Goal: Transaction & Acquisition: Book appointment/travel/reservation

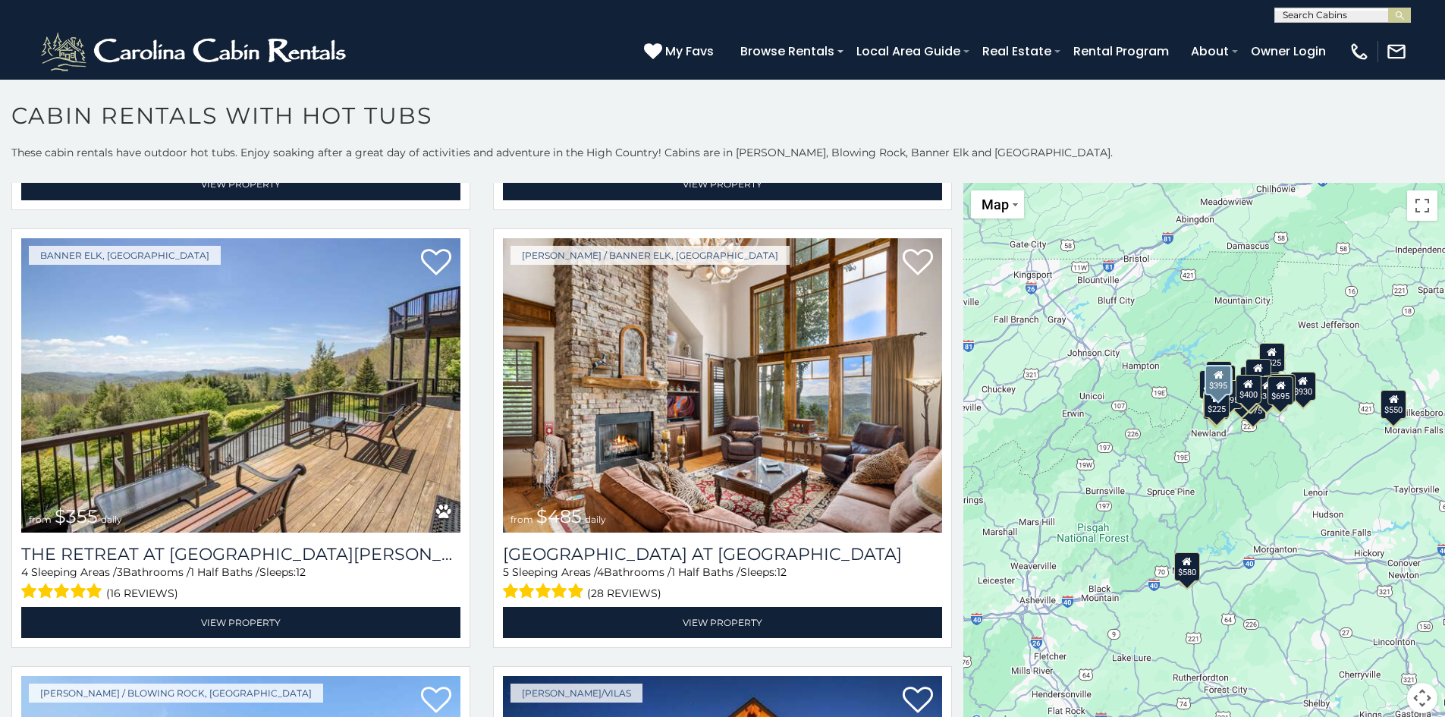
scroll to position [5689, 0]
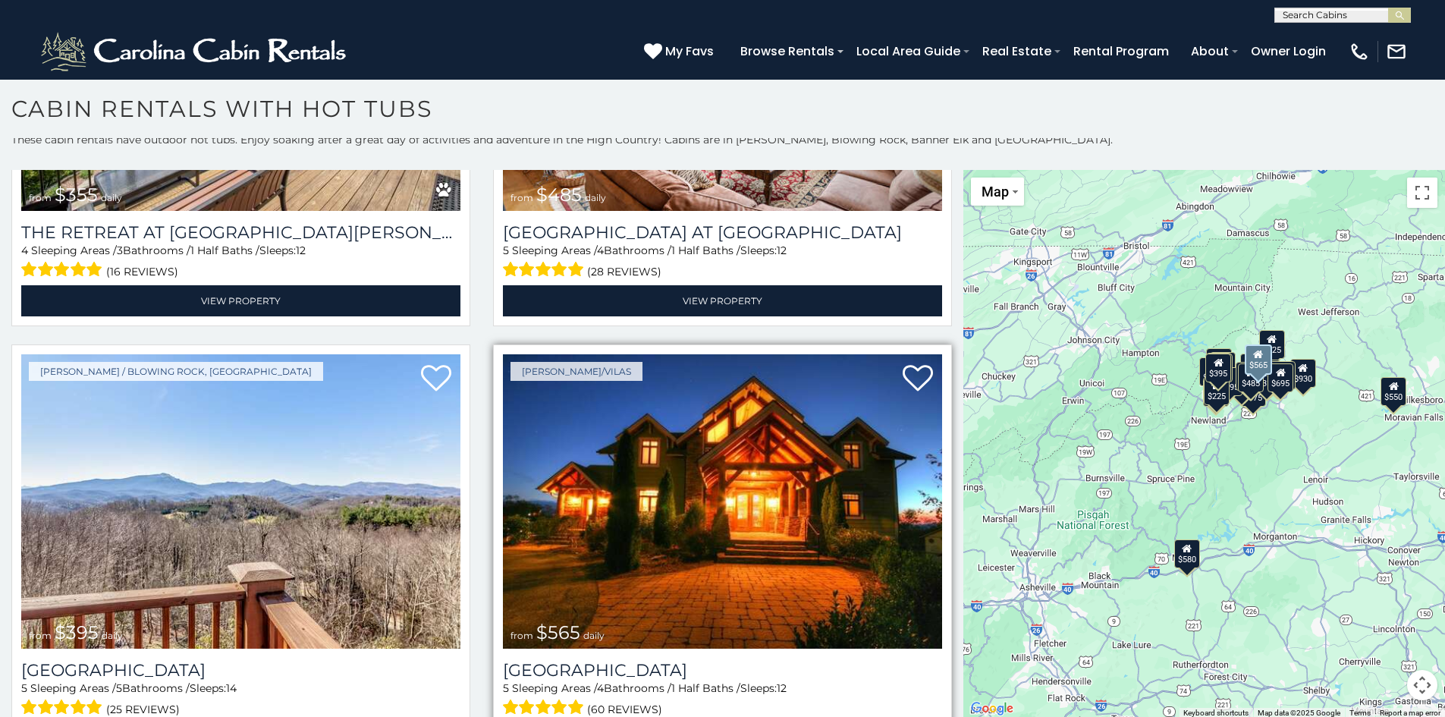
scroll to position [8, 0]
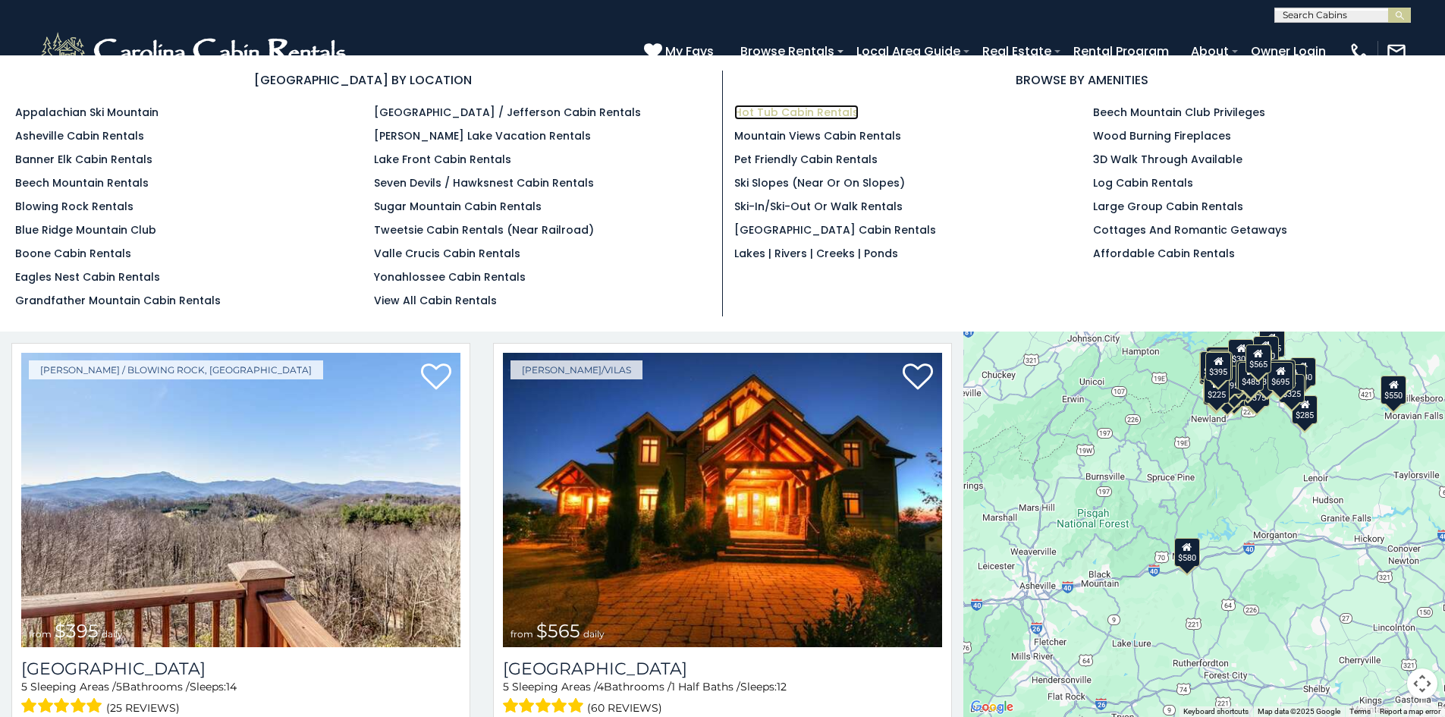
click at [816, 112] on link "Hot Tub Cabin Rentals" at bounding box center [796, 112] width 124 height 15
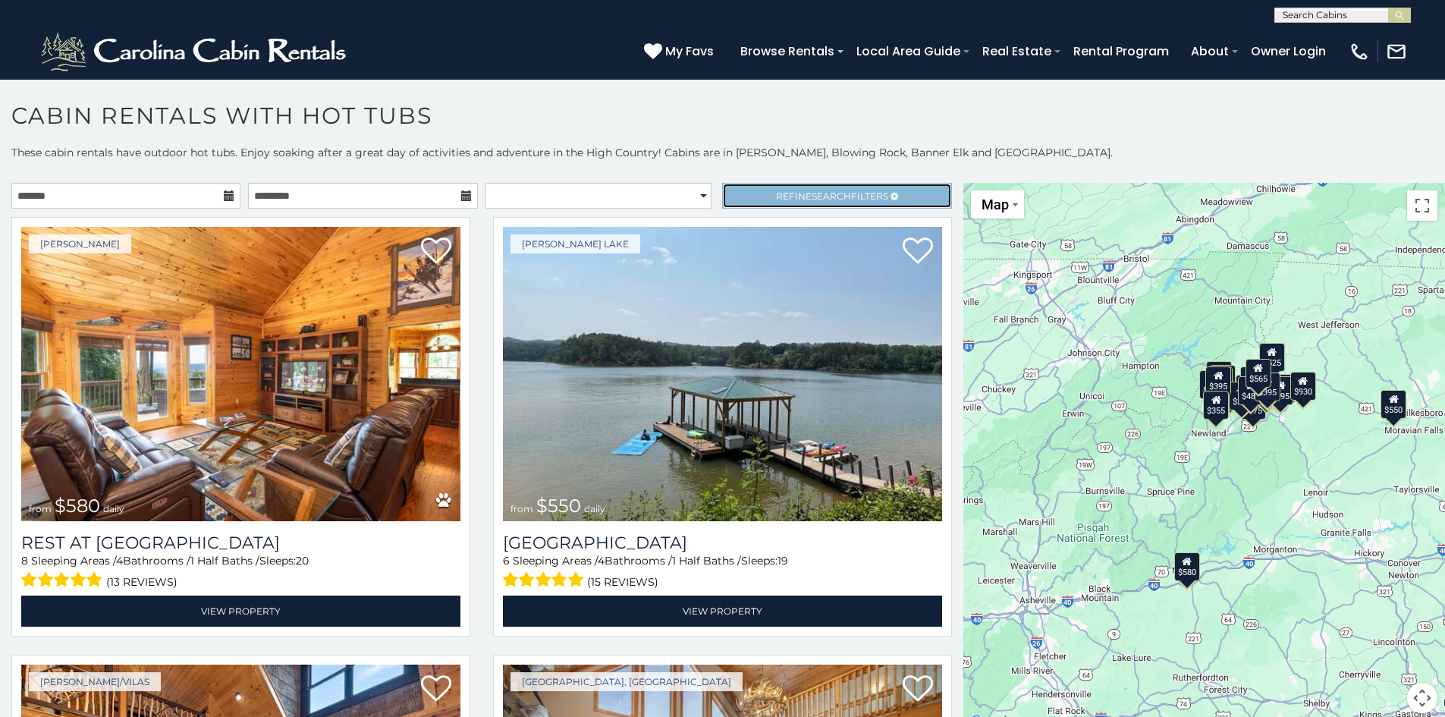
click at [812, 192] on span "Search" at bounding box center [831, 195] width 39 height 11
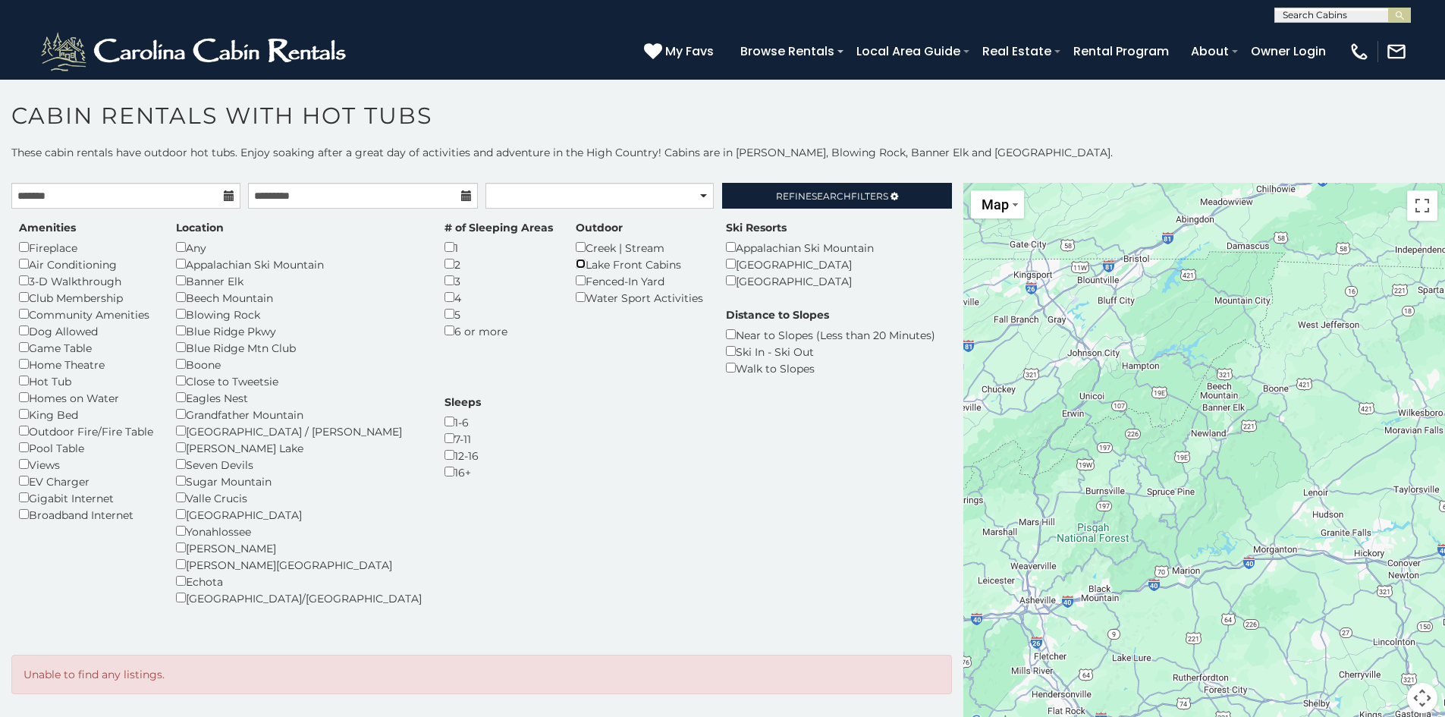
scroll to position [6, 0]
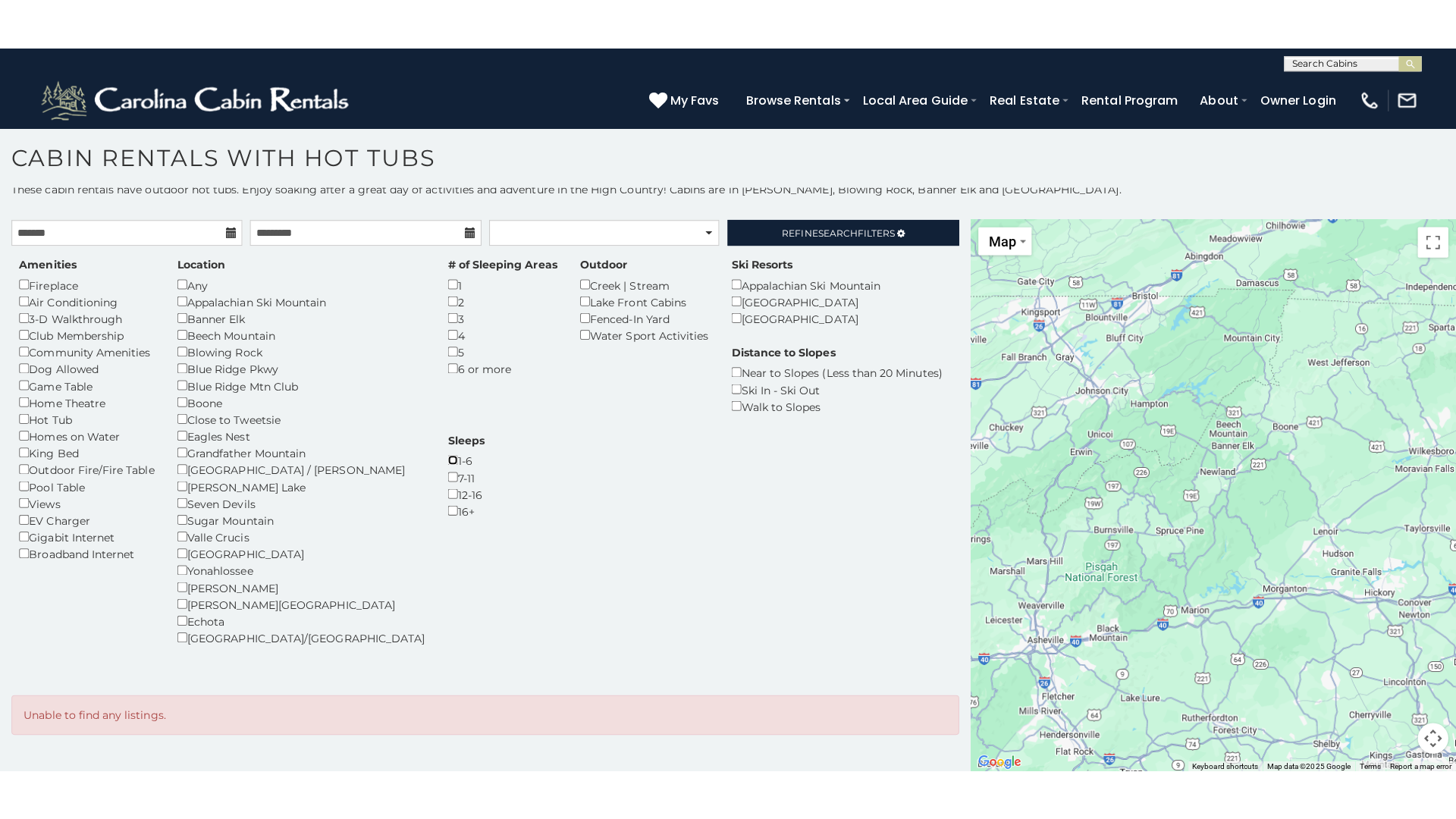
scroll to position [8, 0]
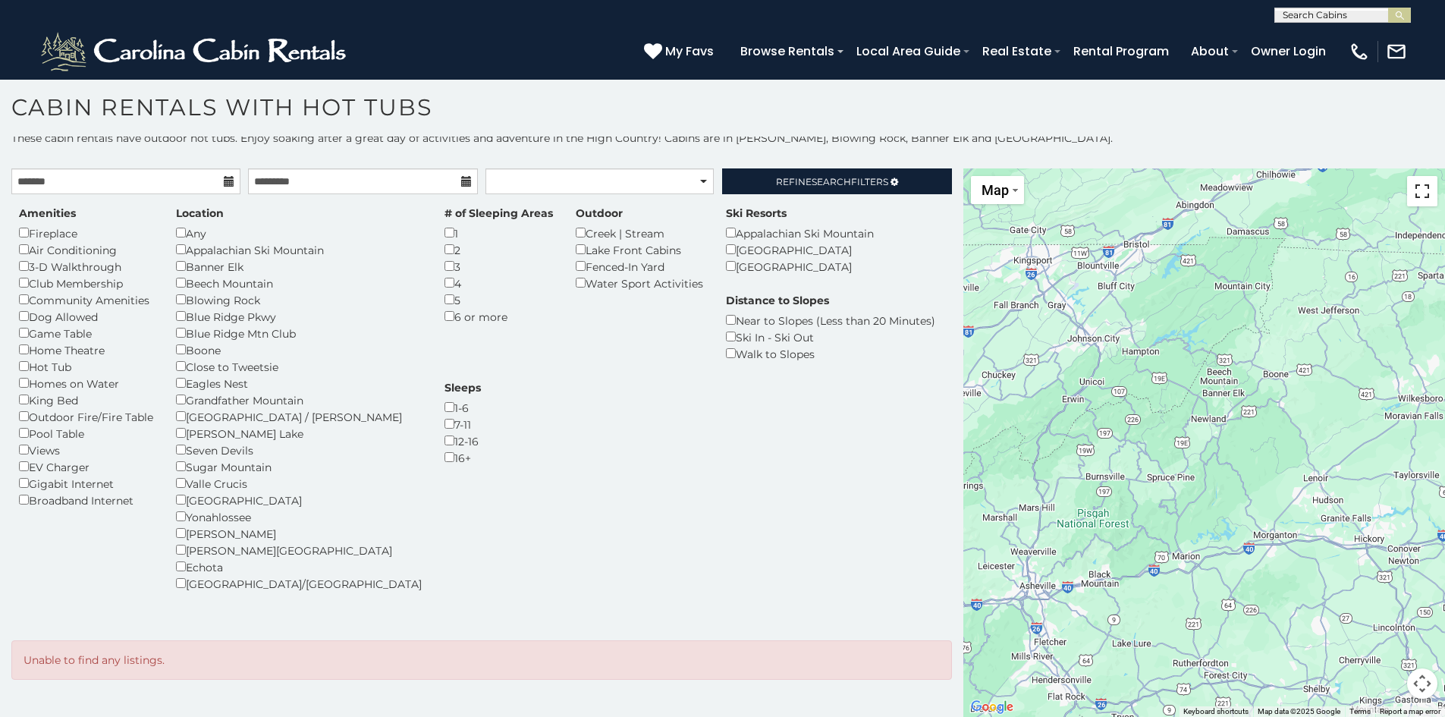
click at [1417, 196] on button "Toggle fullscreen view" at bounding box center [1422, 191] width 30 height 30
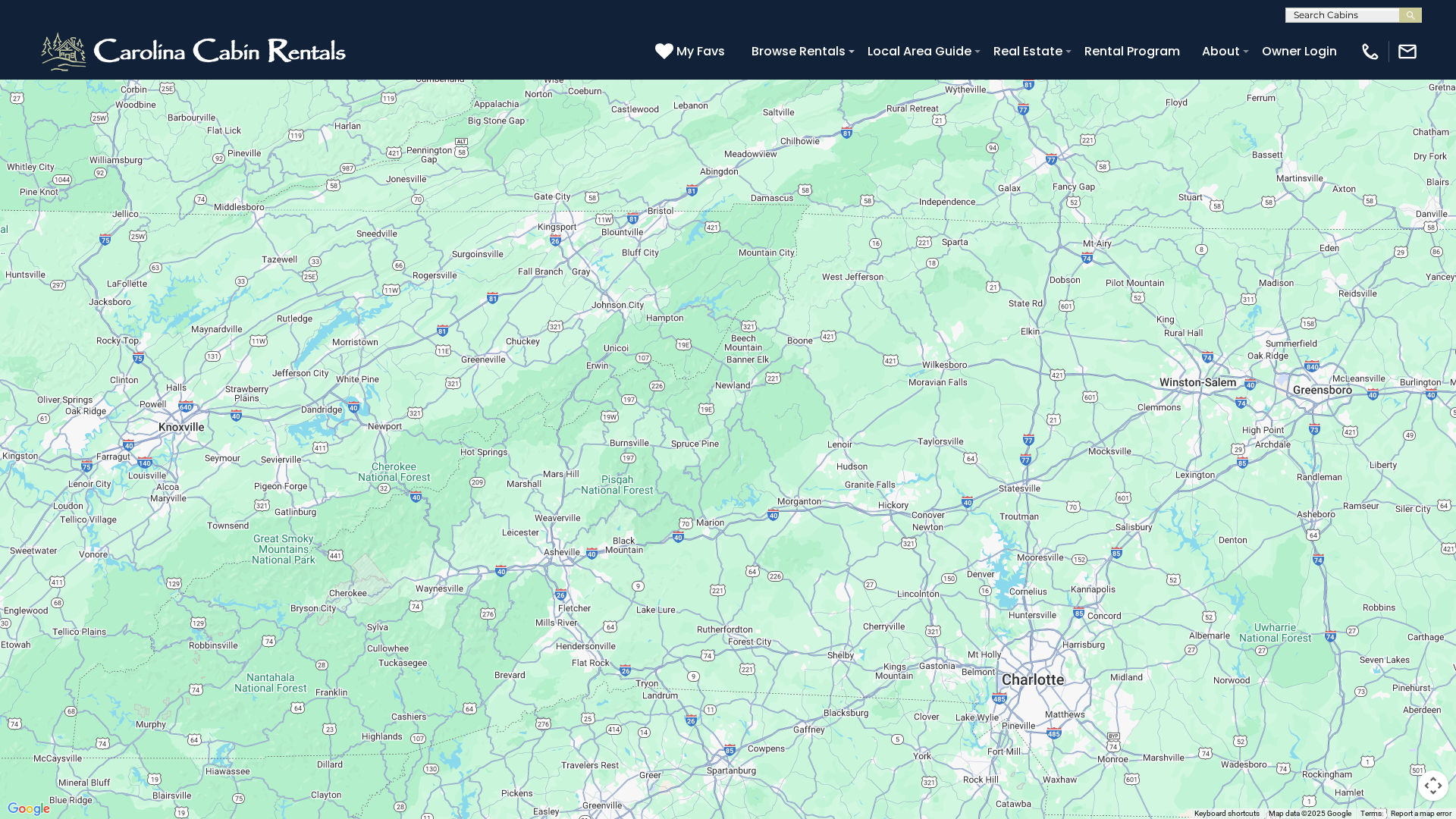
click at [1438, 26] on button "Toggle fullscreen view" at bounding box center [1434, 23] width 30 height 30
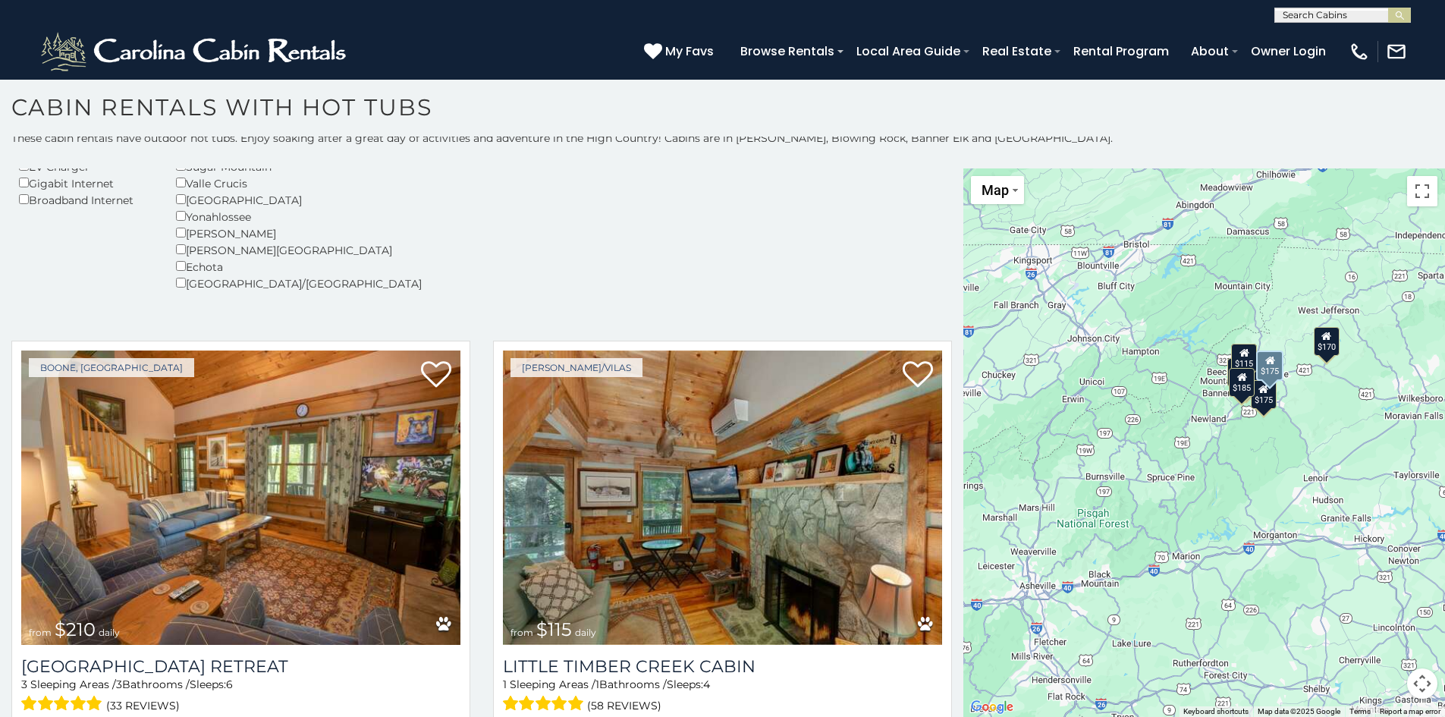
scroll to position [293, 0]
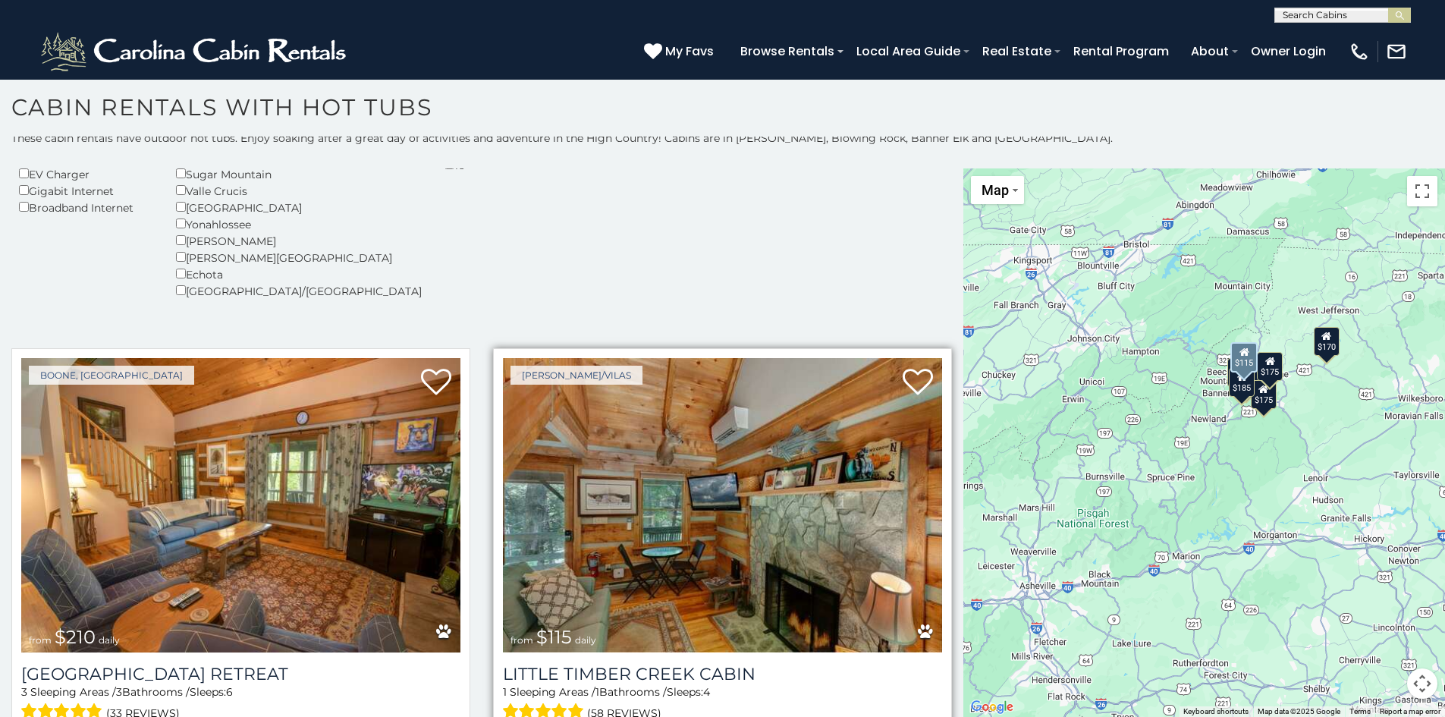
click at [710, 575] on img at bounding box center [722, 505] width 439 height 294
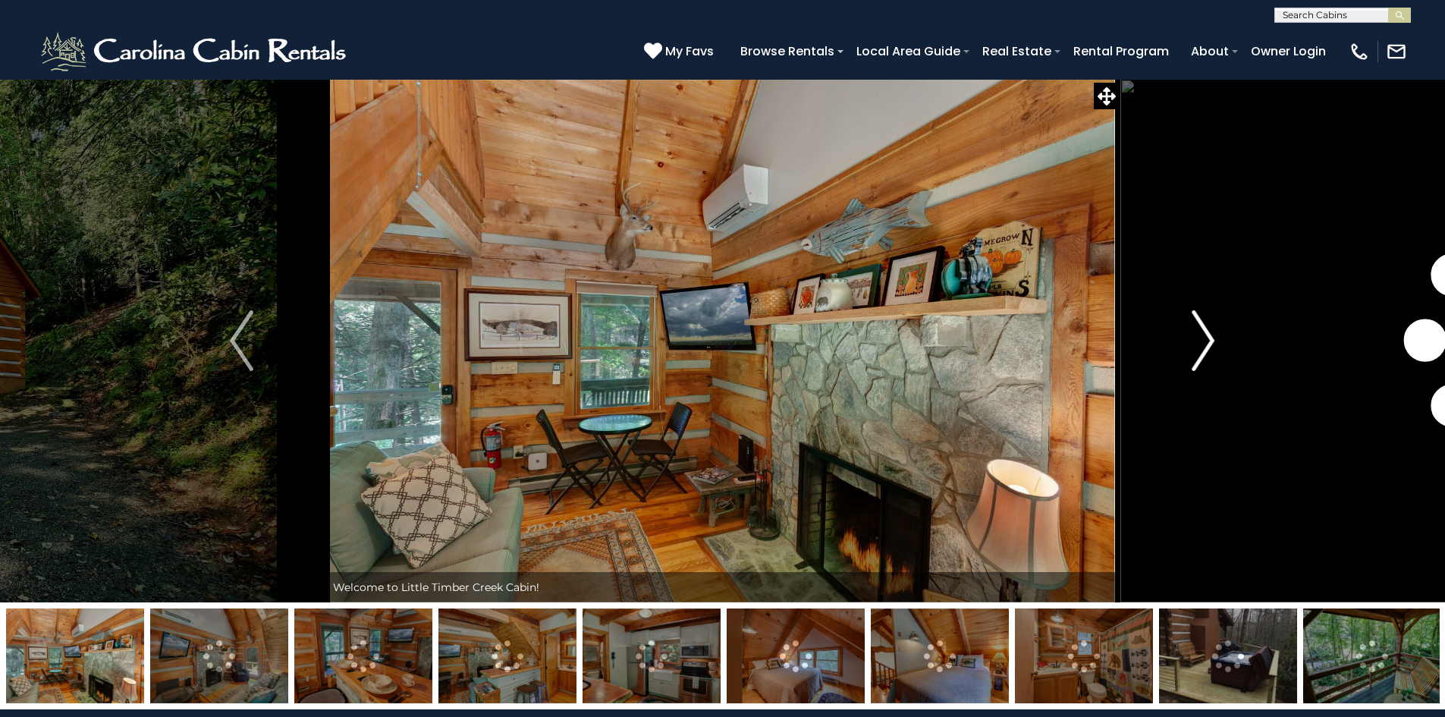
click at [1208, 349] on img "Next" at bounding box center [1203, 340] width 23 height 61
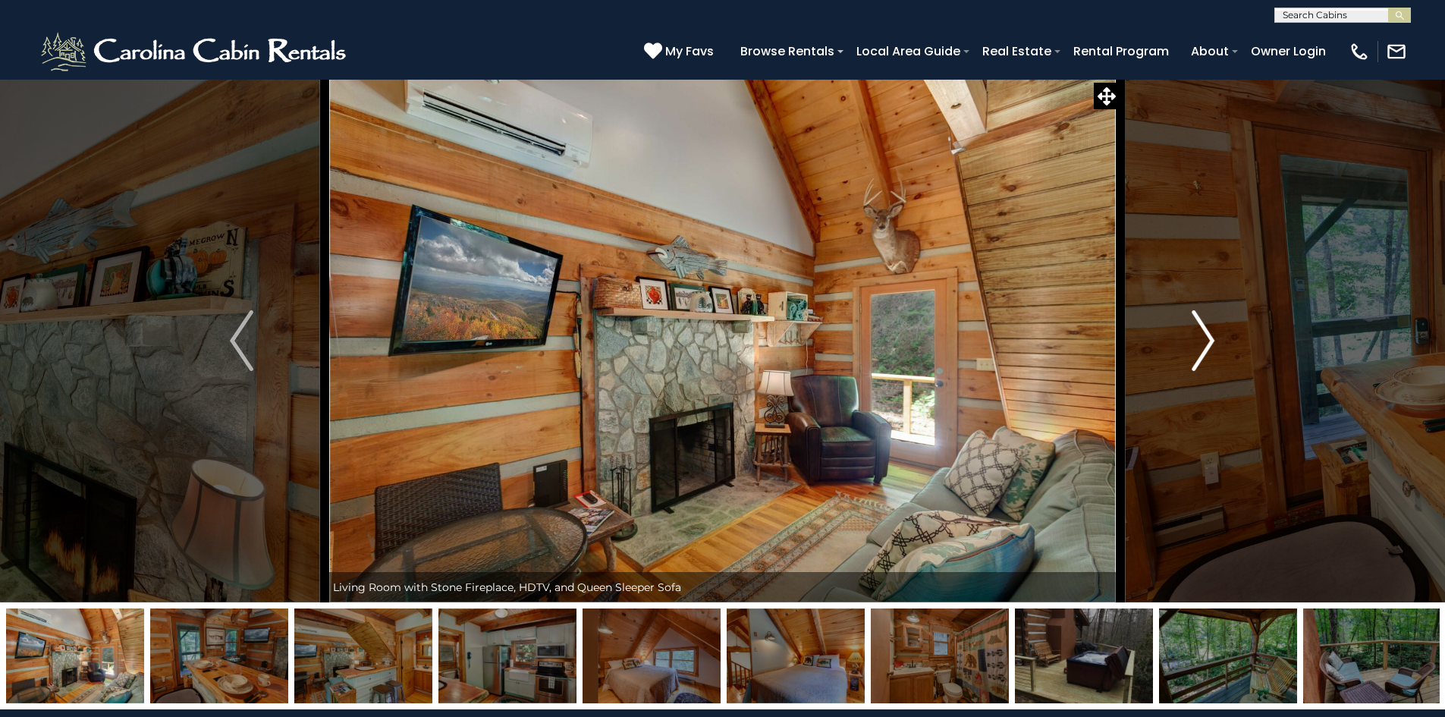
click at [1208, 349] on img "Next" at bounding box center [1203, 340] width 23 height 61
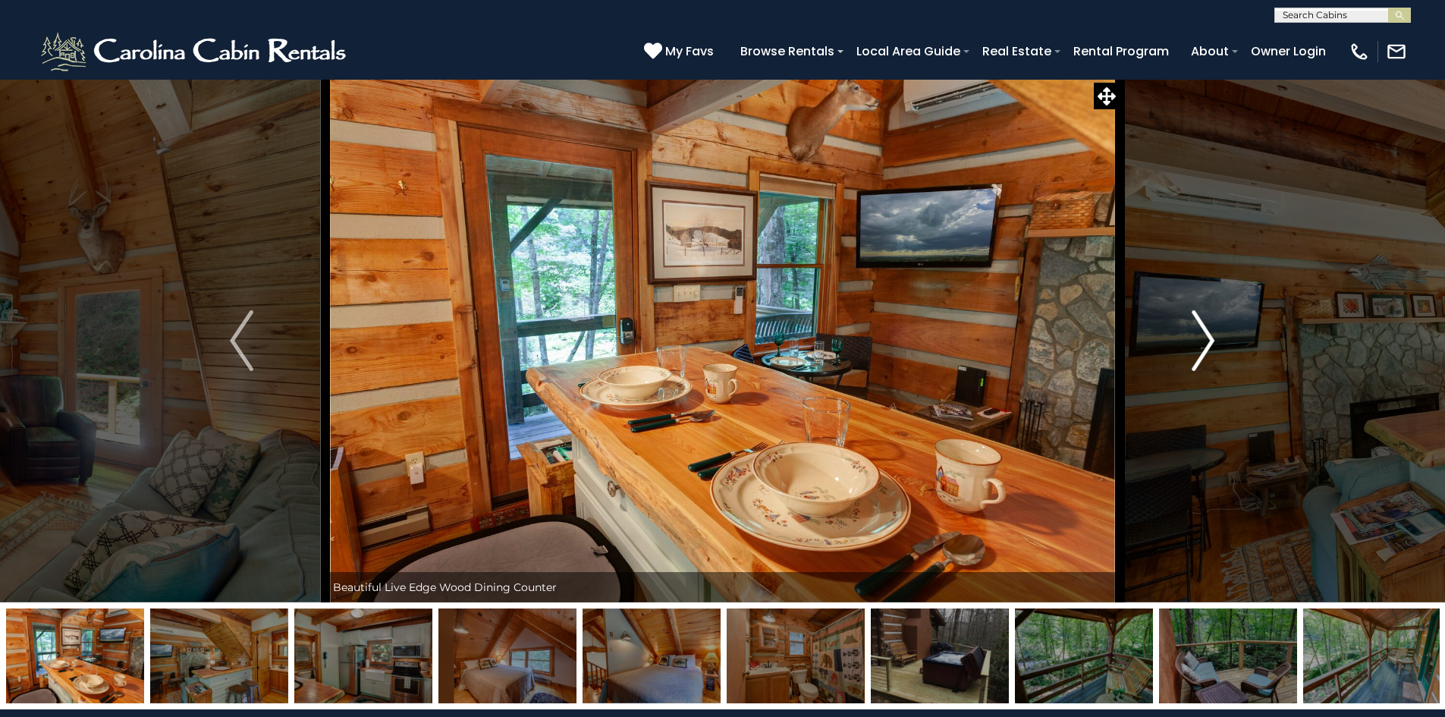
click at [1208, 341] on img "Next" at bounding box center [1203, 340] width 23 height 61
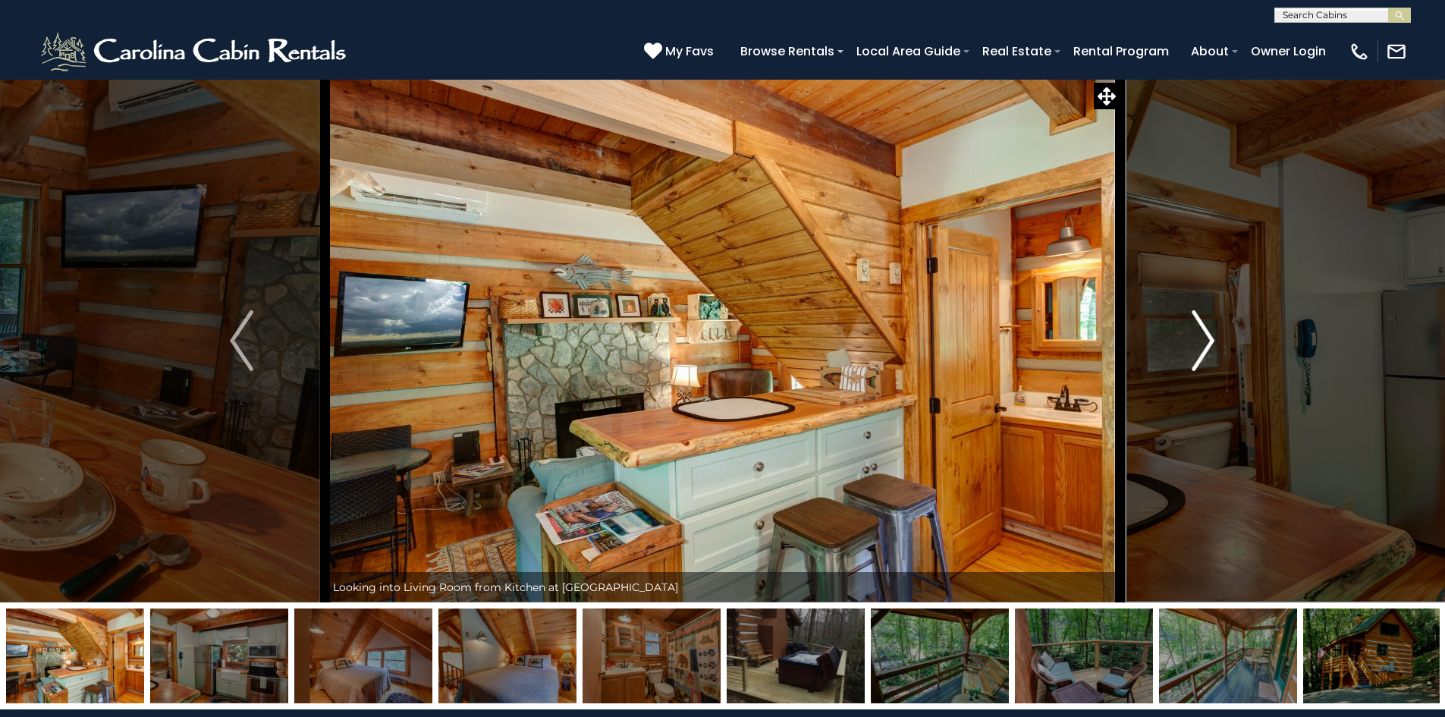
click at [1208, 341] on img "Next" at bounding box center [1203, 340] width 23 height 61
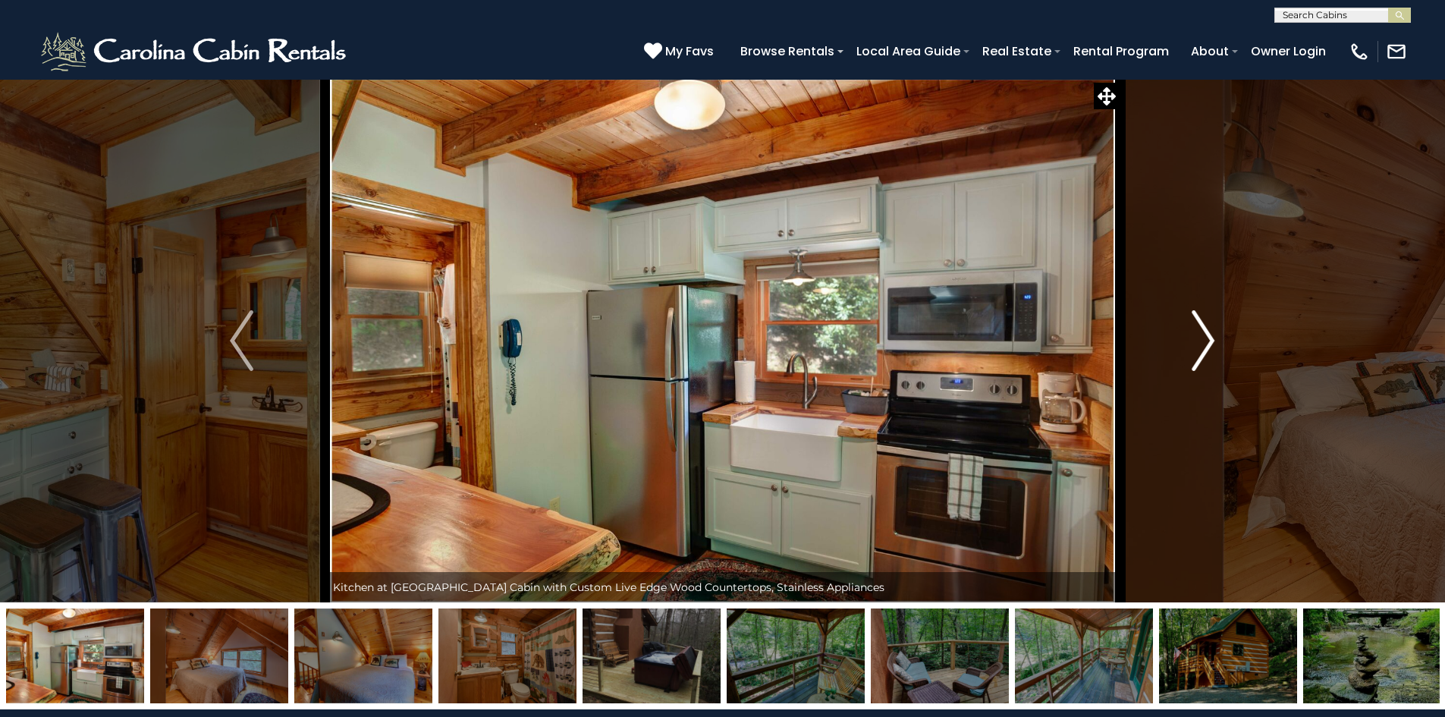
click at [1208, 341] on img "Next" at bounding box center [1203, 340] width 23 height 61
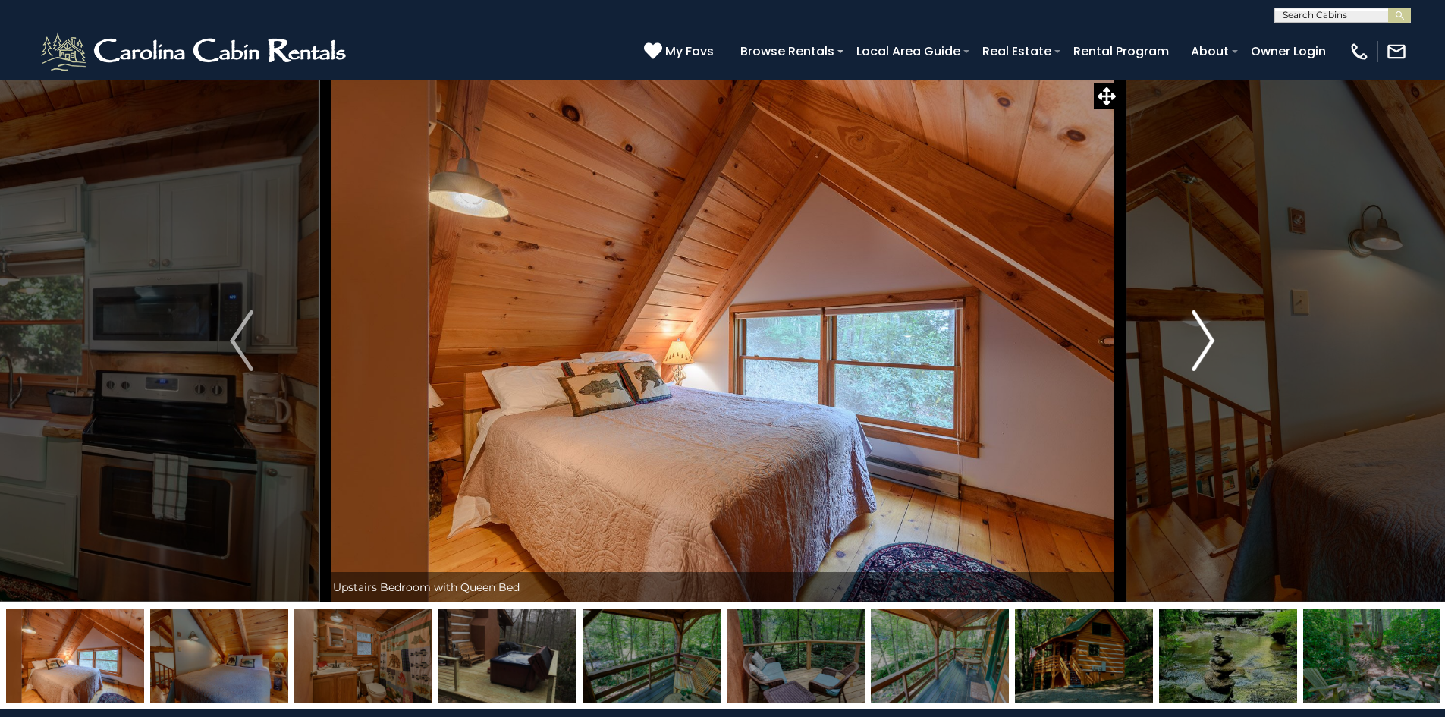
click at [1208, 341] on img "Next" at bounding box center [1203, 340] width 23 height 61
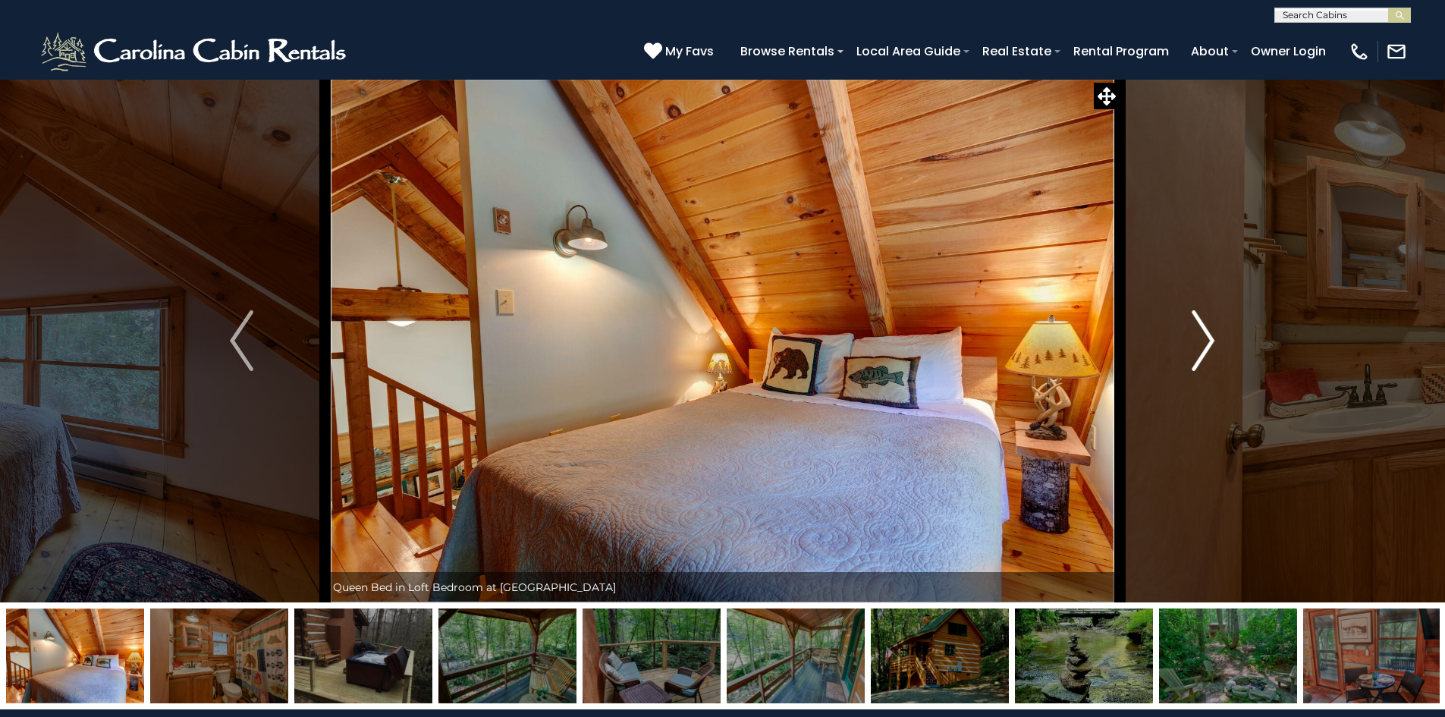
click at [1187, 330] on button "Next" at bounding box center [1203, 340] width 167 height 523
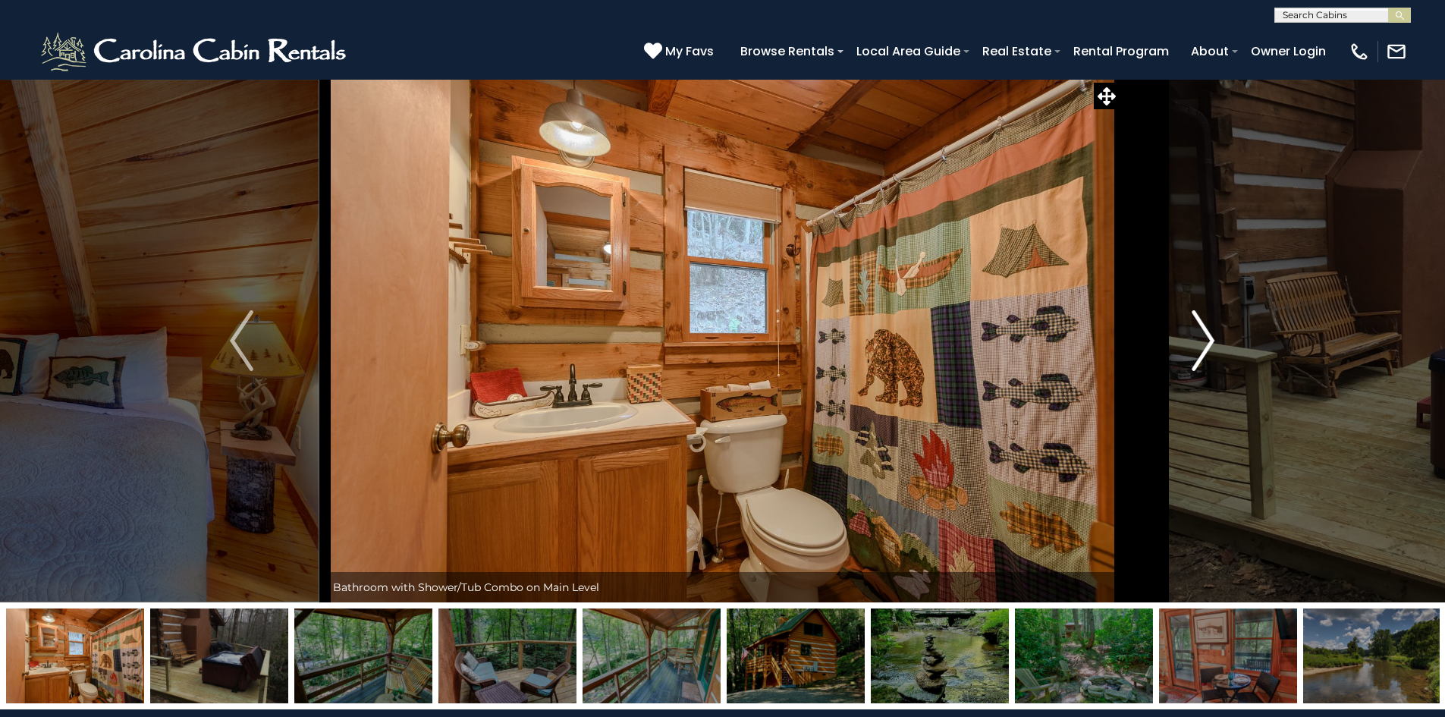
click at [1213, 342] on img "Next" at bounding box center [1203, 340] width 23 height 61
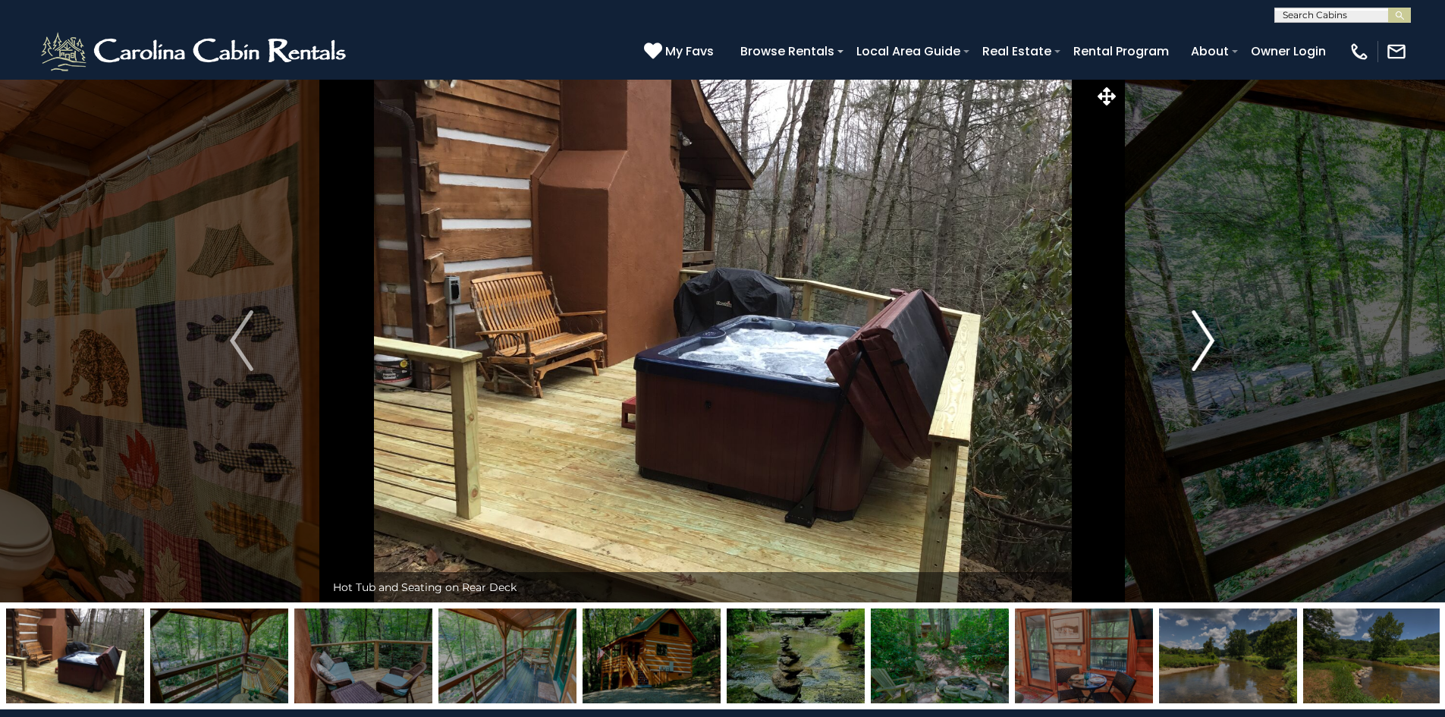
click at [1208, 340] on img "Next" at bounding box center [1203, 340] width 23 height 61
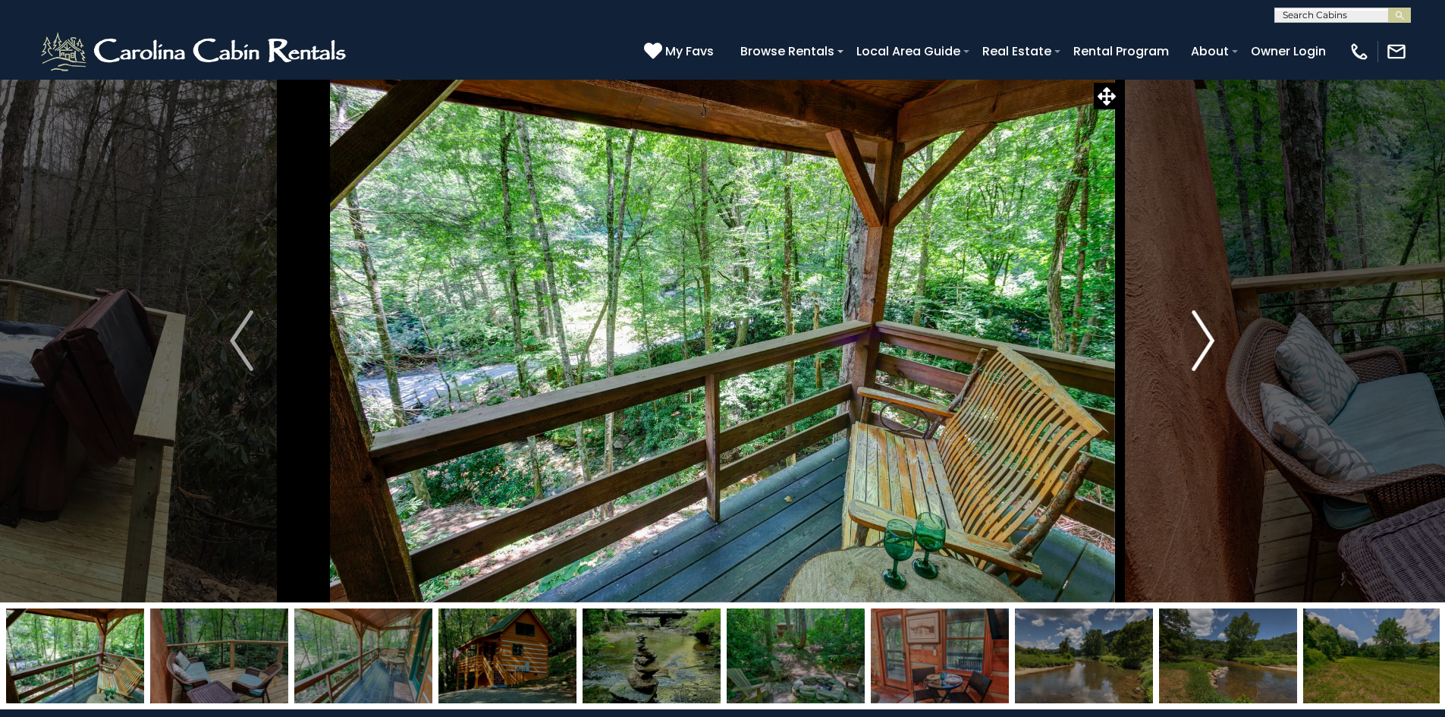
click at [1208, 340] on img "Next" at bounding box center [1203, 340] width 23 height 61
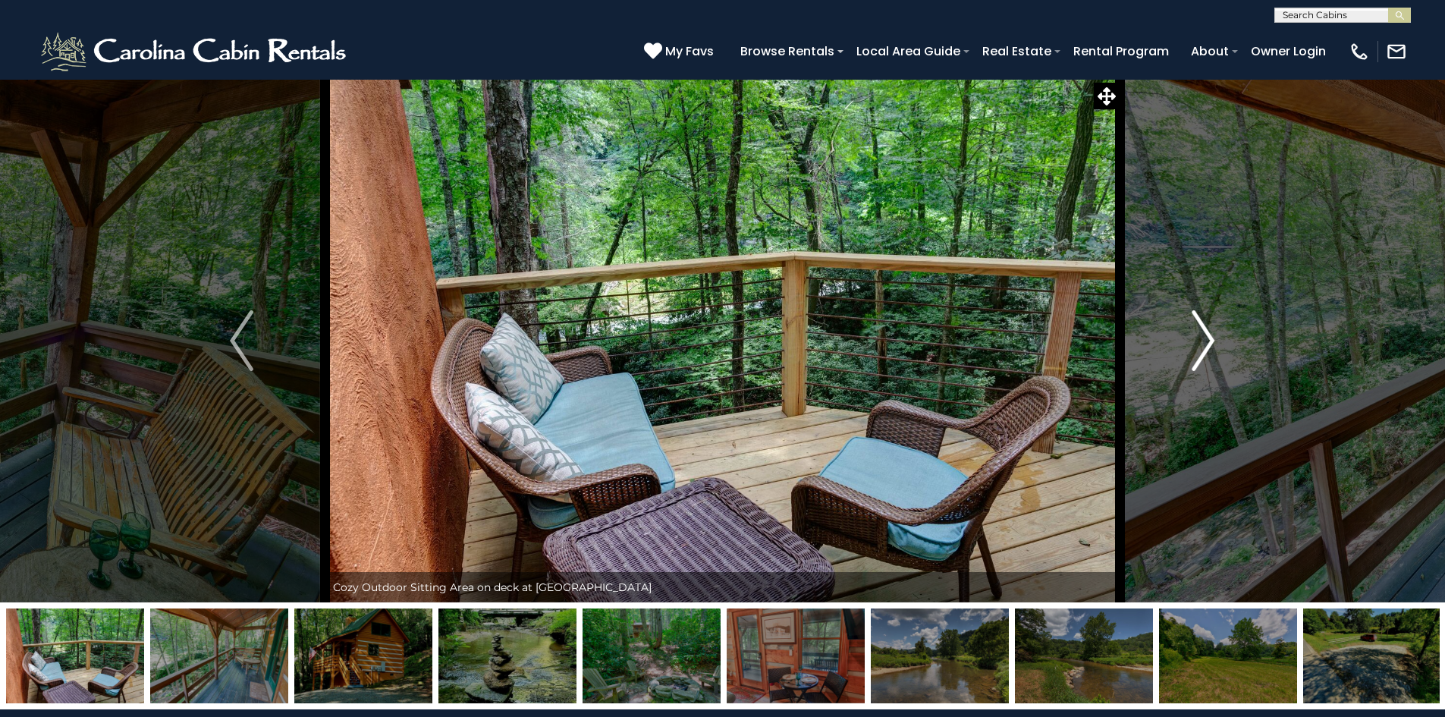
click at [1208, 340] on img "Next" at bounding box center [1203, 340] width 23 height 61
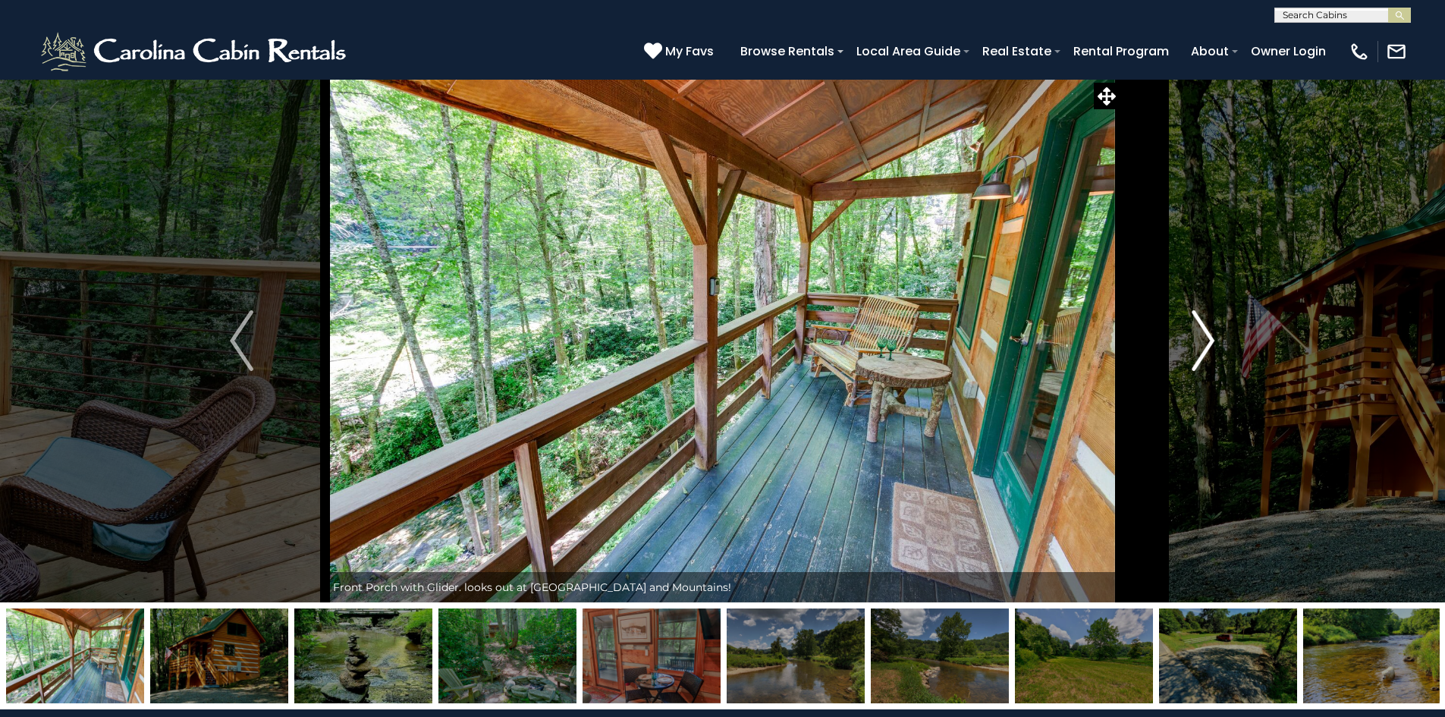
click at [1207, 339] on img "Next" at bounding box center [1203, 340] width 23 height 61
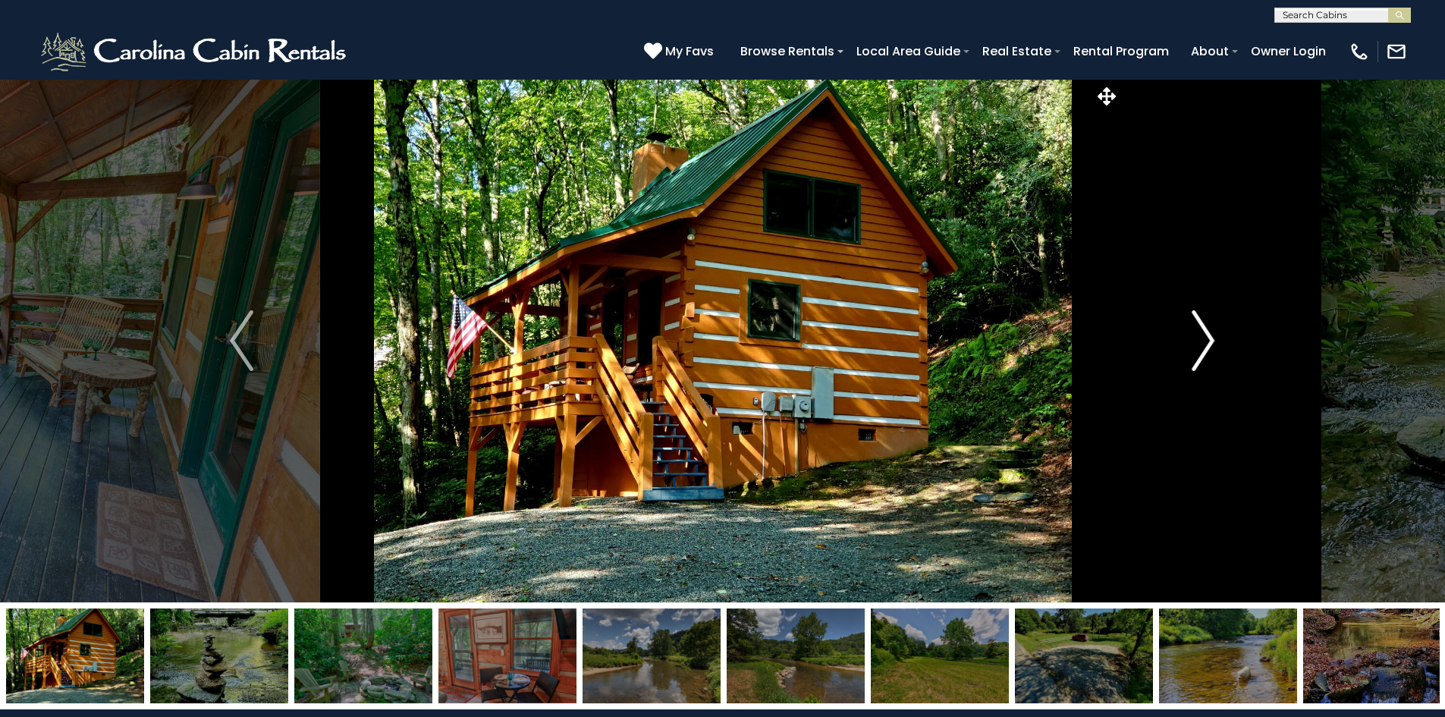
click at [1207, 339] on img "Next" at bounding box center [1203, 340] width 23 height 61
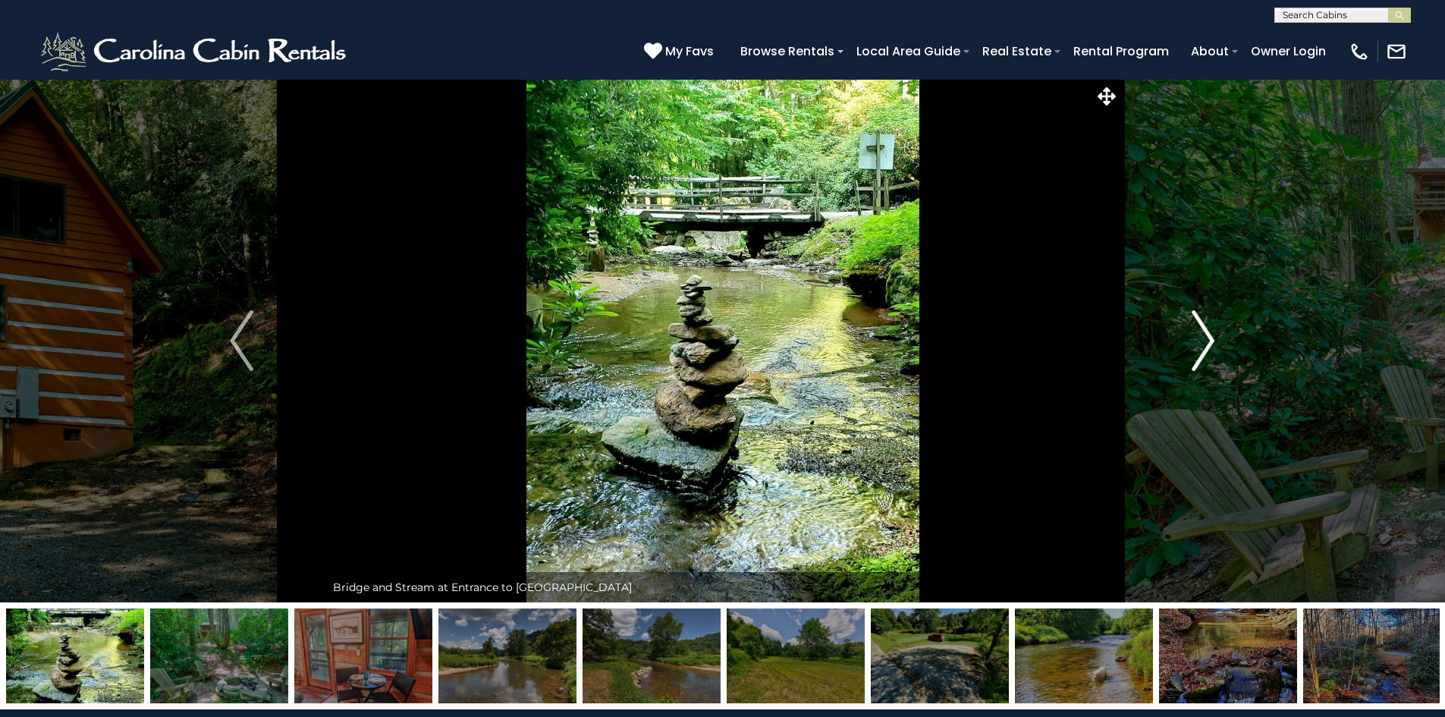
click at [1207, 337] on img "Next" at bounding box center [1203, 340] width 23 height 61
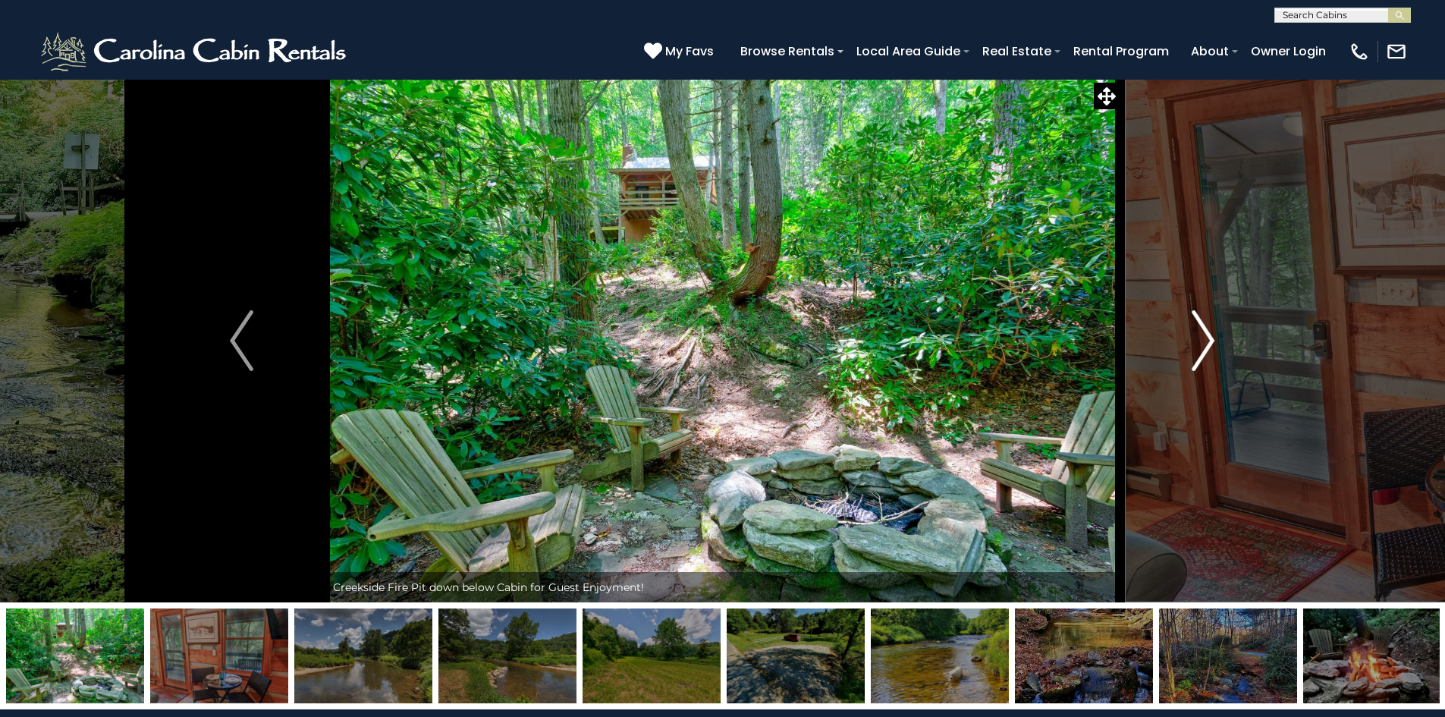
click at [1207, 337] on img "Next" at bounding box center [1203, 340] width 23 height 61
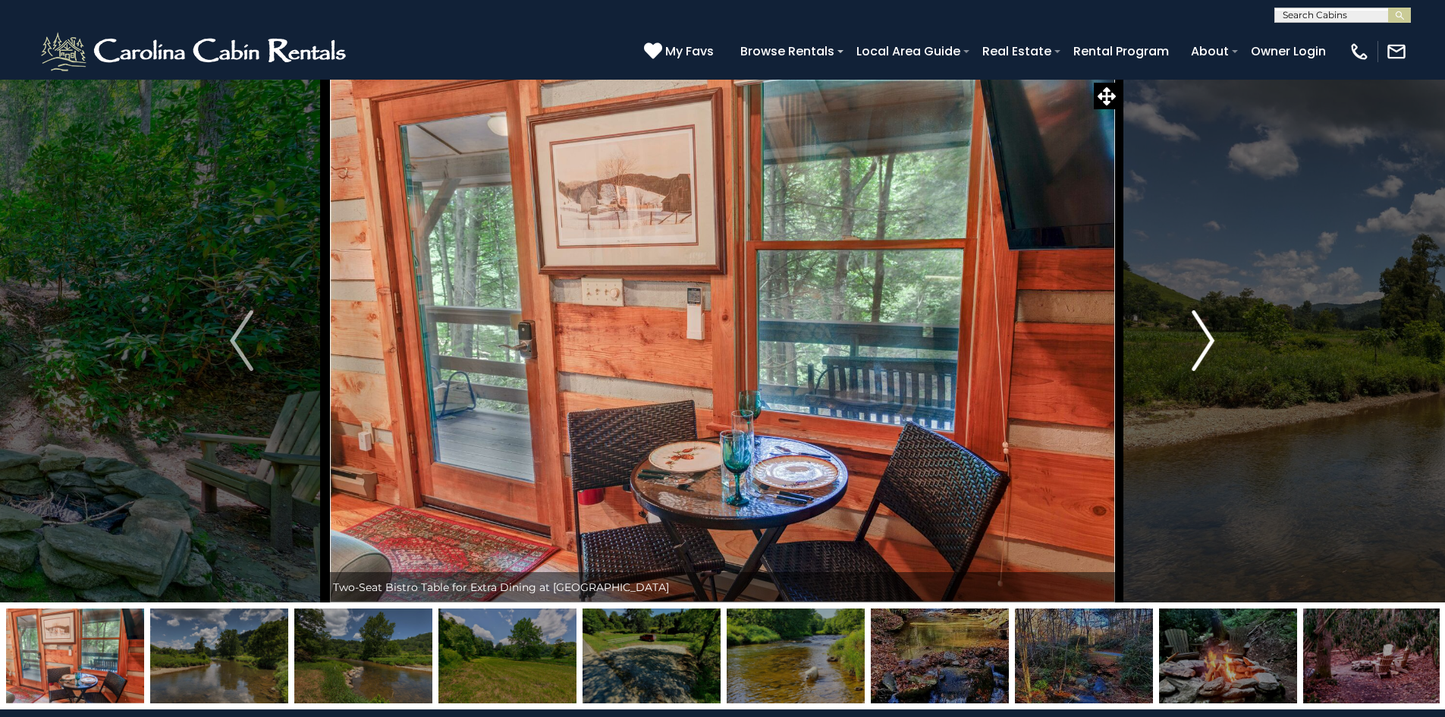
click at [1207, 337] on img "Next" at bounding box center [1203, 340] width 23 height 61
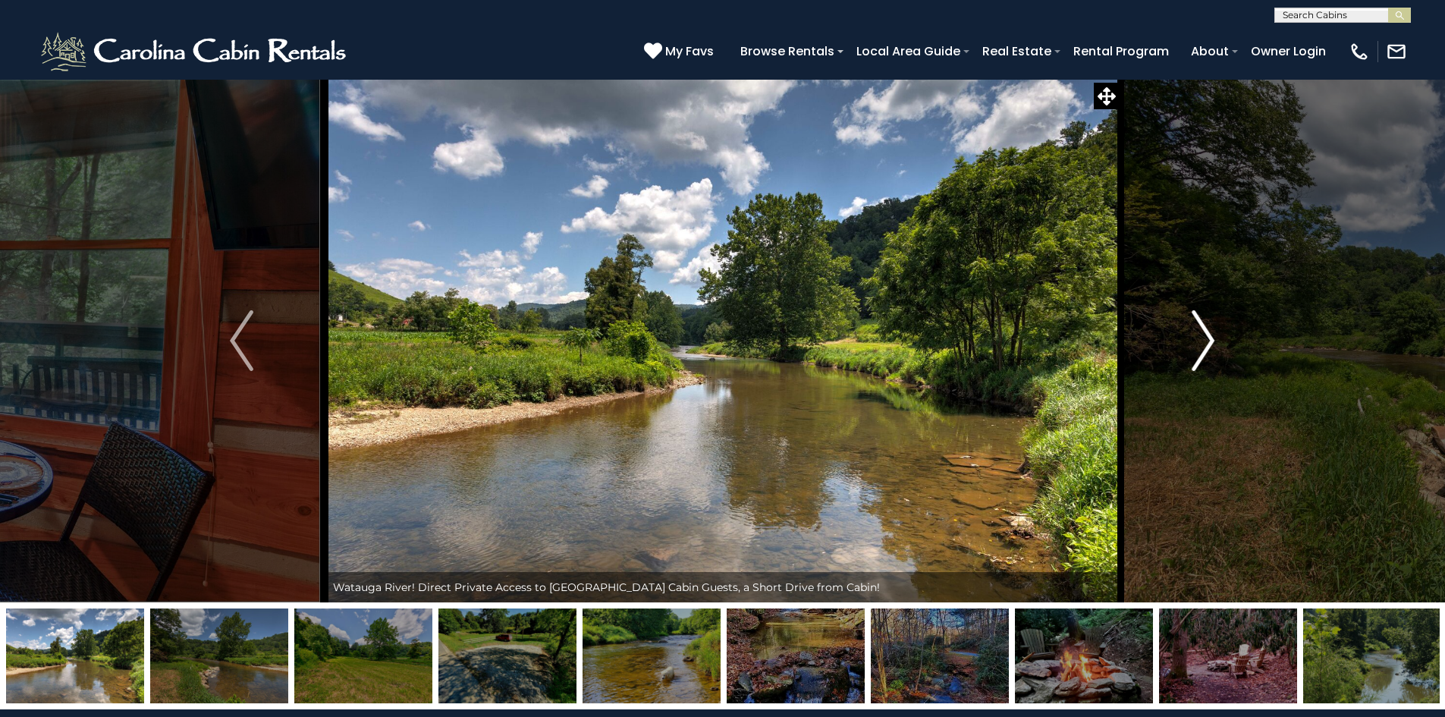
click at [1207, 337] on img "Next" at bounding box center [1203, 340] width 23 height 61
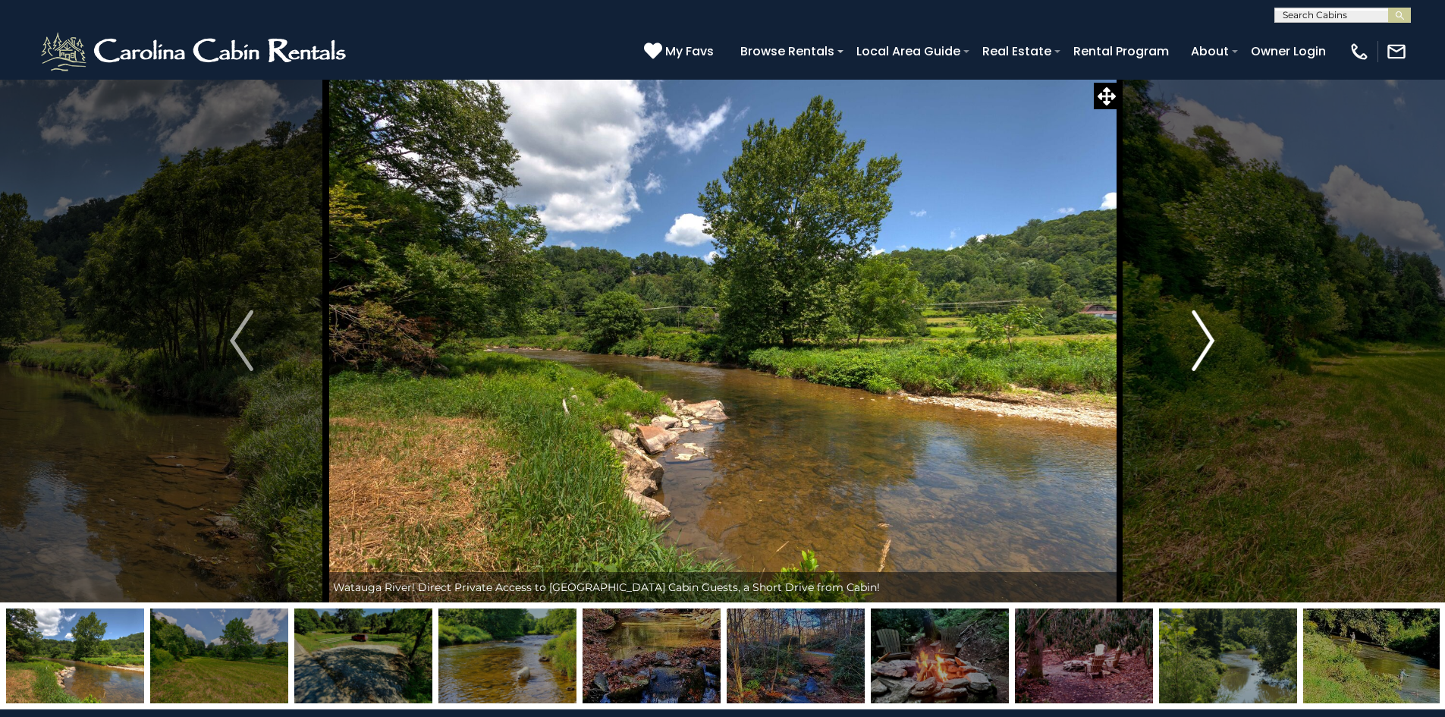
click at [1207, 337] on img "Next" at bounding box center [1203, 340] width 23 height 61
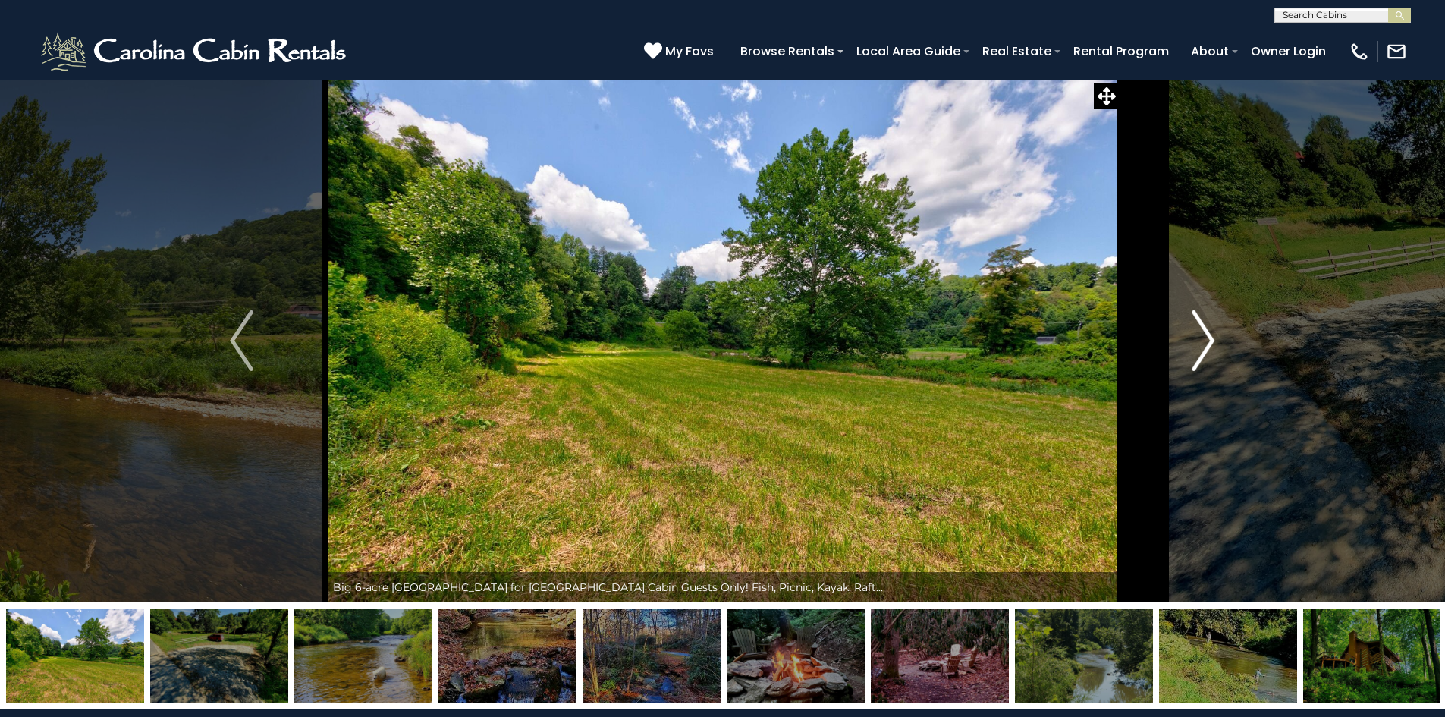
click at [1207, 336] on img "Next" at bounding box center [1203, 340] width 23 height 61
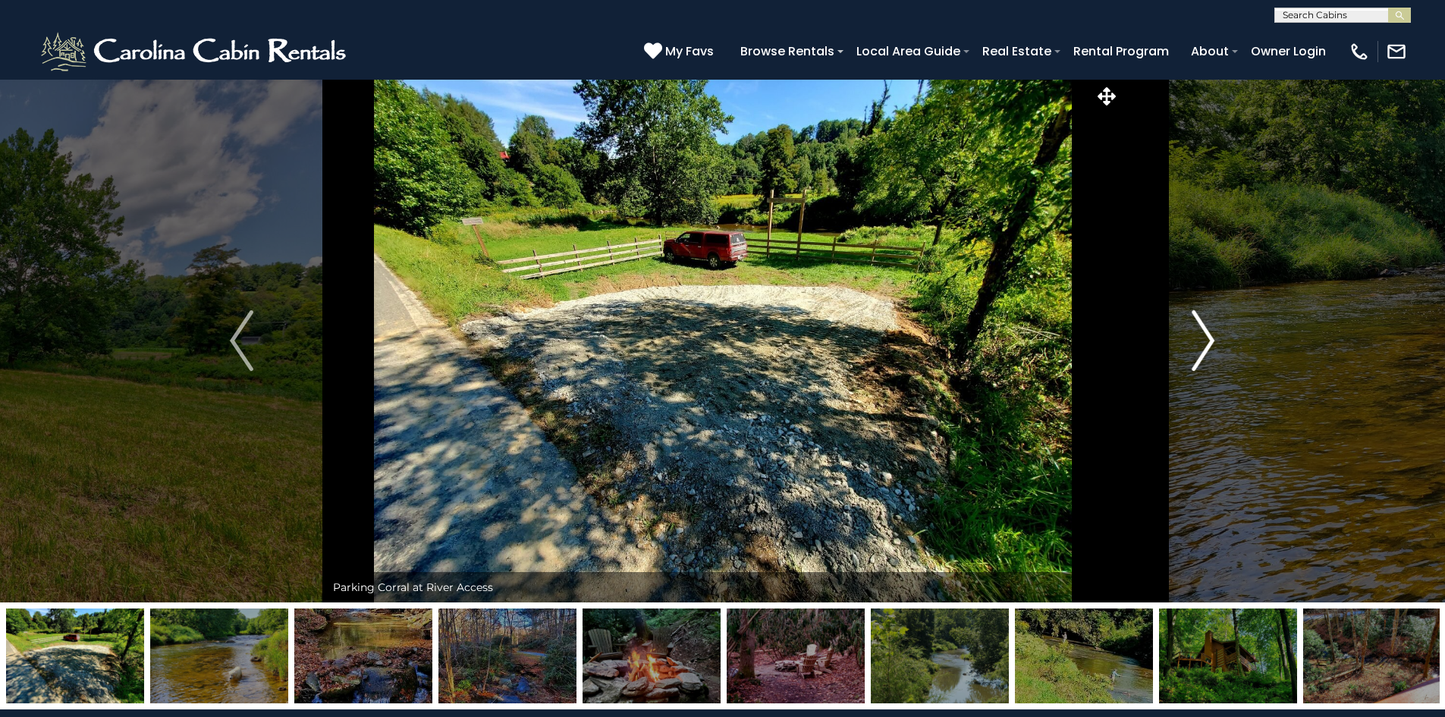
click at [1207, 336] on img "Next" at bounding box center [1203, 340] width 23 height 61
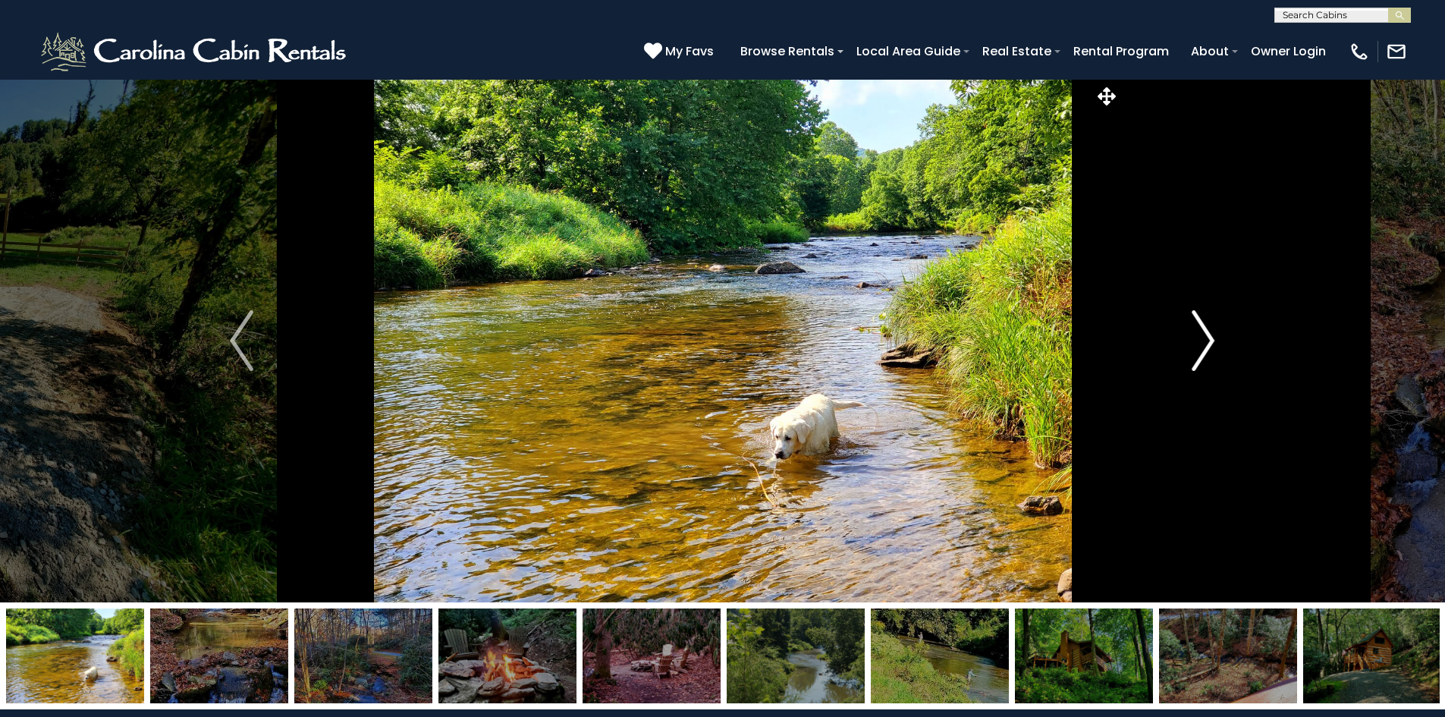
click at [1207, 336] on img "Next" at bounding box center [1203, 340] width 23 height 61
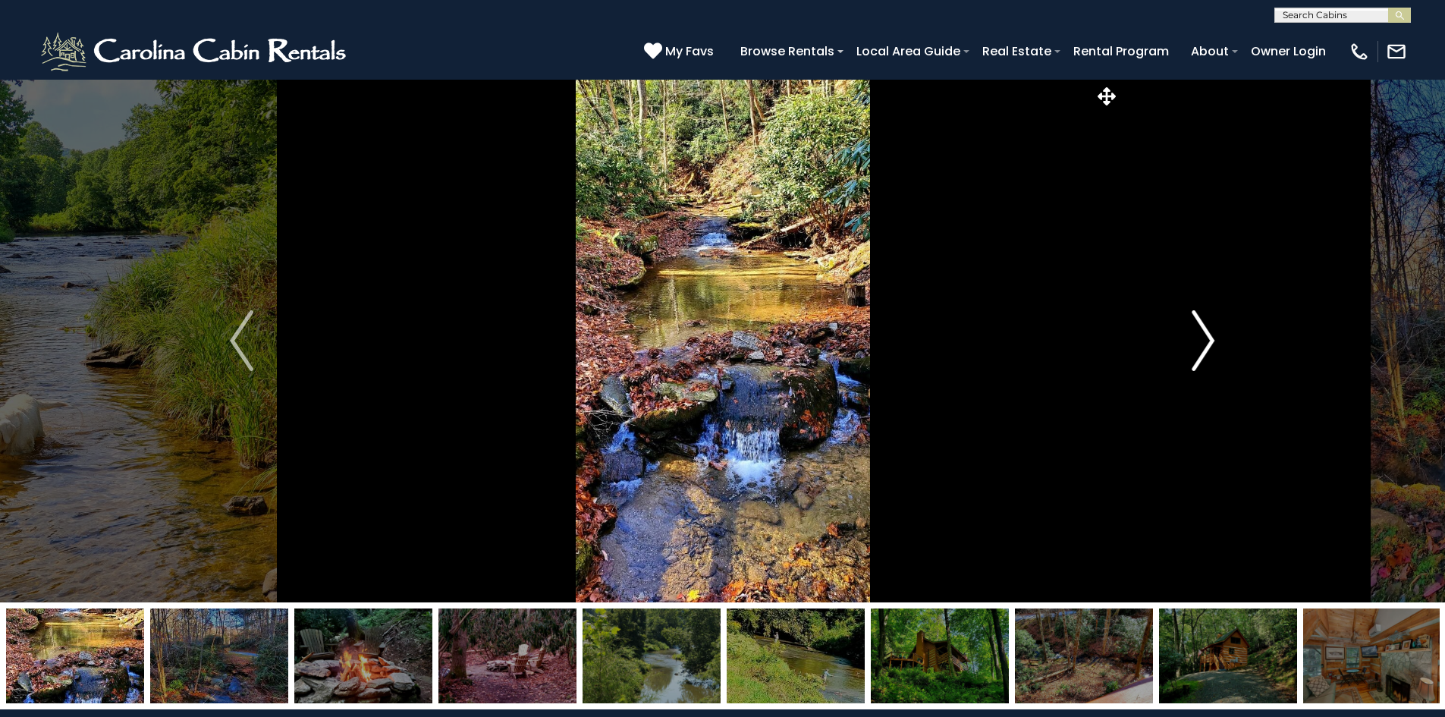
click at [1207, 336] on img "Next" at bounding box center [1203, 340] width 23 height 61
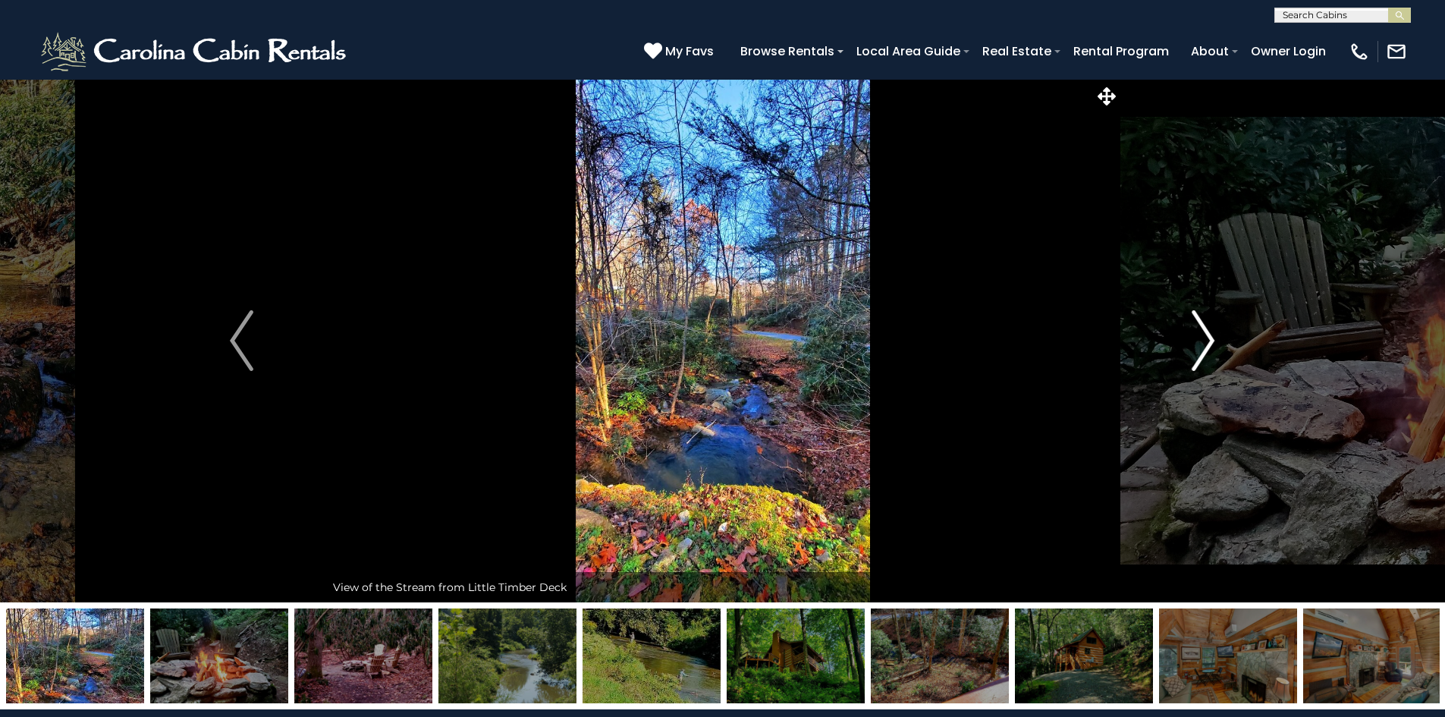
click at [1207, 336] on img "Next" at bounding box center [1203, 340] width 23 height 61
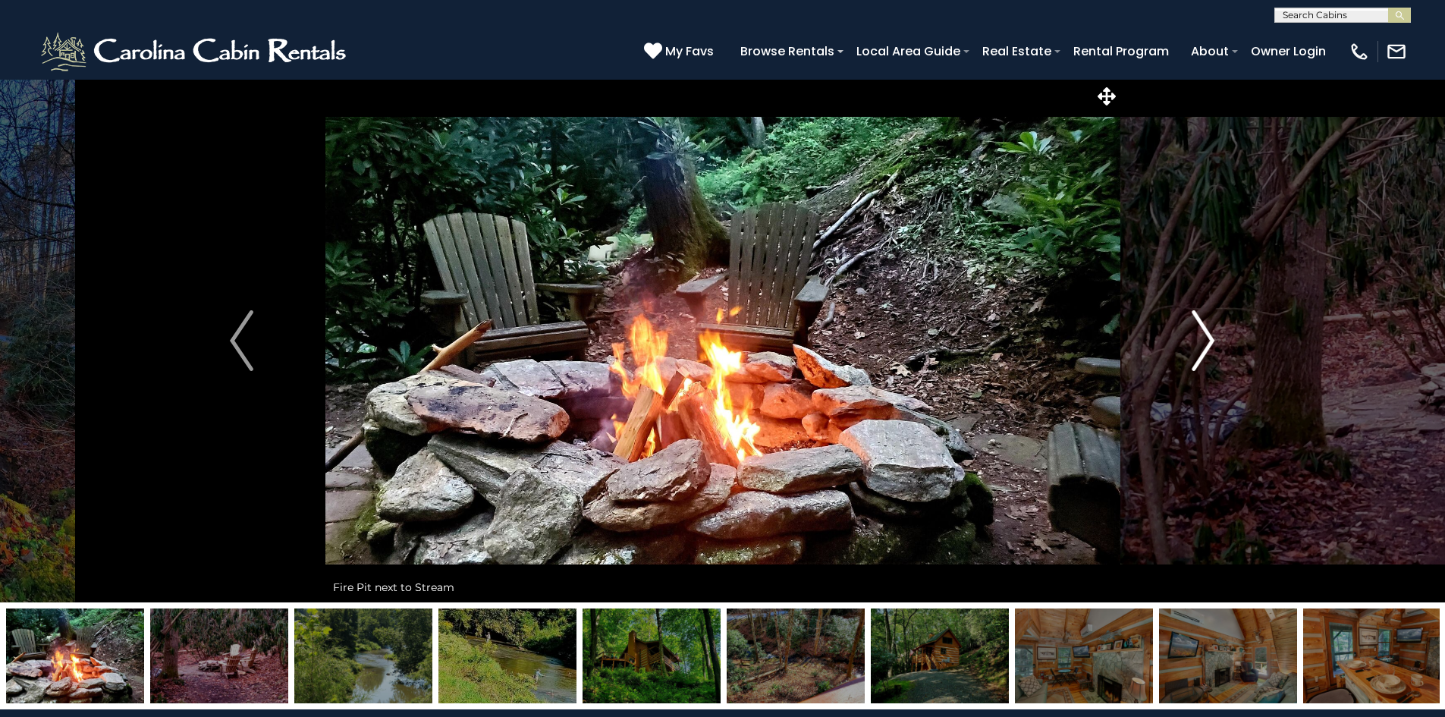
click at [1207, 336] on img "Next" at bounding box center [1203, 340] width 23 height 61
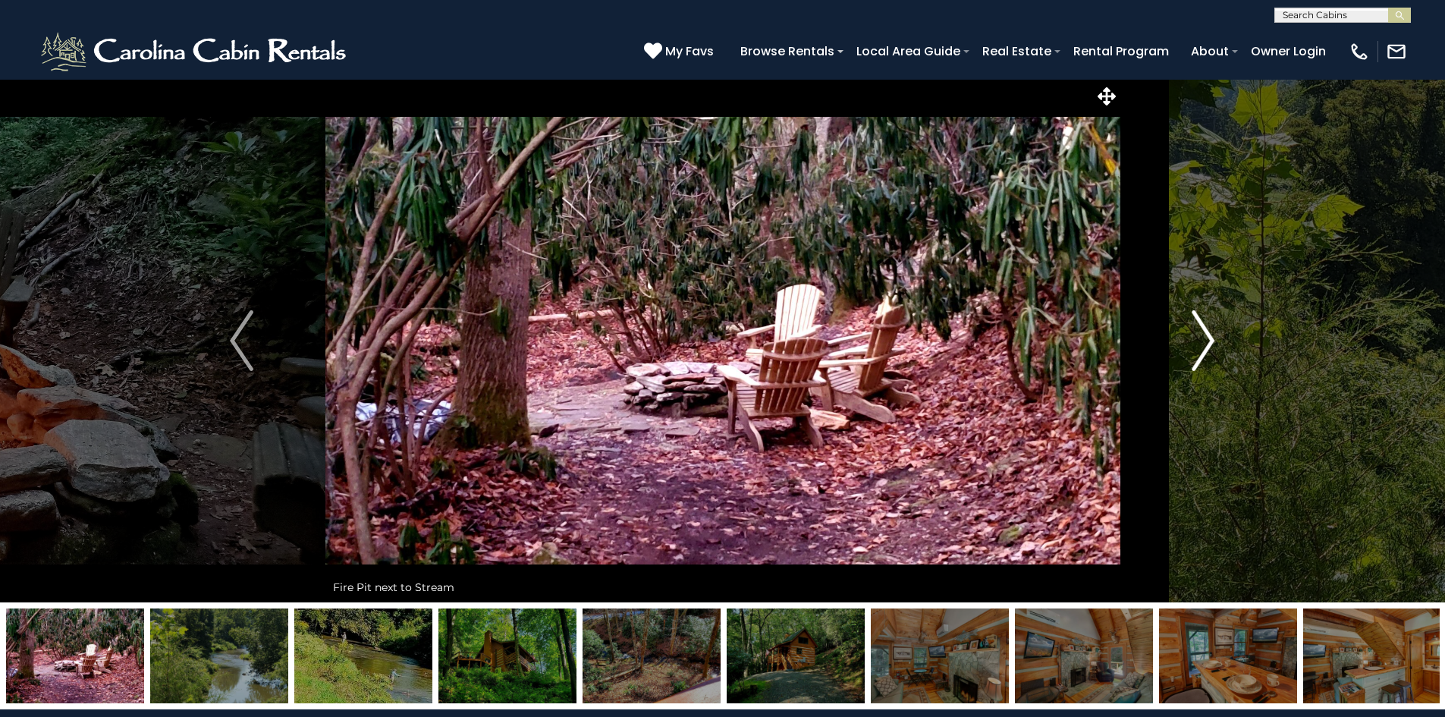
click at [1207, 336] on img "Next" at bounding box center [1203, 340] width 23 height 61
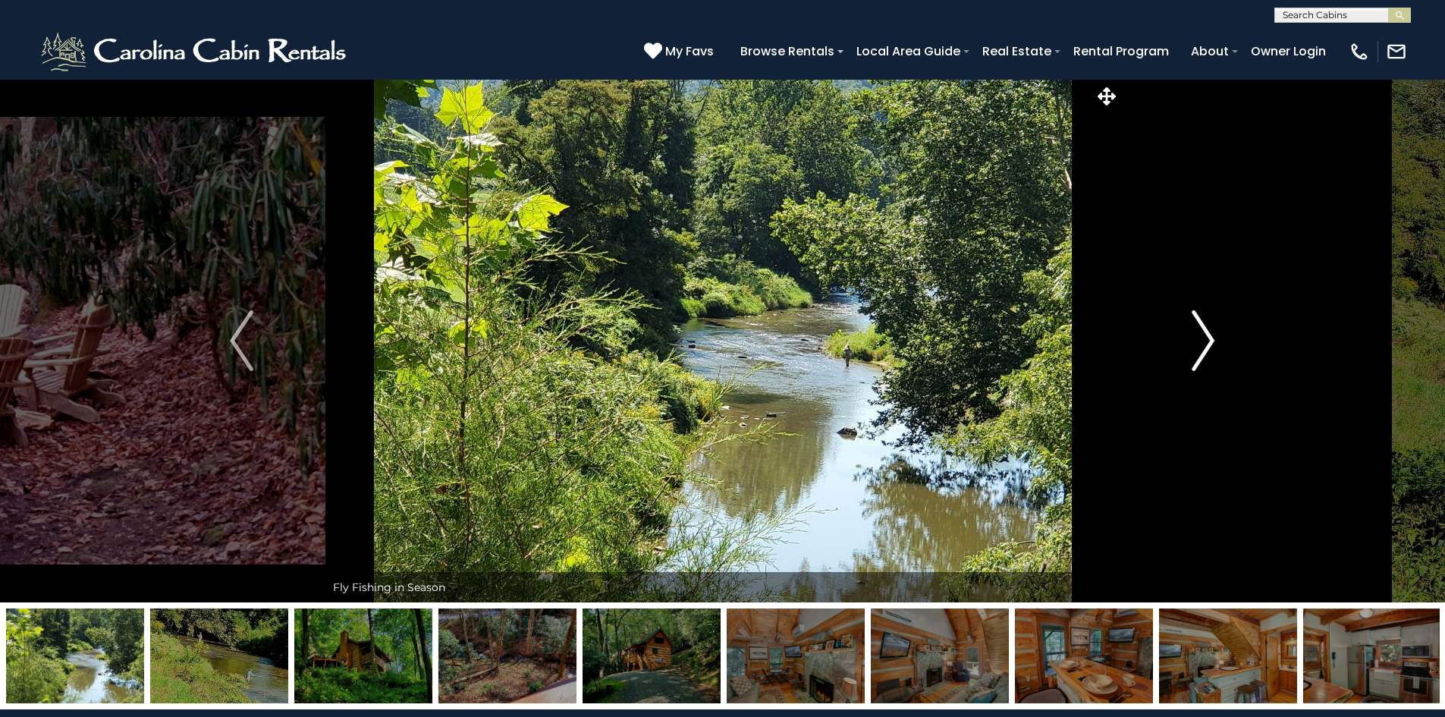
click at [1207, 336] on img "Next" at bounding box center [1203, 340] width 23 height 61
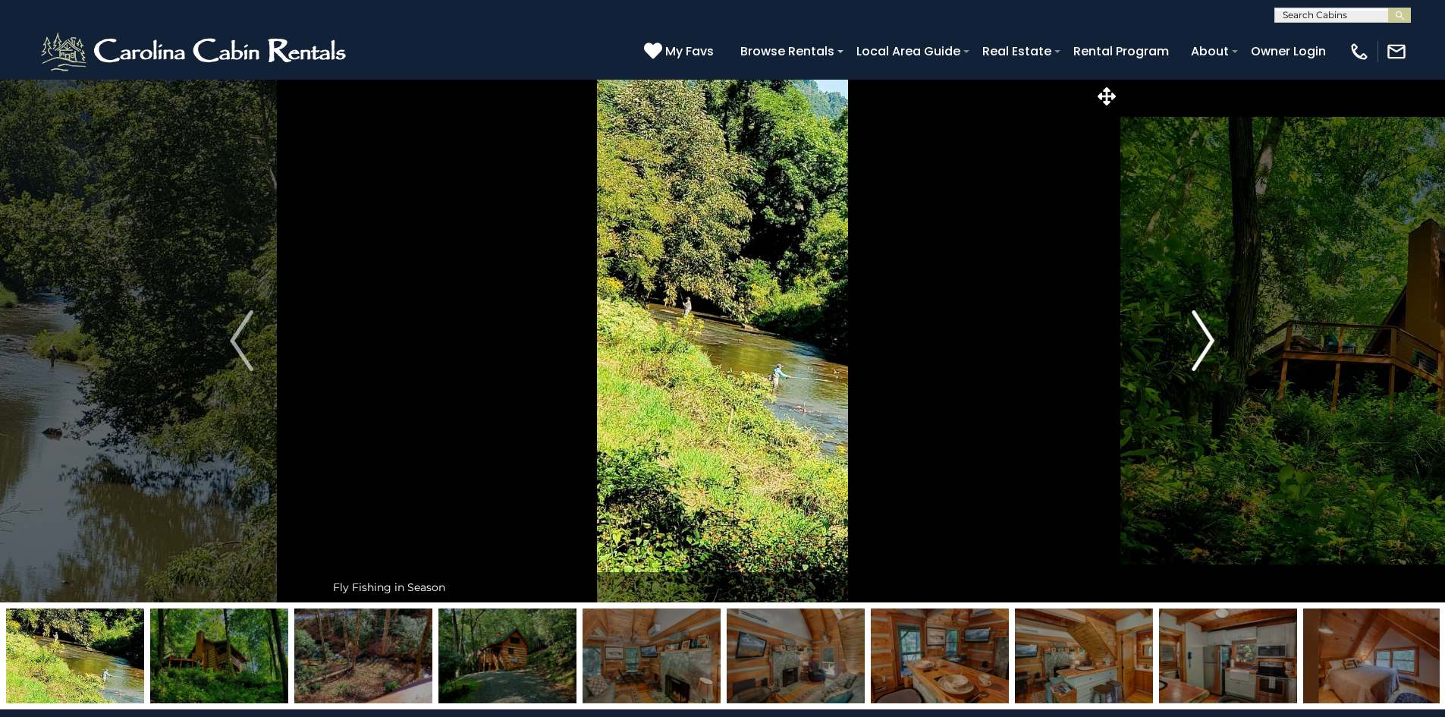
click at [1207, 336] on img "Next" at bounding box center [1203, 340] width 23 height 61
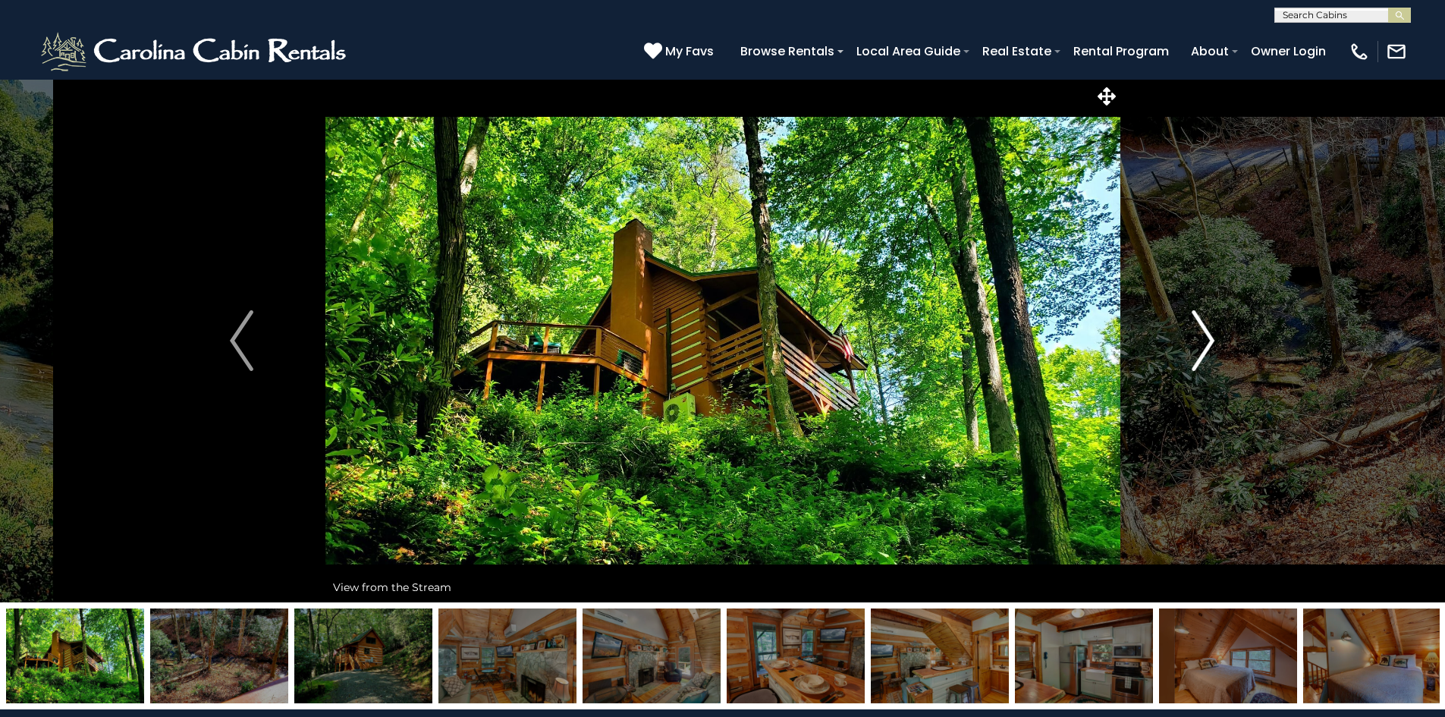
click at [1207, 336] on img "Next" at bounding box center [1203, 340] width 23 height 61
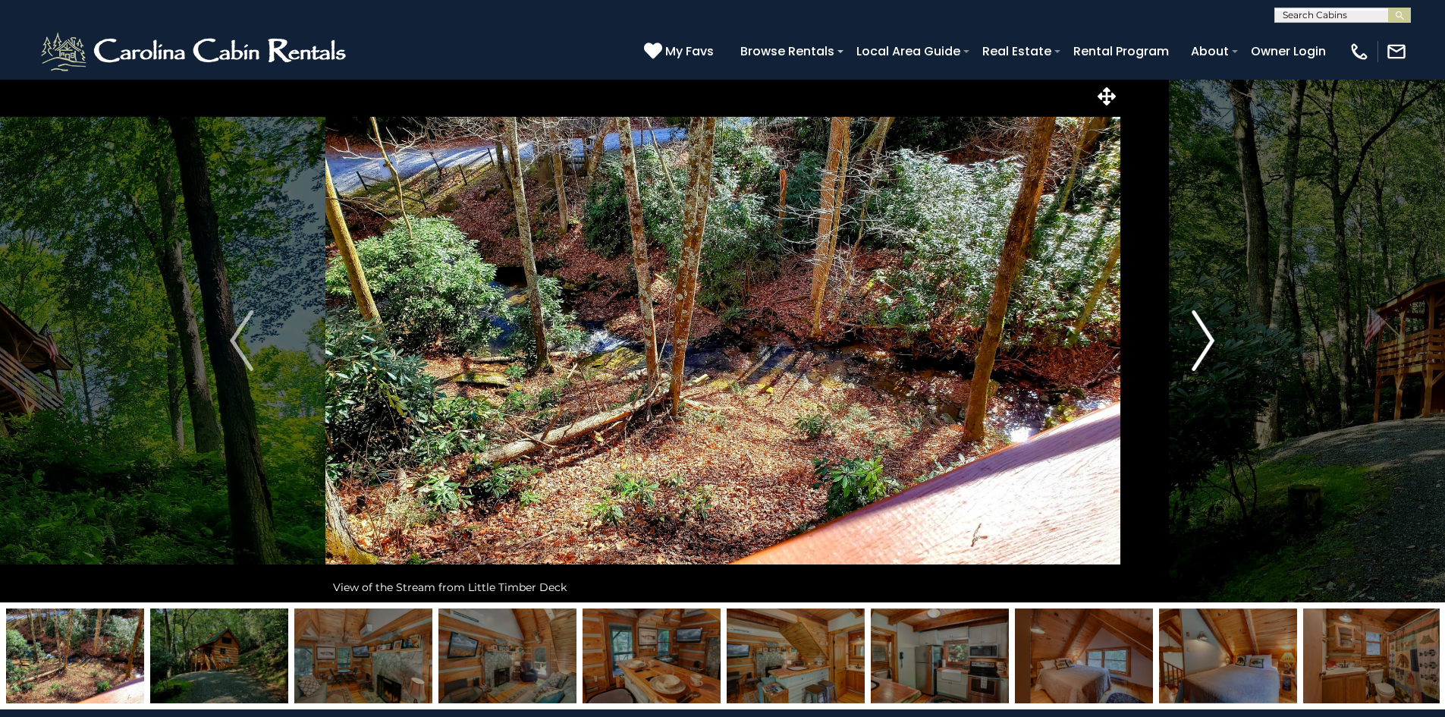
click at [1207, 336] on img "Next" at bounding box center [1203, 340] width 23 height 61
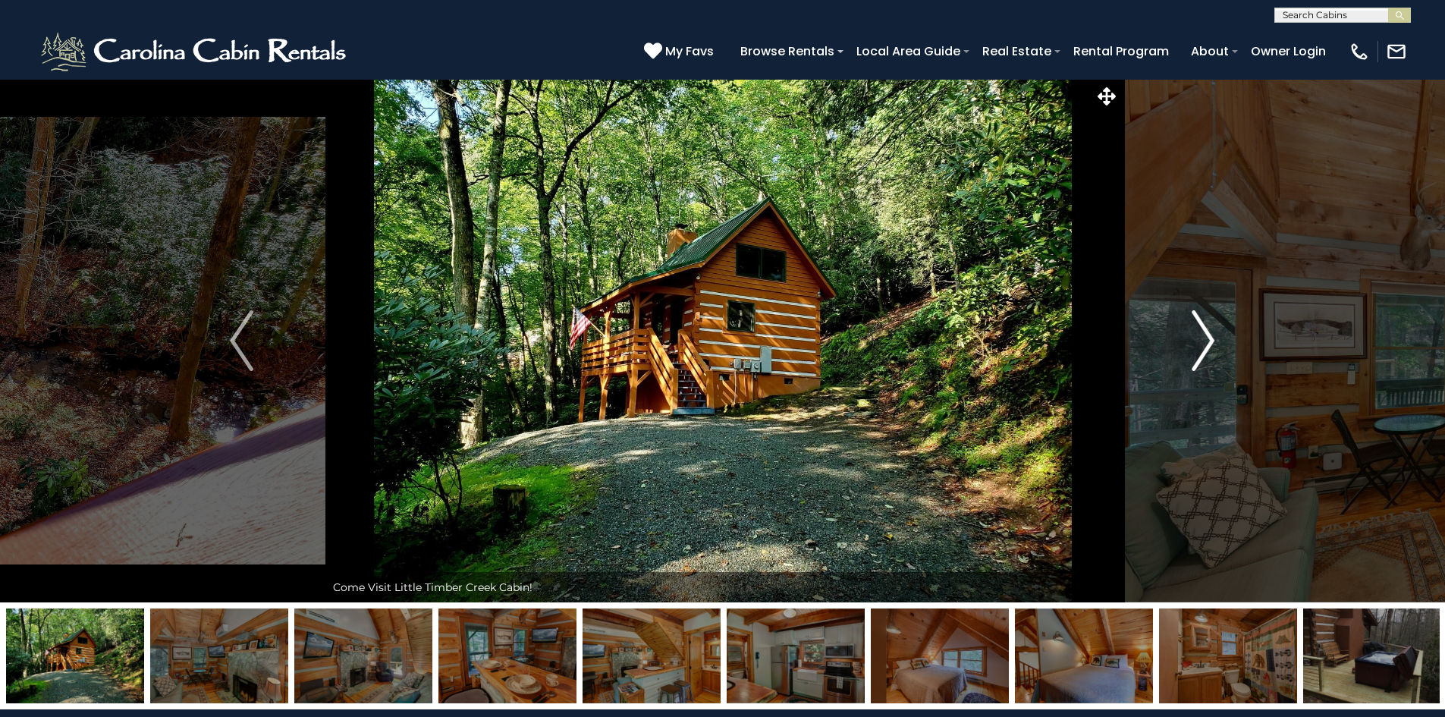
click at [1207, 336] on img "Next" at bounding box center [1203, 340] width 23 height 61
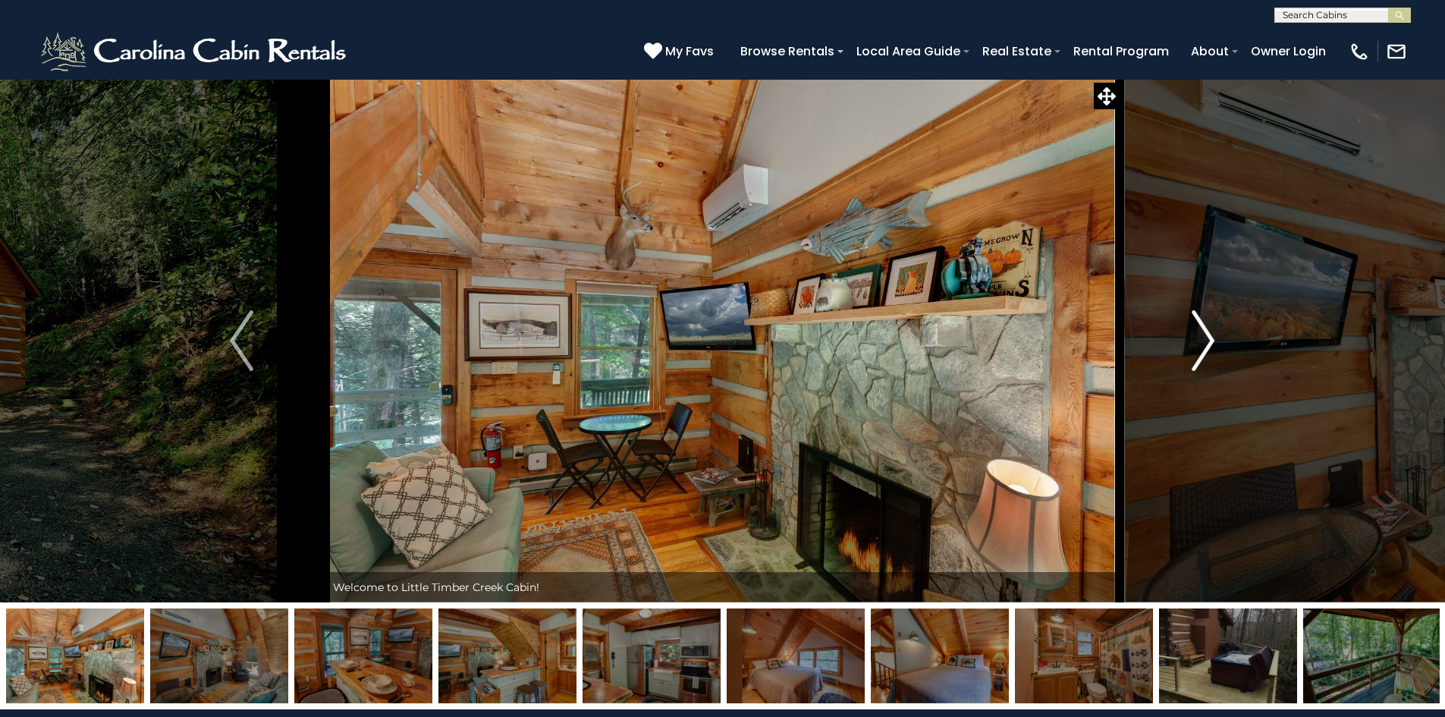
click at [1207, 336] on img "Next" at bounding box center [1203, 340] width 23 height 61
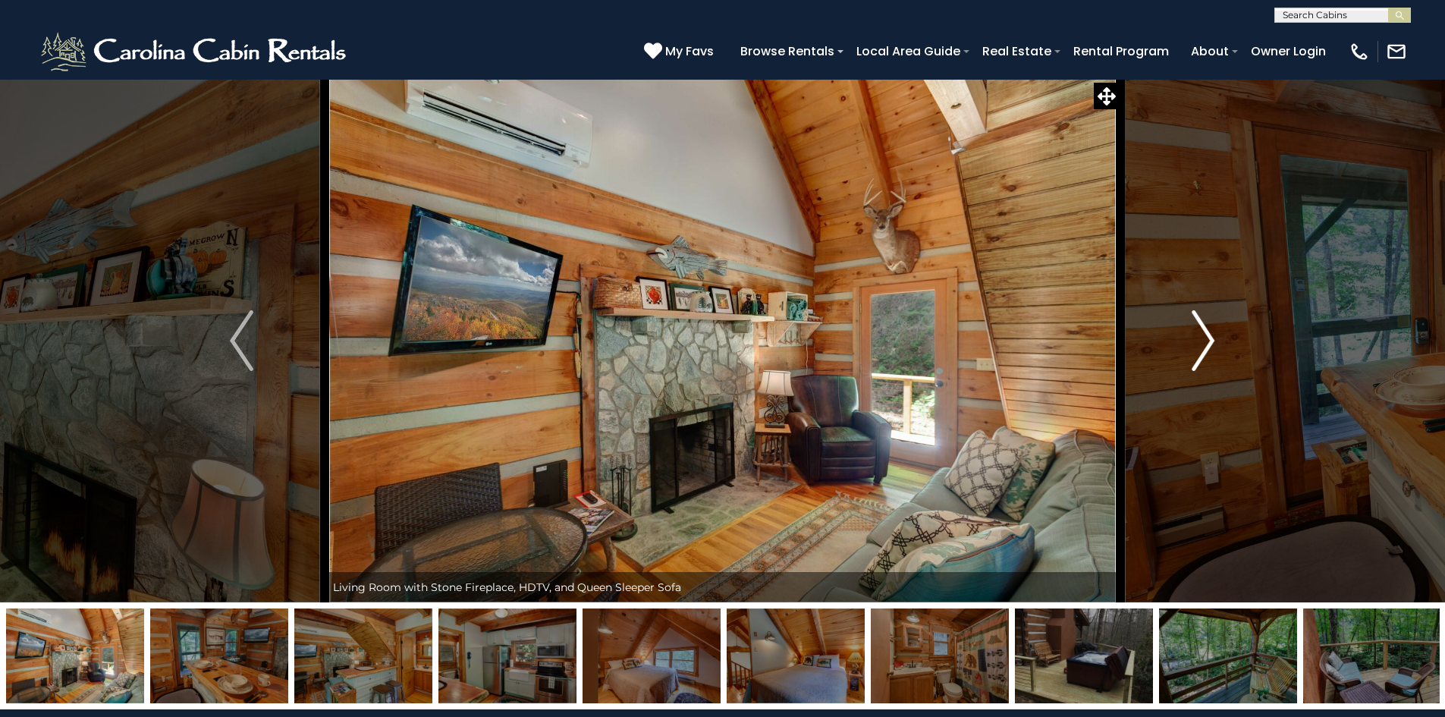
click at [1207, 336] on img "Next" at bounding box center [1203, 340] width 23 height 61
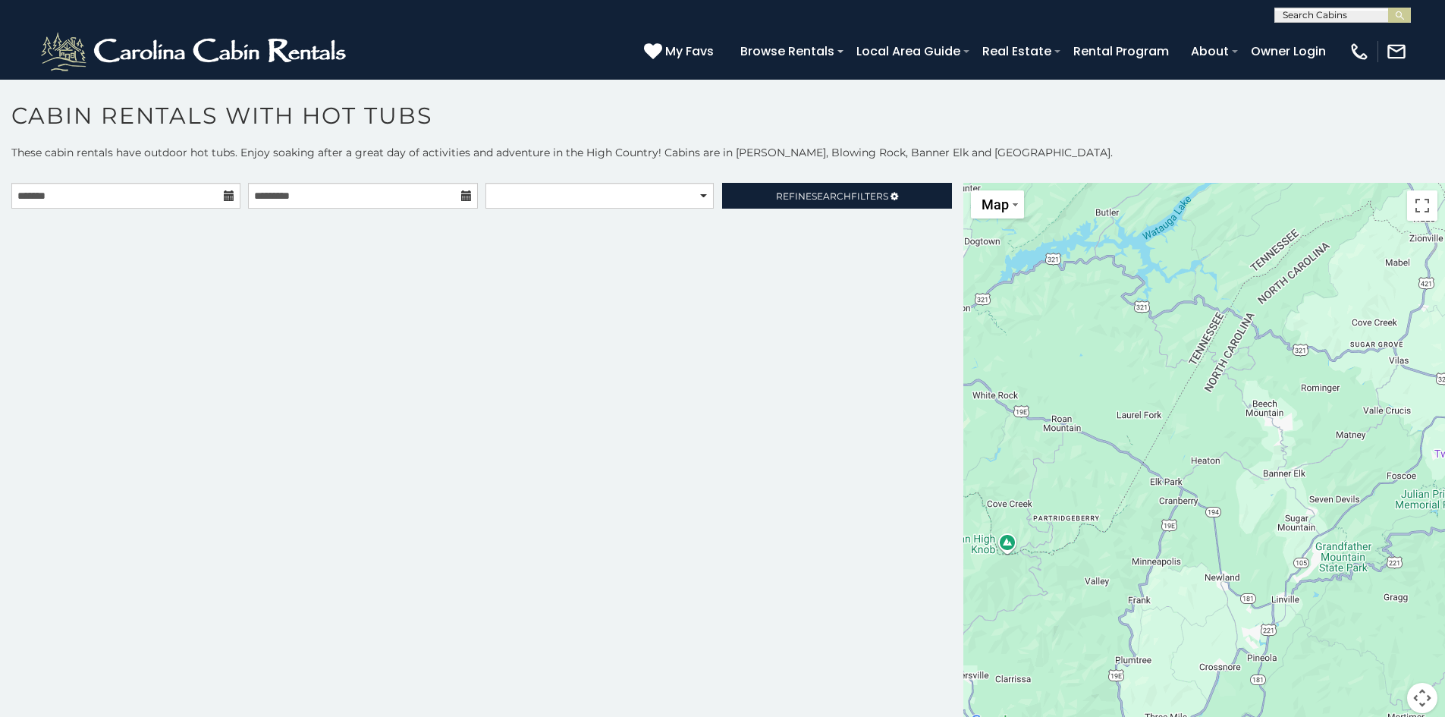
scroll to position [8, 0]
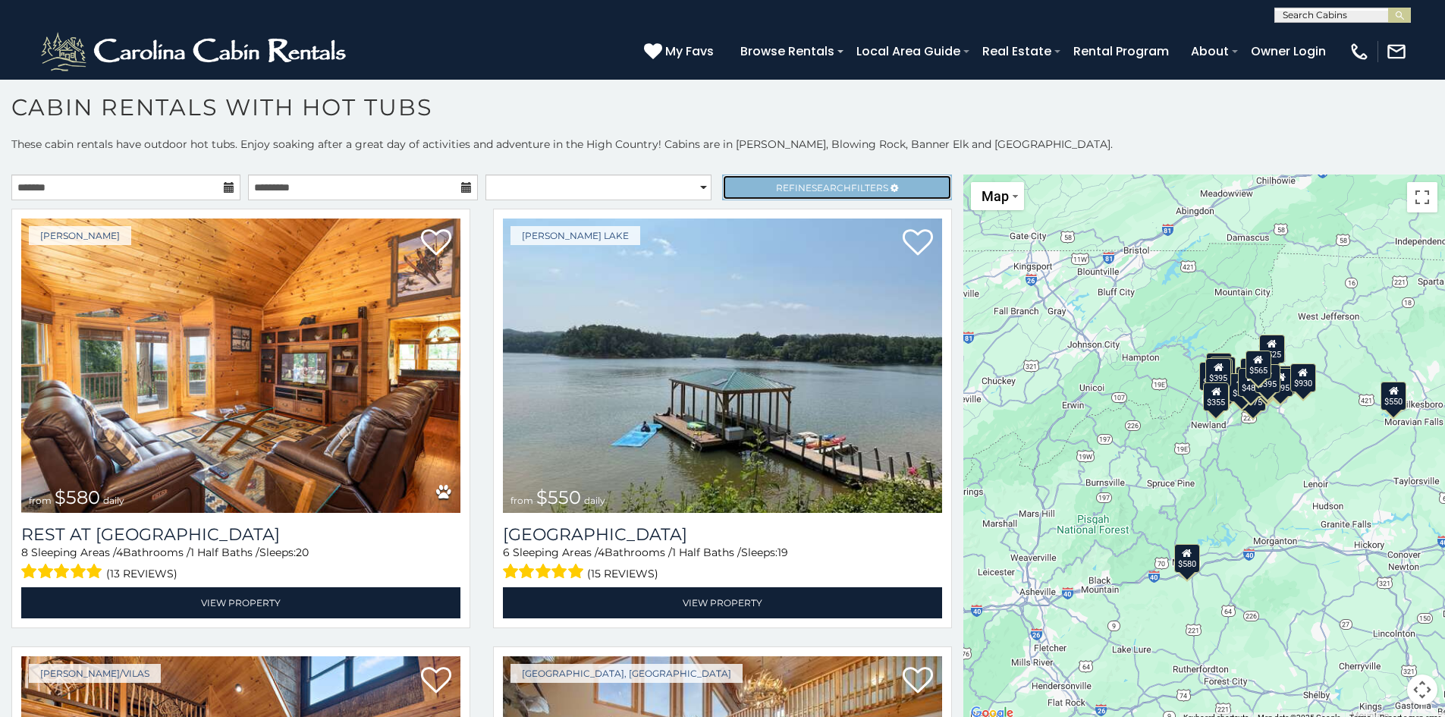
click at [749, 185] on link "Refine Search Filters" at bounding box center [836, 187] width 229 height 26
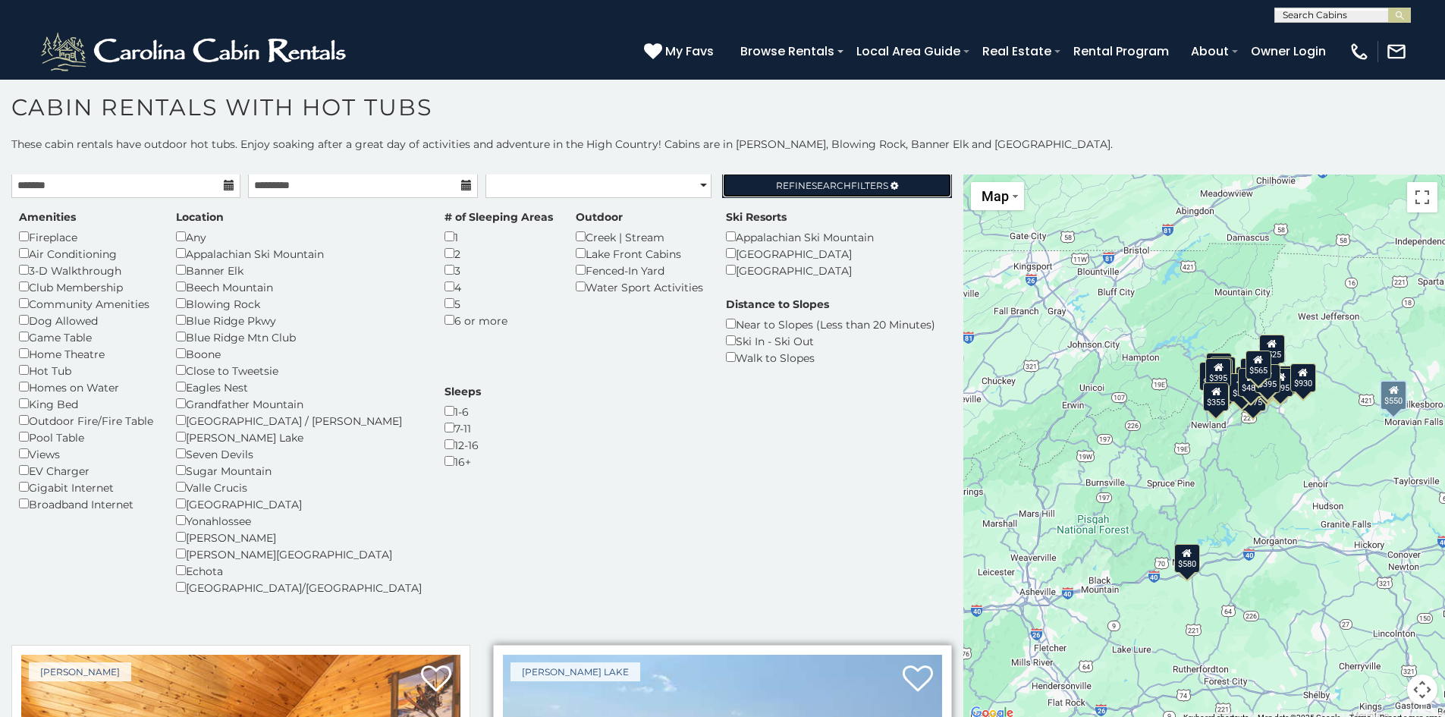
scroll to position [0, 0]
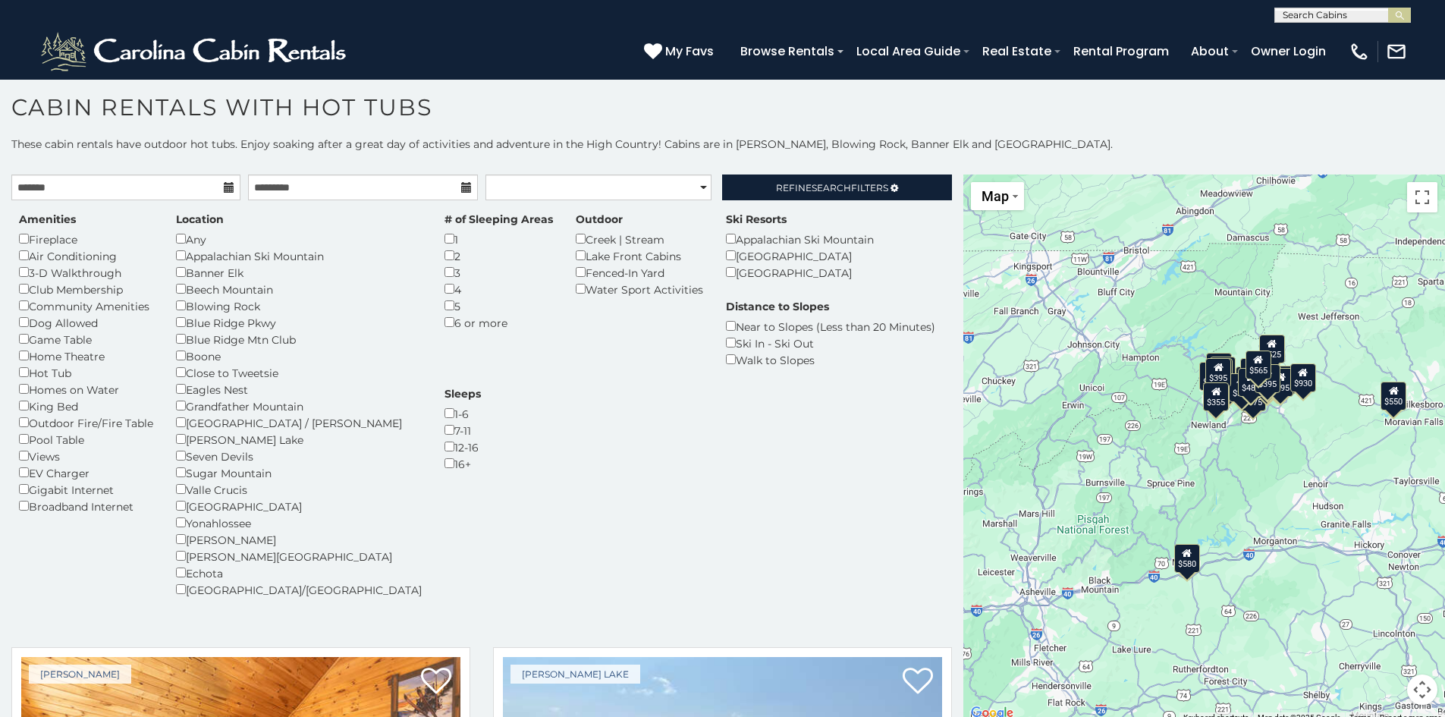
click at [539, 433] on div "Amenities Fireplace Air Conditioning 3-D Walkthrough Club Membership Community …" at bounding box center [482, 414] width 948 height 404
click at [562, 181] on select "**********" at bounding box center [598, 187] width 226 height 26
click at [485, 174] on select "**********" at bounding box center [598, 187] width 226 height 26
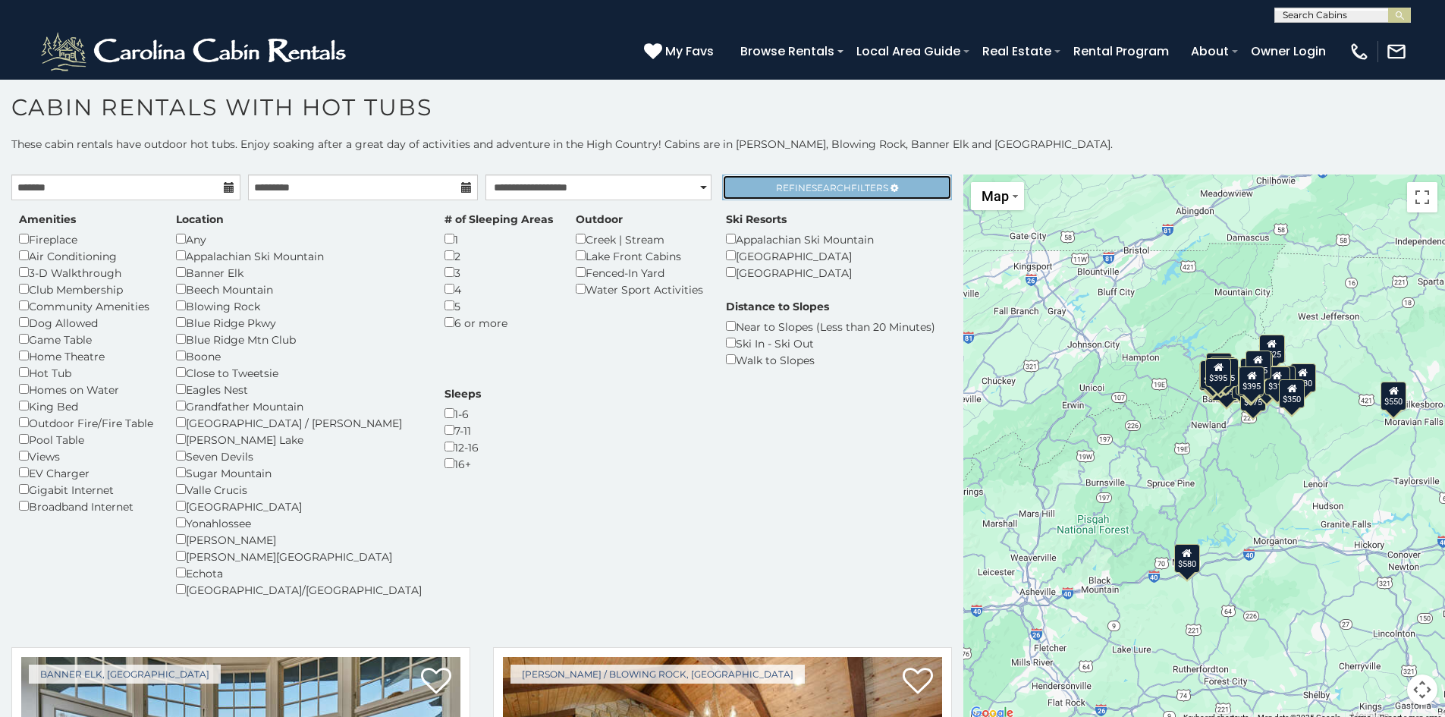
click at [778, 193] on link "Refine Search Filters" at bounding box center [836, 187] width 229 height 26
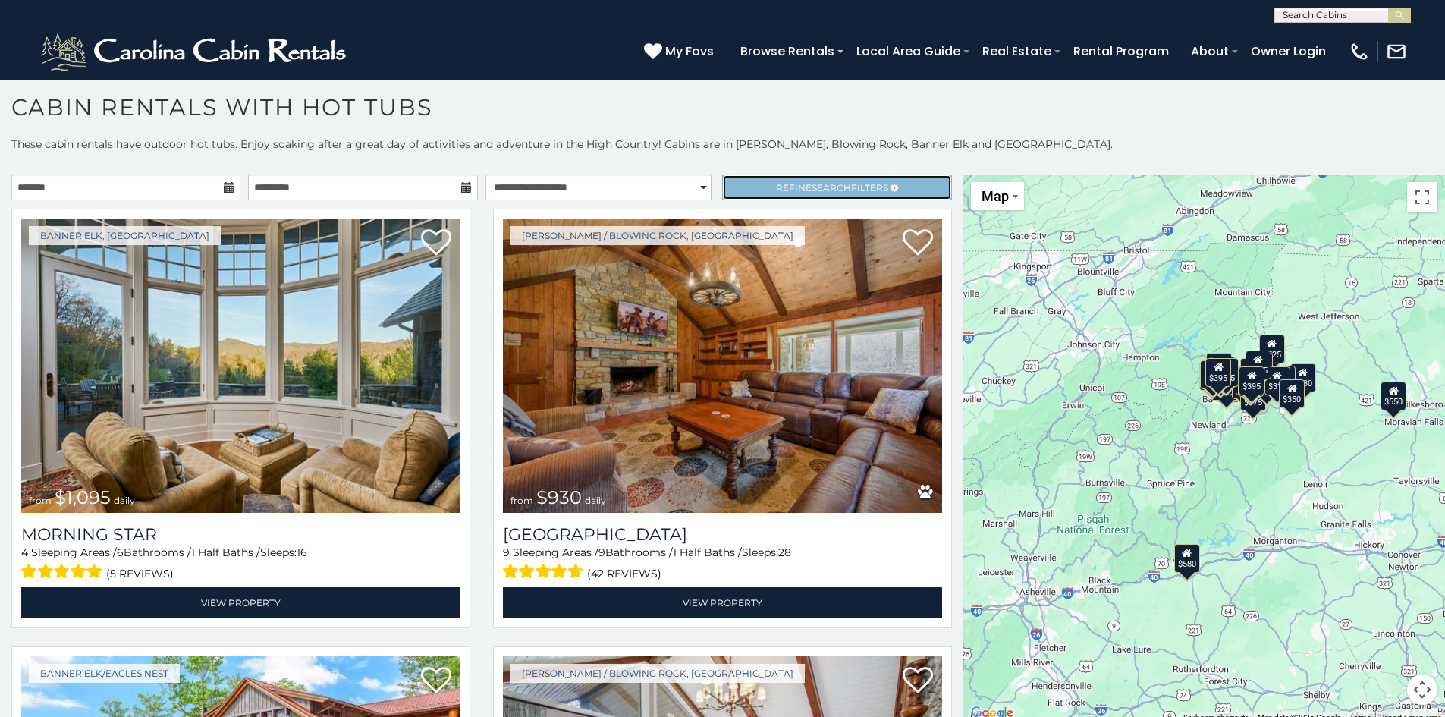
click at [779, 186] on span "Refine Search Filters" at bounding box center [832, 187] width 112 height 11
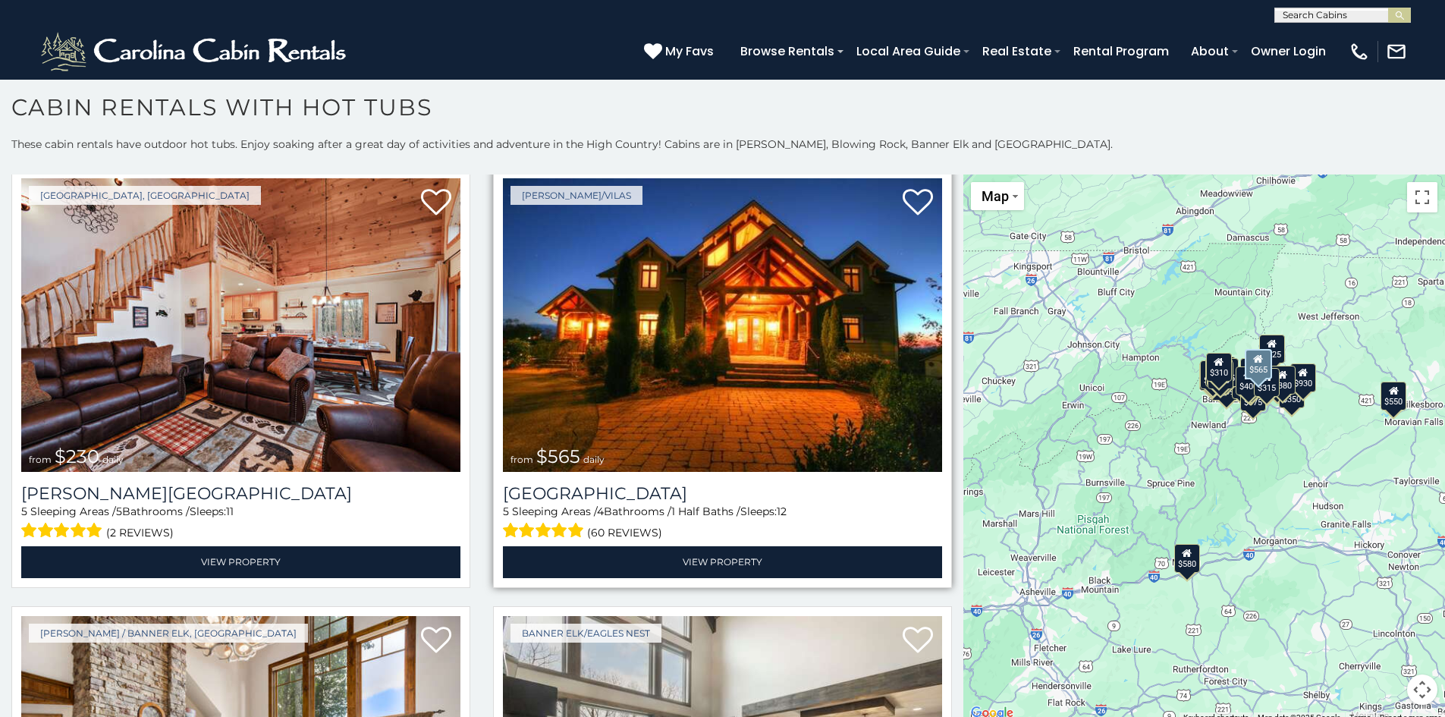
scroll to position [5310, 0]
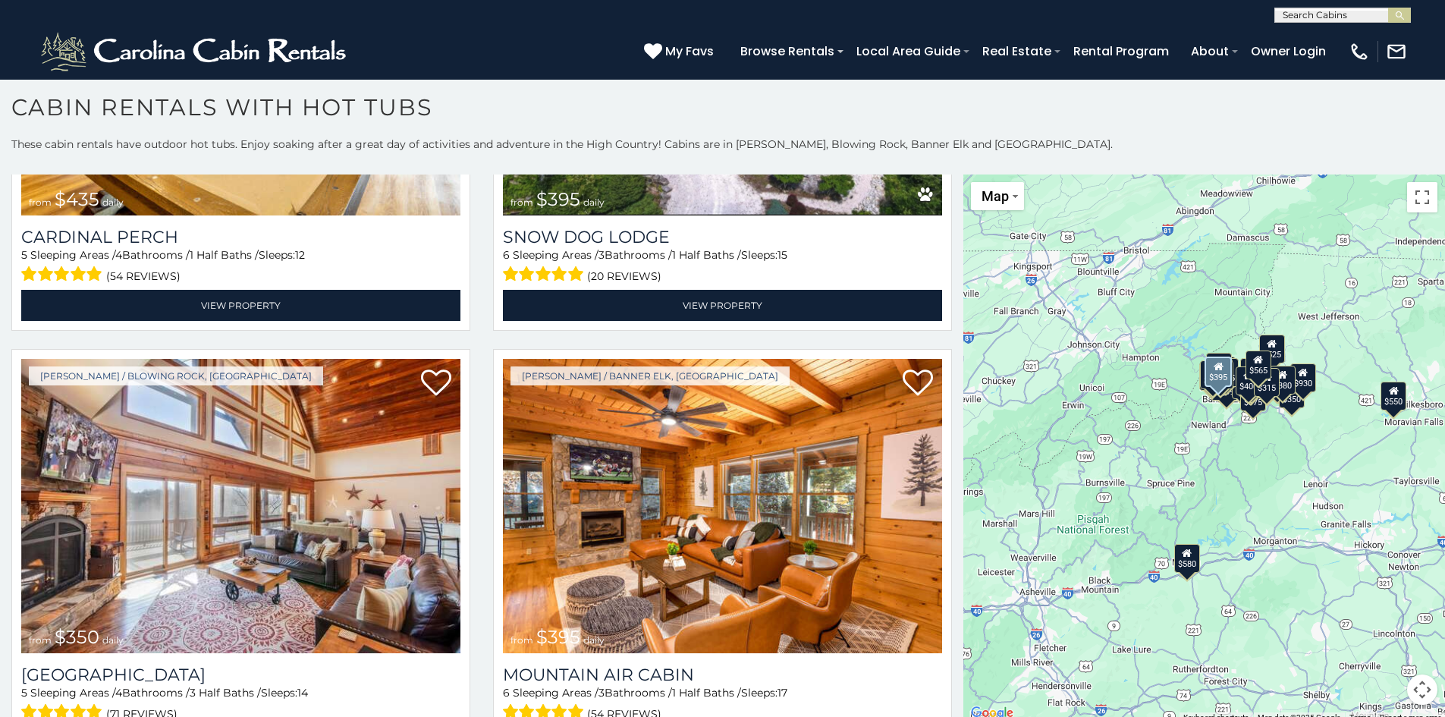
select select "**********"
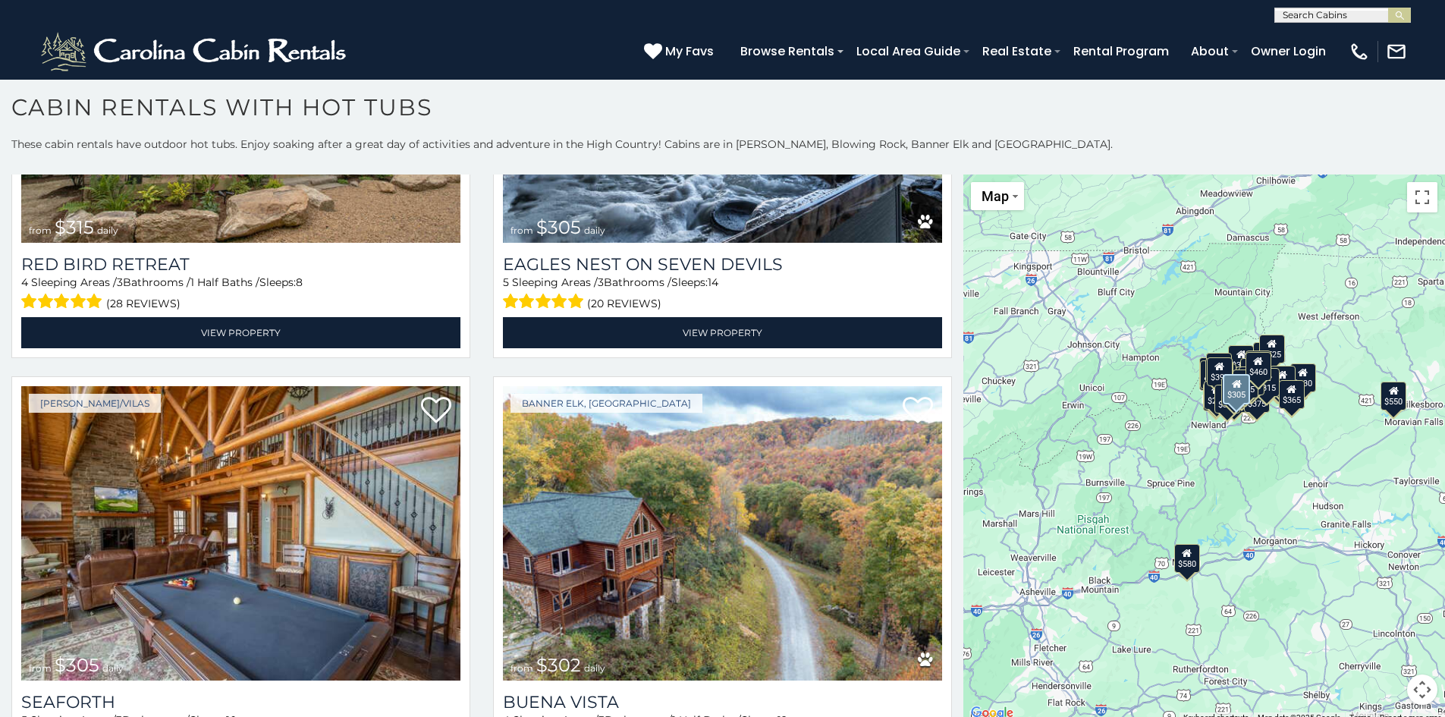
scroll to position [11661, 0]
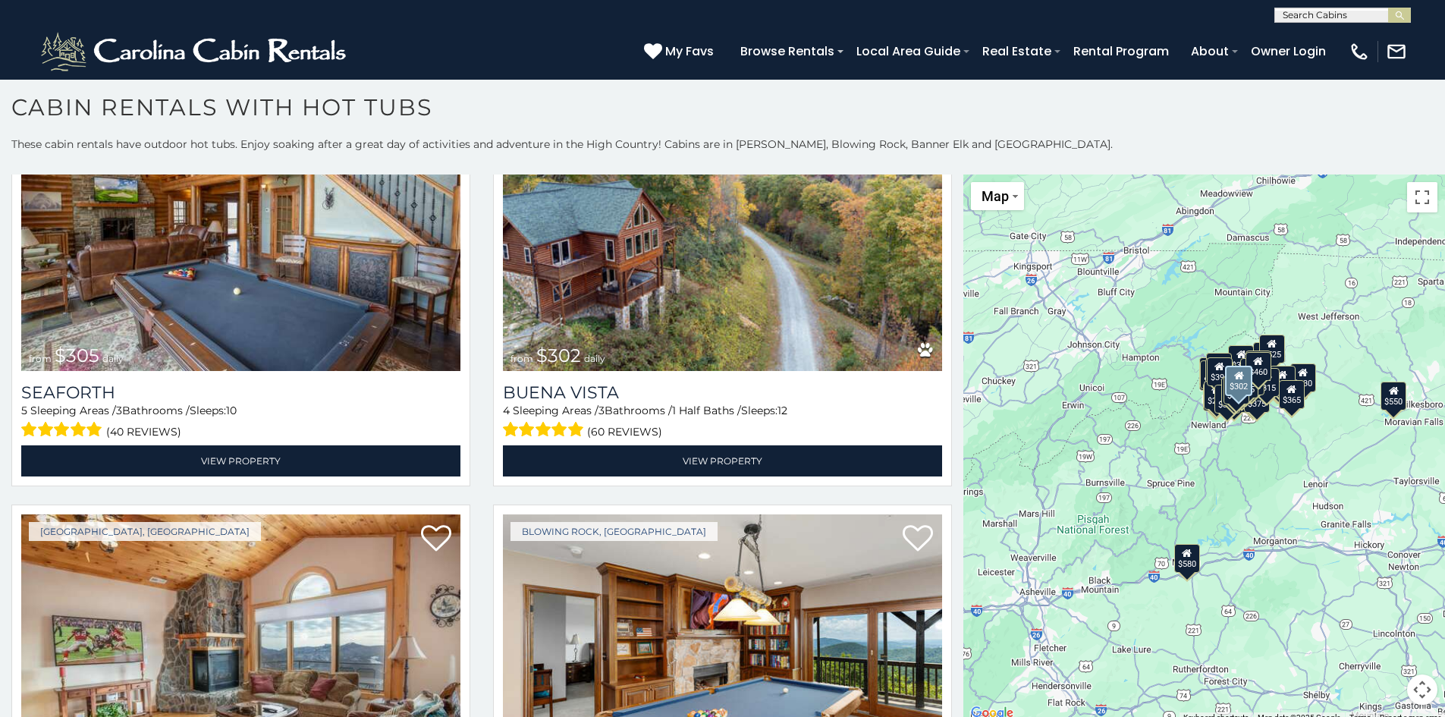
scroll to position [12116, 0]
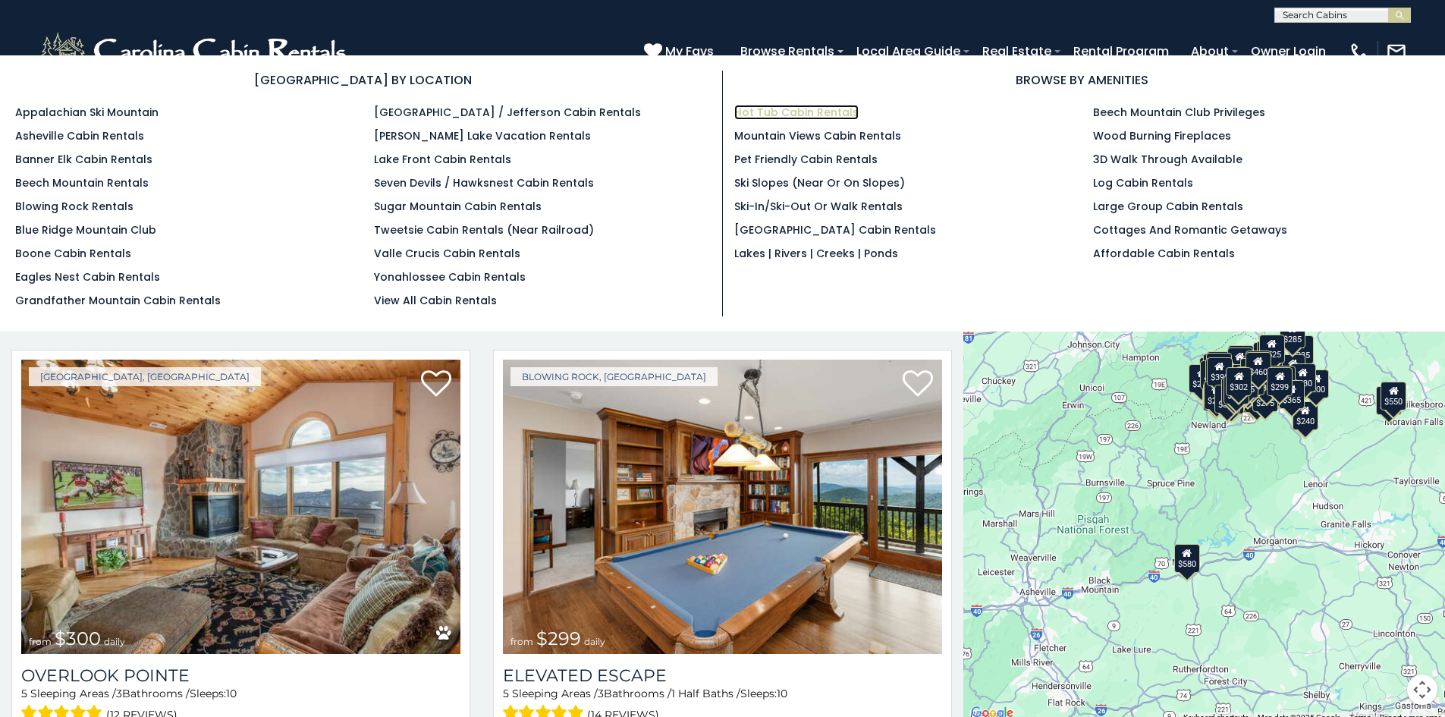
click at [806, 118] on link "Hot Tub Cabin Rentals" at bounding box center [796, 112] width 124 height 15
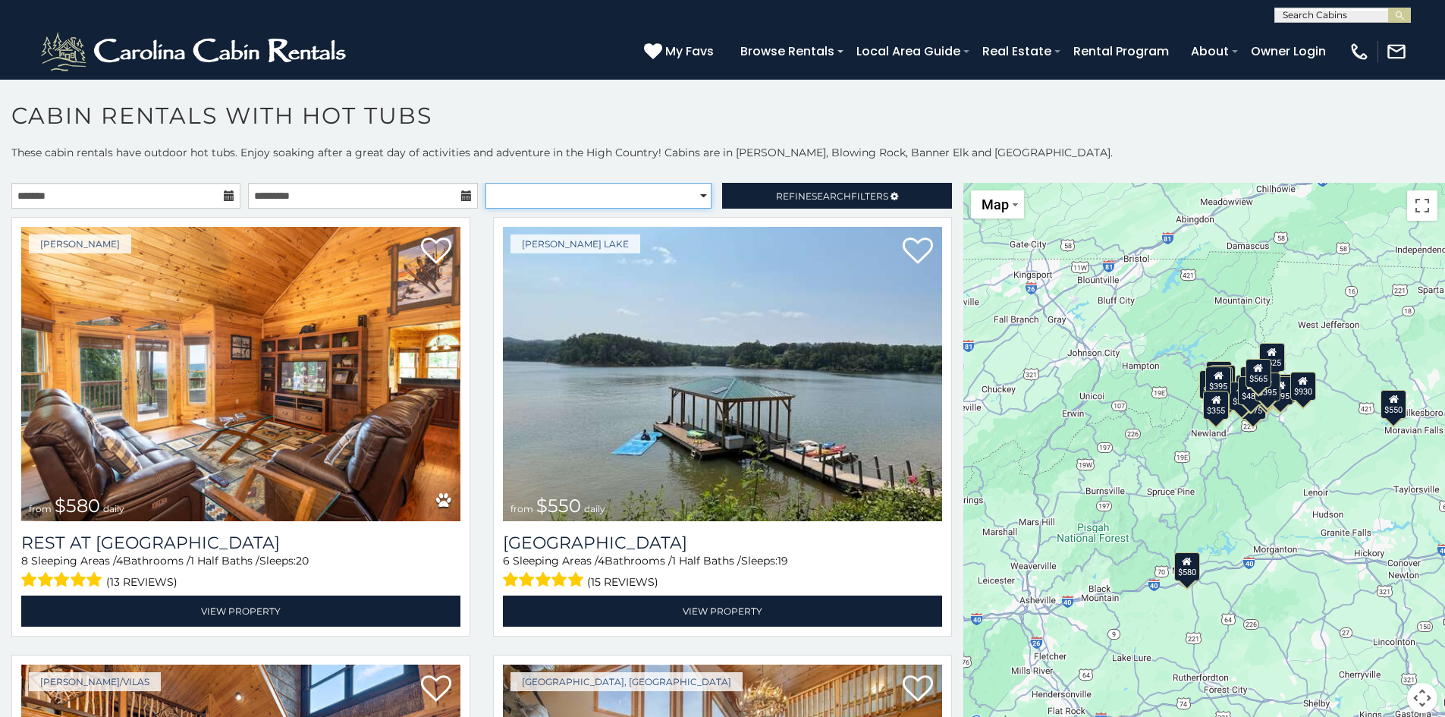
click at [694, 197] on select "**********" at bounding box center [598, 196] width 226 height 26
click at [744, 194] on link "Refine Search Filters" at bounding box center [836, 196] width 229 height 26
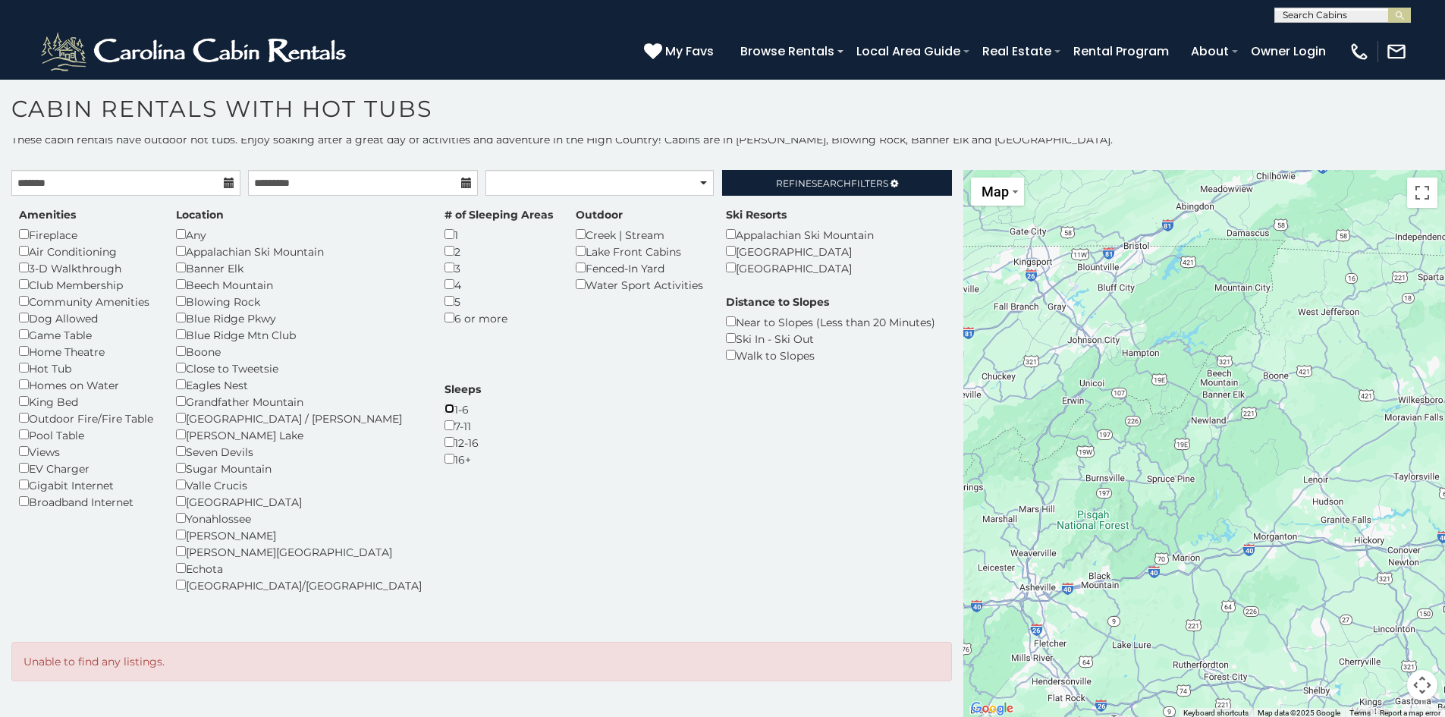
scroll to position [8, 0]
click at [741, 460] on div "Amenities Fireplace Air Conditioning 3-D Walkthrough Club Membership Community …" at bounding box center [482, 408] width 948 height 404
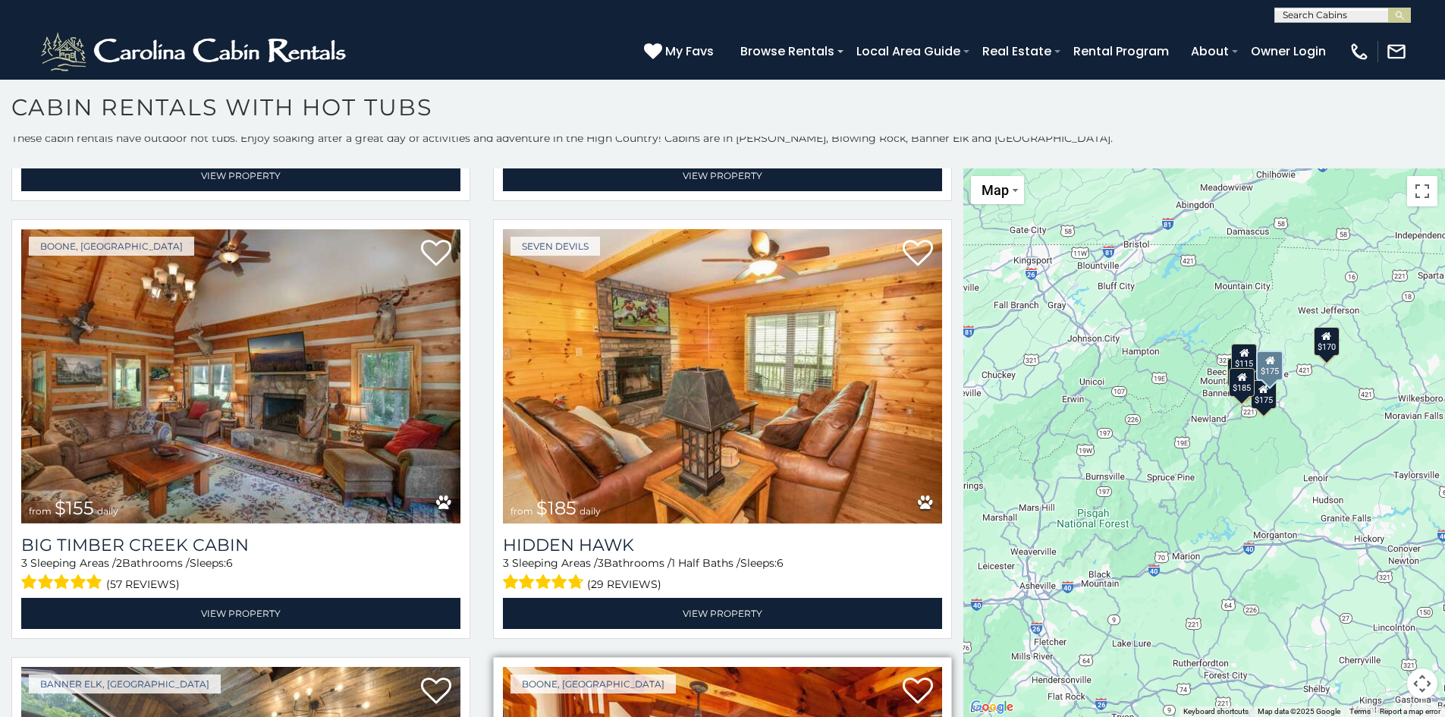
scroll to position [1290, 0]
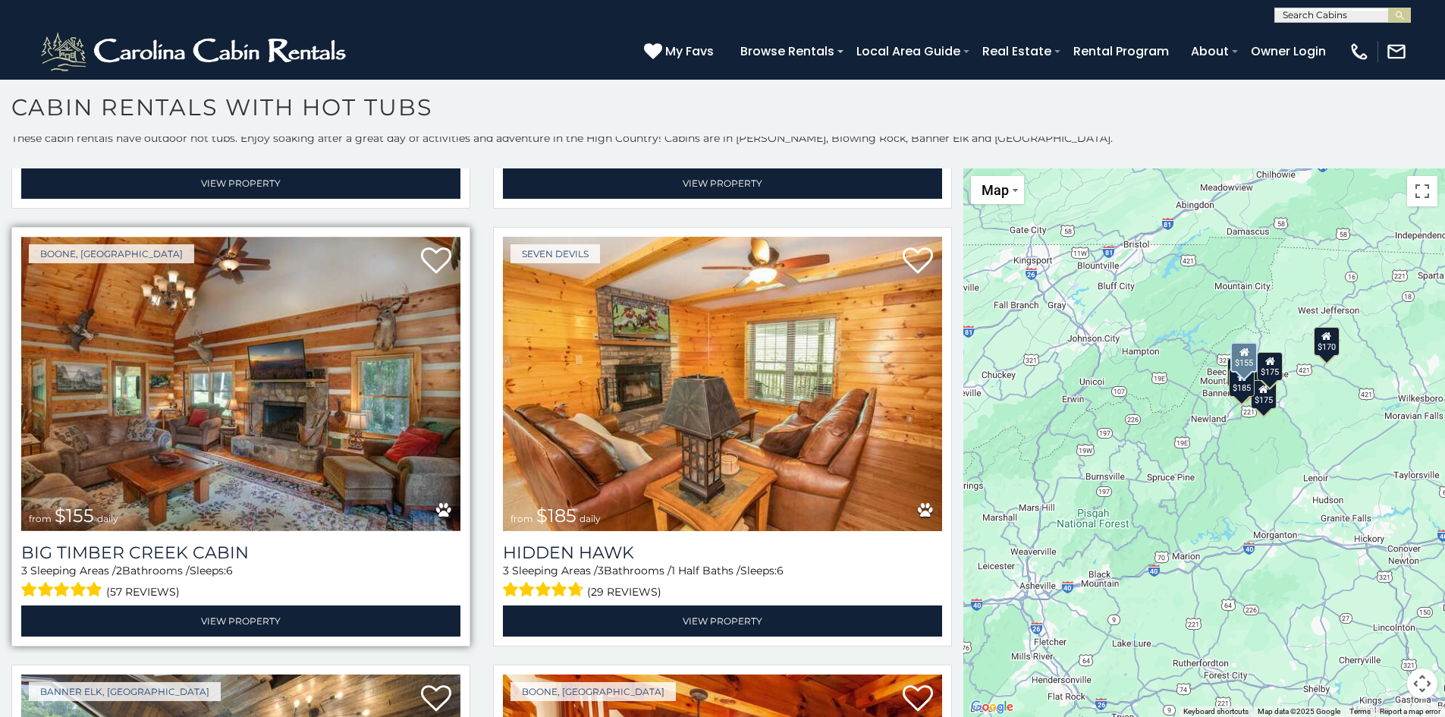
click at [402, 363] on img at bounding box center [240, 384] width 439 height 294
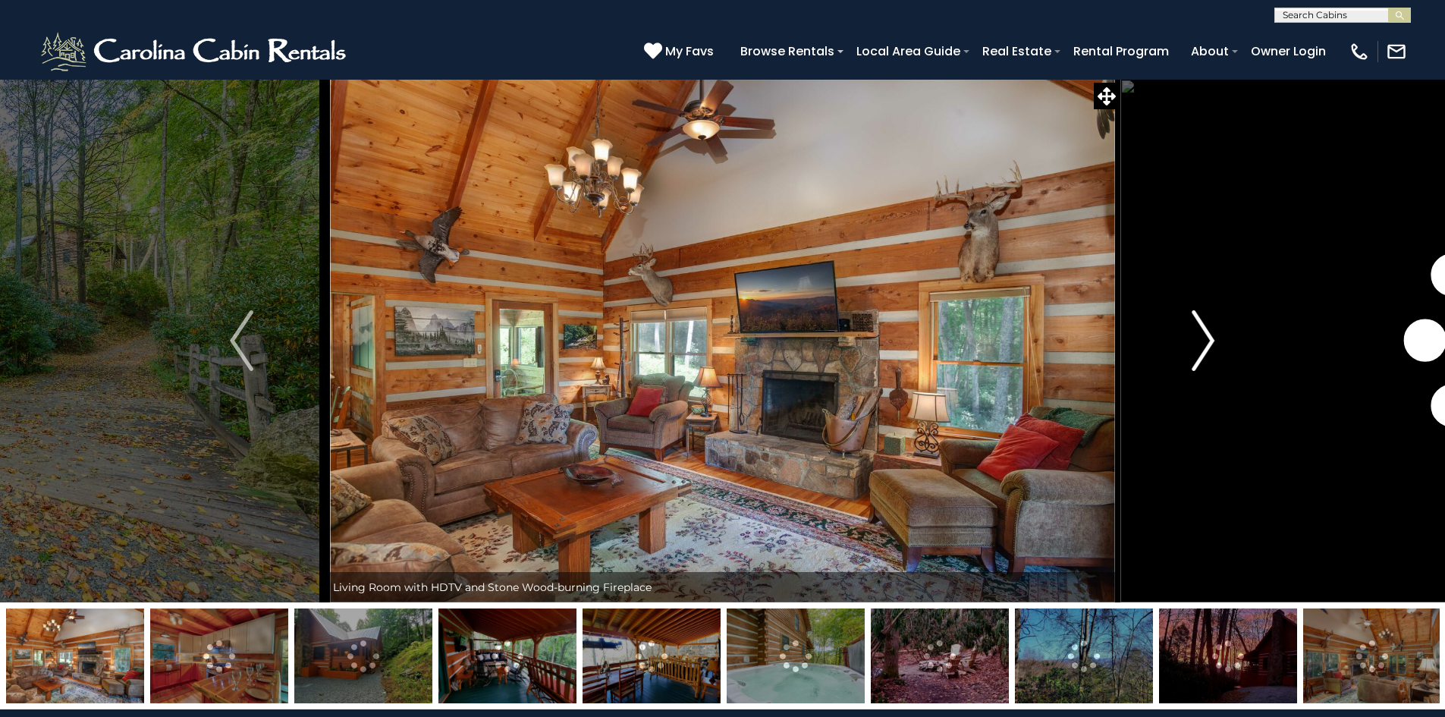
click at [1203, 335] on img "Next" at bounding box center [1203, 340] width 23 height 61
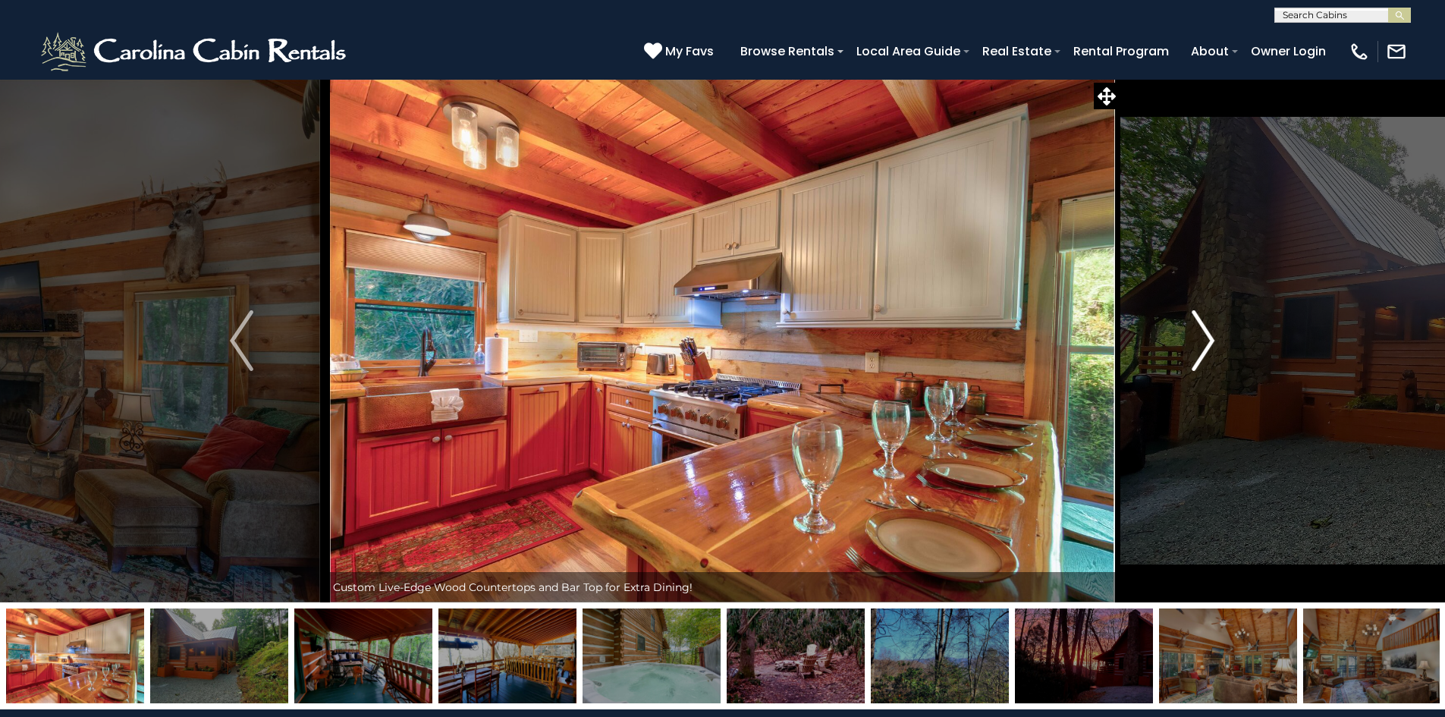
click at [1203, 335] on img "Next" at bounding box center [1203, 340] width 23 height 61
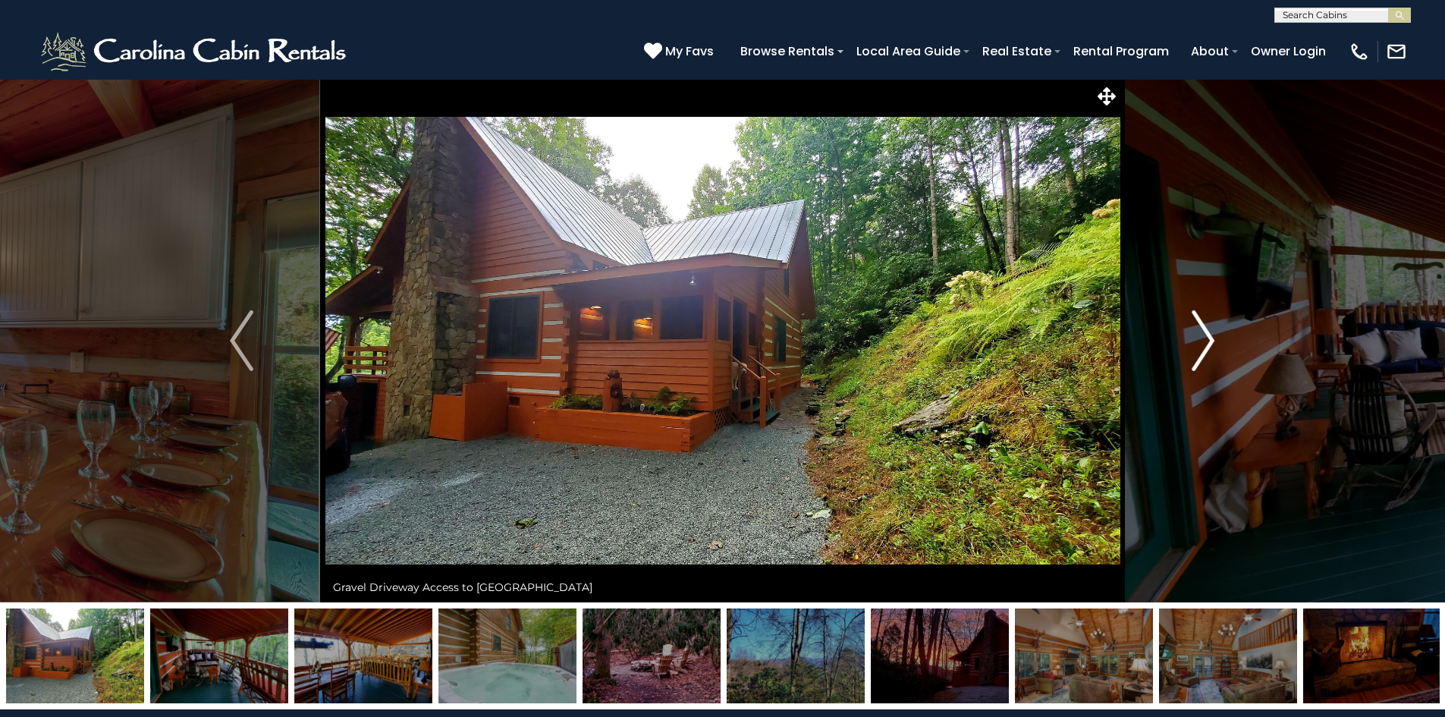
click at [1203, 335] on img "Next" at bounding box center [1203, 340] width 23 height 61
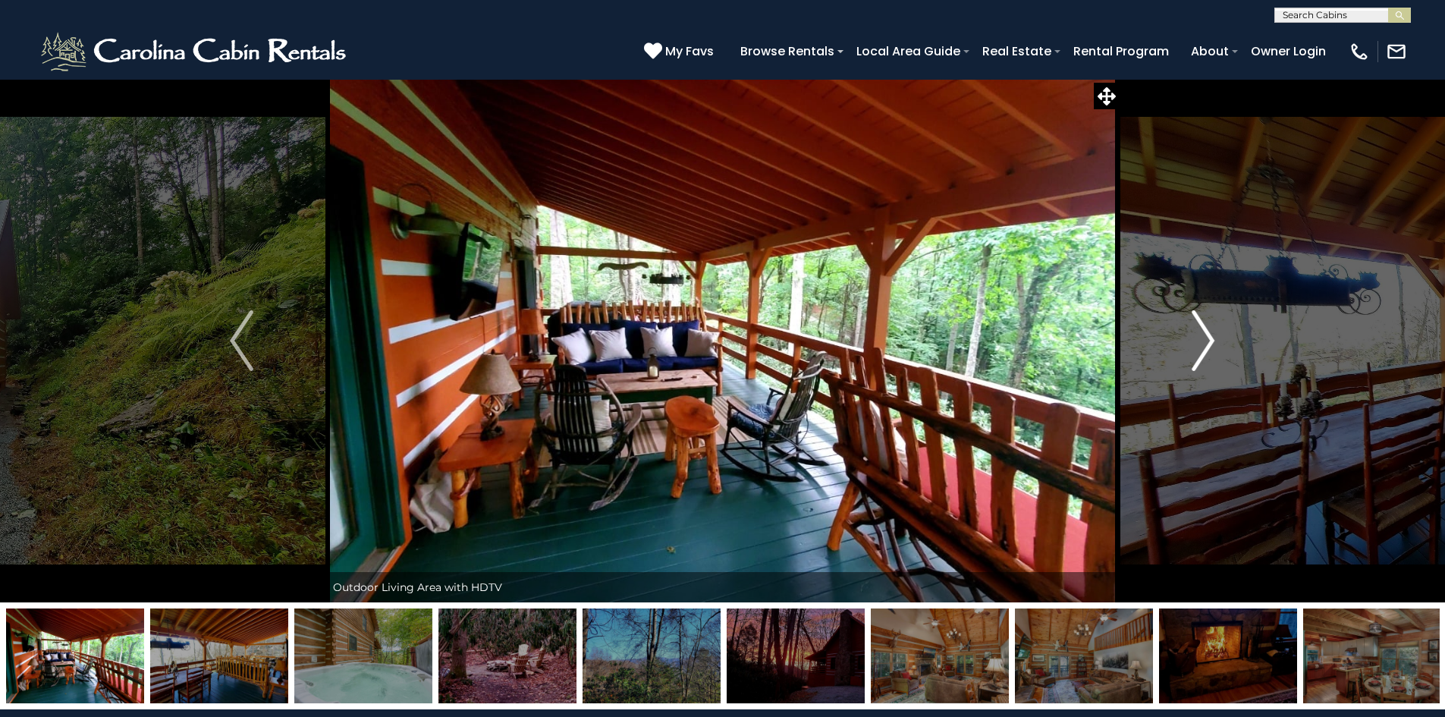
click at [1203, 335] on img "Next" at bounding box center [1203, 340] width 23 height 61
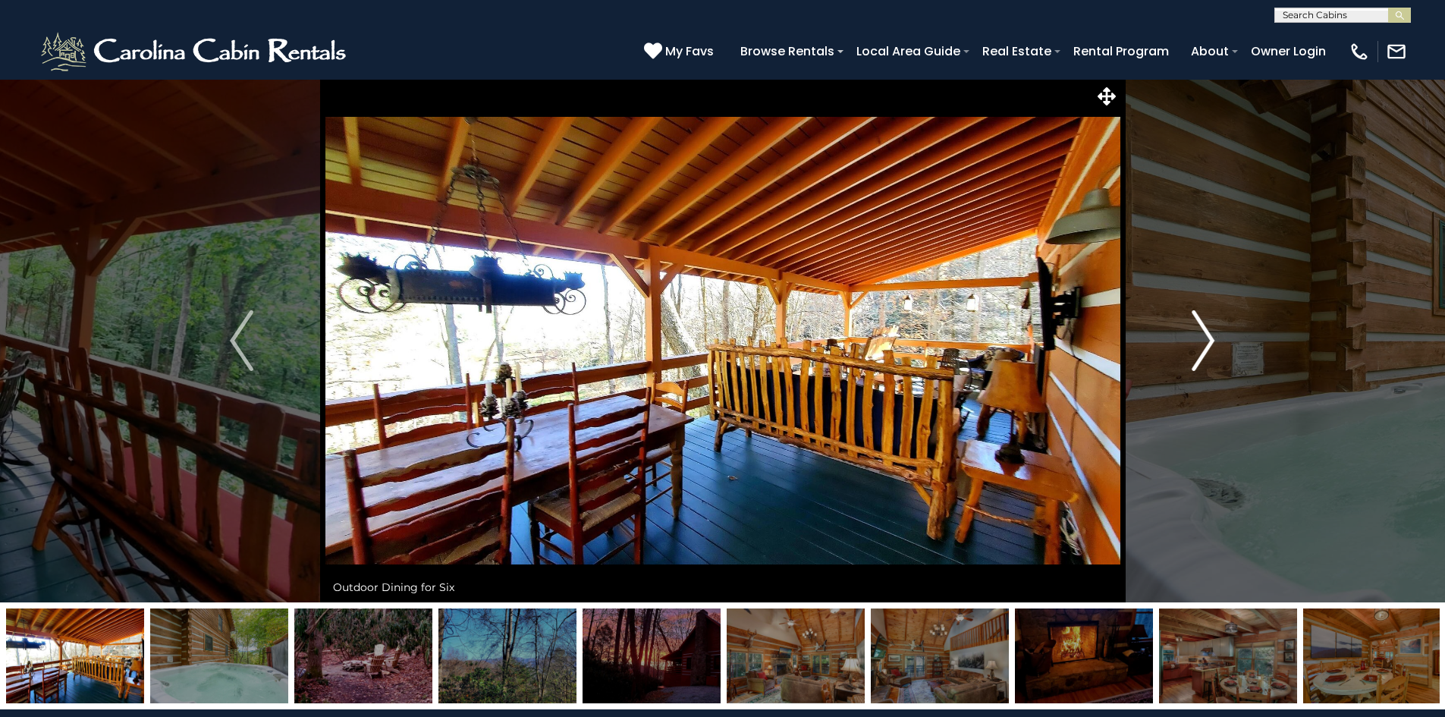
click at [1203, 335] on img "Next" at bounding box center [1203, 340] width 23 height 61
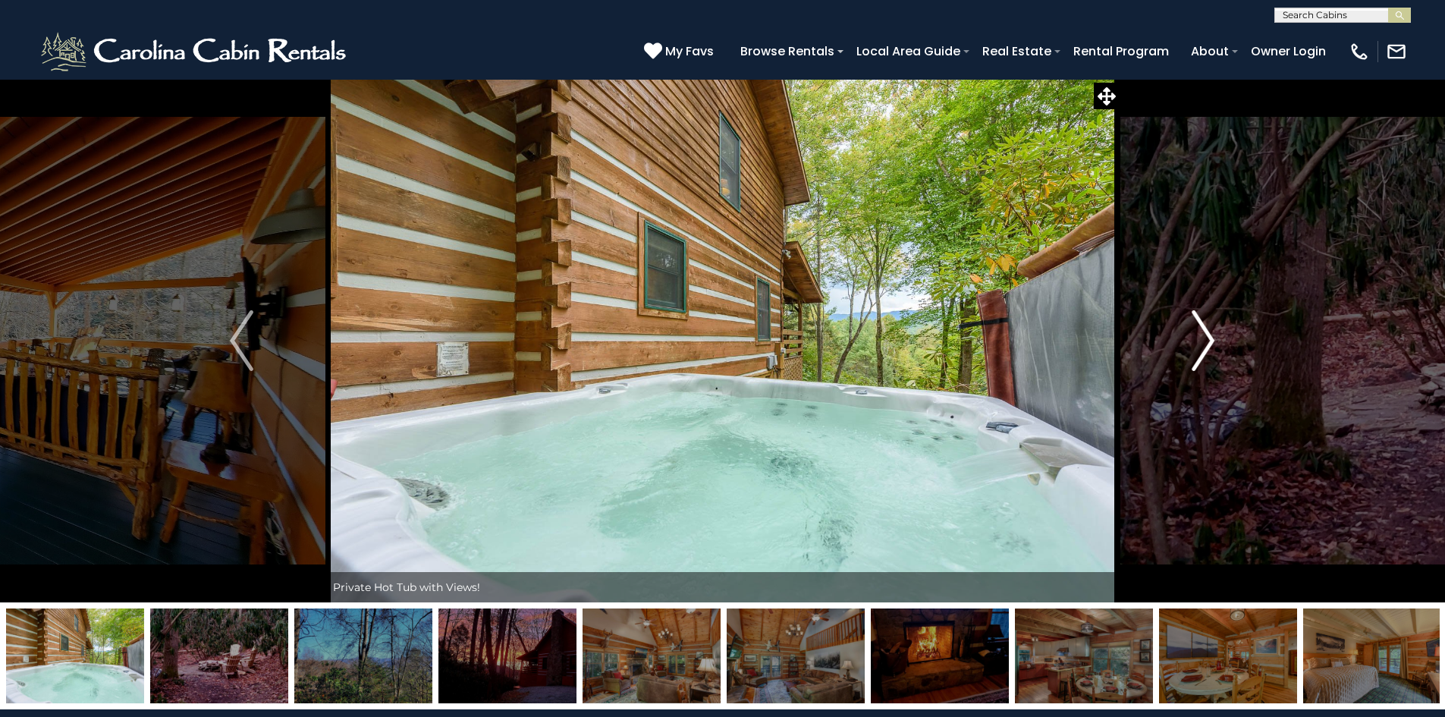
click at [1203, 335] on img "Next" at bounding box center [1203, 340] width 23 height 61
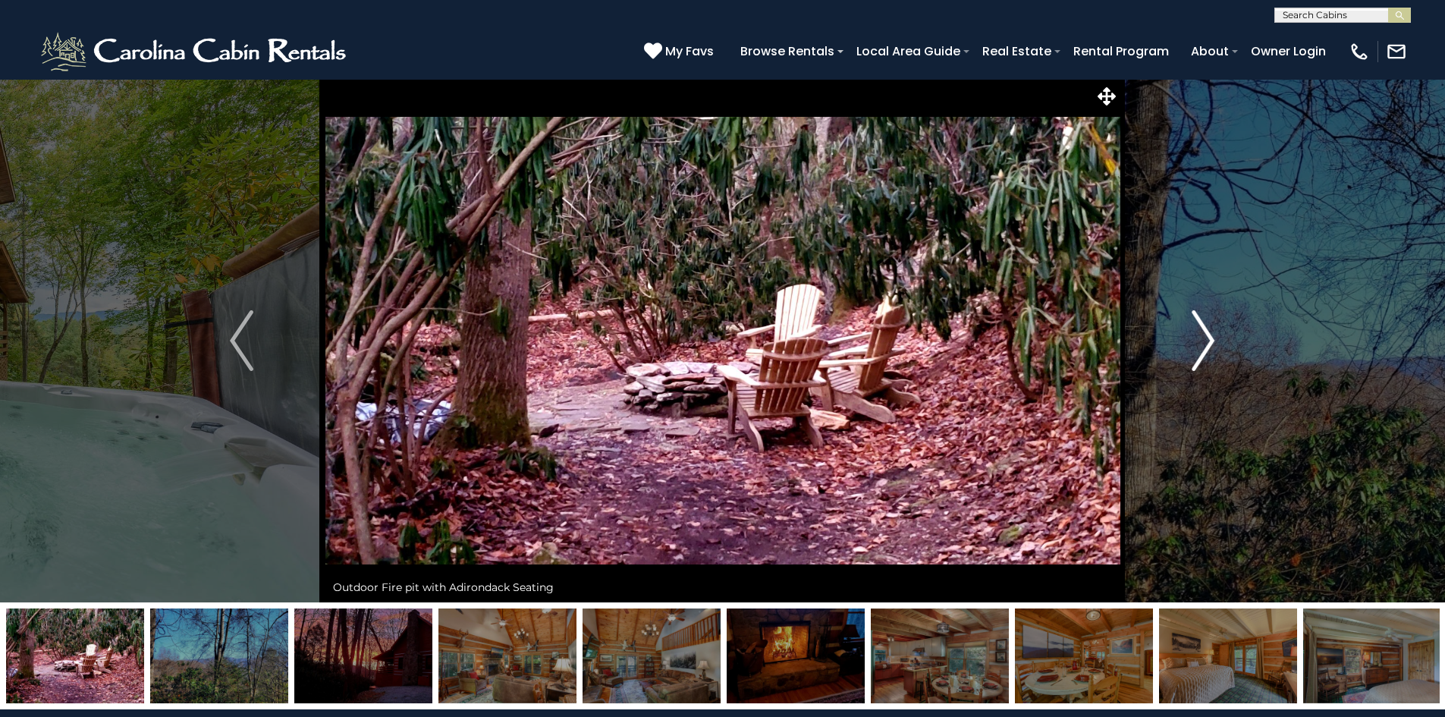
click at [1203, 335] on img "Next" at bounding box center [1203, 340] width 23 height 61
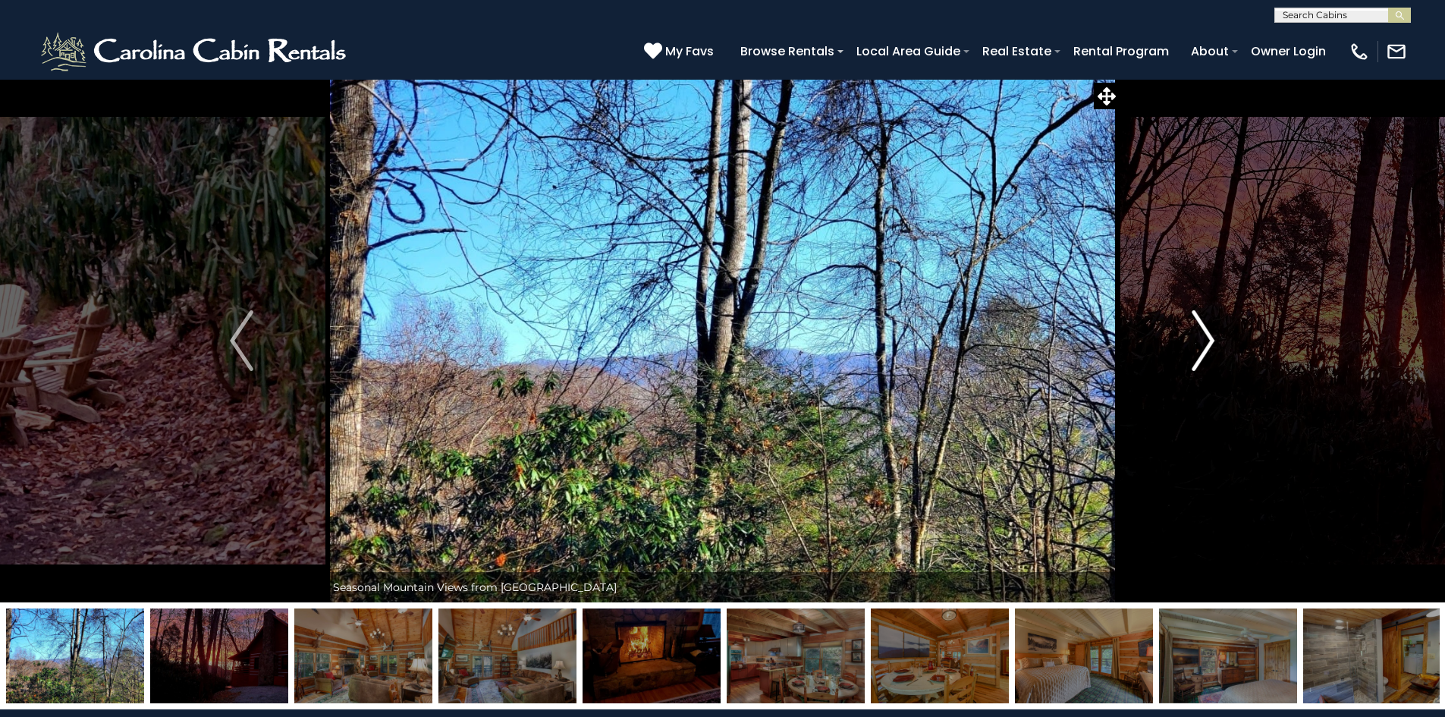
click at [1203, 335] on img "Next" at bounding box center [1203, 340] width 23 height 61
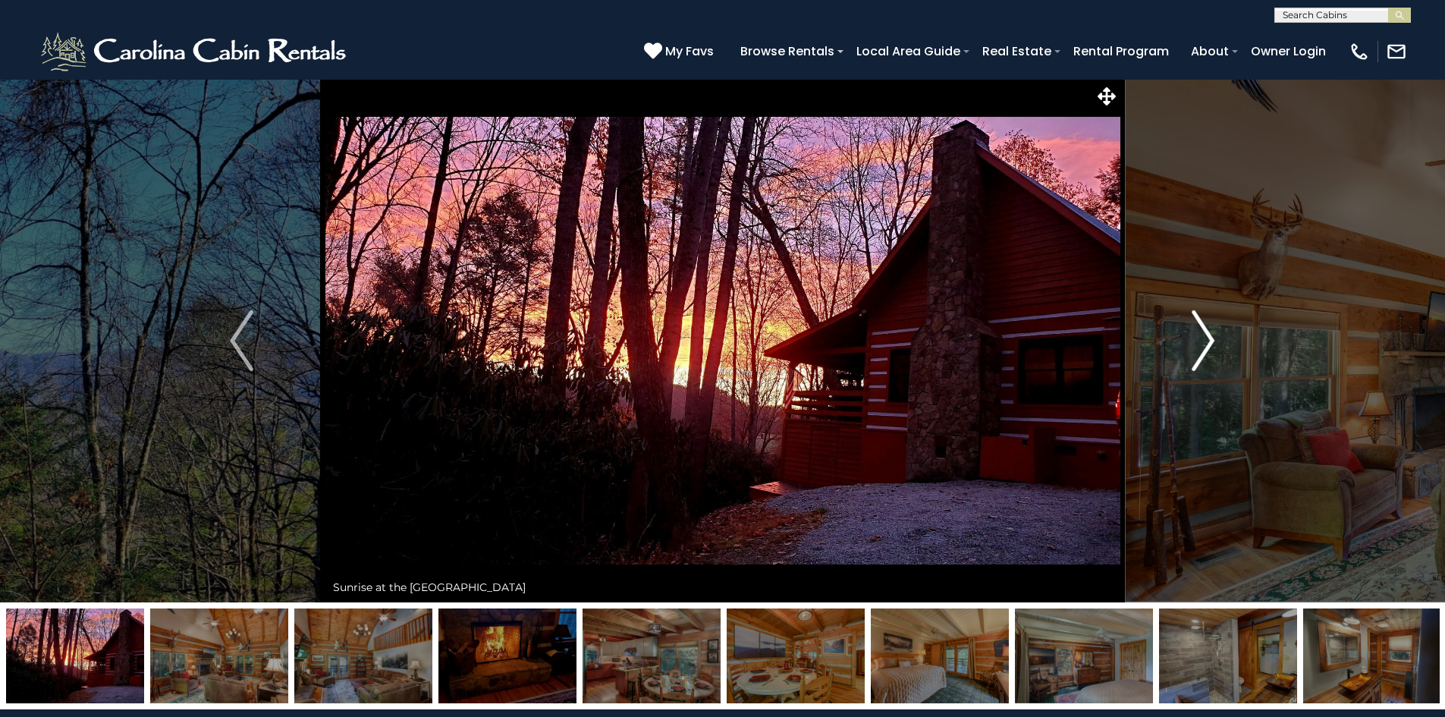
click at [1202, 334] on img "Next" at bounding box center [1203, 340] width 23 height 61
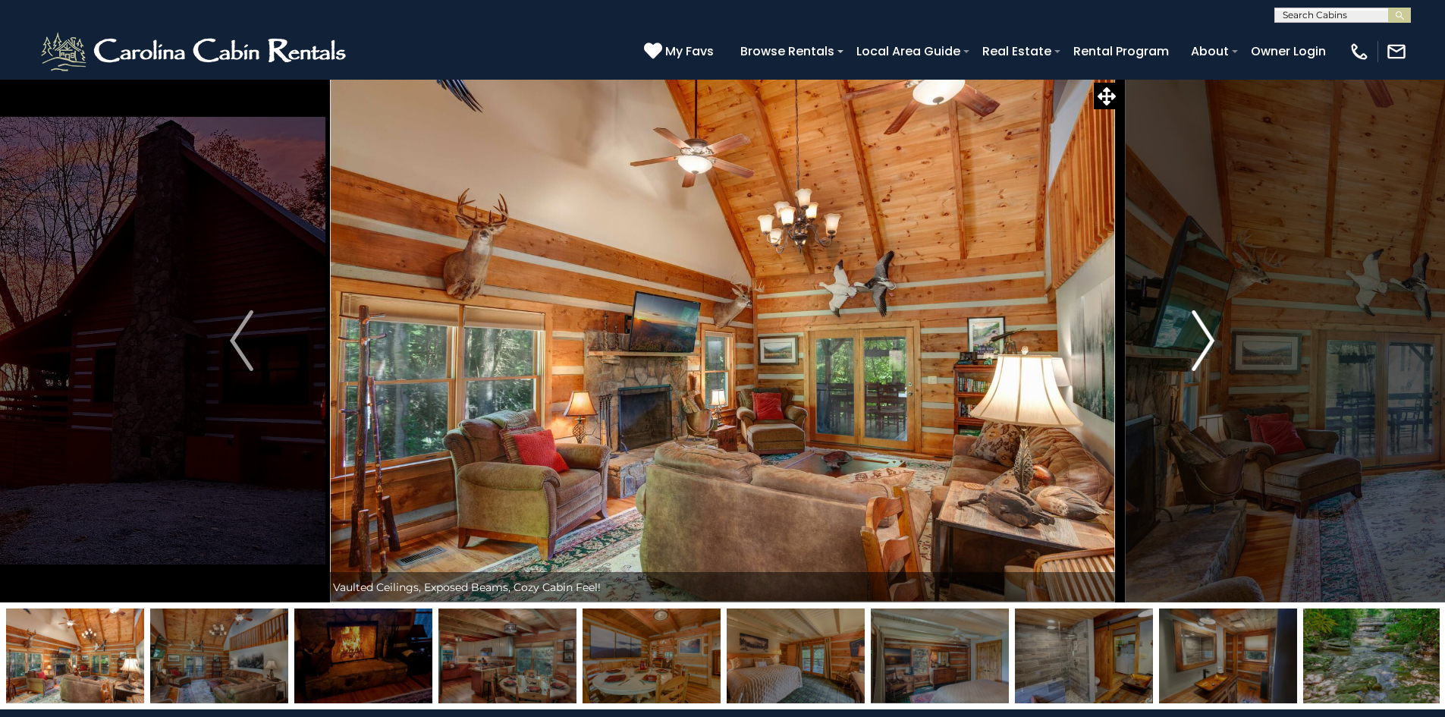
click at [1202, 333] on img "Next" at bounding box center [1203, 340] width 23 height 61
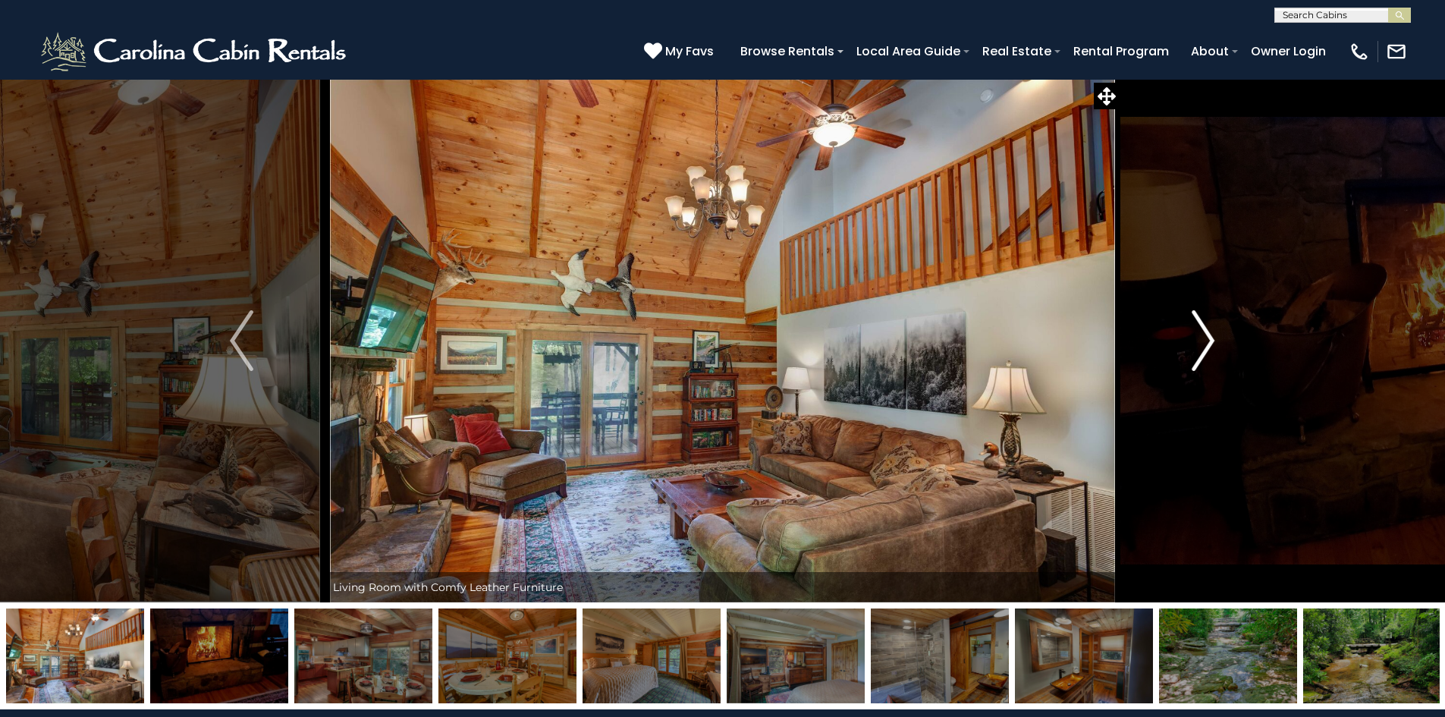
click at [1202, 333] on img "Next" at bounding box center [1203, 340] width 23 height 61
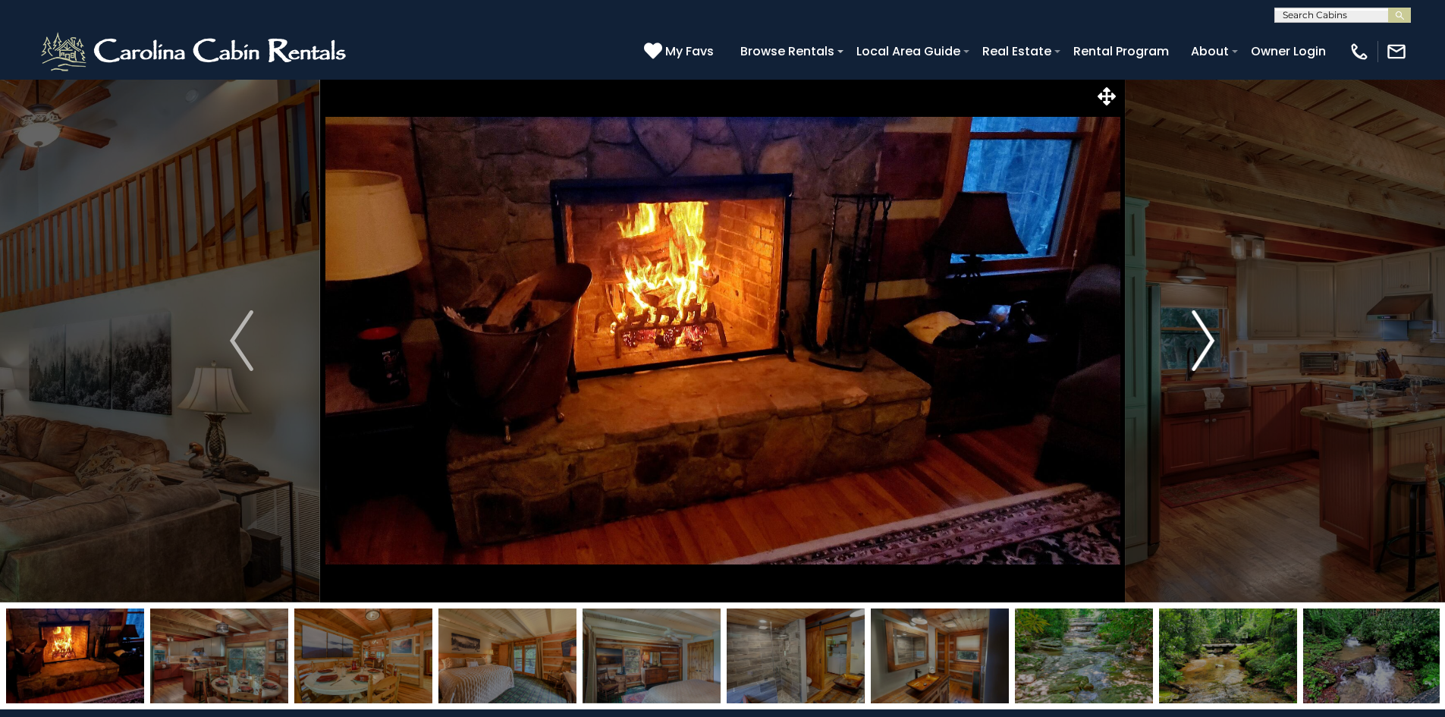
click at [1202, 333] on img "Next" at bounding box center [1203, 340] width 23 height 61
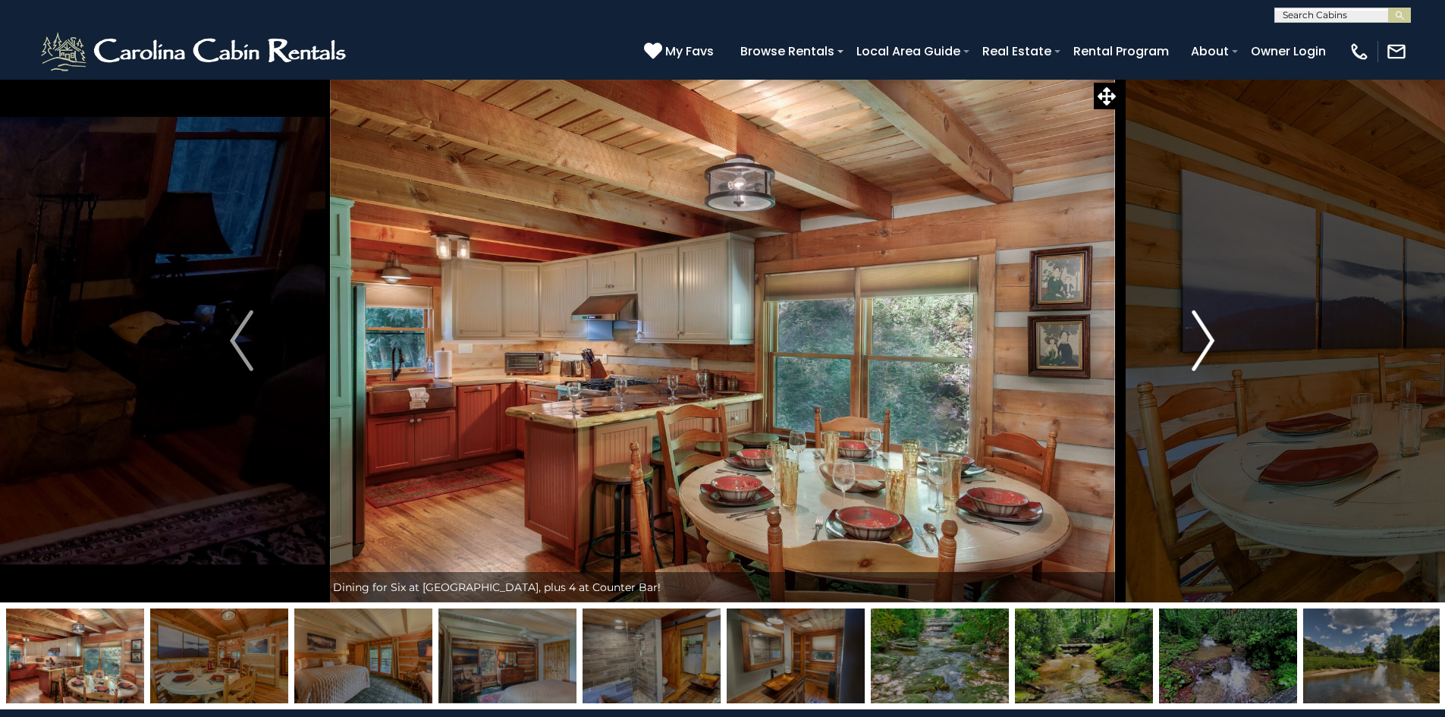
click at [1202, 332] on img "Next" at bounding box center [1203, 340] width 23 height 61
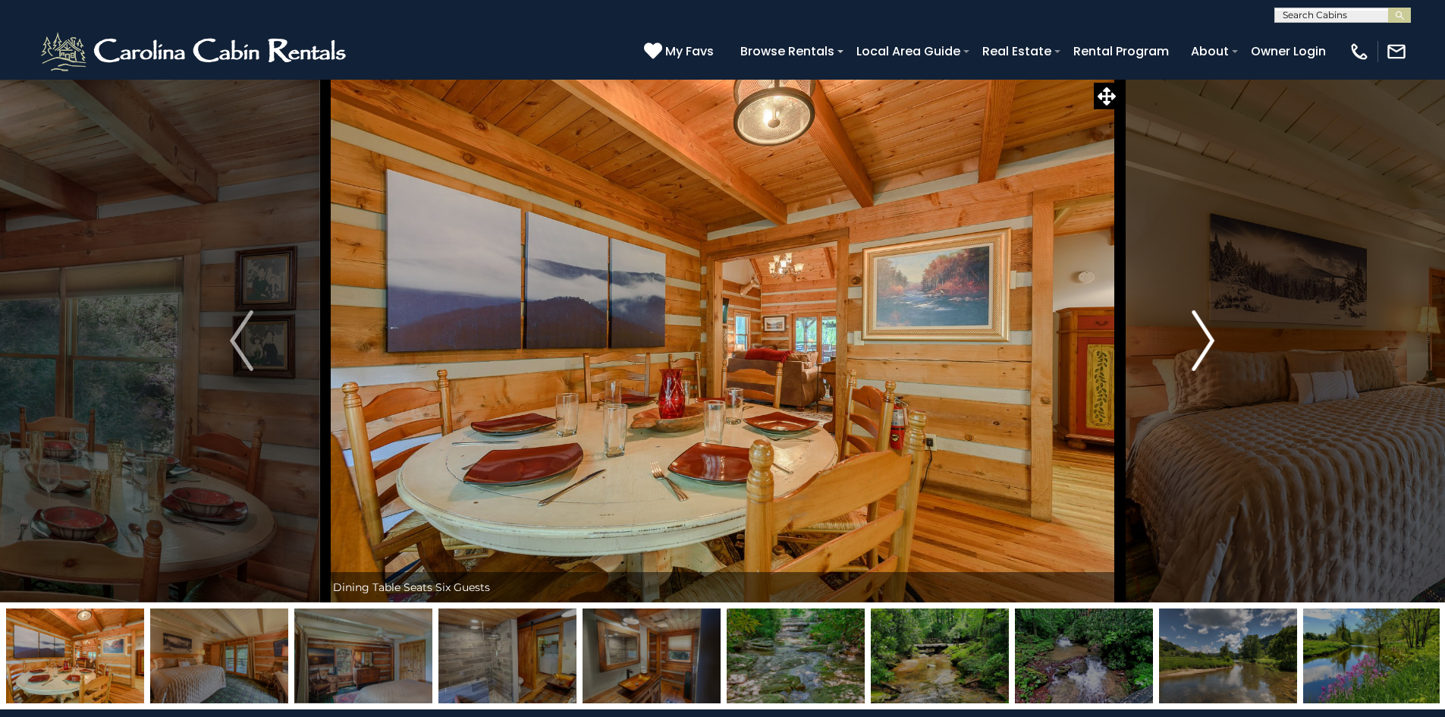
click at [1202, 331] on img "Next" at bounding box center [1203, 340] width 23 height 61
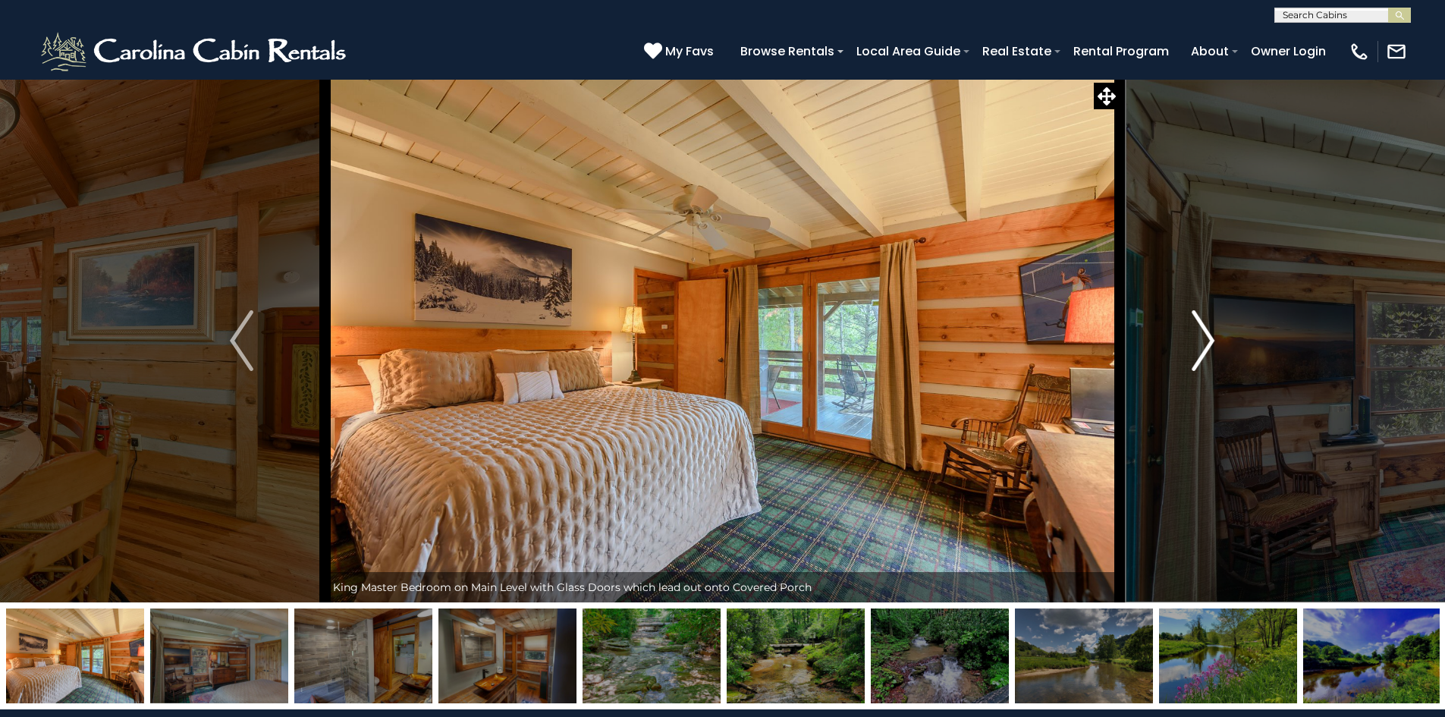
click at [1202, 331] on img "Next" at bounding box center [1203, 340] width 23 height 61
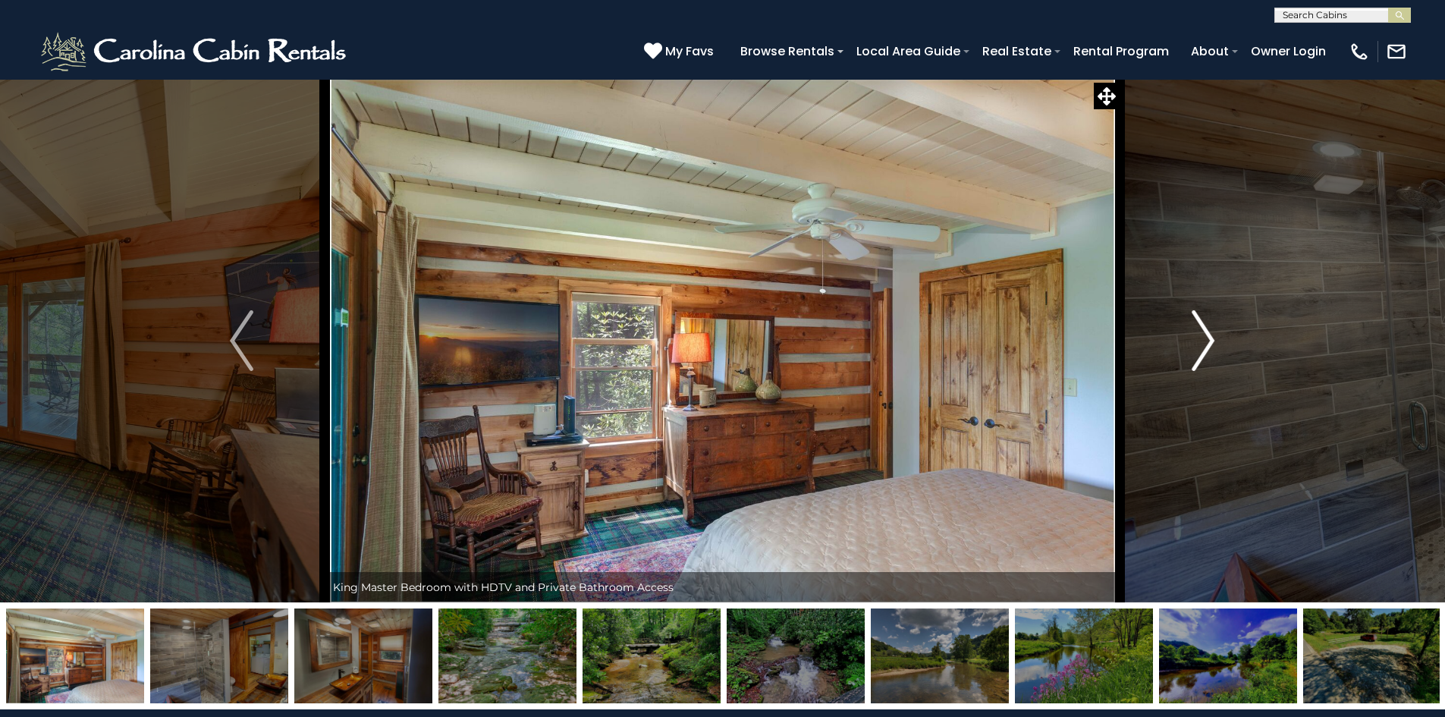
click at [1202, 331] on img "Next" at bounding box center [1203, 340] width 23 height 61
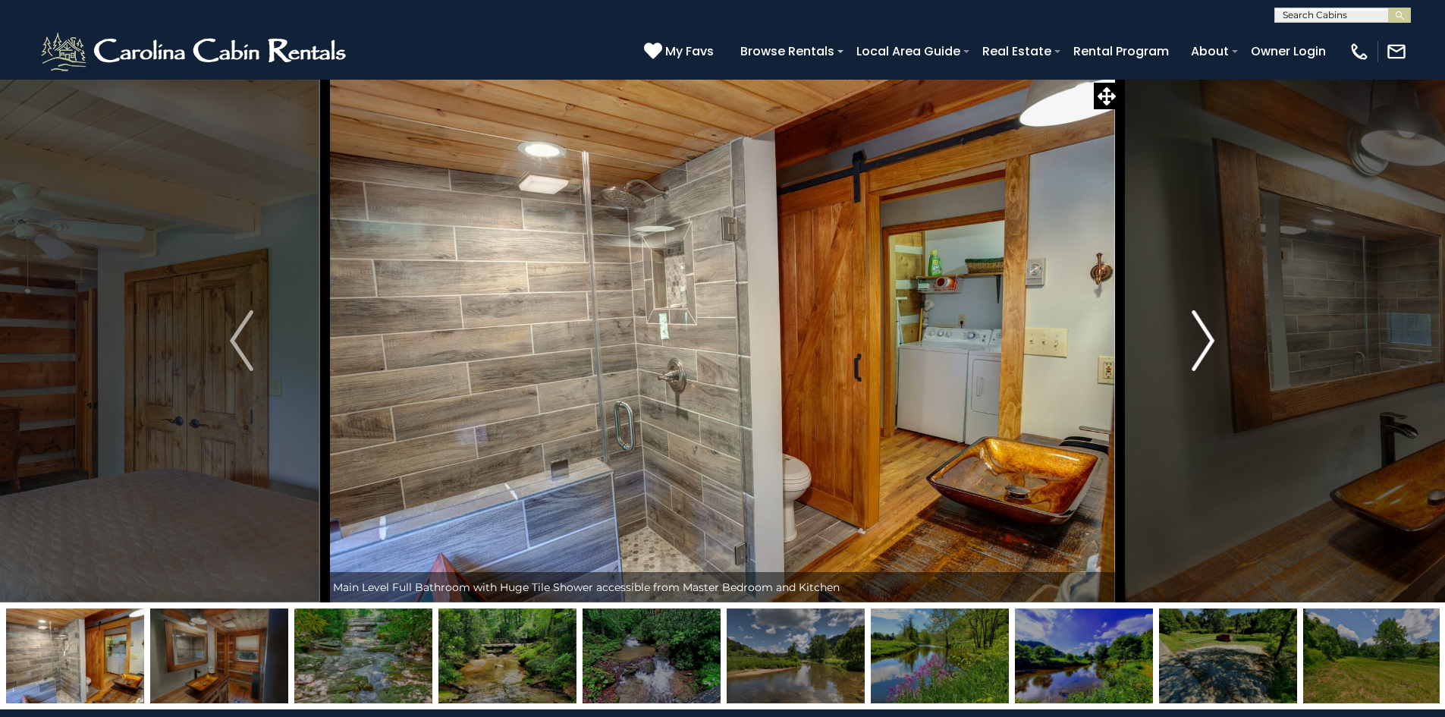
click at [1202, 331] on img "Next" at bounding box center [1203, 340] width 23 height 61
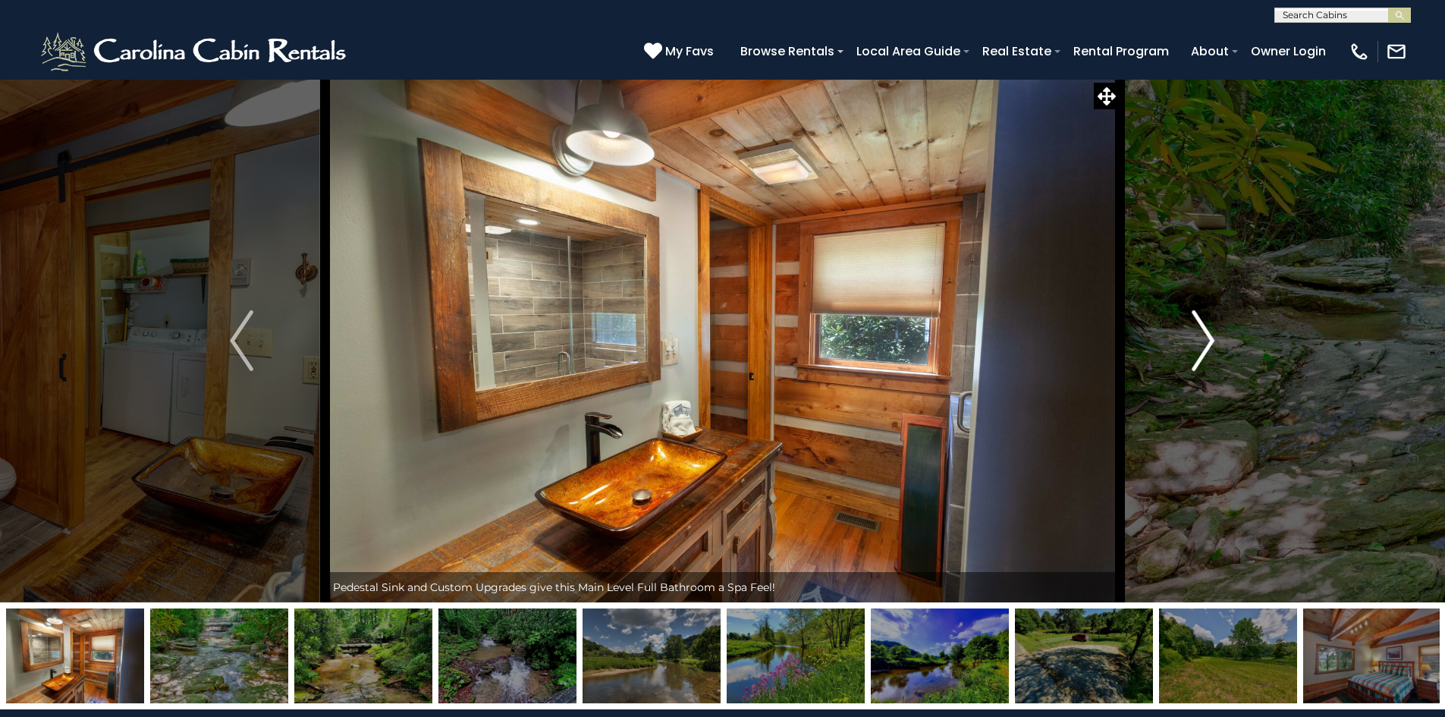
click at [1202, 331] on img "Next" at bounding box center [1203, 340] width 23 height 61
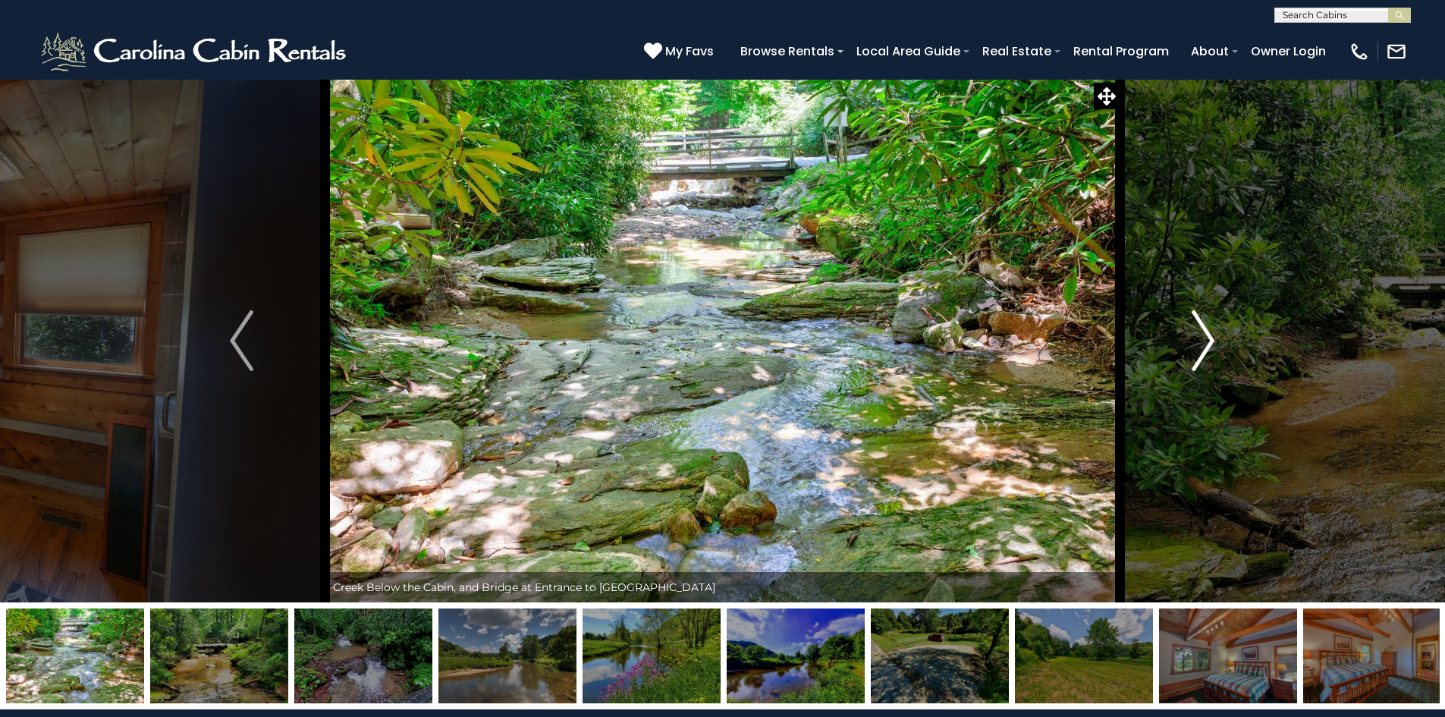
click at [1202, 331] on img "Next" at bounding box center [1203, 340] width 23 height 61
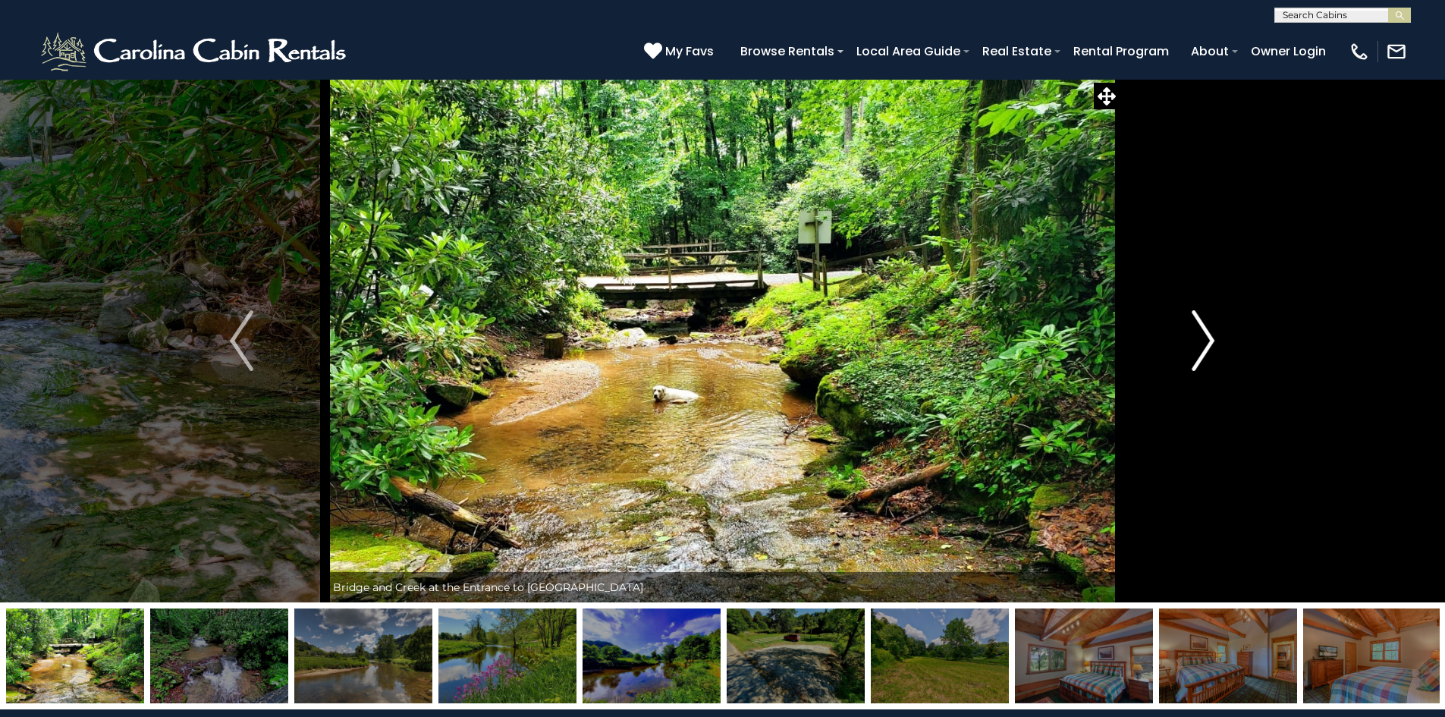
click at [1202, 331] on img "Next" at bounding box center [1203, 340] width 23 height 61
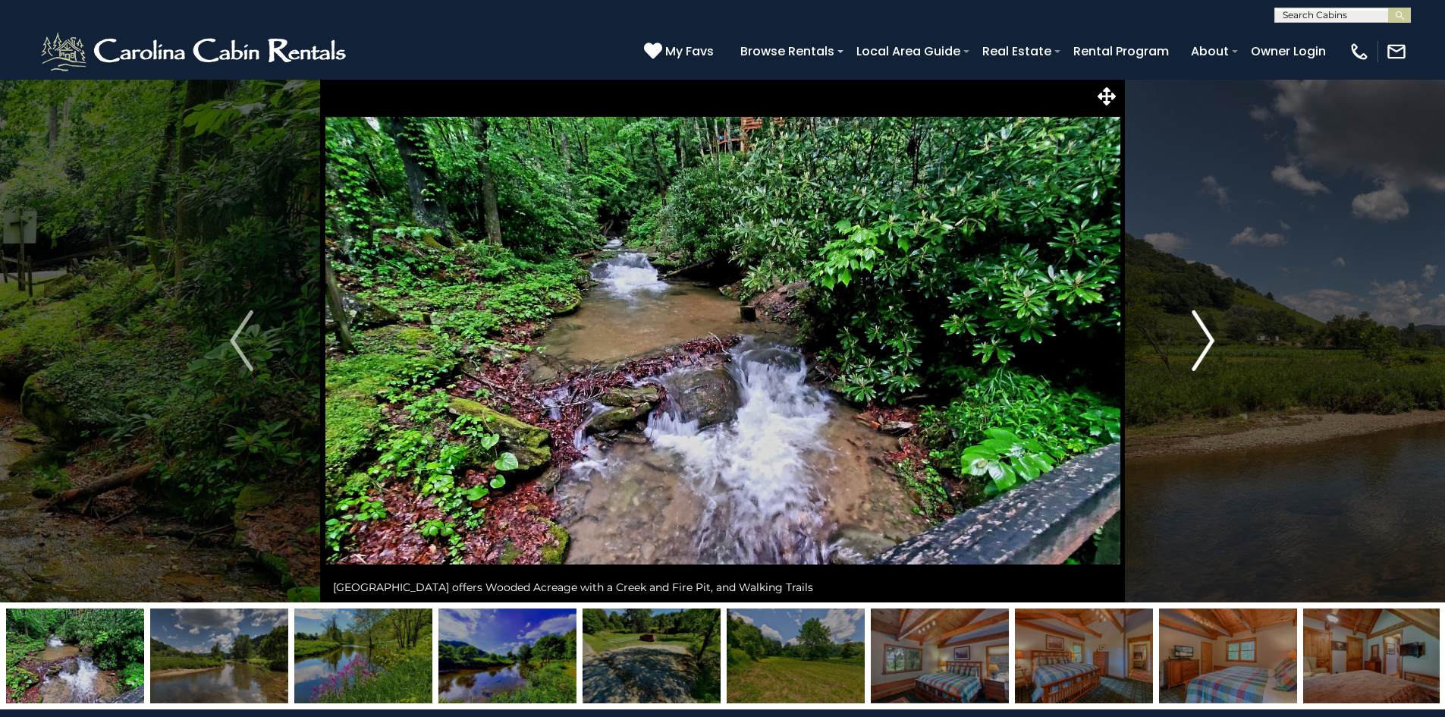
click at [1202, 331] on img "Next" at bounding box center [1203, 340] width 23 height 61
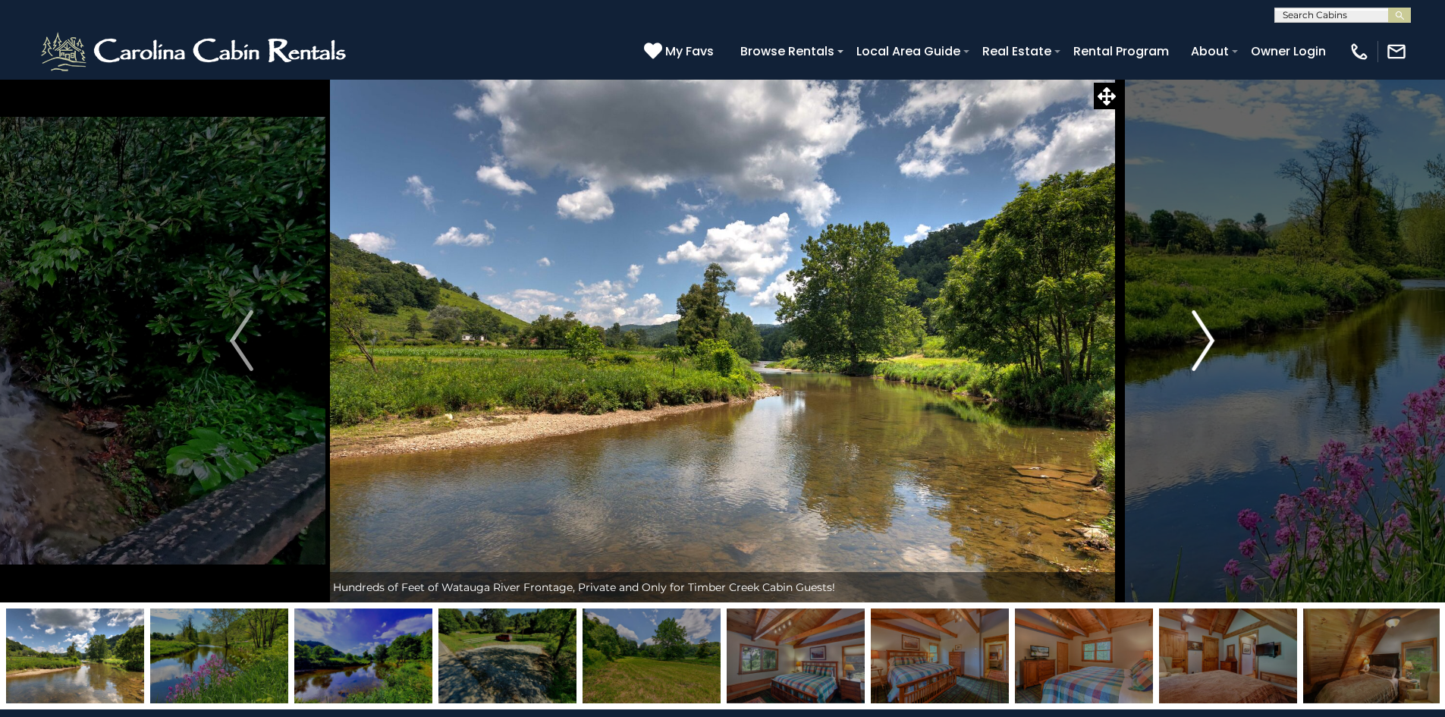
click at [1202, 331] on img "Next" at bounding box center [1203, 340] width 23 height 61
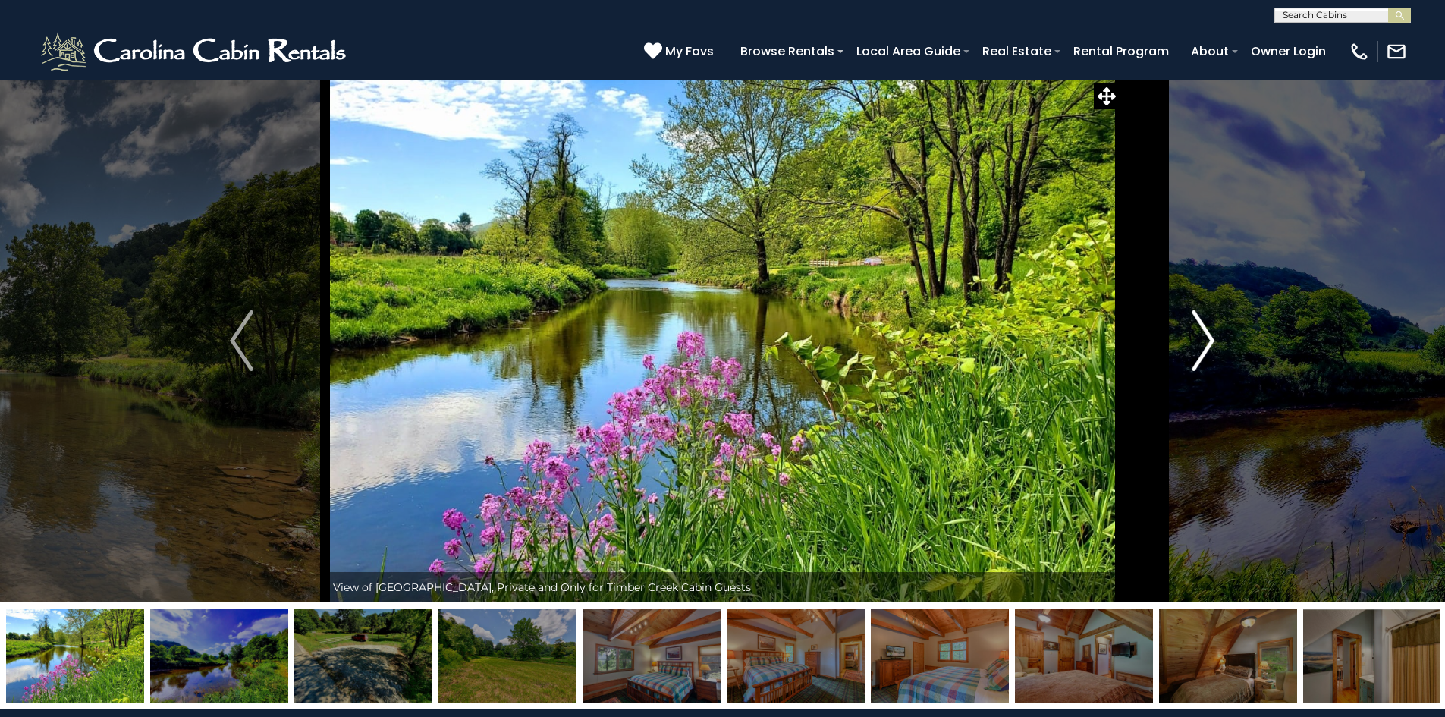
click at [1202, 331] on img "Next" at bounding box center [1203, 340] width 23 height 61
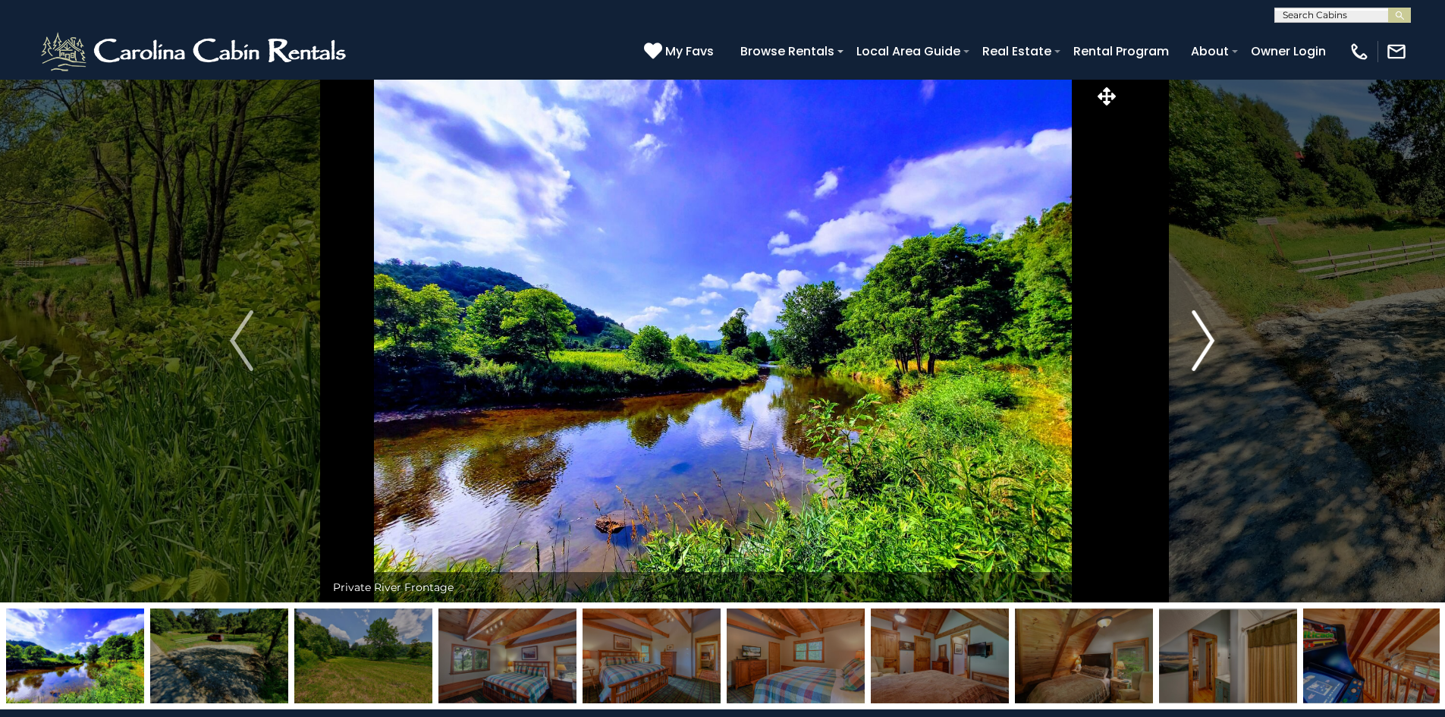
click at [1202, 329] on img "Next" at bounding box center [1203, 340] width 23 height 61
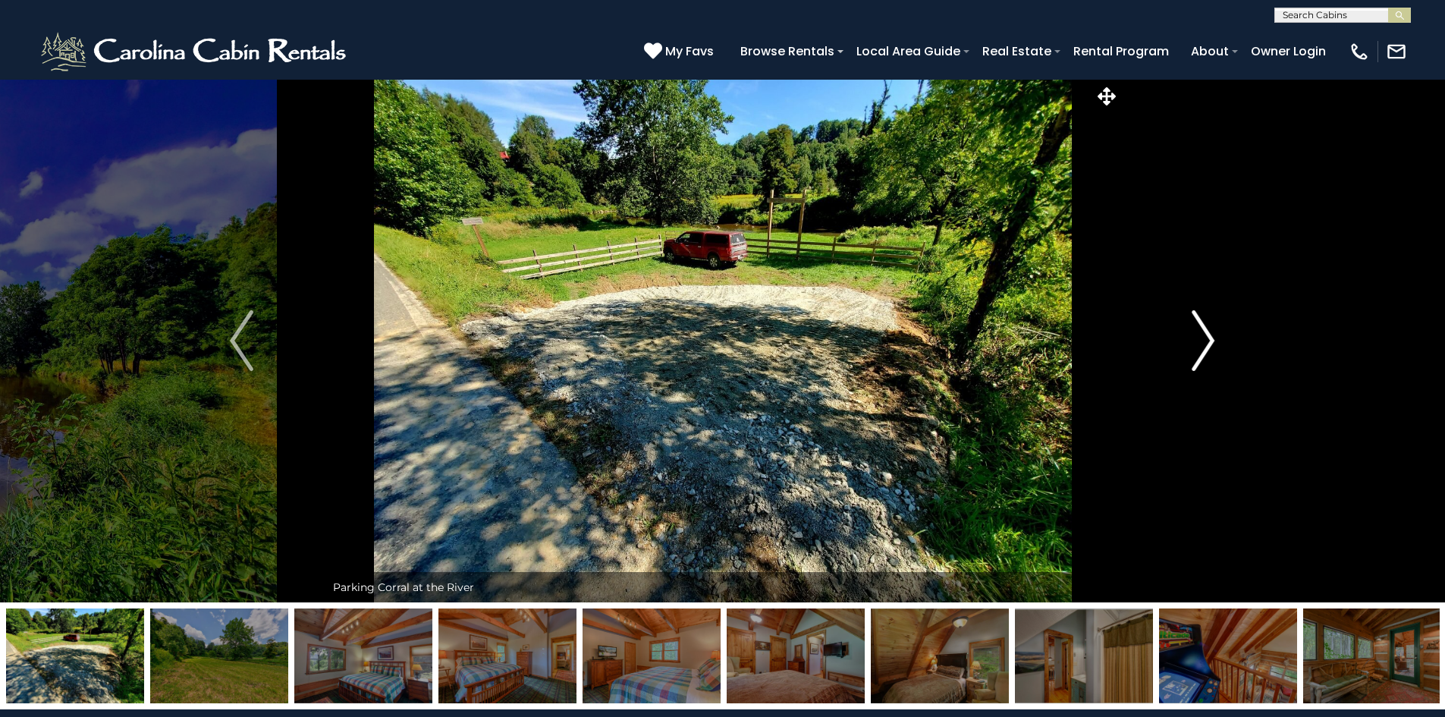
click at [1202, 329] on img "Next" at bounding box center [1203, 340] width 23 height 61
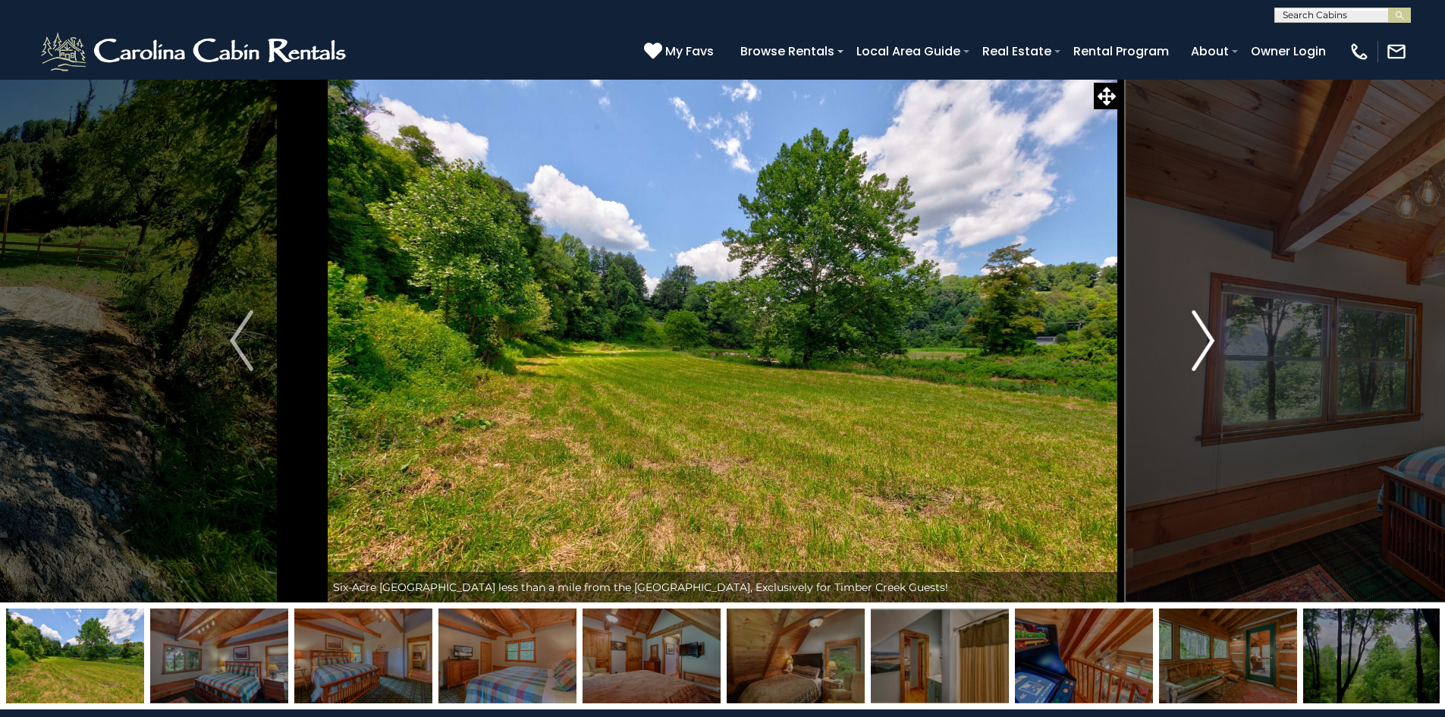
click at [1202, 329] on img "Next" at bounding box center [1203, 340] width 23 height 61
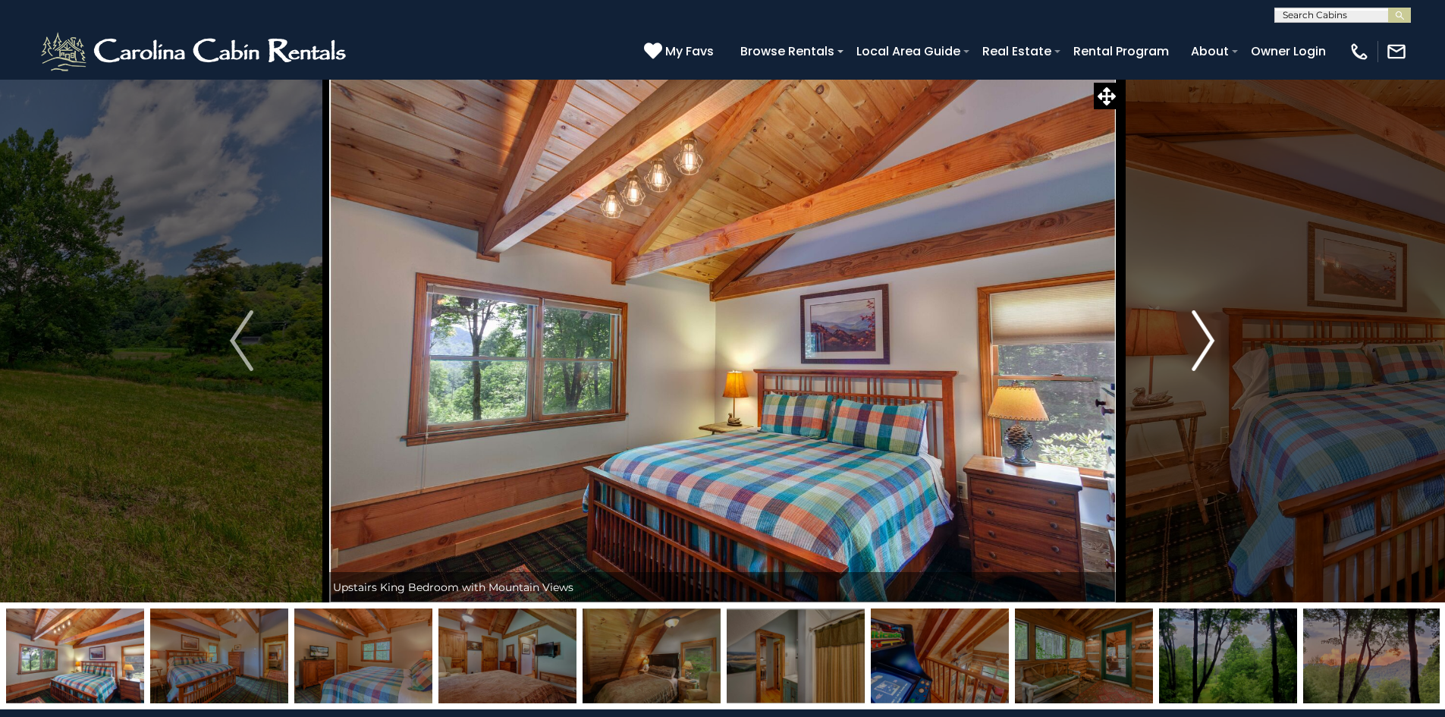
click at [1202, 329] on img "Next" at bounding box center [1203, 340] width 23 height 61
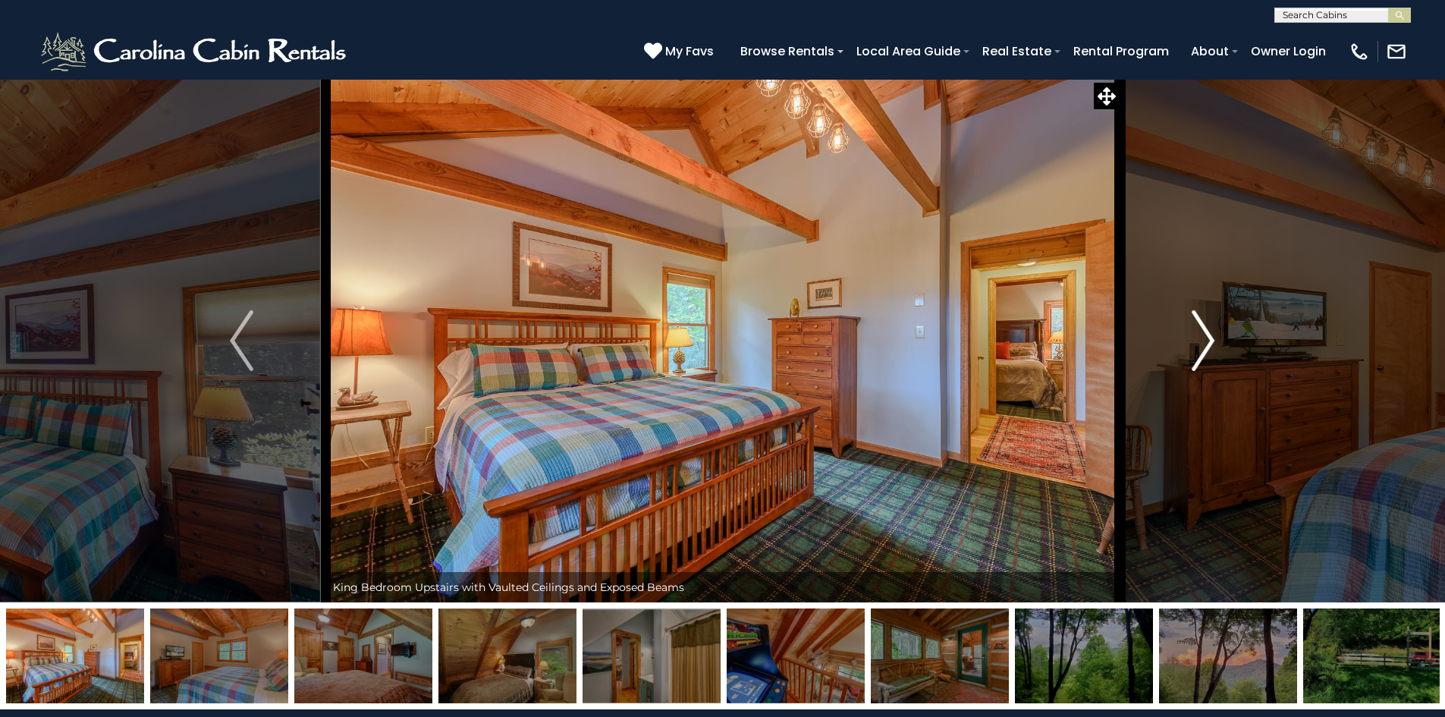
click at [1202, 329] on img "Next" at bounding box center [1203, 340] width 23 height 61
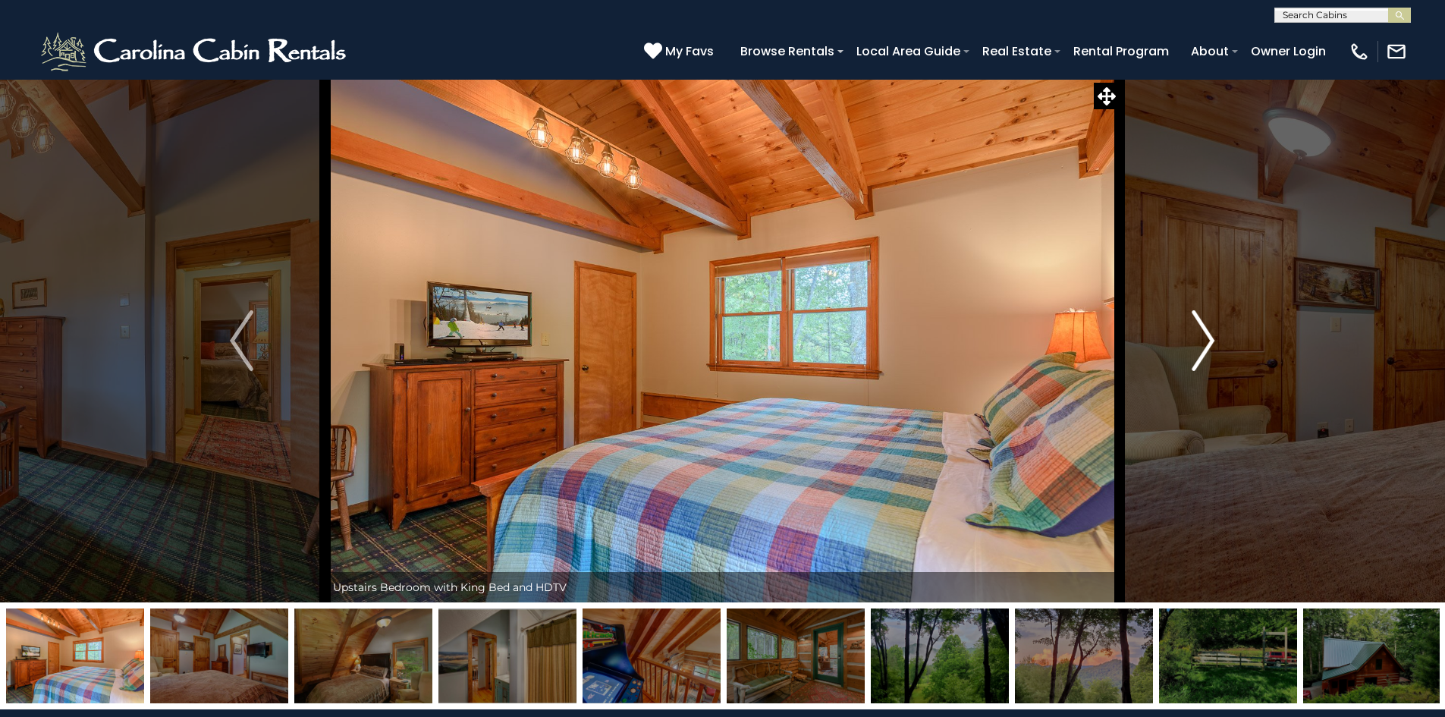
click at [1202, 329] on img "Next" at bounding box center [1203, 340] width 23 height 61
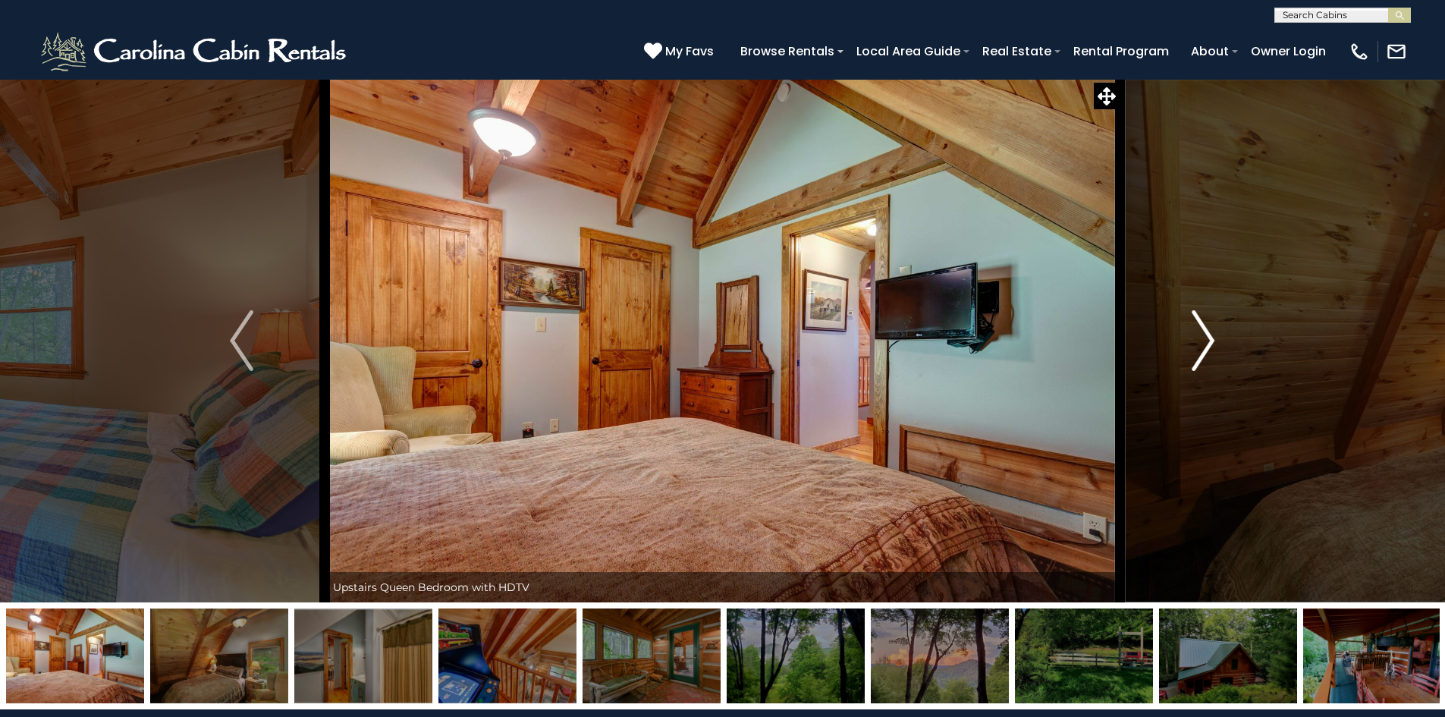
click at [1202, 329] on img "Next" at bounding box center [1203, 340] width 23 height 61
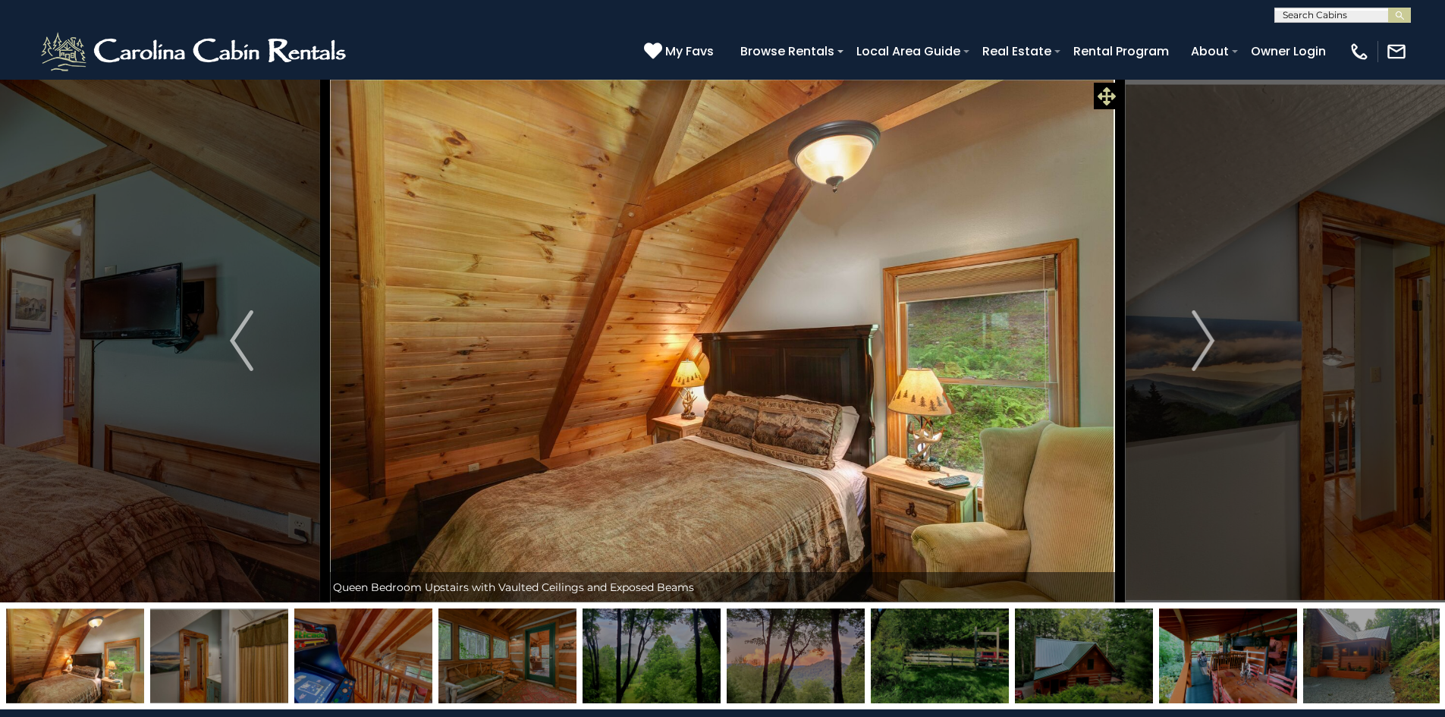
click at [1103, 89] on icon at bounding box center [1107, 96] width 18 height 18
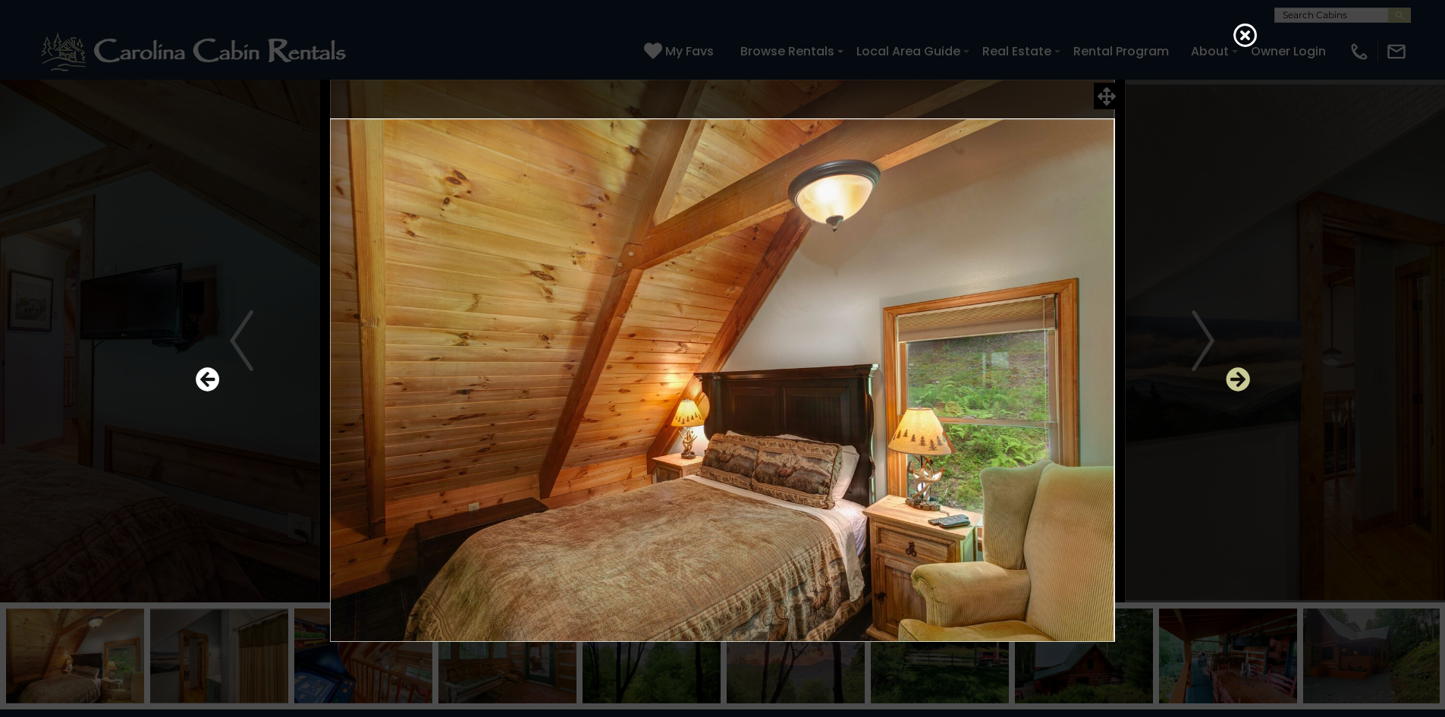
click at [1233, 379] on icon "Next" at bounding box center [1238, 379] width 24 height 24
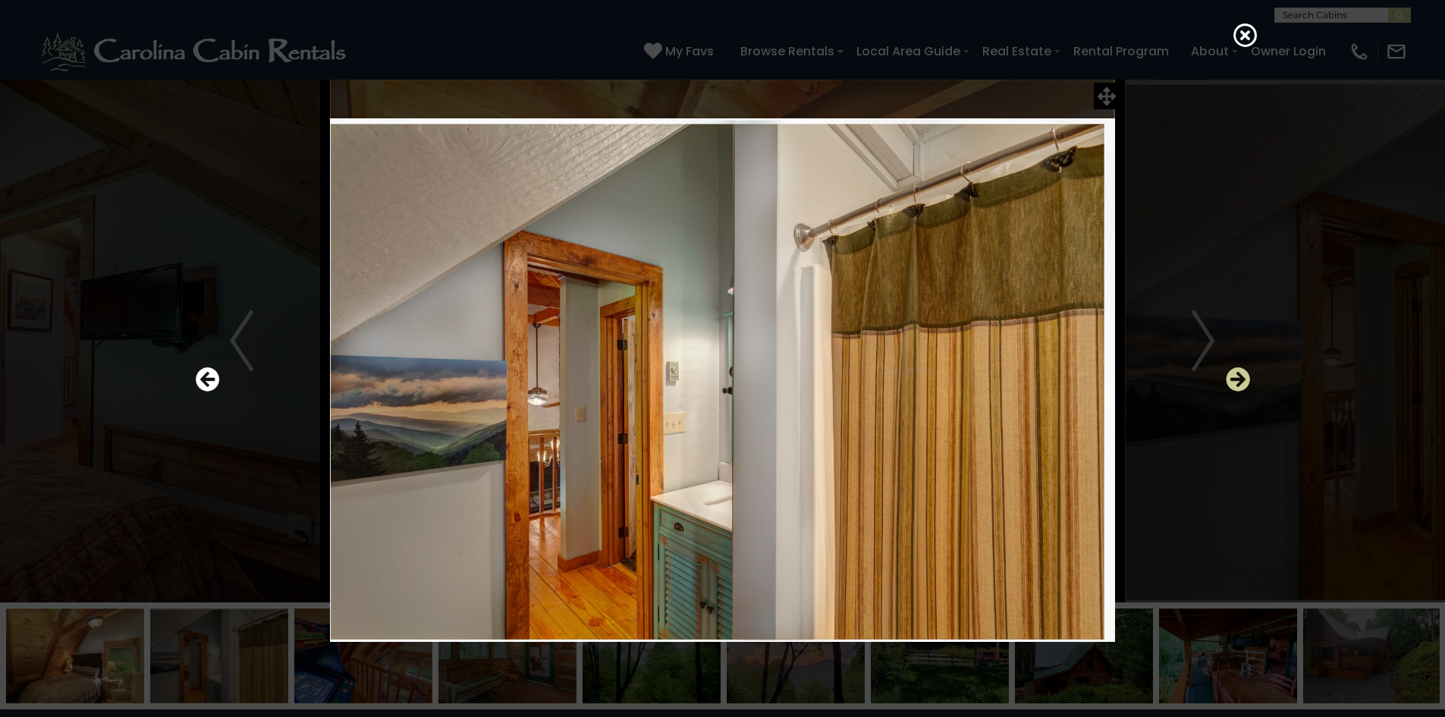
click at [1233, 379] on icon "Next" at bounding box center [1238, 379] width 24 height 24
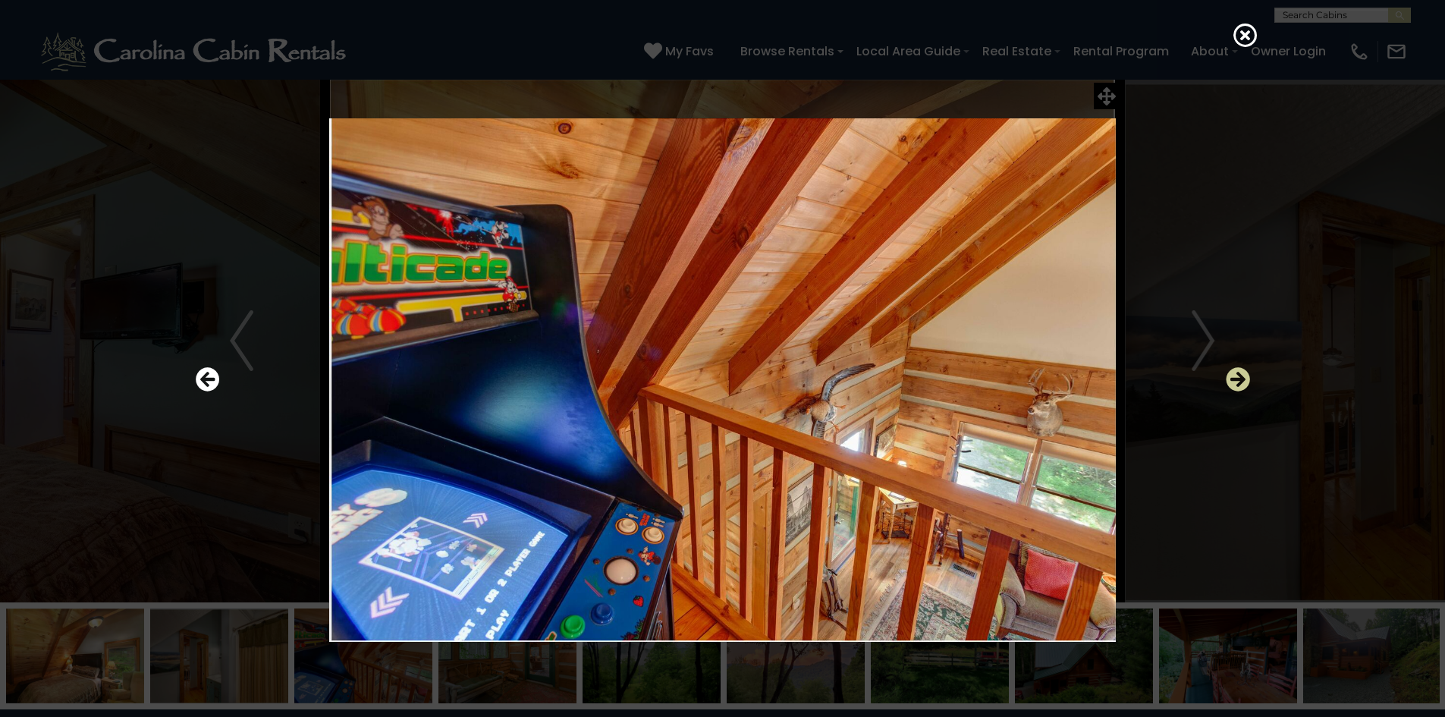
click at [1233, 379] on icon "Next" at bounding box center [1238, 379] width 24 height 24
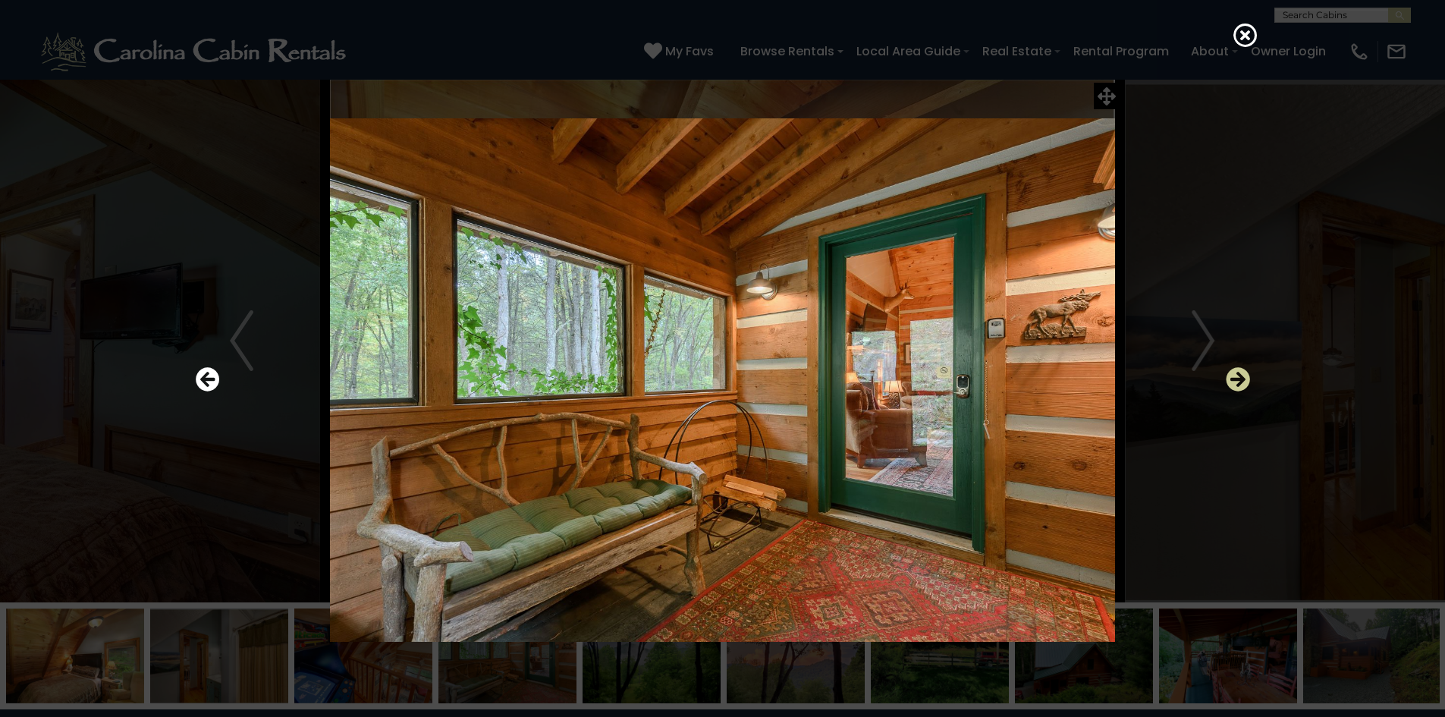
click at [1233, 379] on icon "Next" at bounding box center [1238, 379] width 24 height 24
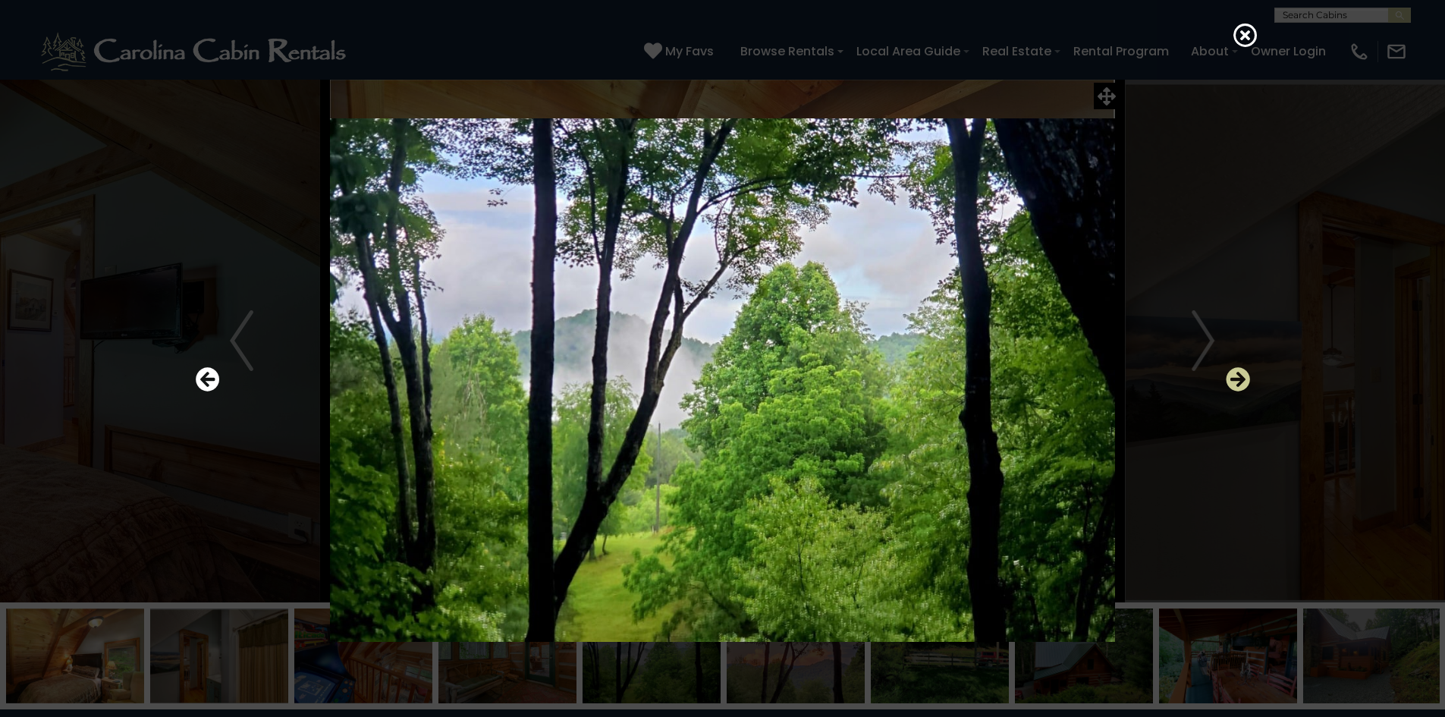
click at [1233, 379] on icon "Next" at bounding box center [1238, 379] width 24 height 24
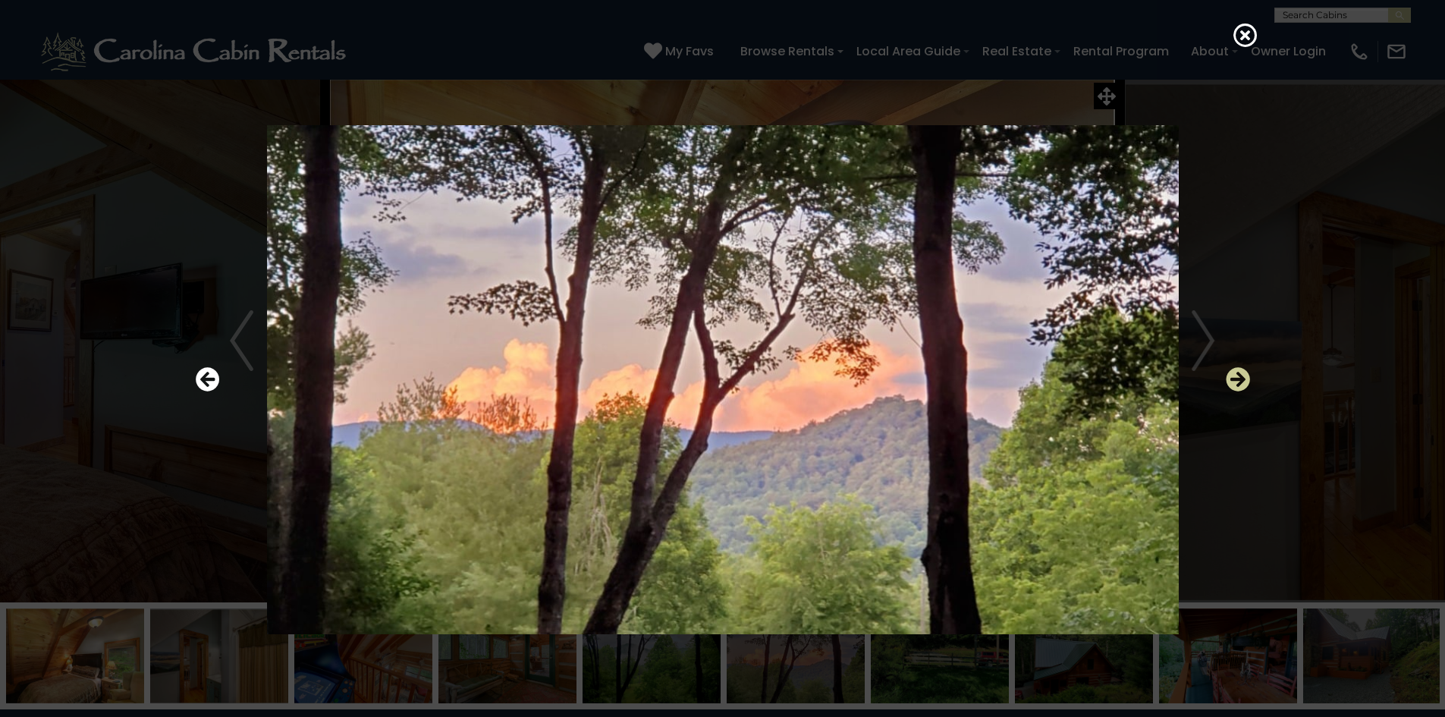
click at [1233, 379] on icon "Next" at bounding box center [1238, 379] width 24 height 24
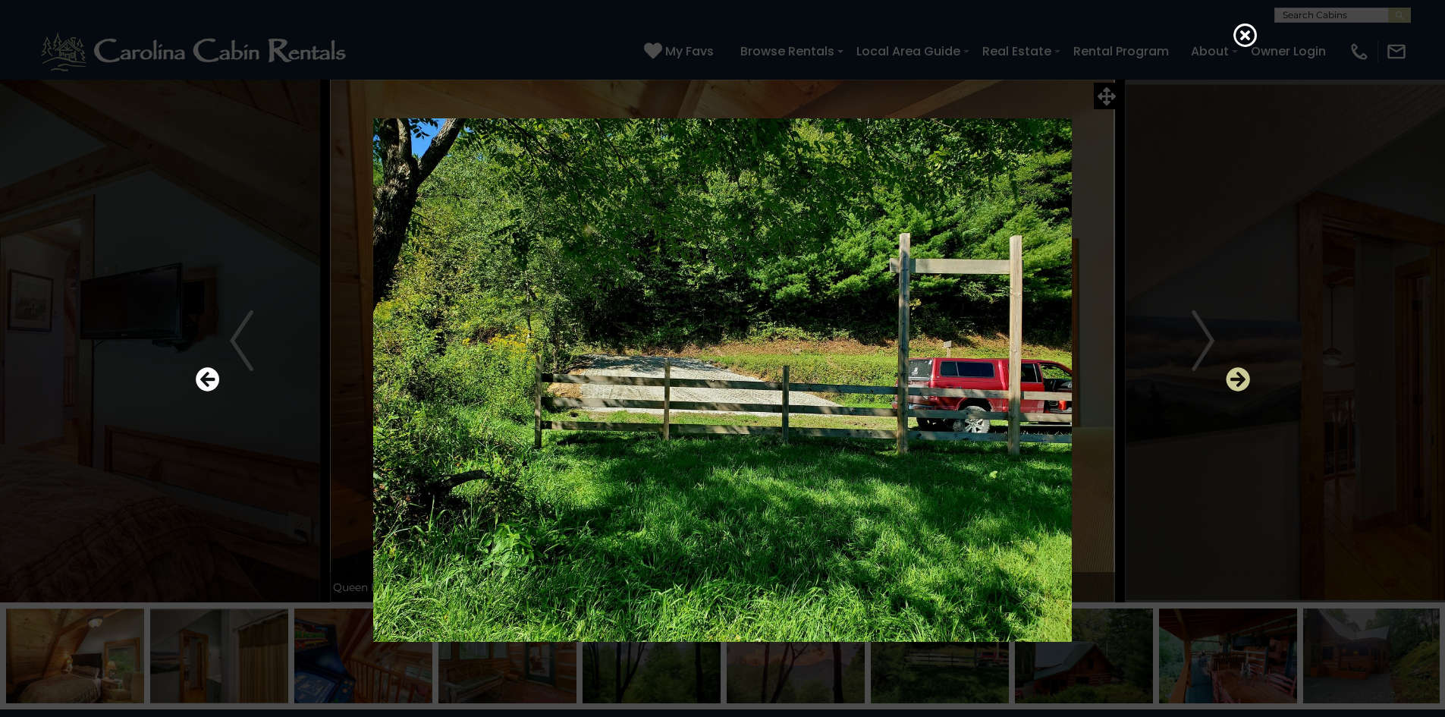
click at [1233, 379] on icon "Next" at bounding box center [1238, 379] width 24 height 24
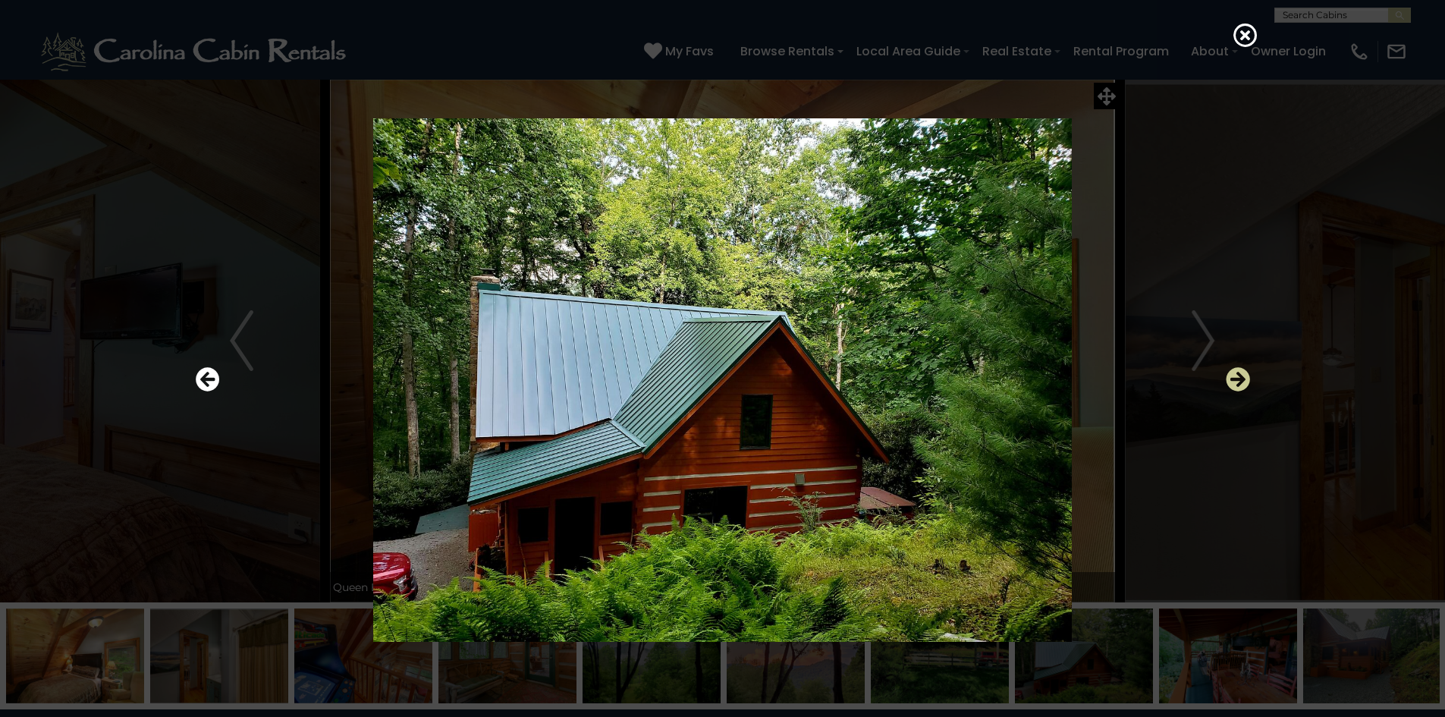
click at [1233, 379] on icon "Next" at bounding box center [1238, 379] width 24 height 24
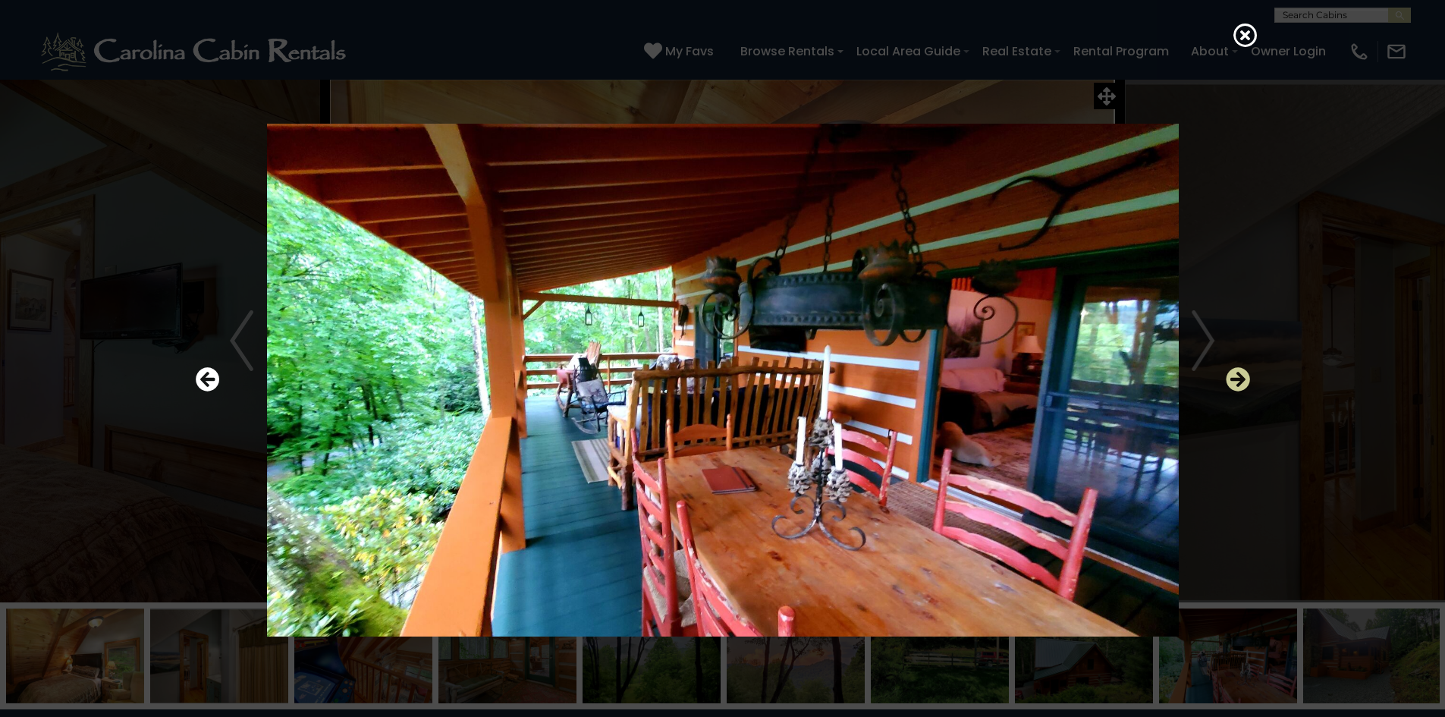
click at [1233, 379] on icon "Next" at bounding box center [1238, 379] width 24 height 24
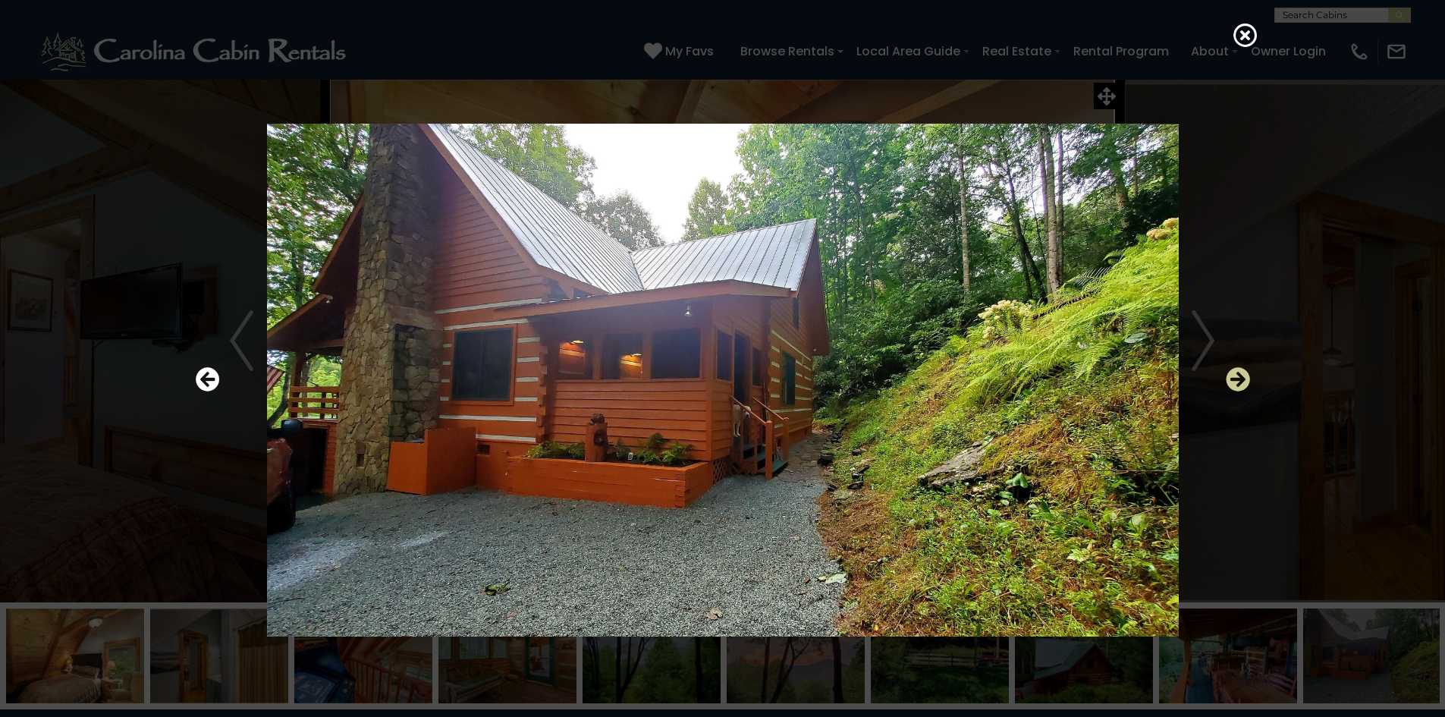
click at [1233, 379] on icon "Next" at bounding box center [1238, 379] width 24 height 24
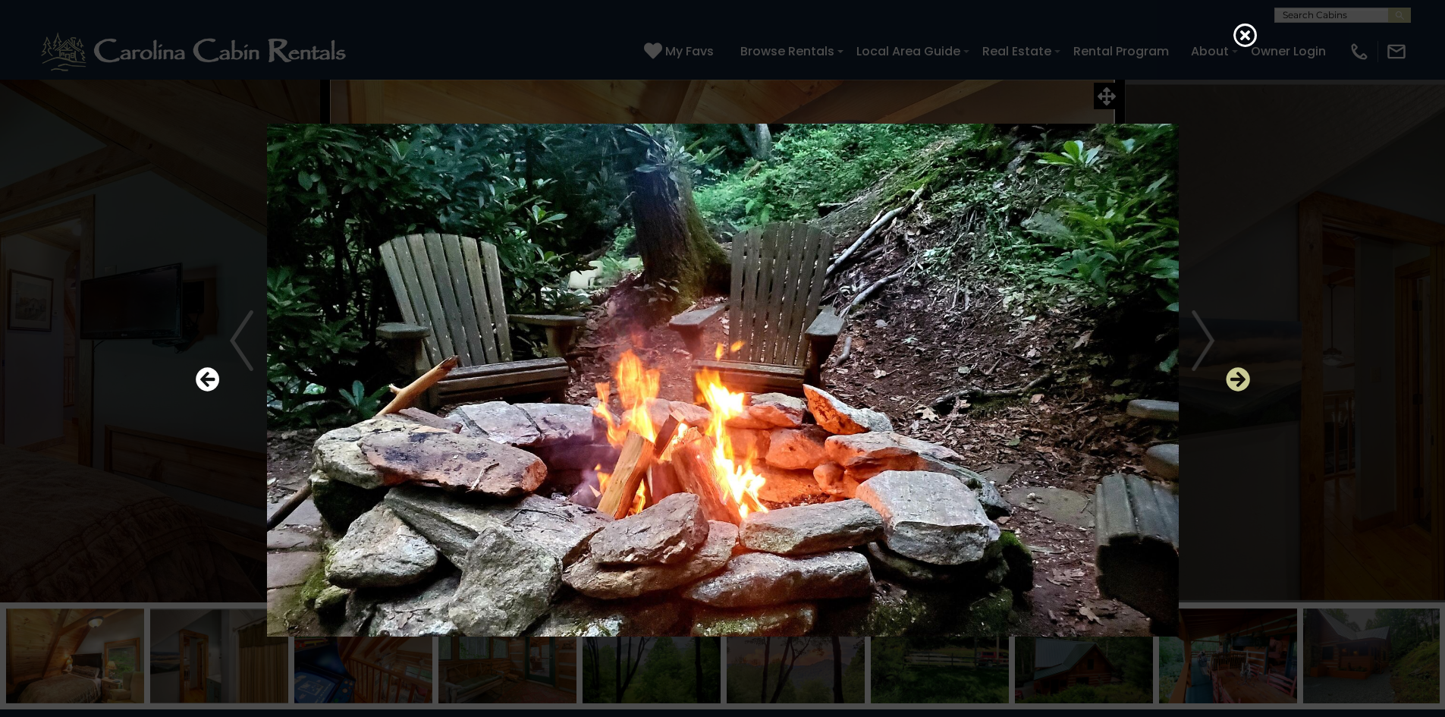
click at [1233, 379] on icon "Next" at bounding box center [1238, 379] width 24 height 24
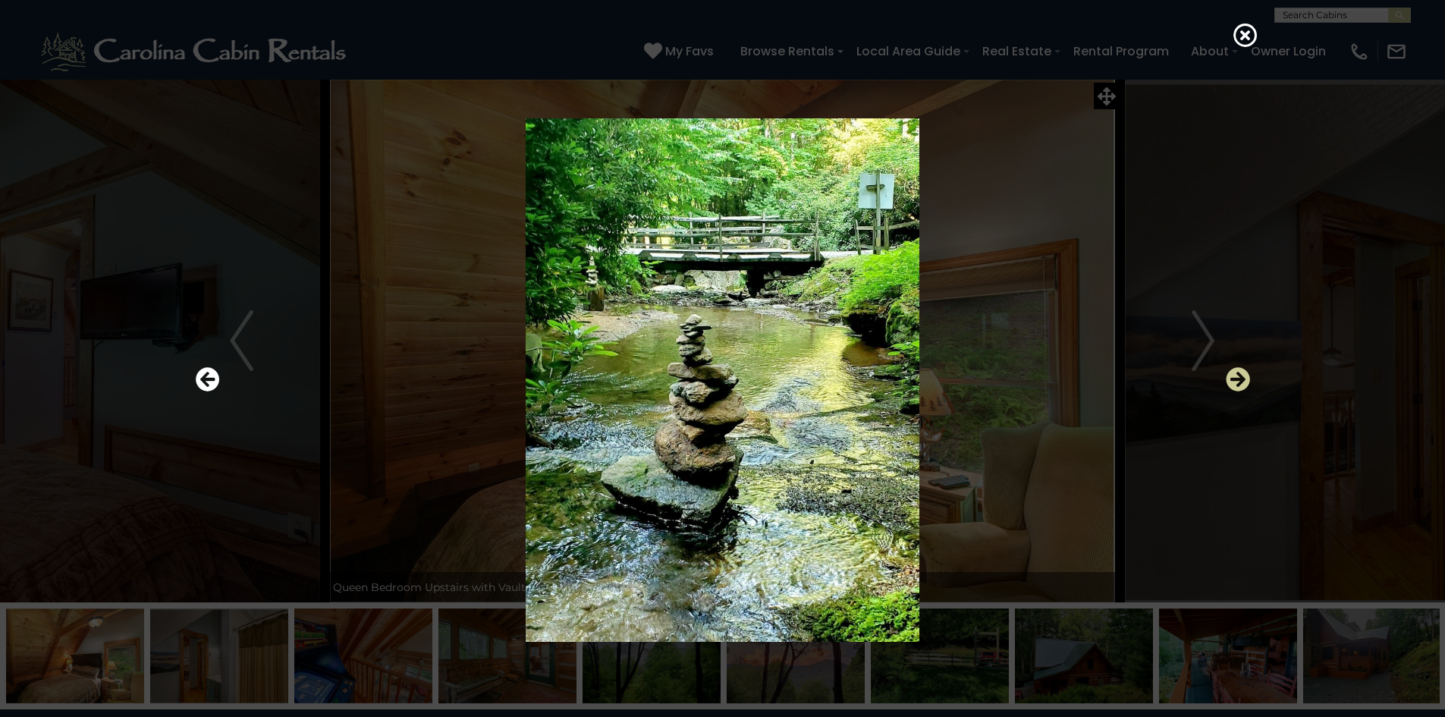
click at [1233, 379] on icon "Next" at bounding box center [1238, 379] width 24 height 24
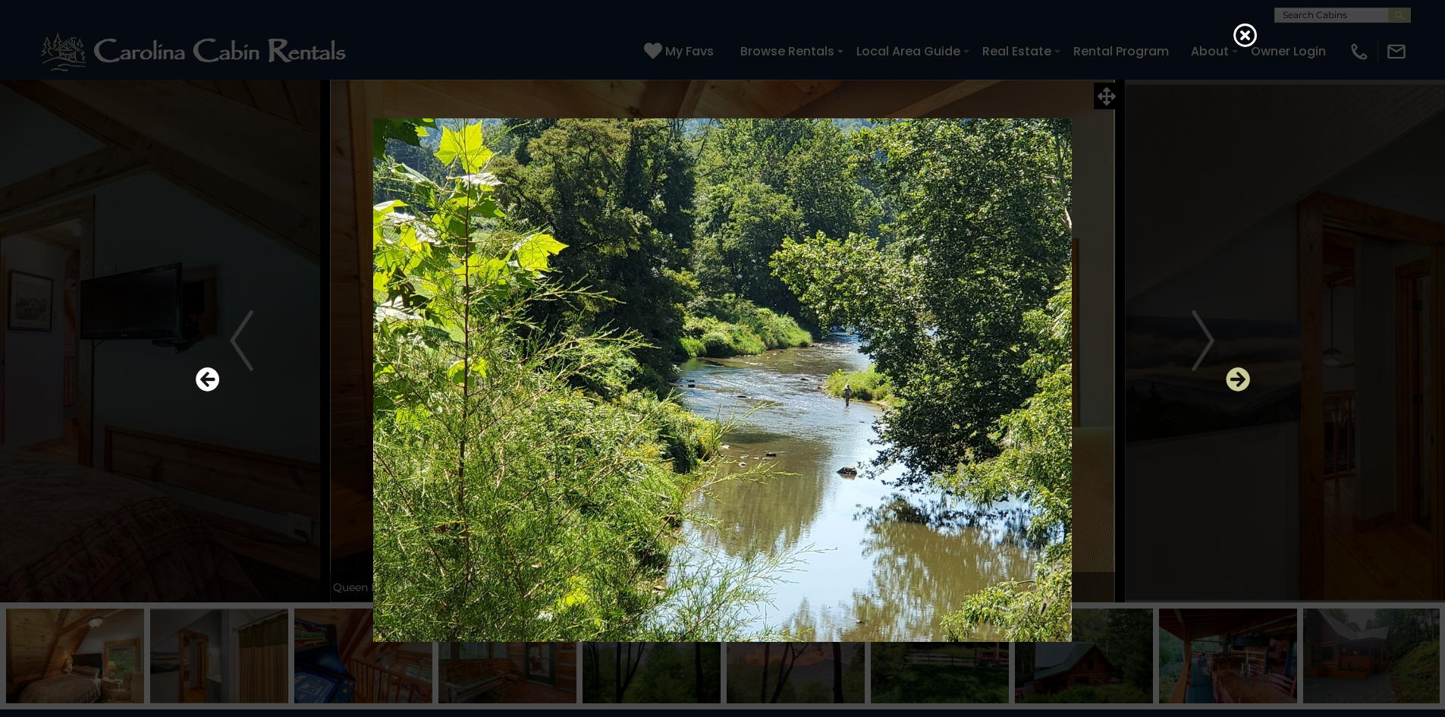
click at [1233, 379] on icon "Next" at bounding box center [1238, 379] width 24 height 24
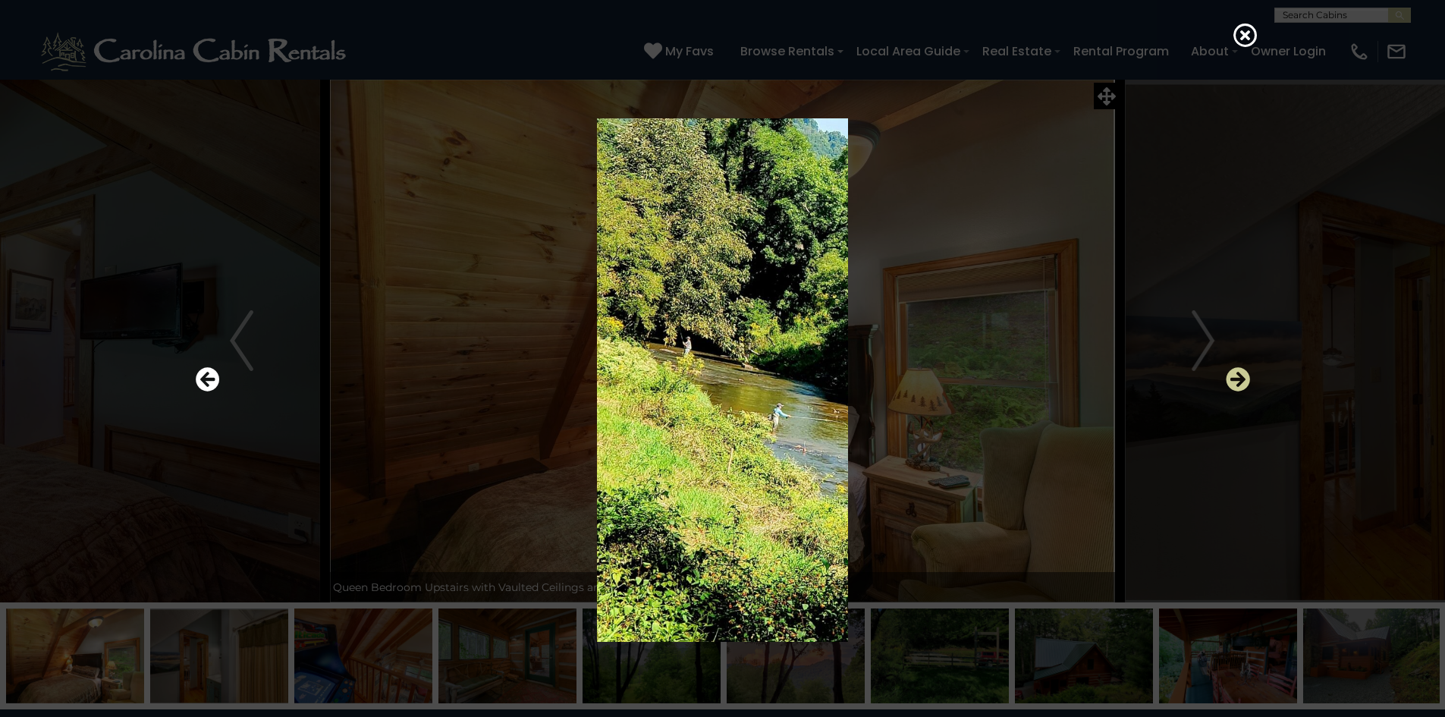
click at [1233, 381] on icon "Next" at bounding box center [1238, 379] width 24 height 24
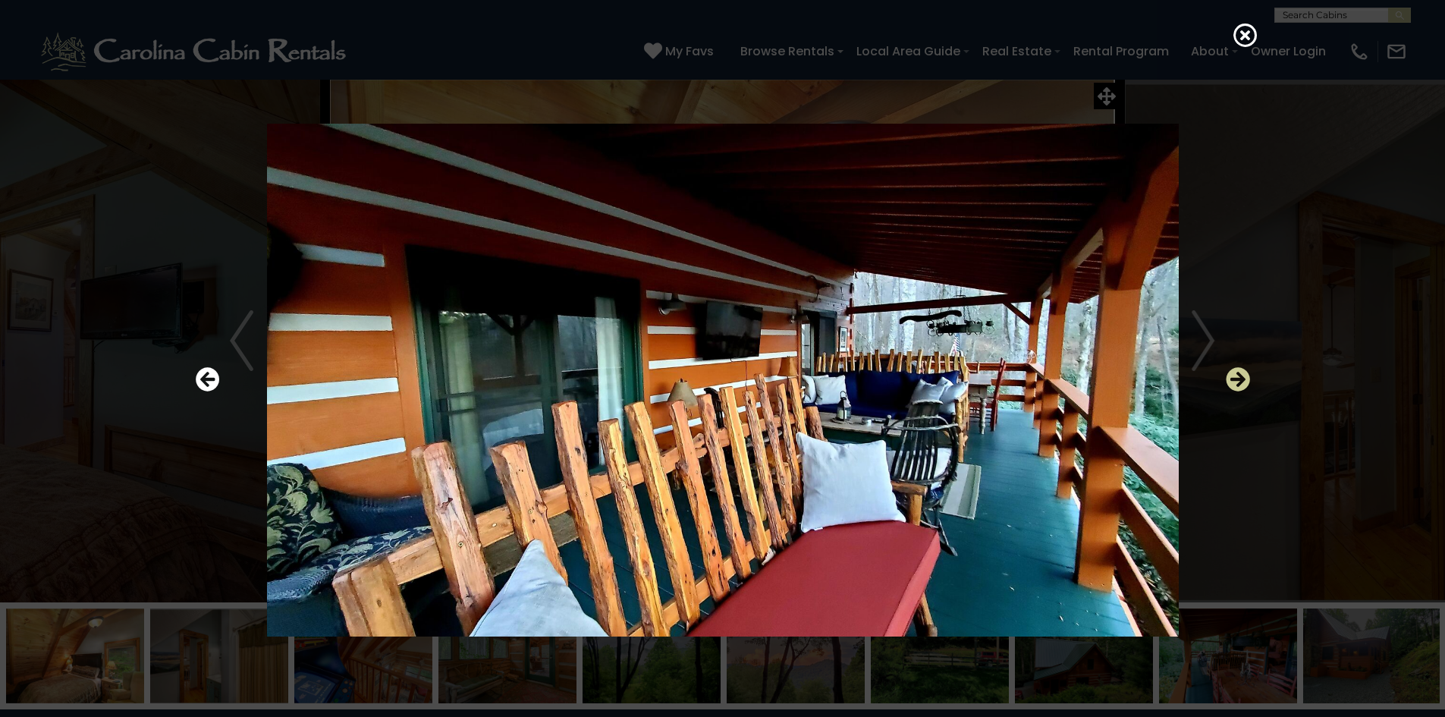
click at [1233, 381] on icon "Next" at bounding box center [1238, 379] width 24 height 24
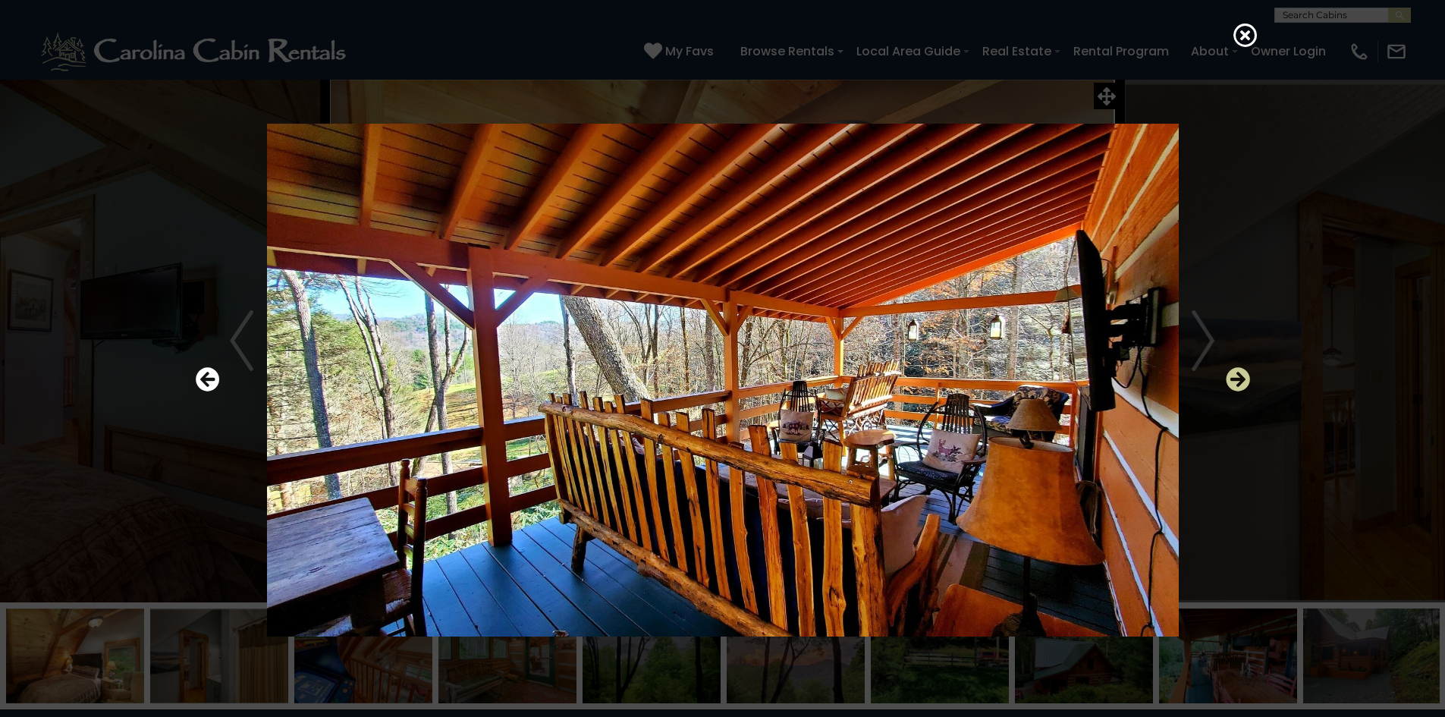
click at [1226, 382] on icon "Next" at bounding box center [1238, 379] width 24 height 24
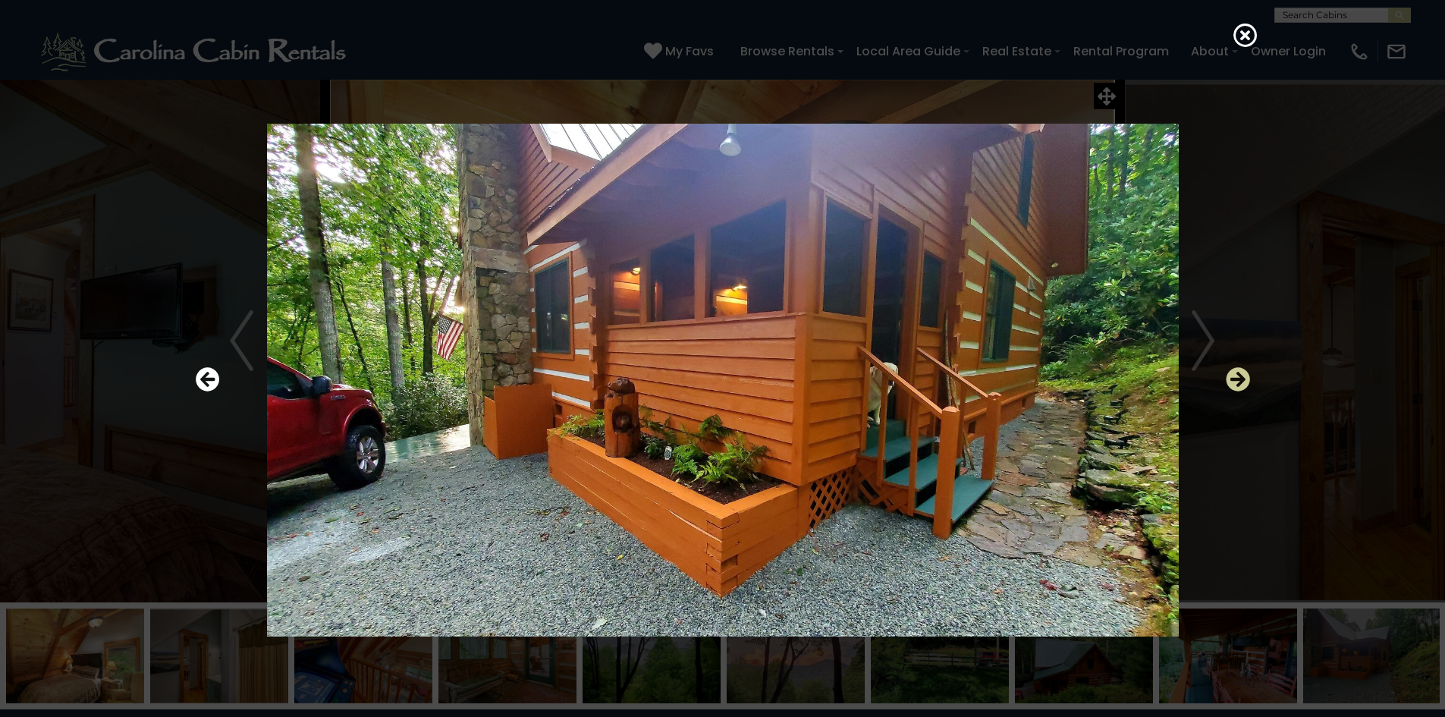
click at [1232, 379] on icon "Next" at bounding box center [1238, 379] width 24 height 24
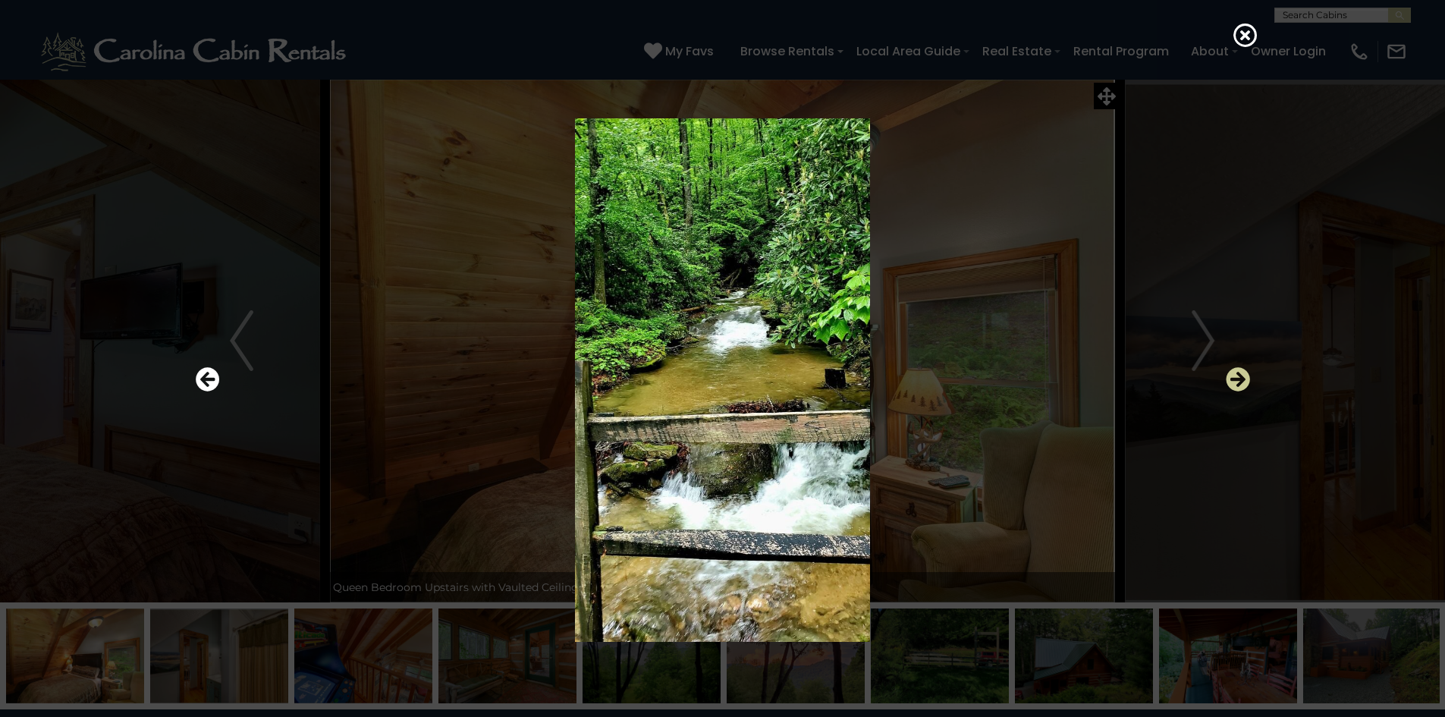
click at [1232, 379] on icon "Next" at bounding box center [1238, 379] width 24 height 24
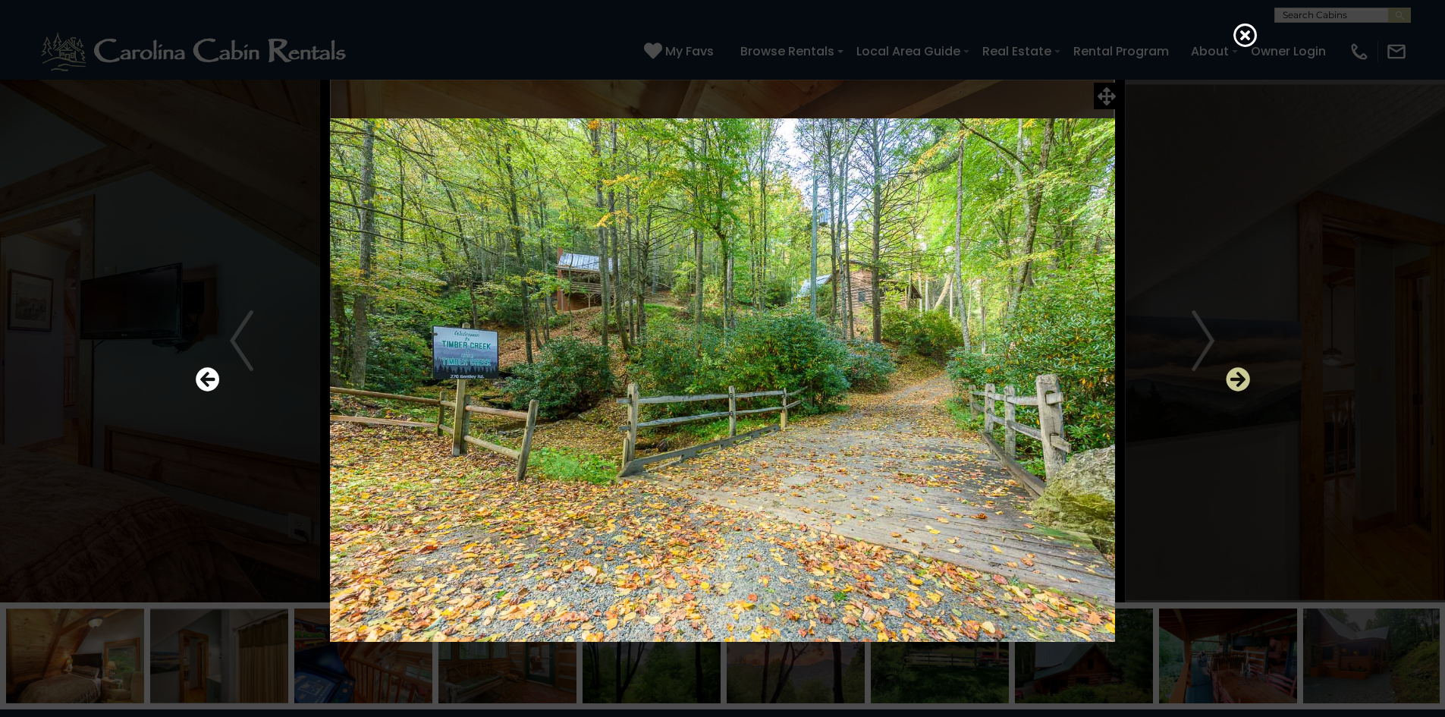
click at [1239, 379] on icon "Next" at bounding box center [1238, 379] width 24 height 24
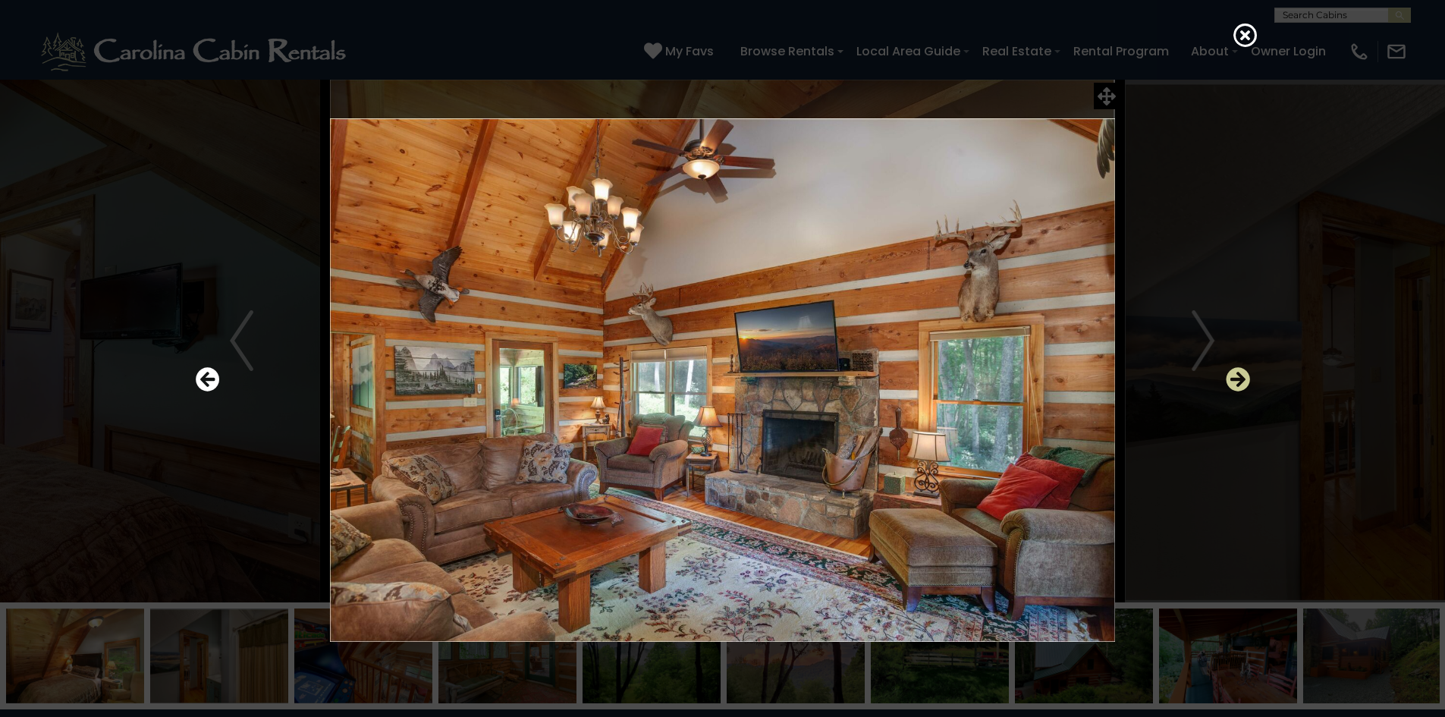
click at [1239, 379] on icon "Next" at bounding box center [1238, 379] width 24 height 24
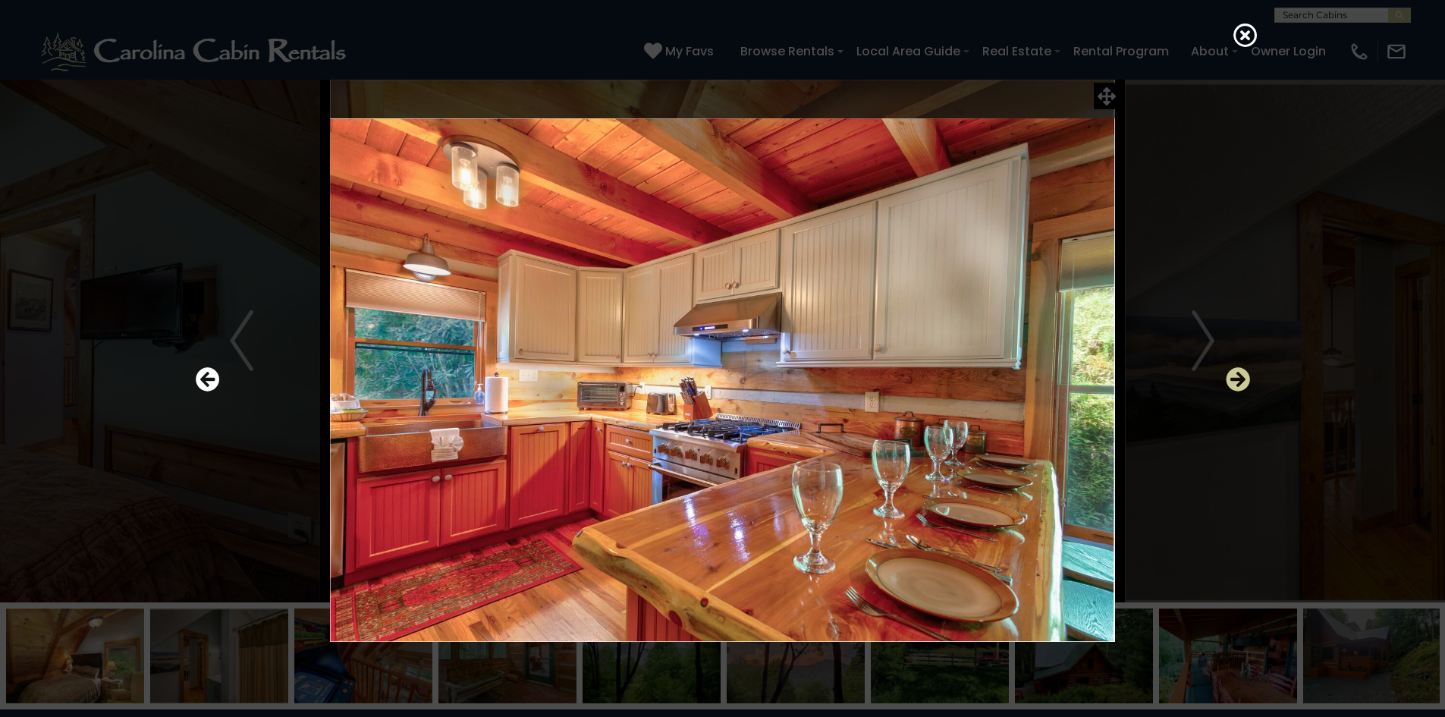
click at [1239, 379] on icon "Next" at bounding box center [1238, 379] width 24 height 24
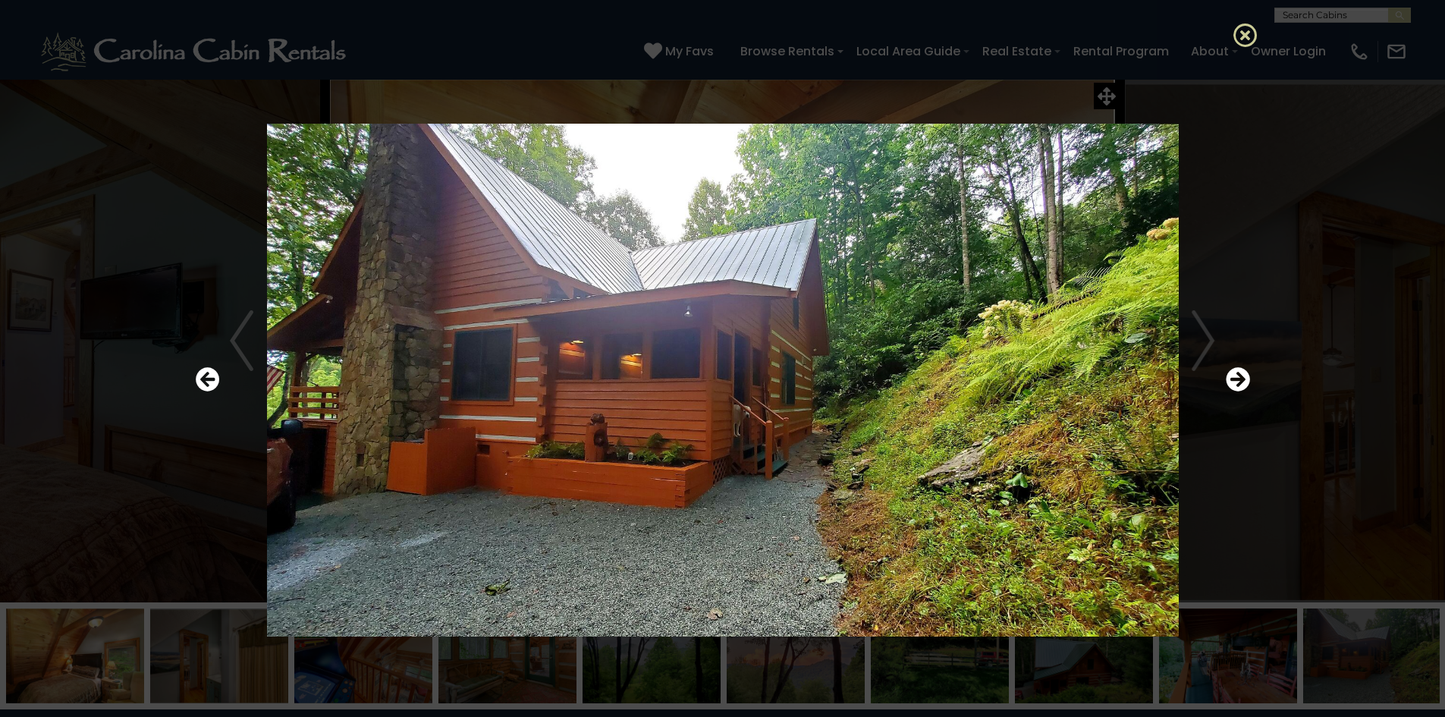
drag, startPoint x: 1244, startPoint y: 33, endPoint x: 1240, endPoint y: 40, distance: 8.5
click at [1244, 33] on icon at bounding box center [1245, 35] width 24 height 24
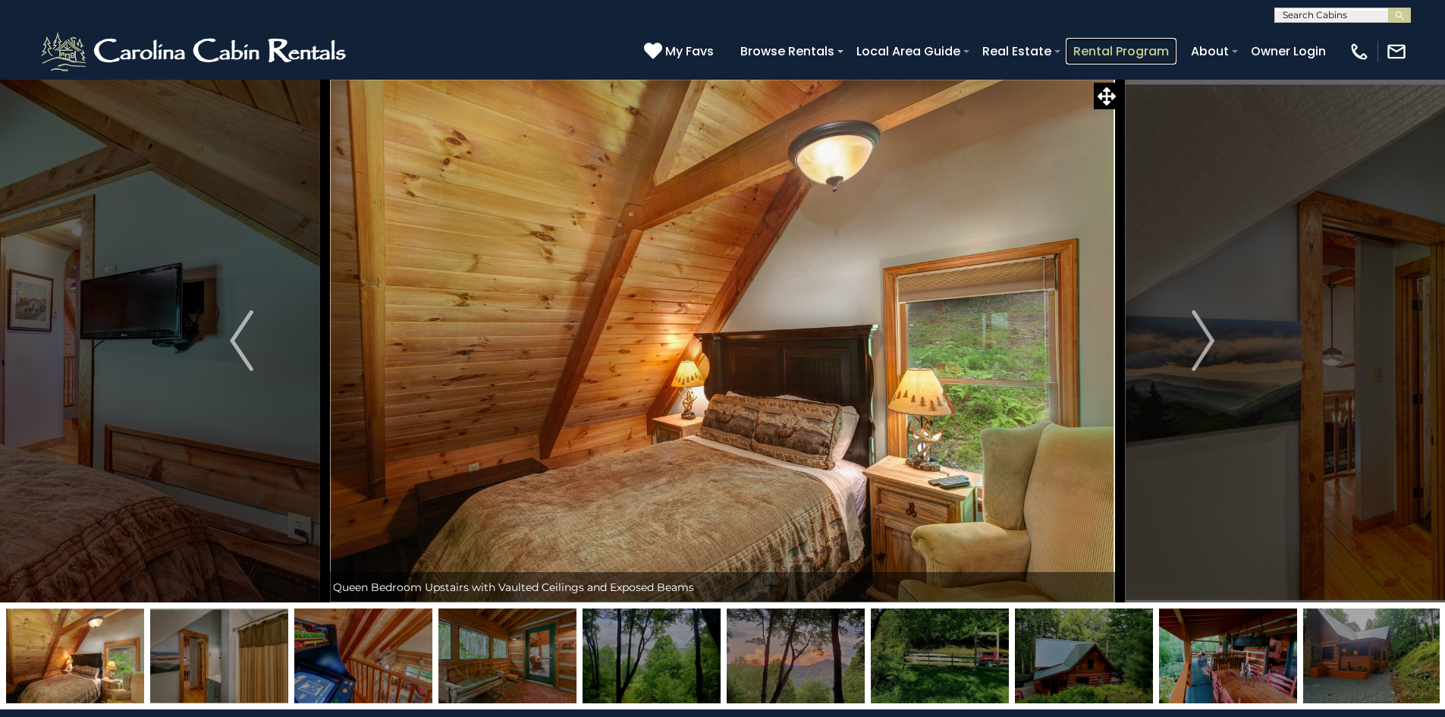
click at [1116, 55] on link "Rental Program" at bounding box center [1121, 51] width 111 height 27
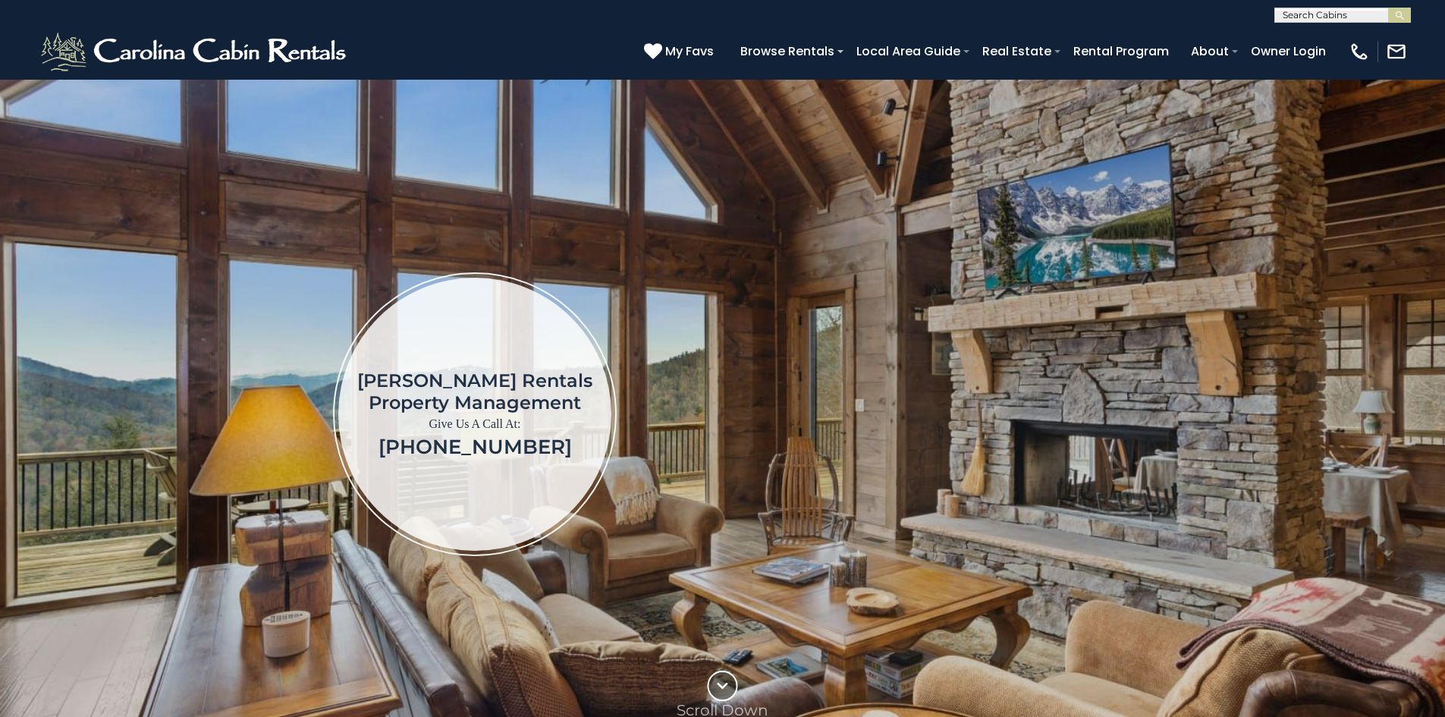
click at [625, 278] on div "[PERSON_NAME] Rentals Property Management Give Us A Call At: [PHONE_NUMBER]" at bounding box center [475, 414] width 771 height 284
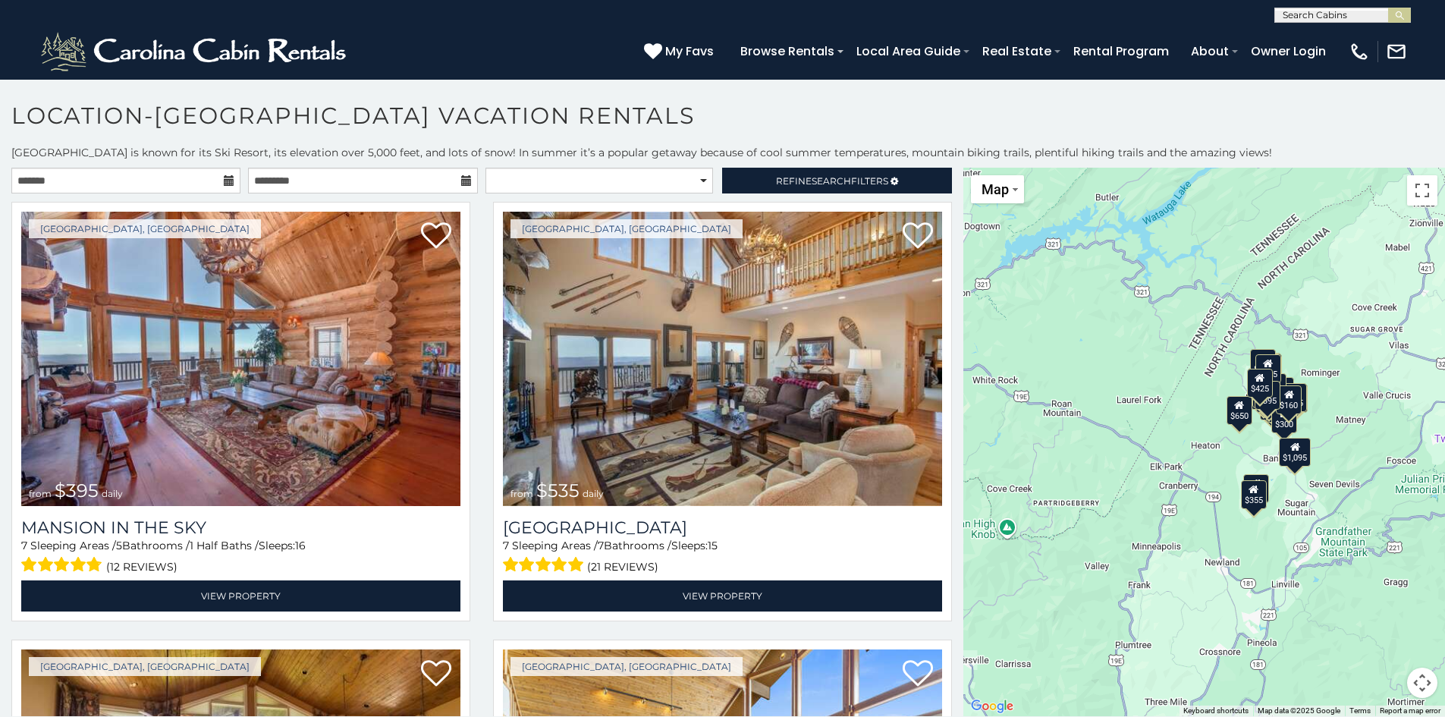
click at [228, 182] on icon at bounding box center [229, 180] width 11 height 11
click at [190, 178] on input "text" at bounding box center [125, 181] width 229 height 26
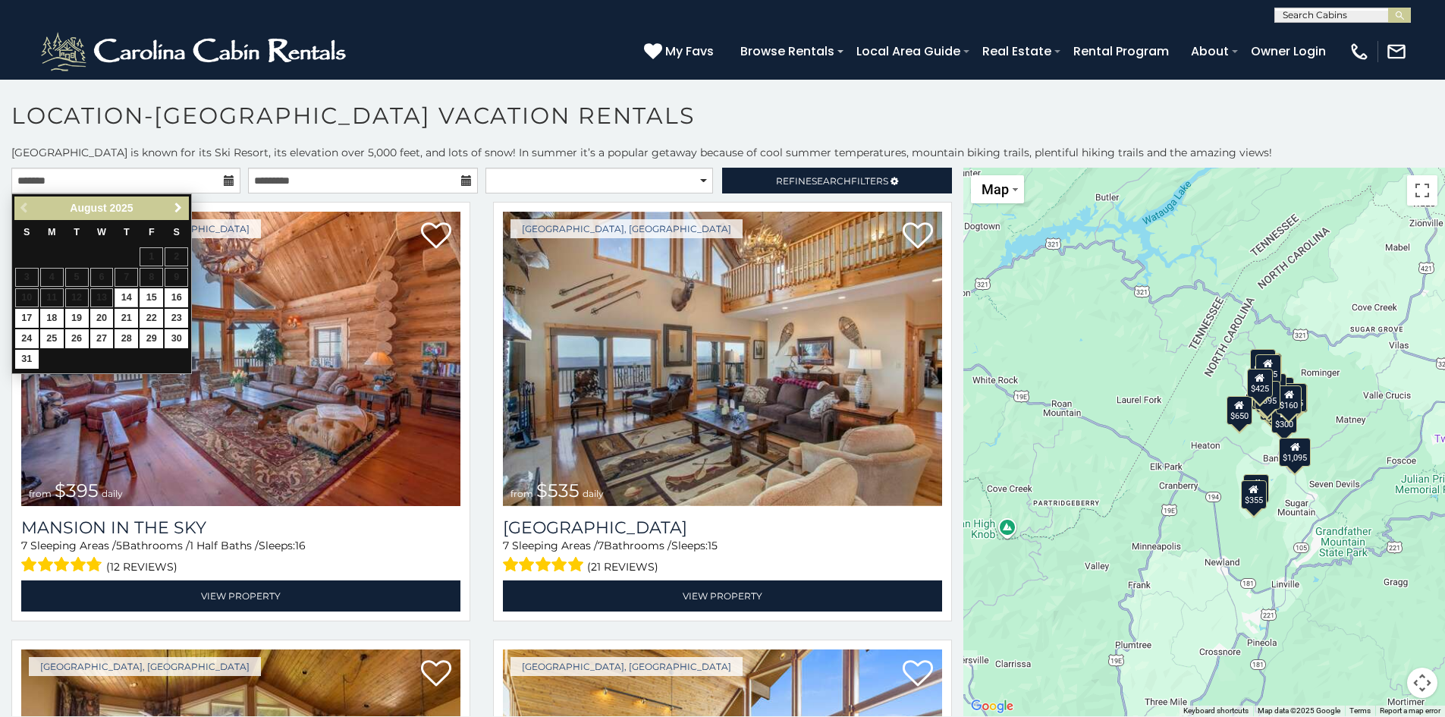
click at [175, 213] on span "Next" at bounding box center [178, 208] width 12 height 12
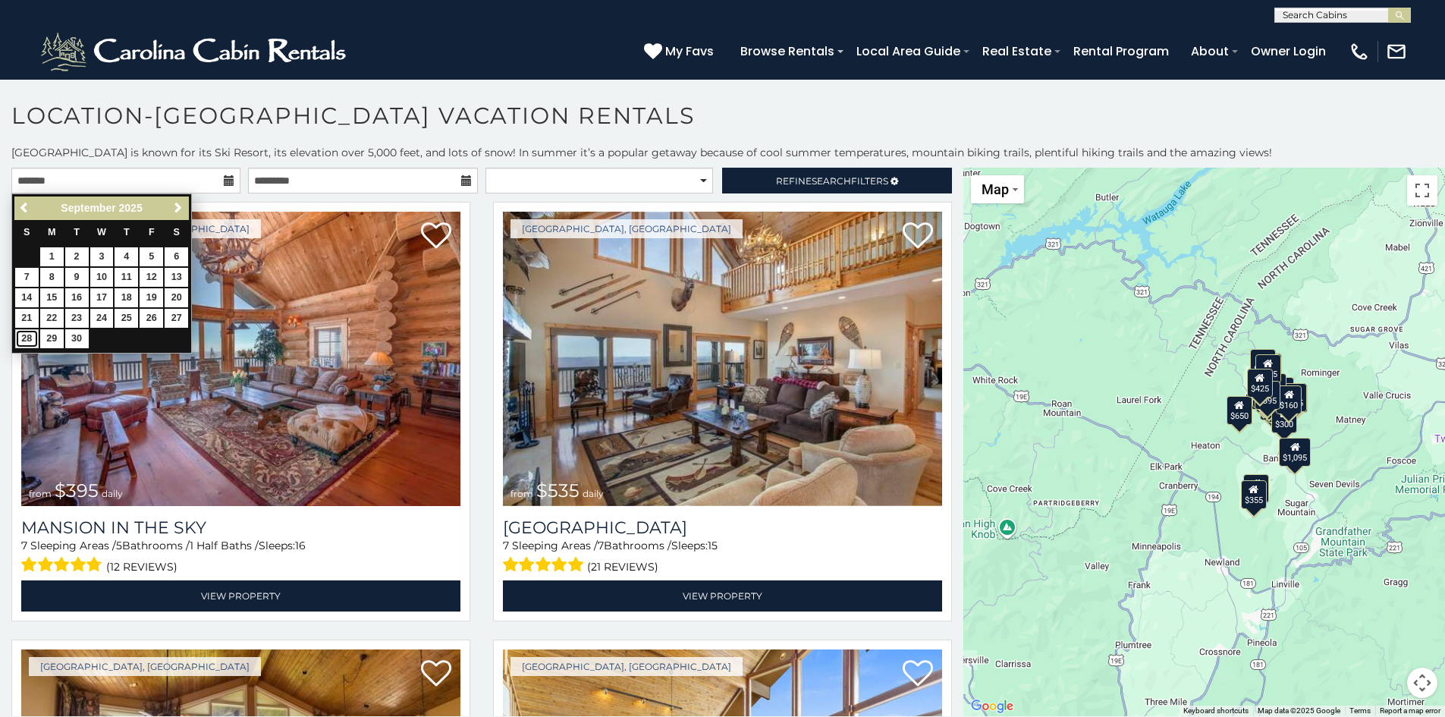
click at [25, 338] on link "28" at bounding box center [27, 338] width 24 height 19
type input "**********"
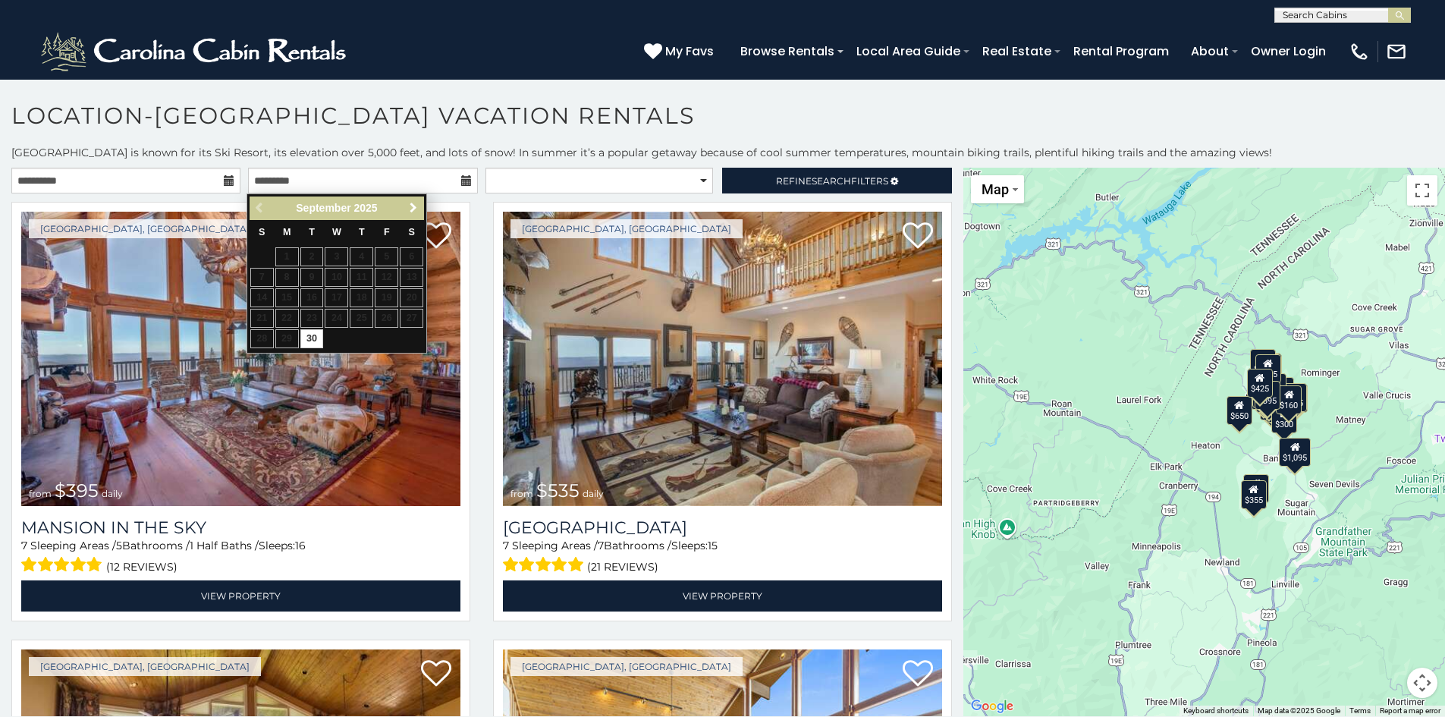
click at [413, 208] on span "Next" at bounding box center [413, 208] width 12 height 12
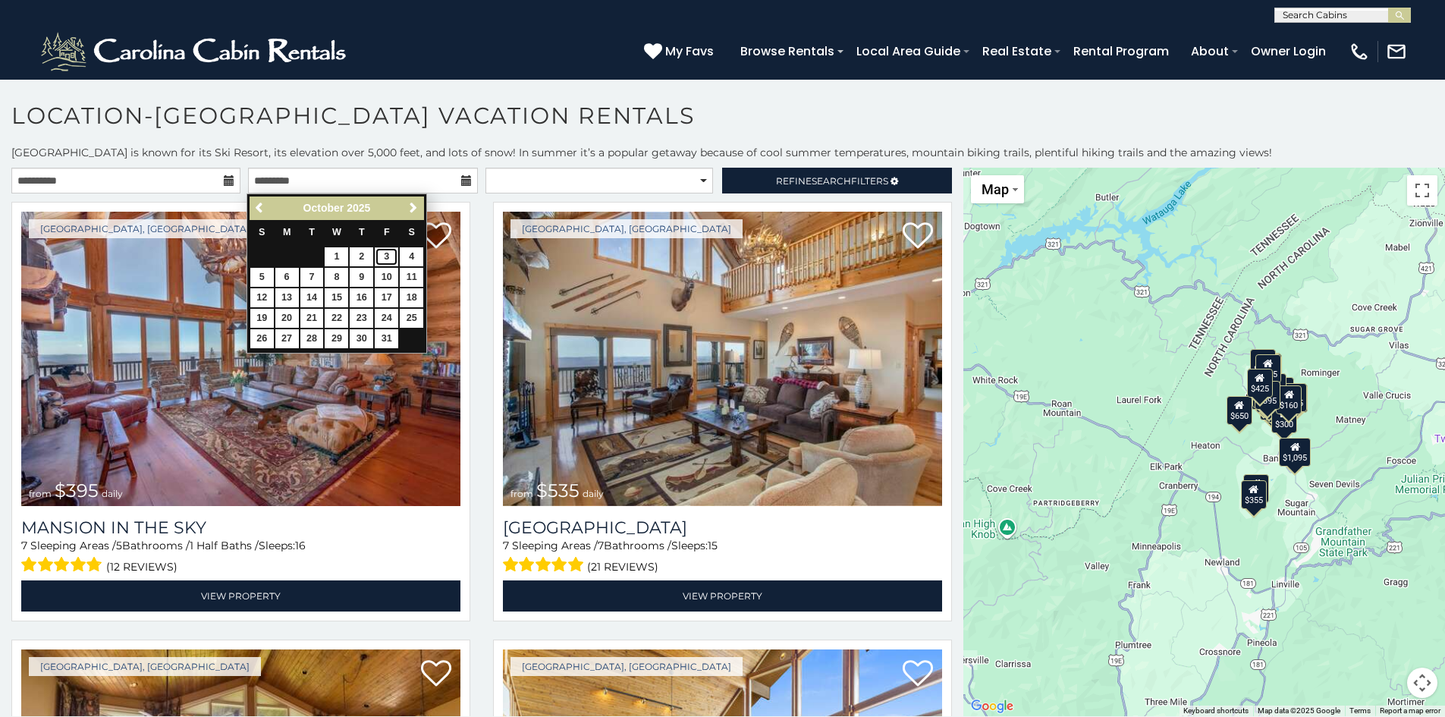
click at [383, 254] on link "3" at bounding box center [387, 256] width 24 height 19
type input "**********"
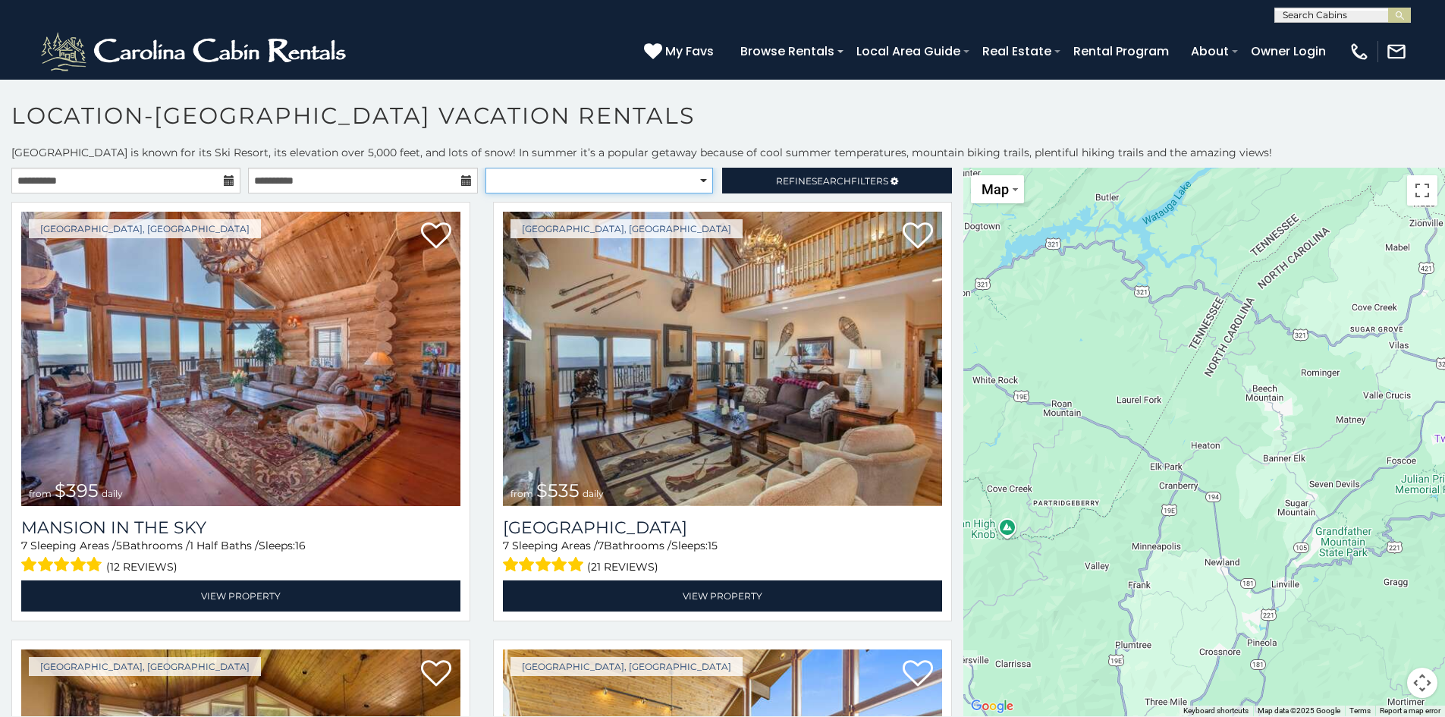
click at [527, 181] on select "**********" at bounding box center [599, 181] width 228 height 26
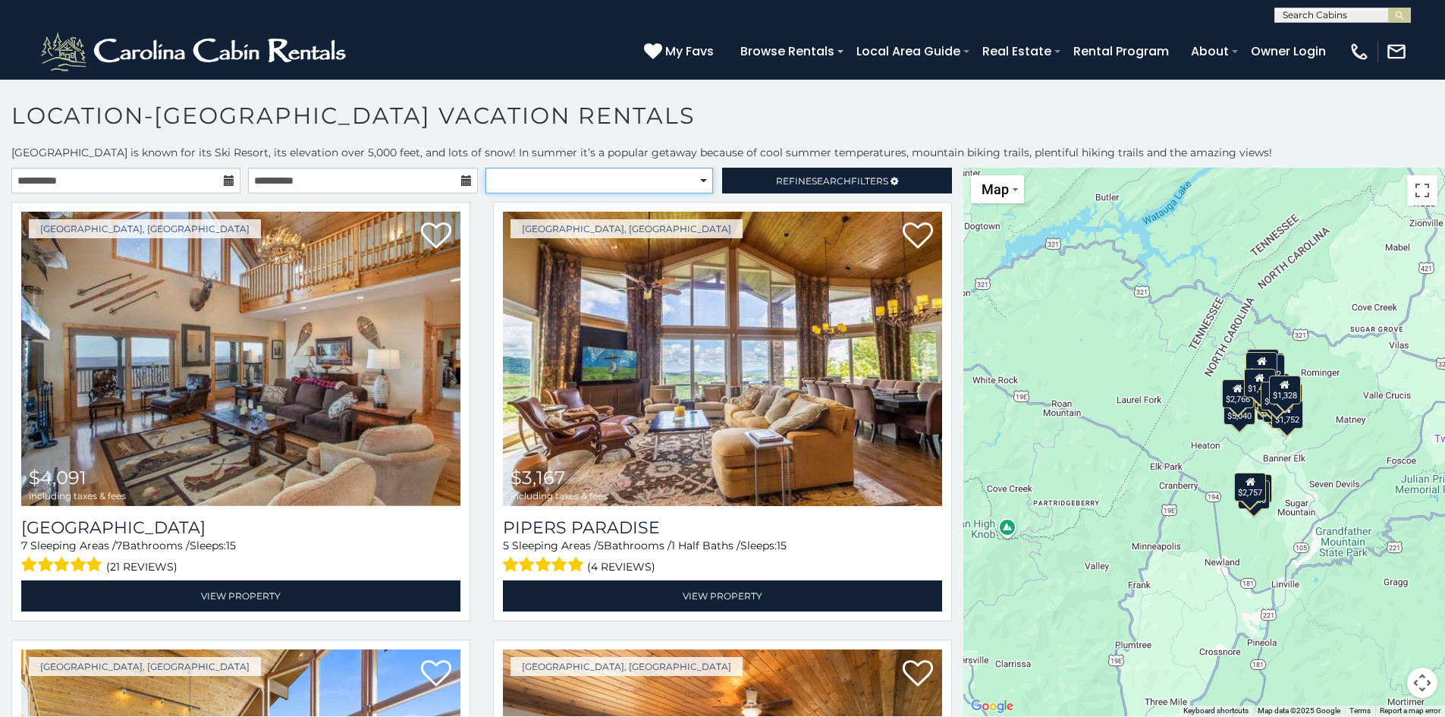
select select "*********"
click at [485, 168] on select "**********" at bounding box center [599, 181] width 228 height 26
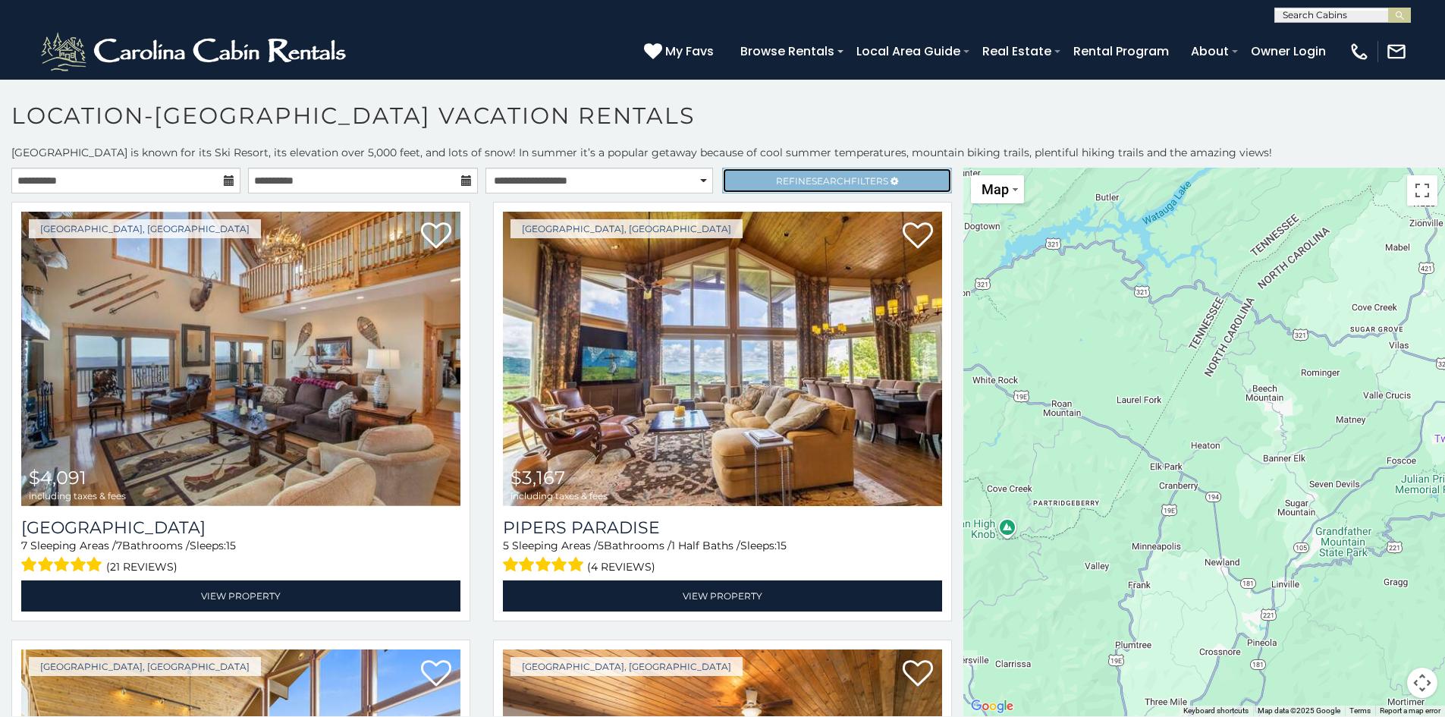
click at [827, 183] on span "Search" at bounding box center [831, 180] width 39 height 11
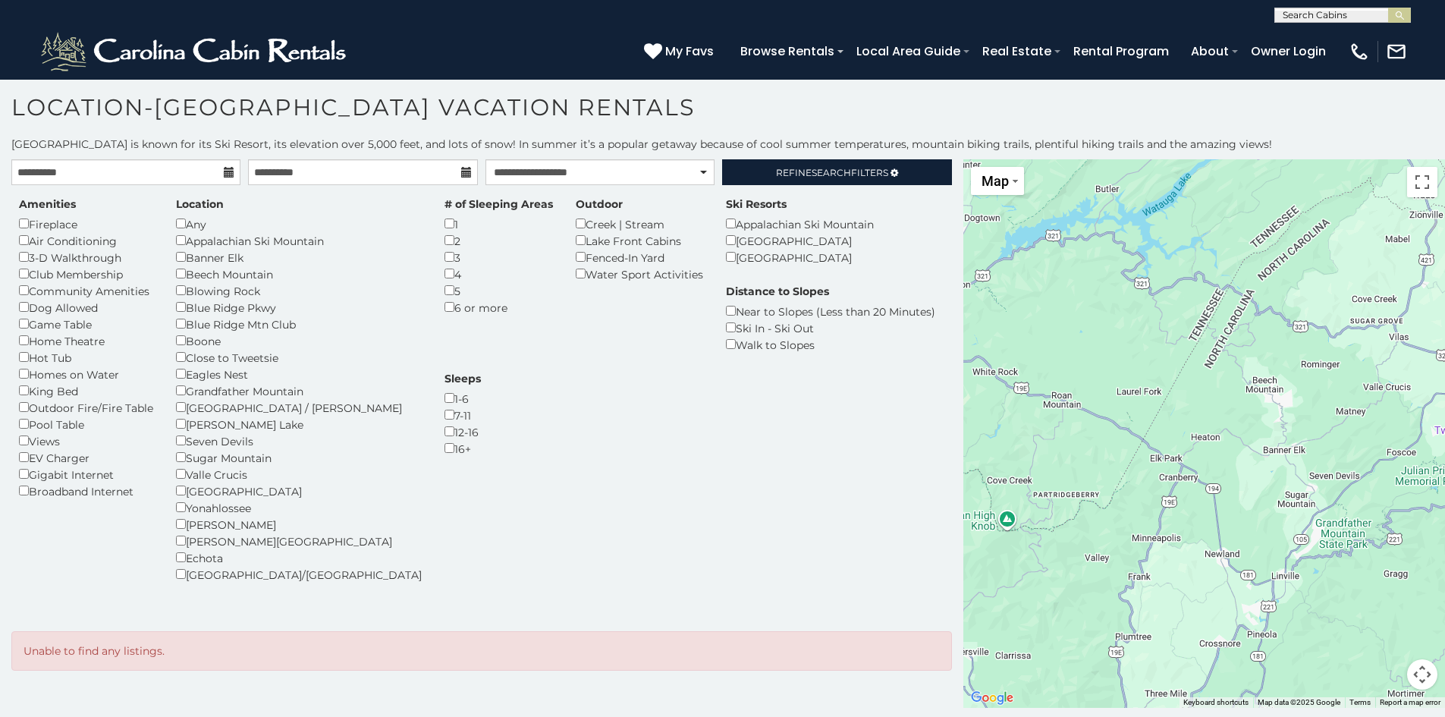
click at [710, 468] on div "Amenities Fireplace Air Conditioning 3-D Walkthrough Club Membership Community …" at bounding box center [482, 398] width 948 height 404
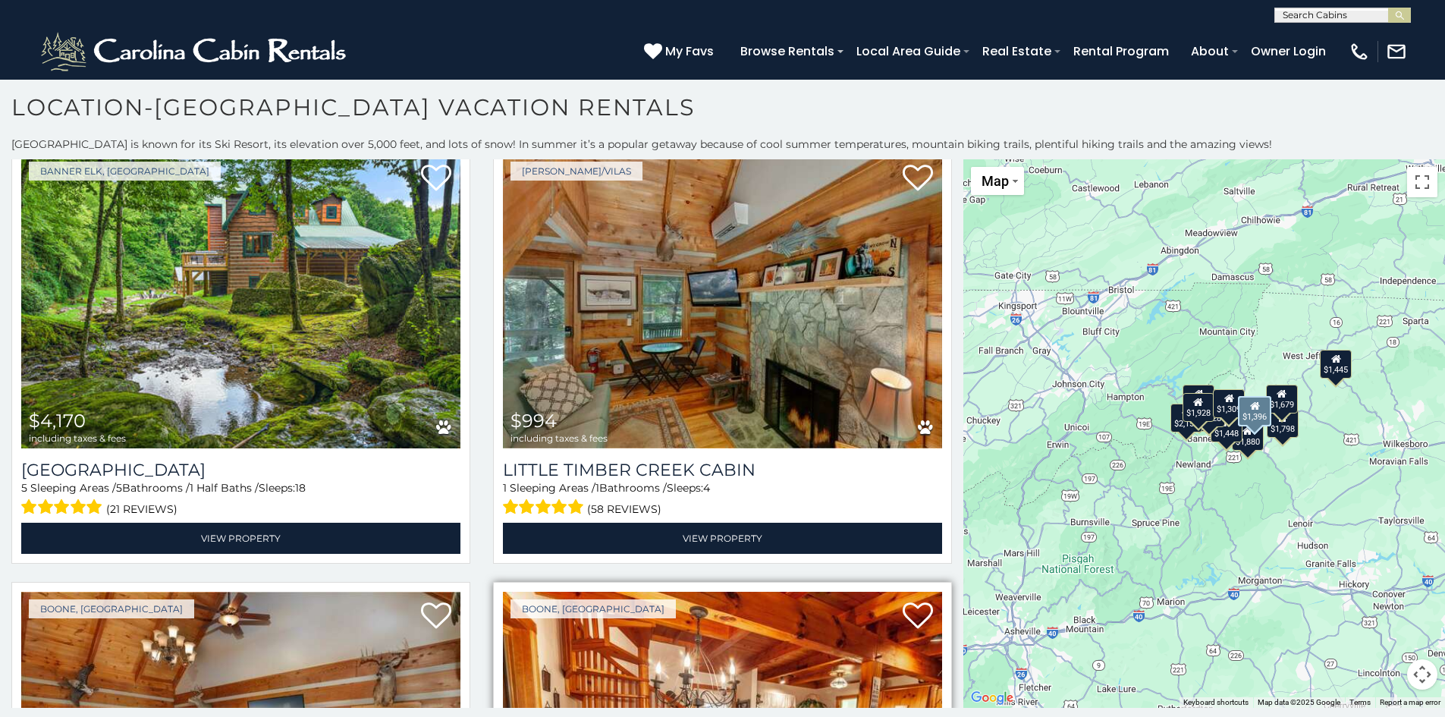
scroll to position [2655, 0]
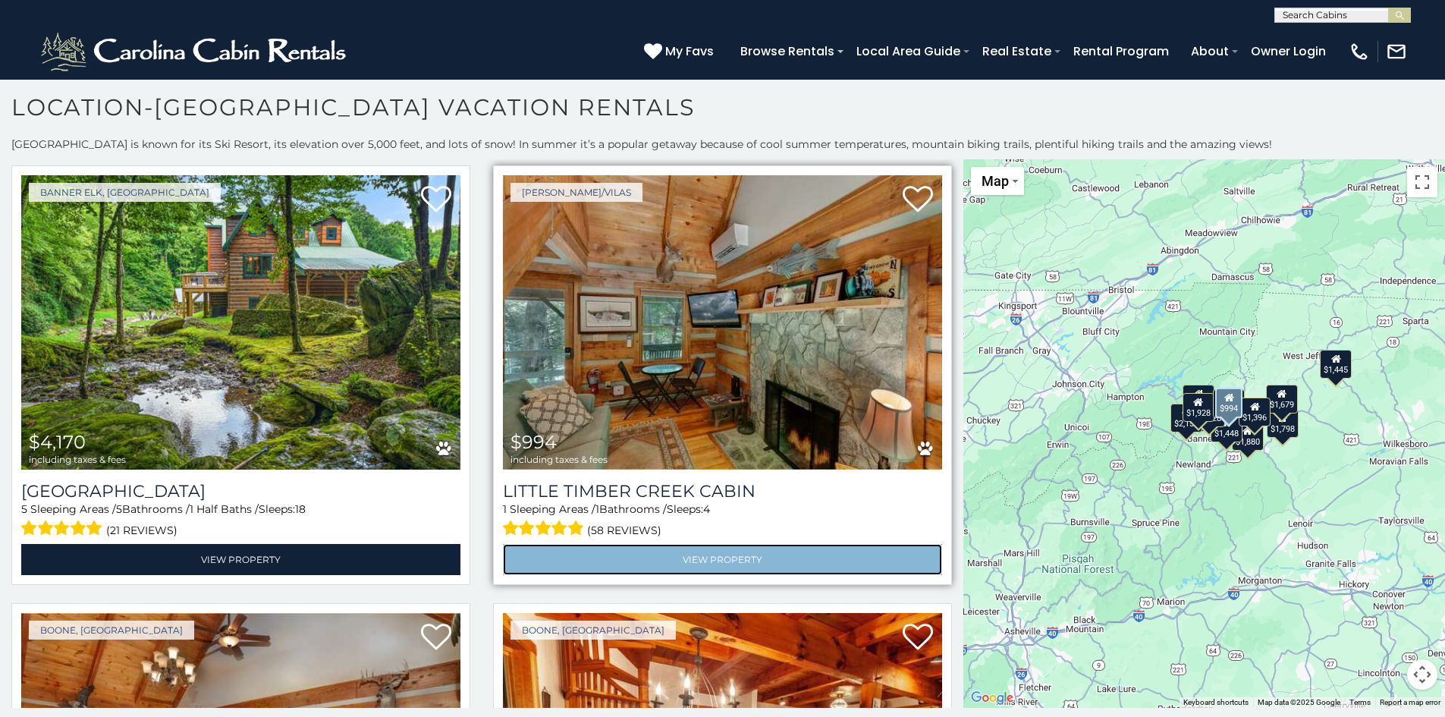
click at [696, 547] on link "View Property" at bounding box center [722, 559] width 439 height 31
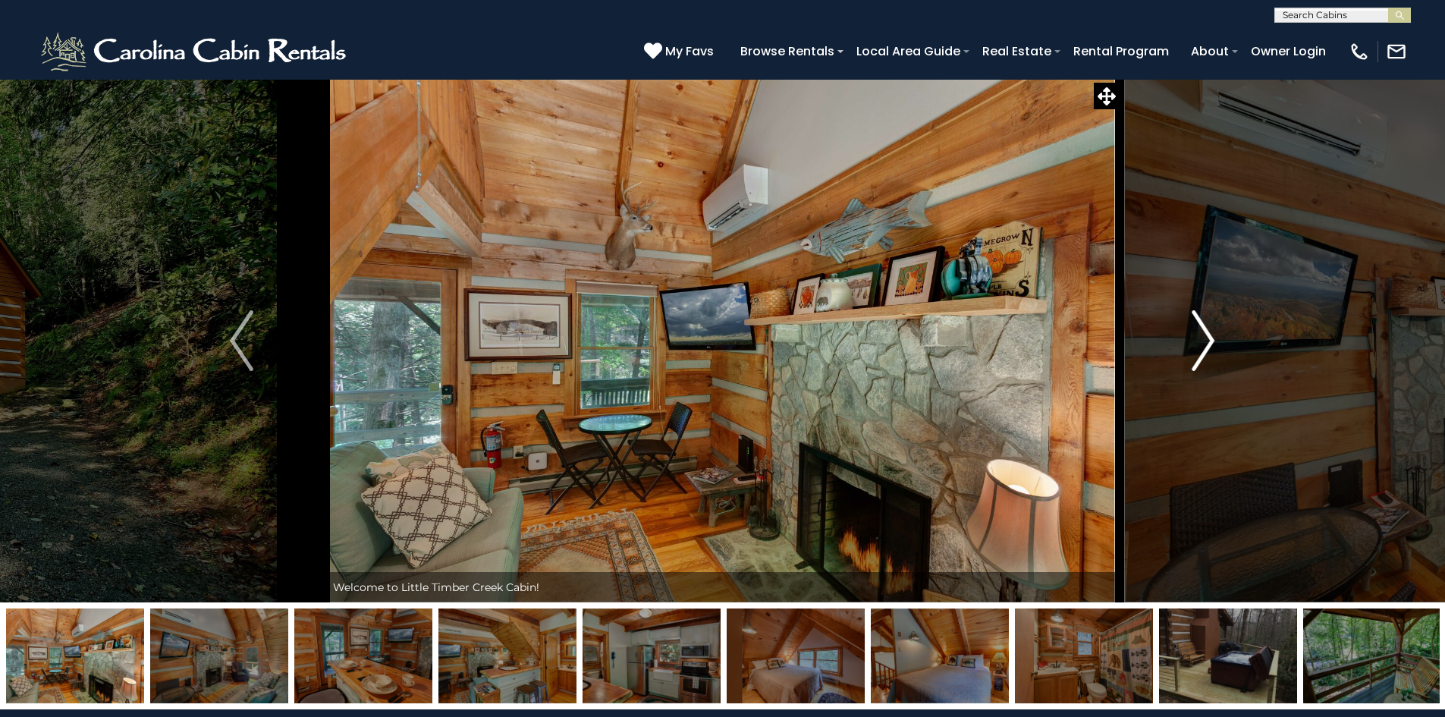
click at [1202, 337] on img "Next" at bounding box center [1203, 340] width 23 height 61
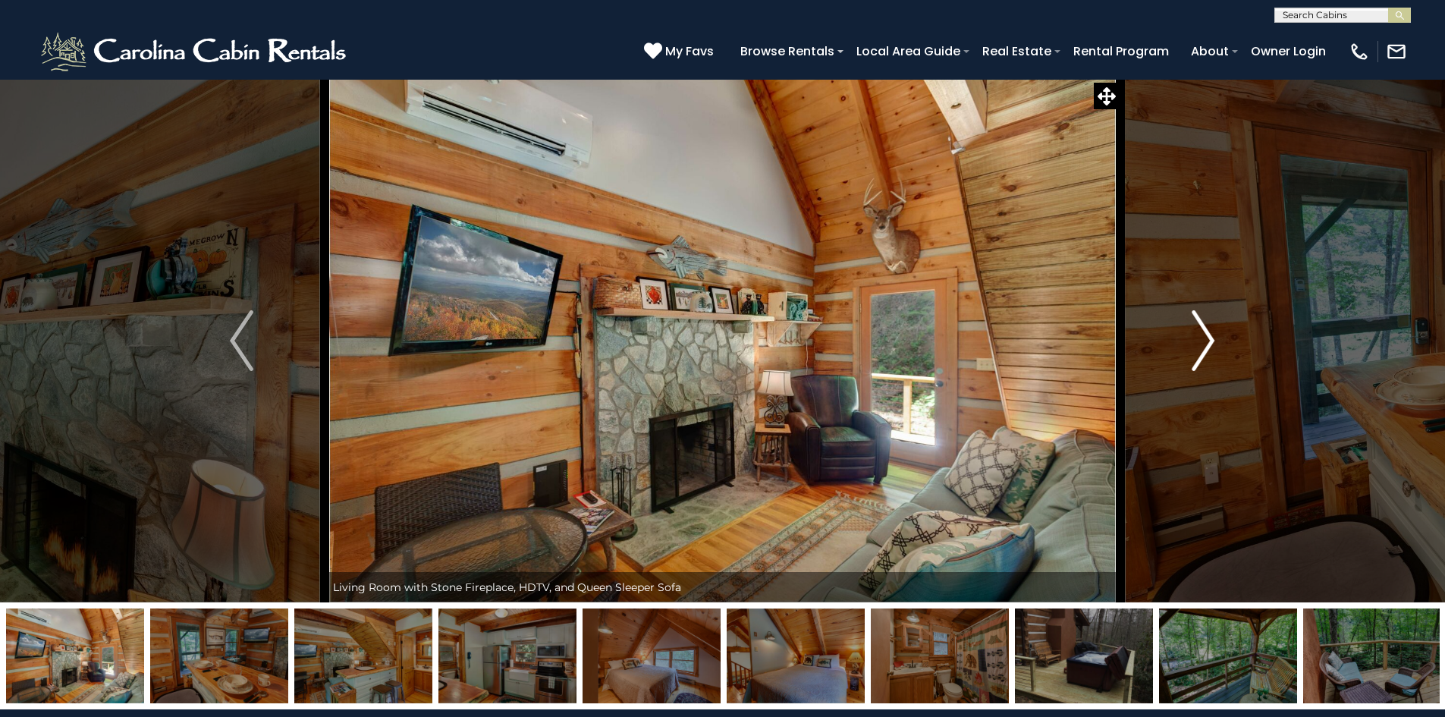
click at [1202, 337] on img "Next" at bounding box center [1203, 340] width 23 height 61
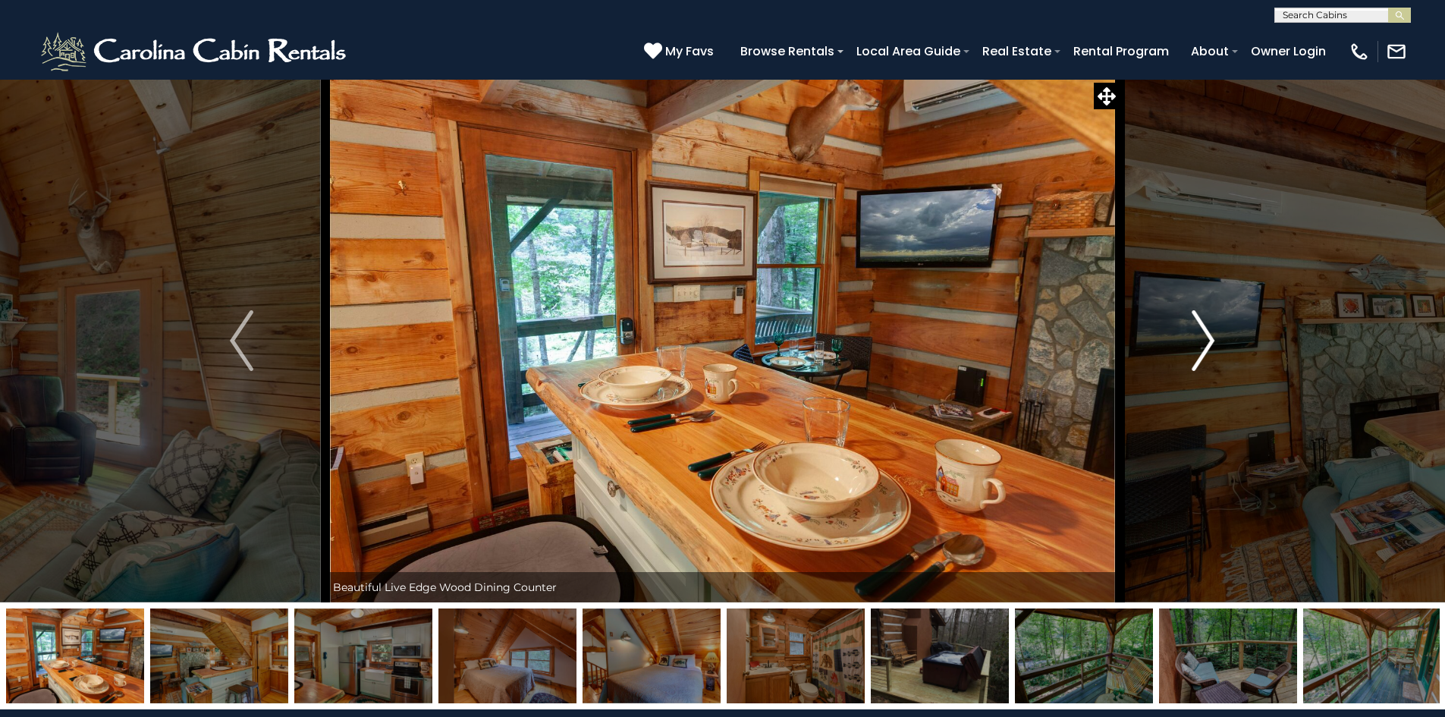
click at [1202, 337] on img "Next" at bounding box center [1203, 340] width 23 height 61
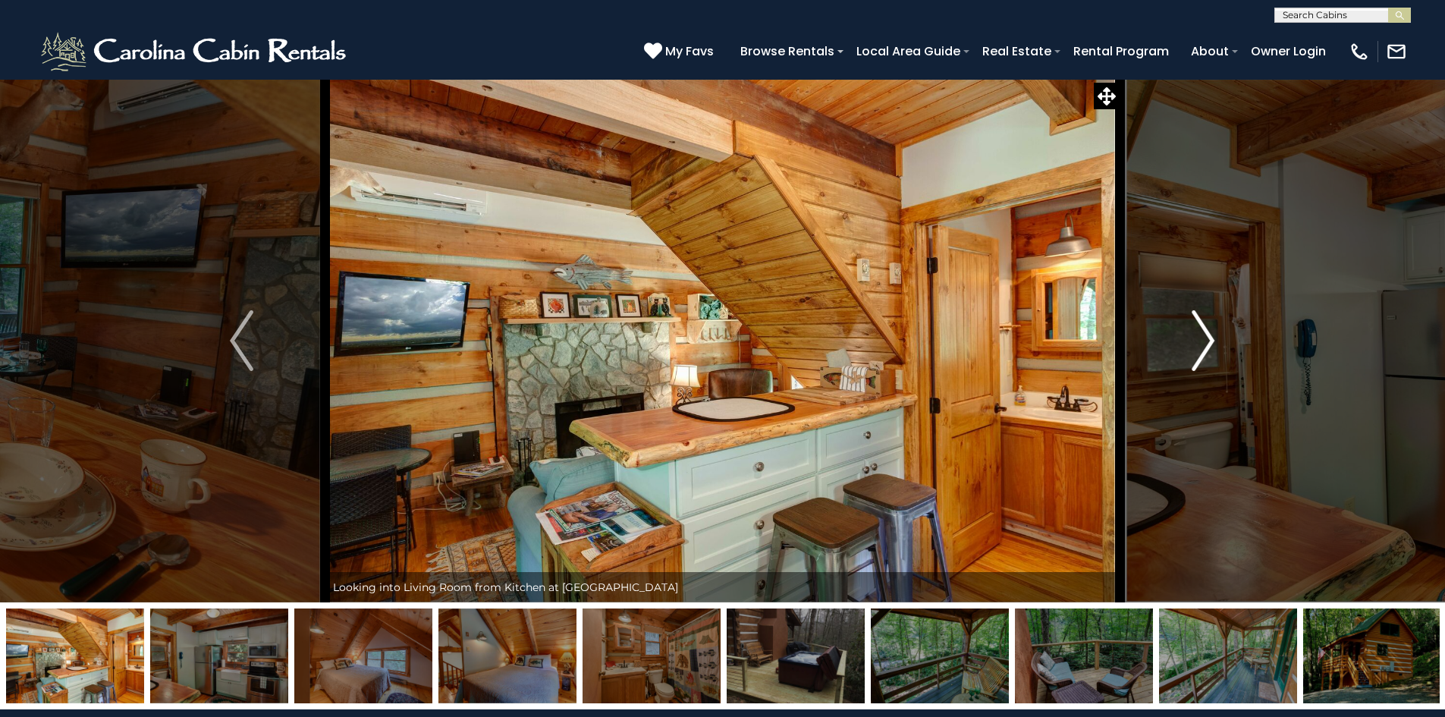
click at [1202, 337] on img "Next" at bounding box center [1203, 340] width 23 height 61
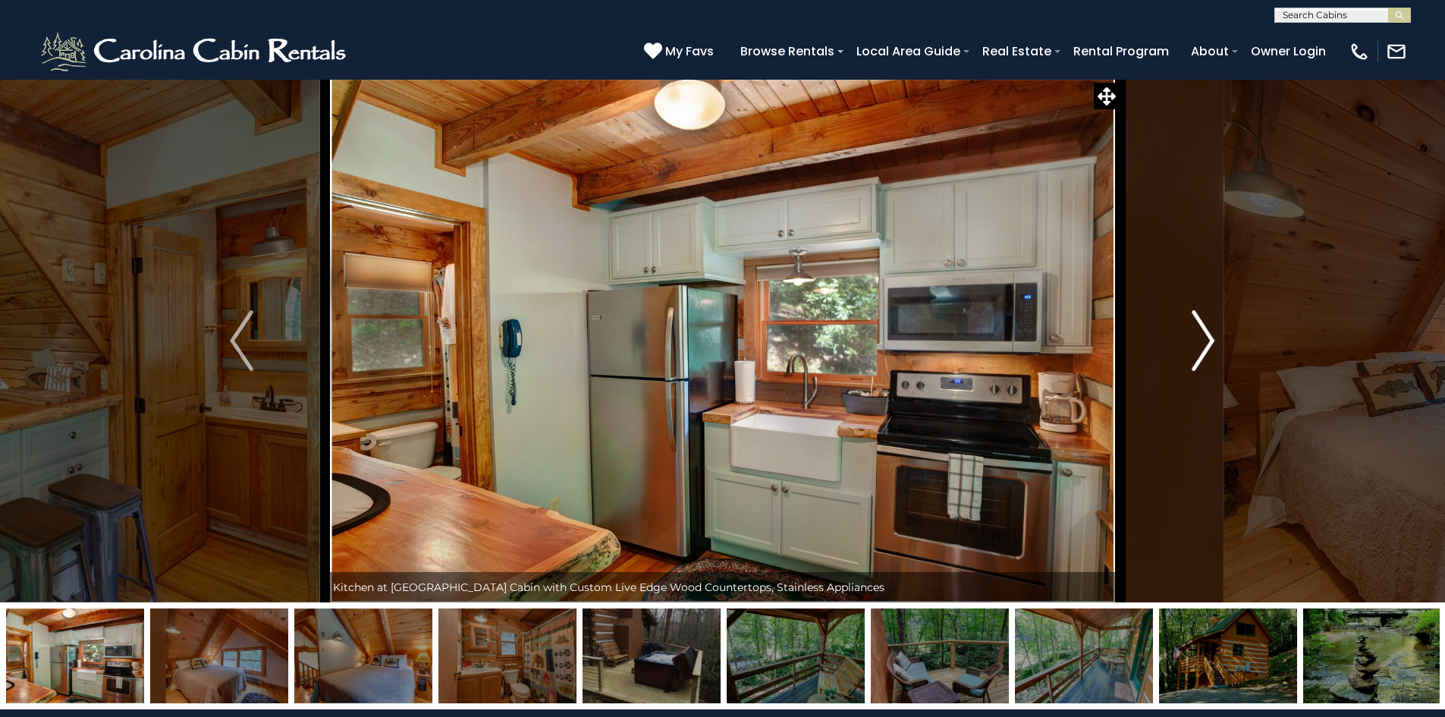
click at [1202, 337] on img "Next" at bounding box center [1203, 340] width 23 height 61
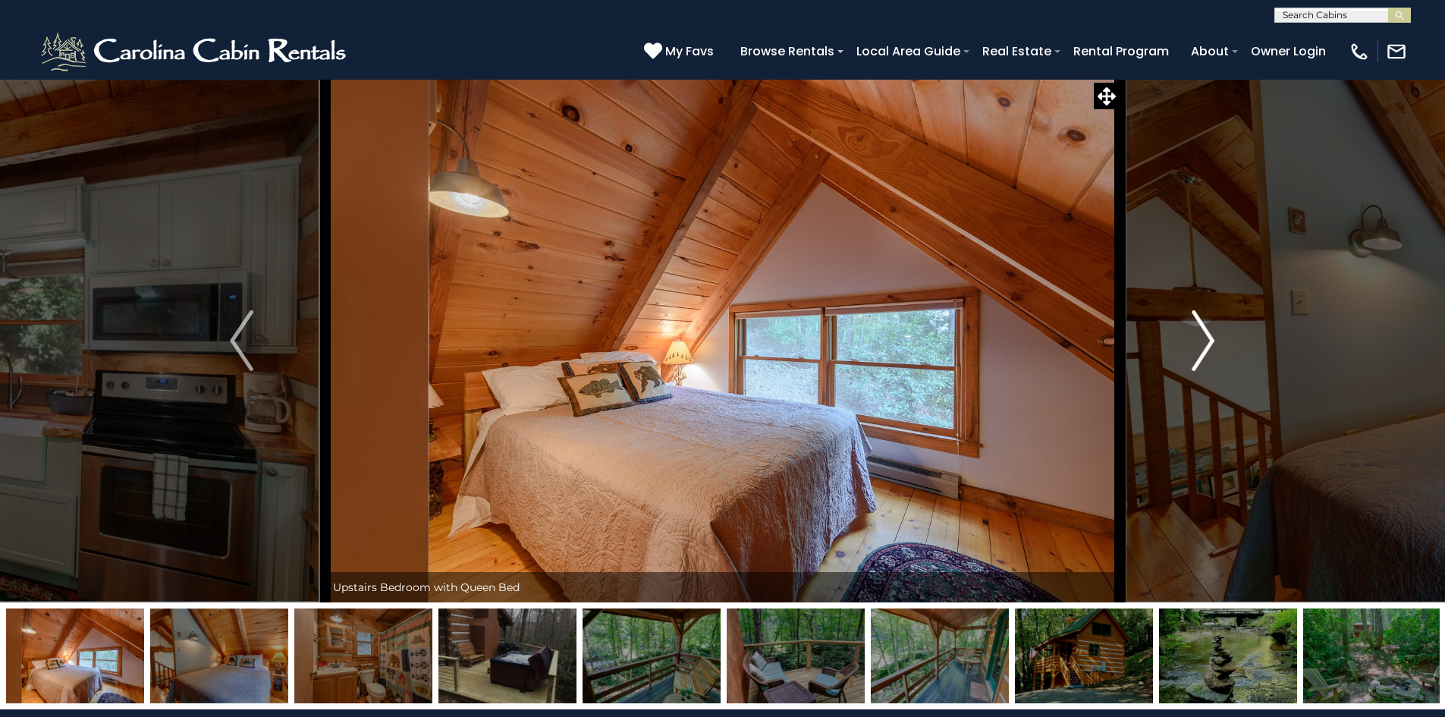
click at [1202, 337] on img "Next" at bounding box center [1203, 340] width 23 height 61
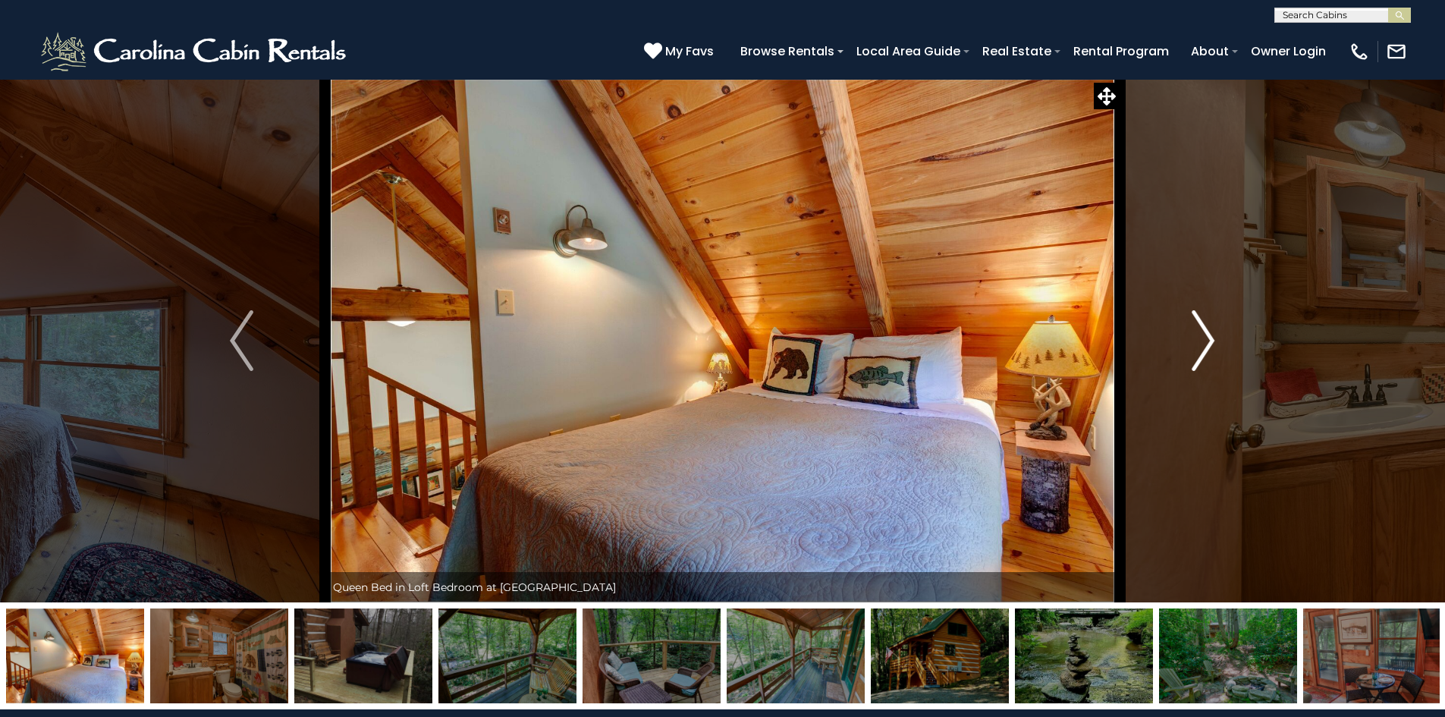
click at [1202, 337] on img "Next" at bounding box center [1203, 340] width 23 height 61
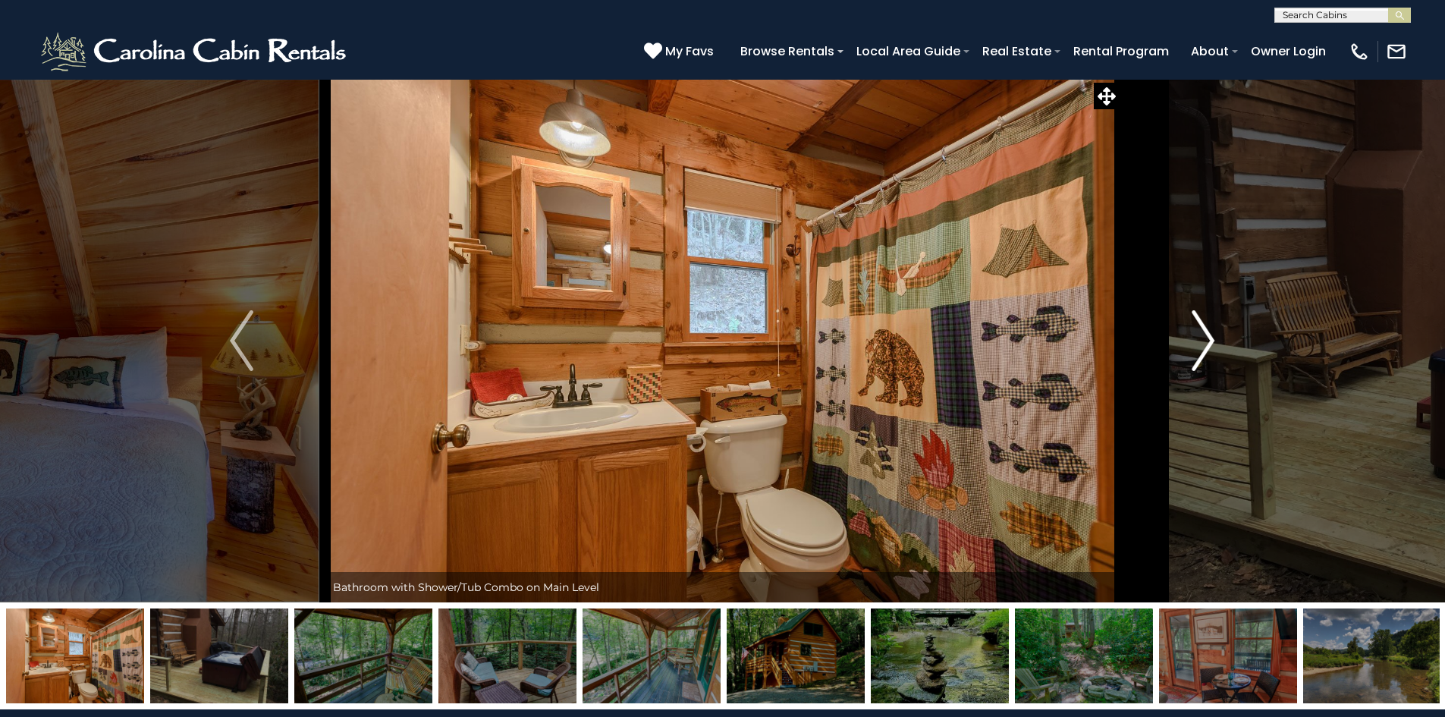
click at [1202, 337] on img "Next" at bounding box center [1203, 340] width 23 height 61
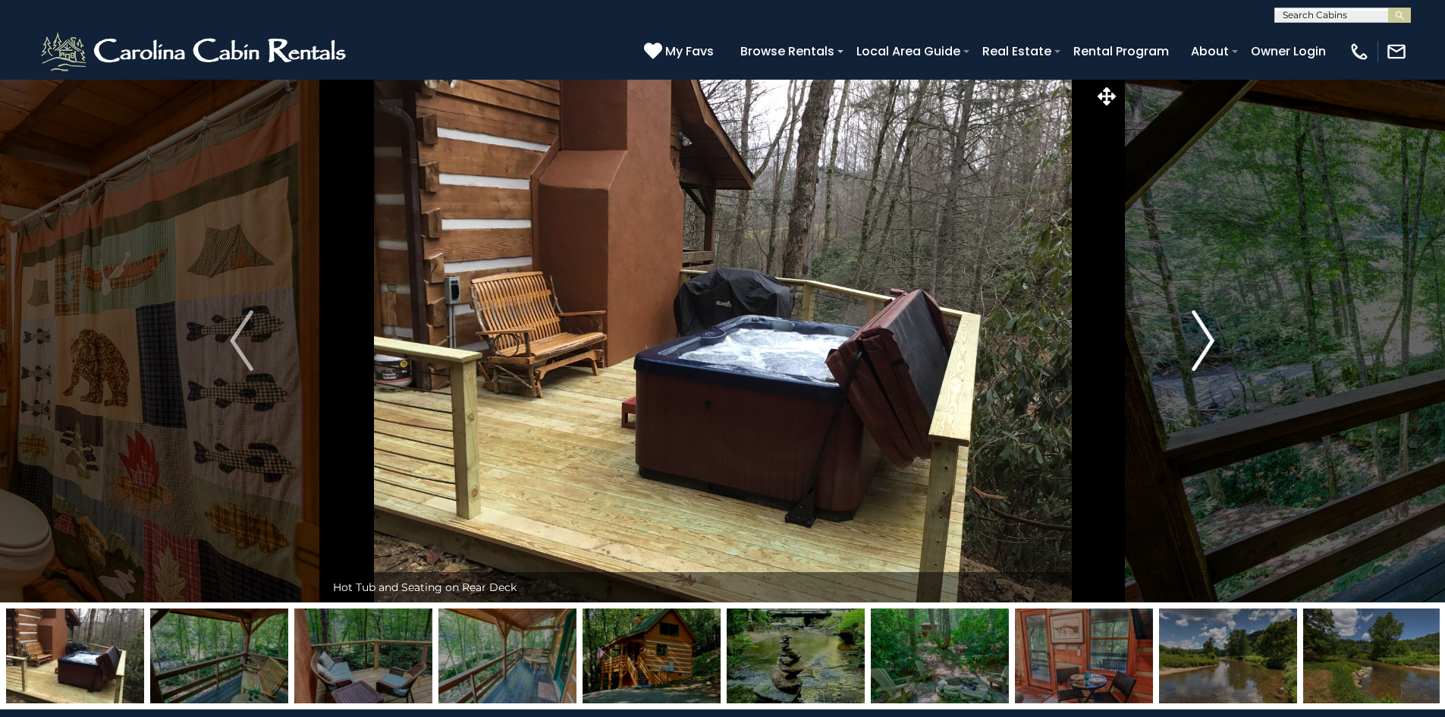
click at [1202, 337] on img "Next" at bounding box center [1203, 340] width 23 height 61
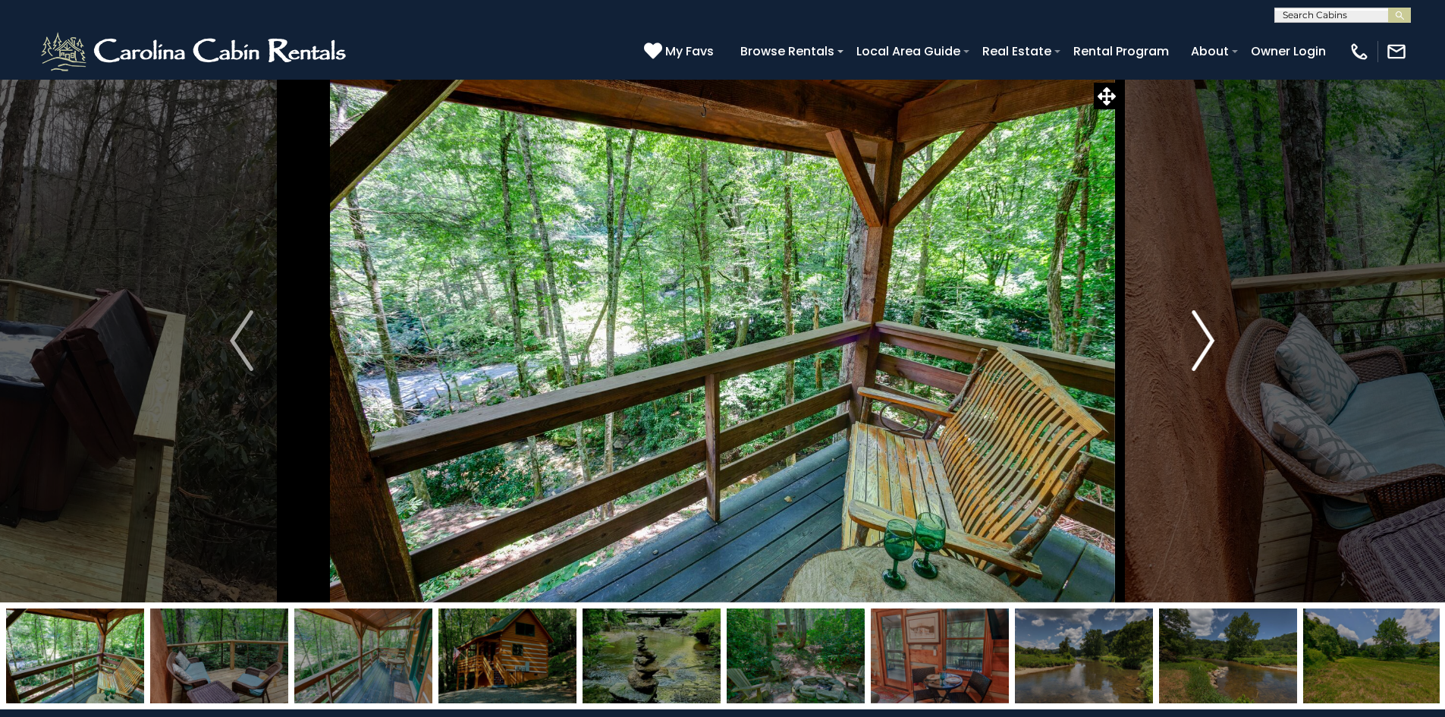
click at [1202, 337] on img "Next" at bounding box center [1203, 340] width 23 height 61
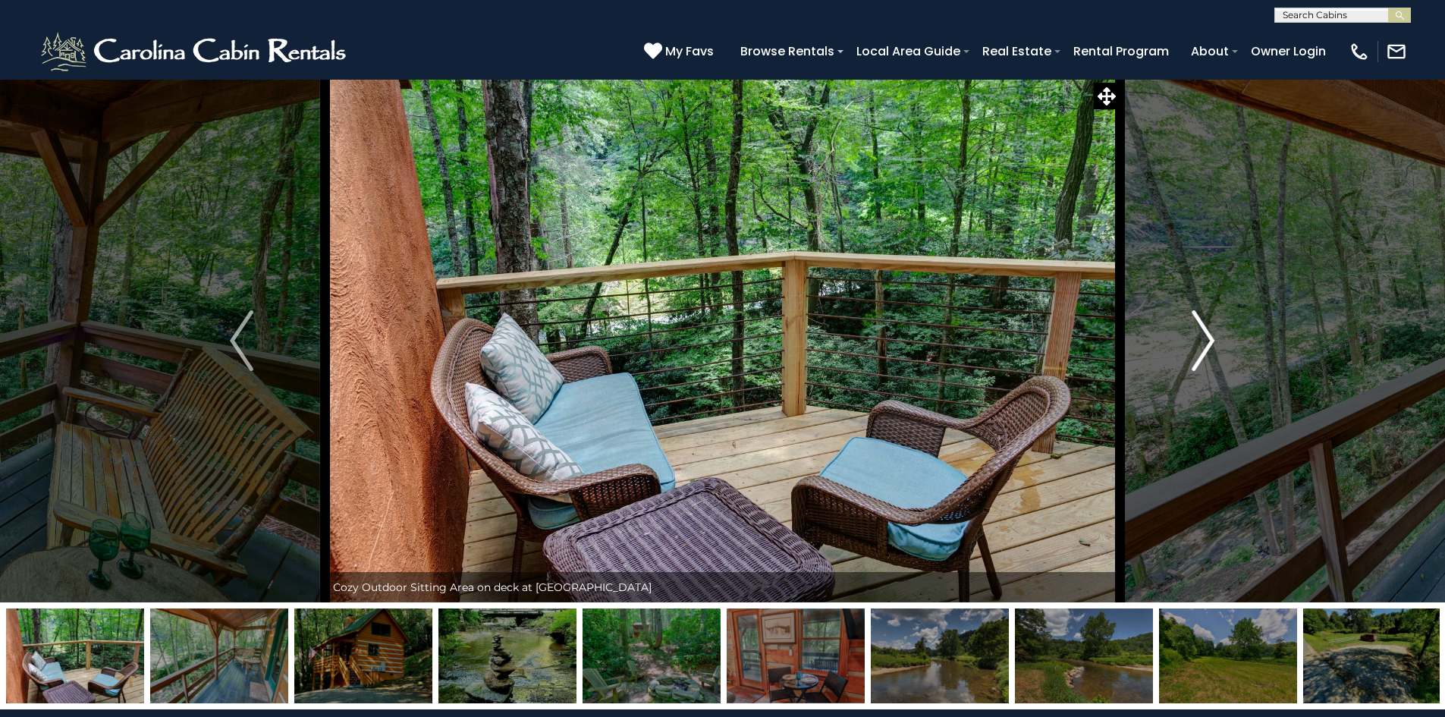
click at [1202, 337] on img "Next" at bounding box center [1203, 340] width 23 height 61
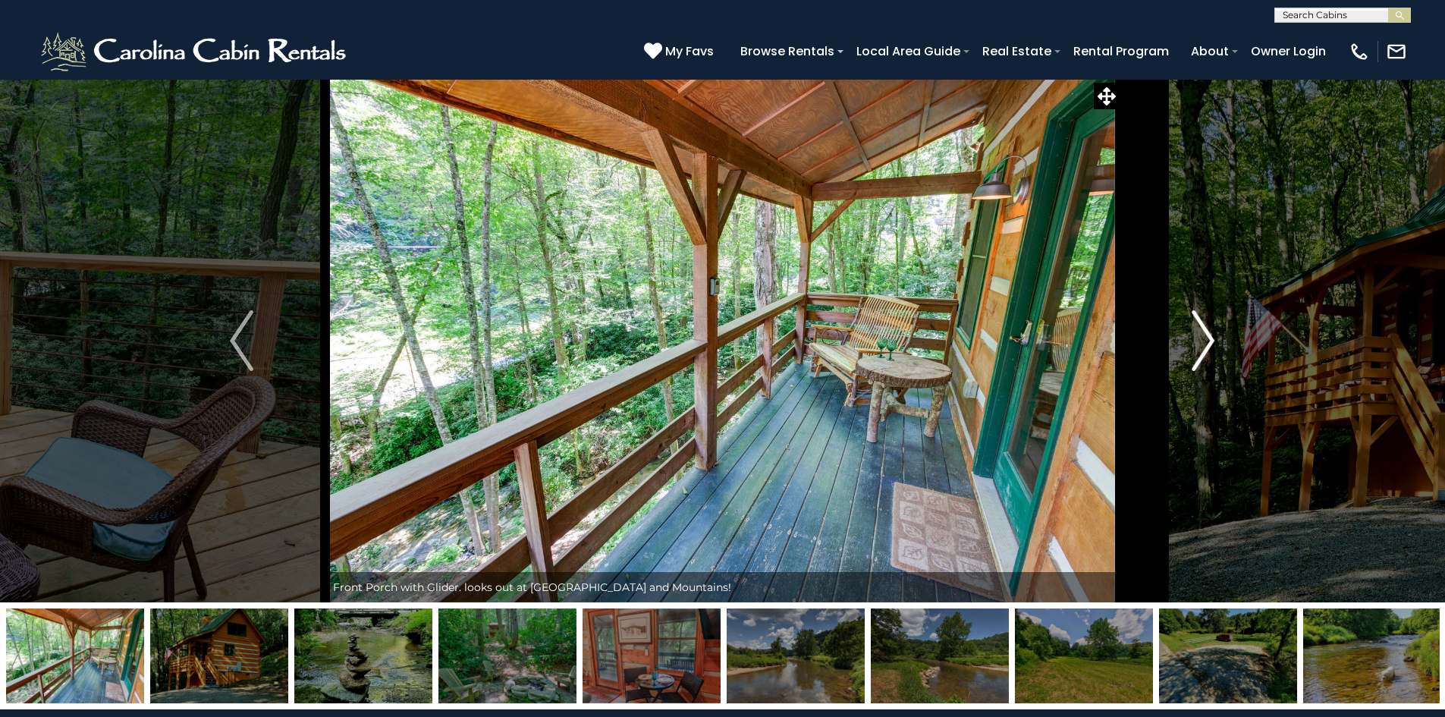
click at [1202, 337] on img "Next" at bounding box center [1203, 340] width 23 height 61
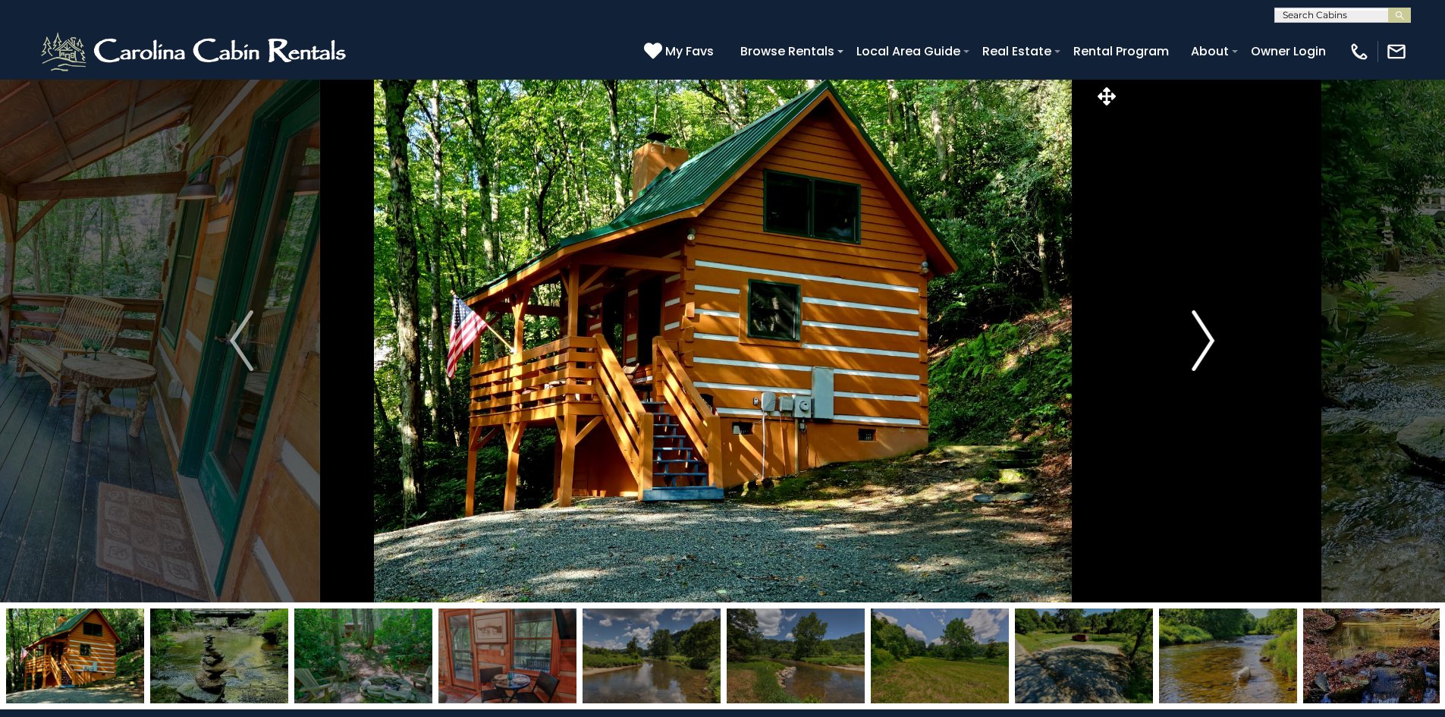
click at [1202, 337] on img "Next" at bounding box center [1203, 340] width 23 height 61
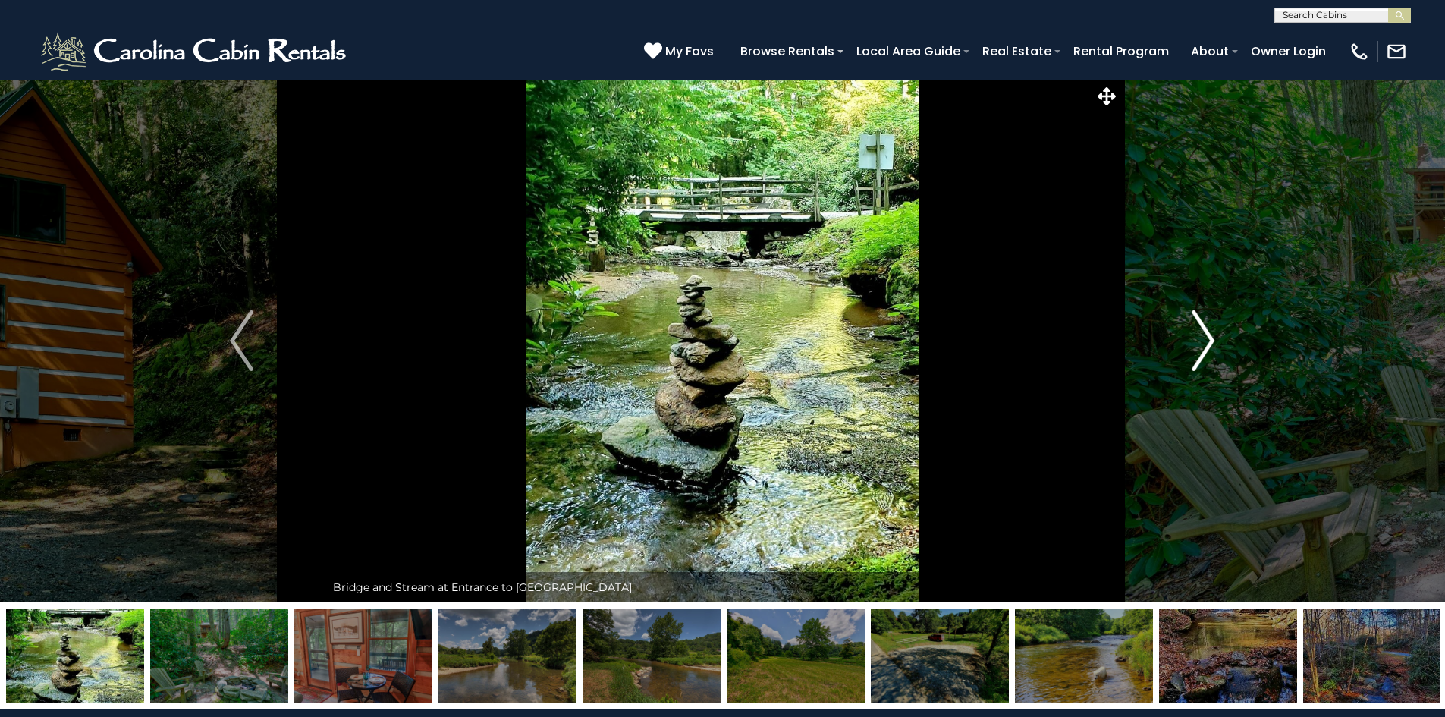
click at [1202, 337] on img "Next" at bounding box center [1203, 340] width 23 height 61
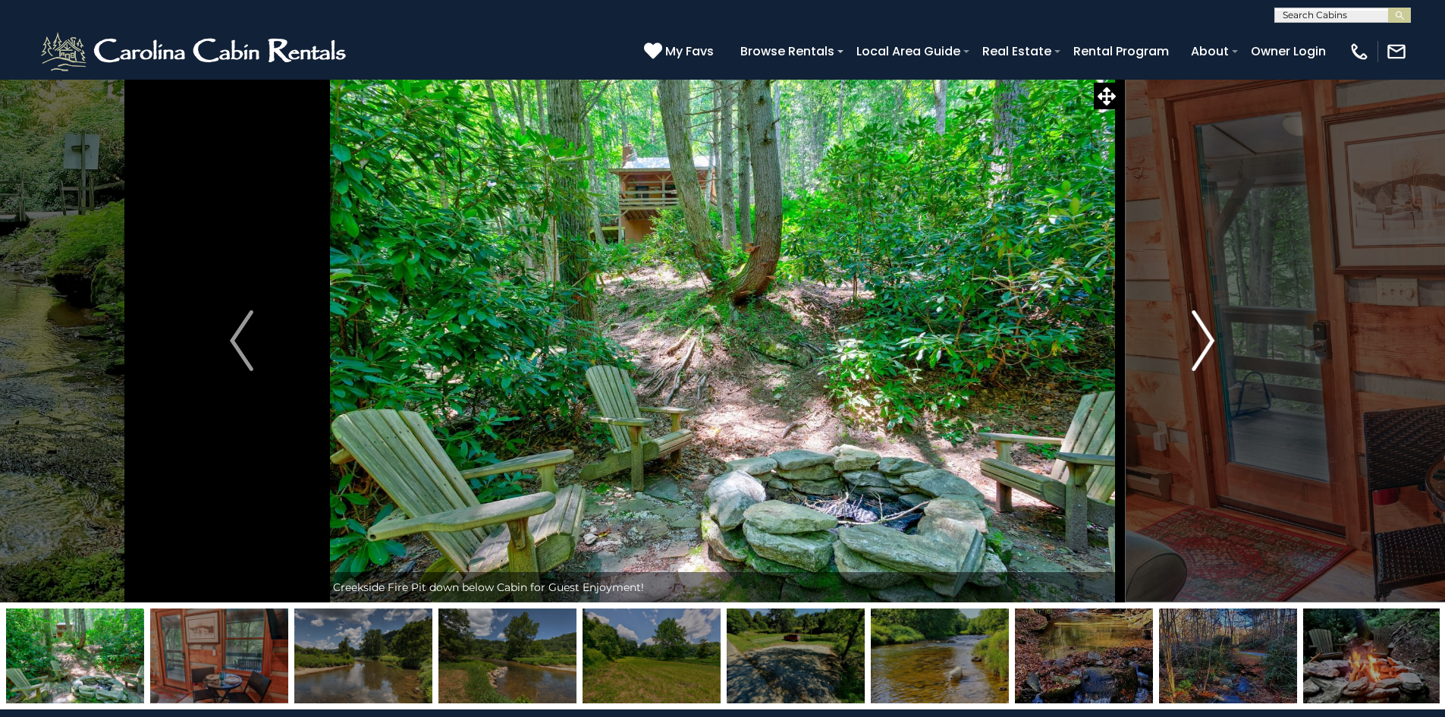
click at [1200, 338] on img "Next" at bounding box center [1203, 340] width 23 height 61
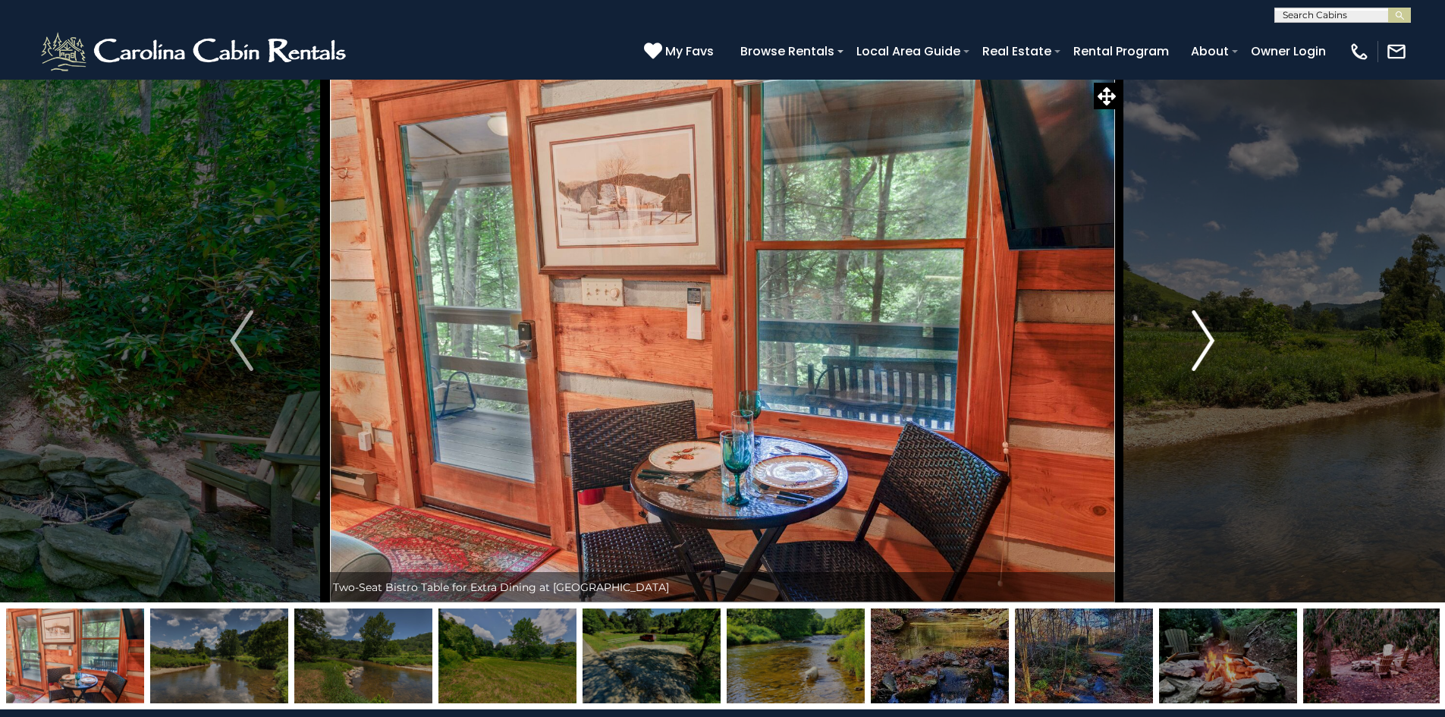
click at [1200, 338] on img "Next" at bounding box center [1203, 340] width 23 height 61
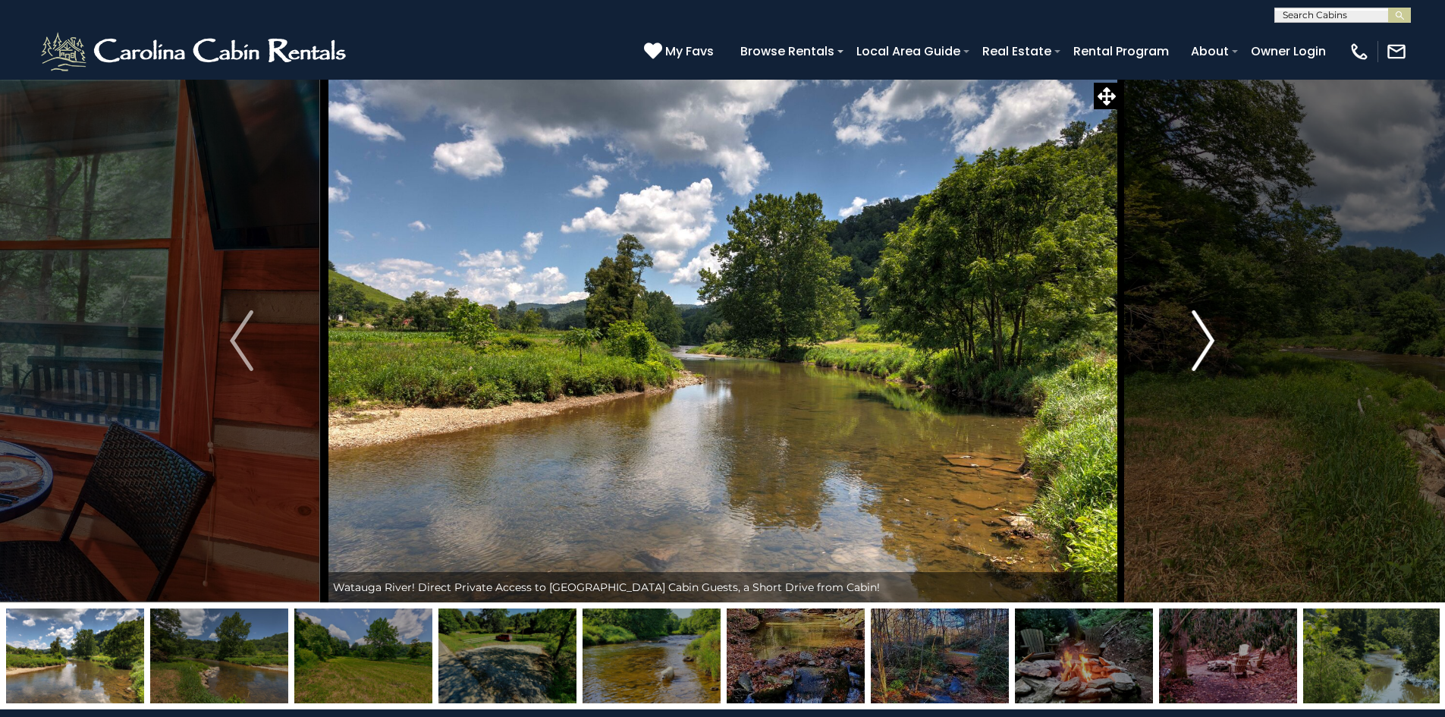
click at [1215, 345] on button "Next" at bounding box center [1203, 340] width 167 height 523
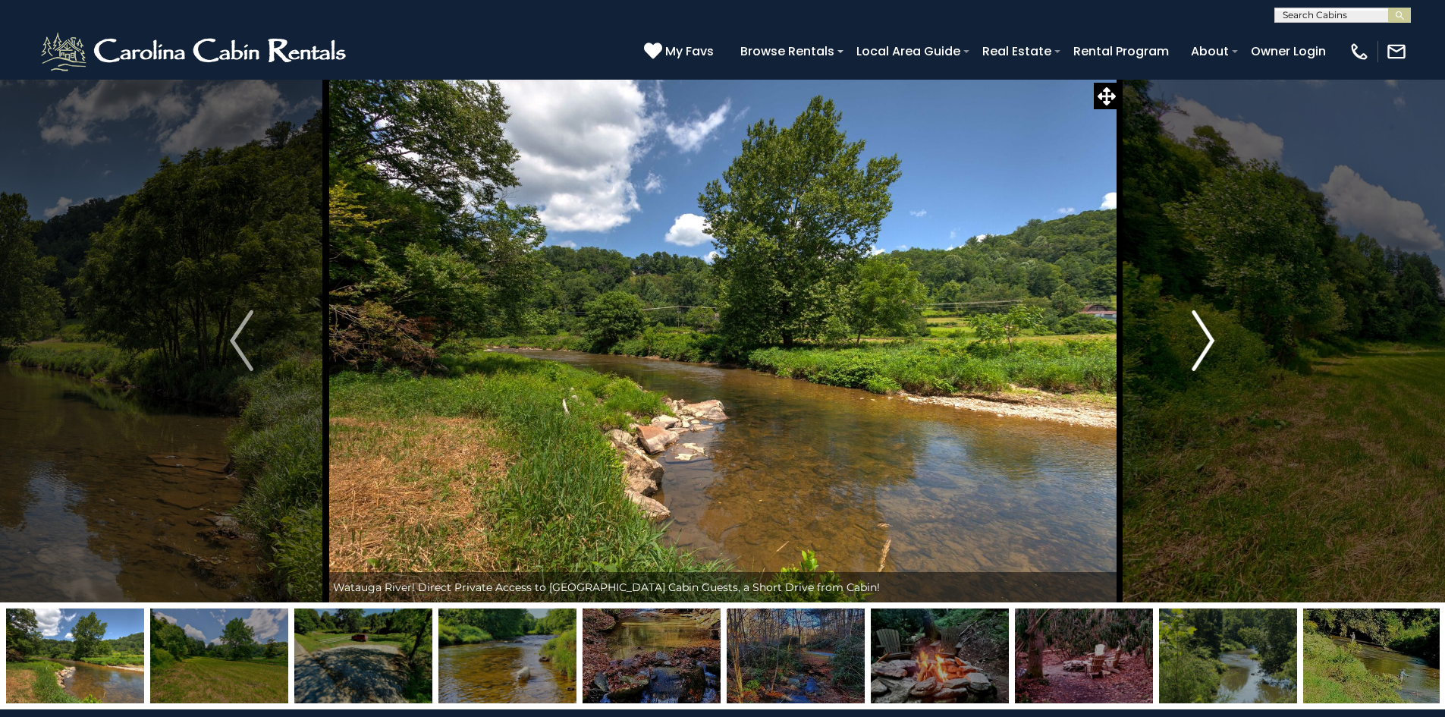
click at [1207, 341] on img "Next" at bounding box center [1203, 340] width 23 height 61
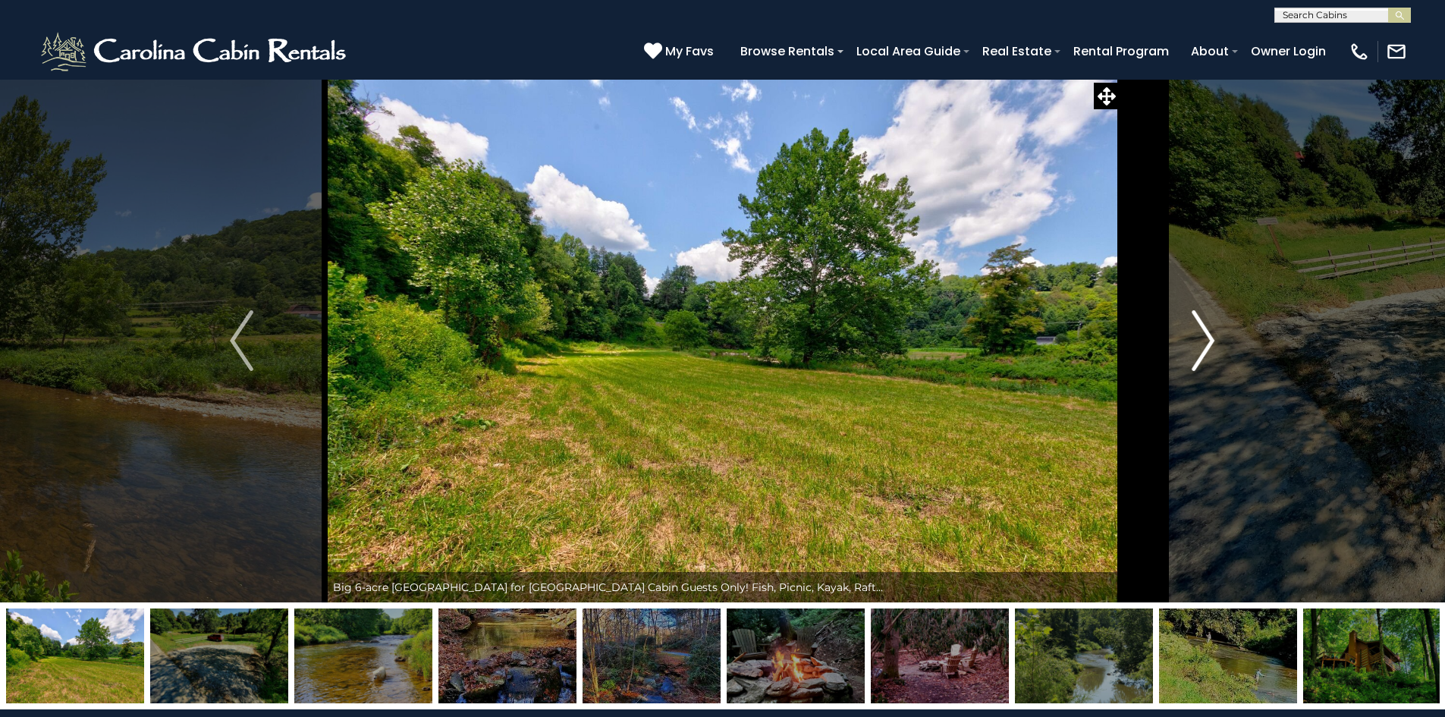
click at [1207, 341] on img "Next" at bounding box center [1203, 340] width 23 height 61
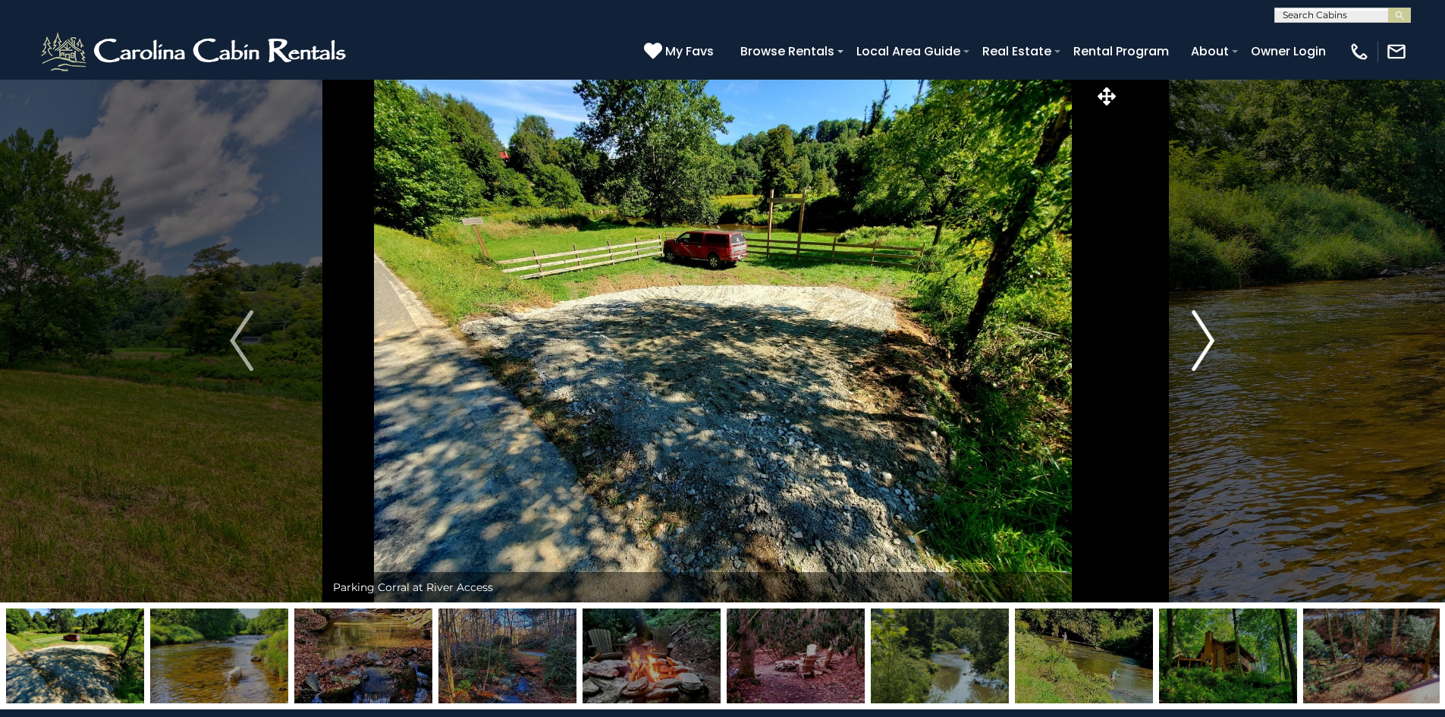
click at [1207, 341] on img "Next" at bounding box center [1203, 340] width 23 height 61
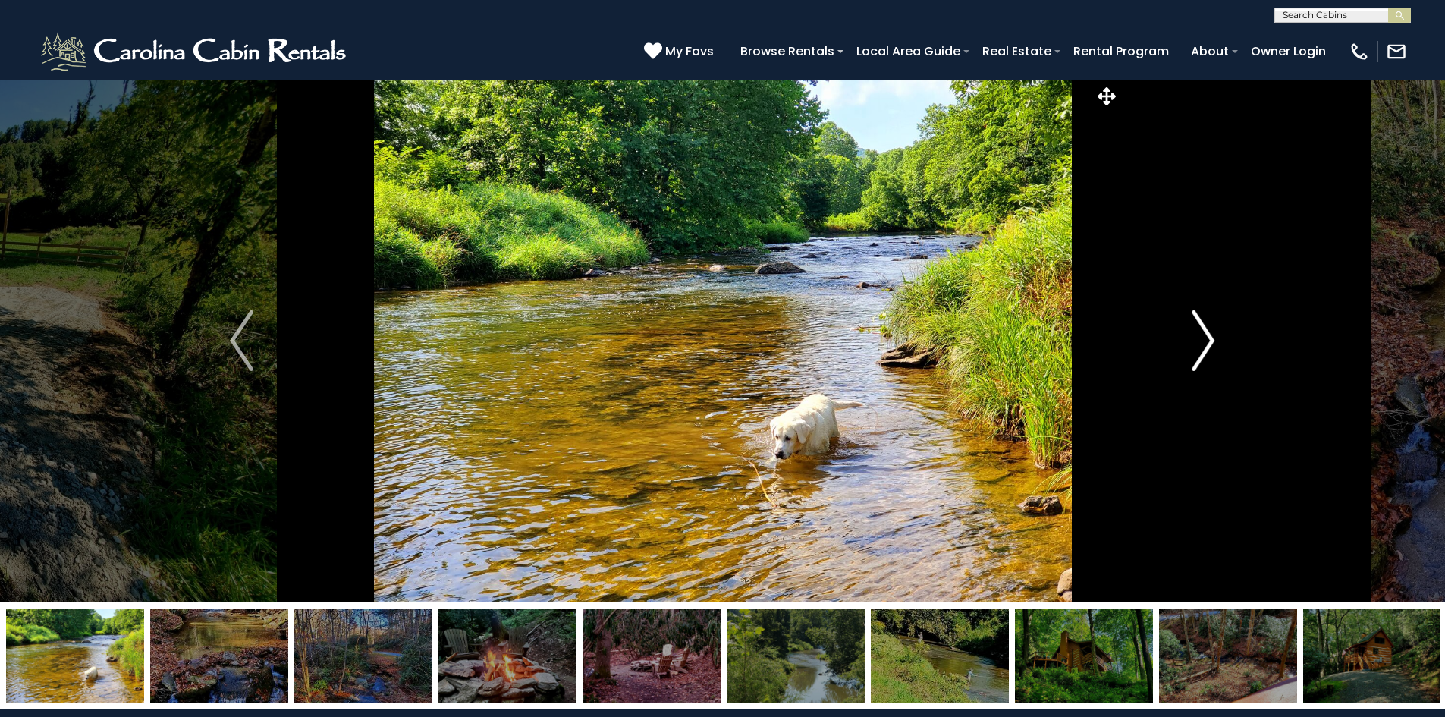
click at [1207, 341] on img "Next" at bounding box center [1203, 340] width 23 height 61
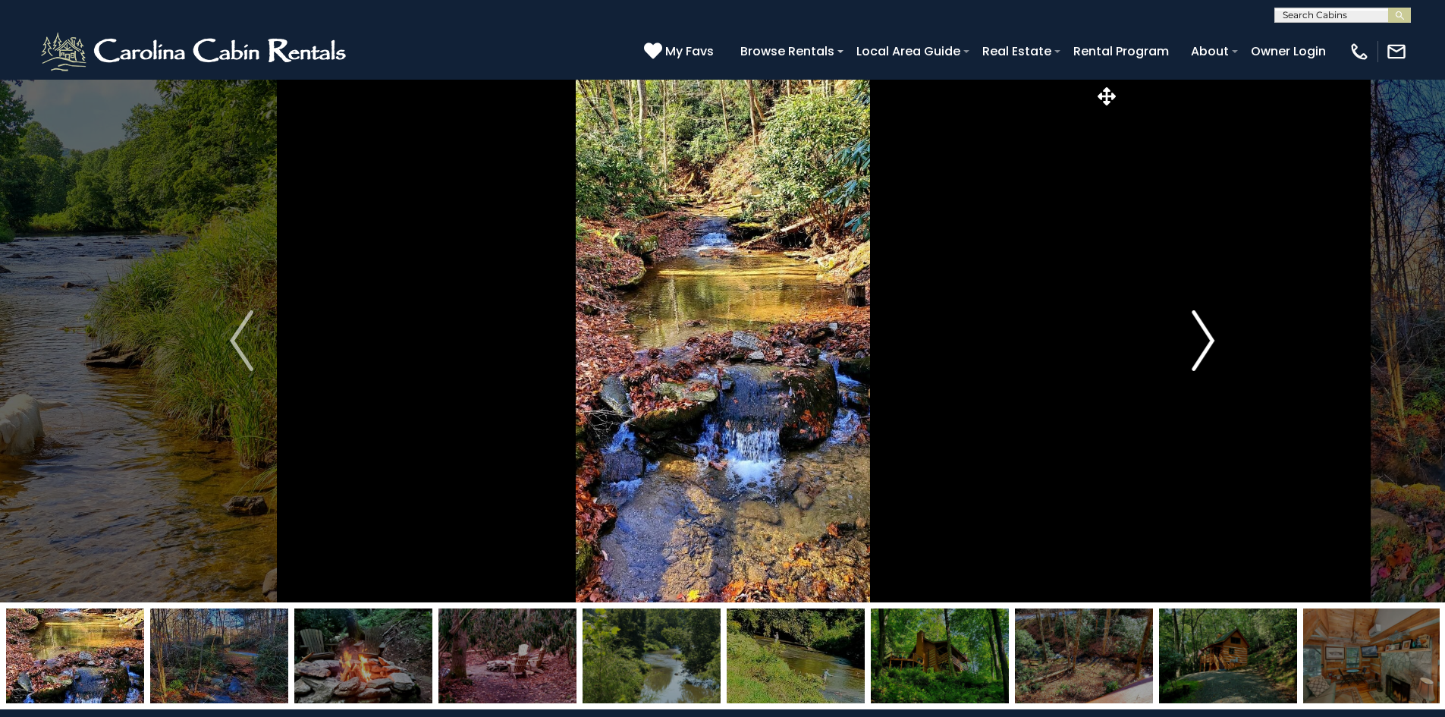
click at [1207, 341] on img "Next" at bounding box center [1203, 340] width 23 height 61
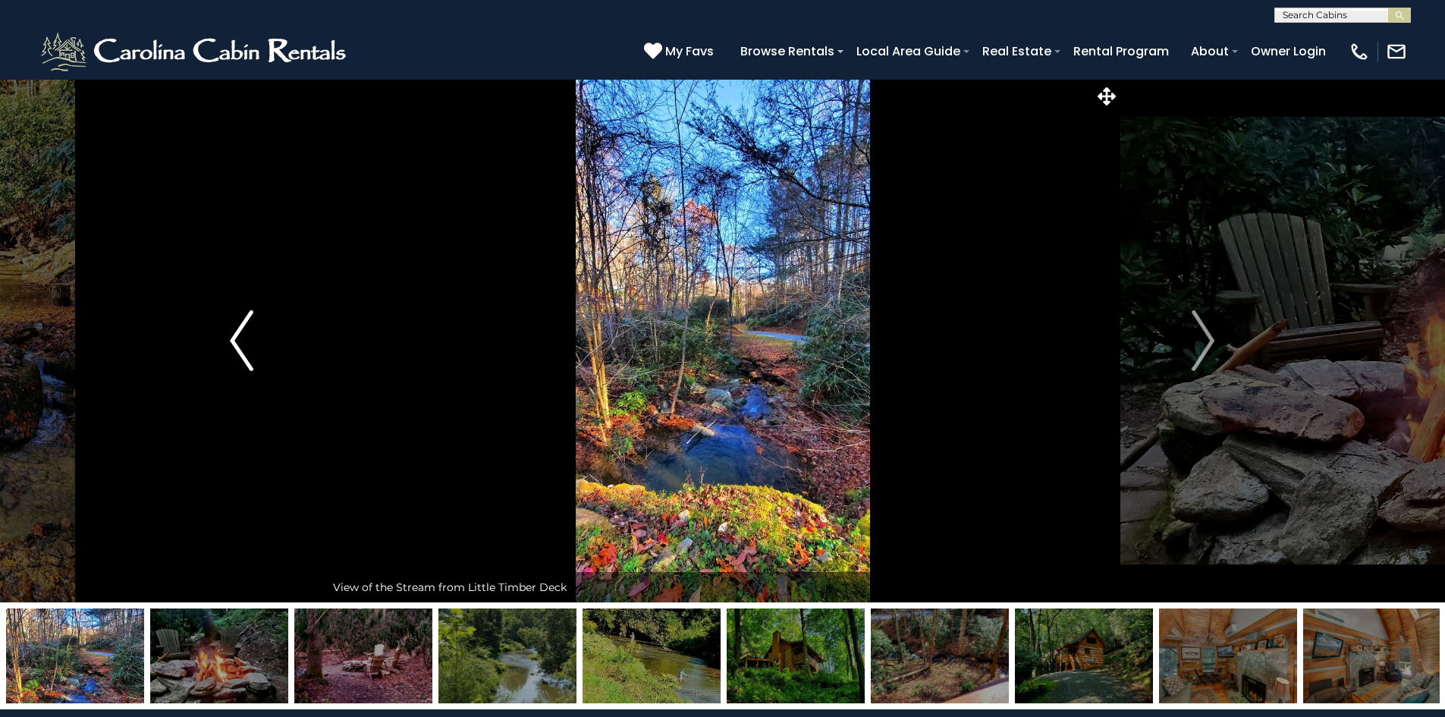
click at [241, 349] on img "Previous" at bounding box center [241, 340] width 23 height 61
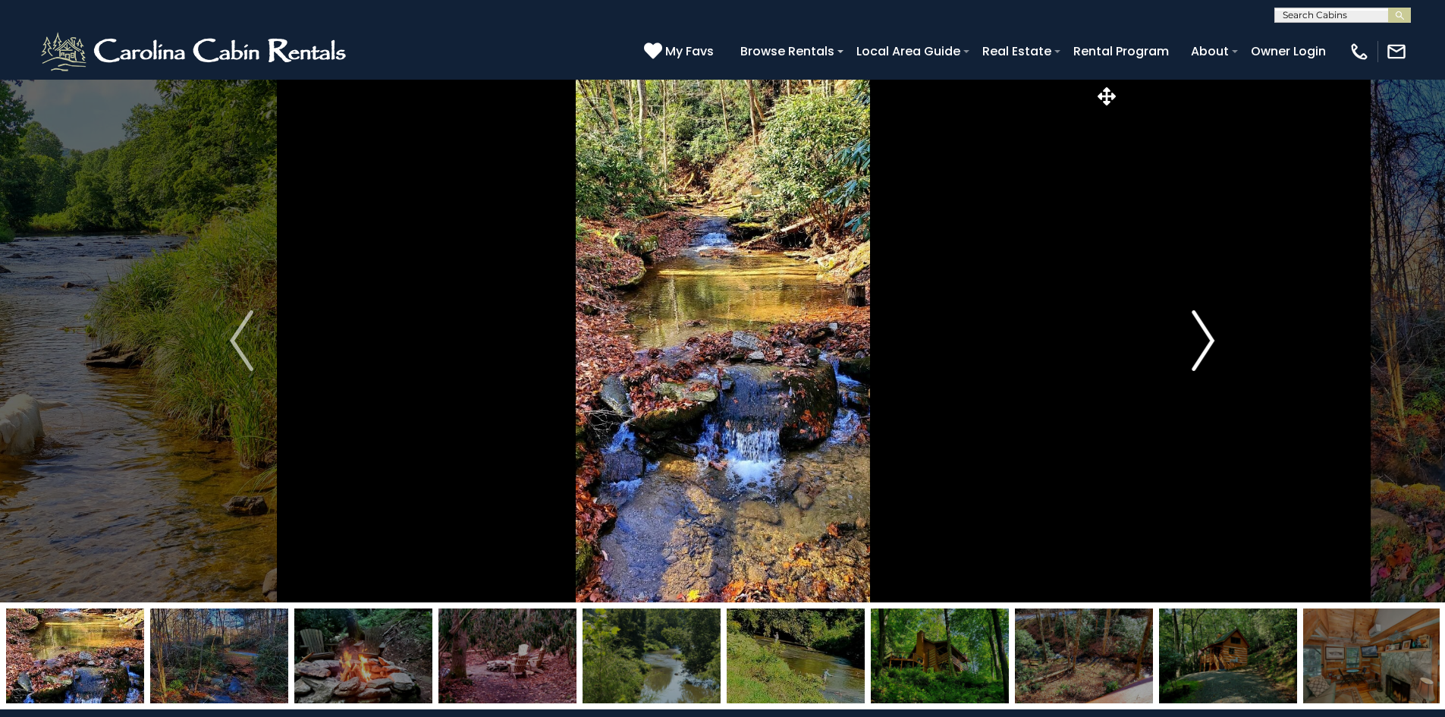
click at [1204, 328] on img "Next" at bounding box center [1203, 340] width 23 height 61
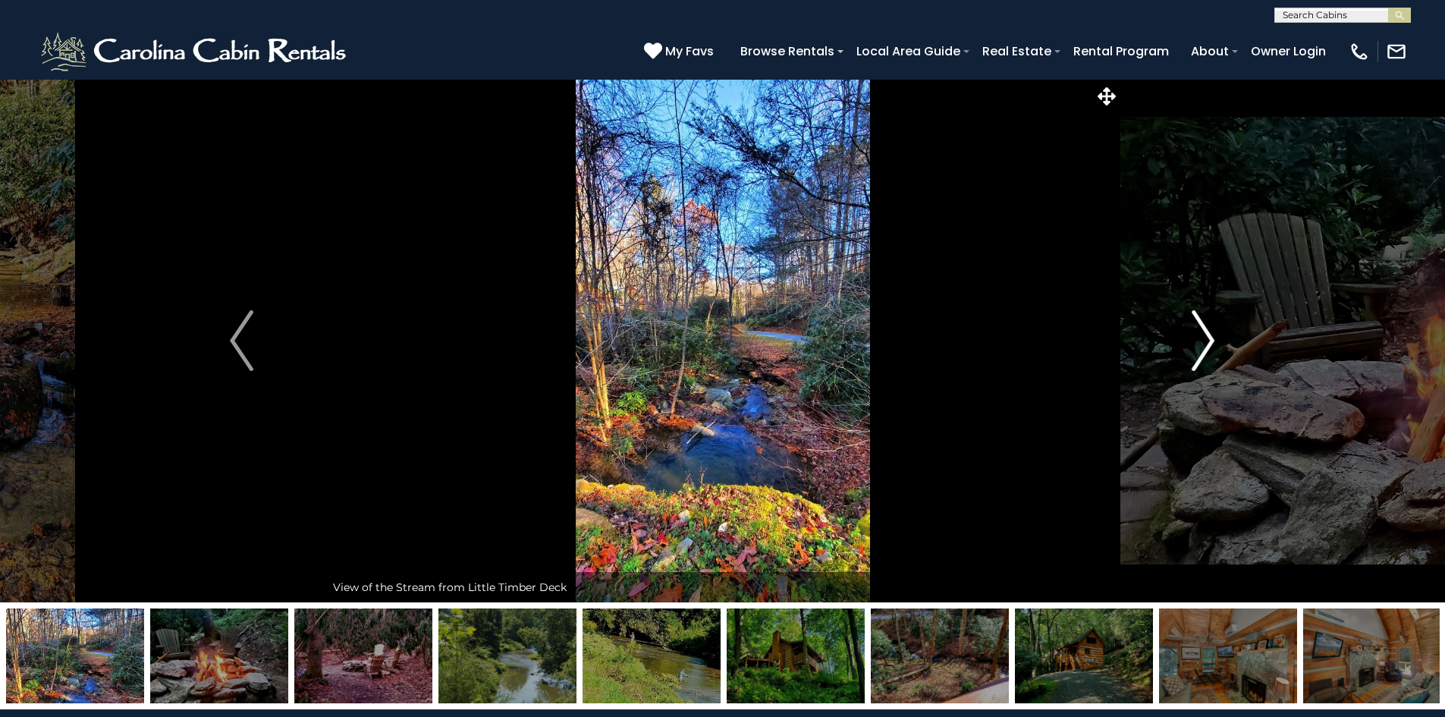
click at [1204, 328] on img "Next" at bounding box center [1203, 340] width 23 height 61
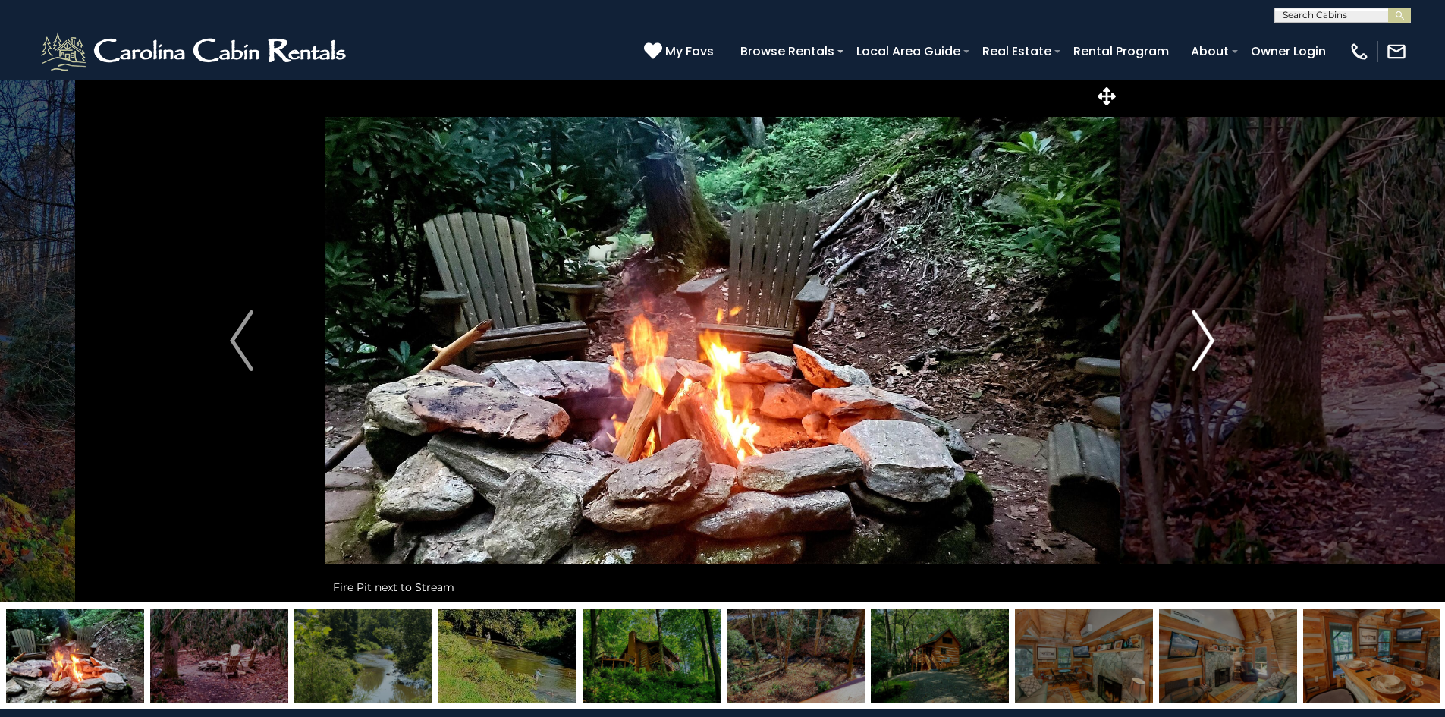
click at [1204, 328] on img "Next" at bounding box center [1203, 340] width 23 height 61
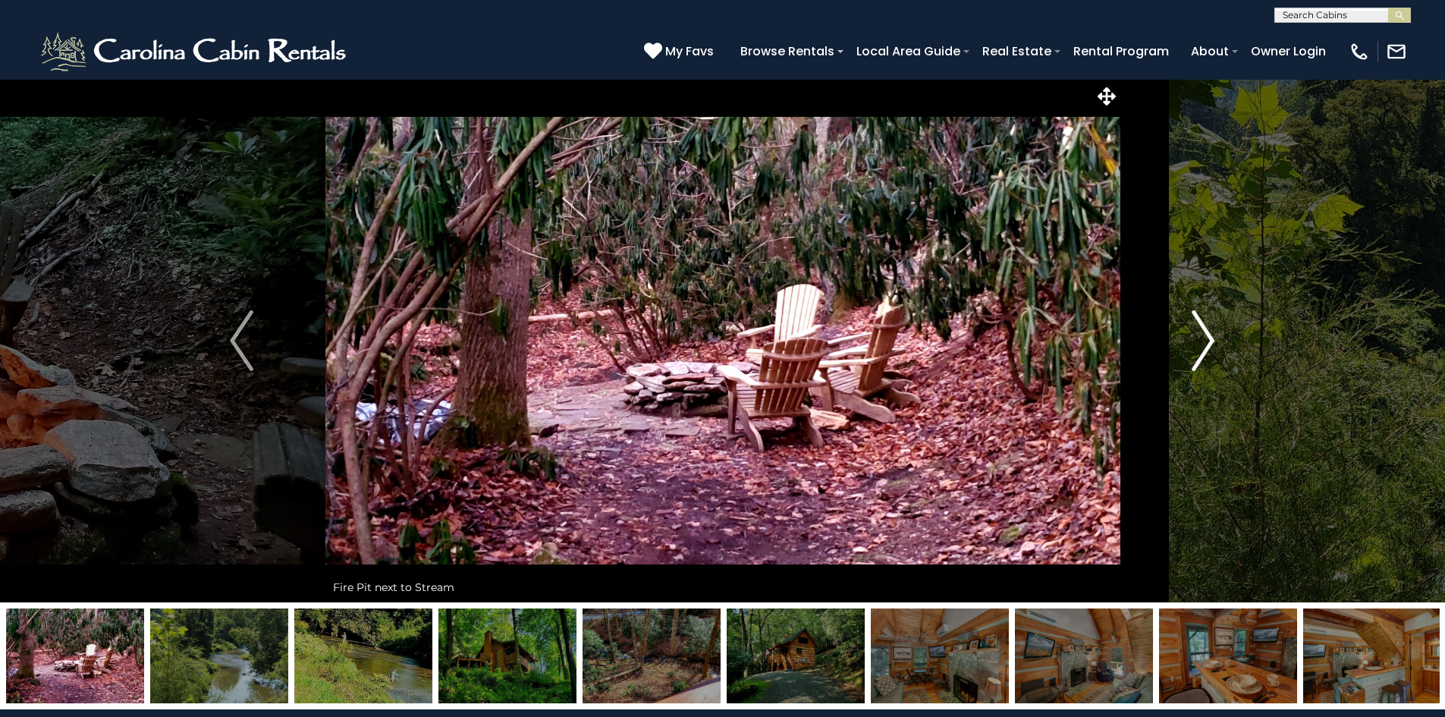
click at [1204, 328] on img "Next" at bounding box center [1203, 340] width 23 height 61
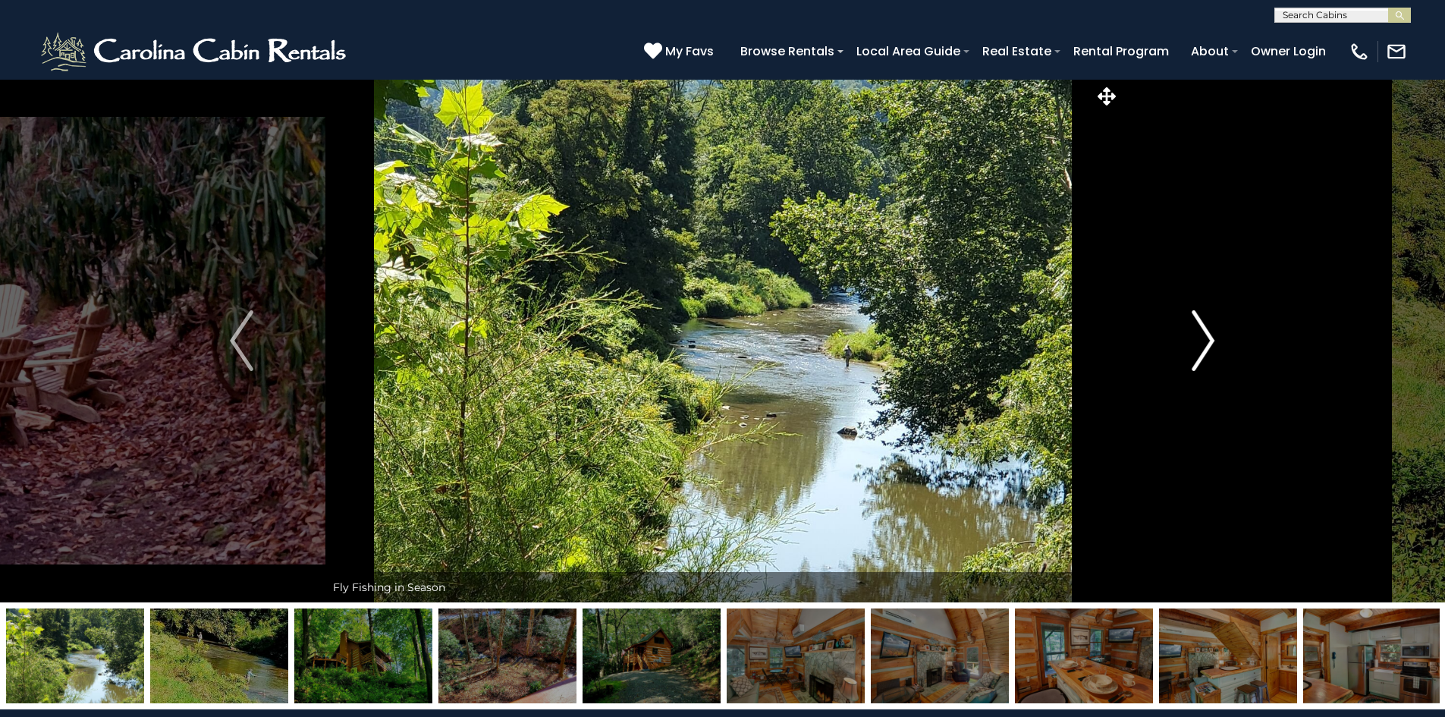
click at [1204, 328] on img "Next" at bounding box center [1203, 340] width 23 height 61
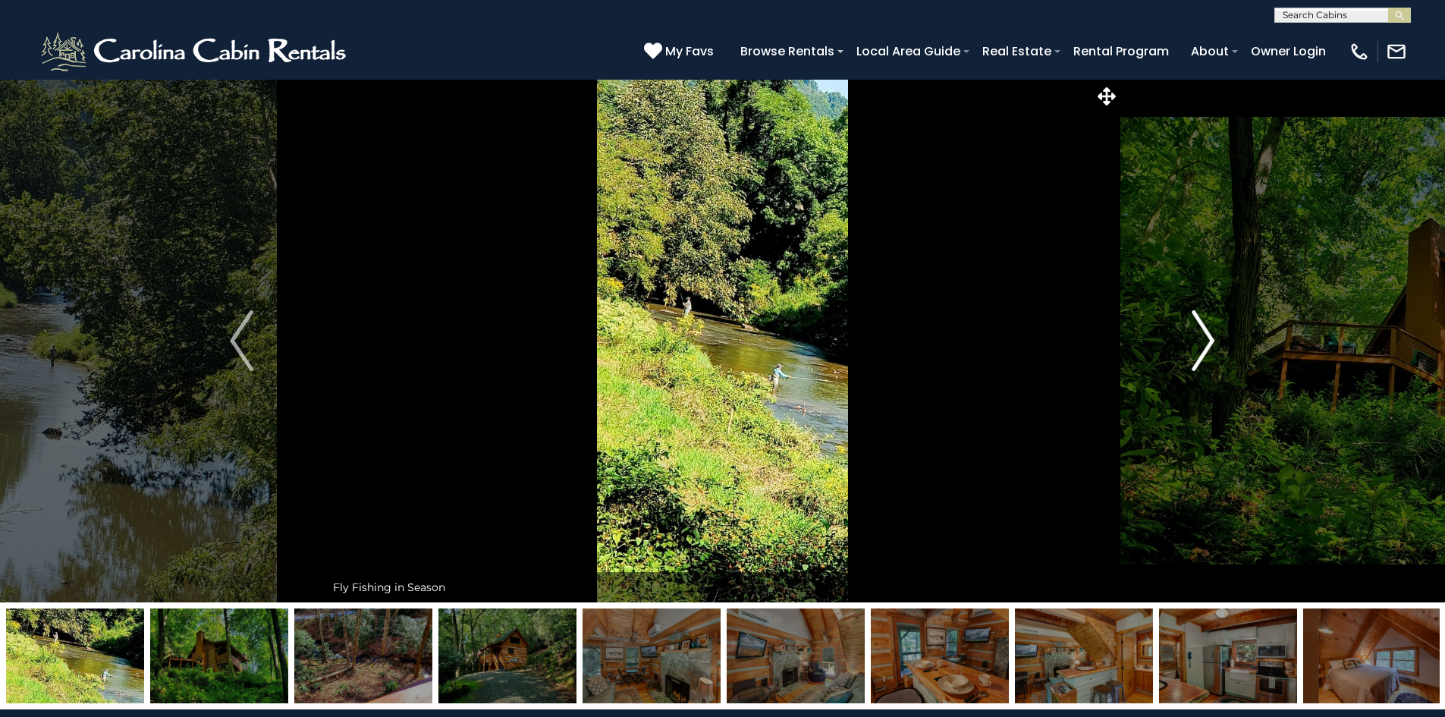
click at [1204, 328] on img "Next" at bounding box center [1203, 340] width 23 height 61
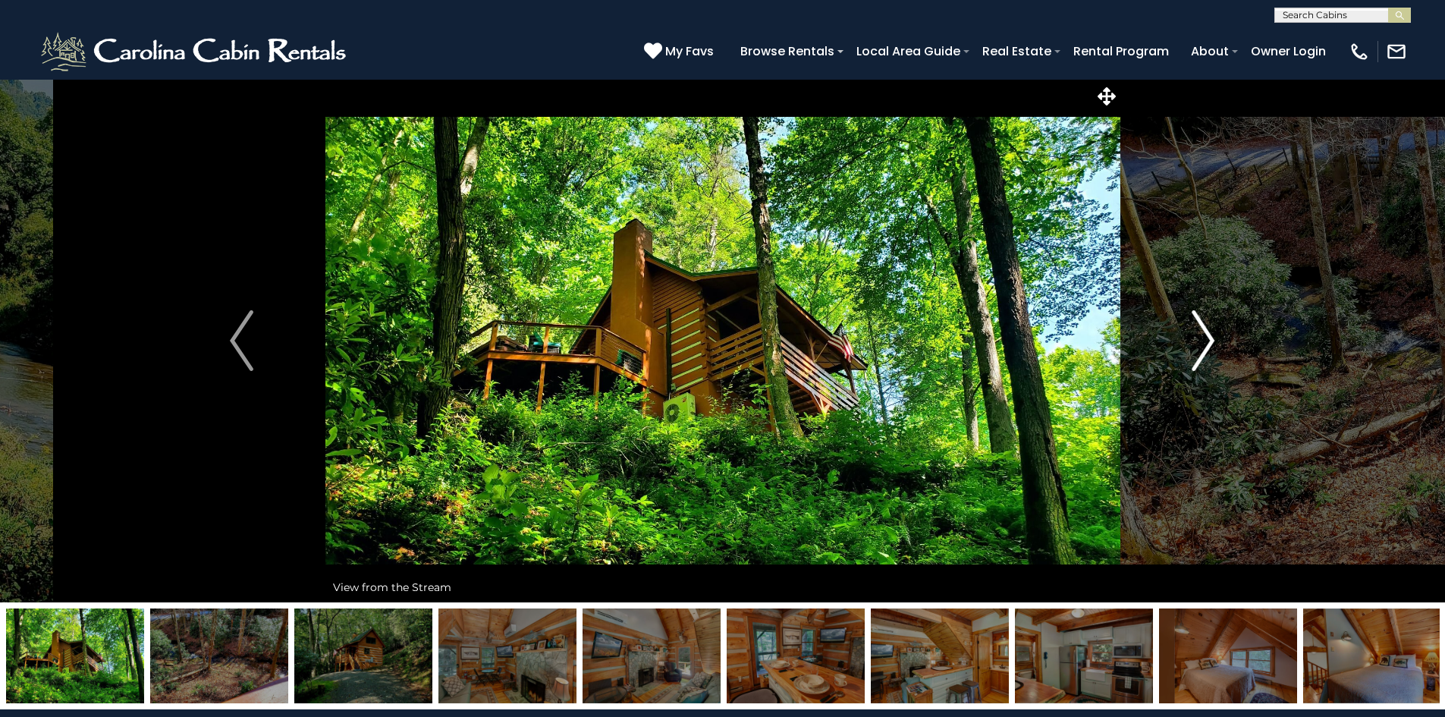
click at [1204, 328] on img "Next" at bounding box center [1203, 340] width 23 height 61
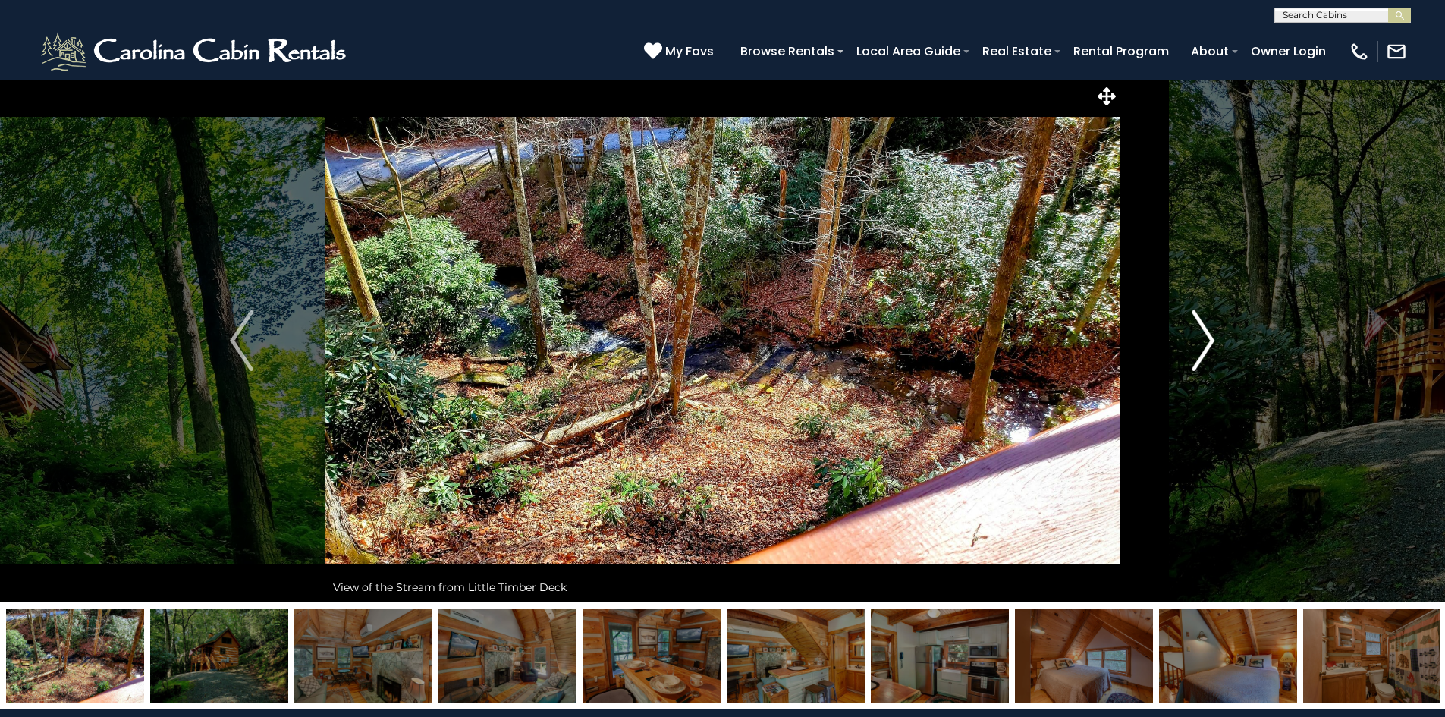
click at [1199, 353] on img "Next" at bounding box center [1203, 340] width 23 height 61
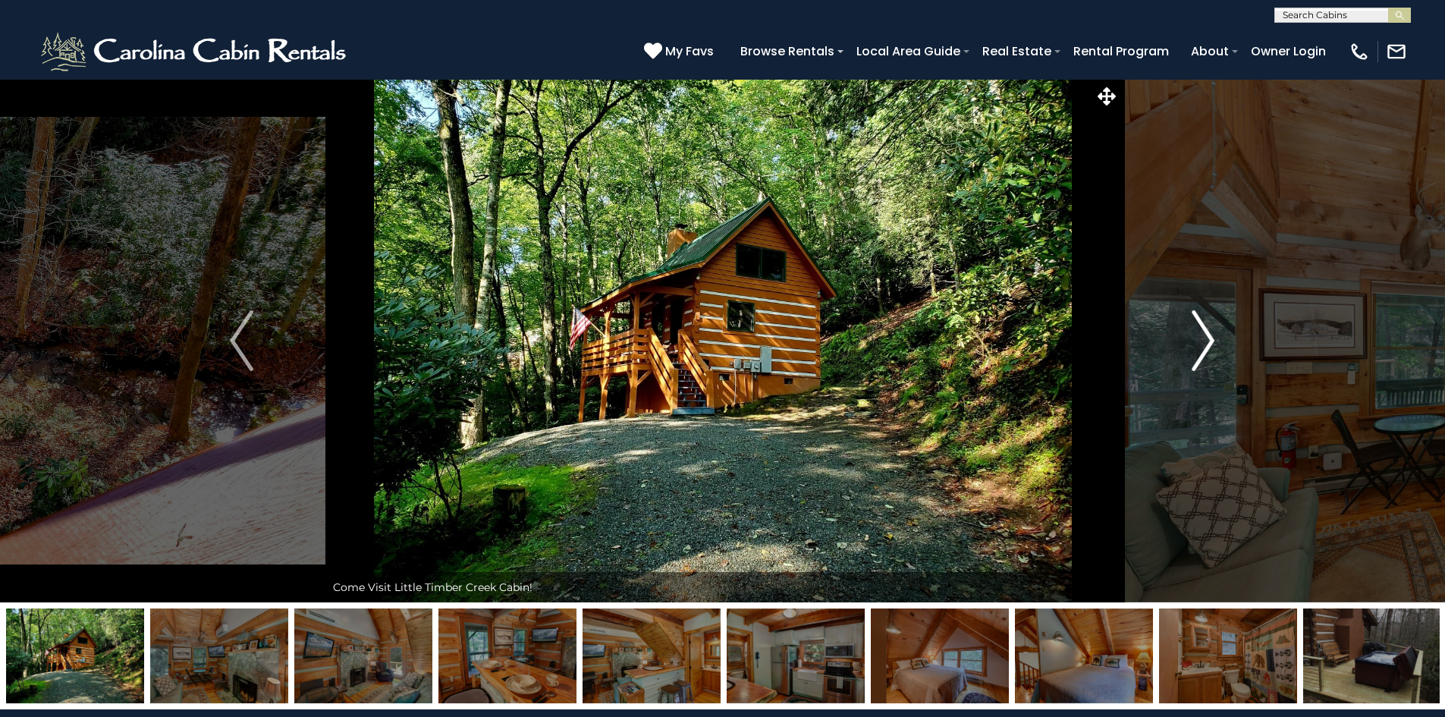
click at [1199, 353] on img "Next" at bounding box center [1203, 340] width 23 height 61
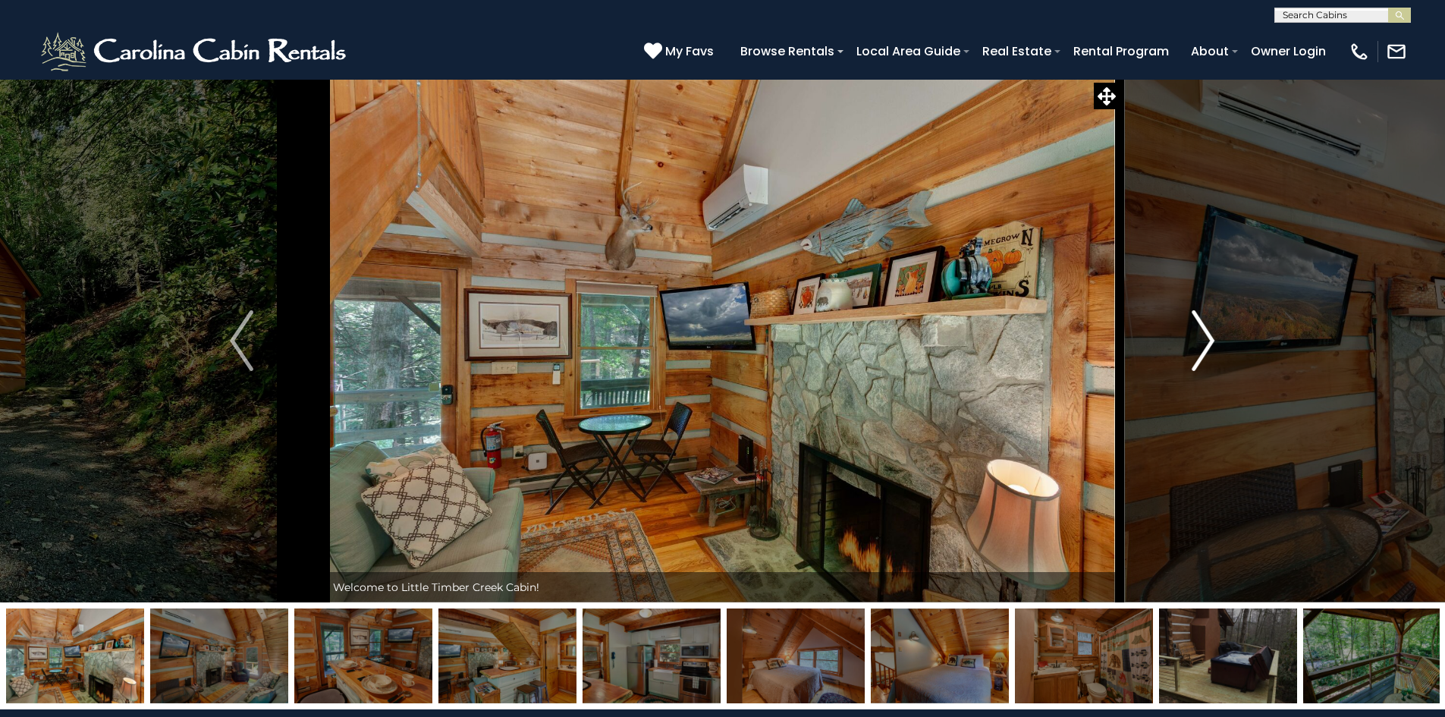
click at [1199, 353] on img "Next" at bounding box center [1203, 340] width 23 height 61
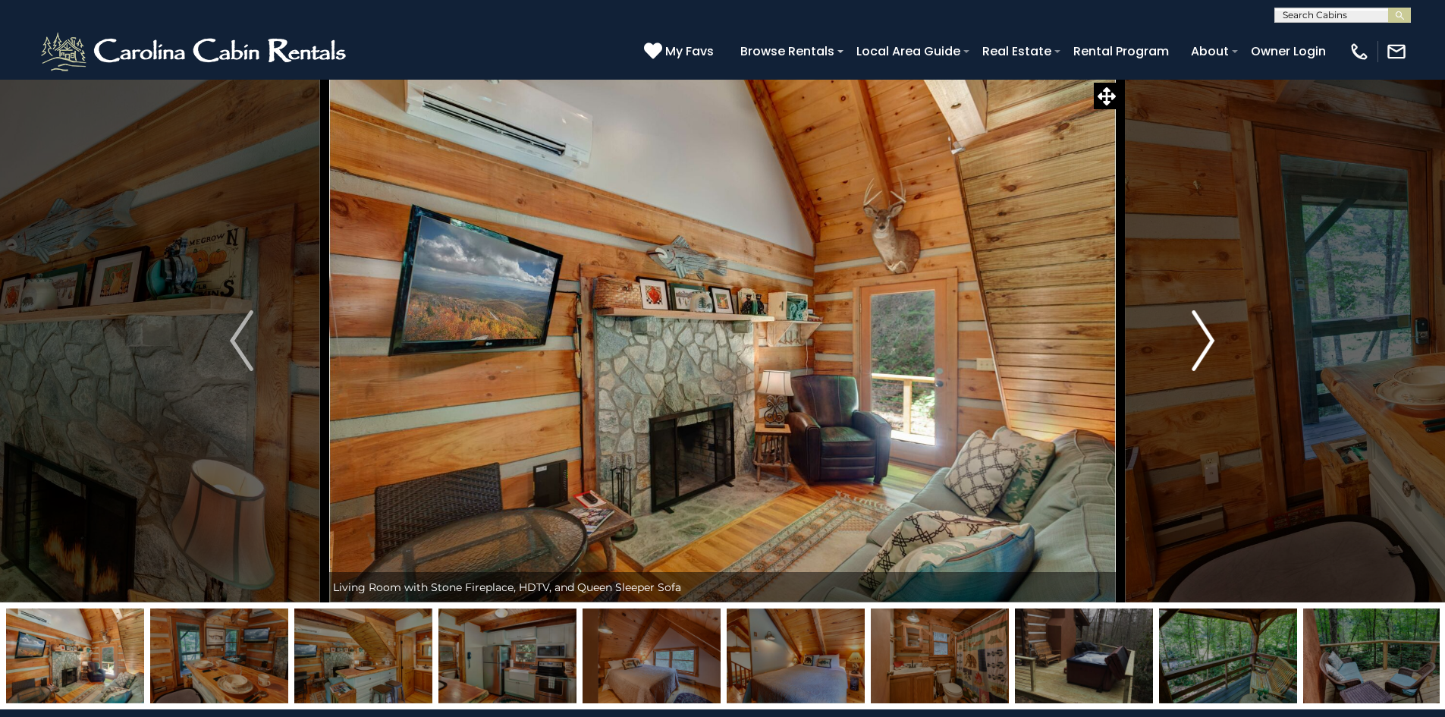
click at [1199, 353] on img "Next" at bounding box center [1203, 340] width 23 height 61
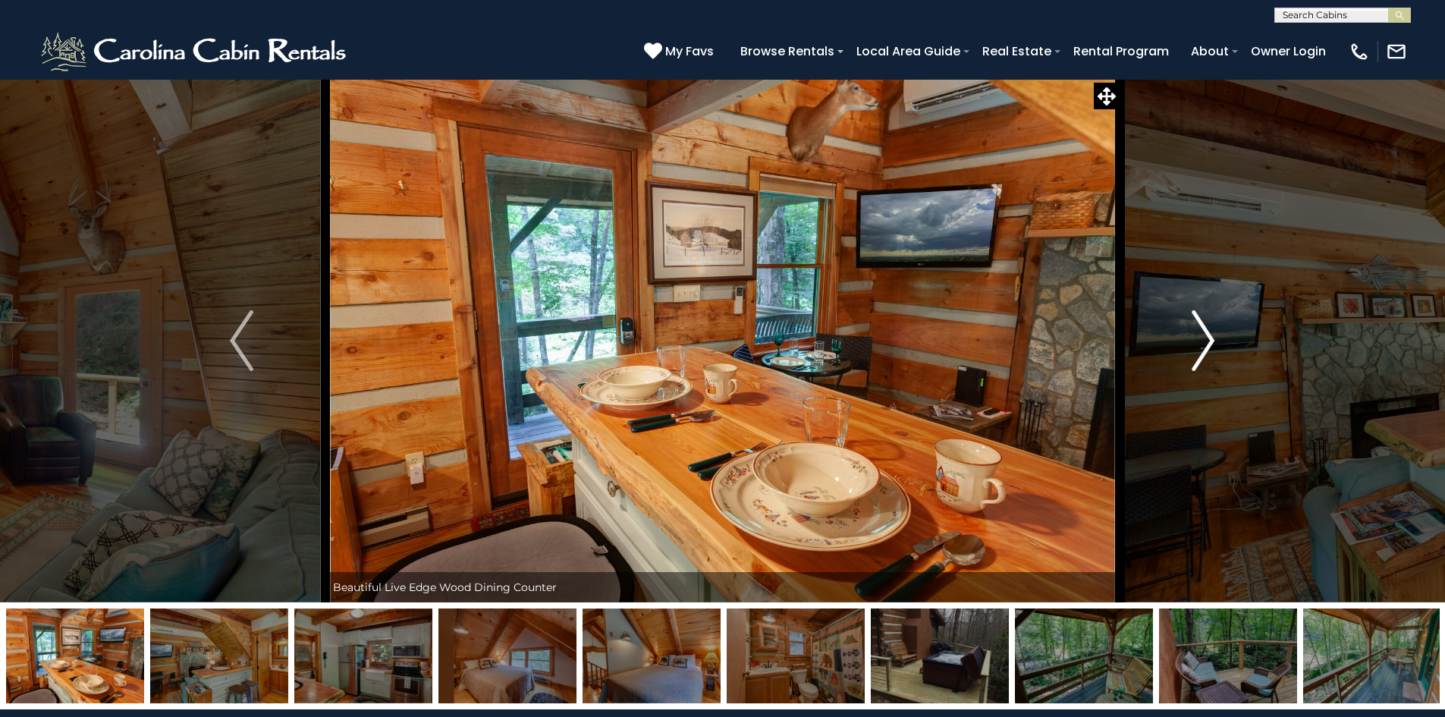
click at [1199, 353] on img "Next" at bounding box center [1203, 340] width 23 height 61
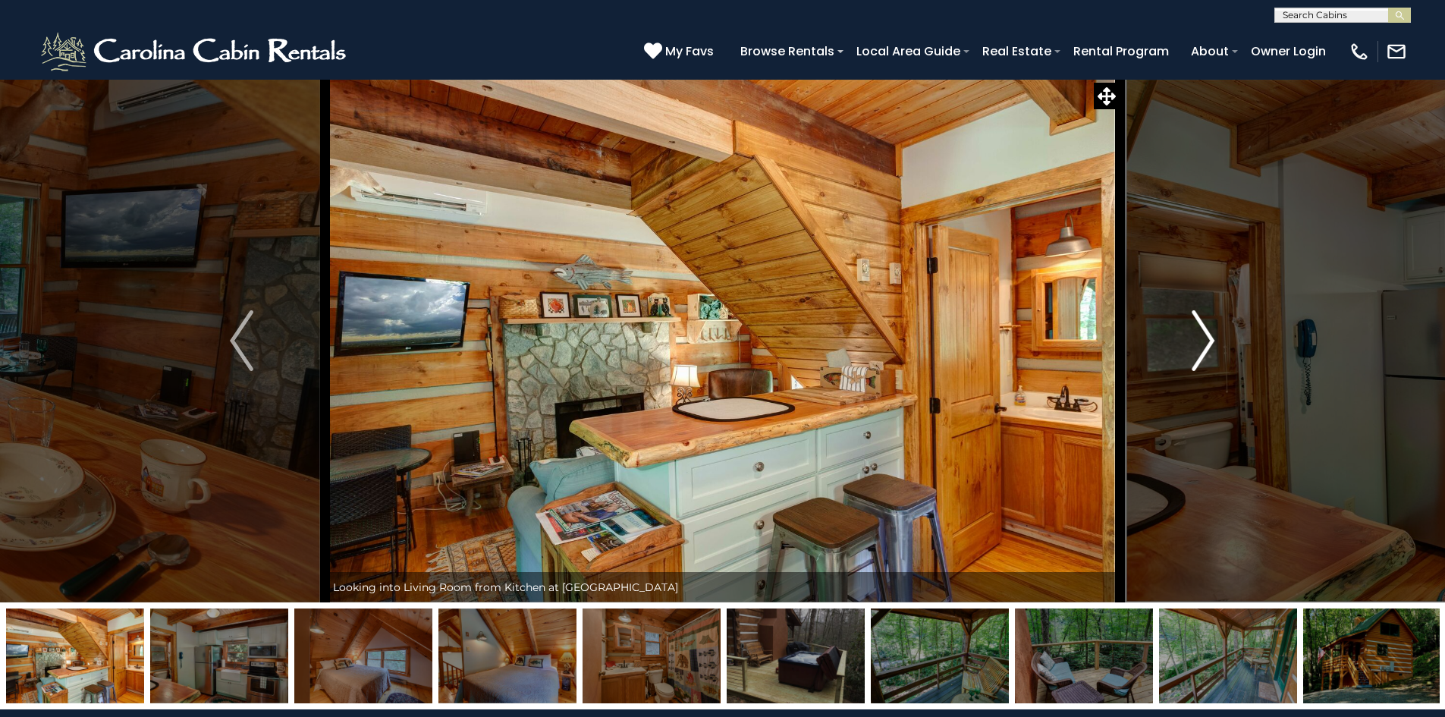
click at [1199, 353] on img "Next" at bounding box center [1203, 340] width 23 height 61
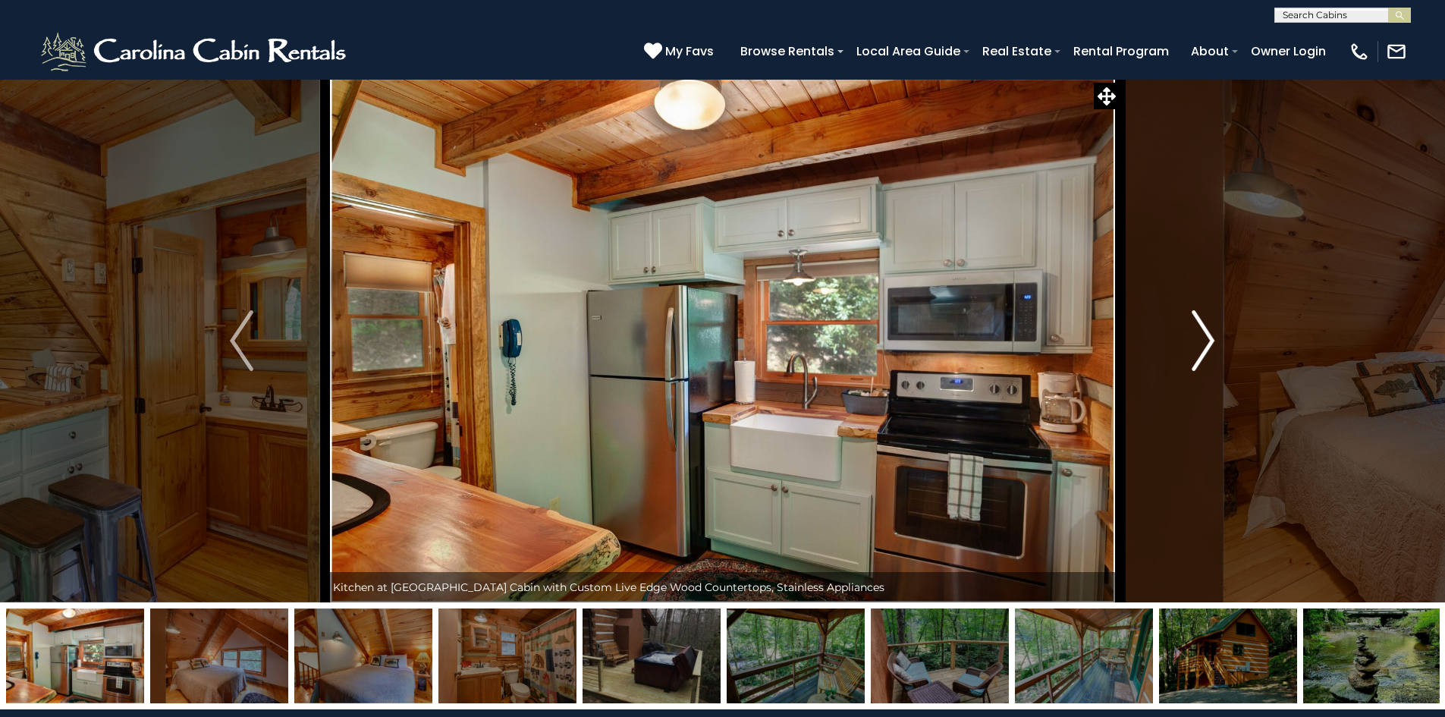
click at [1199, 353] on img "Next" at bounding box center [1203, 340] width 23 height 61
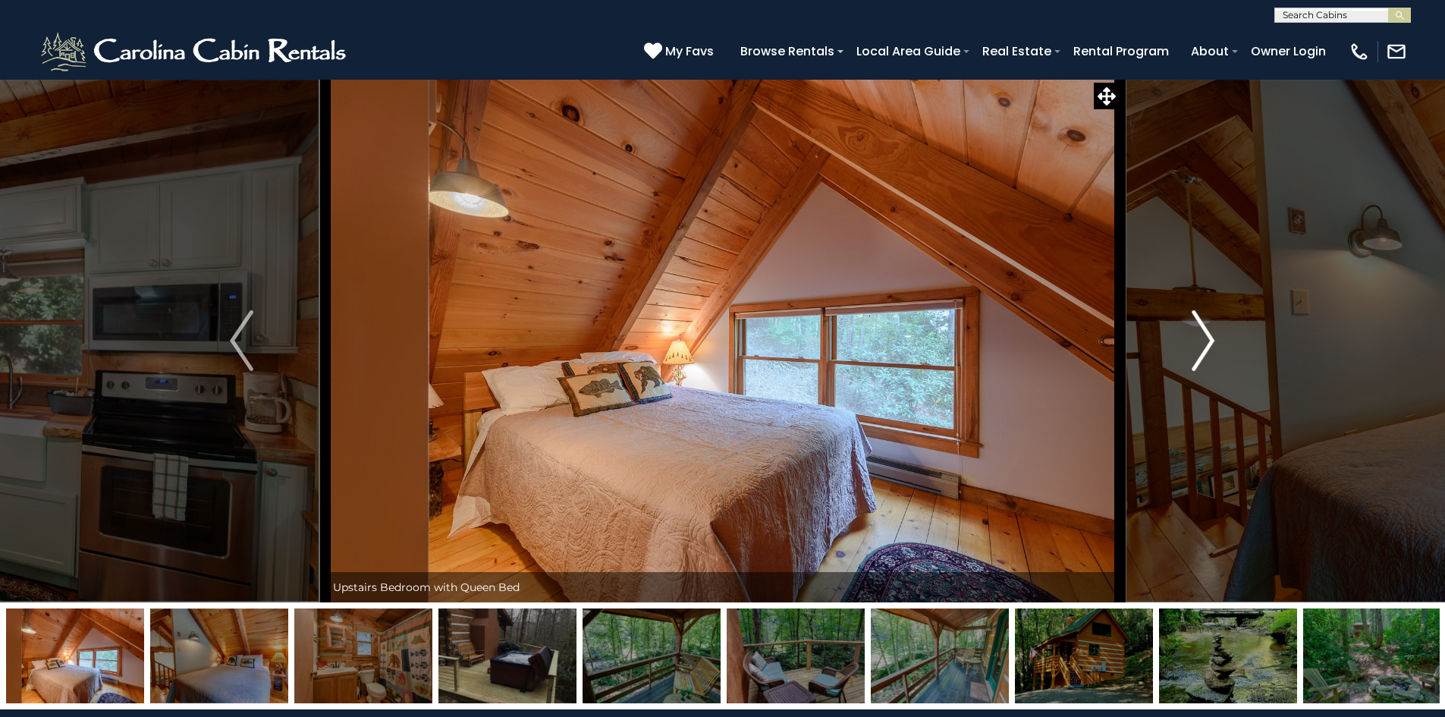
click at [1199, 353] on img "Next" at bounding box center [1203, 340] width 23 height 61
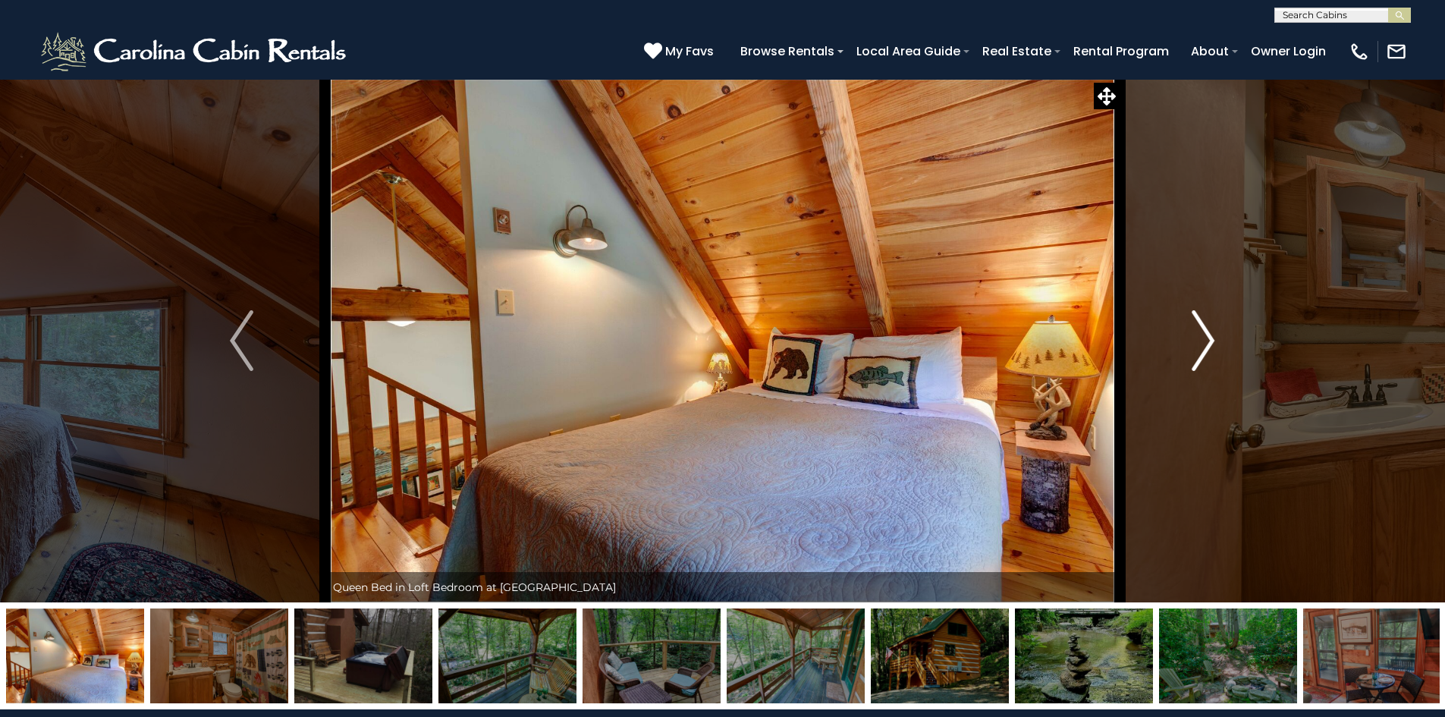
click at [1199, 353] on img "Next" at bounding box center [1203, 340] width 23 height 61
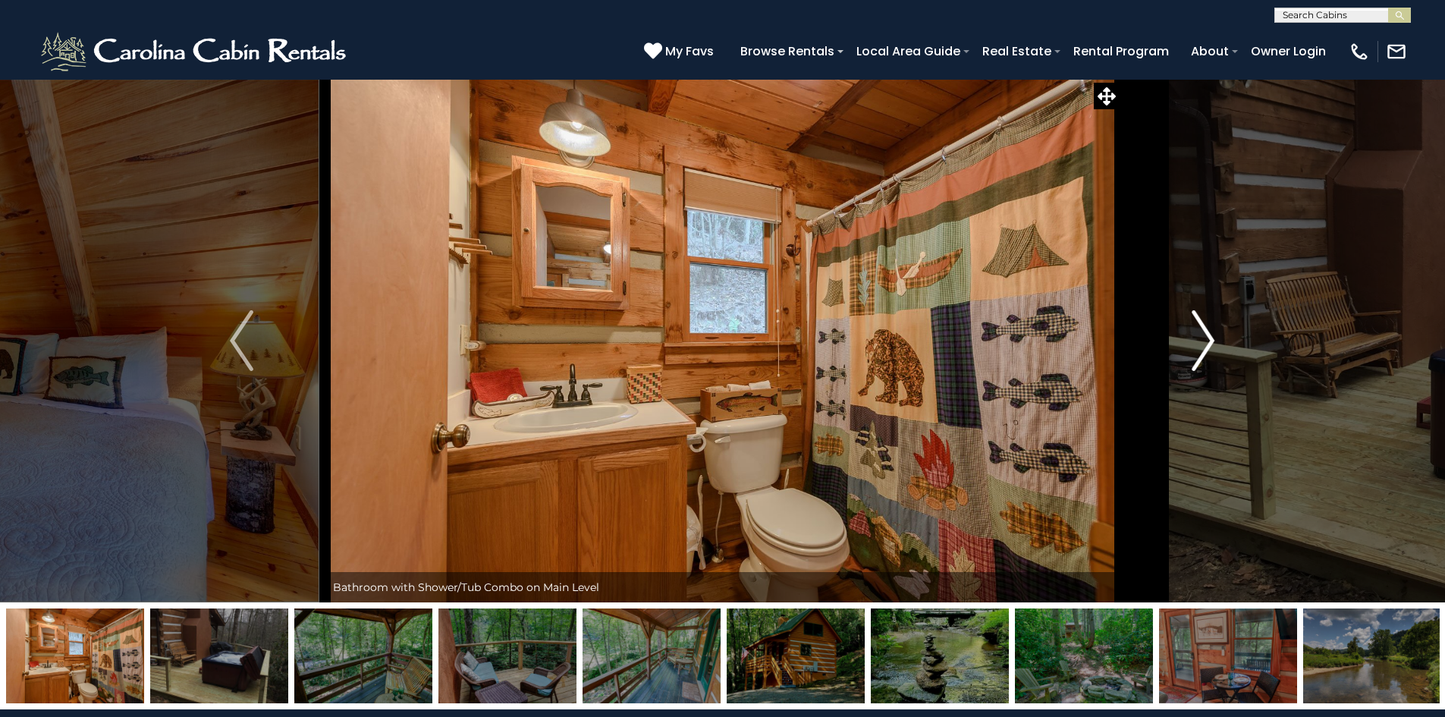
click at [1199, 353] on img "Next" at bounding box center [1203, 340] width 23 height 61
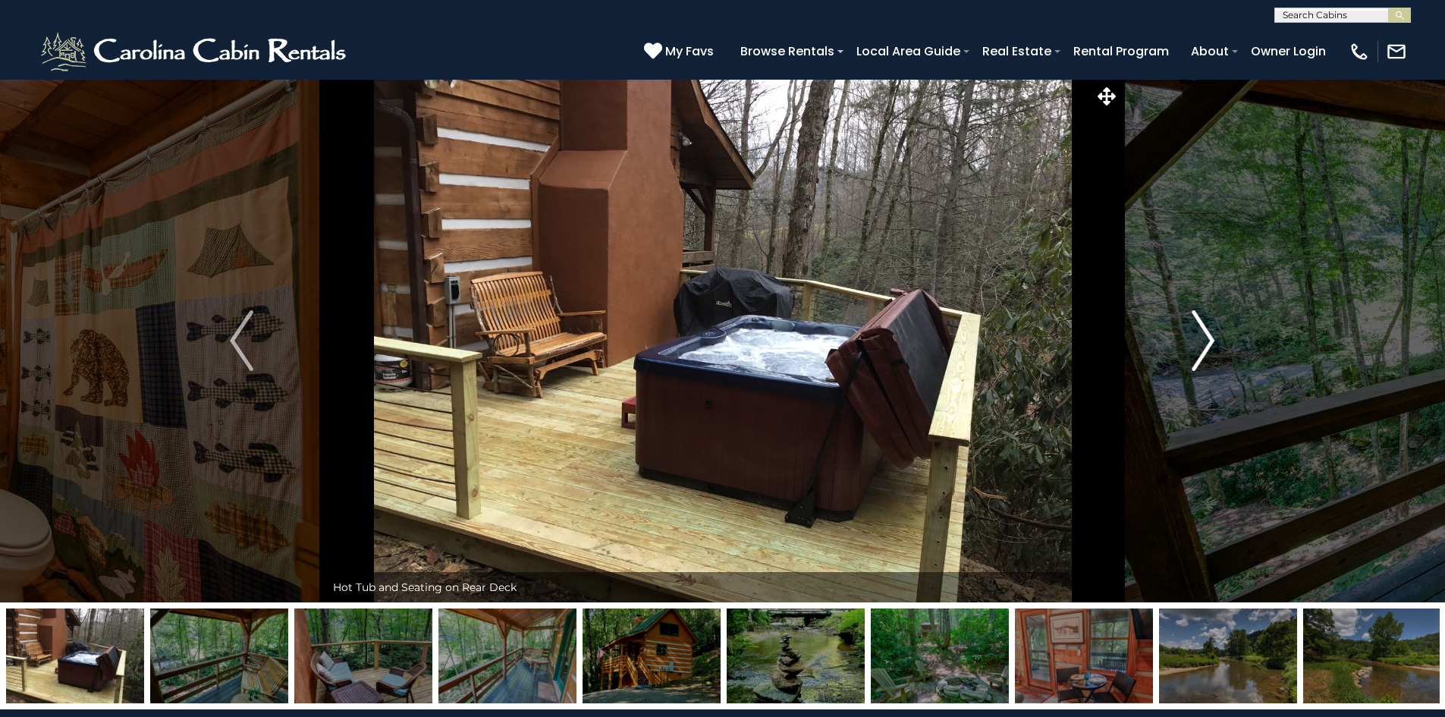
click at [1199, 353] on img "Next" at bounding box center [1203, 340] width 23 height 61
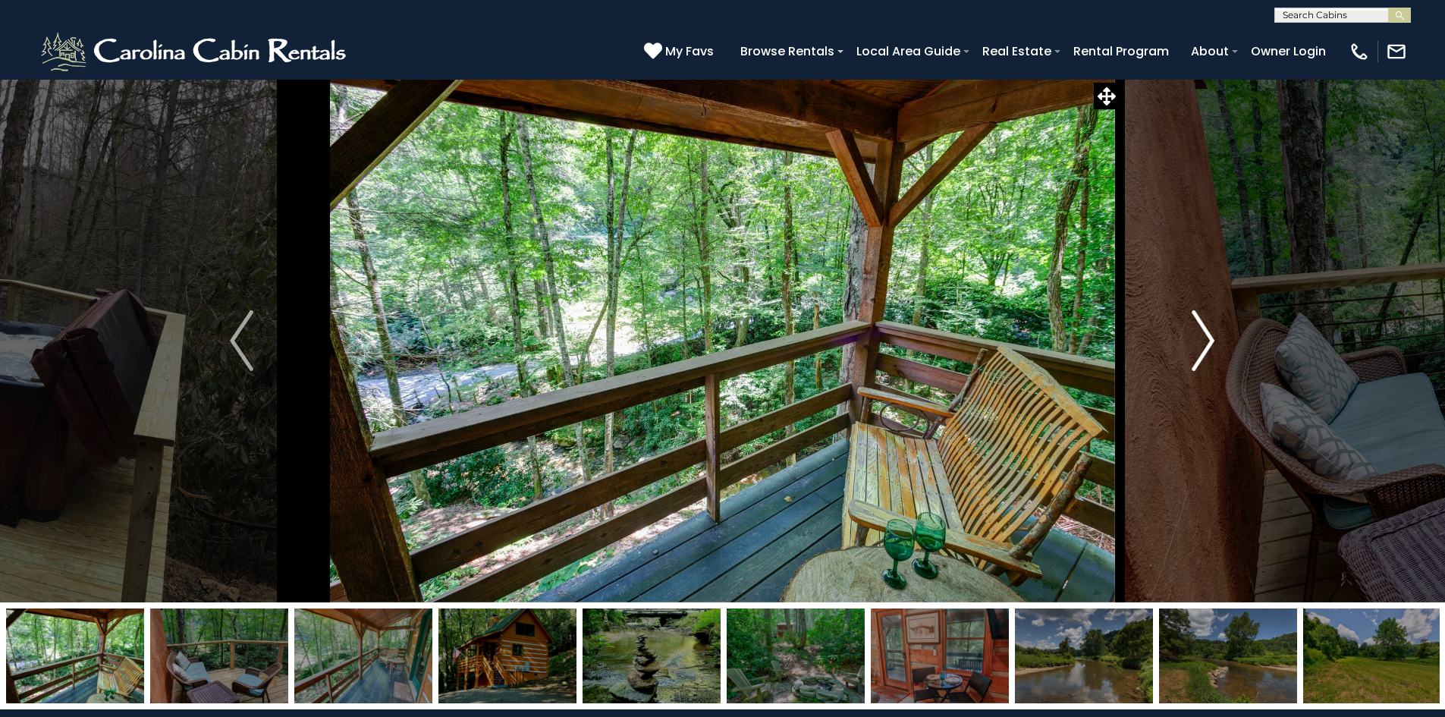
click at [1199, 353] on img "Next" at bounding box center [1203, 340] width 23 height 61
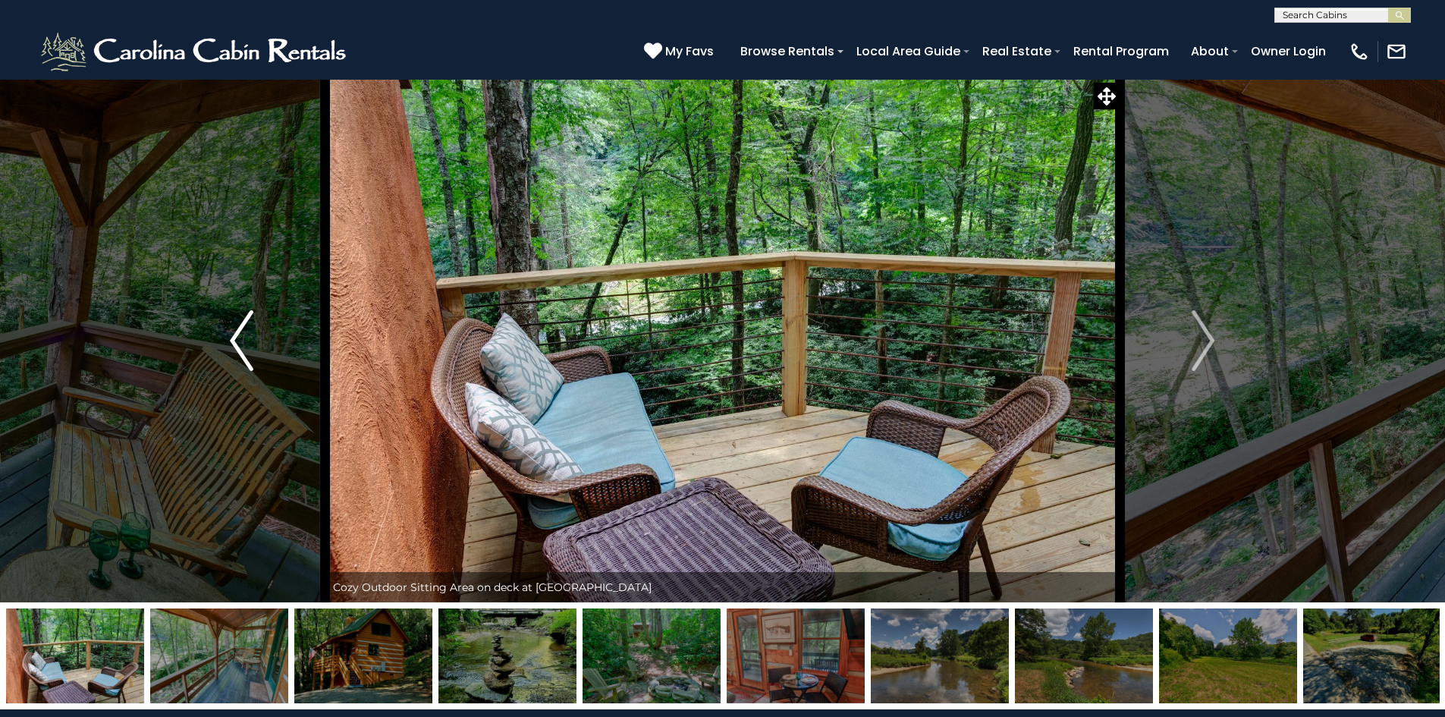
click at [230, 326] on img "Previous" at bounding box center [241, 340] width 23 height 61
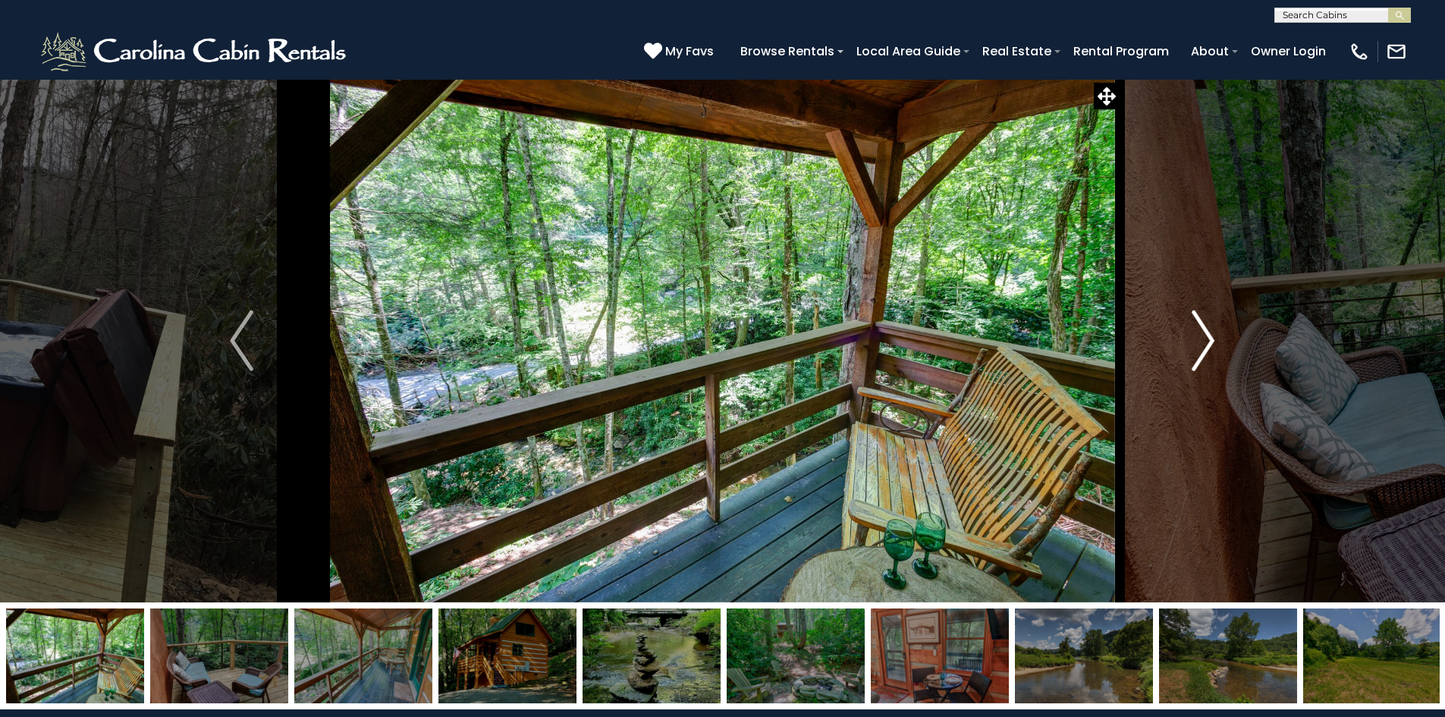
click at [1227, 343] on button "Next" at bounding box center [1203, 340] width 167 height 523
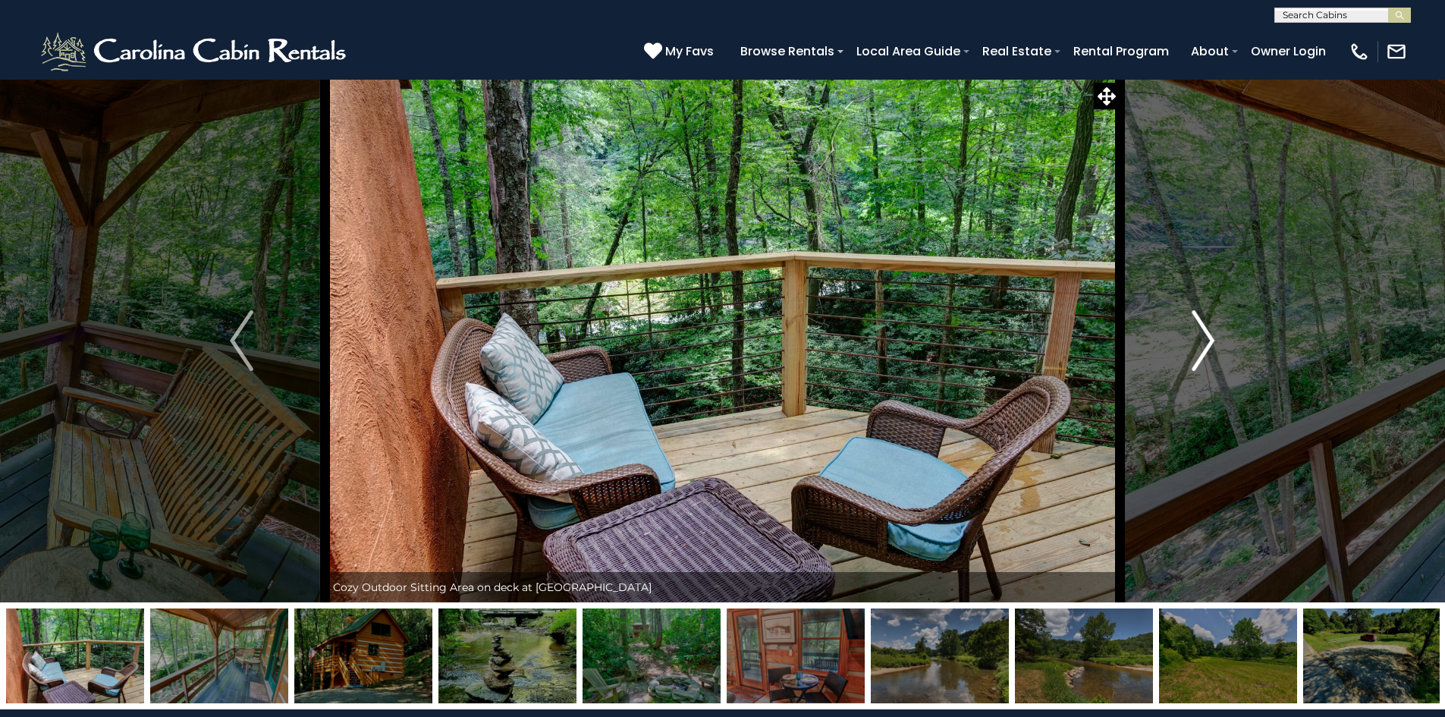
click at [1227, 343] on button "Next" at bounding box center [1203, 340] width 167 height 523
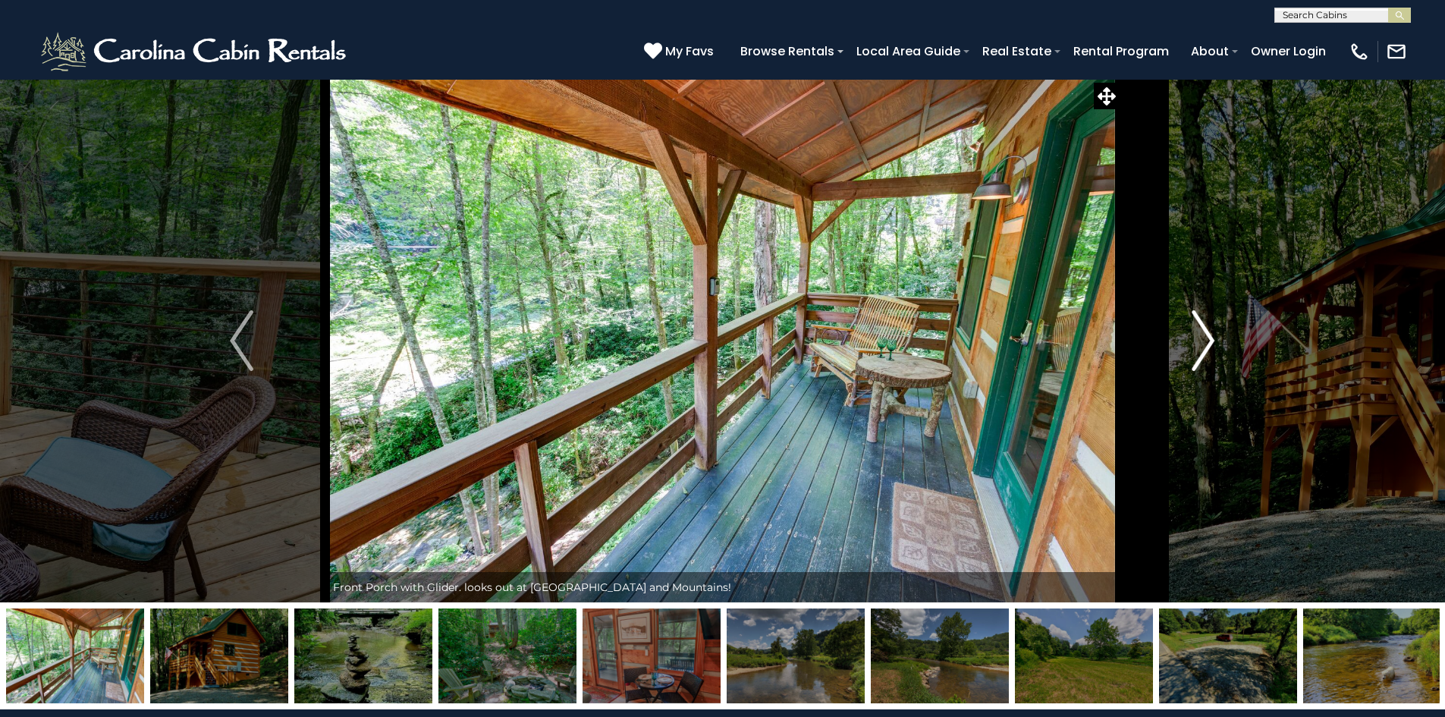
click at [1227, 343] on button "Next" at bounding box center [1203, 340] width 167 height 523
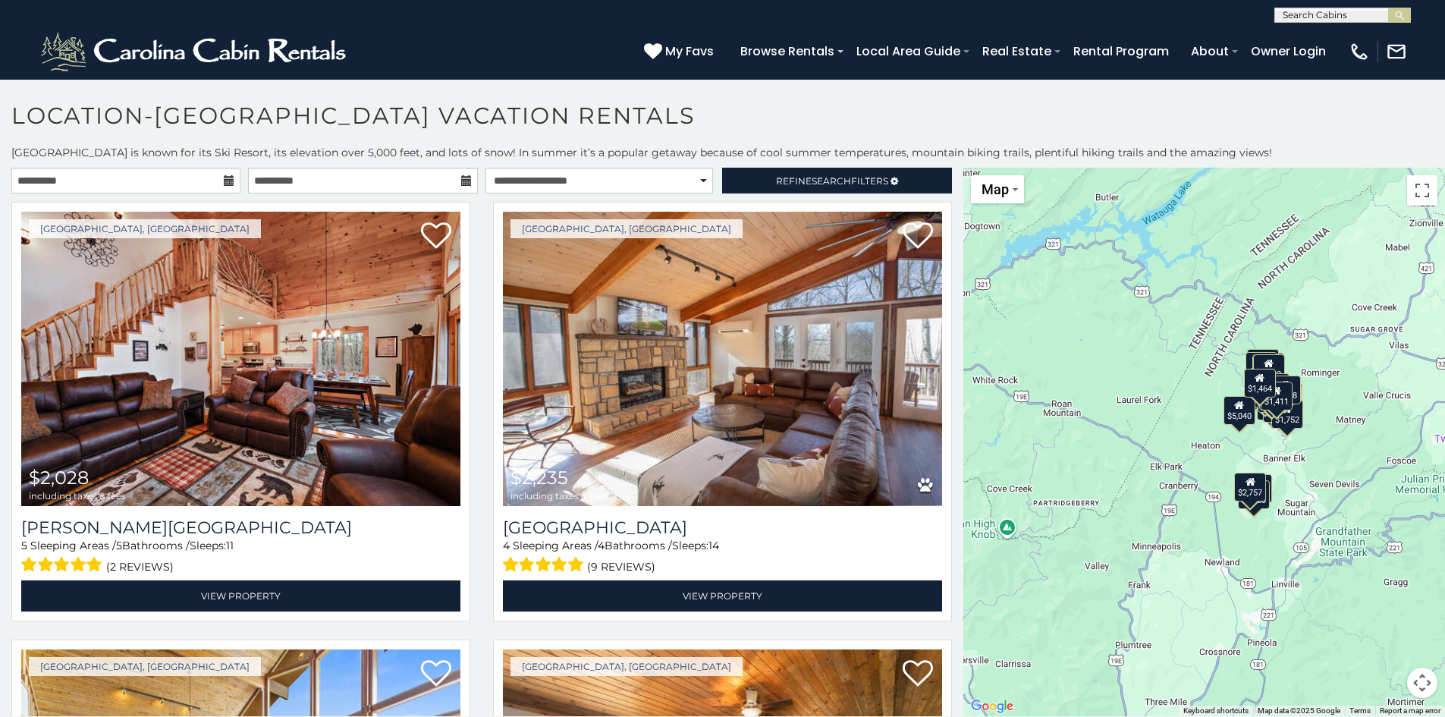
scroll to position [8, 0]
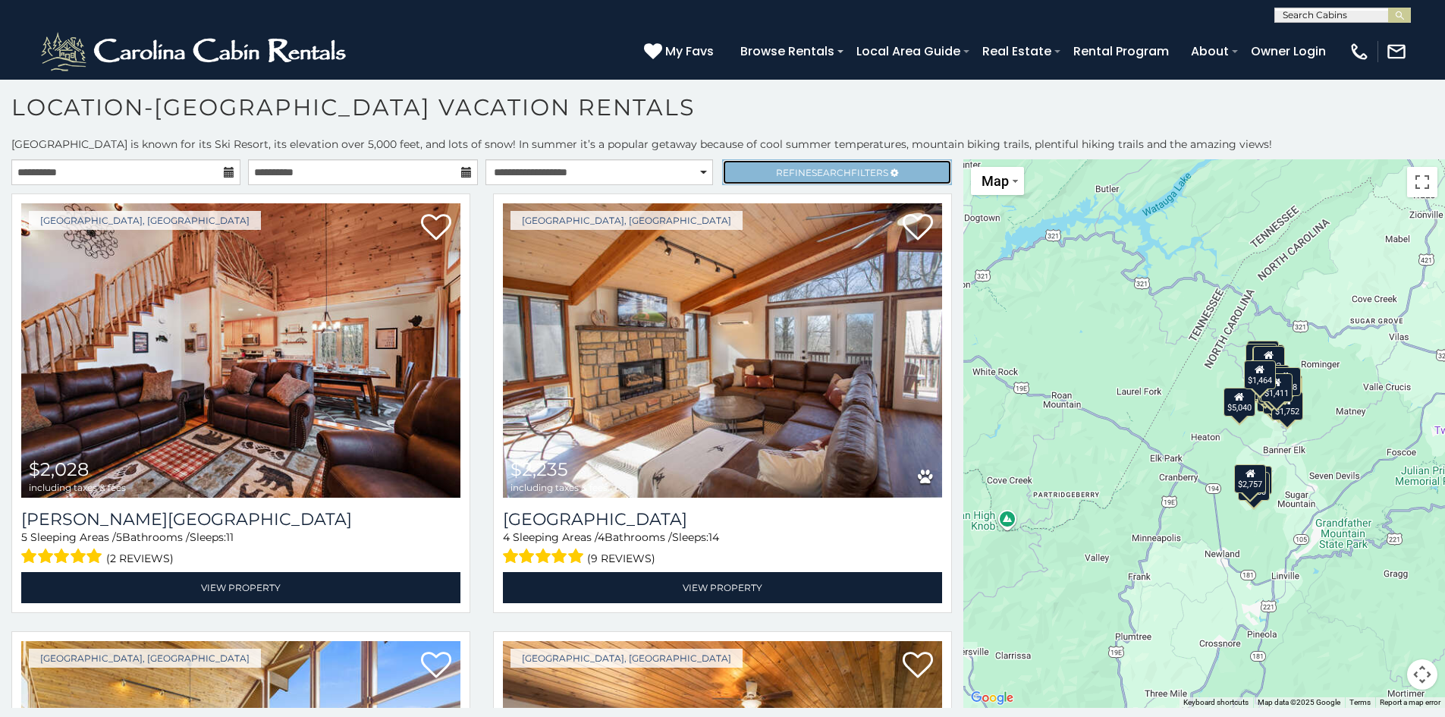
click at [795, 174] on span "Refine Search Filters" at bounding box center [832, 172] width 112 height 11
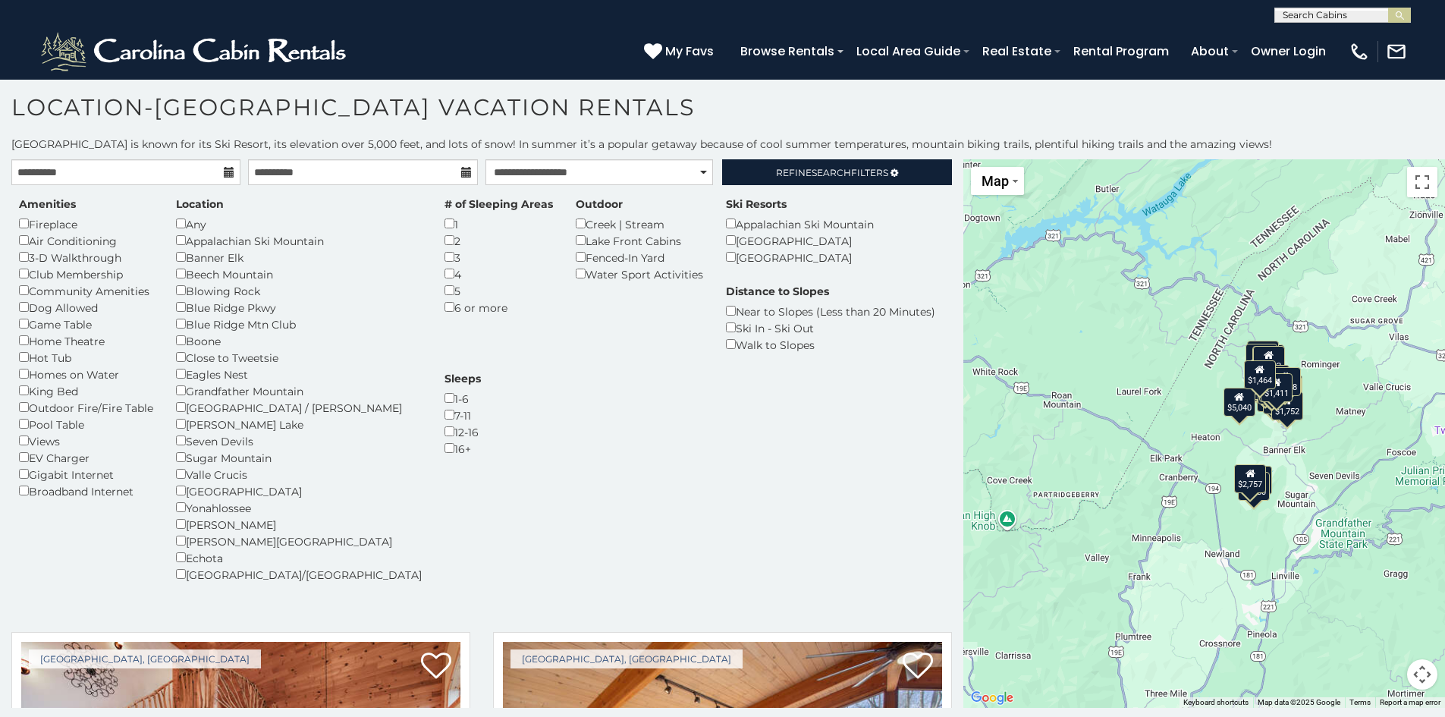
click at [642, 429] on div "Amenities Fireplace Air Conditioning 3-D Walkthrough Club Membership Community …" at bounding box center [482, 398] width 948 height 404
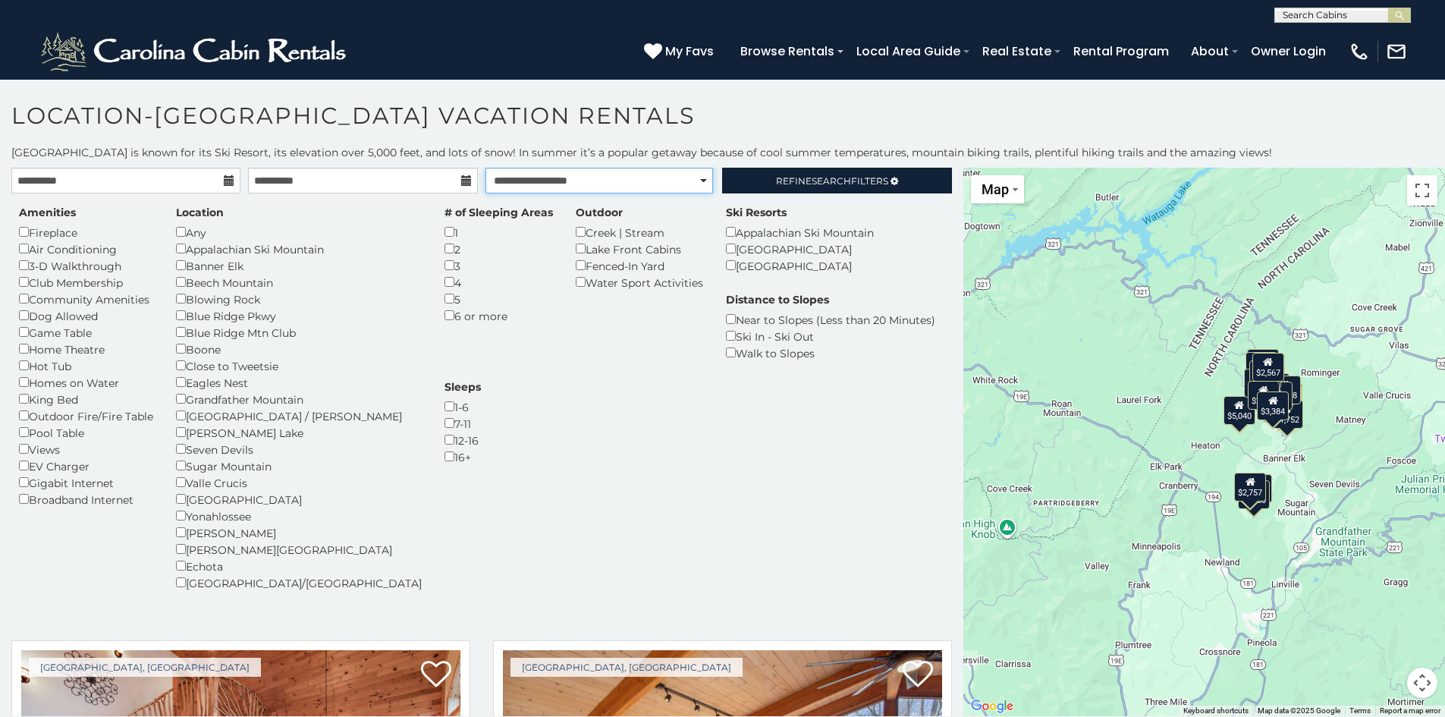
click at [606, 175] on select "**********" at bounding box center [599, 181] width 228 height 26
click at [485, 168] on select "**********" at bounding box center [599, 181] width 228 height 26
click at [526, 397] on div "Amenities Fireplace Air Conditioning 3-D Walkthrough Club Membership Community …" at bounding box center [482, 407] width 948 height 404
click at [914, 462] on div "Amenities Fireplace Air Conditioning 3-D Walkthrough Club Membership Community …" at bounding box center [482, 407] width 948 height 404
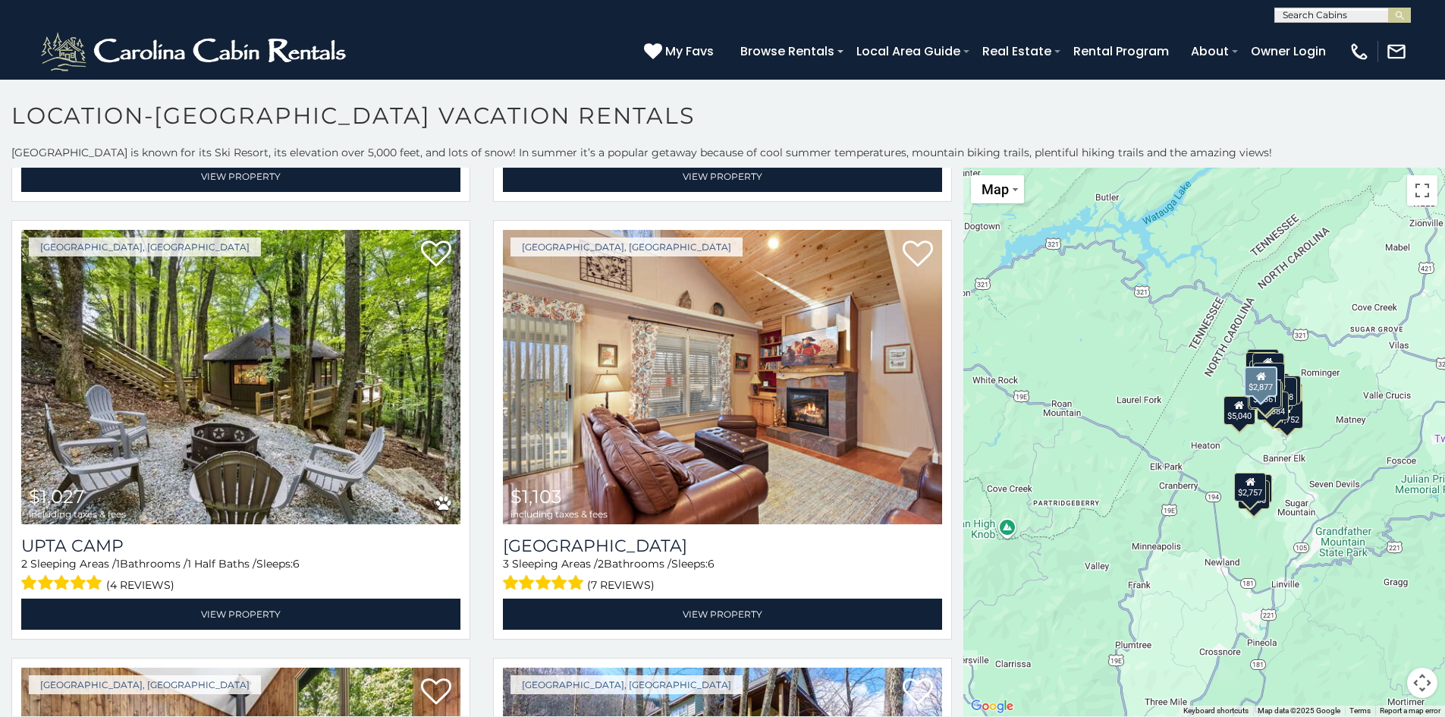
scroll to position [3489, 0]
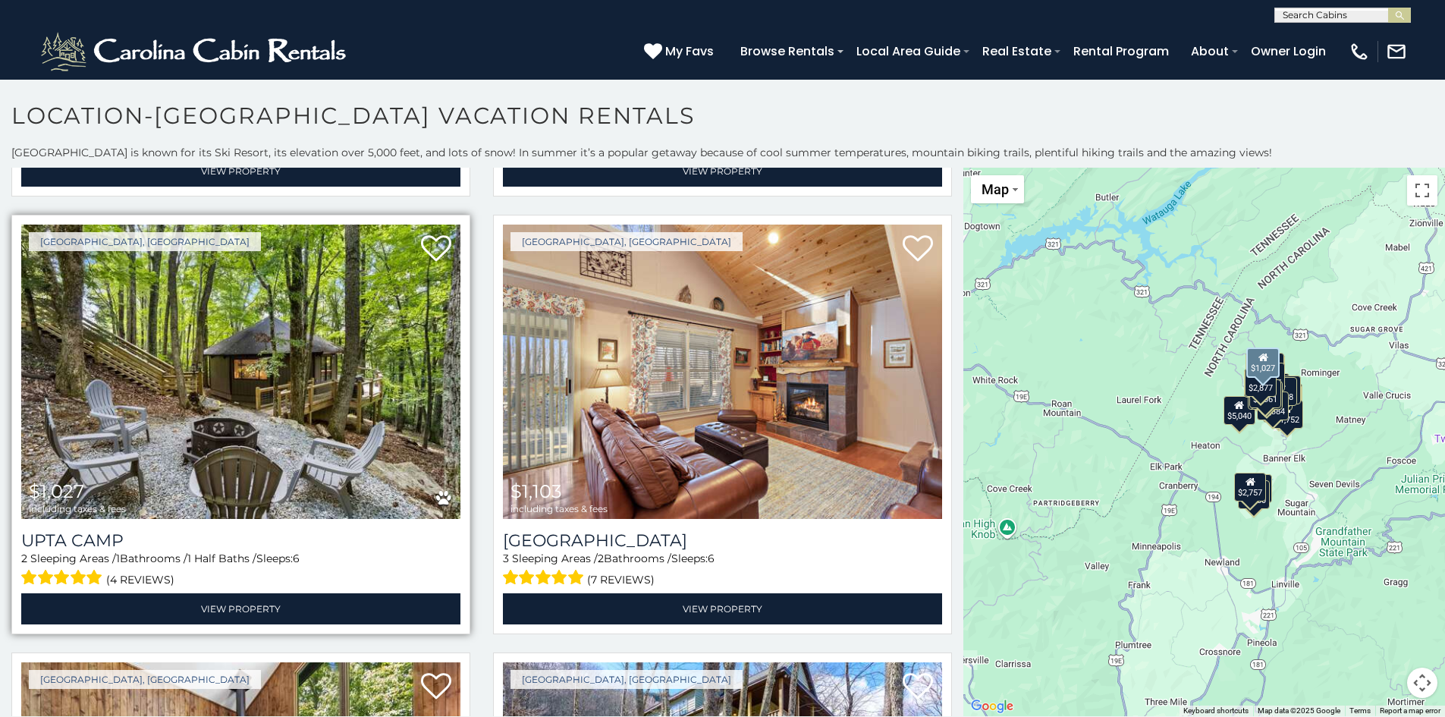
click at [391, 376] on img at bounding box center [240, 372] width 439 height 294
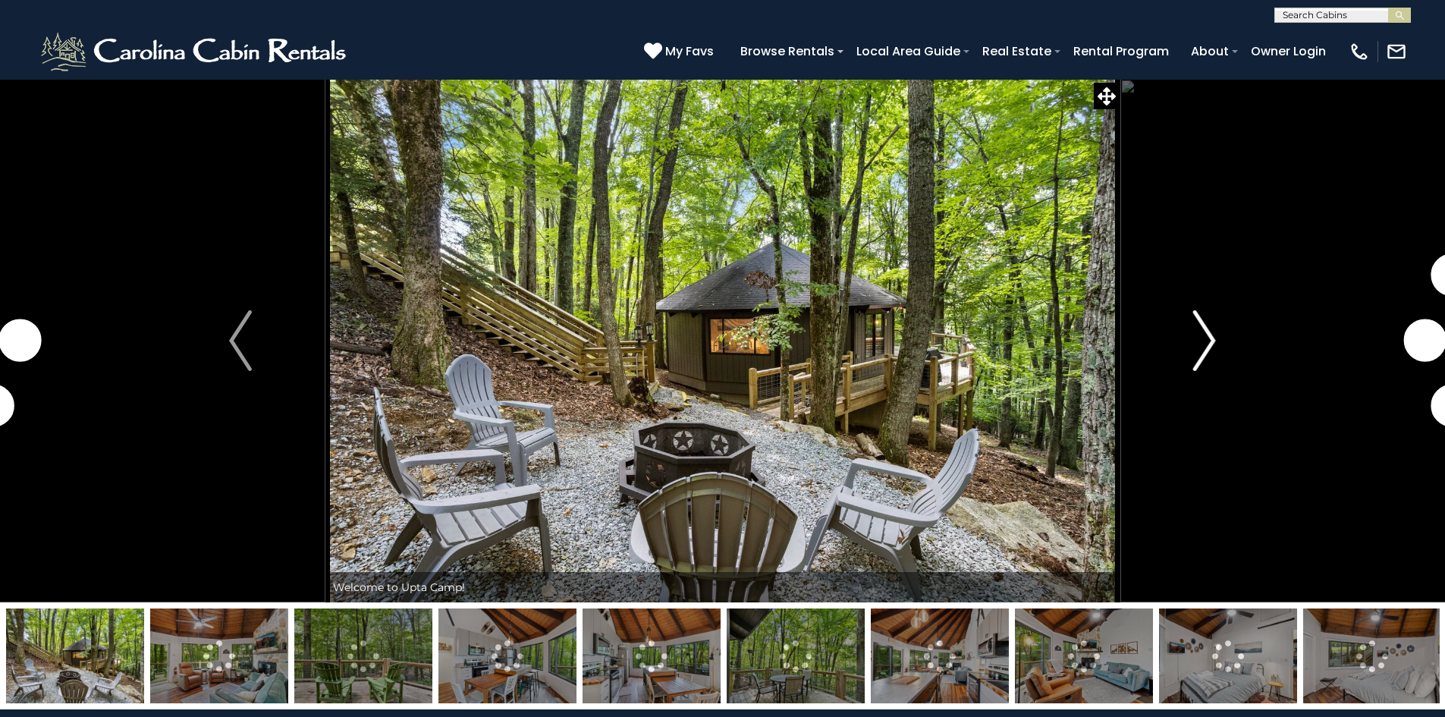
click at [1204, 336] on img "Next" at bounding box center [1204, 340] width 23 height 61
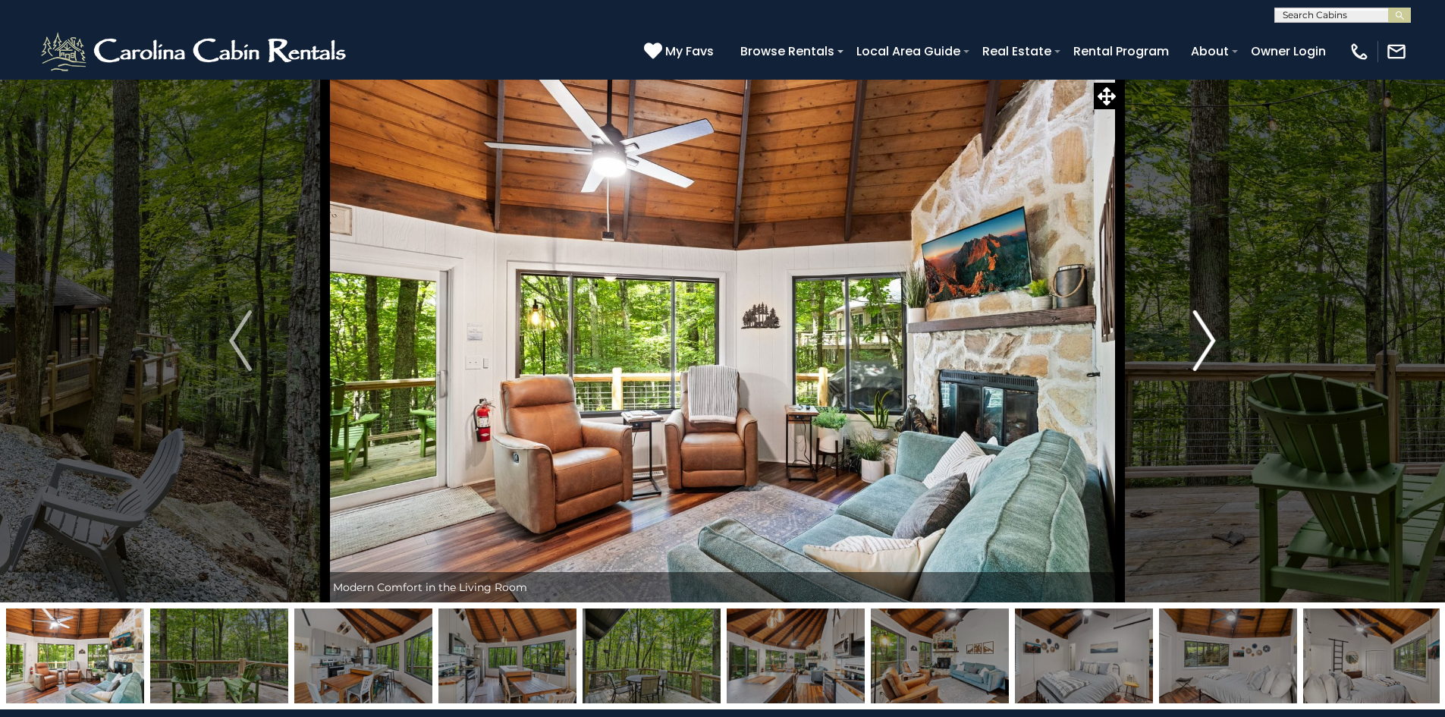
click at [1204, 333] on img "Next" at bounding box center [1204, 340] width 23 height 61
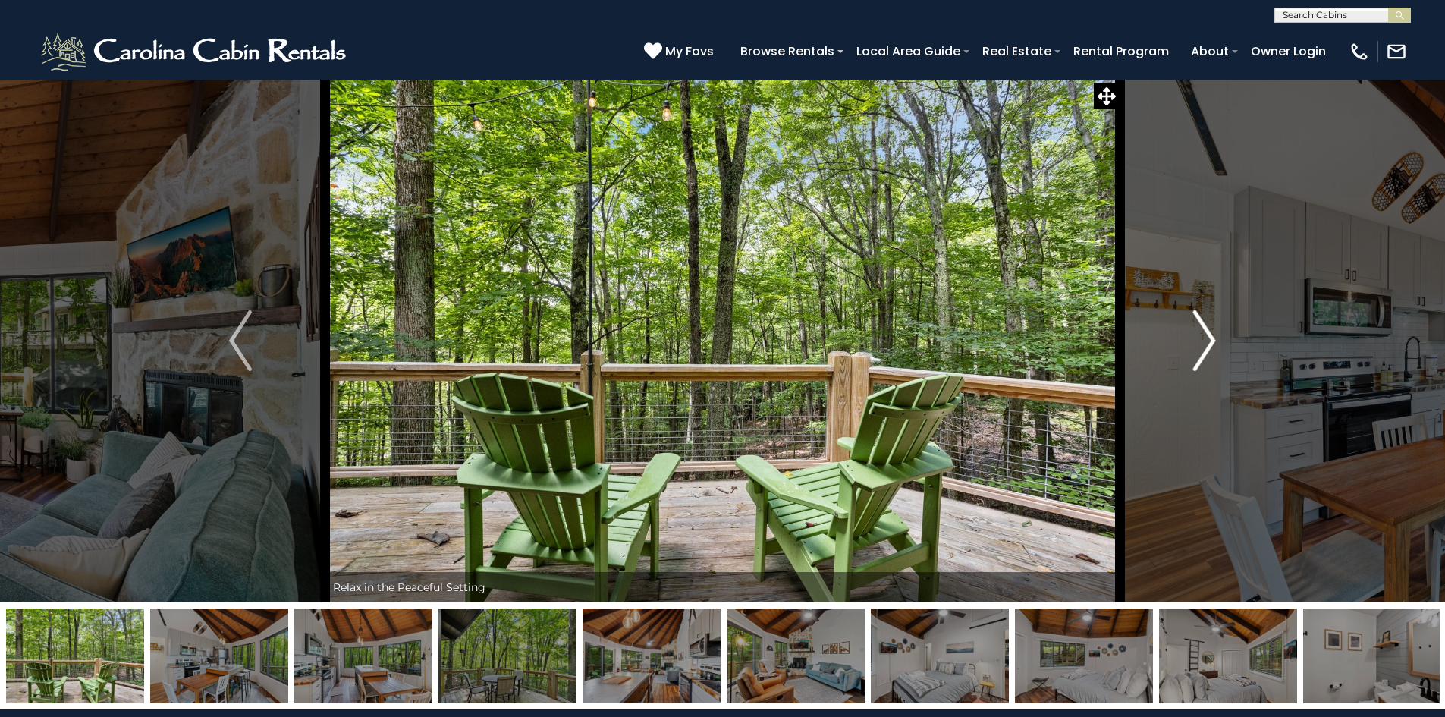
click at [1204, 333] on img "Next" at bounding box center [1204, 340] width 23 height 61
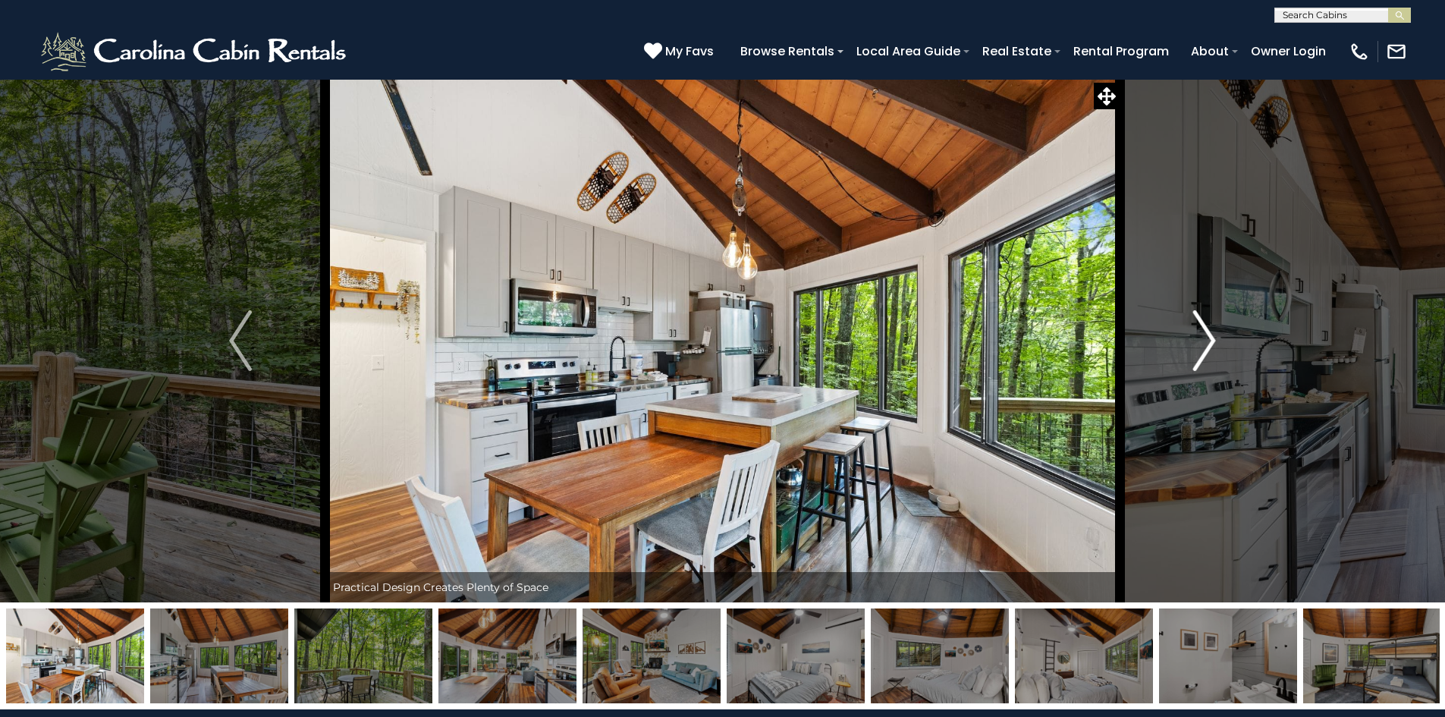
click at [1204, 333] on img "Next" at bounding box center [1204, 340] width 23 height 61
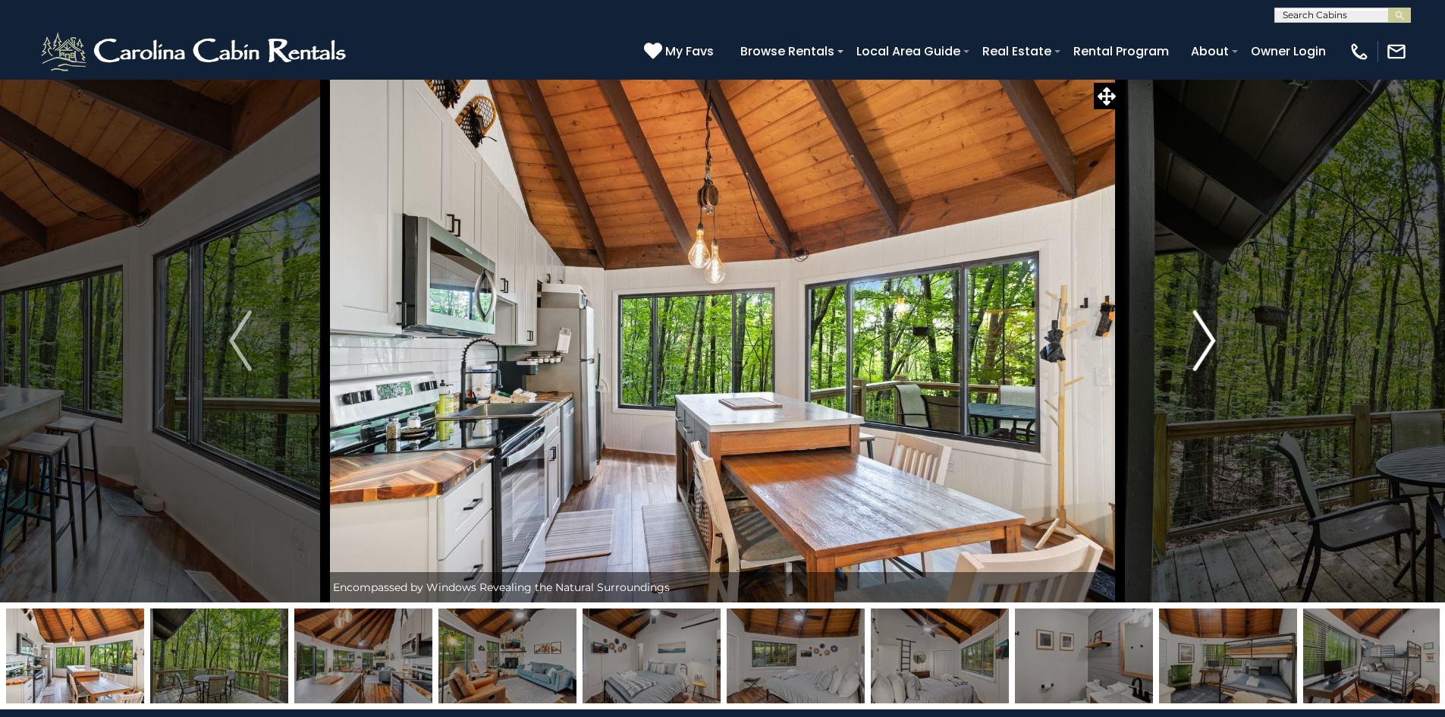
click at [1204, 333] on img "Next" at bounding box center [1204, 340] width 23 height 61
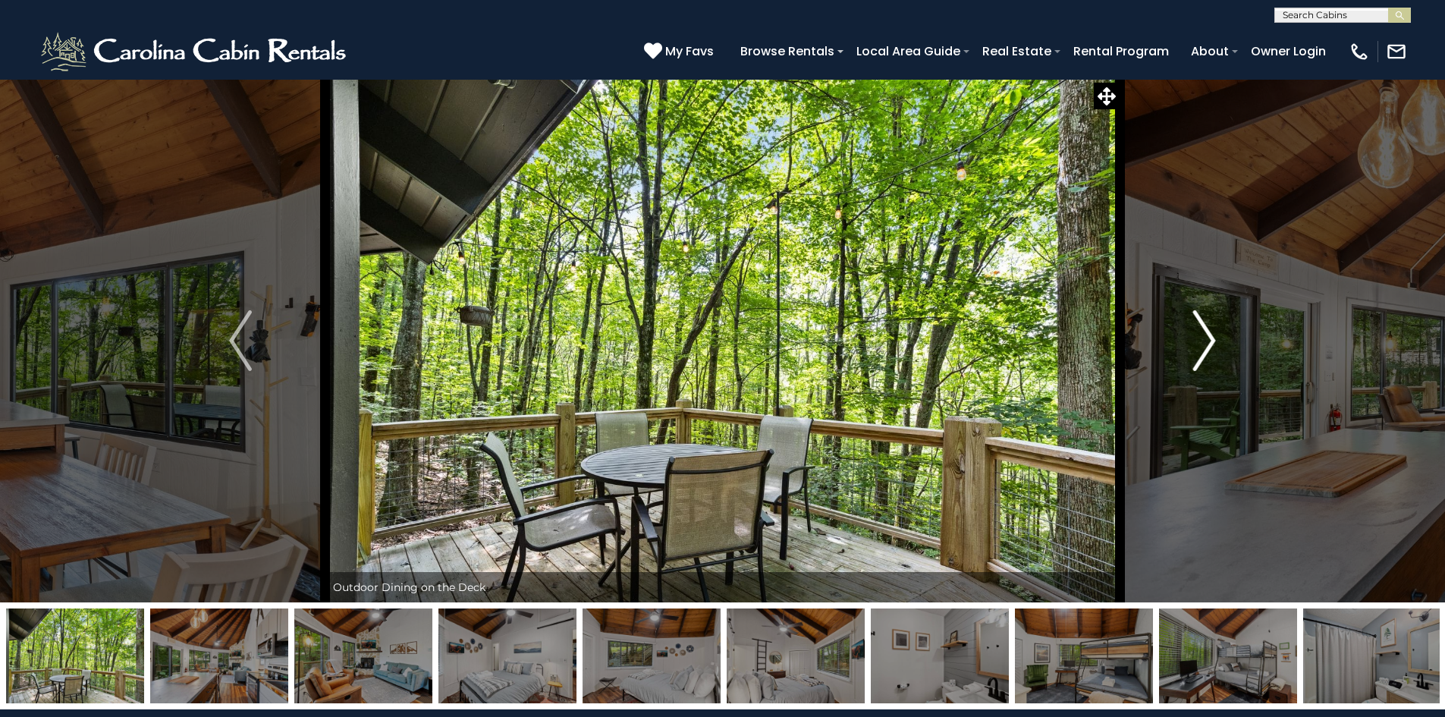
click at [1204, 333] on img "Next" at bounding box center [1204, 340] width 23 height 61
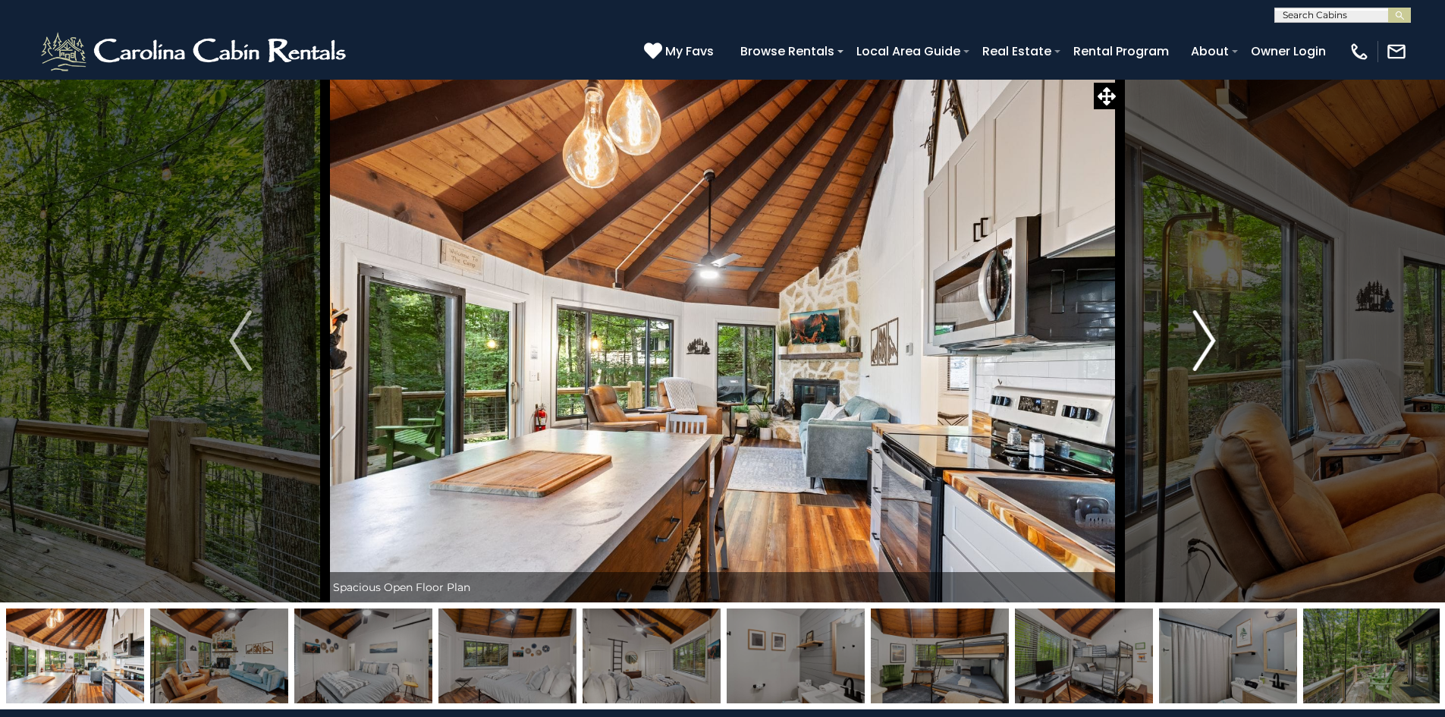
click at [1204, 333] on img "Next" at bounding box center [1204, 340] width 23 height 61
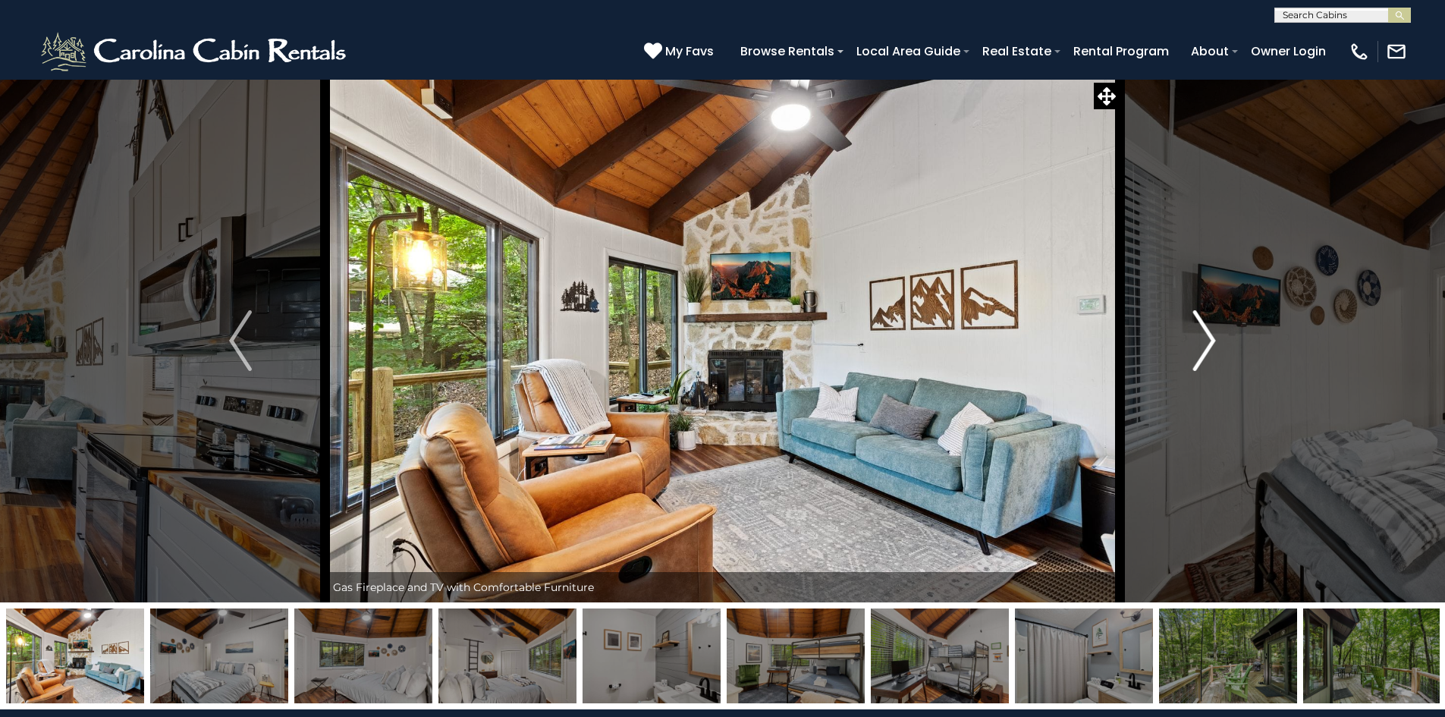
click at [1204, 333] on img "Next" at bounding box center [1204, 340] width 23 height 61
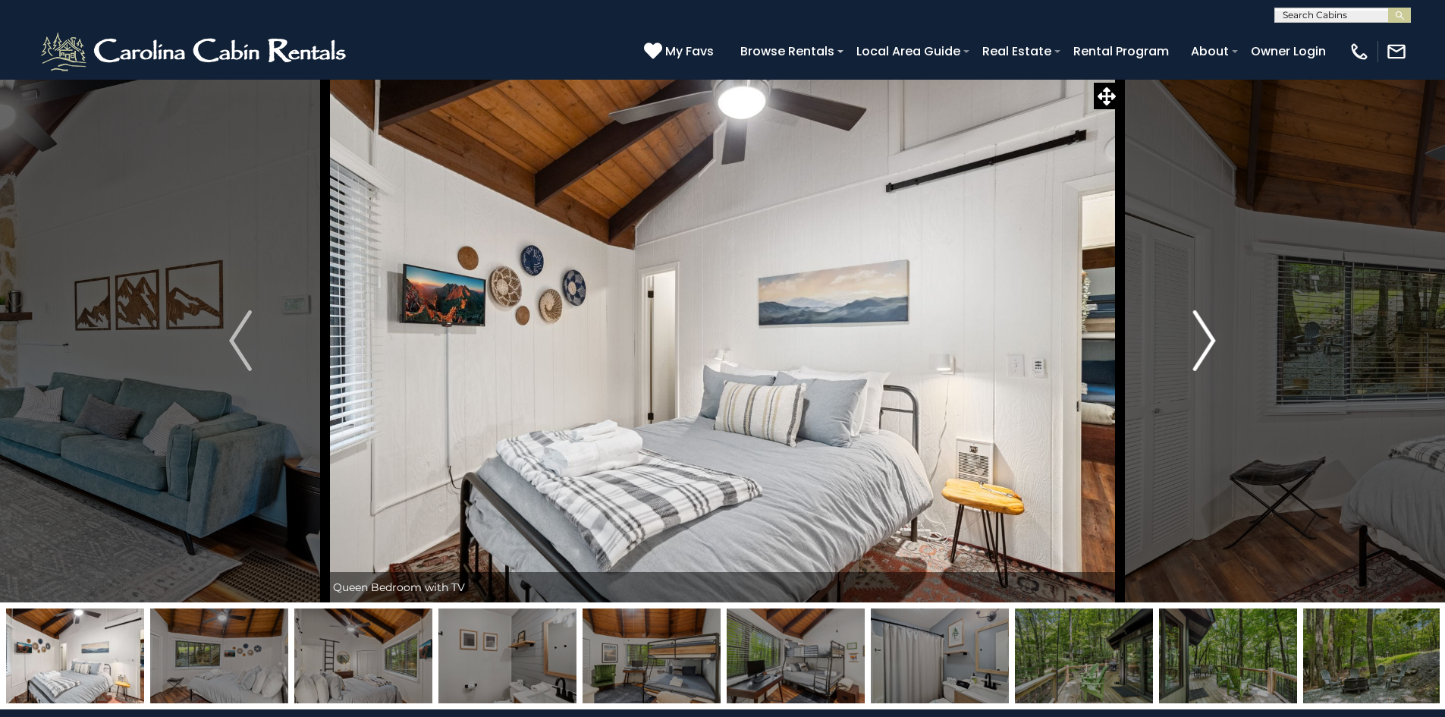
click at [1204, 333] on img "Next" at bounding box center [1204, 340] width 23 height 61
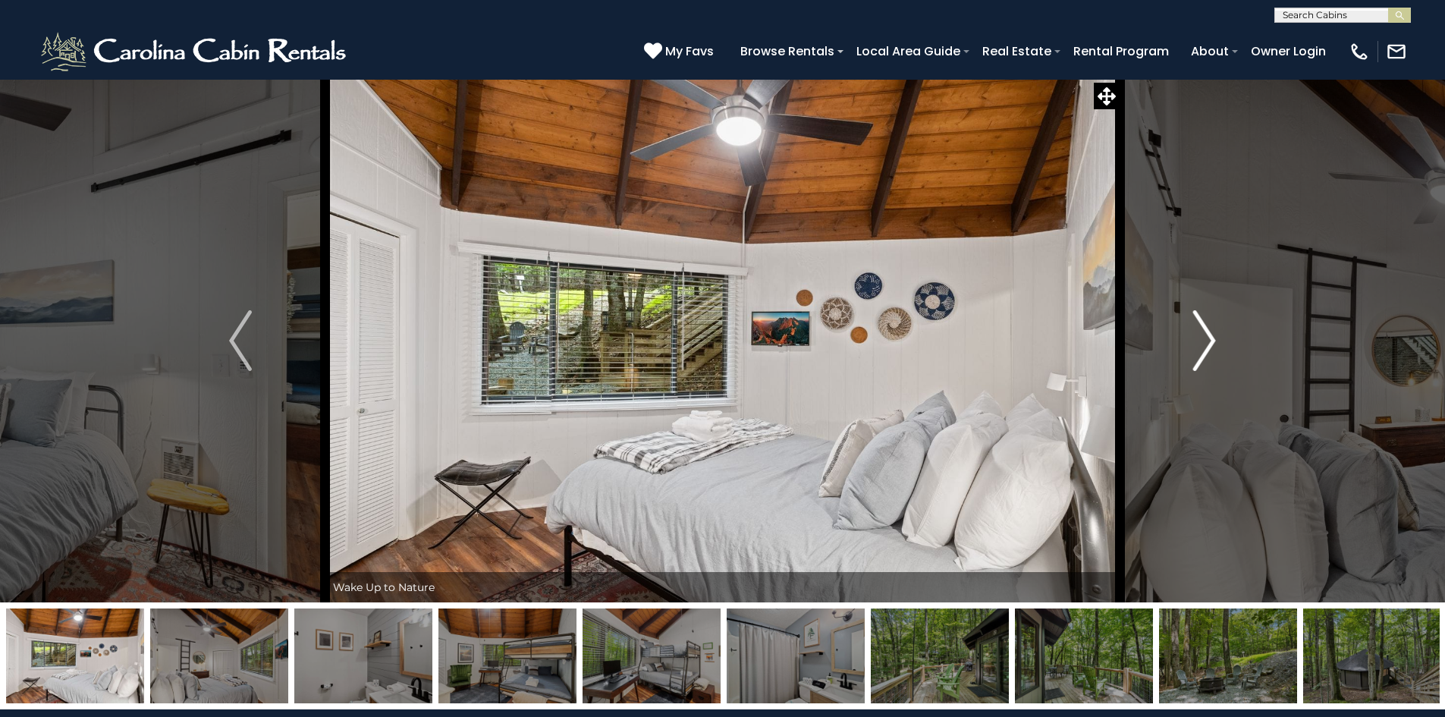
click at [1204, 333] on img "Next" at bounding box center [1204, 340] width 23 height 61
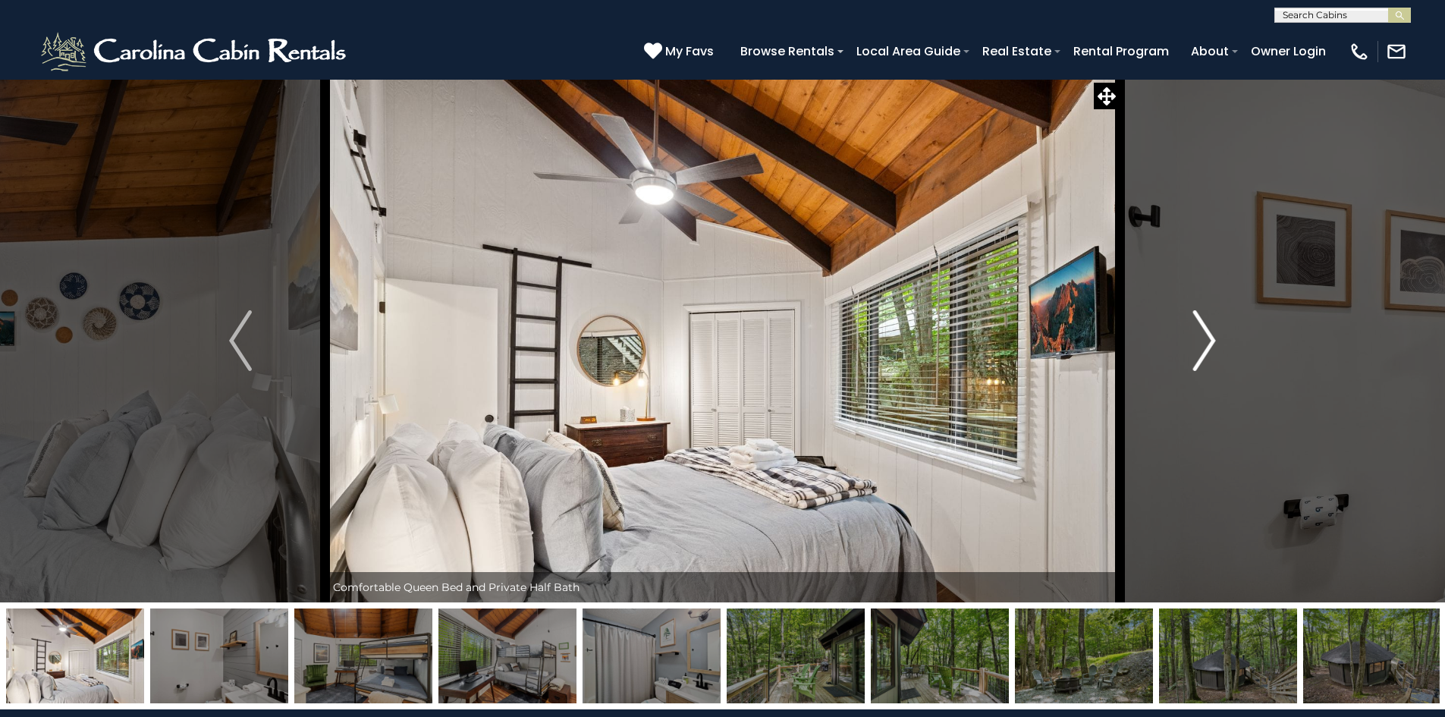
click at [1204, 333] on img "Next" at bounding box center [1204, 340] width 23 height 61
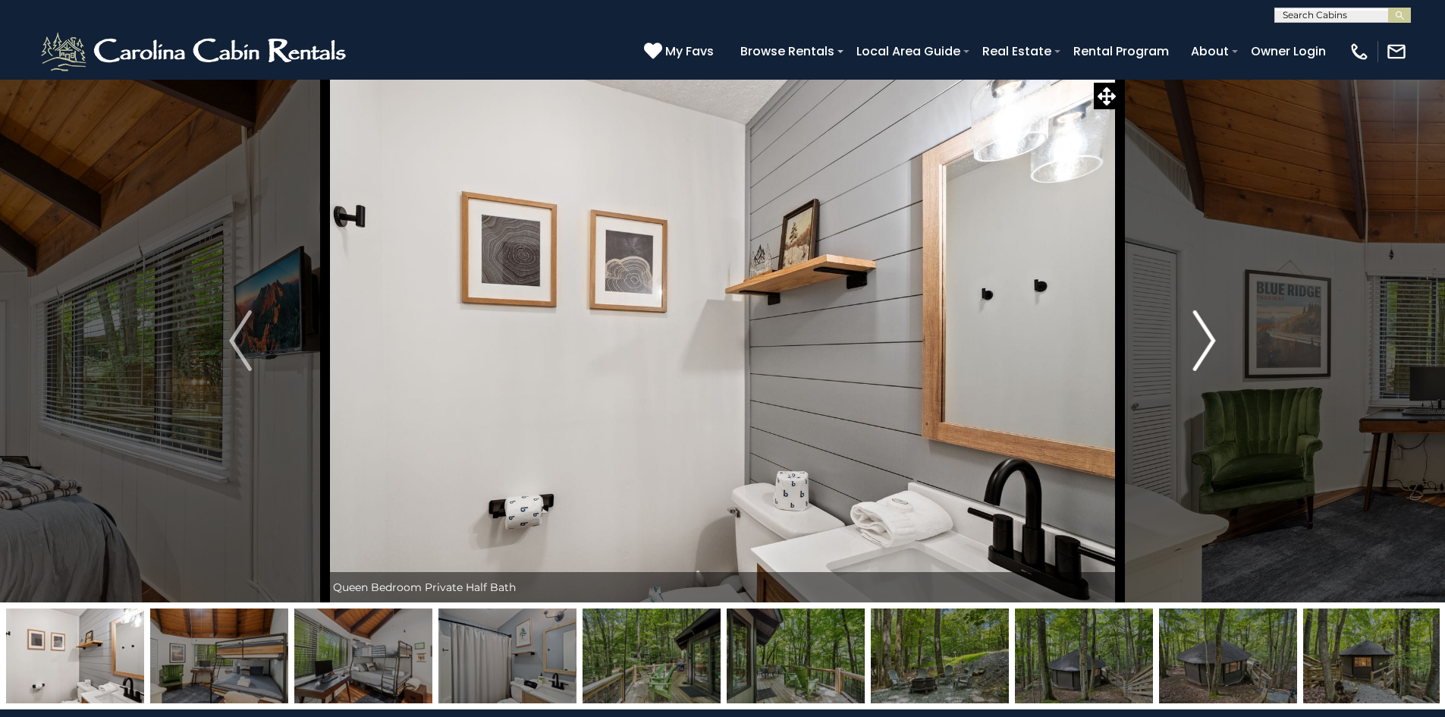
click at [1204, 333] on img "Next" at bounding box center [1204, 340] width 23 height 61
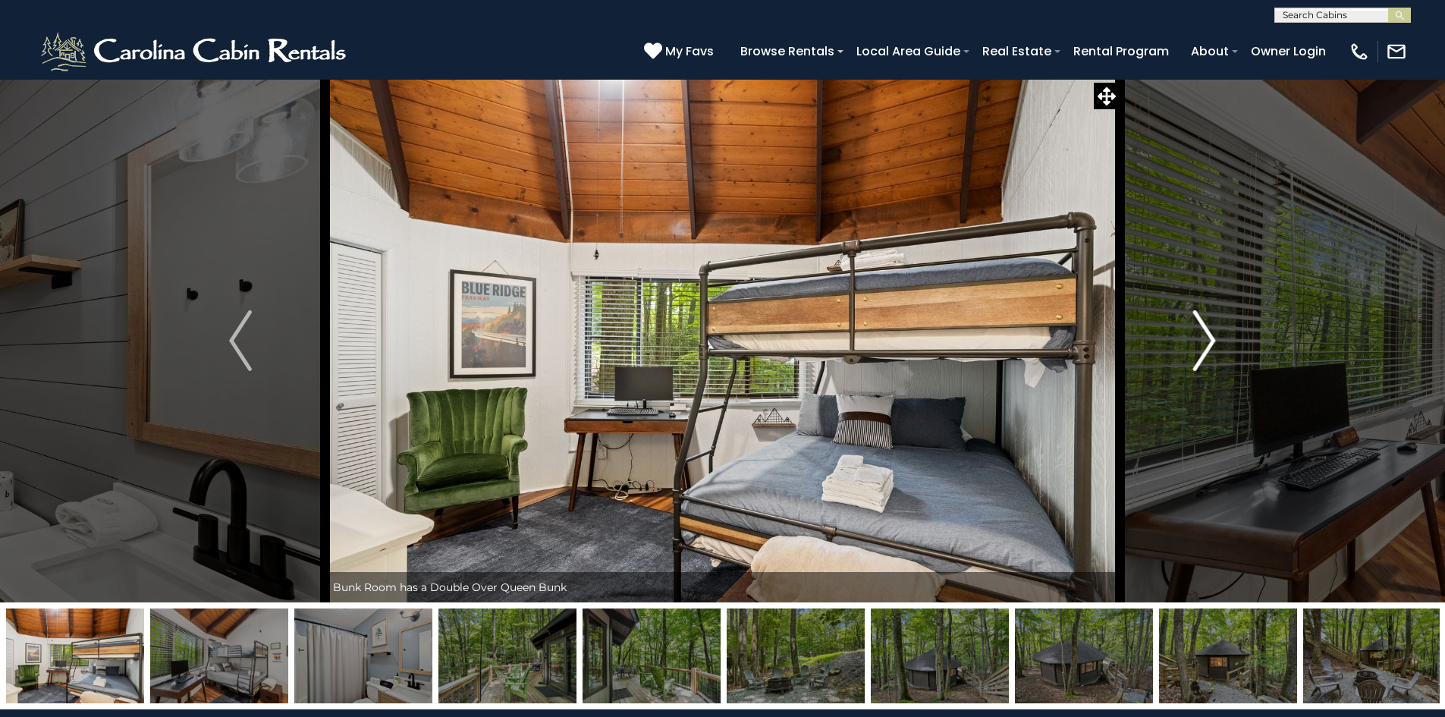
click at [1204, 333] on img "Next" at bounding box center [1204, 340] width 23 height 61
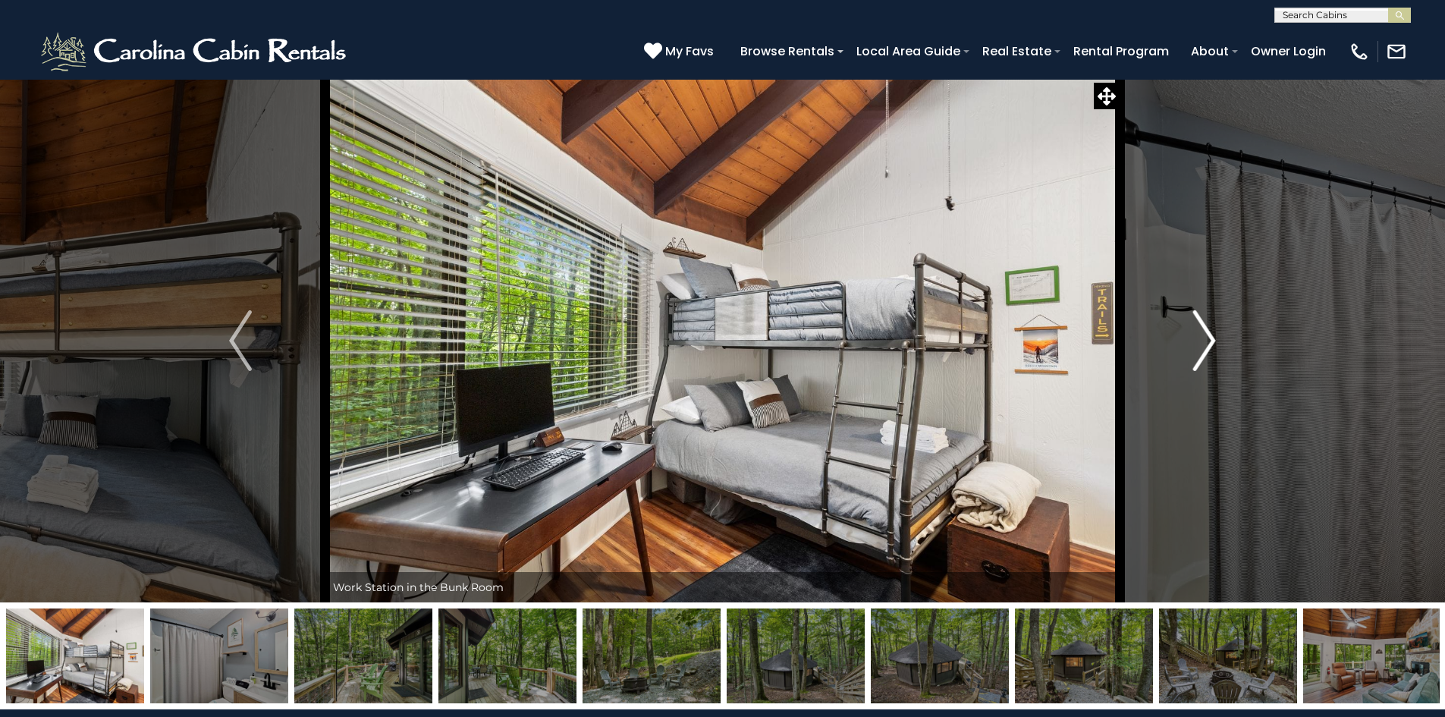
click at [1204, 333] on img "Next" at bounding box center [1204, 340] width 23 height 61
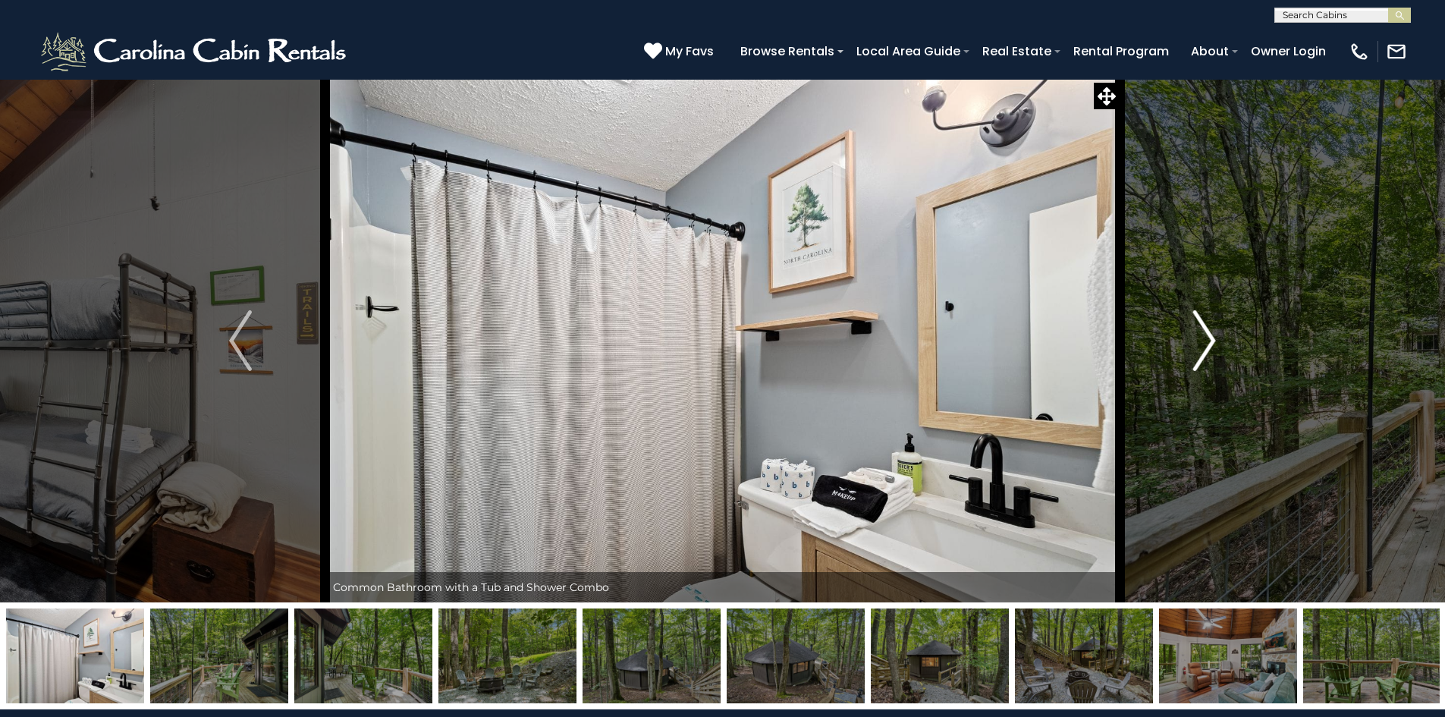
click at [1204, 333] on img "Next" at bounding box center [1204, 340] width 23 height 61
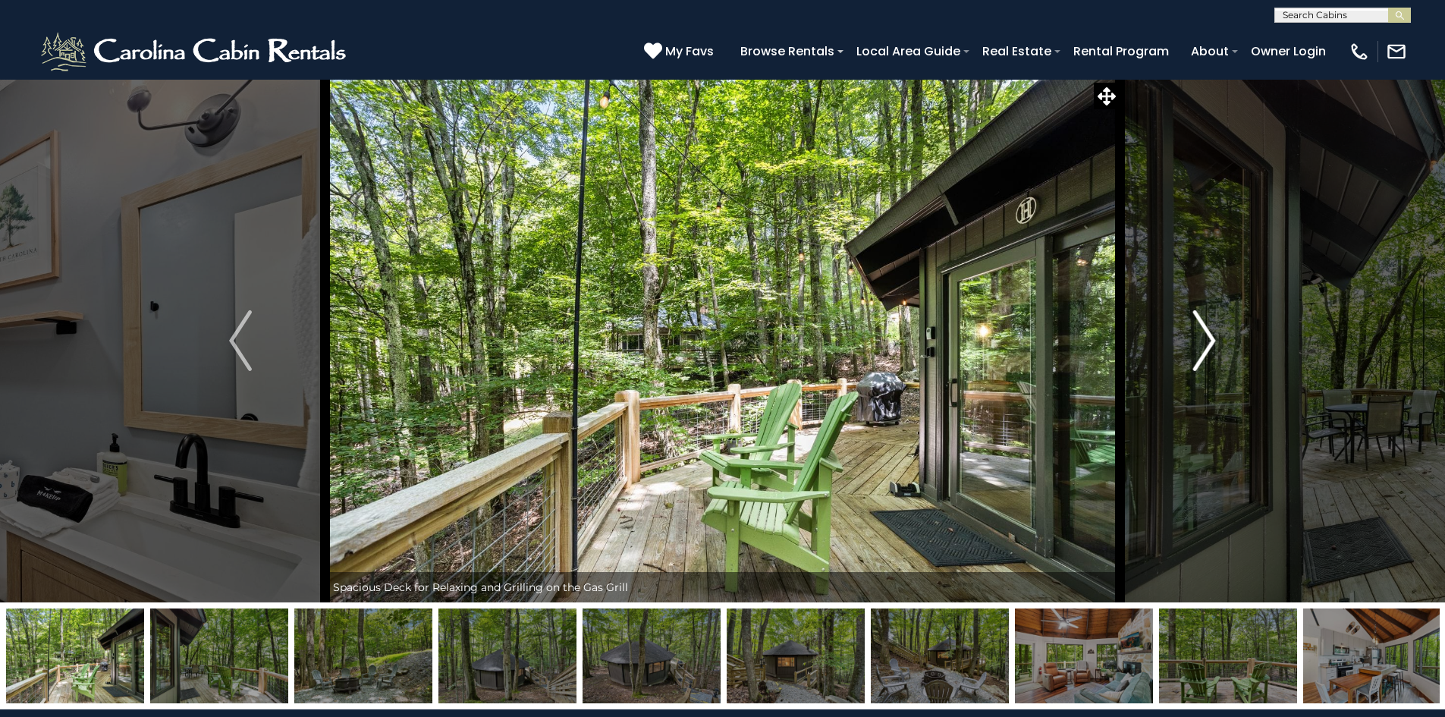
click at [1204, 333] on img "Next" at bounding box center [1204, 340] width 23 height 61
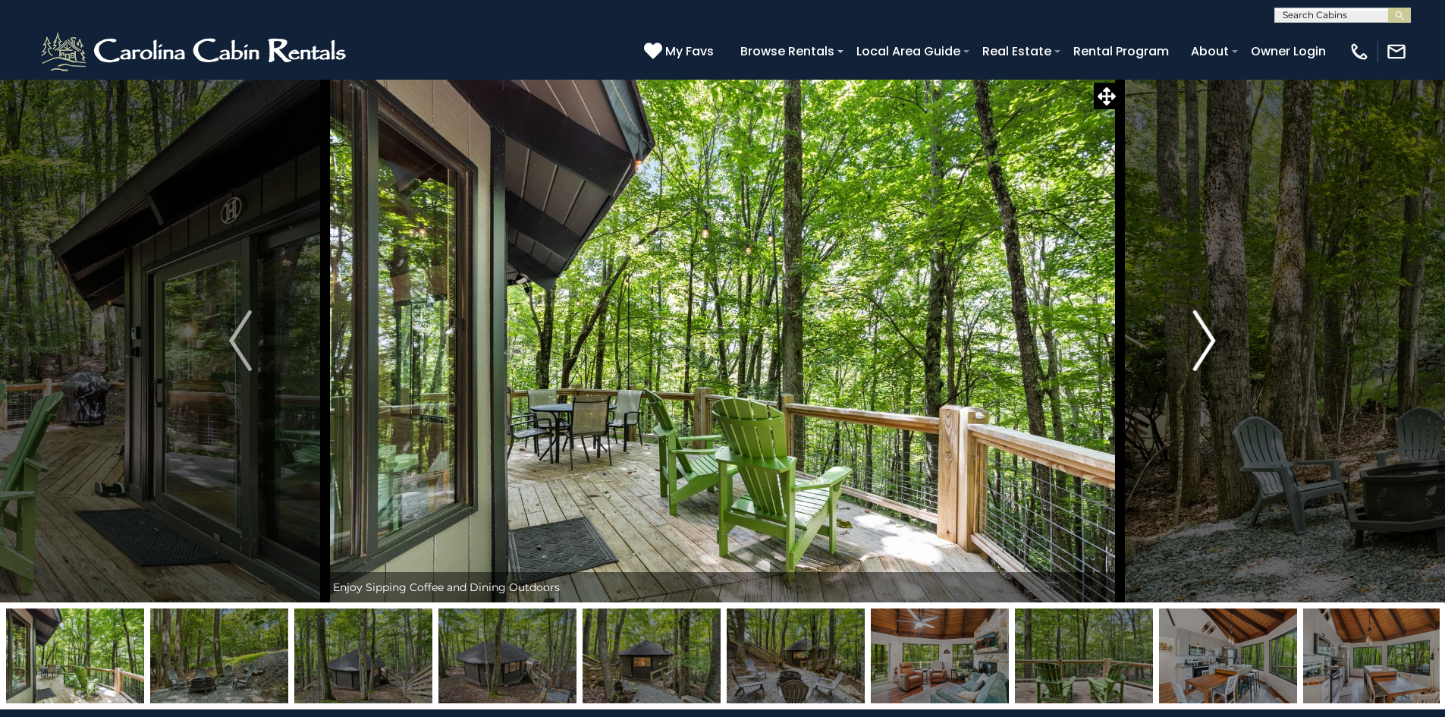
click at [1204, 333] on img "Next" at bounding box center [1204, 340] width 23 height 61
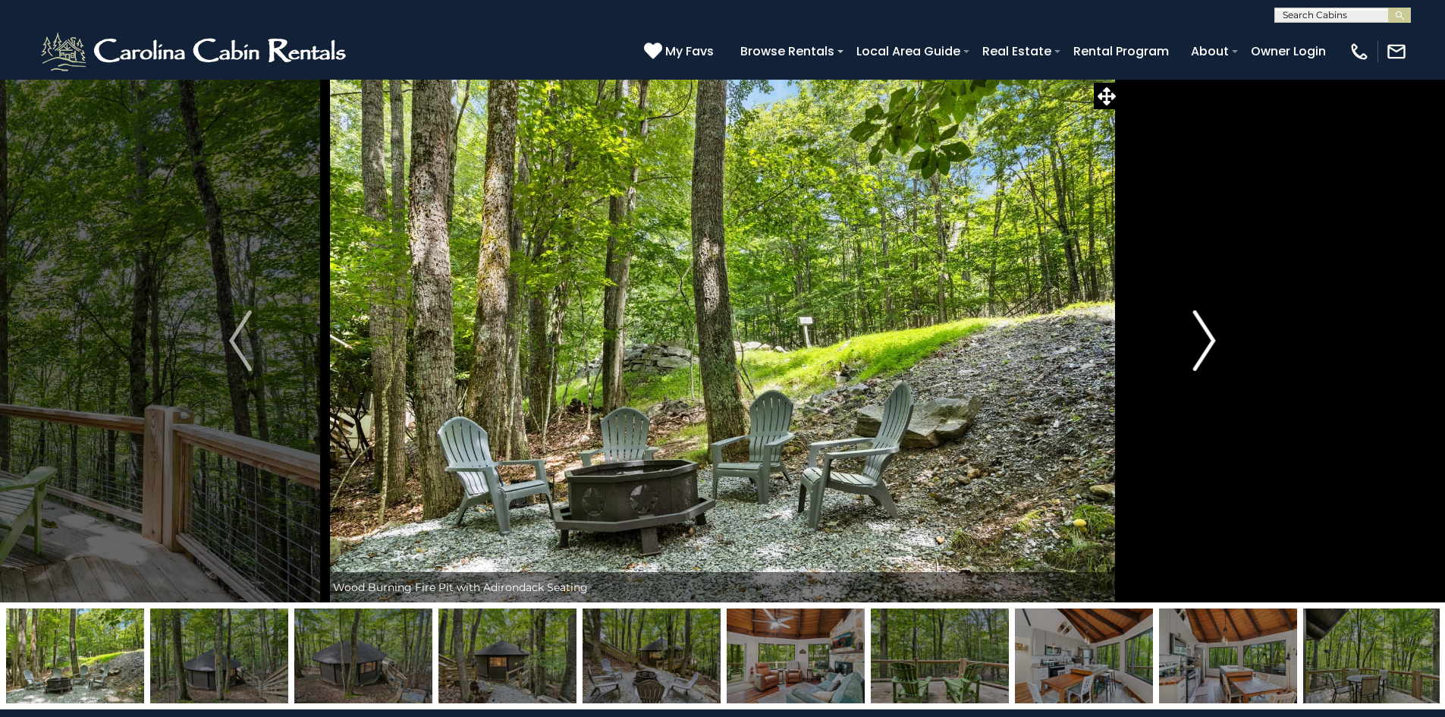
click at [1204, 333] on img "Next" at bounding box center [1204, 340] width 23 height 61
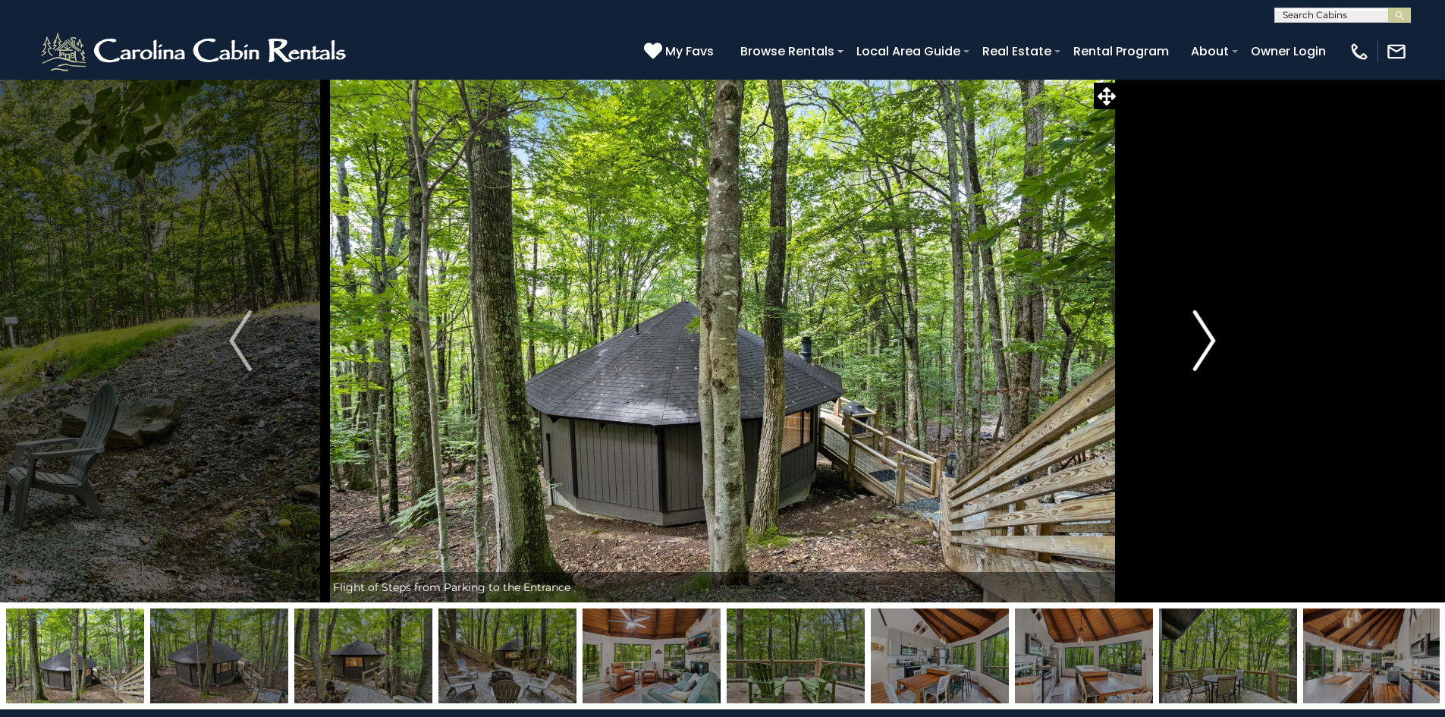
click at [1204, 333] on img "Next" at bounding box center [1204, 340] width 23 height 61
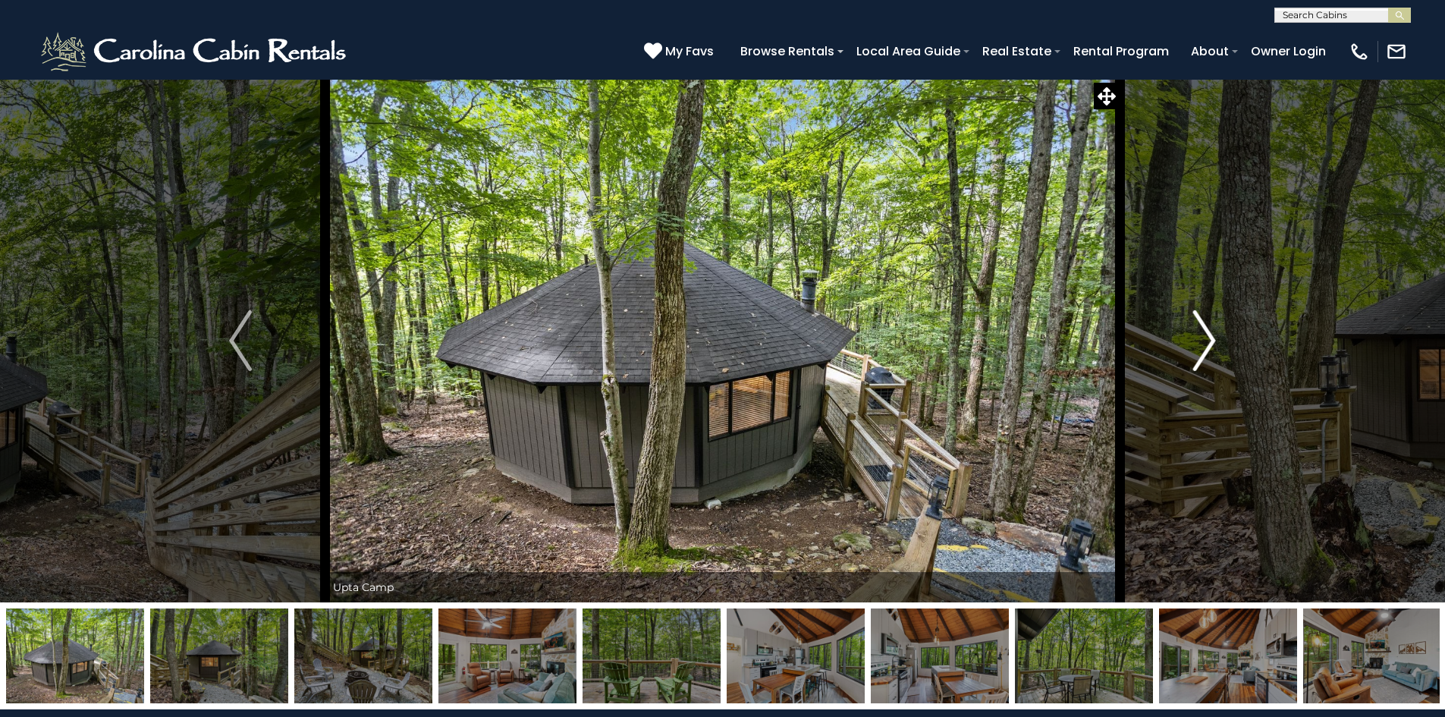
click at [1204, 333] on img "Next" at bounding box center [1204, 340] width 23 height 61
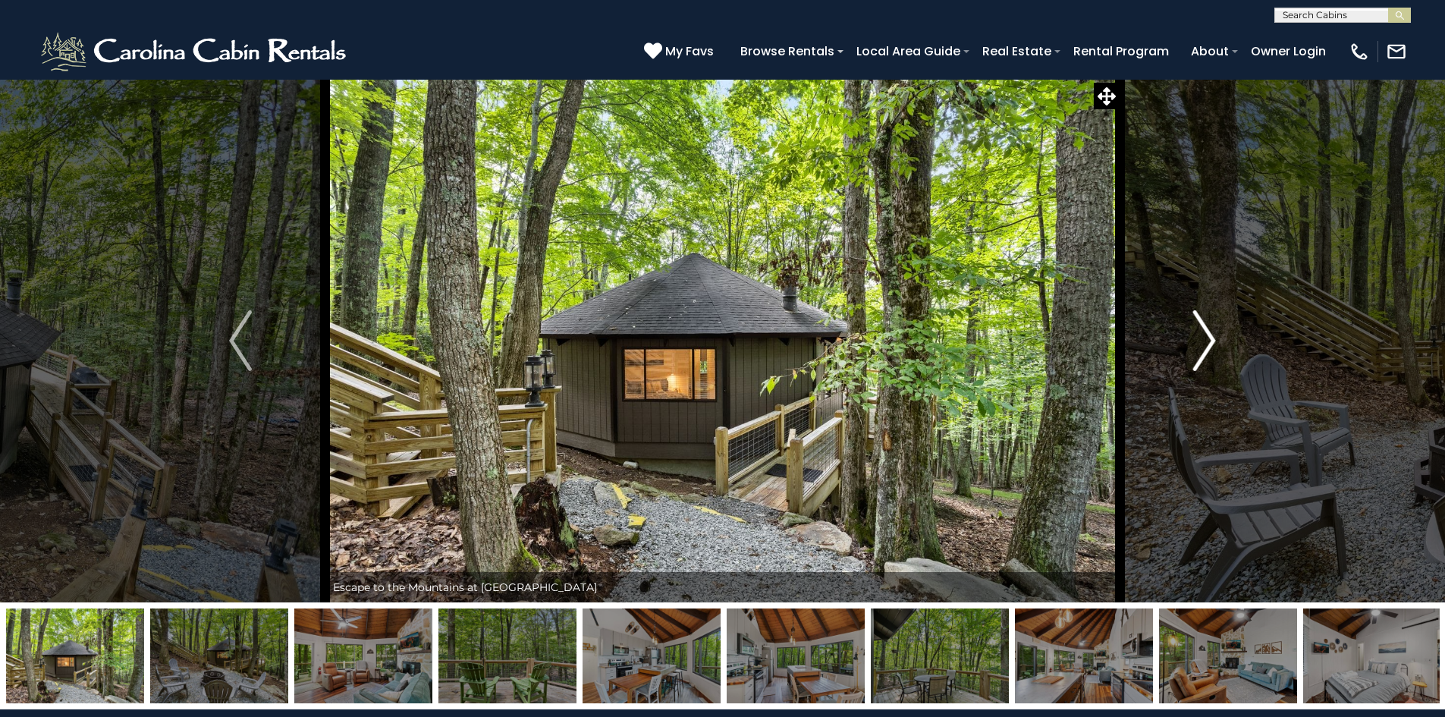
click at [1204, 333] on img "Next" at bounding box center [1204, 340] width 23 height 61
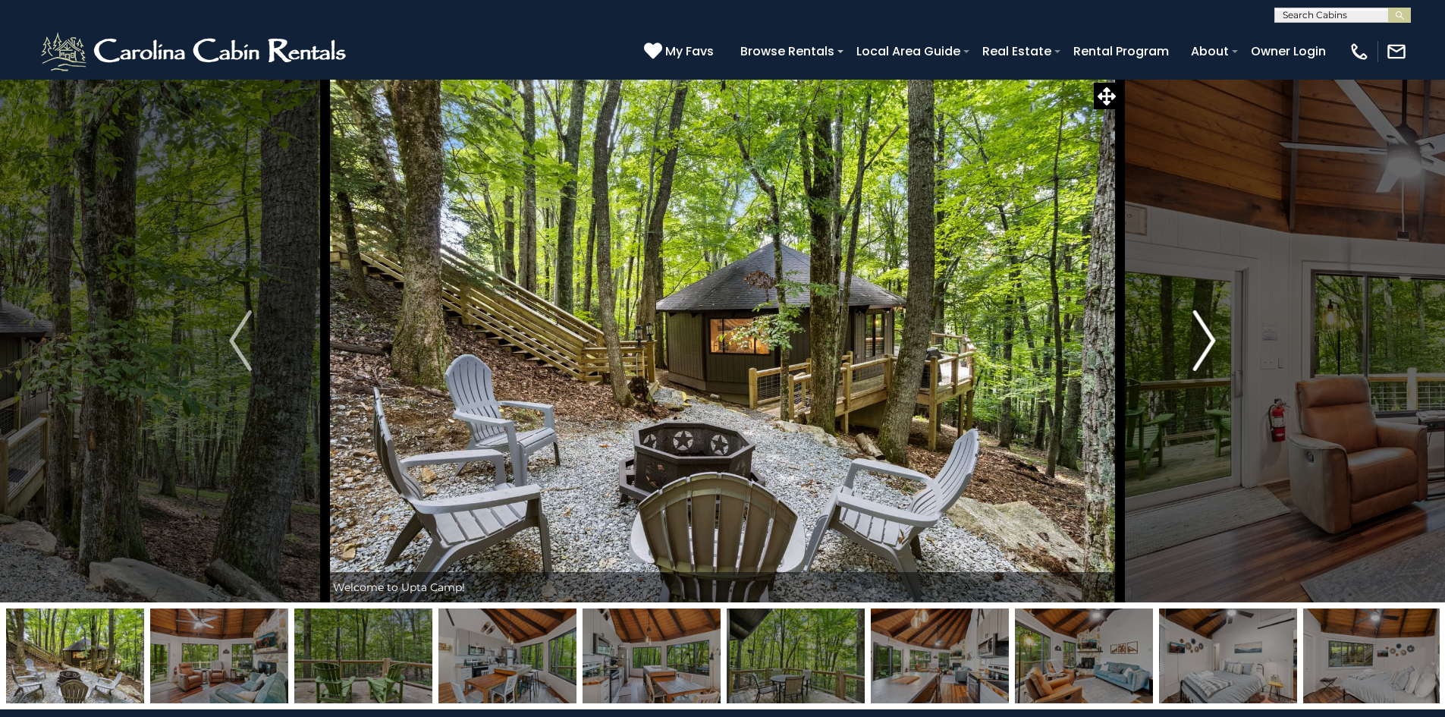
click at [1204, 333] on img "Next" at bounding box center [1204, 340] width 23 height 61
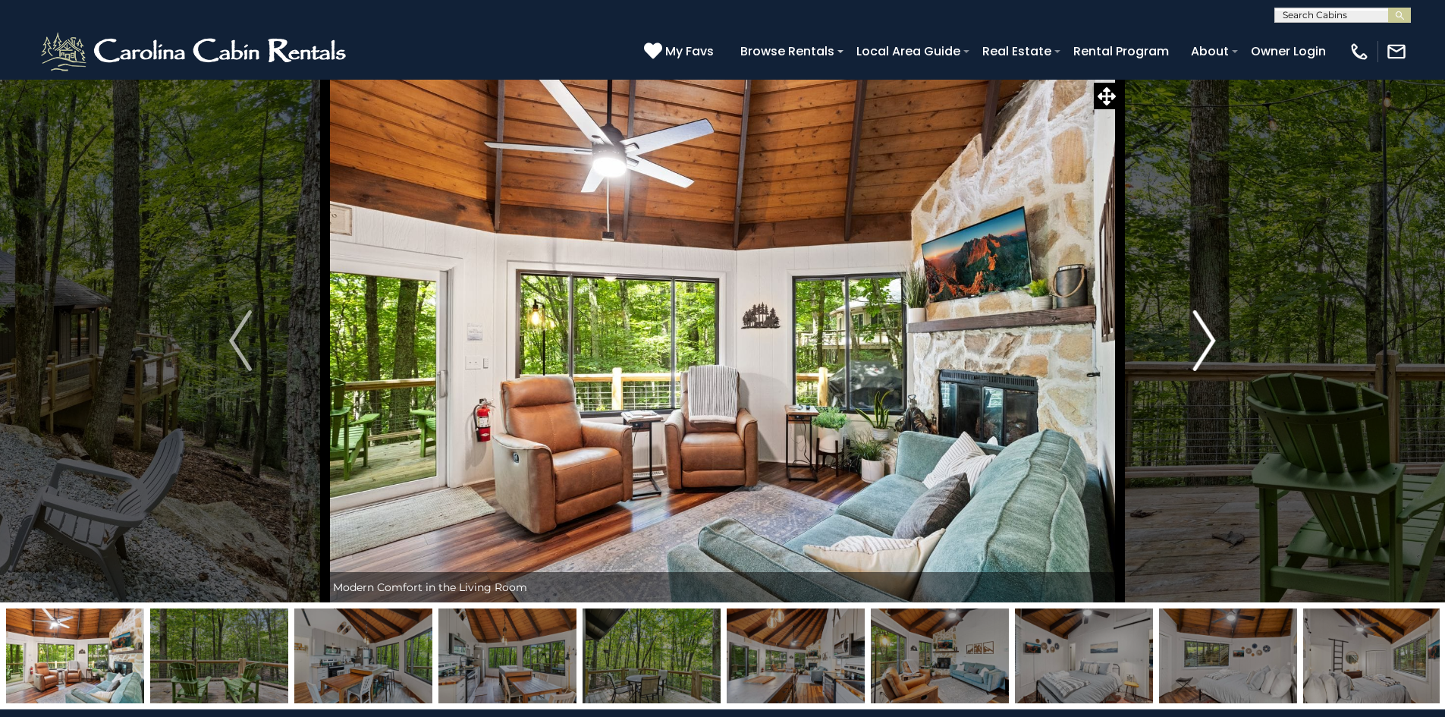
click at [1204, 333] on img "Next" at bounding box center [1204, 340] width 23 height 61
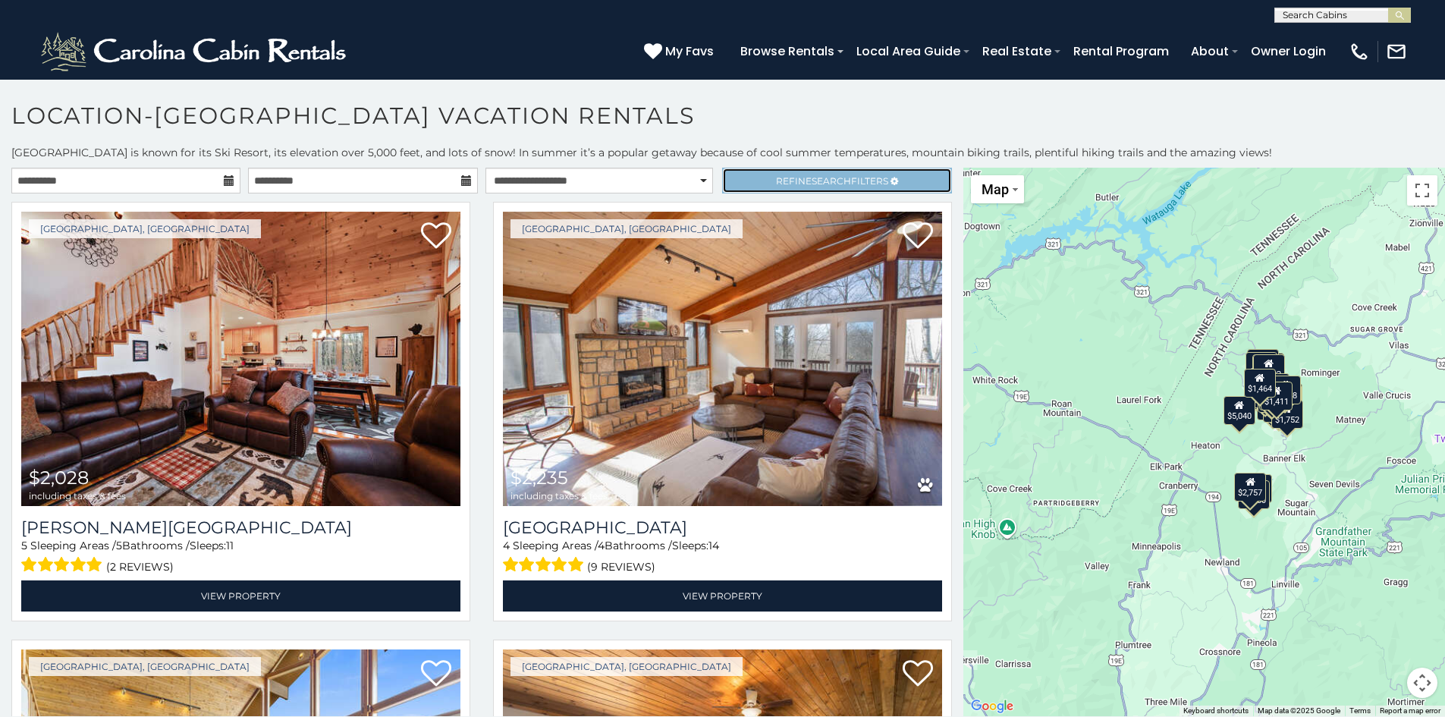
click at [846, 182] on span "Refine Search Filters" at bounding box center [832, 180] width 112 height 11
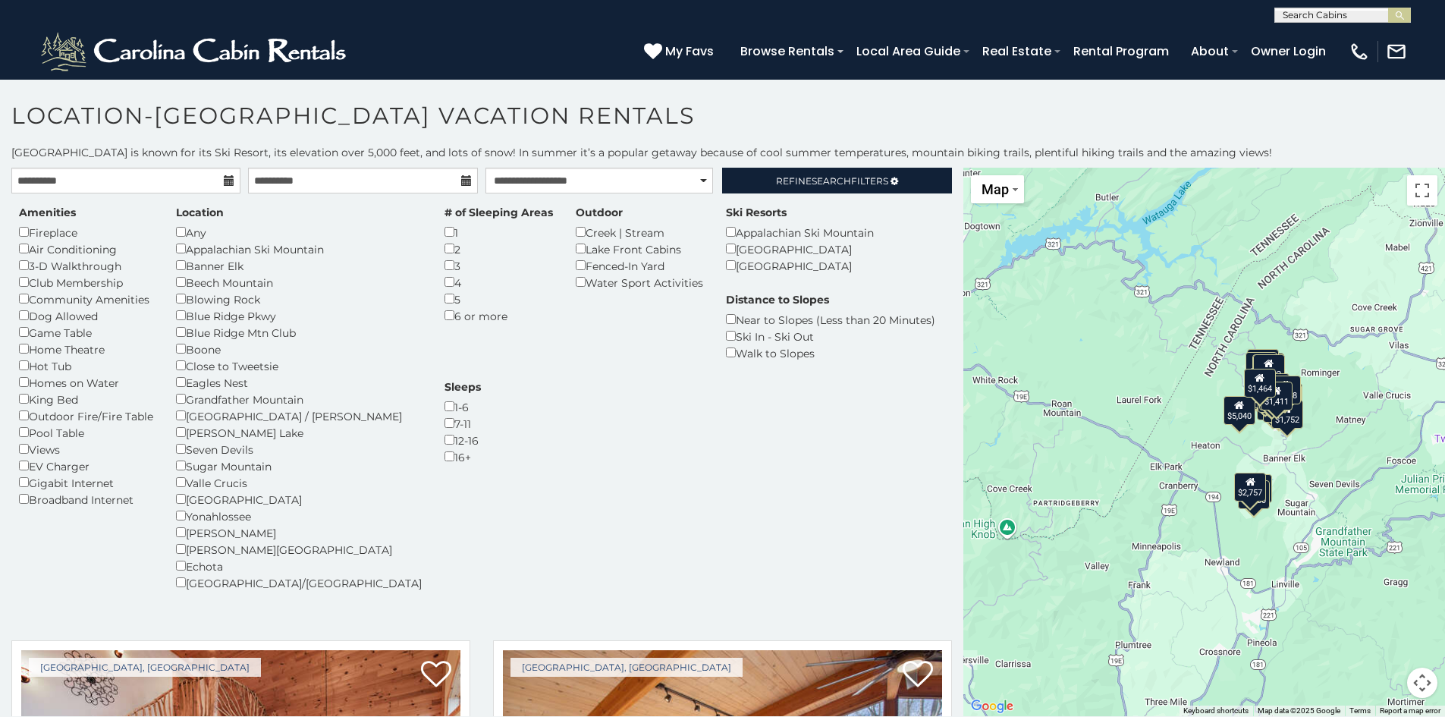
click at [18, 363] on div "Amenities Fireplace Air Conditioning 3-D Walkthrough Club Membership Community …" at bounding box center [86, 356] width 157 height 303
click at [661, 183] on select "**********" at bounding box center [599, 181] width 228 height 26
click at [485, 168] on select "**********" at bounding box center [599, 181] width 228 height 26
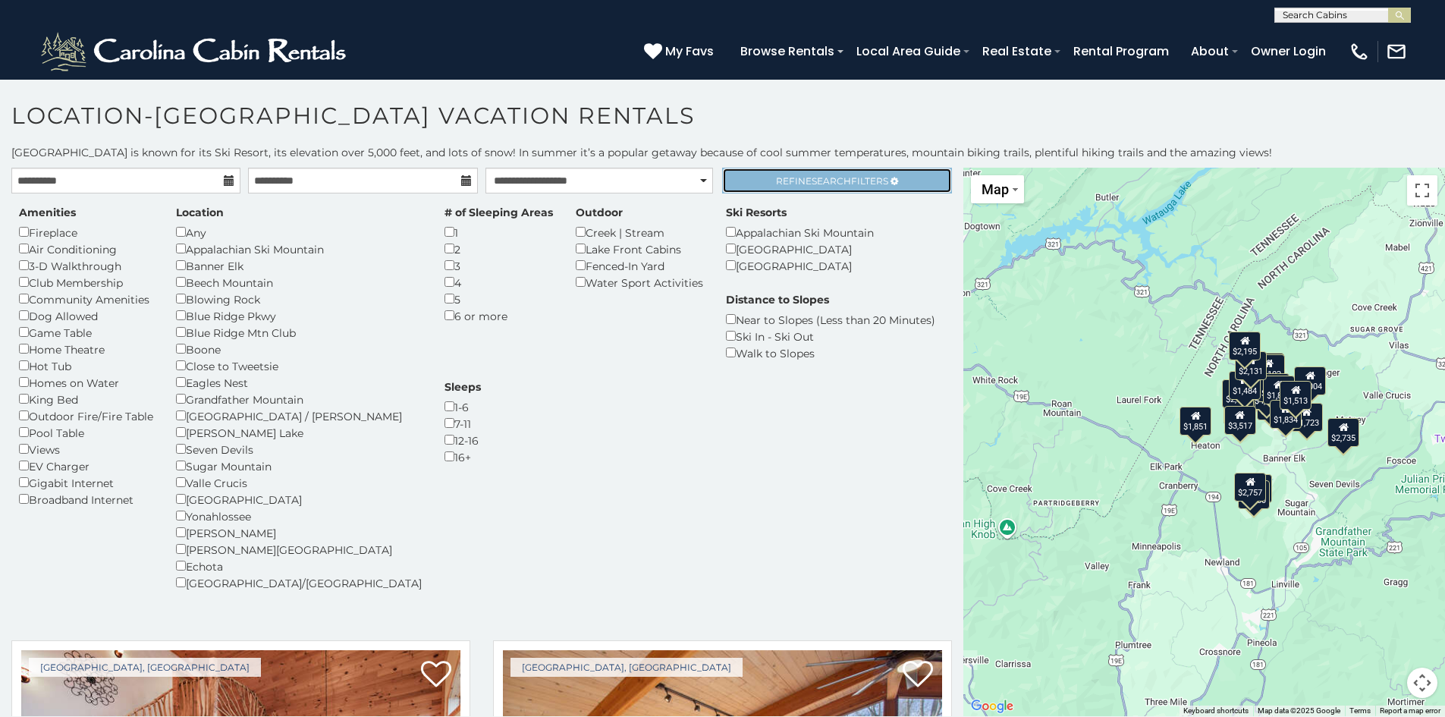
click at [766, 180] on link "Refine Search Filters" at bounding box center [836, 181] width 229 height 26
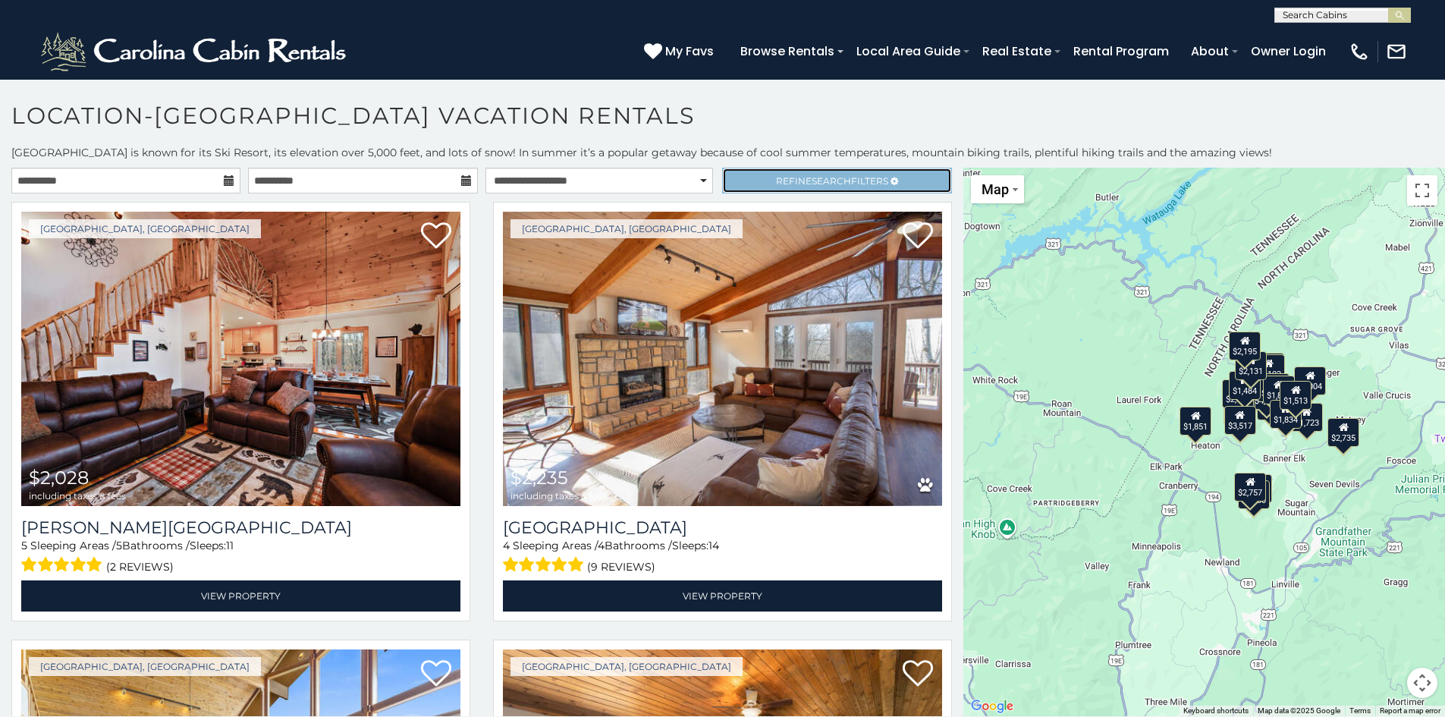
click at [766, 180] on link "Refine Search Filters" at bounding box center [836, 181] width 229 height 26
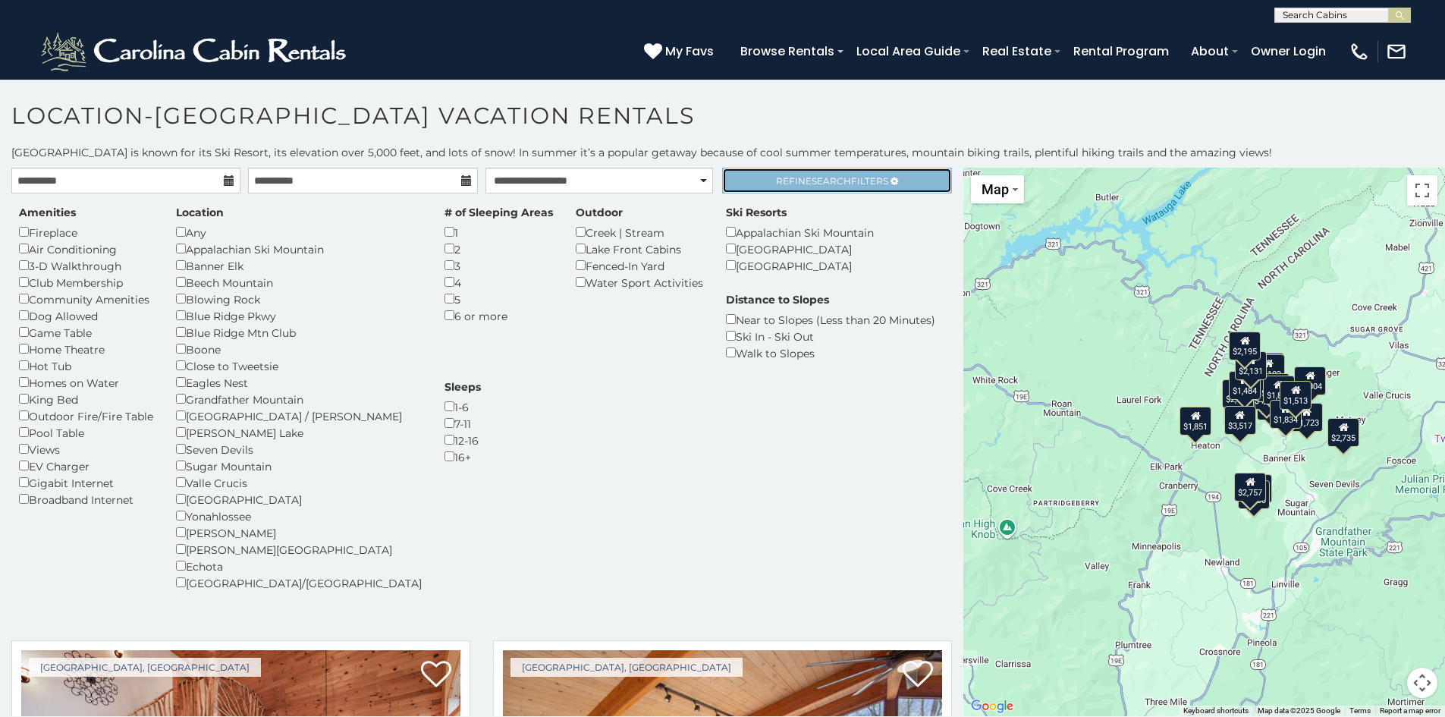
click at [891, 179] on icon at bounding box center [895, 181] width 8 height 9
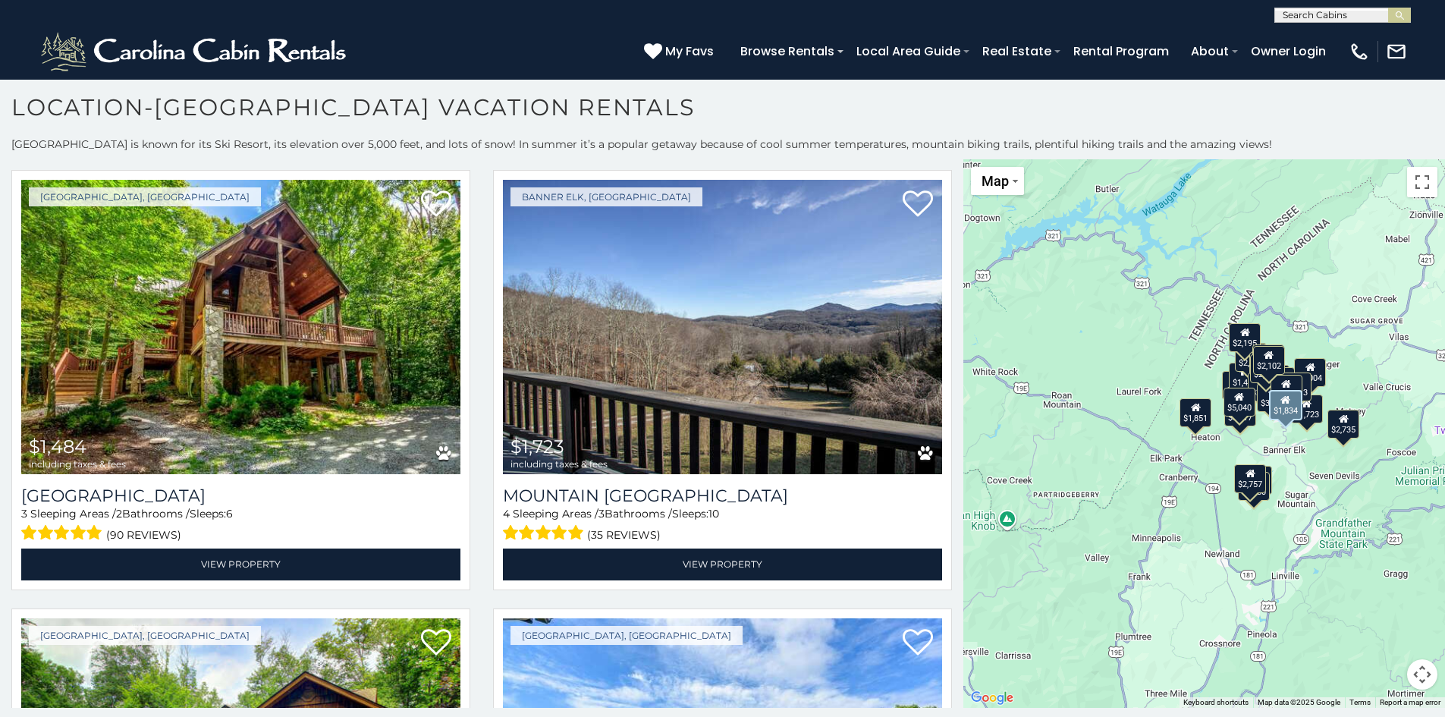
scroll to position [4400, 0]
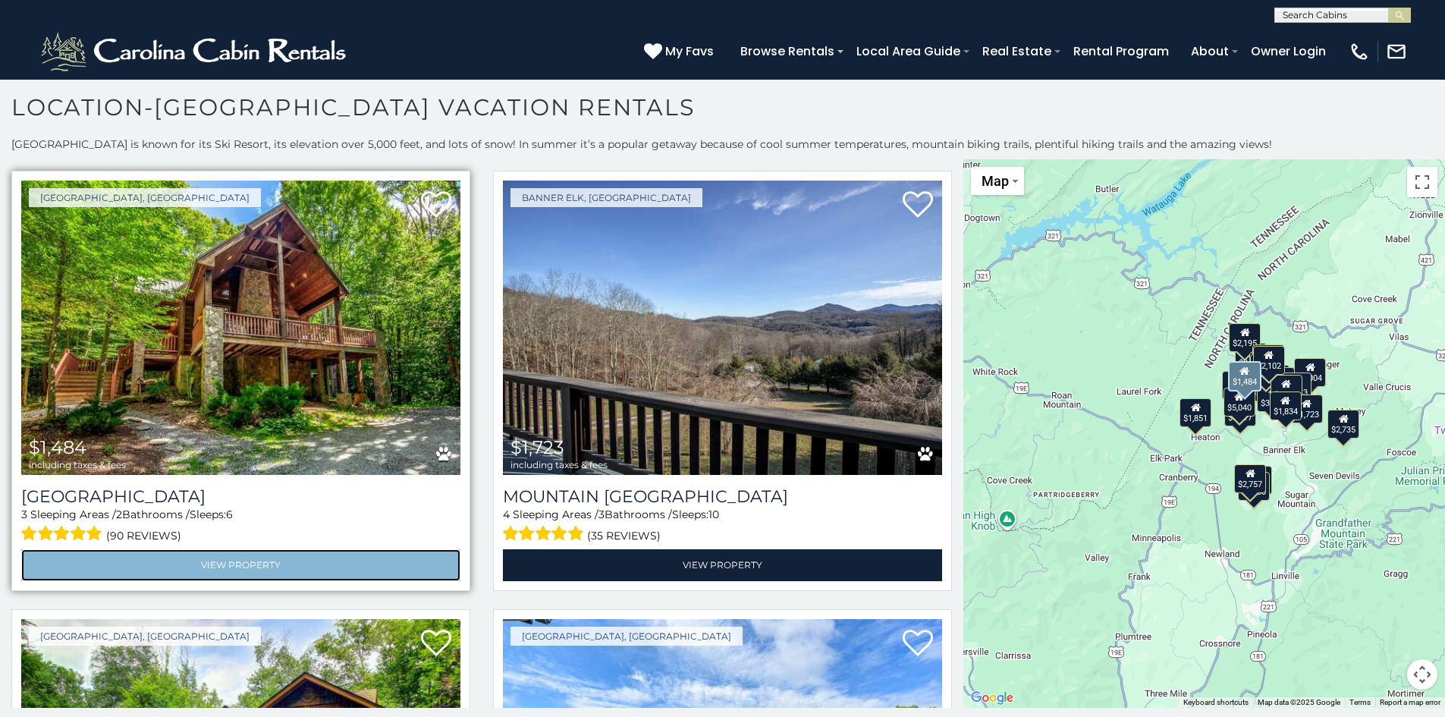
click at [342, 549] on link "View Property" at bounding box center [240, 564] width 439 height 31
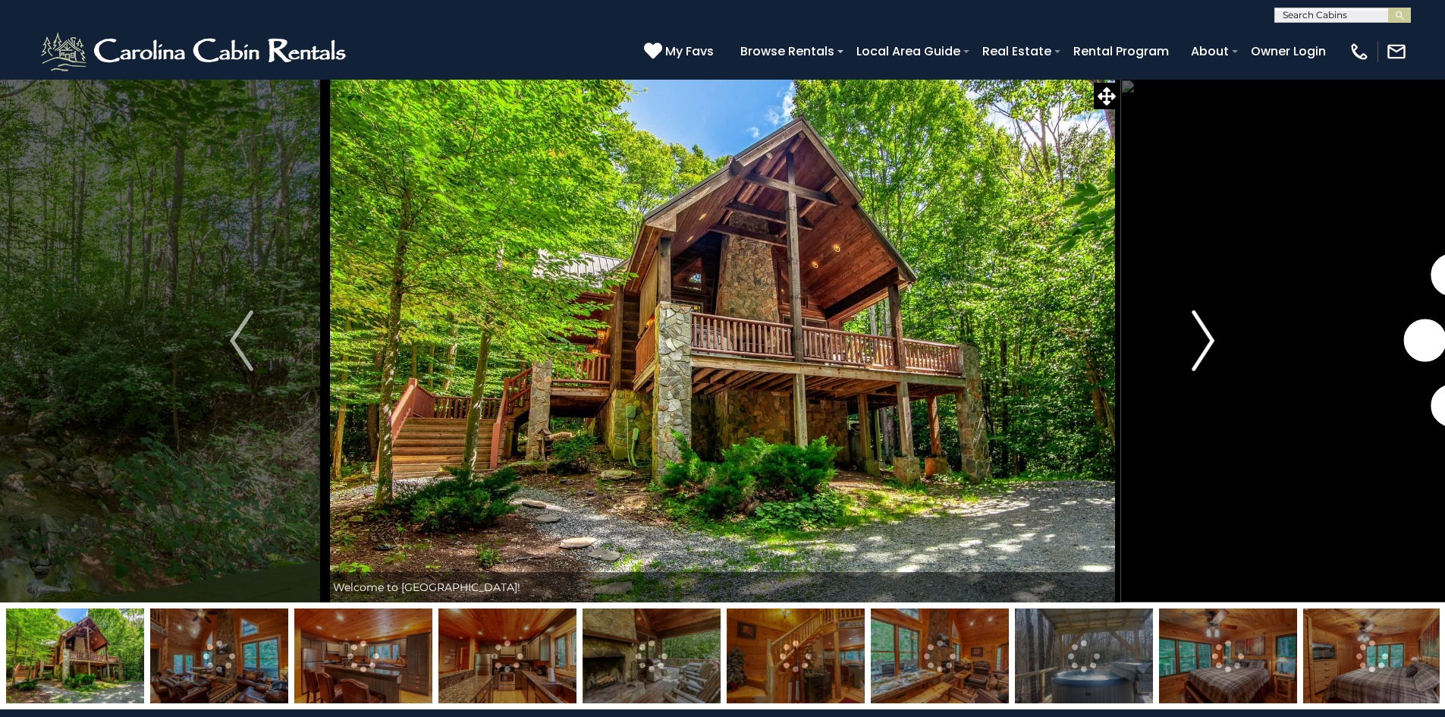
click at [1199, 336] on img "Next" at bounding box center [1203, 340] width 23 height 61
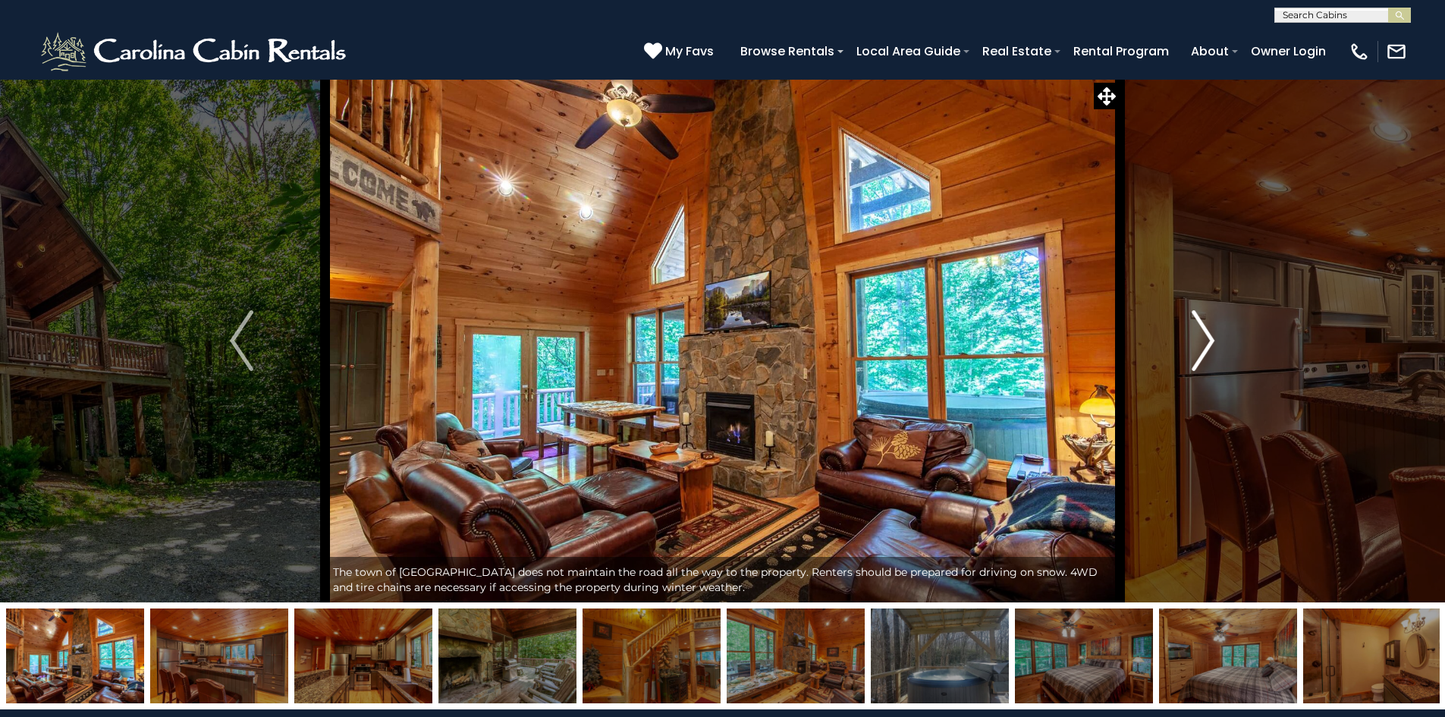
click at [1204, 340] on img "Next" at bounding box center [1203, 340] width 23 height 61
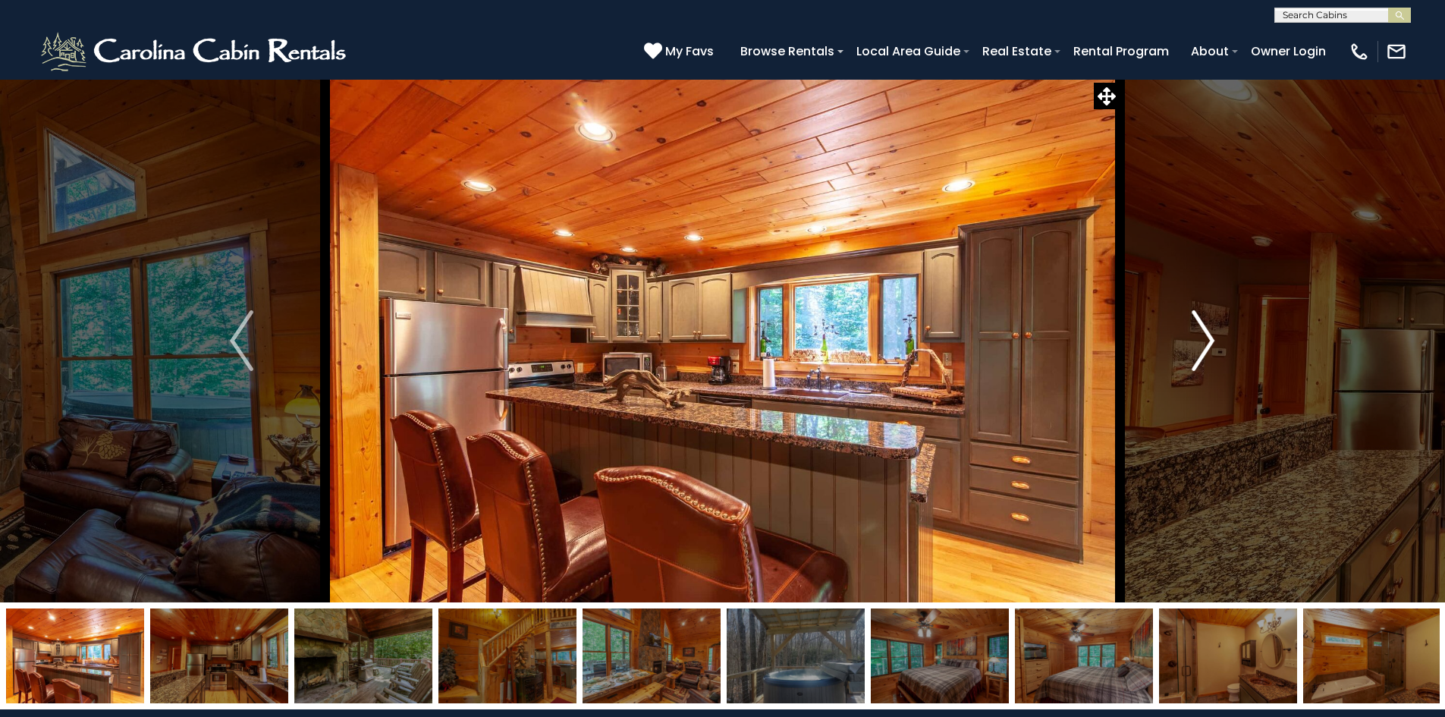
click at [1204, 340] on img "Next" at bounding box center [1203, 340] width 23 height 61
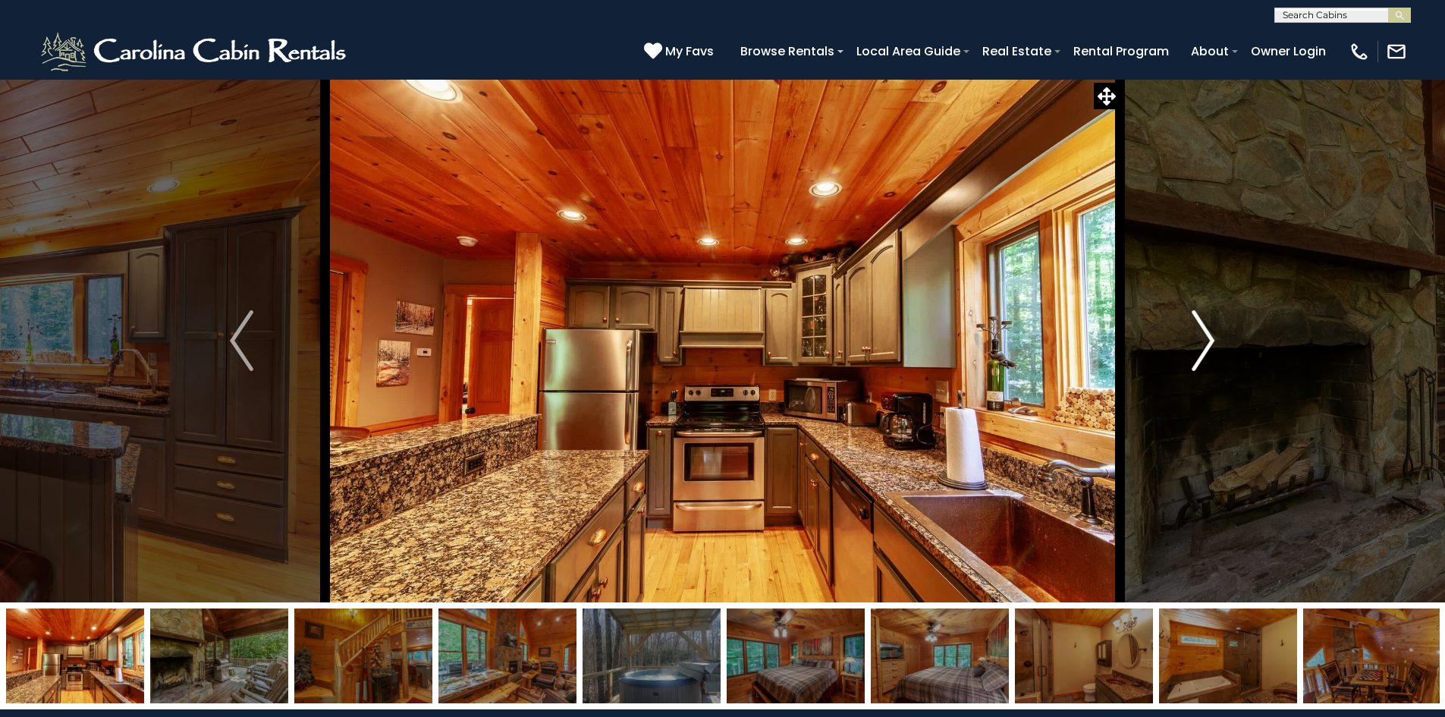
click at [1204, 338] on img "Next" at bounding box center [1203, 340] width 23 height 61
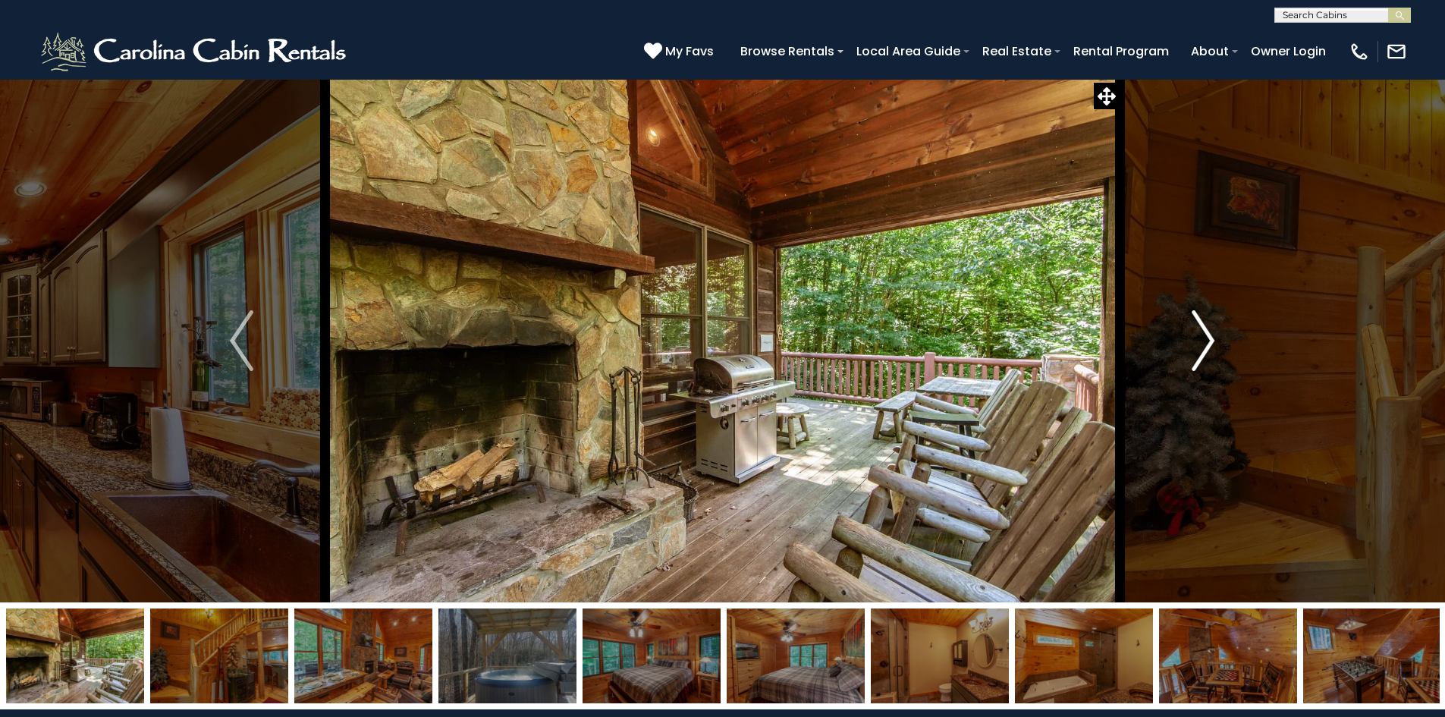
click at [1204, 337] on img "Next" at bounding box center [1203, 340] width 23 height 61
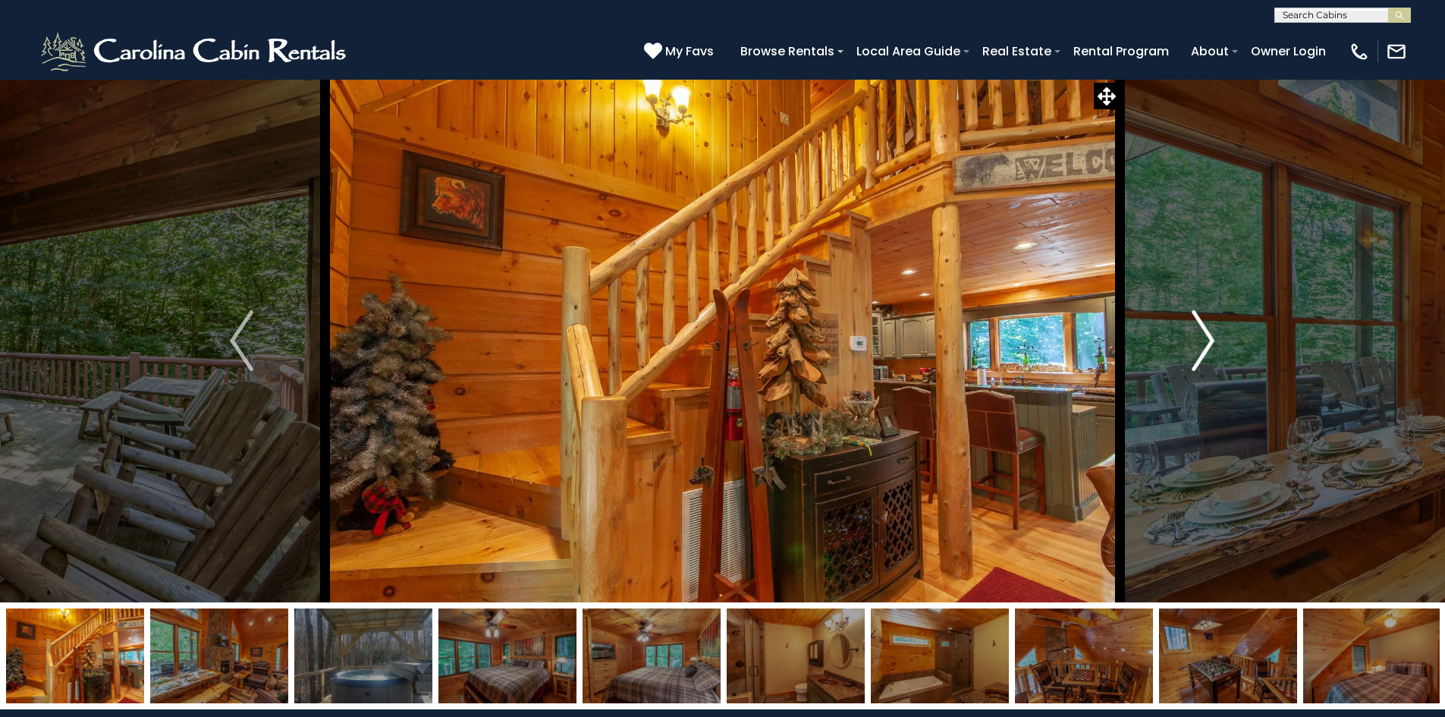
click at [1204, 336] on img "Next" at bounding box center [1203, 340] width 23 height 61
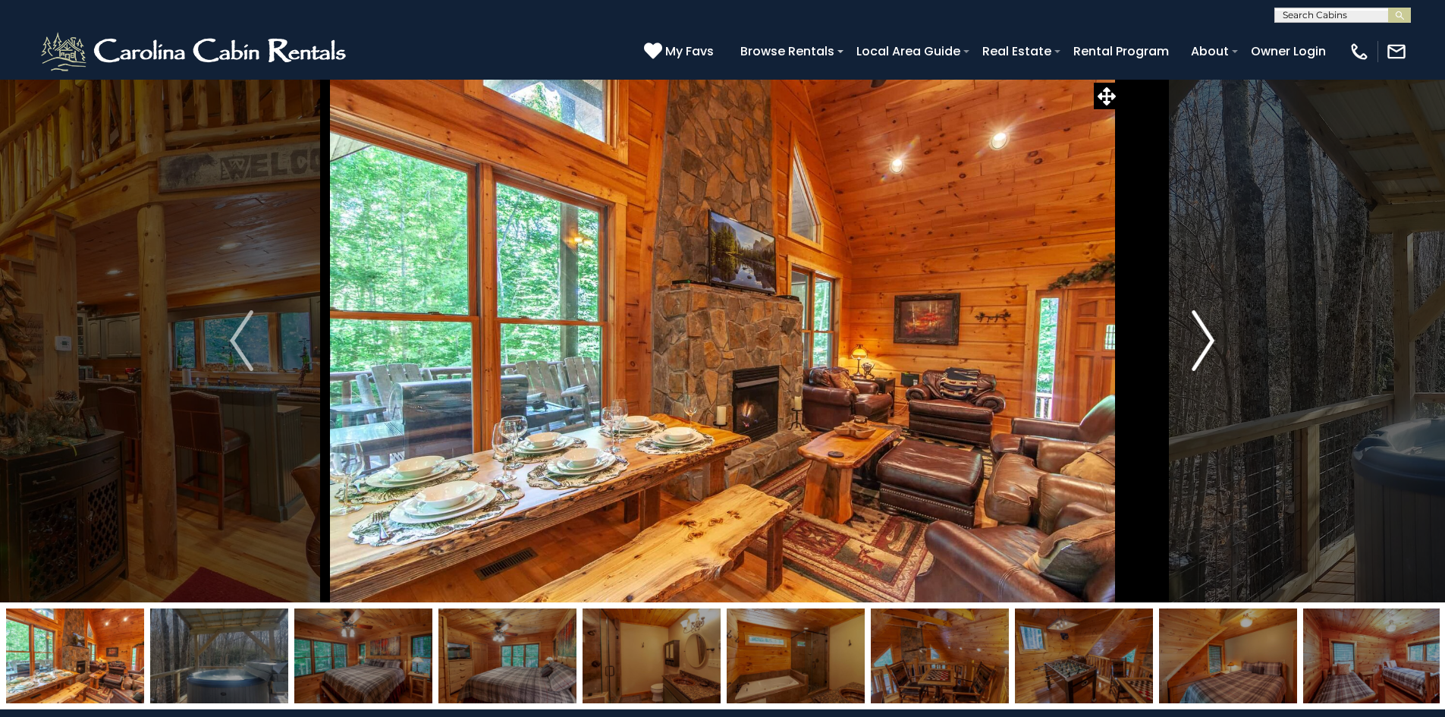
click at [1203, 336] on img "Next" at bounding box center [1203, 340] width 23 height 61
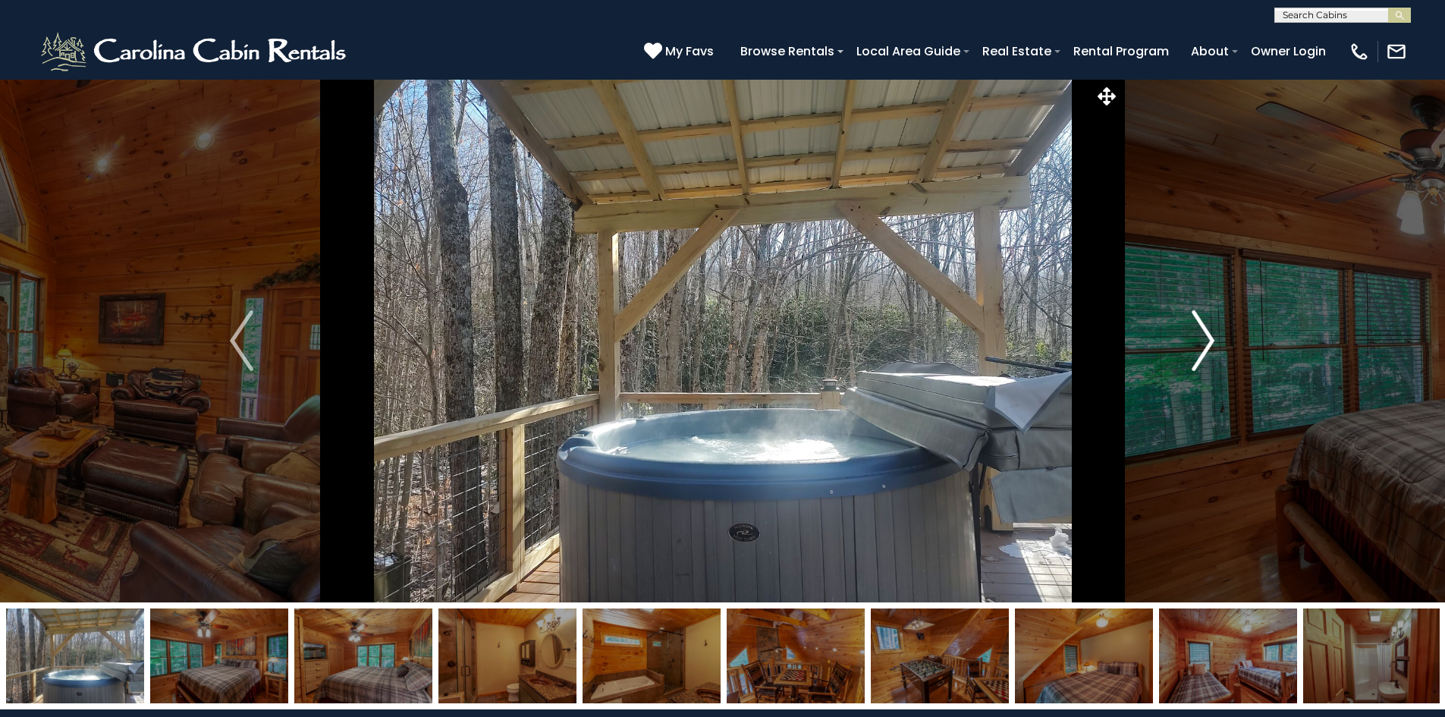
click at [1202, 335] on img "Next" at bounding box center [1203, 340] width 23 height 61
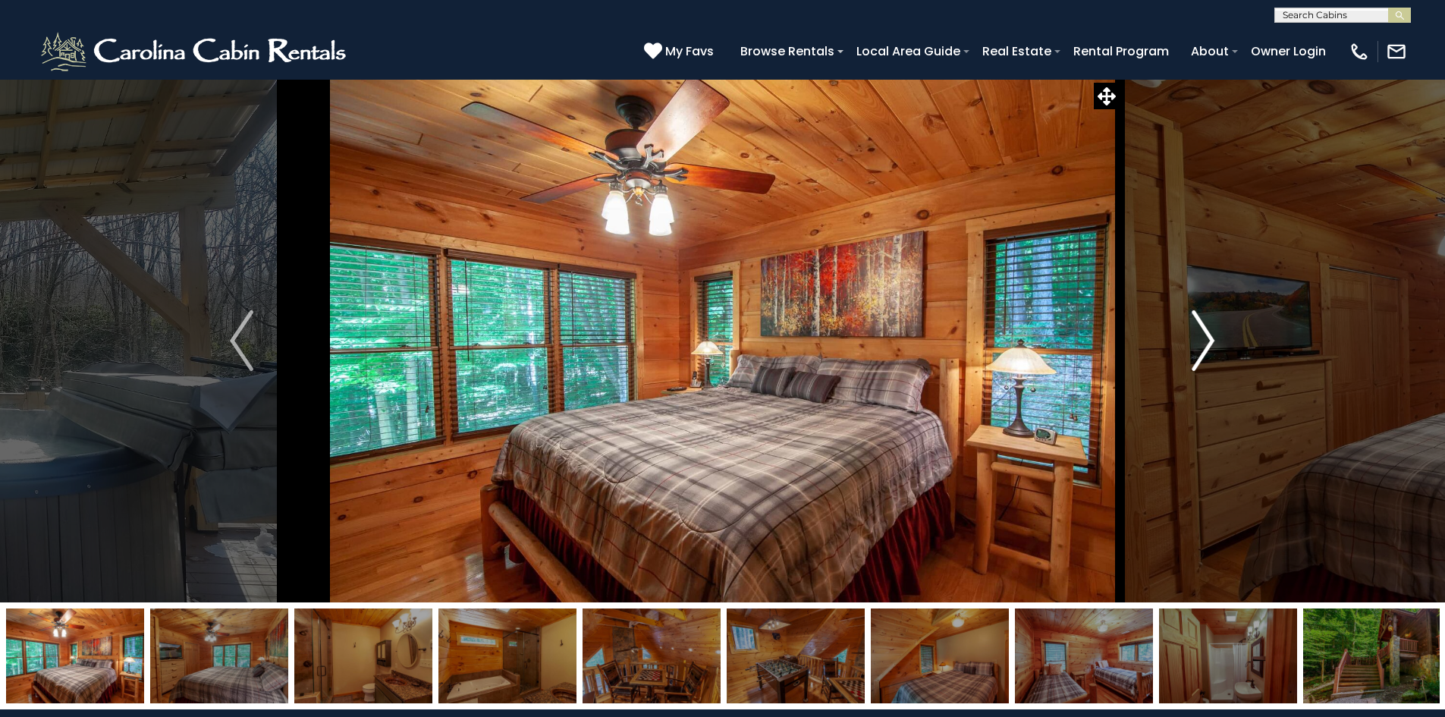
click at [1201, 336] on img "Next" at bounding box center [1203, 340] width 23 height 61
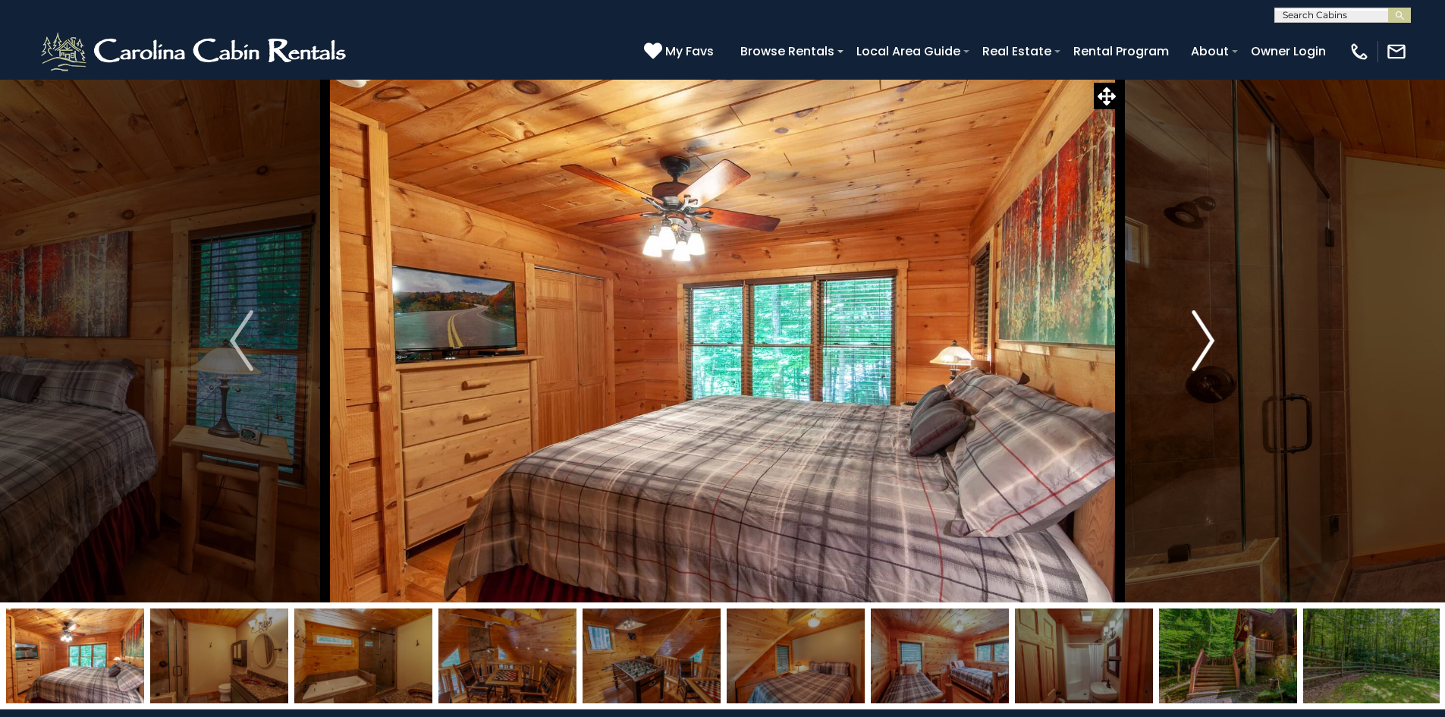
click at [1208, 335] on img "Next" at bounding box center [1203, 340] width 23 height 61
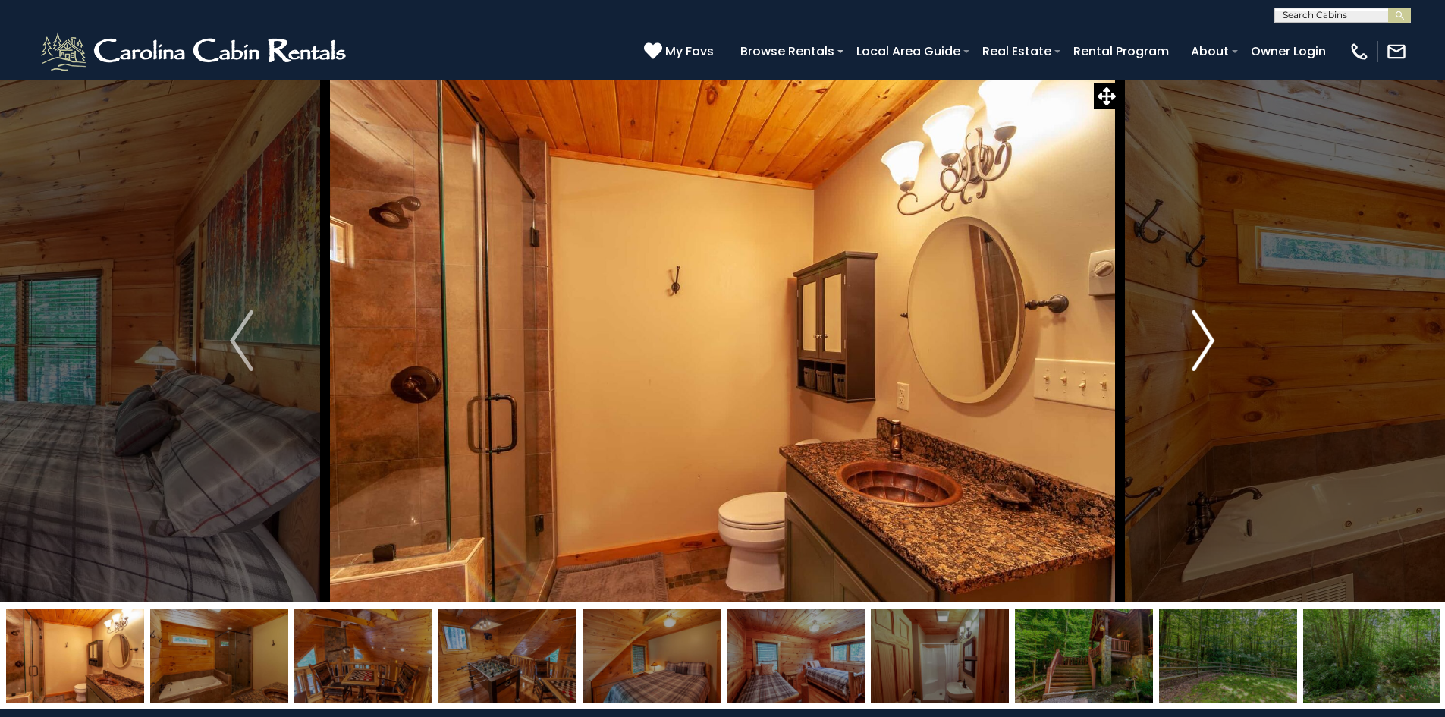
click at [1208, 335] on img "Next" at bounding box center [1203, 340] width 23 height 61
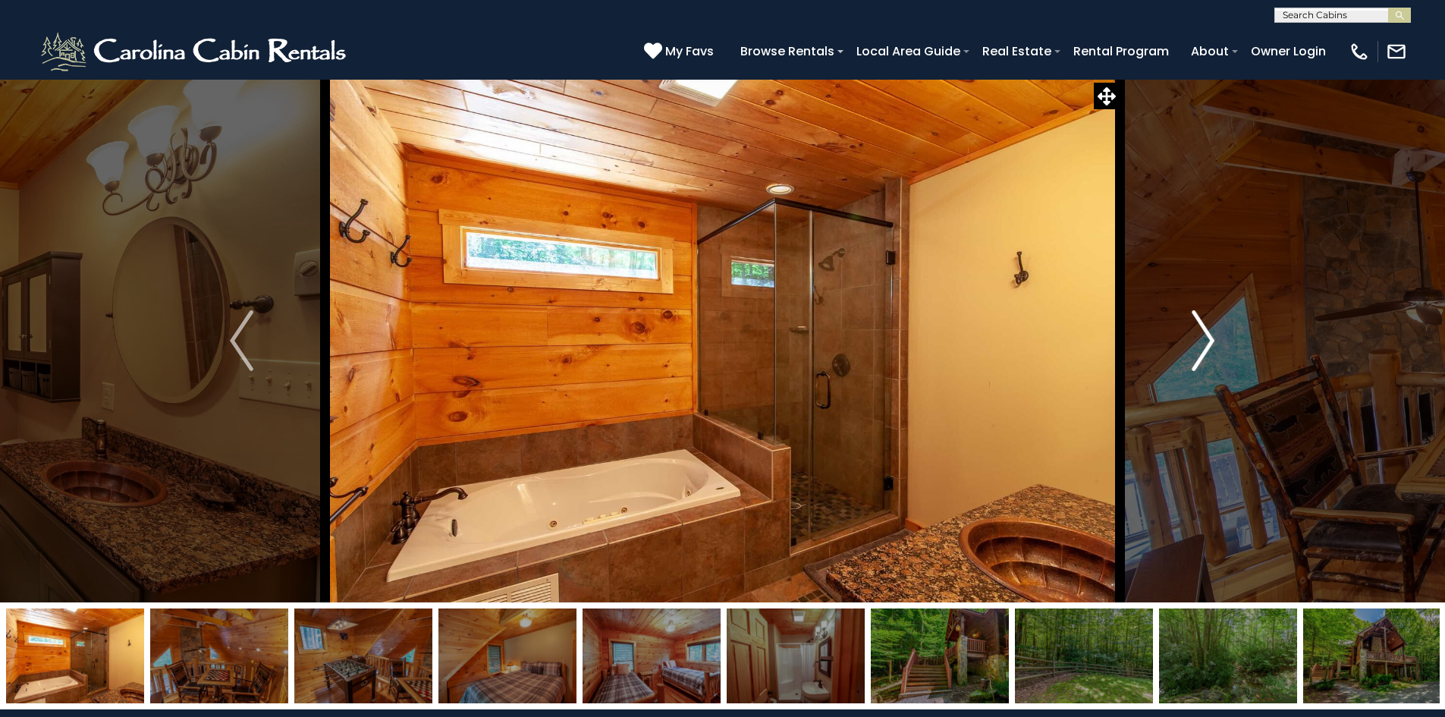
click at [1208, 335] on img "Next" at bounding box center [1203, 340] width 23 height 61
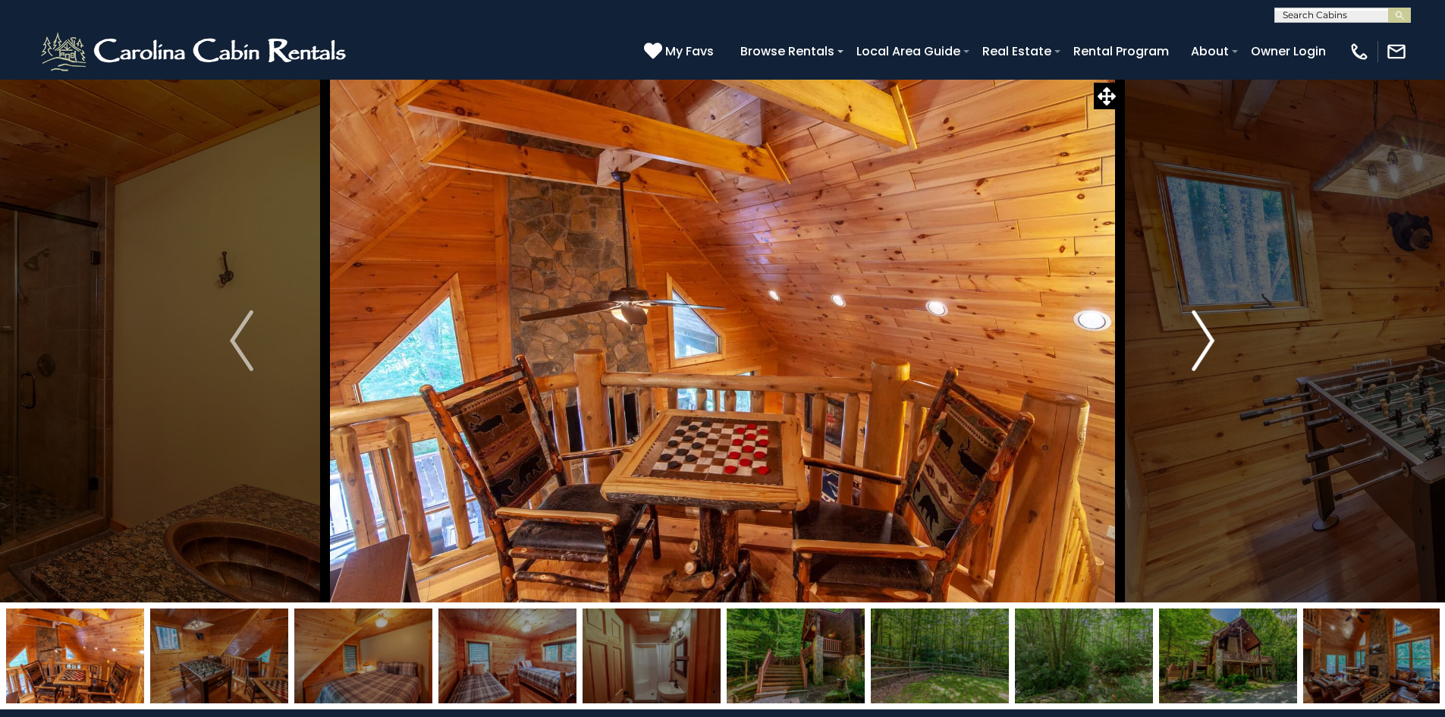
click at [1208, 335] on img "Next" at bounding box center [1203, 340] width 23 height 61
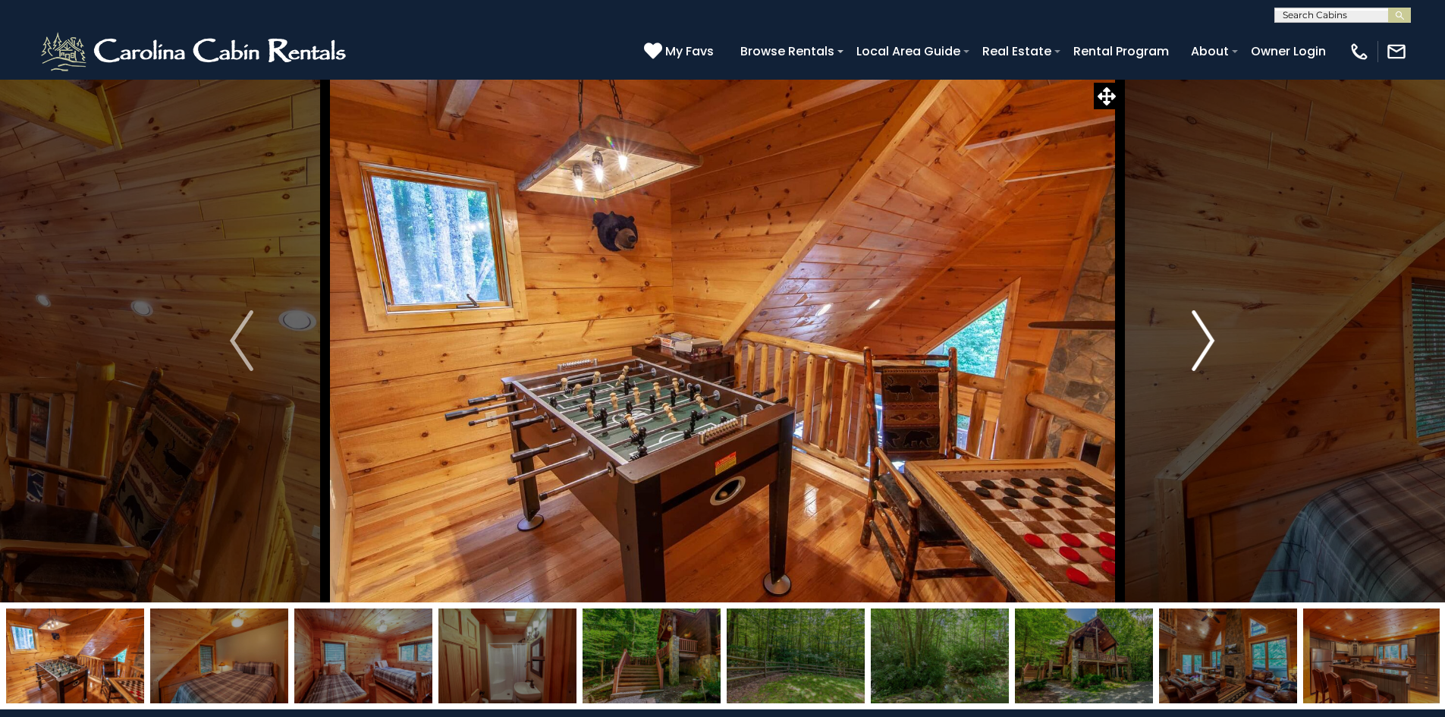
click at [1208, 335] on img "Next" at bounding box center [1203, 340] width 23 height 61
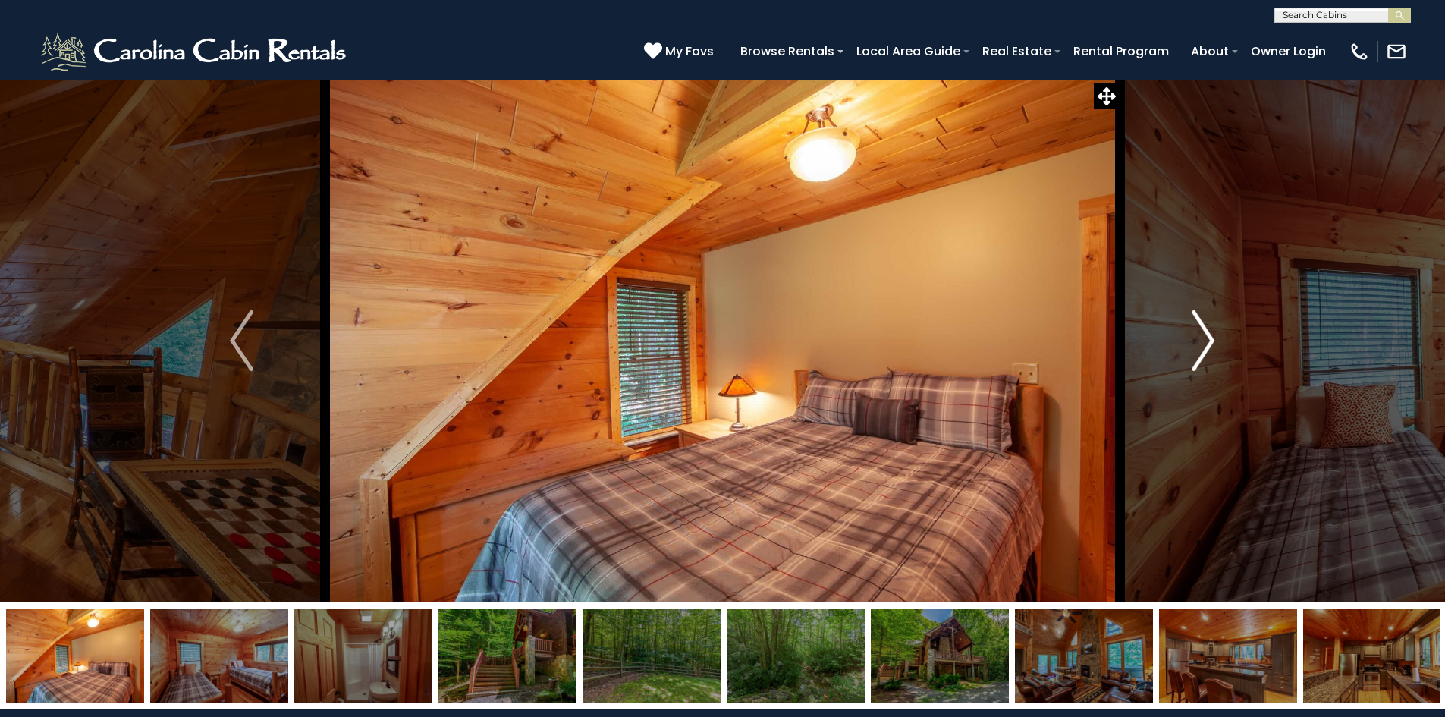
click at [1208, 335] on img "Next" at bounding box center [1203, 340] width 23 height 61
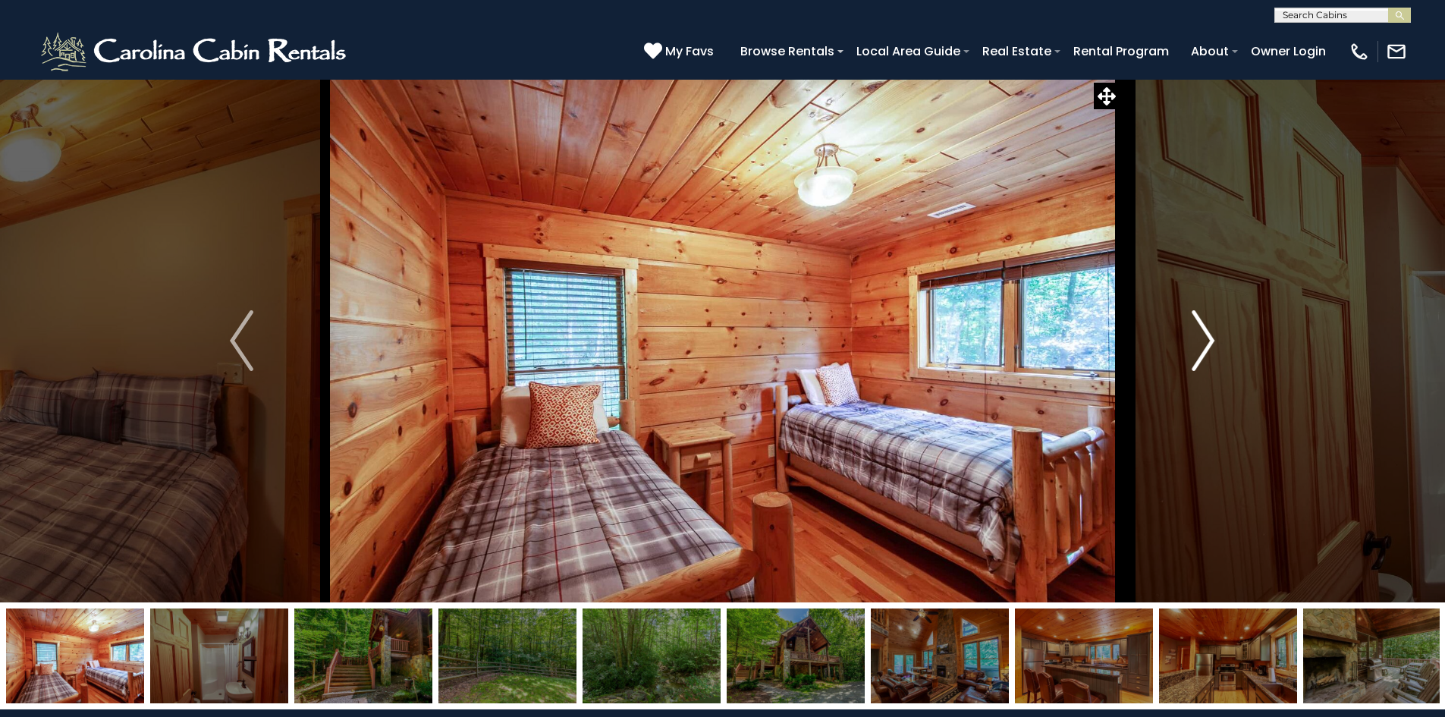
click at [1208, 335] on img "Next" at bounding box center [1203, 340] width 23 height 61
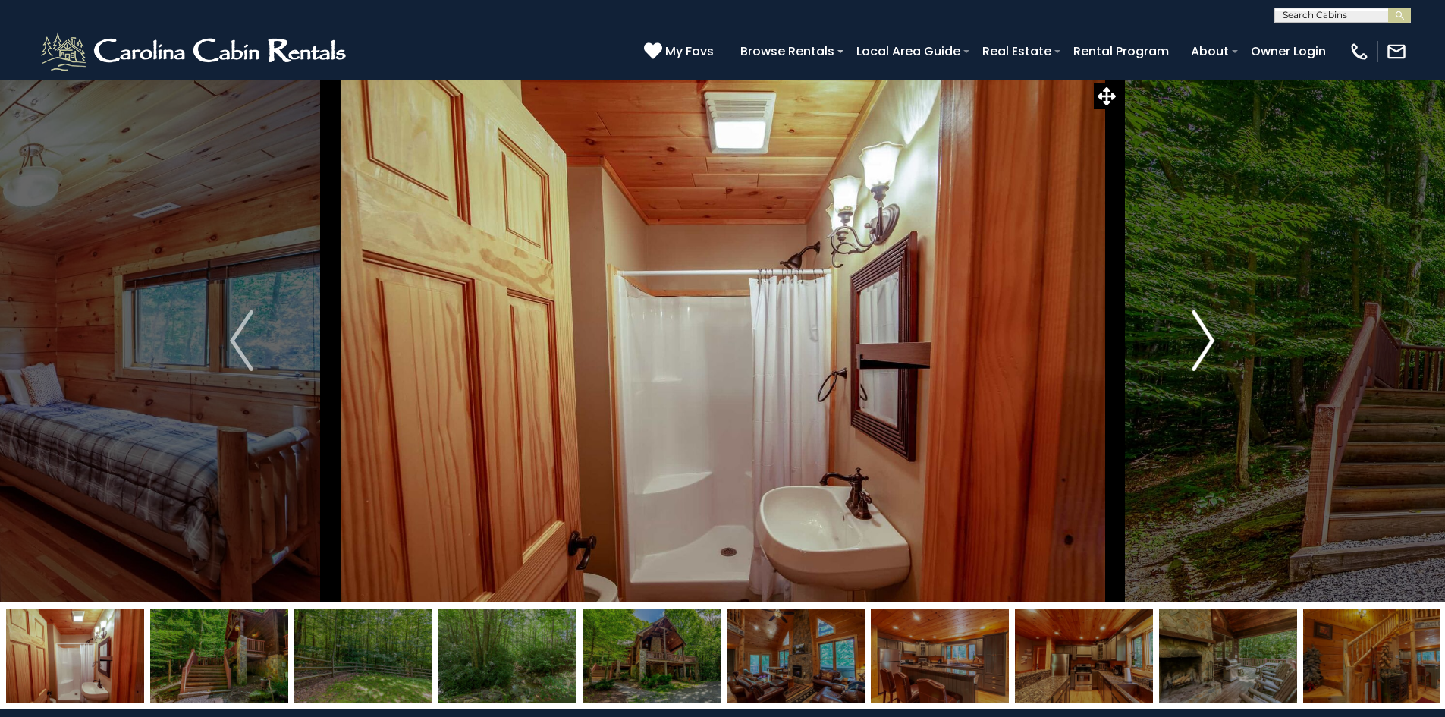
click at [1208, 335] on img "Next" at bounding box center [1203, 340] width 23 height 61
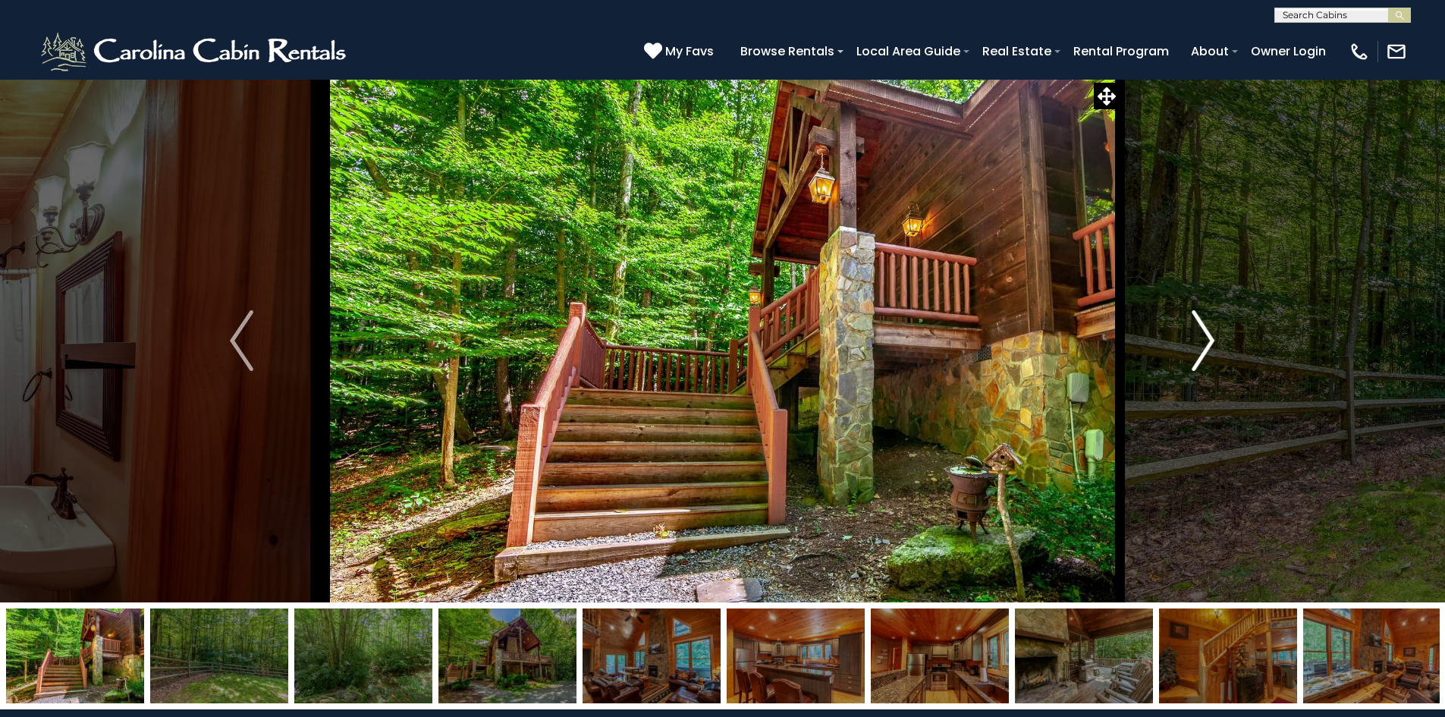
click at [1208, 335] on img "Next" at bounding box center [1203, 340] width 23 height 61
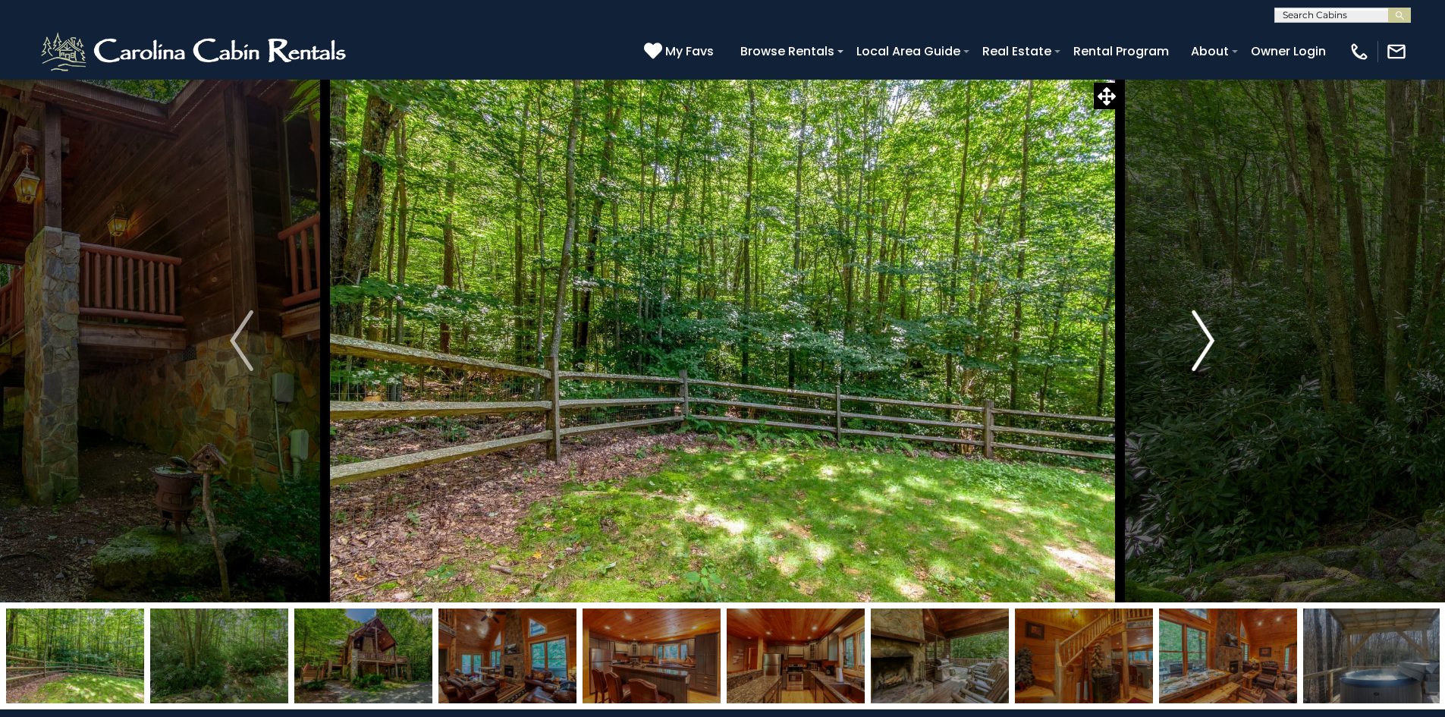
click at [1208, 335] on img "Next" at bounding box center [1203, 340] width 23 height 61
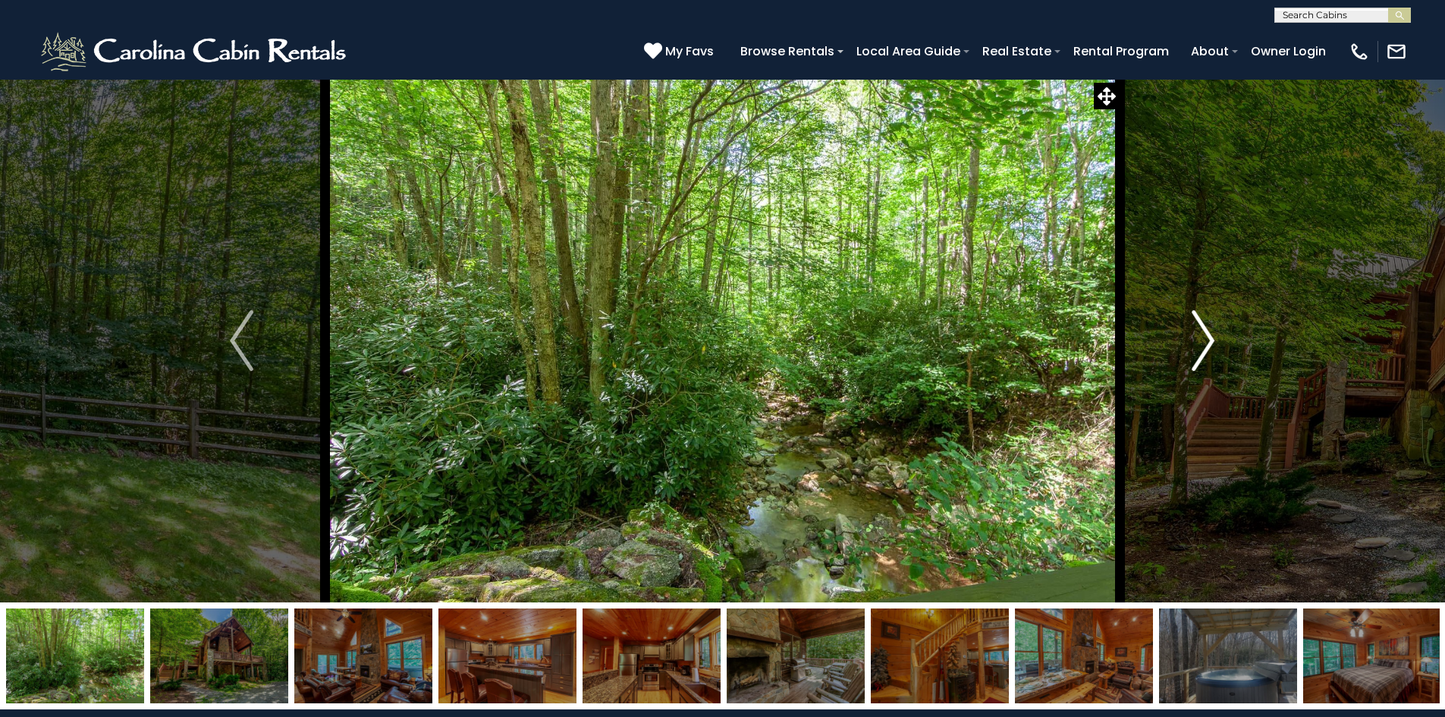
click at [1208, 335] on img "Next" at bounding box center [1203, 340] width 23 height 61
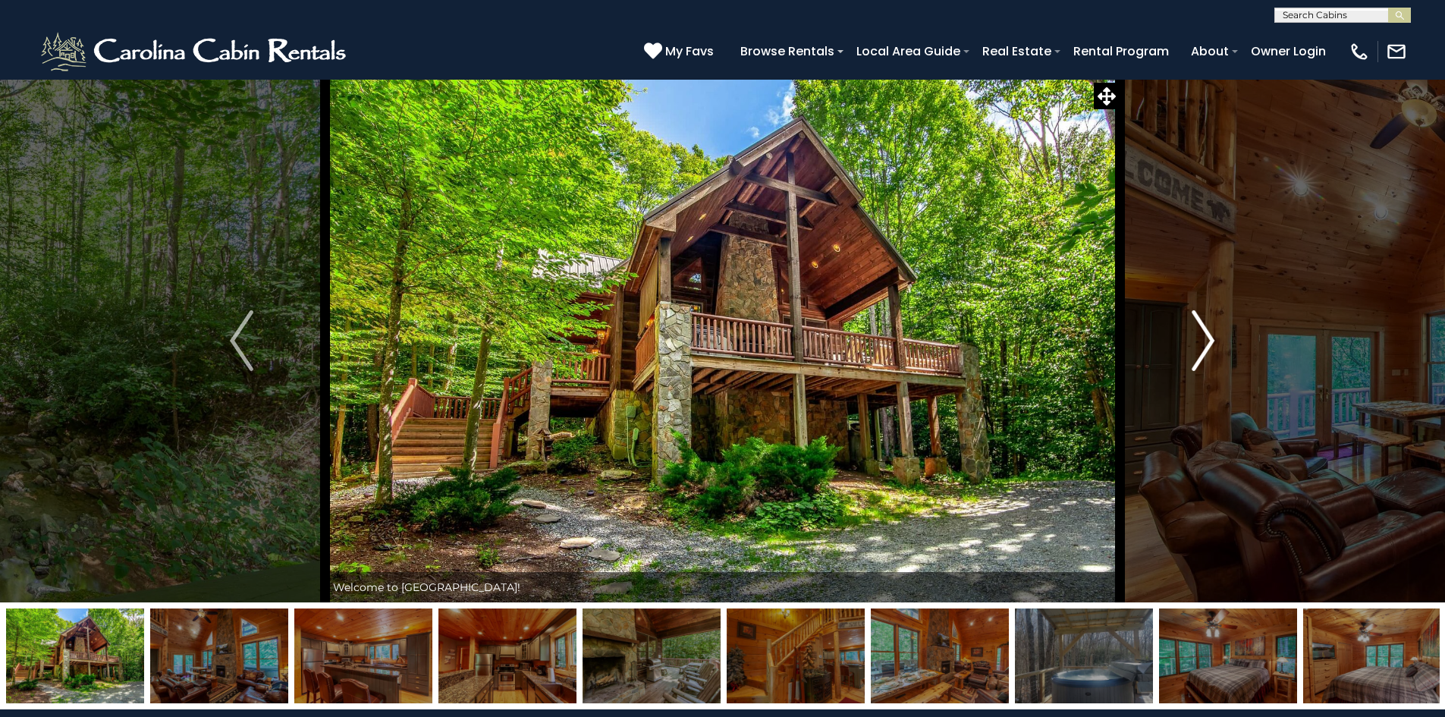
click at [1212, 341] on img "Next" at bounding box center [1203, 340] width 23 height 61
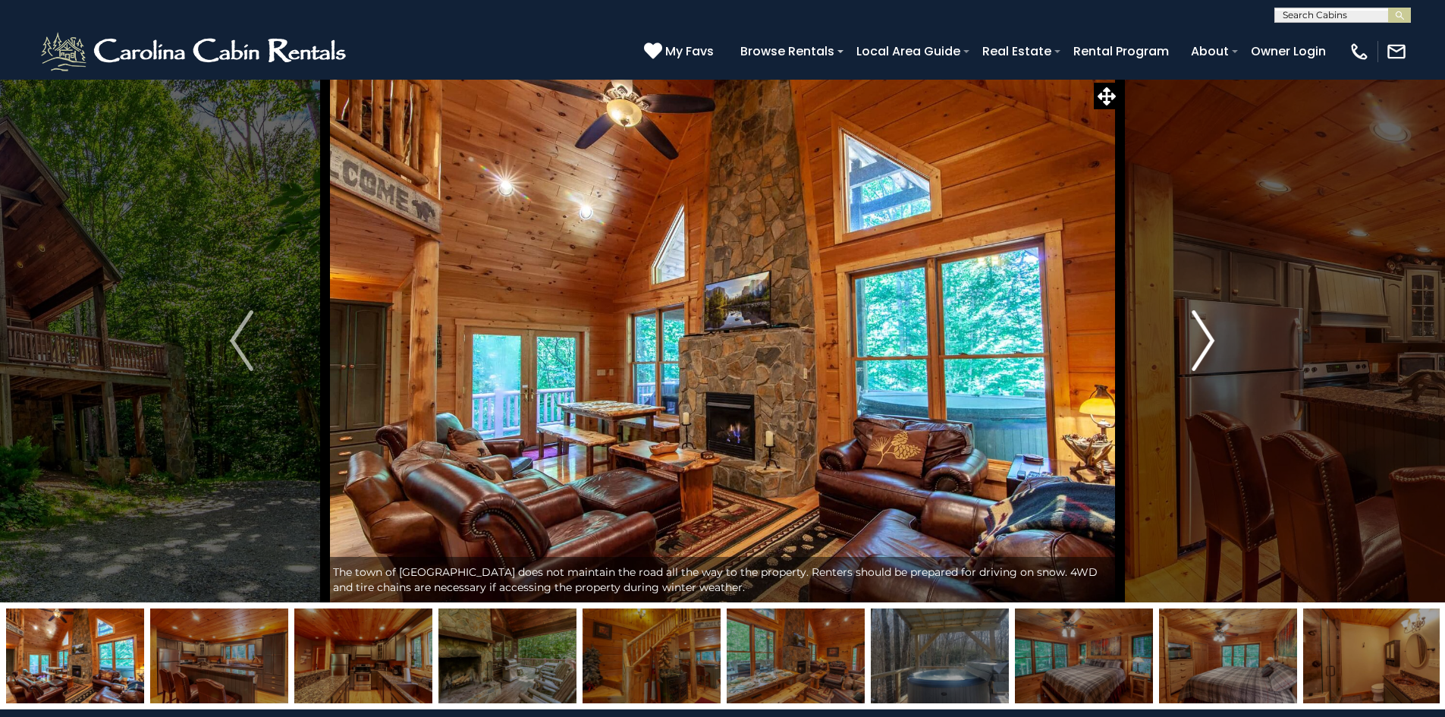
click at [1211, 348] on img "Next" at bounding box center [1203, 340] width 23 height 61
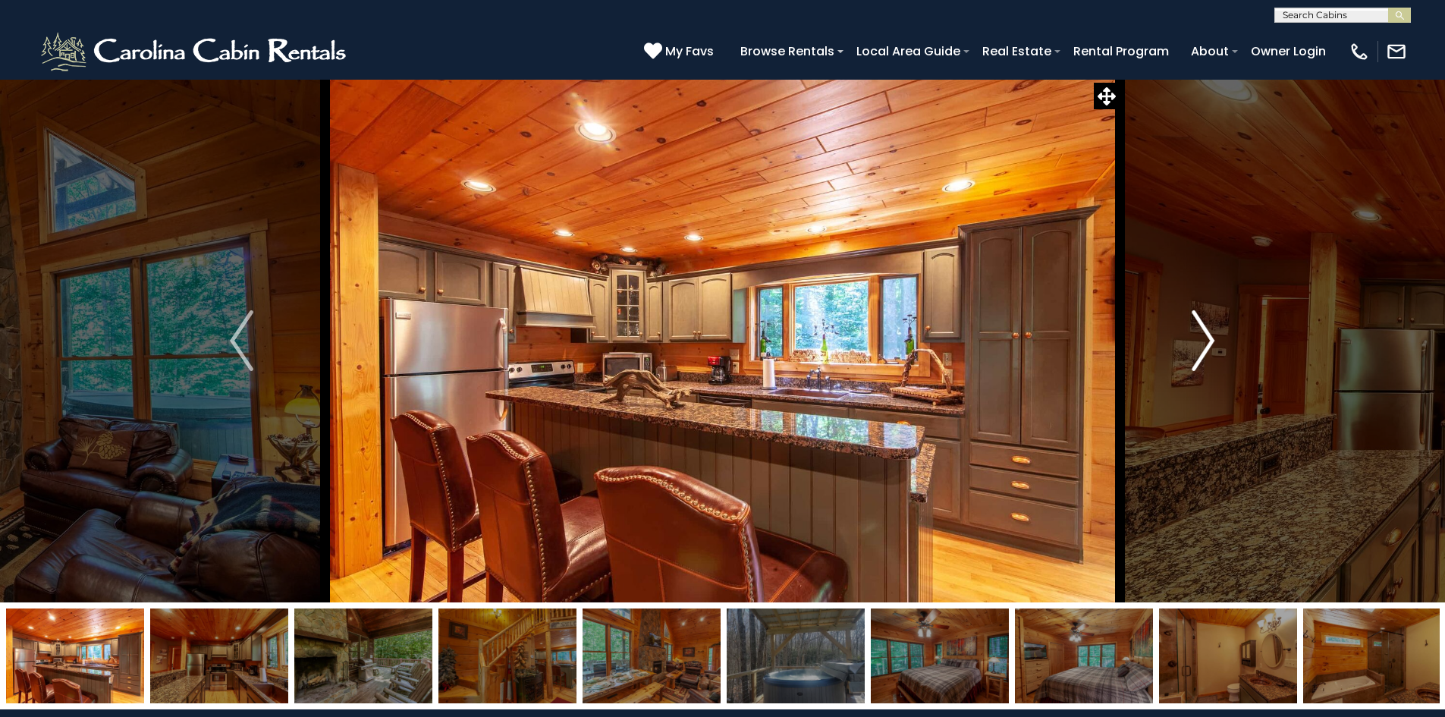
click at [1211, 351] on img "Next" at bounding box center [1203, 340] width 23 height 61
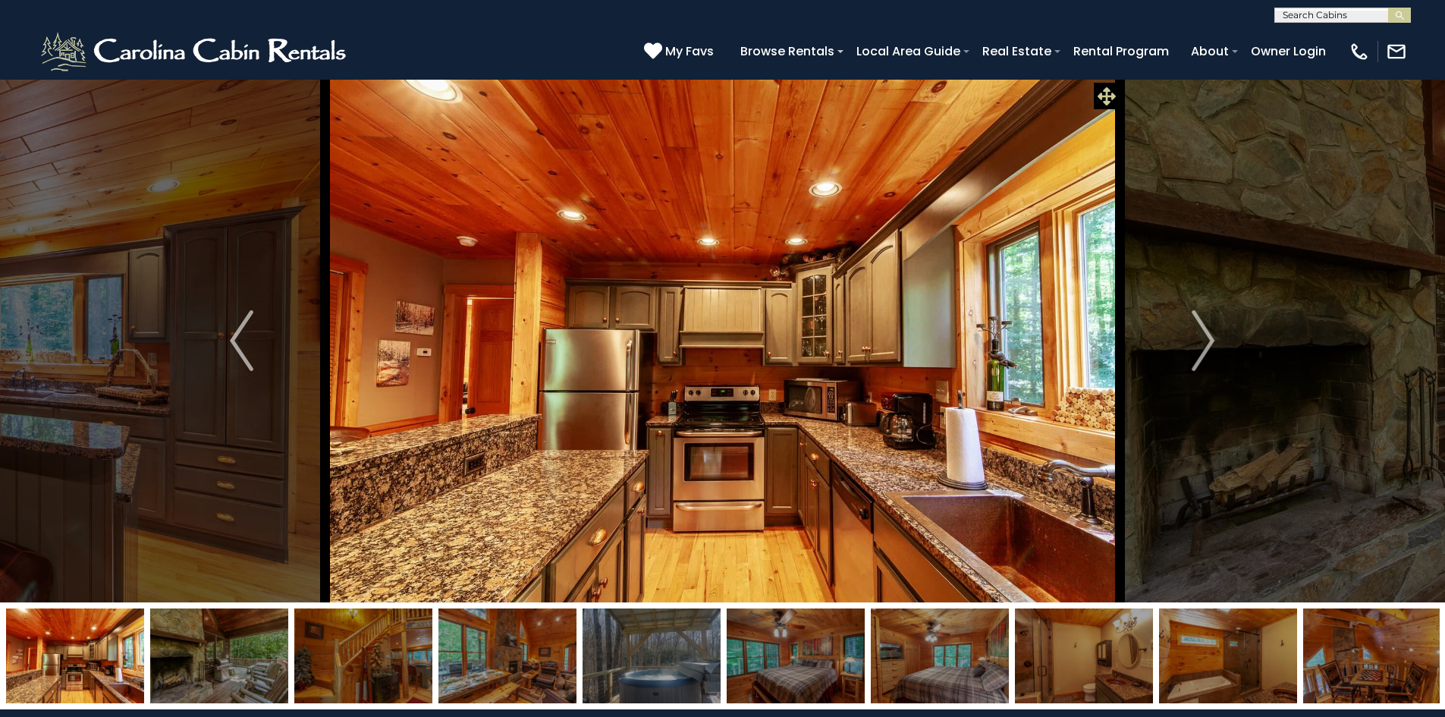
click at [1100, 96] on icon at bounding box center [1107, 96] width 18 height 18
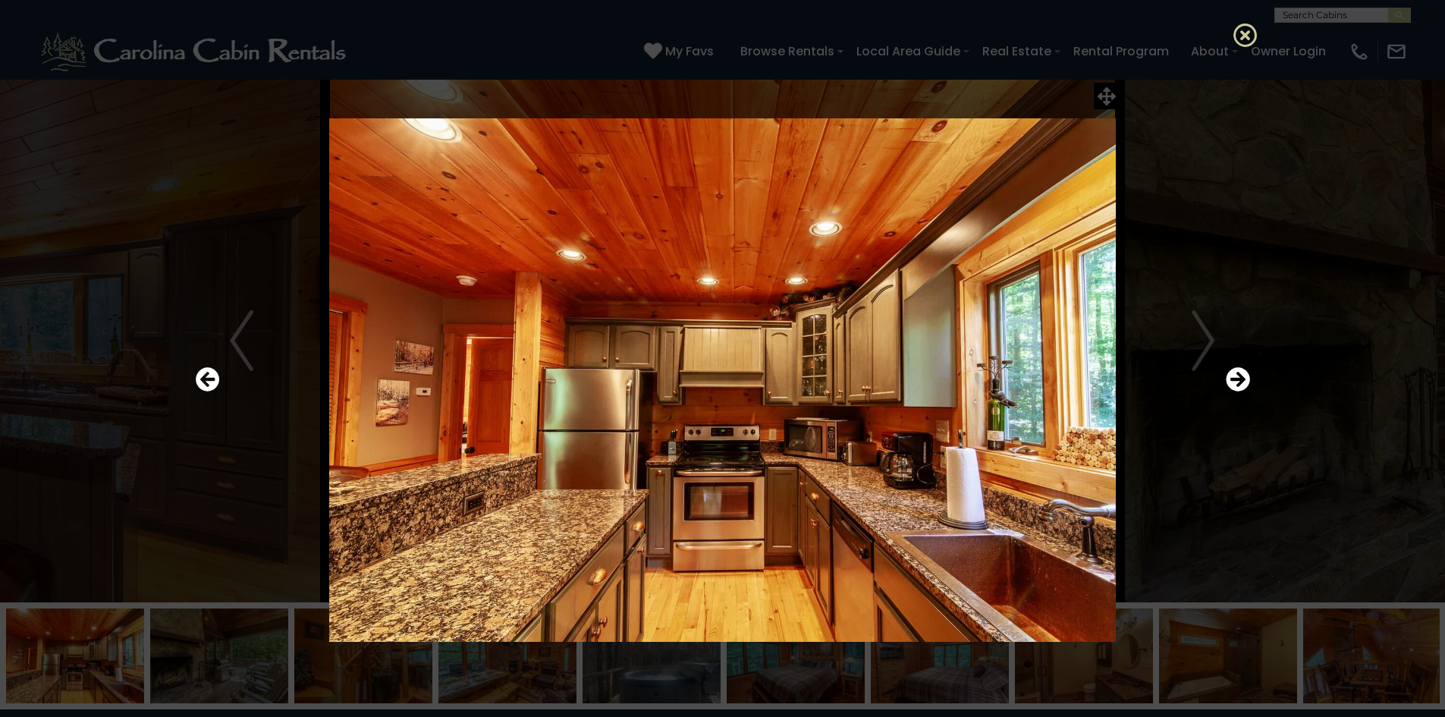
click at [1237, 33] on icon at bounding box center [1245, 35] width 24 height 24
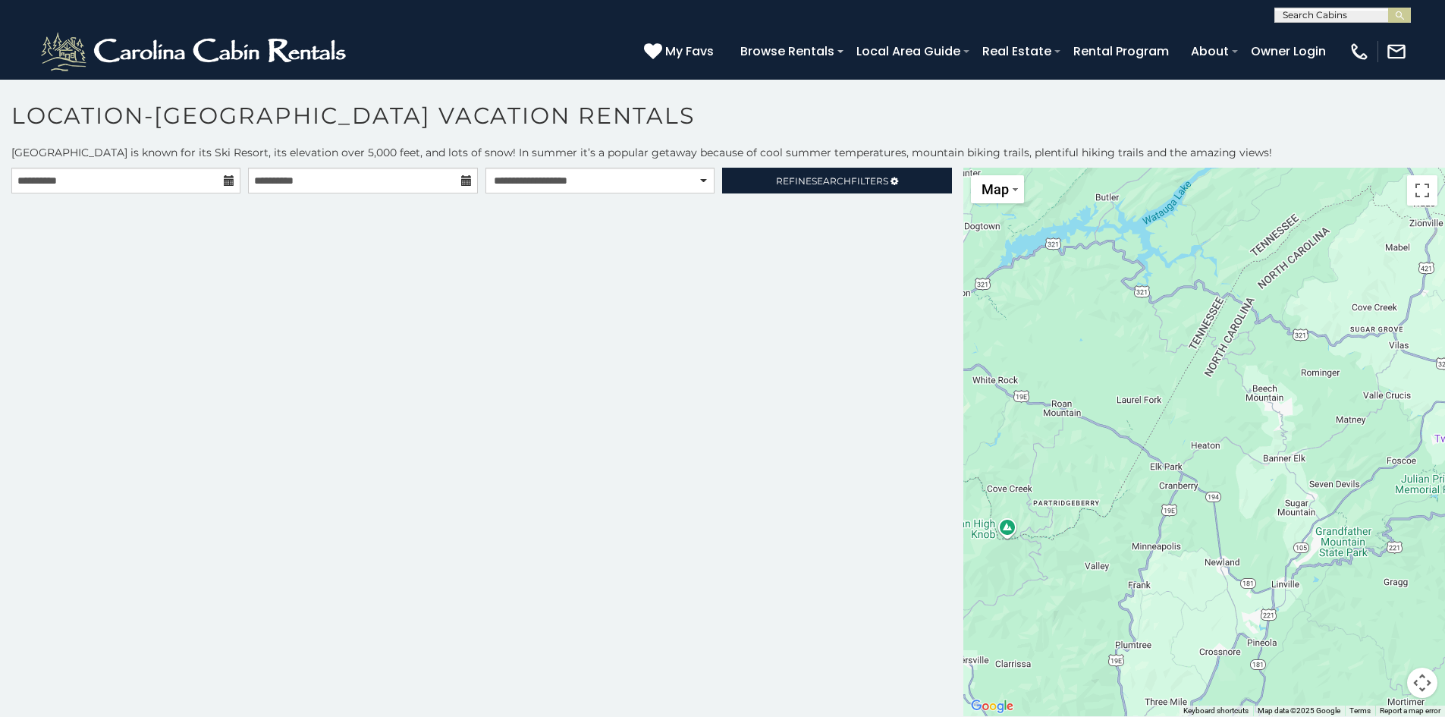
scroll to position [8, 0]
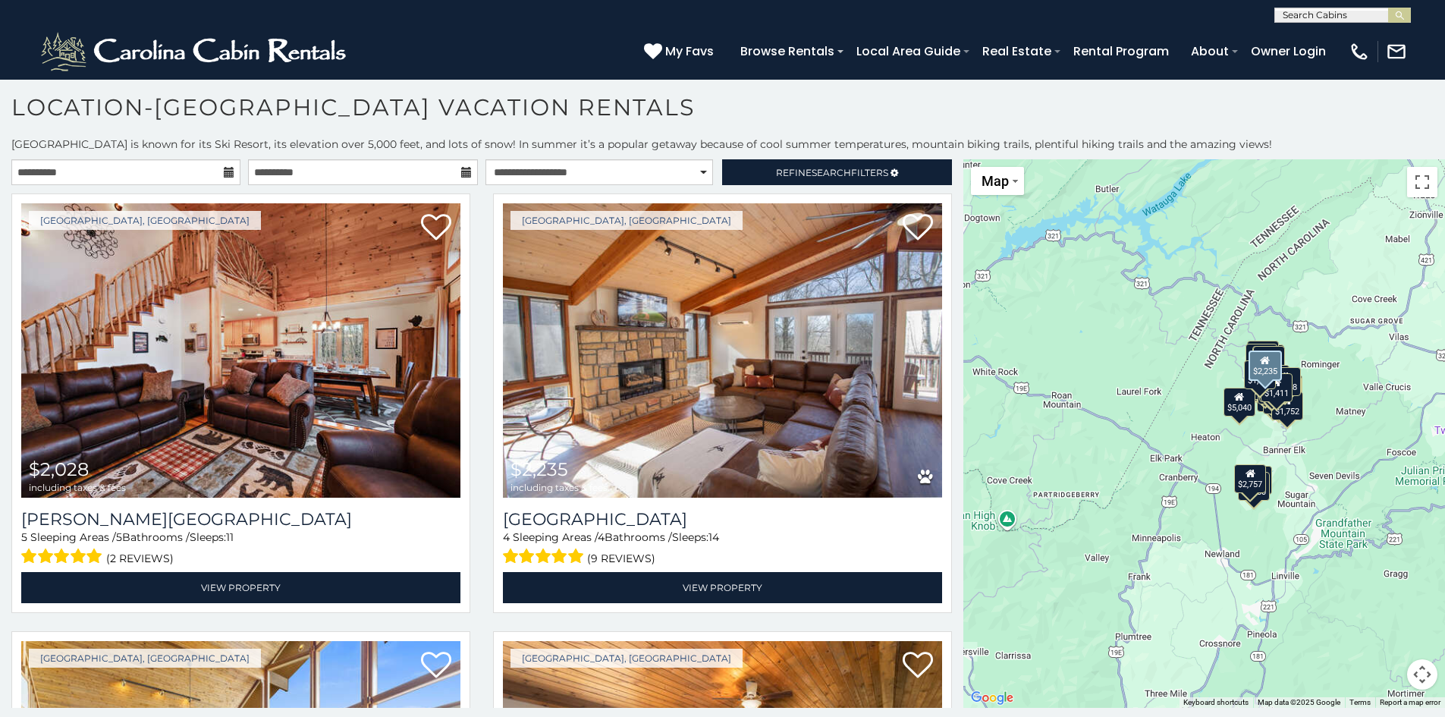
click at [952, 538] on div "Beech Mountain, NC $2,235 including taxes & fees Blue Eagle Lodge 4 Sleeping Ar…" at bounding box center [723, 407] width 482 height 429
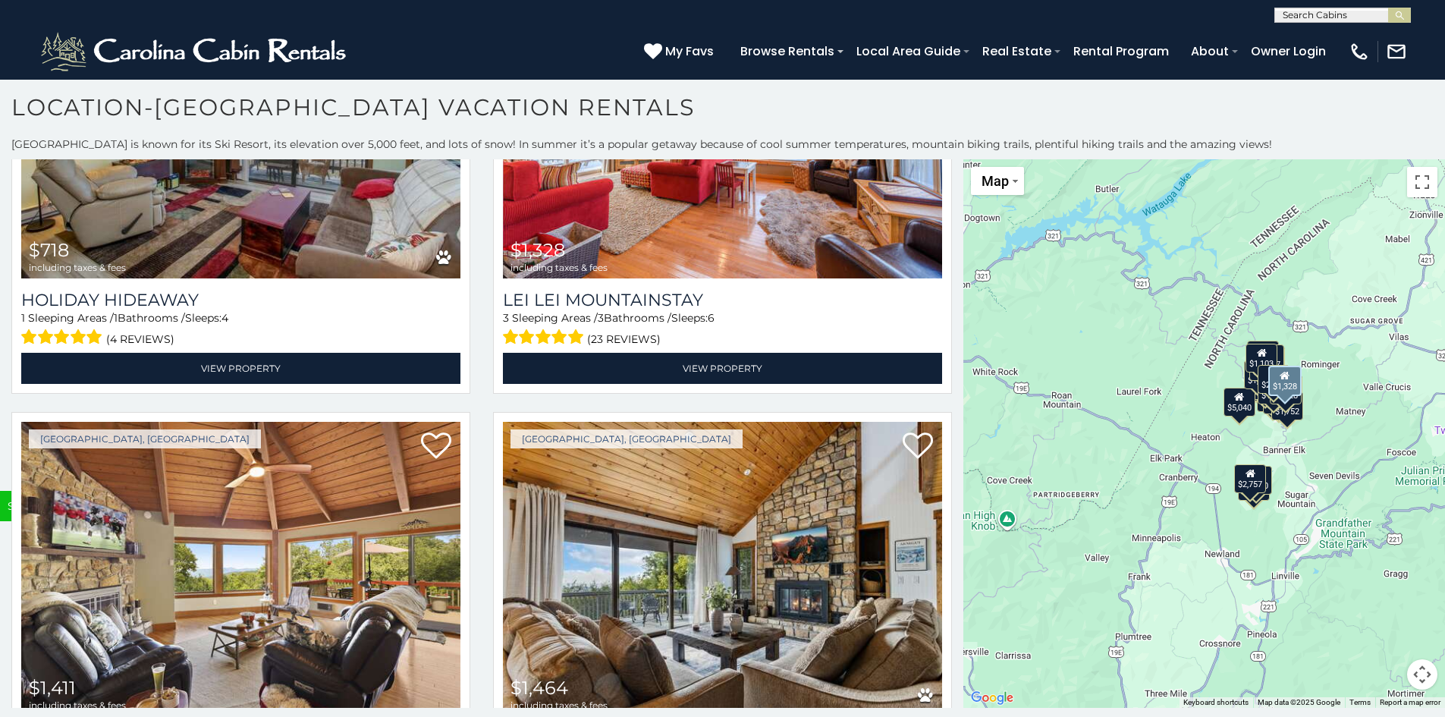
scroll to position [5911, 0]
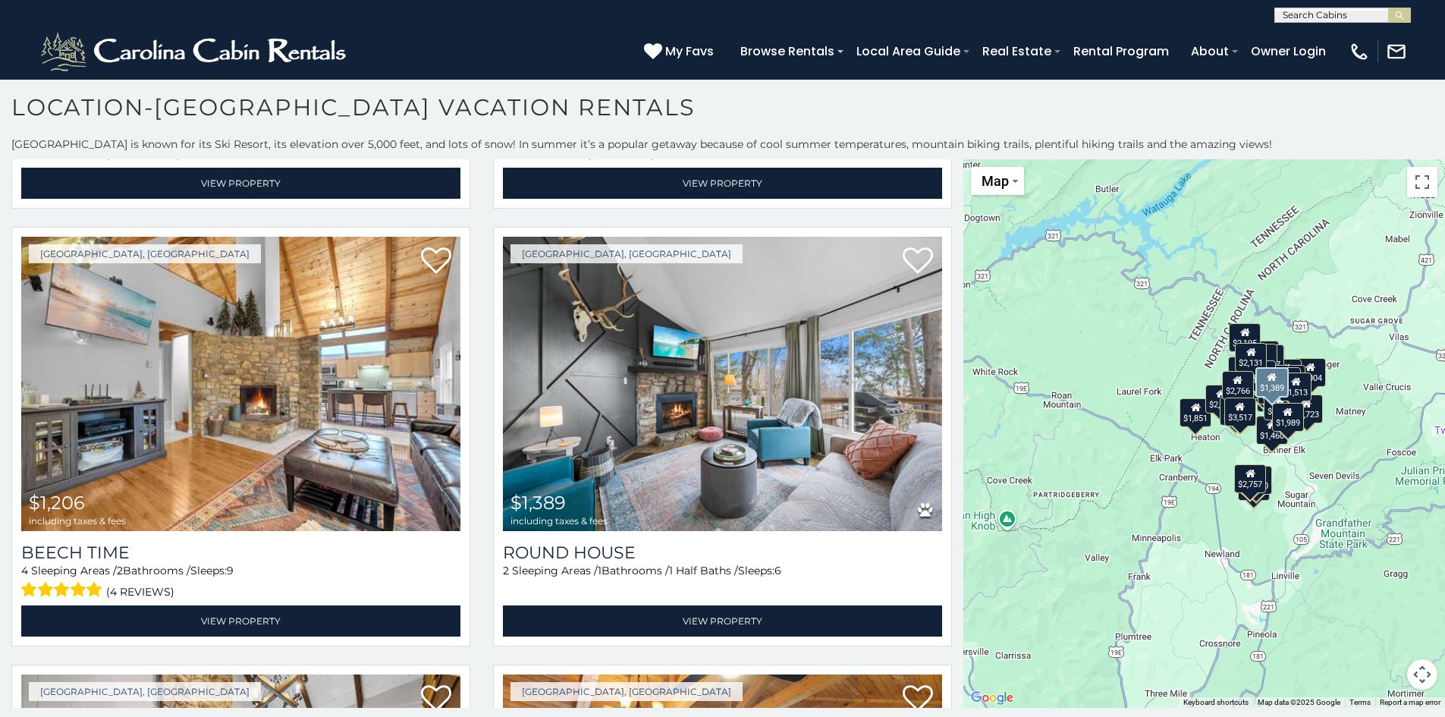
scroll to position [10490, 0]
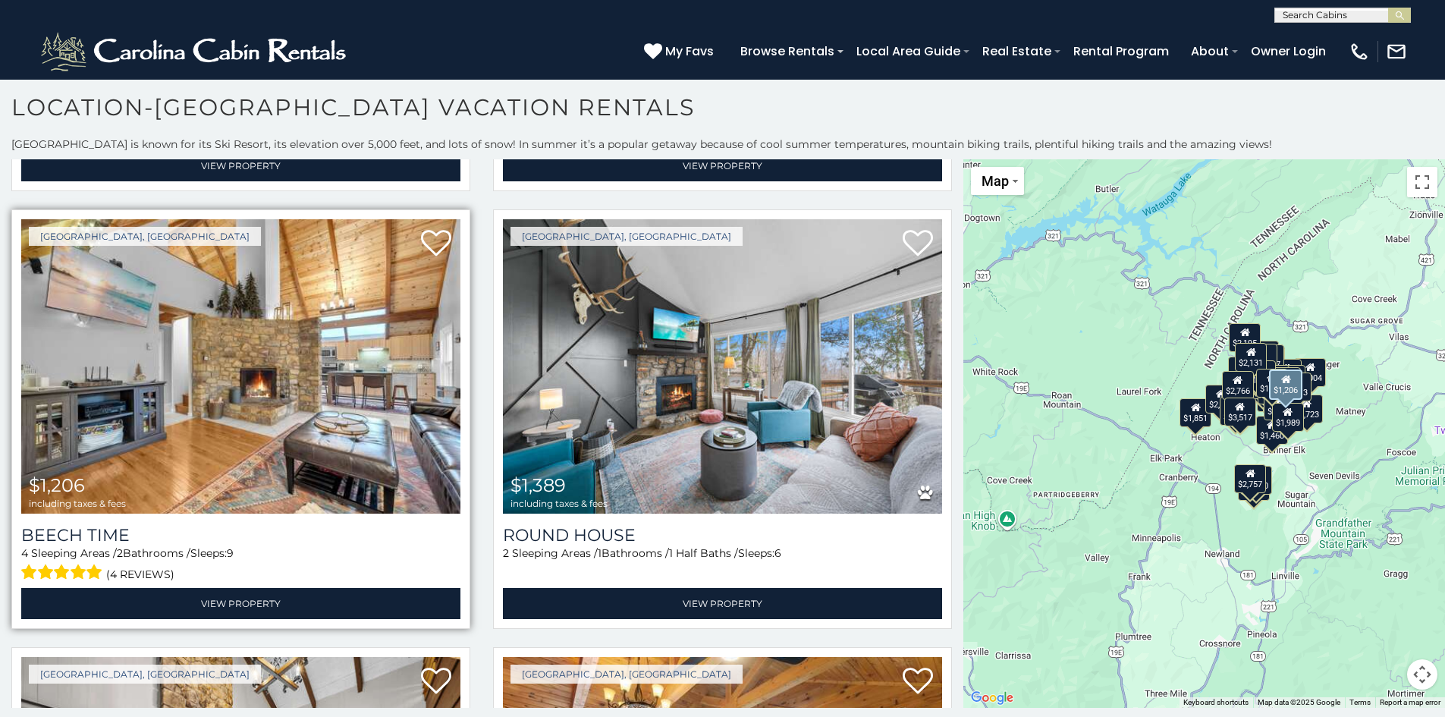
click at [357, 363] on img at bounding box center [240, 366] width 439 height 294
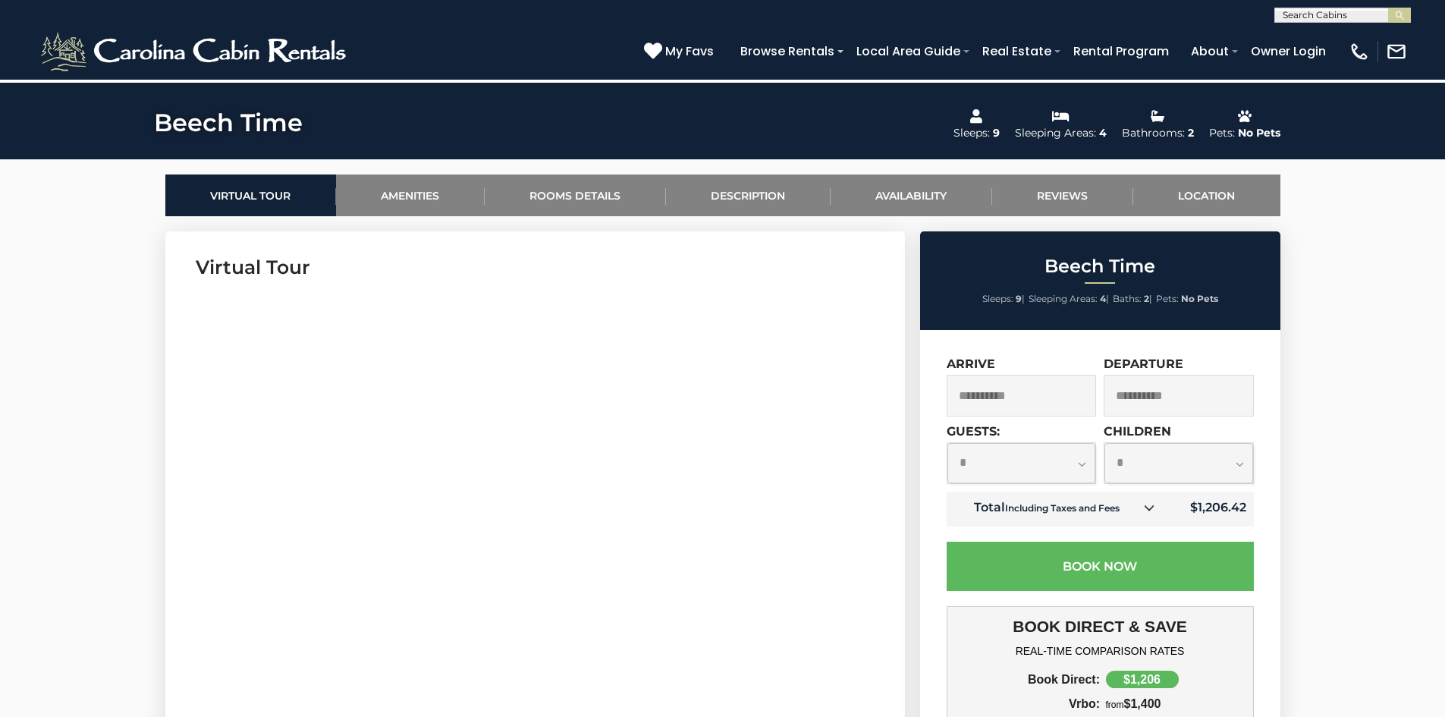
scroll to position [639, 0]
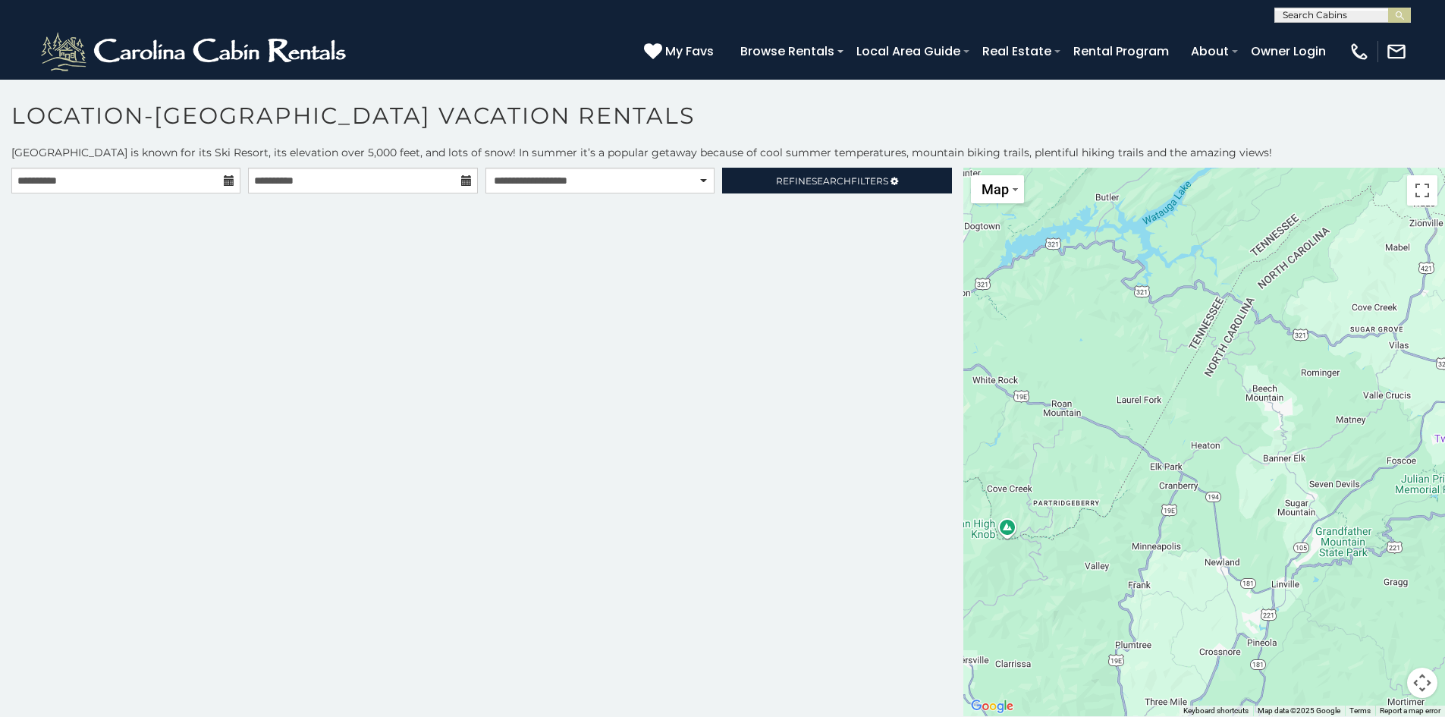
scroll to position [8, 0]
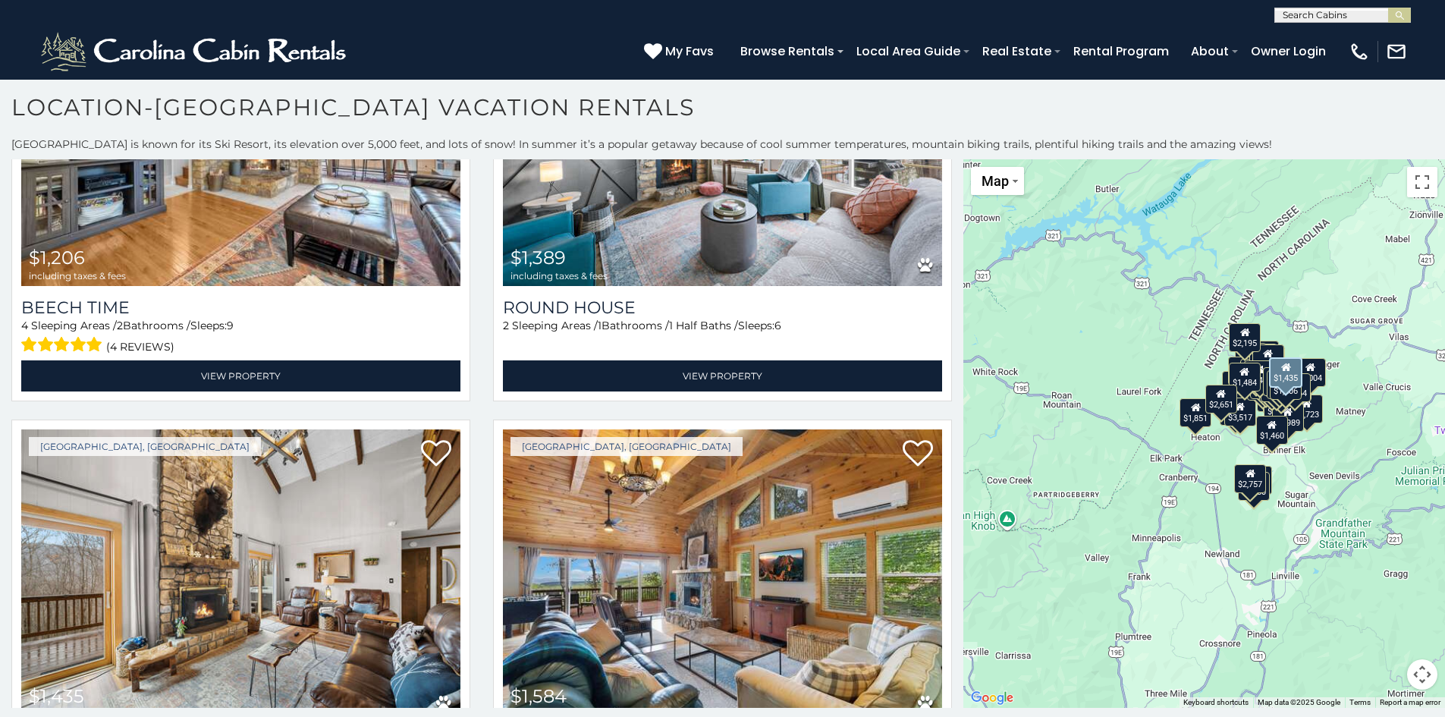
scroll to position [10793, 0]
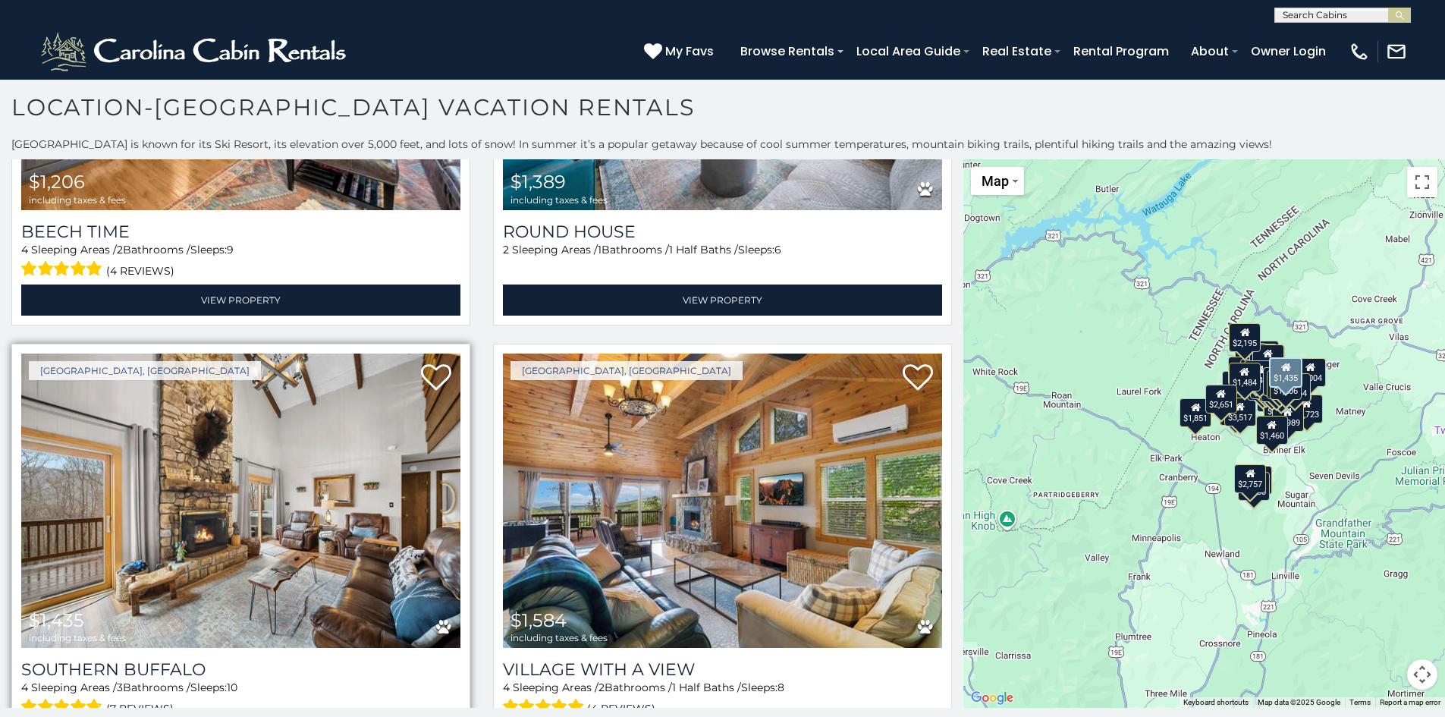
click at [329, 357] on img at bounding box center [240, 500] width 439 height 294
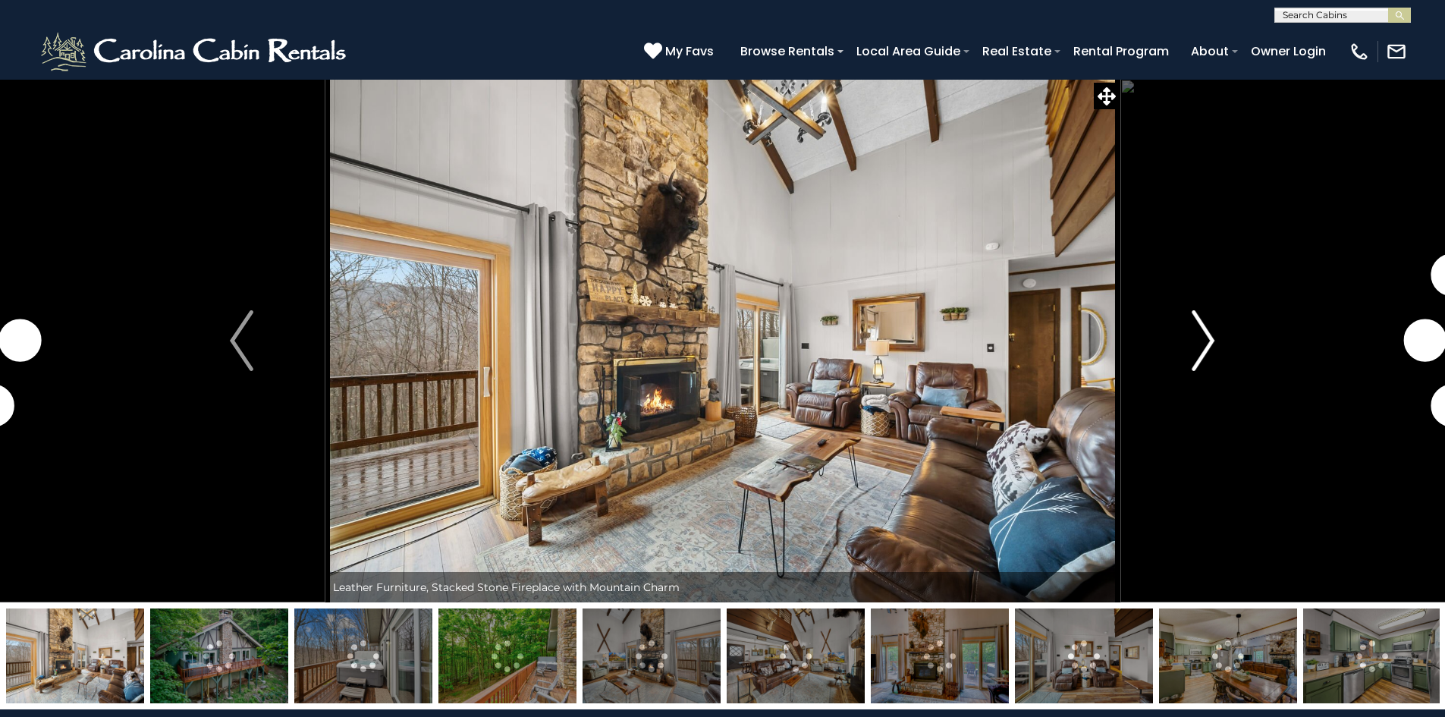
click at [1204, 347] on img "Next" at bounding box center [1203, 340] width 23 height 61
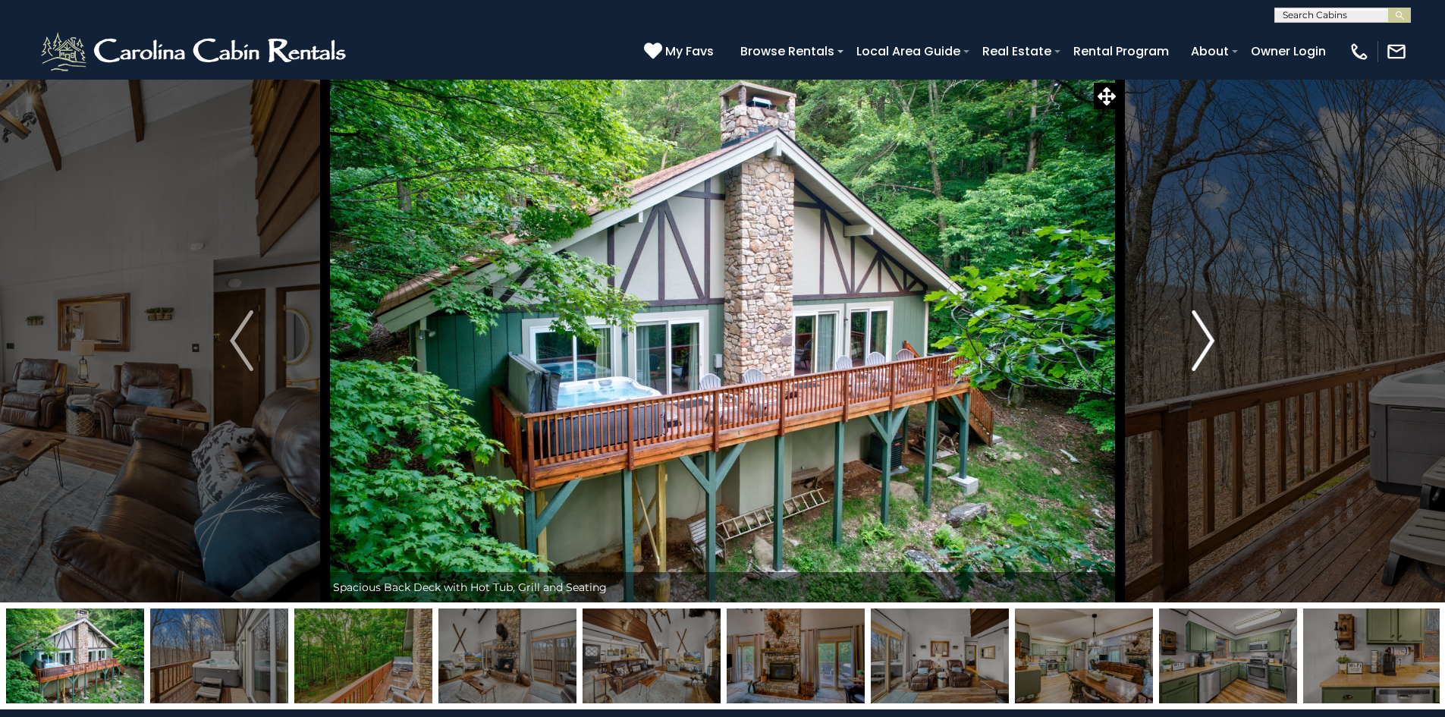
click at [1208, 342] on img "Next" at bounding box center [1203, 340] width 23 height 61
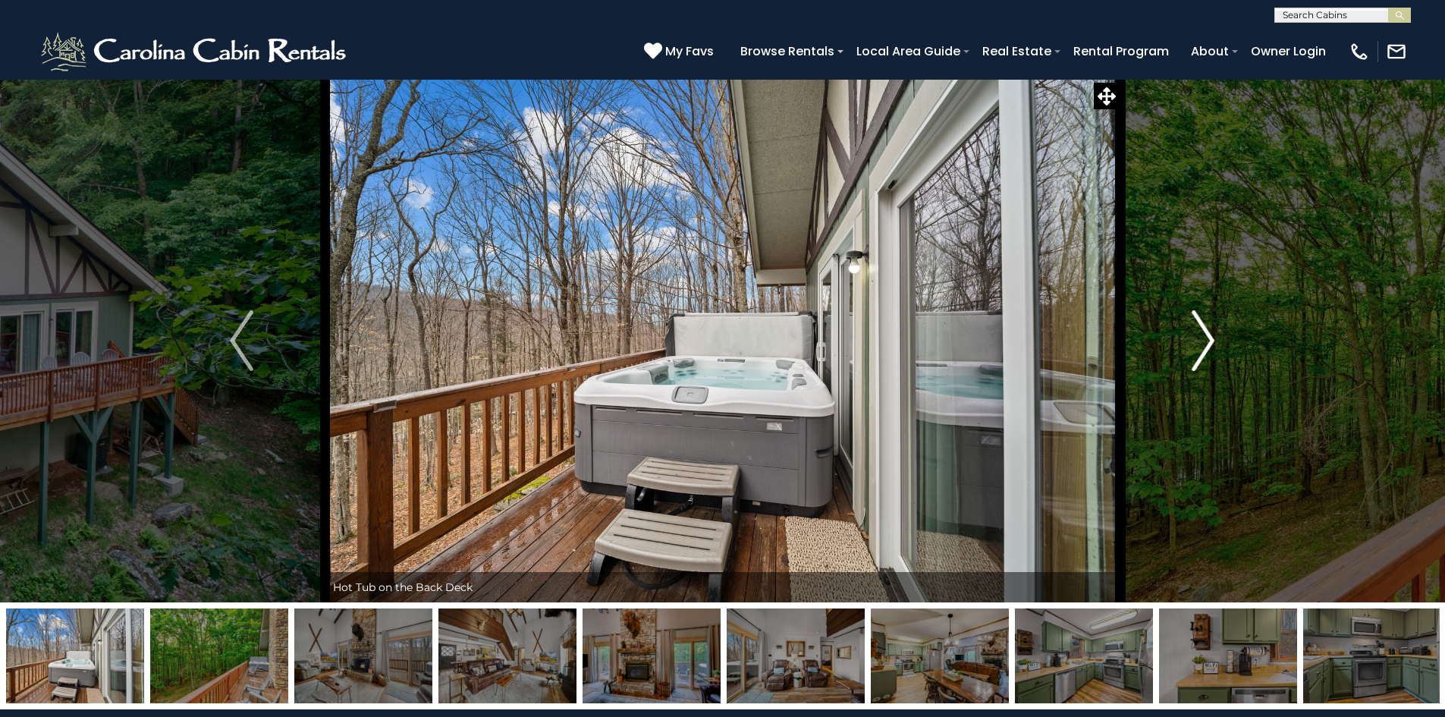
click at [1208, 342] on img "Next" at bounding box center [1203, 340] width 23 height 61
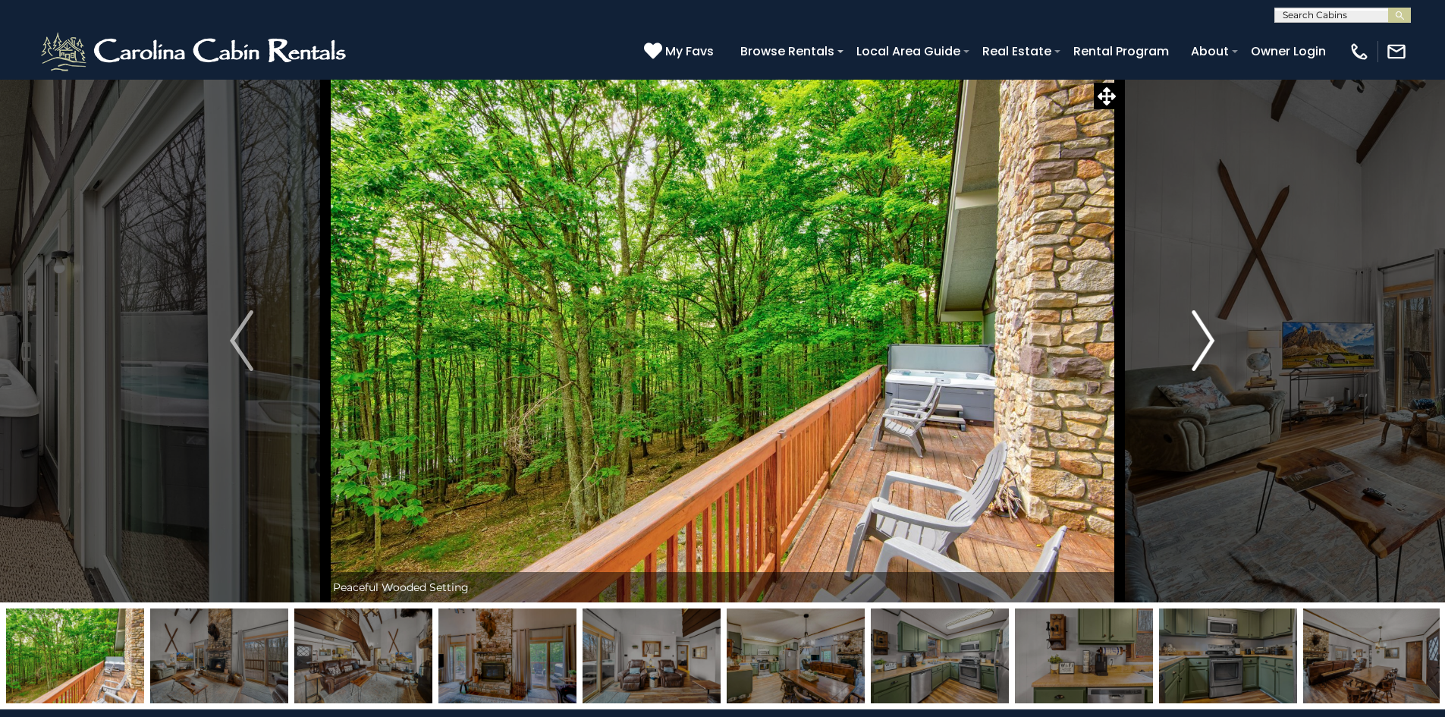
click at [1208, 342] on img "Next" at bounding box center [1203, 340] width 23 height 61
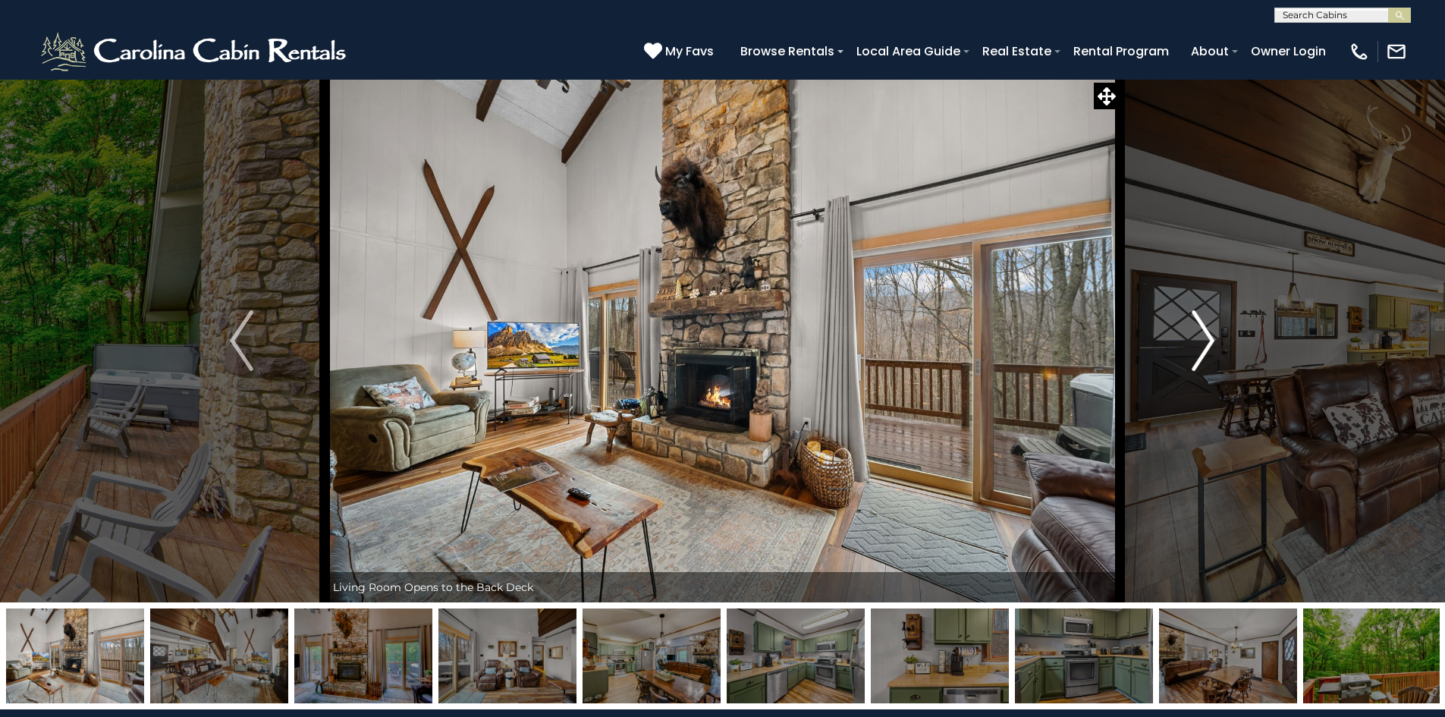
click at [1208, 342] on img "Next" at bounding box center [1203, 340] width 23 height 61
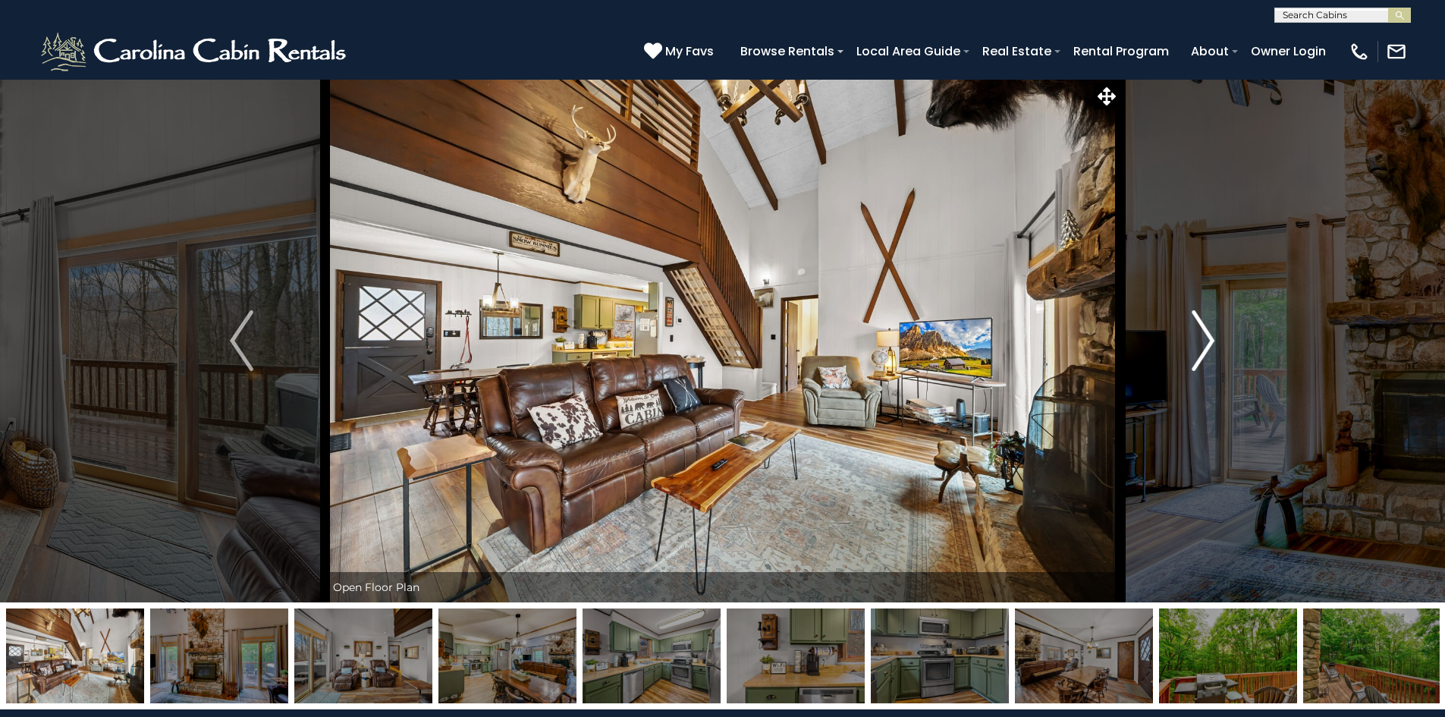
click at [1208, 342] on img "Next" at bounding box center [1203, 340] width 23 height 61
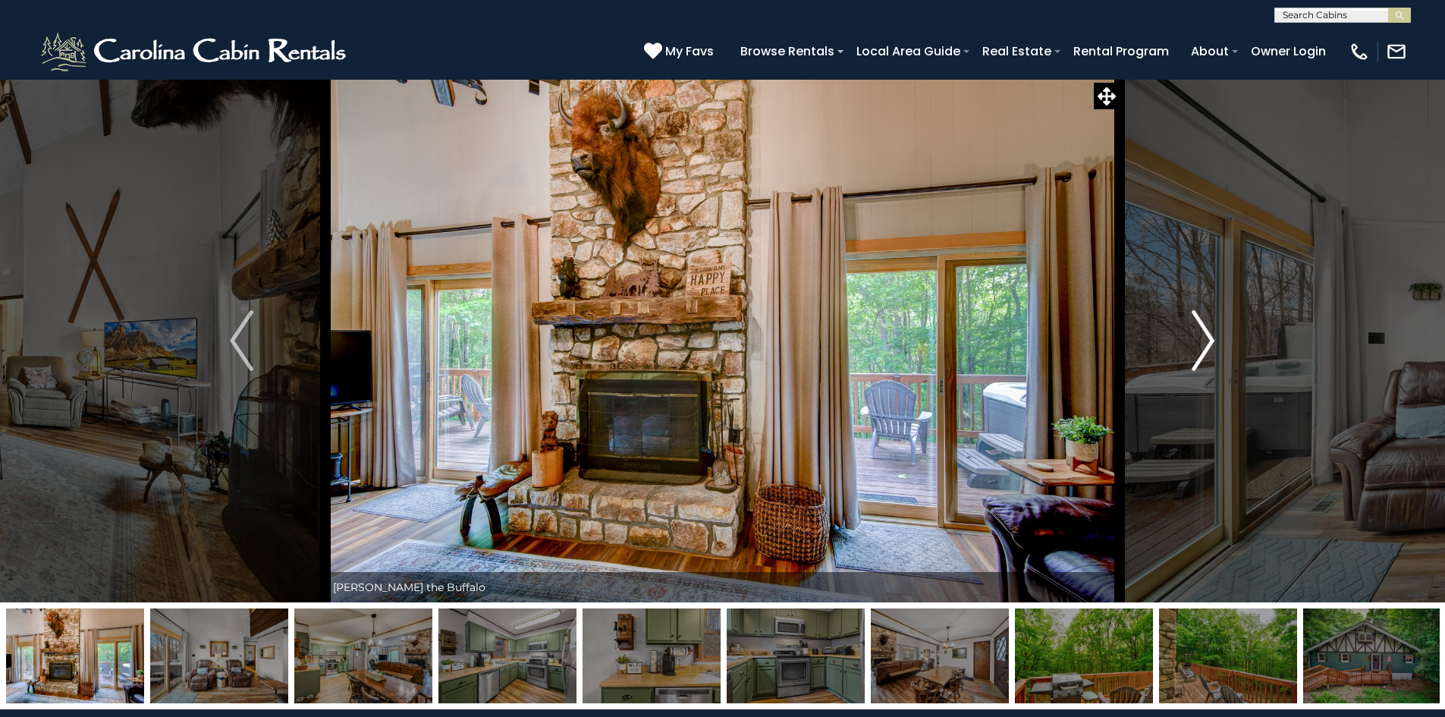
click at [1208, 342] on img "Next" at bounding box center [1203, 340] width 23 height 61
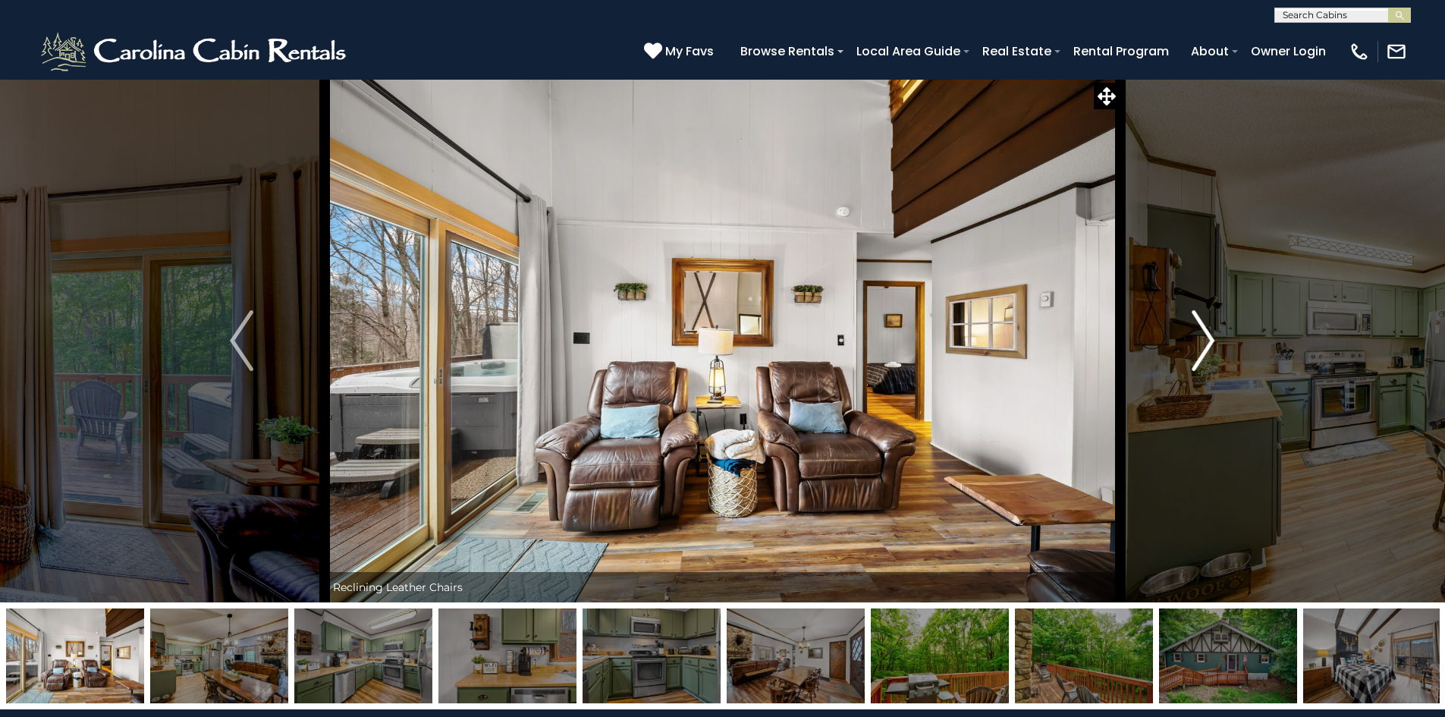
click at [1208, 342] on img "Next" at bounding box center [1203, 340] width 23 height 61
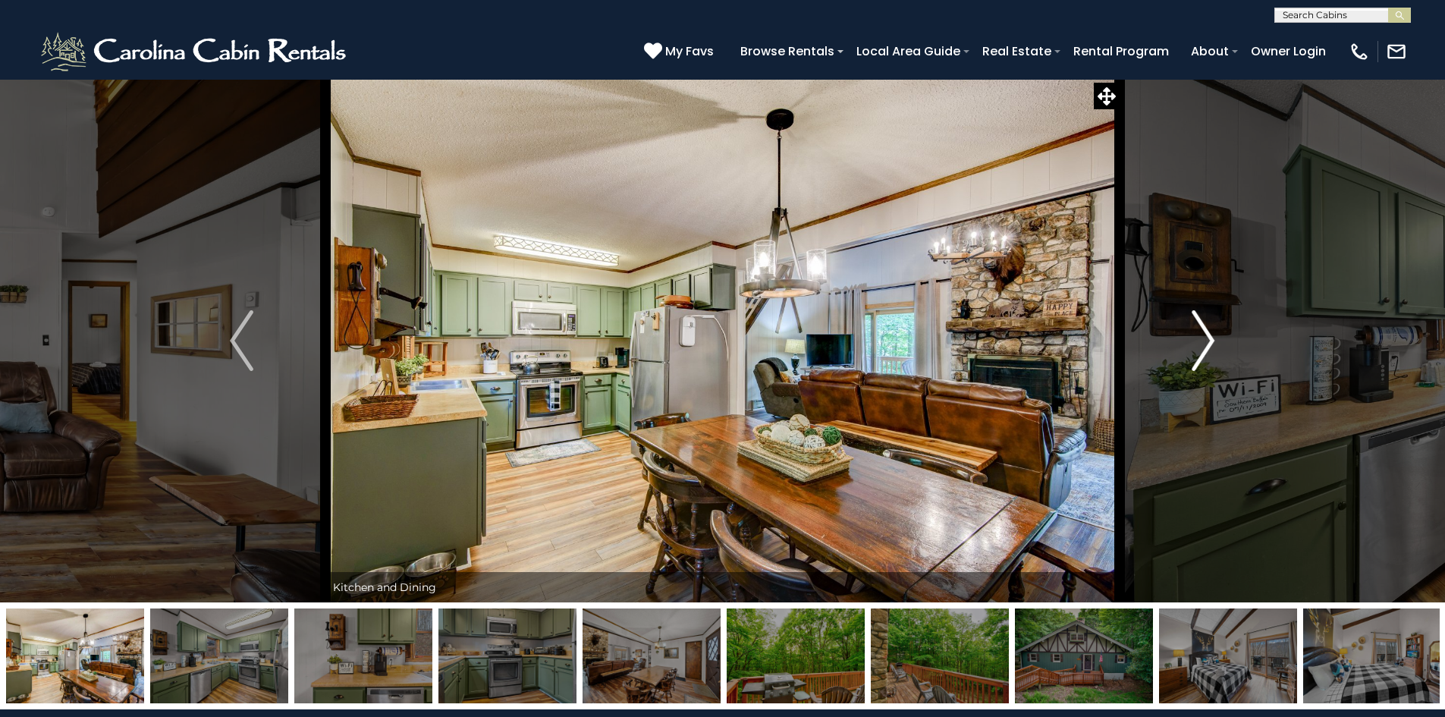
click at [1204, 343] on img "Next" at bounding box center [1203, 340] width 23 height 61
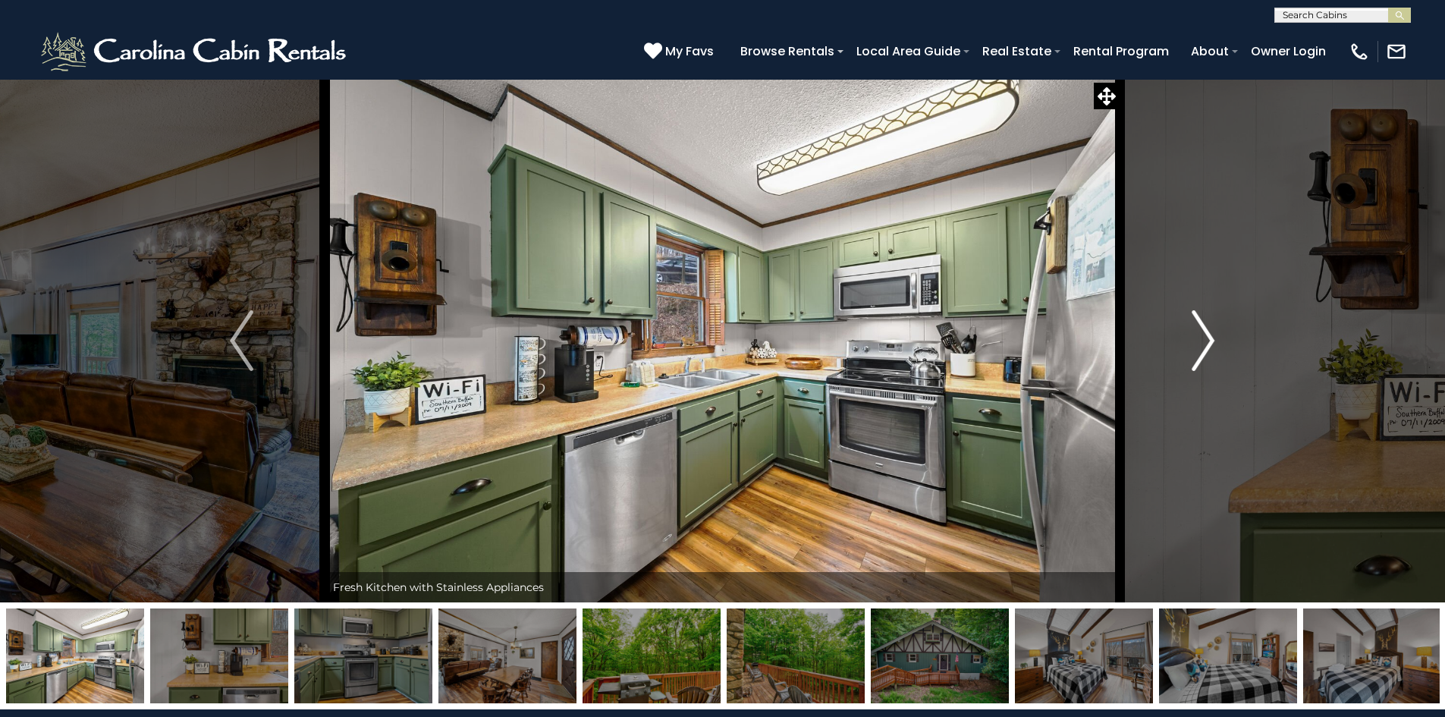
click at [1202, 340] on img "Next" at bounding box center [1203, 340] width 23 height 61
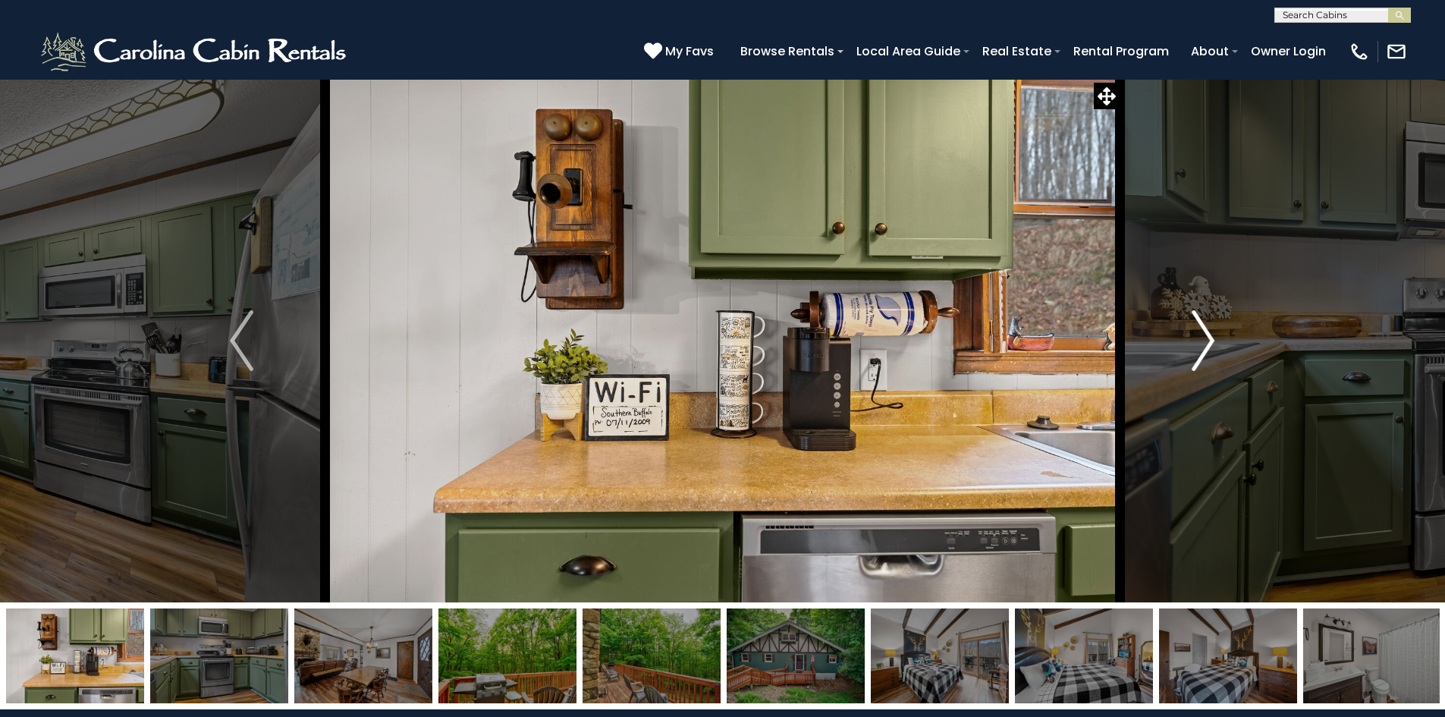
click at [1199, 340] on img "Next" at bounding box center [1203, 340] width 23 height 61
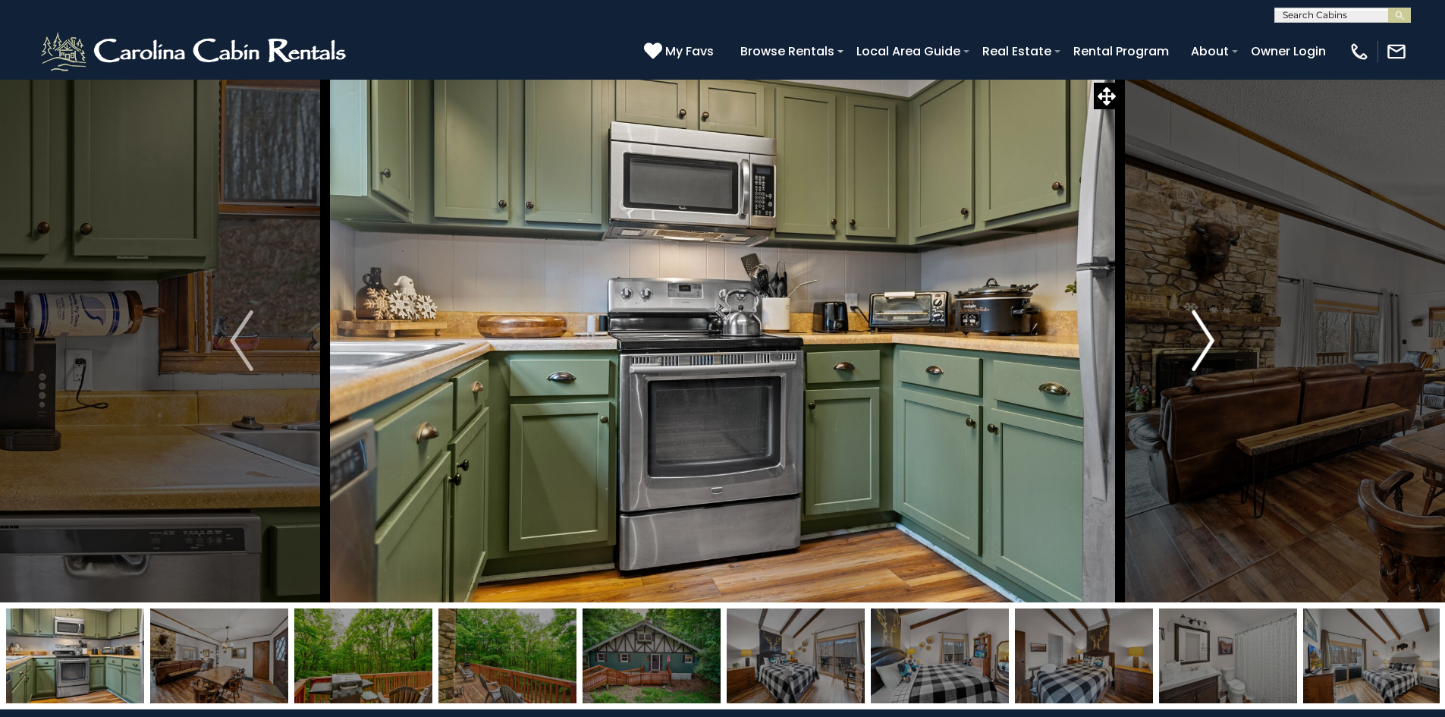
click at [1199, 340] on img "Next" at bounding box center [1203, 340] width 23 height 61
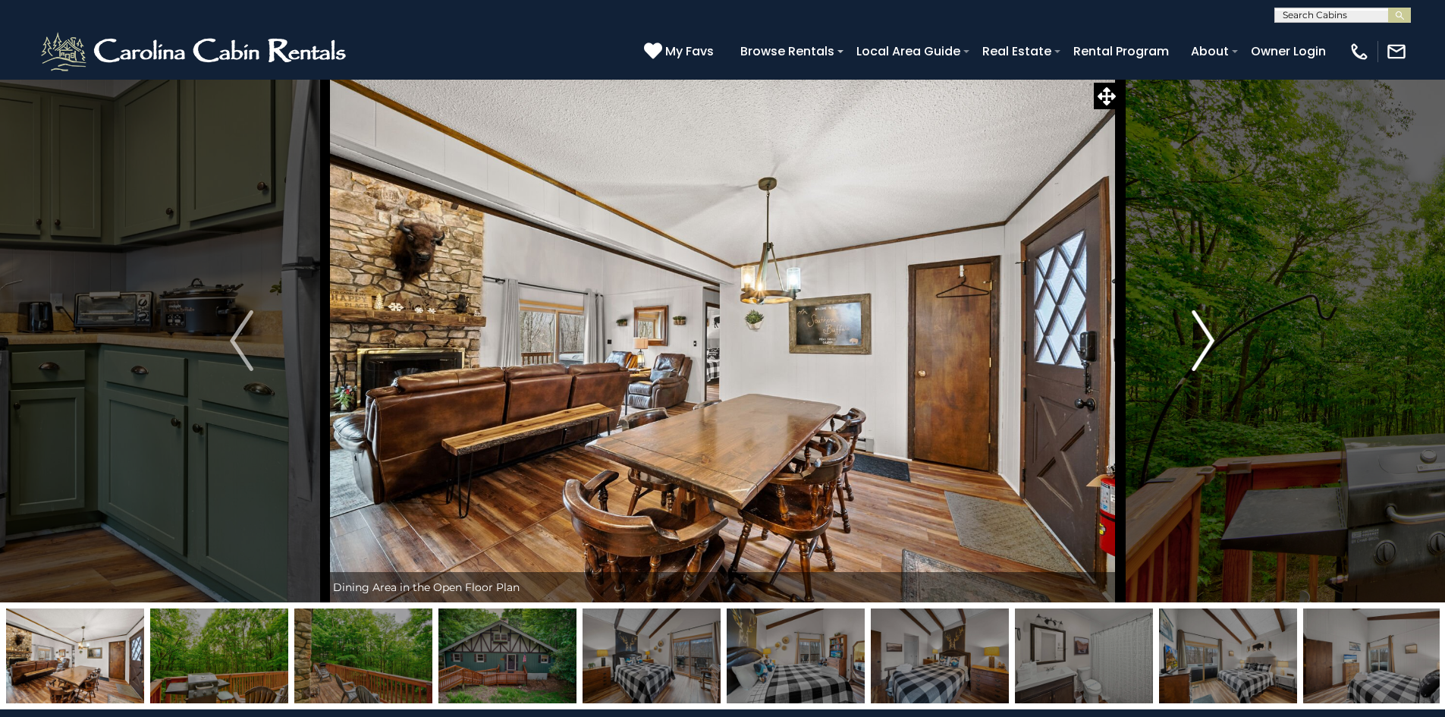
click at [1199, 340] on img "Next" at bounding box center [1203, 340] width 23 height 61
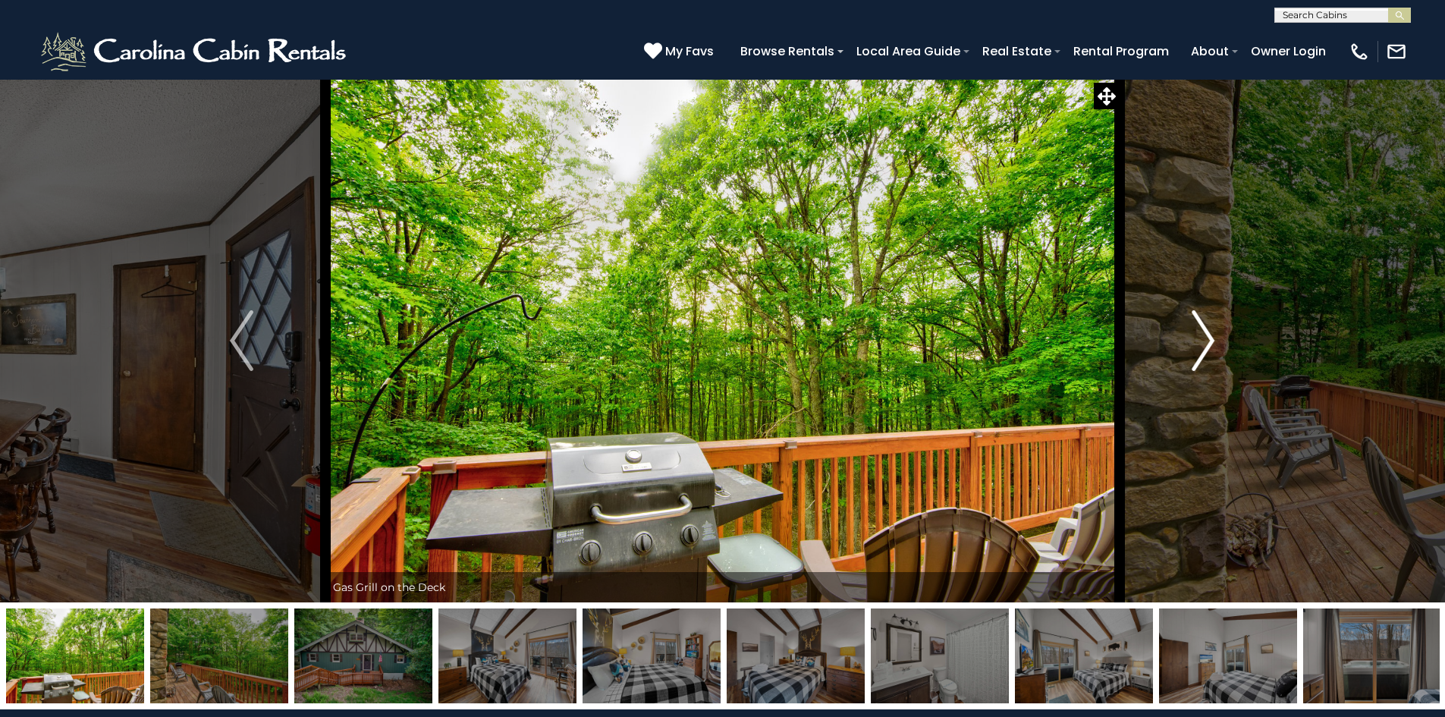
click at [1199, 340] on img "Next" at bounding box center [1203, 340] width 23 height 61
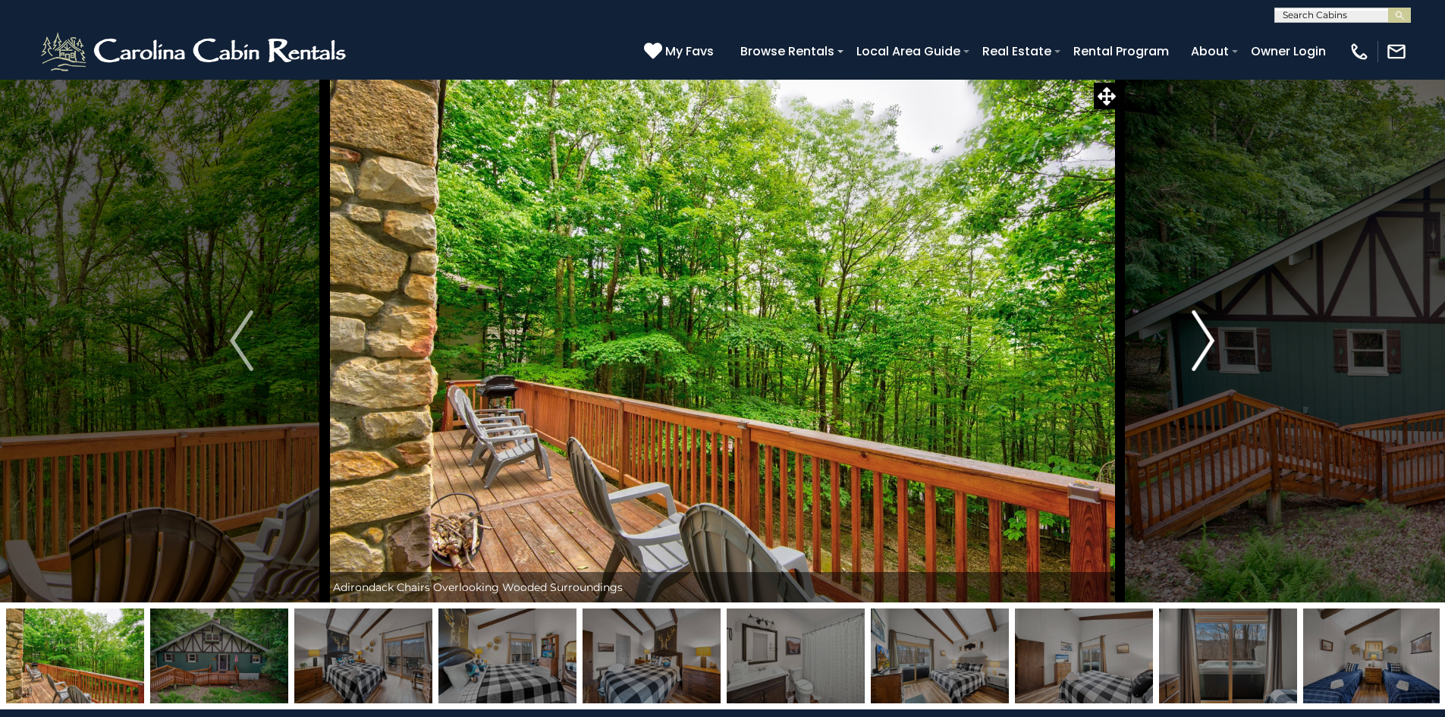
click at [1199, 341] on img "Next" at bounding box center [1203, 340] width 23 height 61
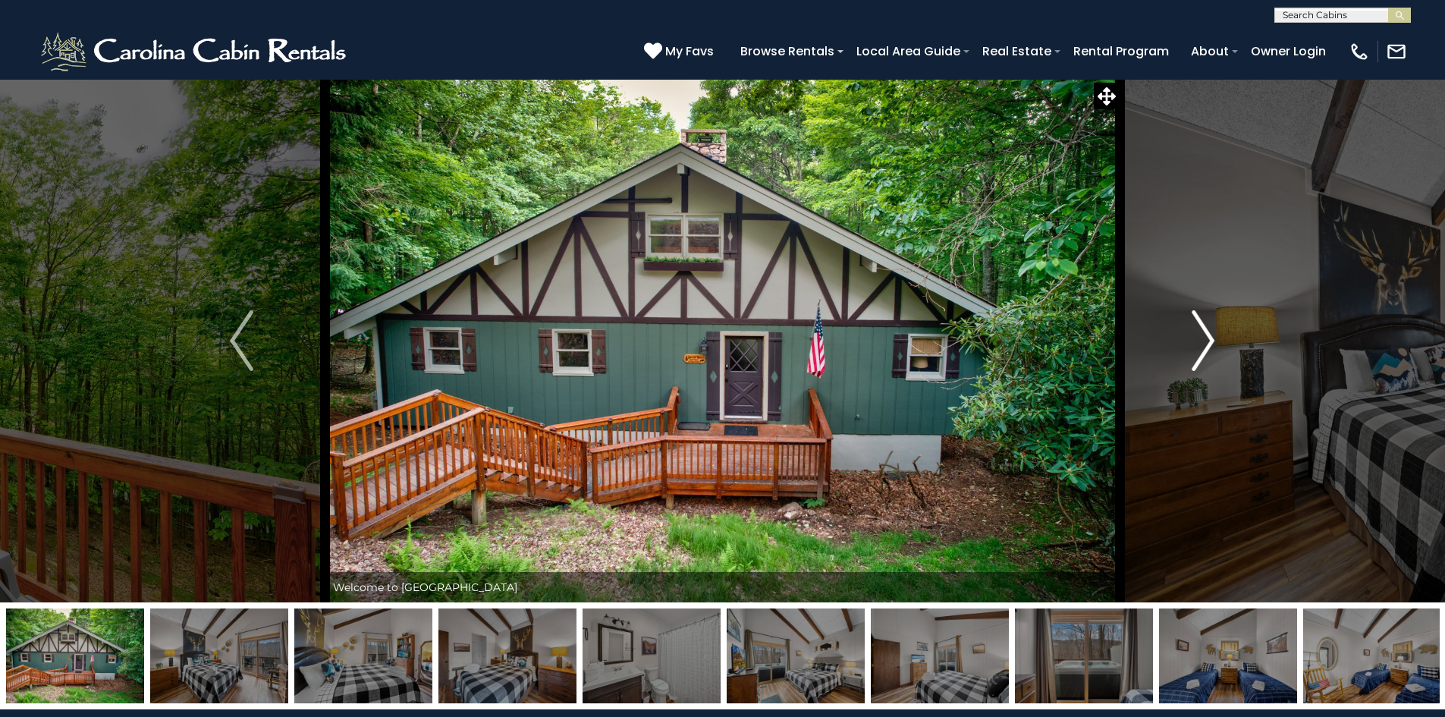
click at [1199, 341] on img "Next" at bounding box center [1203, 340] width 23 height 61
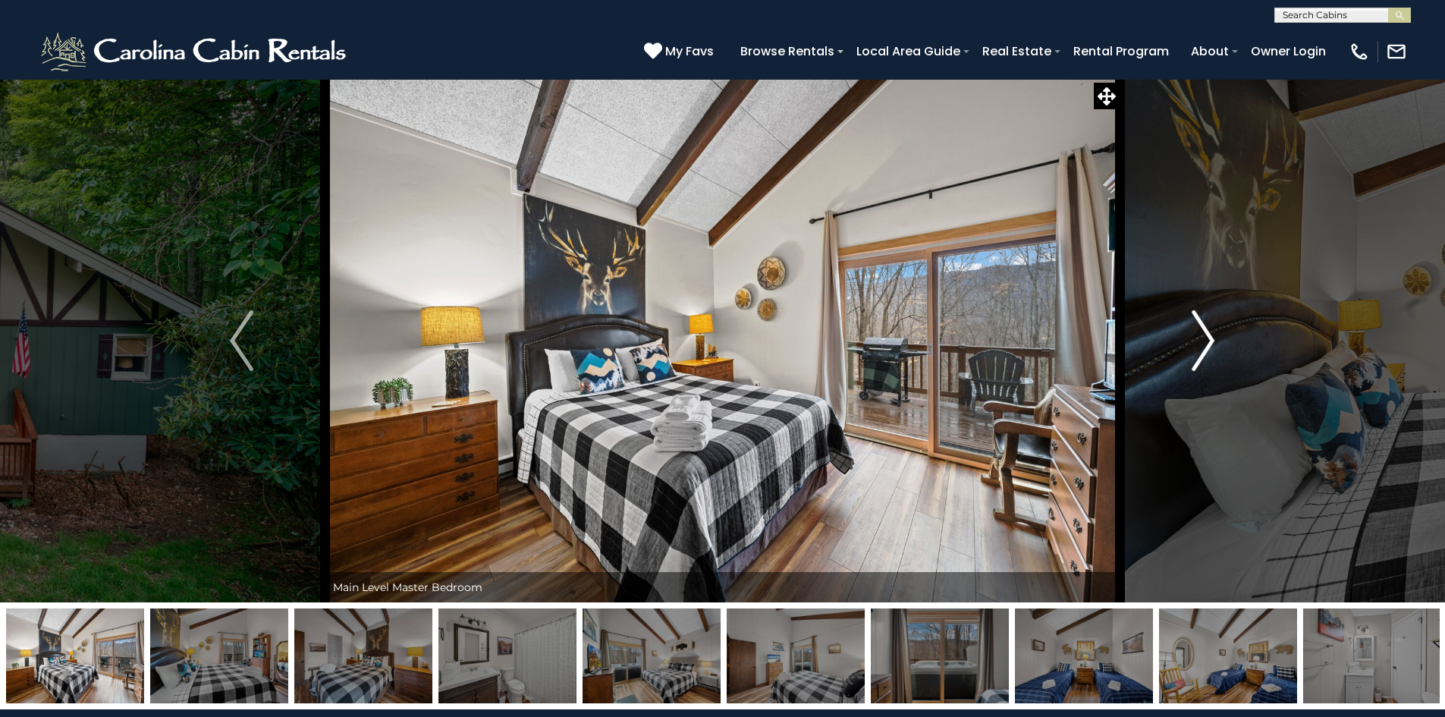
click at [1199, 341] on img "Next" at bounding box center [1203, 340] width 23 height 61
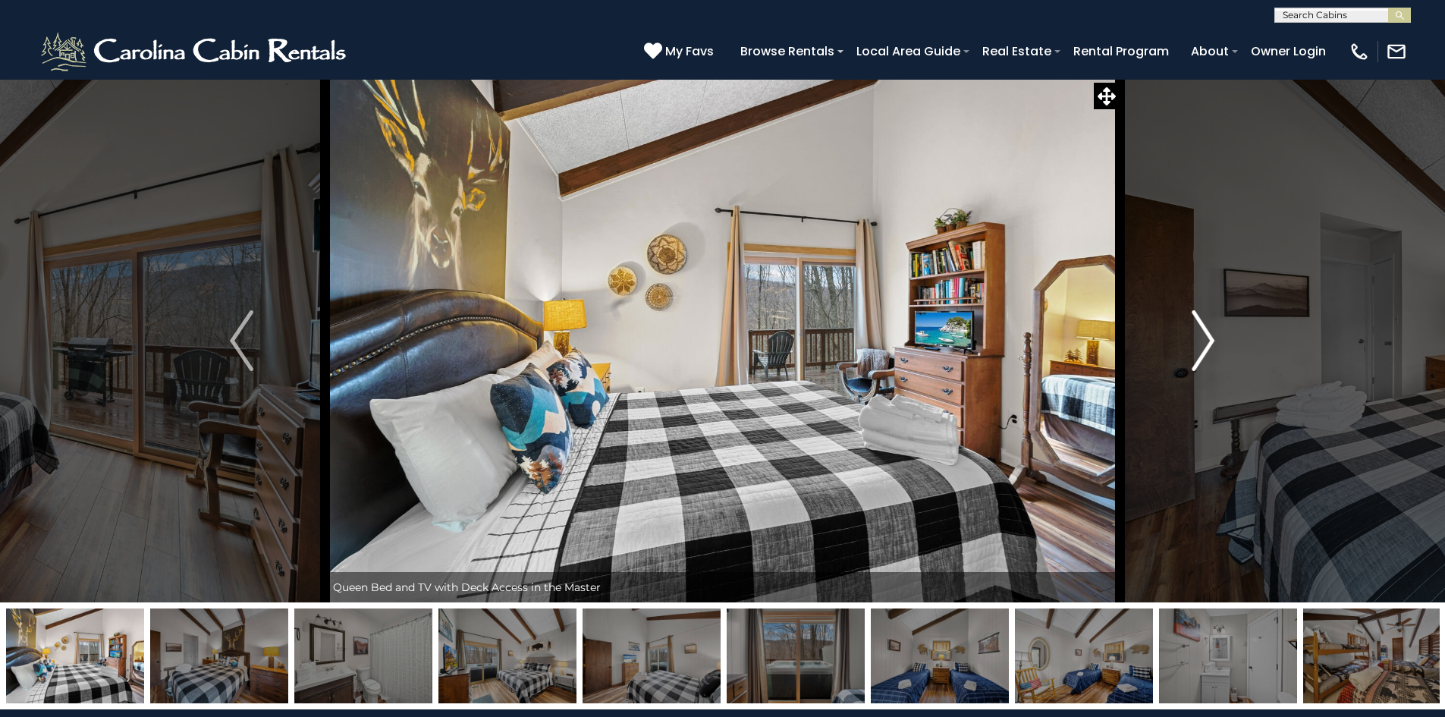
click at [1212, 334] on img "Next" at bounding box center [1203, 340] width 23 height 61
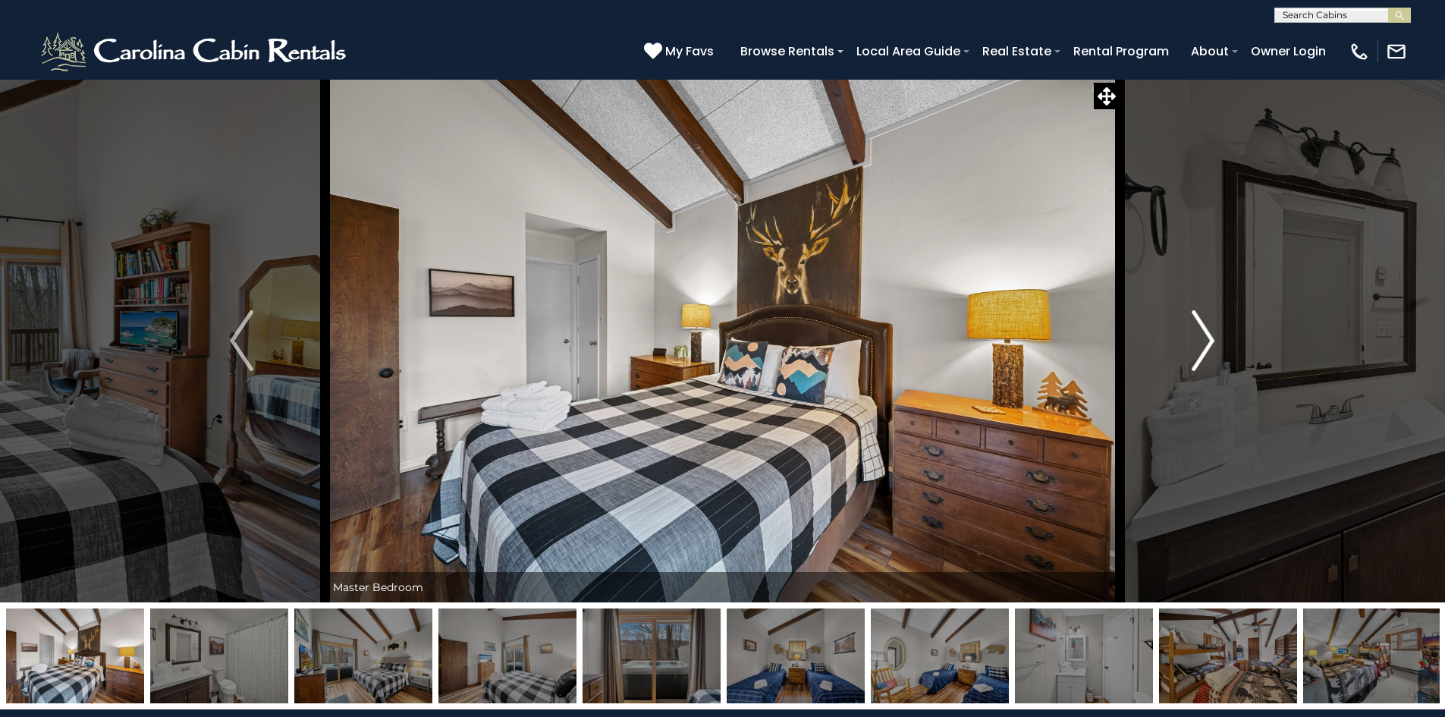
click at [1212, 334] on img "Next" at bounding box center [1203, 340] width 23 height 61
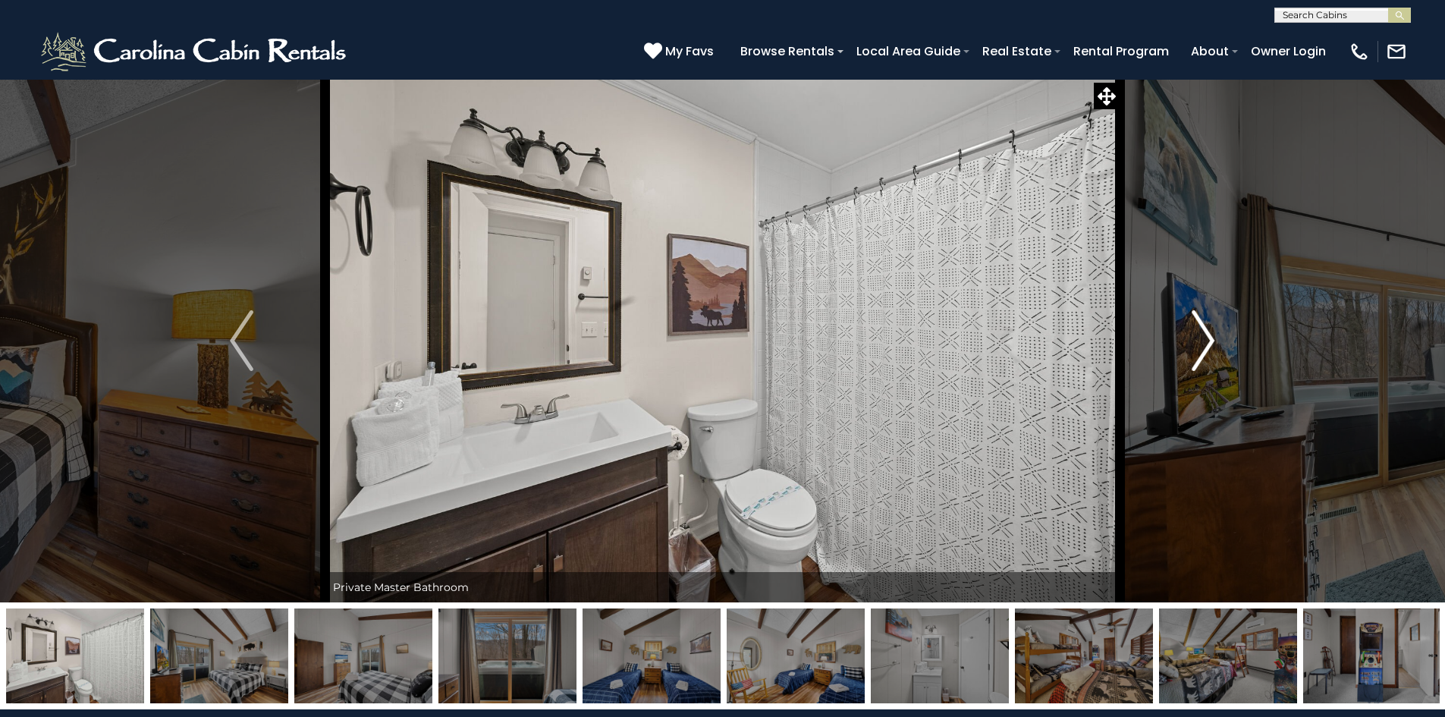
click at [1212, 334] on img "Next" at bounding box center [1203, 340] width 23 height 61
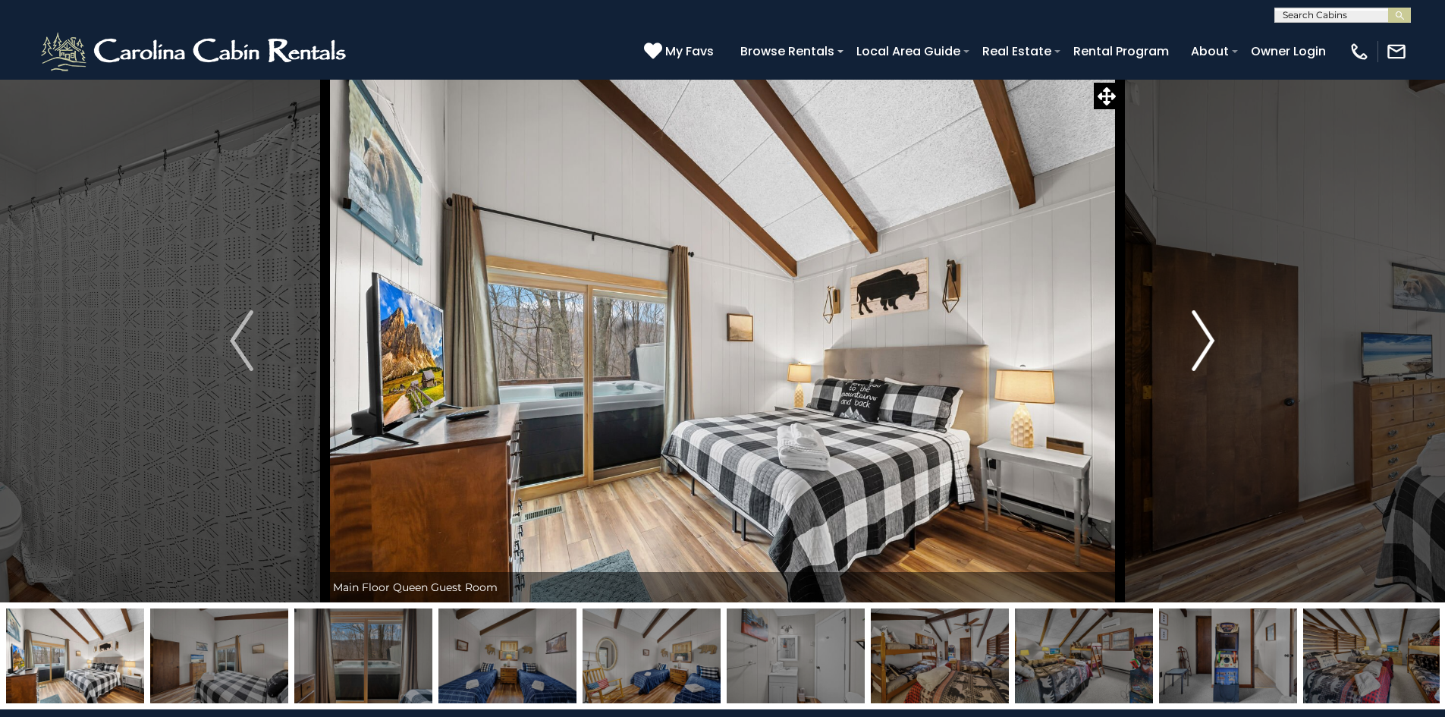
click at [1201, 343] on img "Next" at bounding box center [1203, 340] width 23 height 61
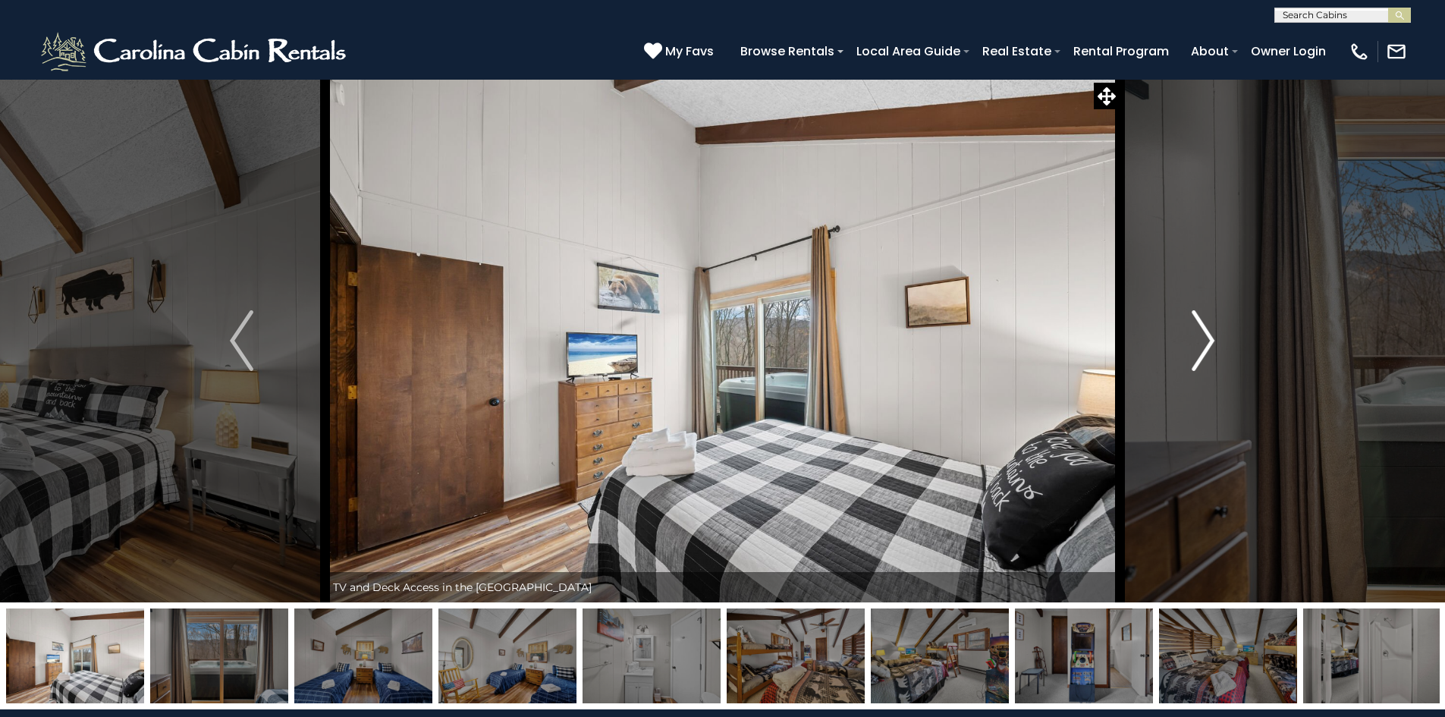
click at [1201, 343] on img "Next" at bounding box center [1203, 340] width 23 height 61
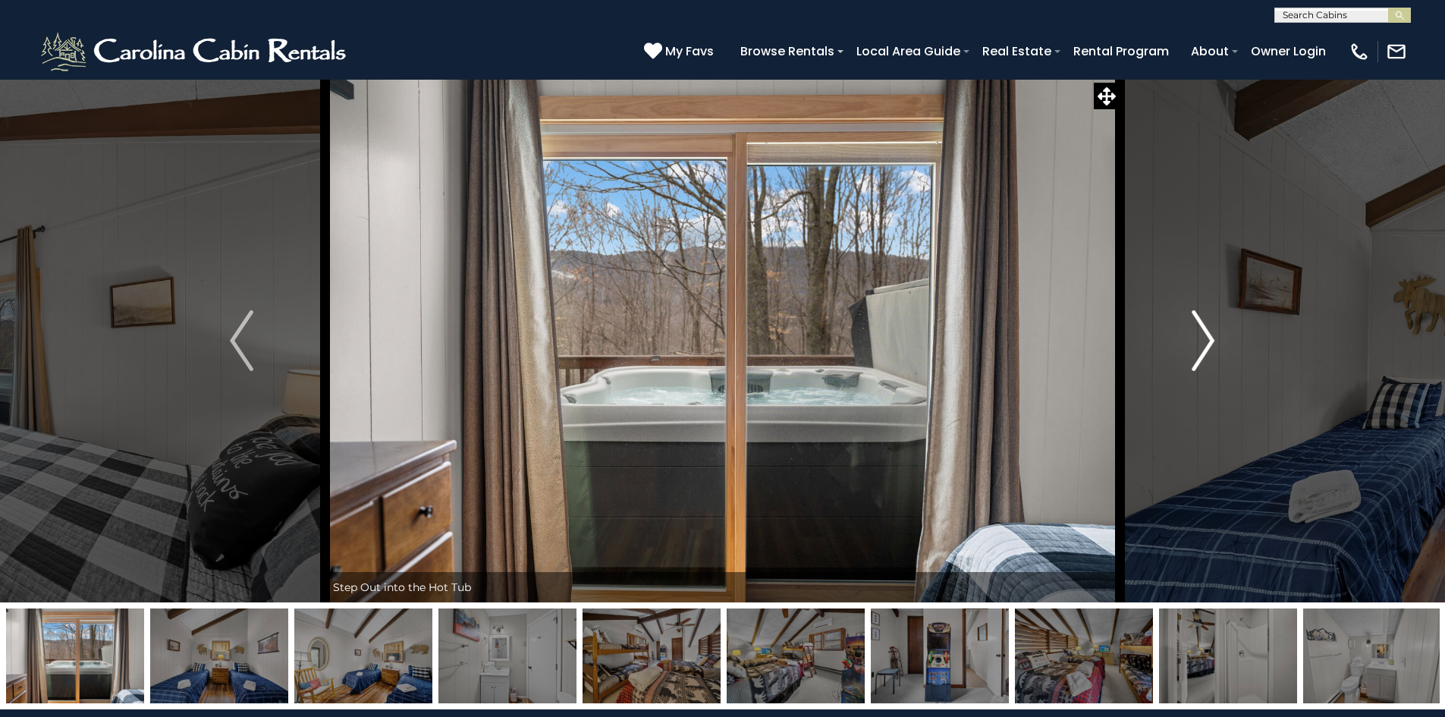
click at [1201, 343] on img "Next" at bounding box center [1203, 340] width 23 height 61
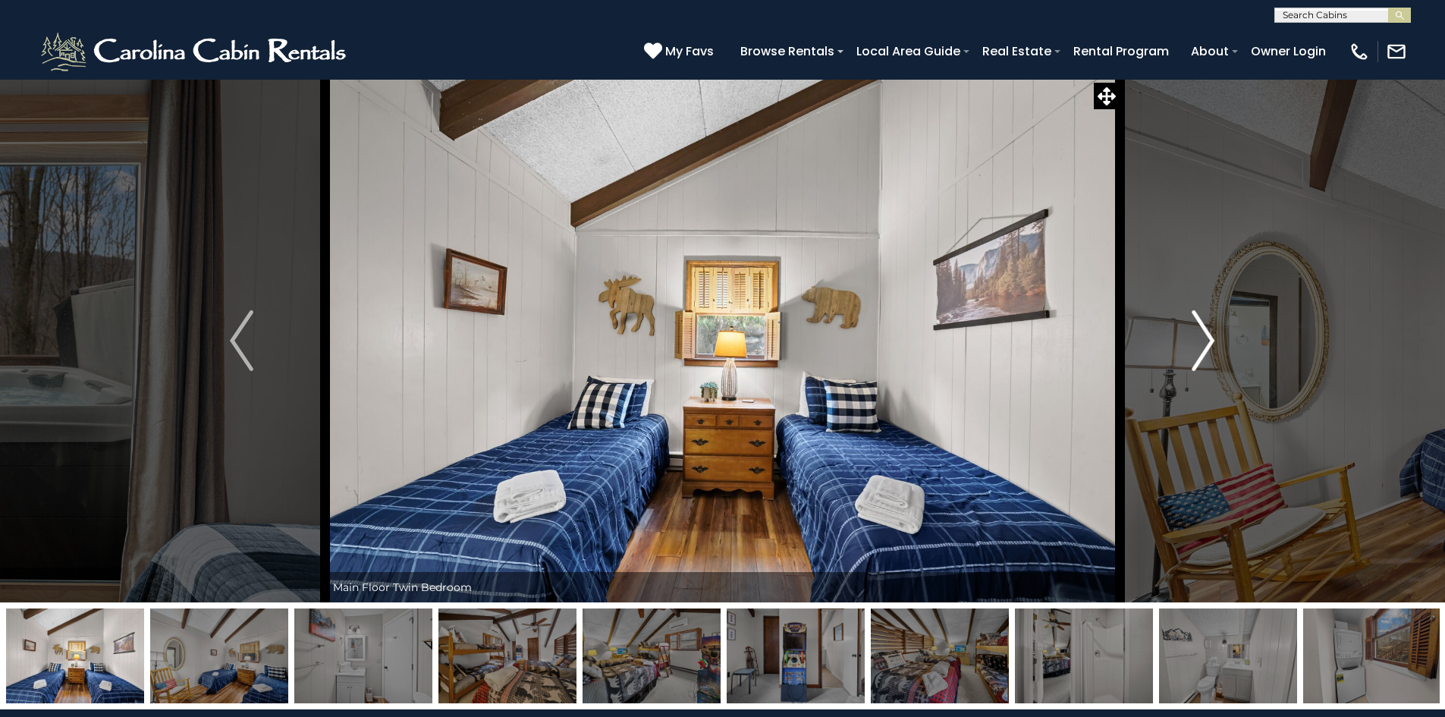
click at [1201, 343] on img "Next" at bounding box center [1203, 340] width 23 height 61
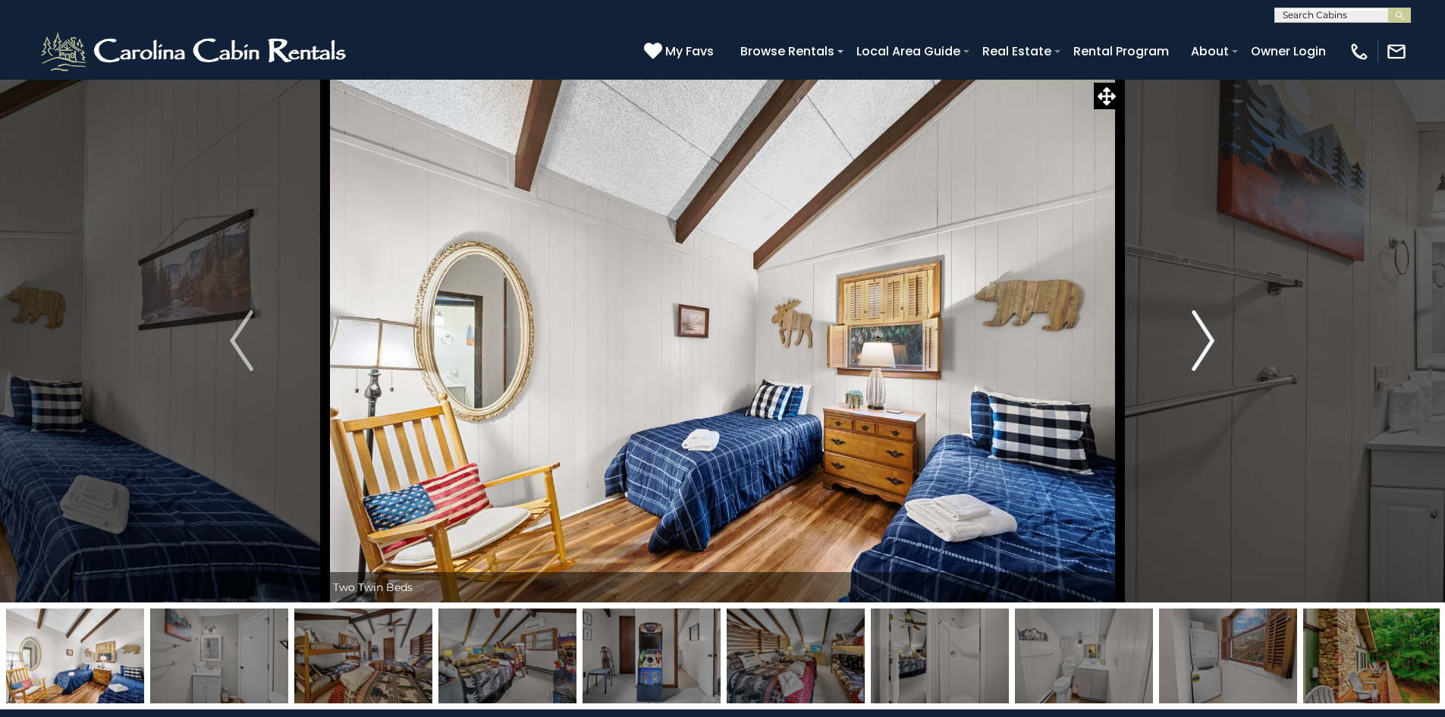
click at [1201, 343] on img "Next" at bounding box center [1203, 340] width 23 height 61
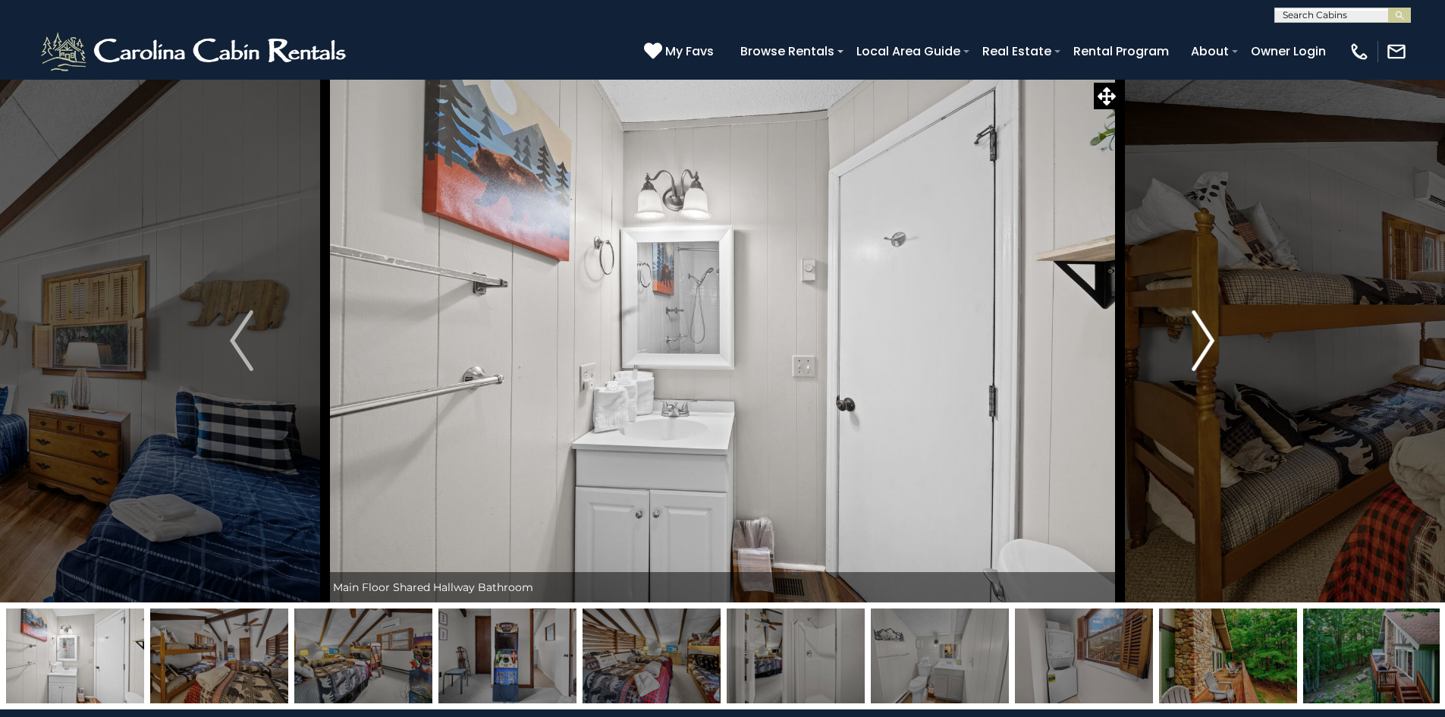
click at [1201, 343] on img "Next" at bounding box center [1203, 340] width 23 height 61
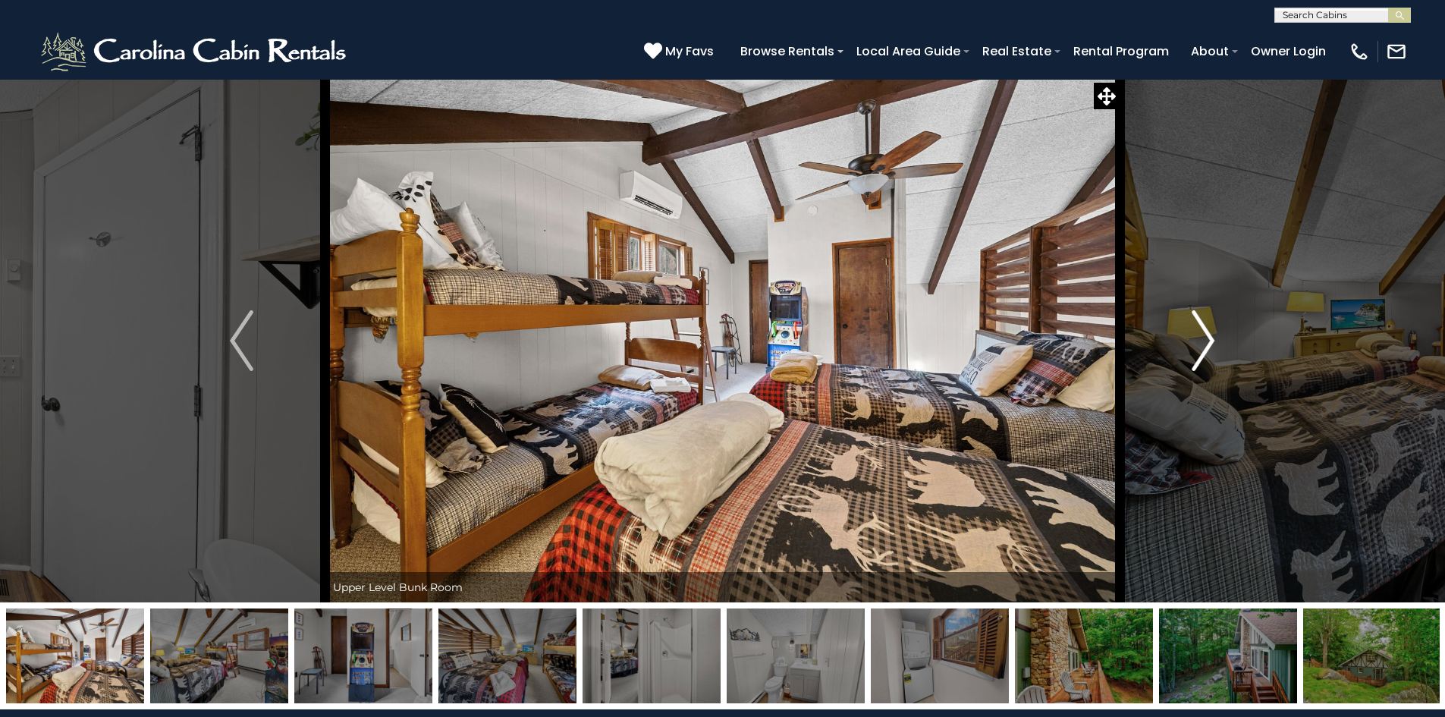
click at [1201, 343] on img "Next" at bounding box center [1203, 340] width 23 height 61
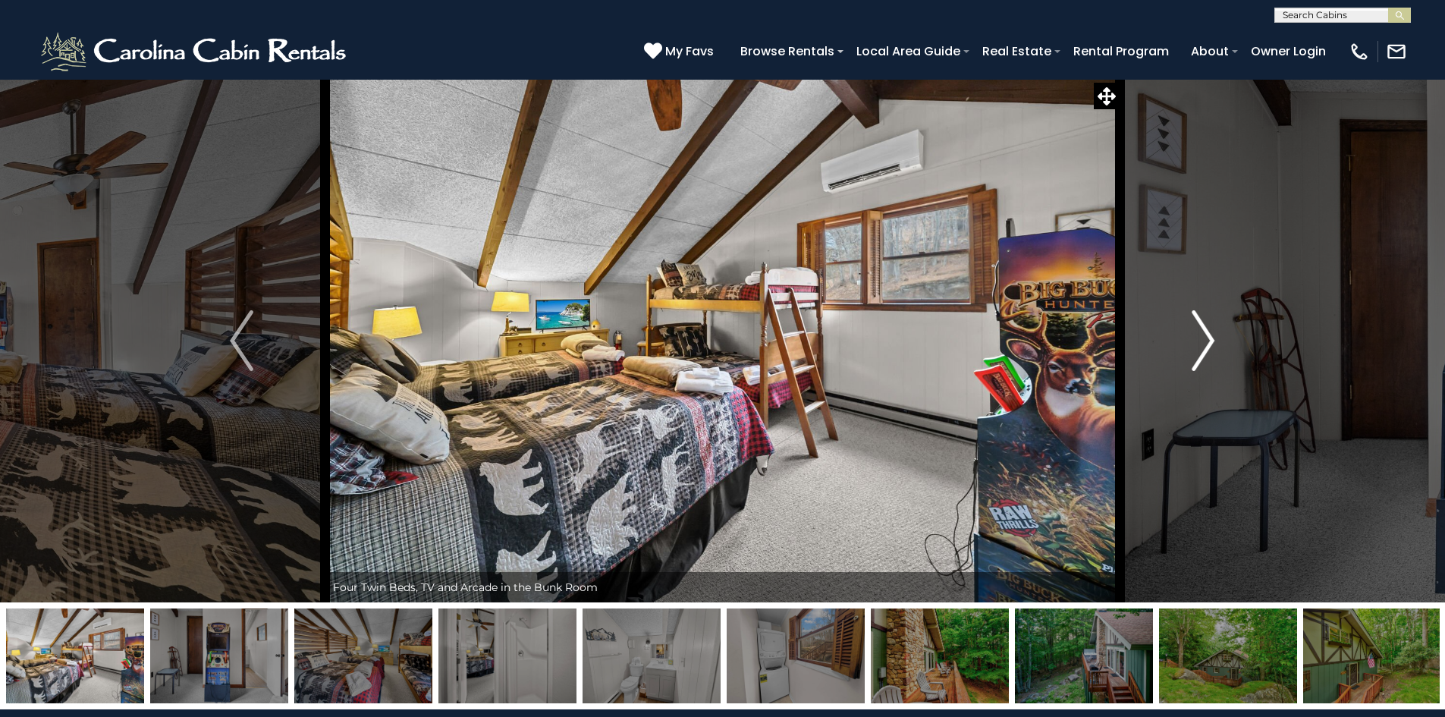
click at [1201, 343] on img "Next" at bounding box center [1203, 340] width 23 height 61
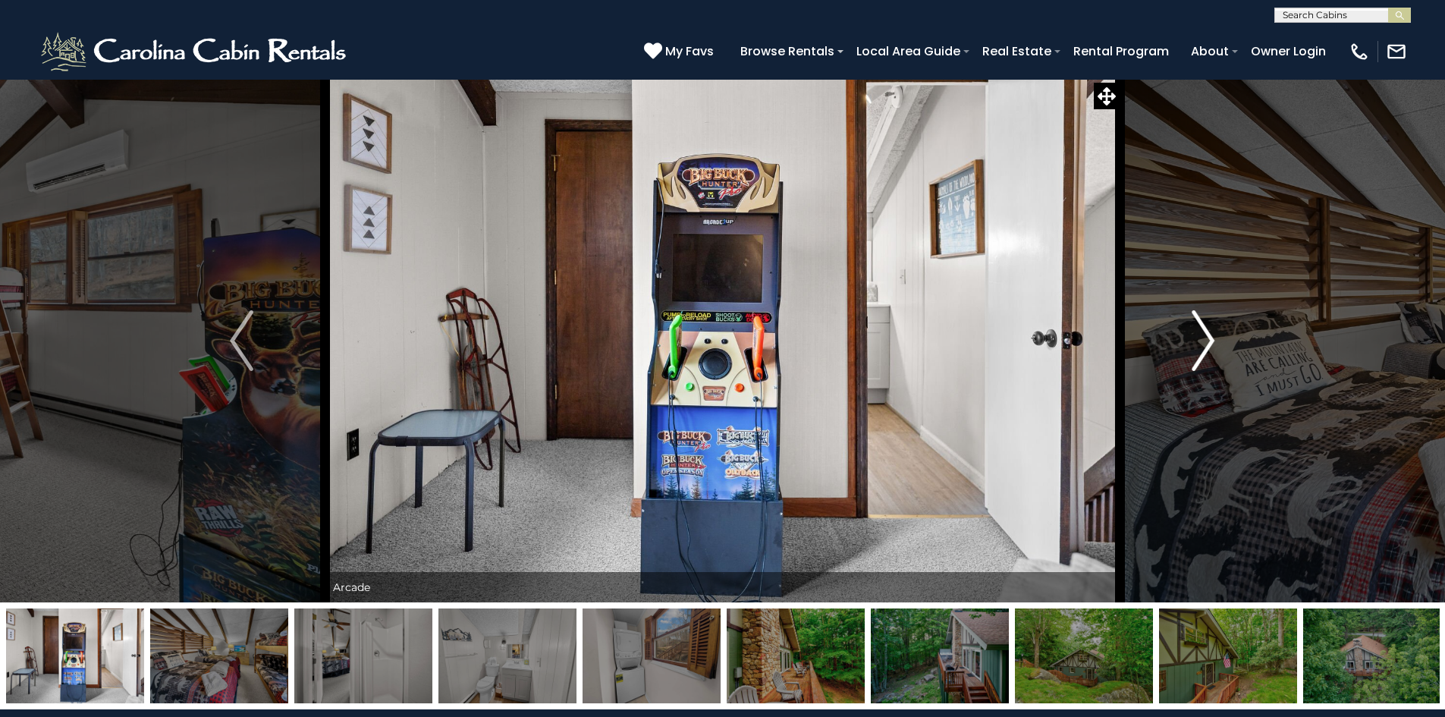
click at [1201, 343] on img "Next" at bounding box center [1203, 340] width 23 height 61
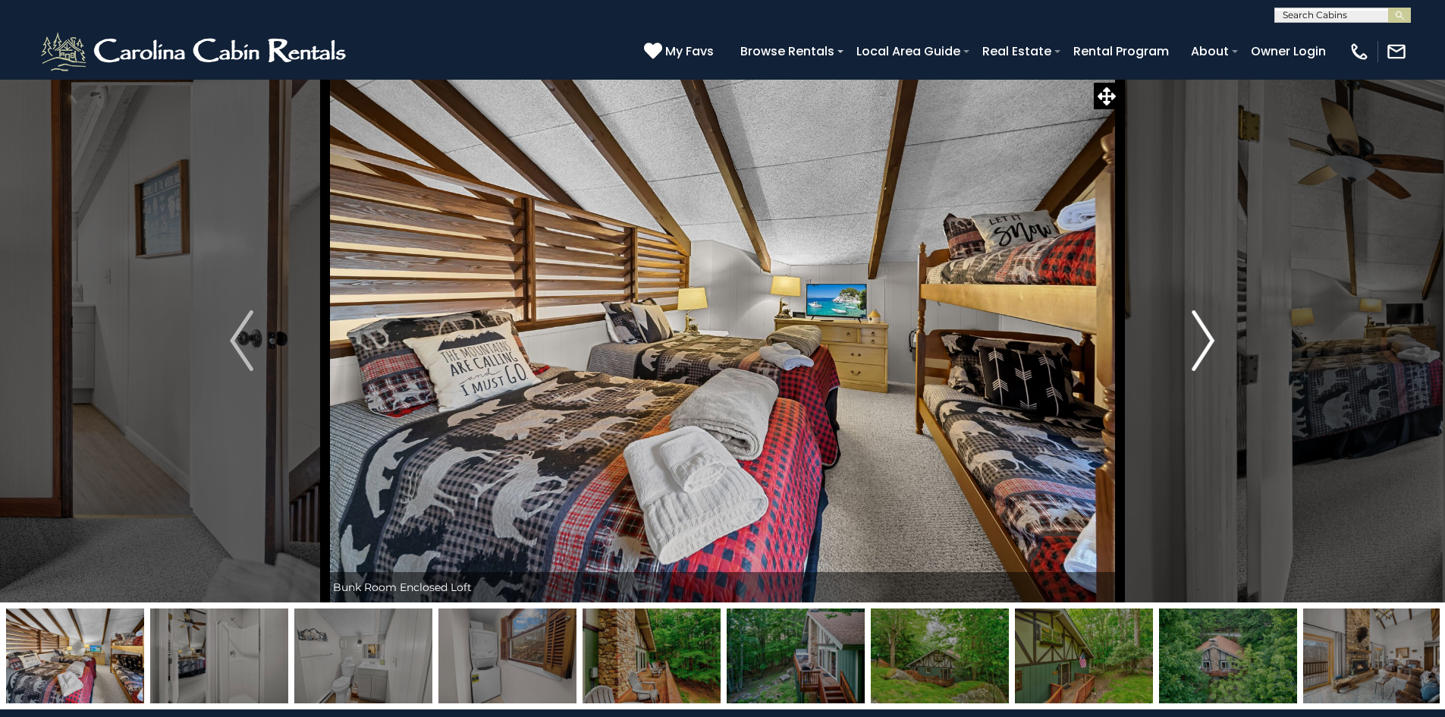
click at [1201, 343] on img "Next" at bounding box center [1203, 340] width 23 height 61
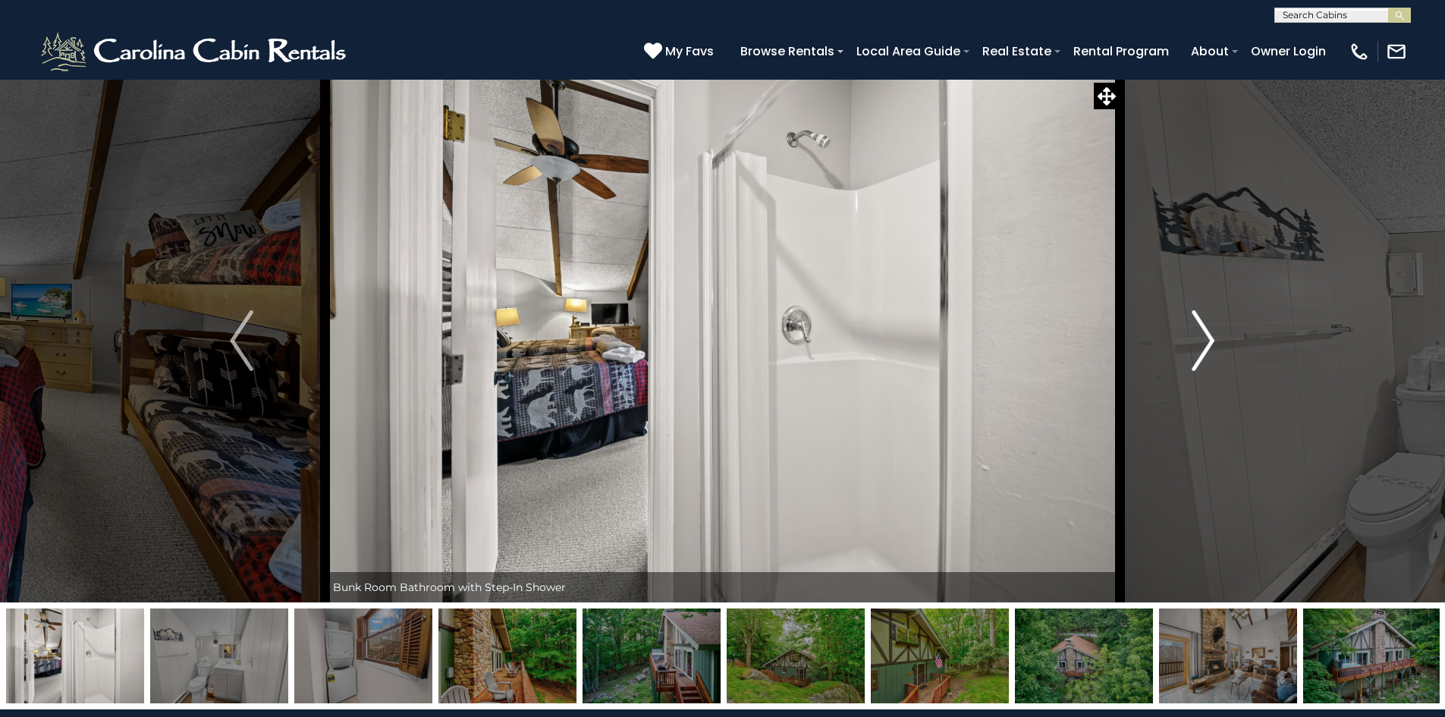
click at [1201, 343] on img "Next" at bounding box center [1203, 340] width 23 height 61
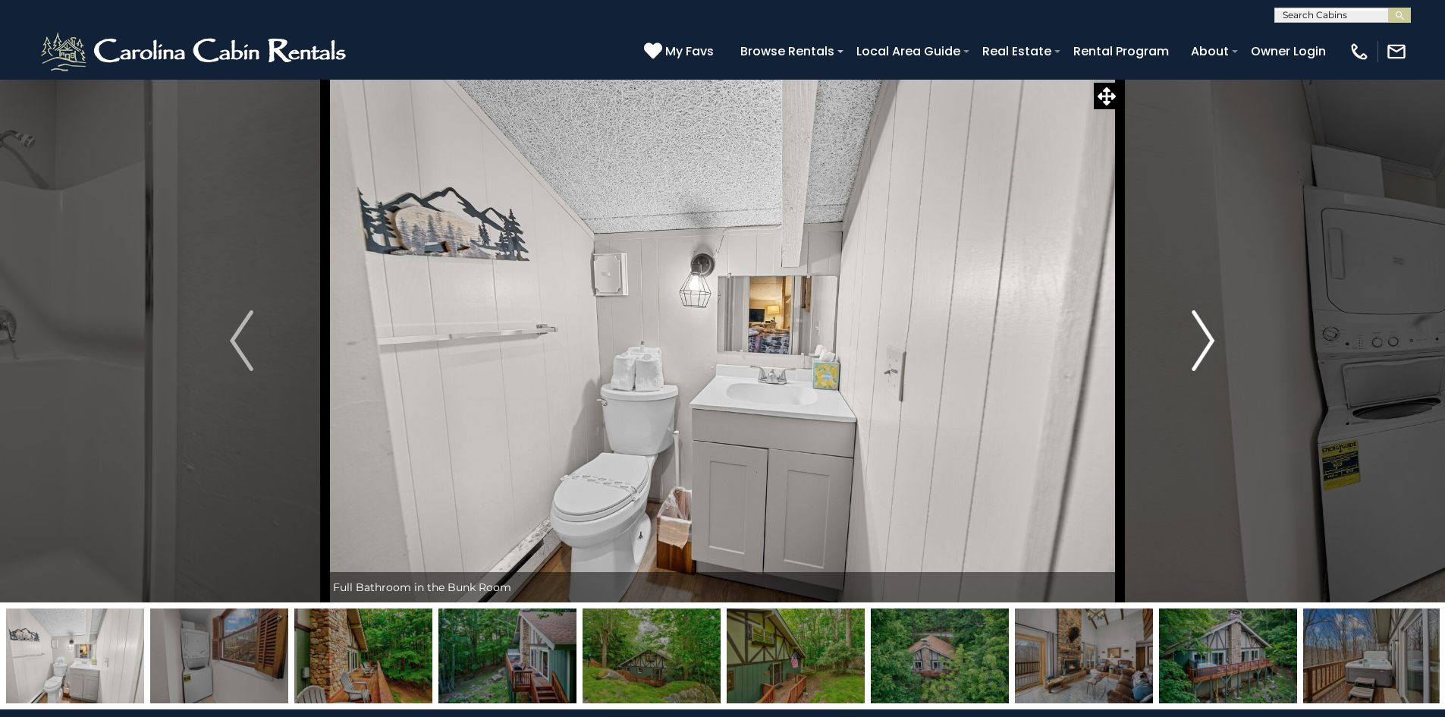
click at [1201, 343] on img "Next" at bounding box center [1203, 340] width 23 height 61
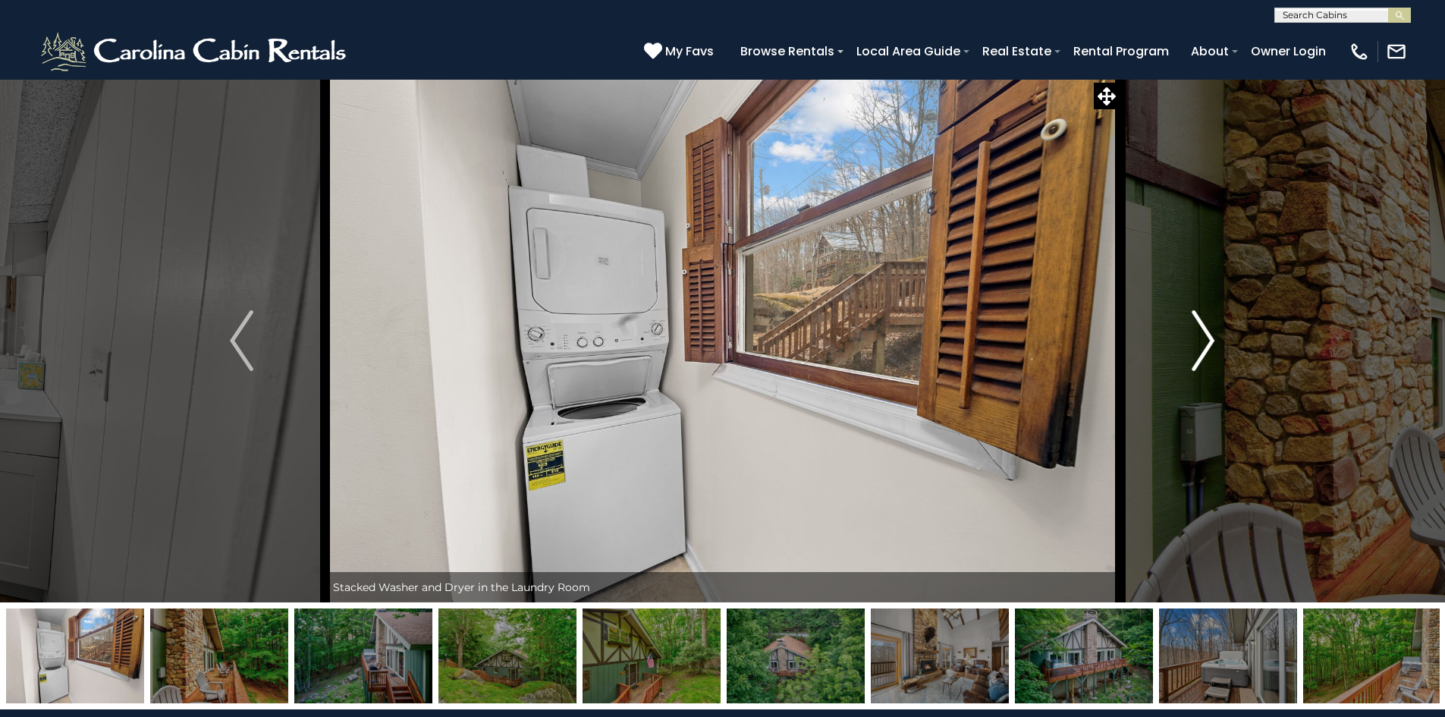
click at [1201, 343] on img "Next" at bounding box center [1203, 340] width 23 height 61
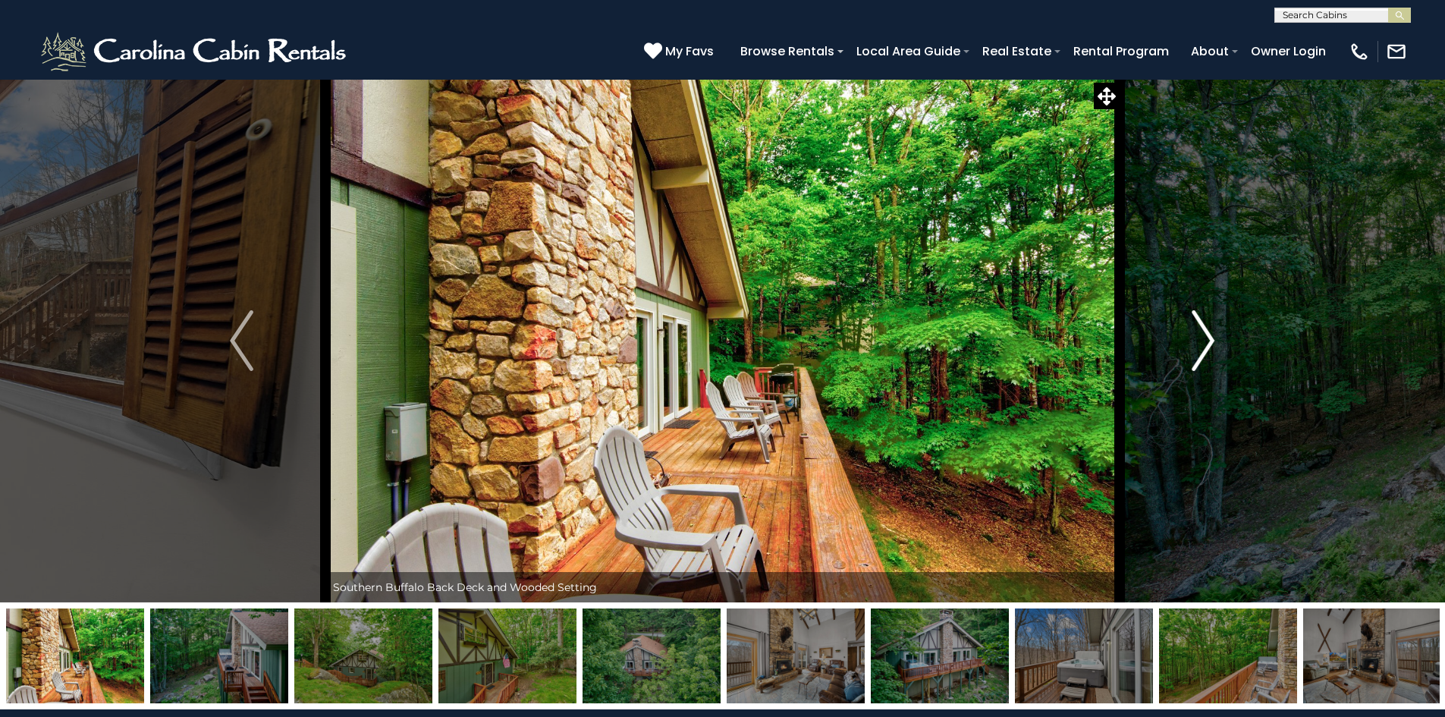
click at [1202, 338] on img "Next" at bounding box center [1203, 340] width 23 height 61
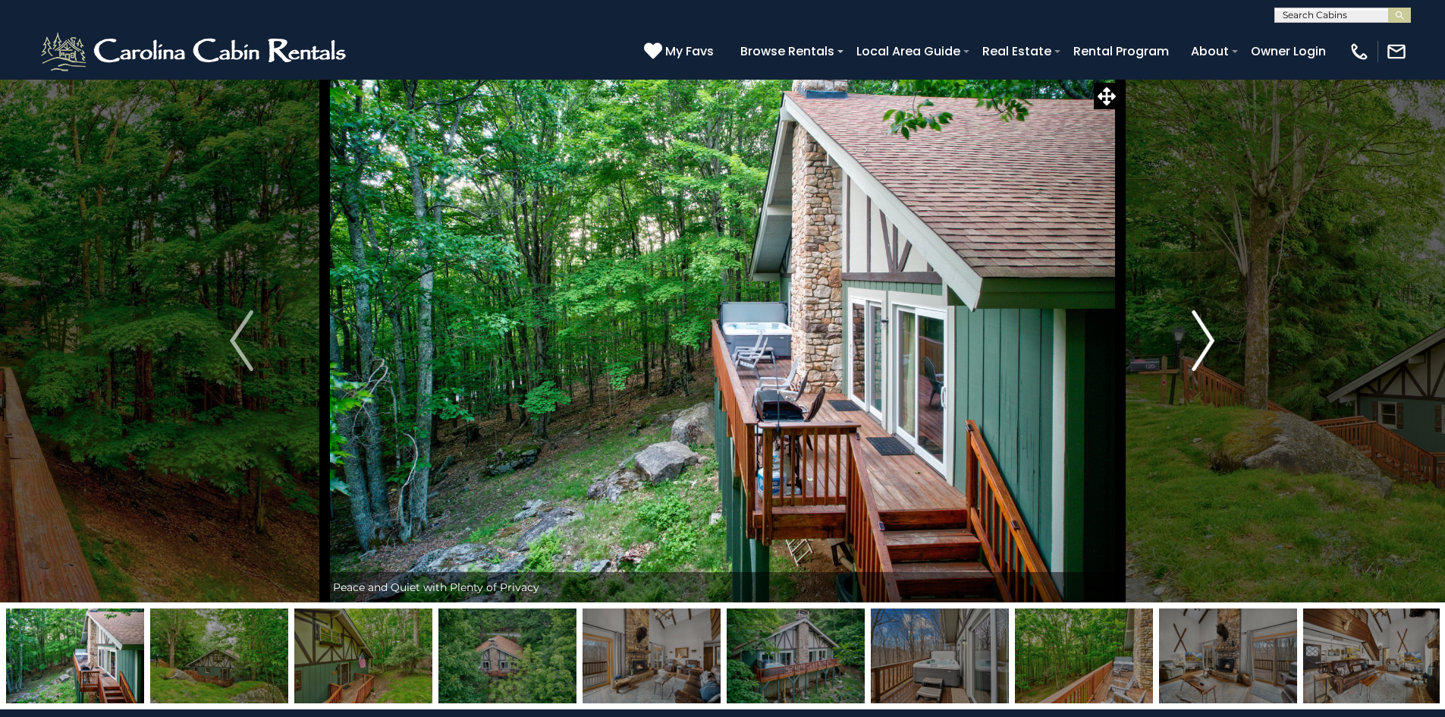
click at [1202, 338] on img "Next" at bounding box center [1203, 340] width 23 height 61
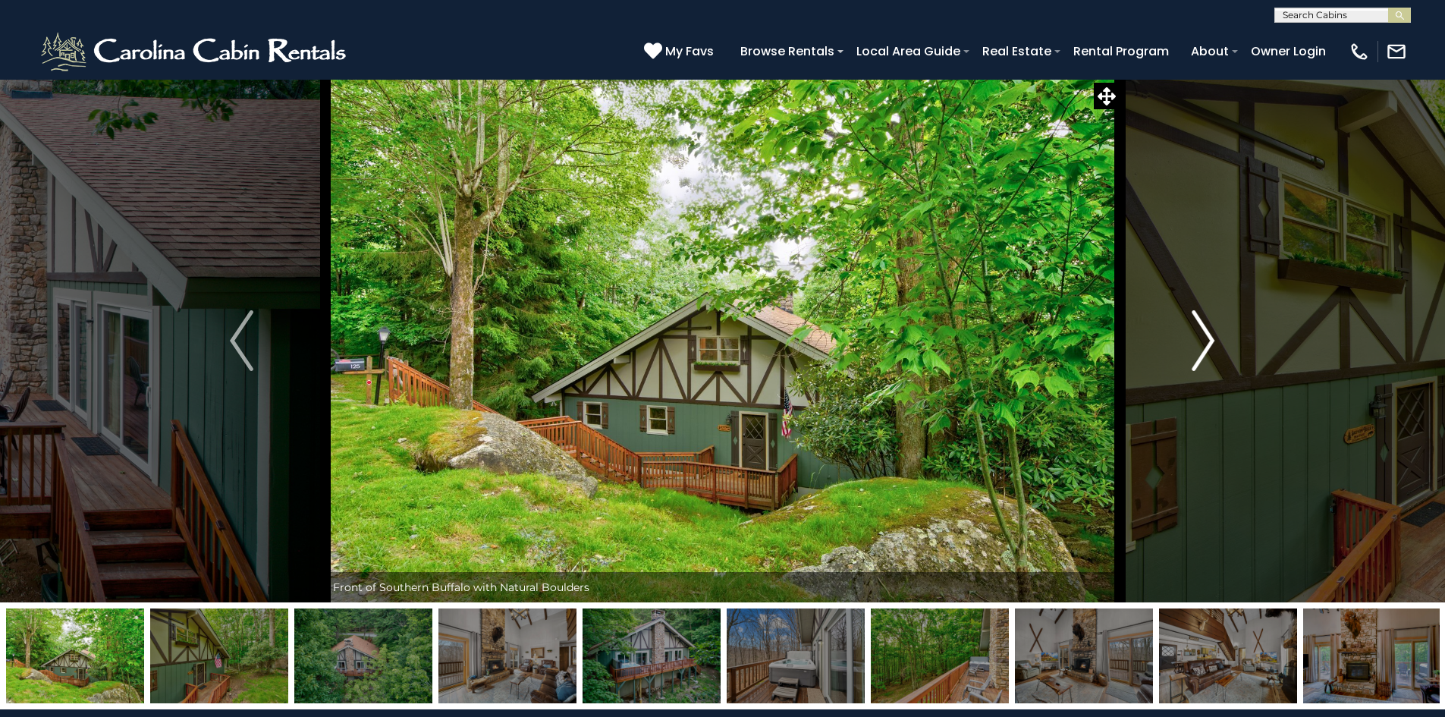
click at [1202, 338] on img "Next" at bounding box center [1203, 340] width 23 height 61
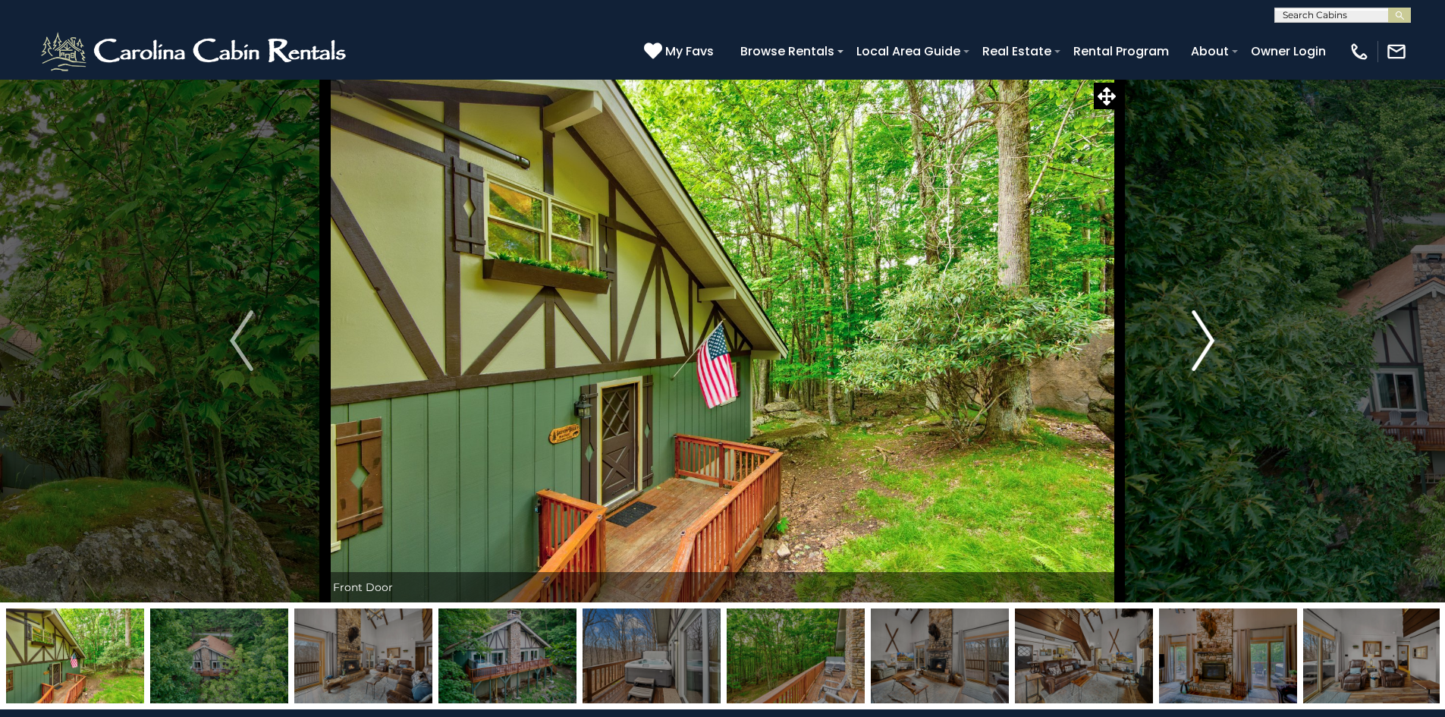
click at [1202, 338] on img "Next" at bounding box center [1203, 340] width 23 height 61
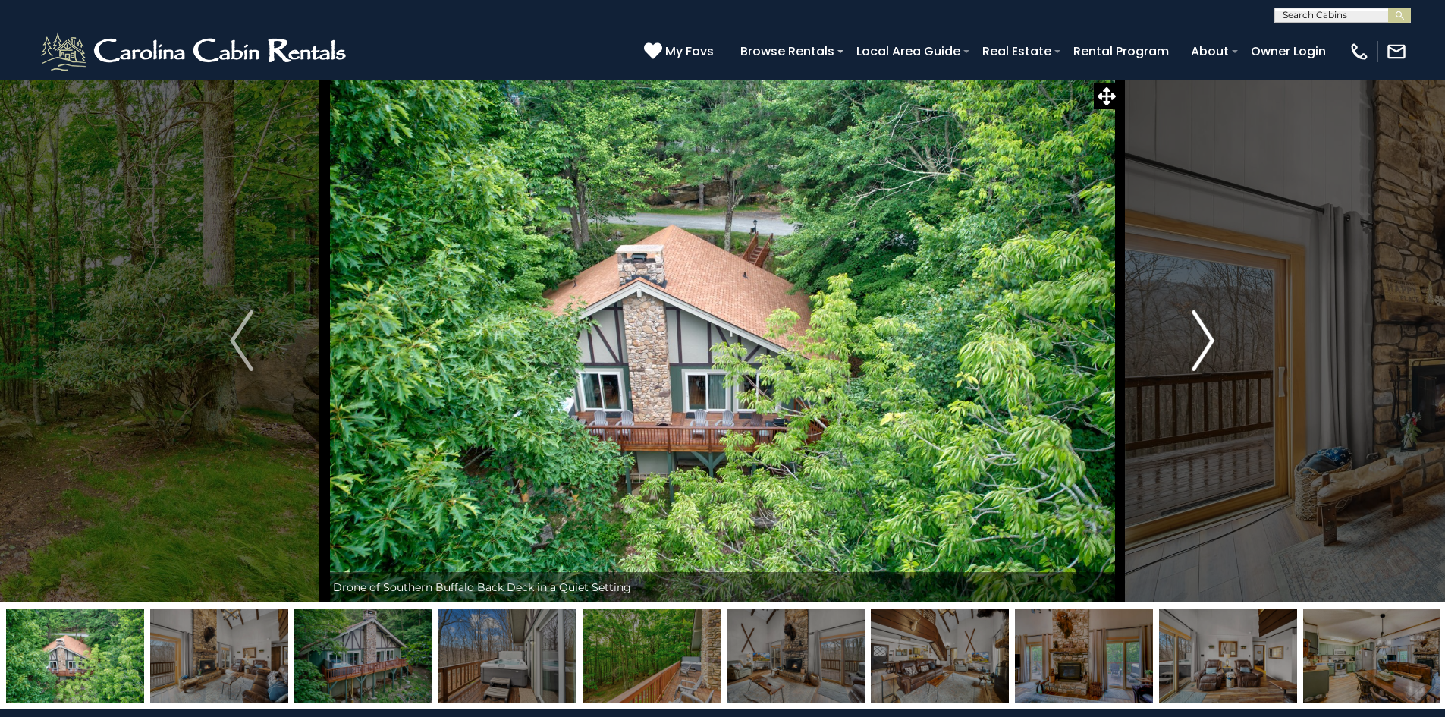
click at [1202, 338] on img "Next" at bounding box center [1203, 340] width 23 height 61
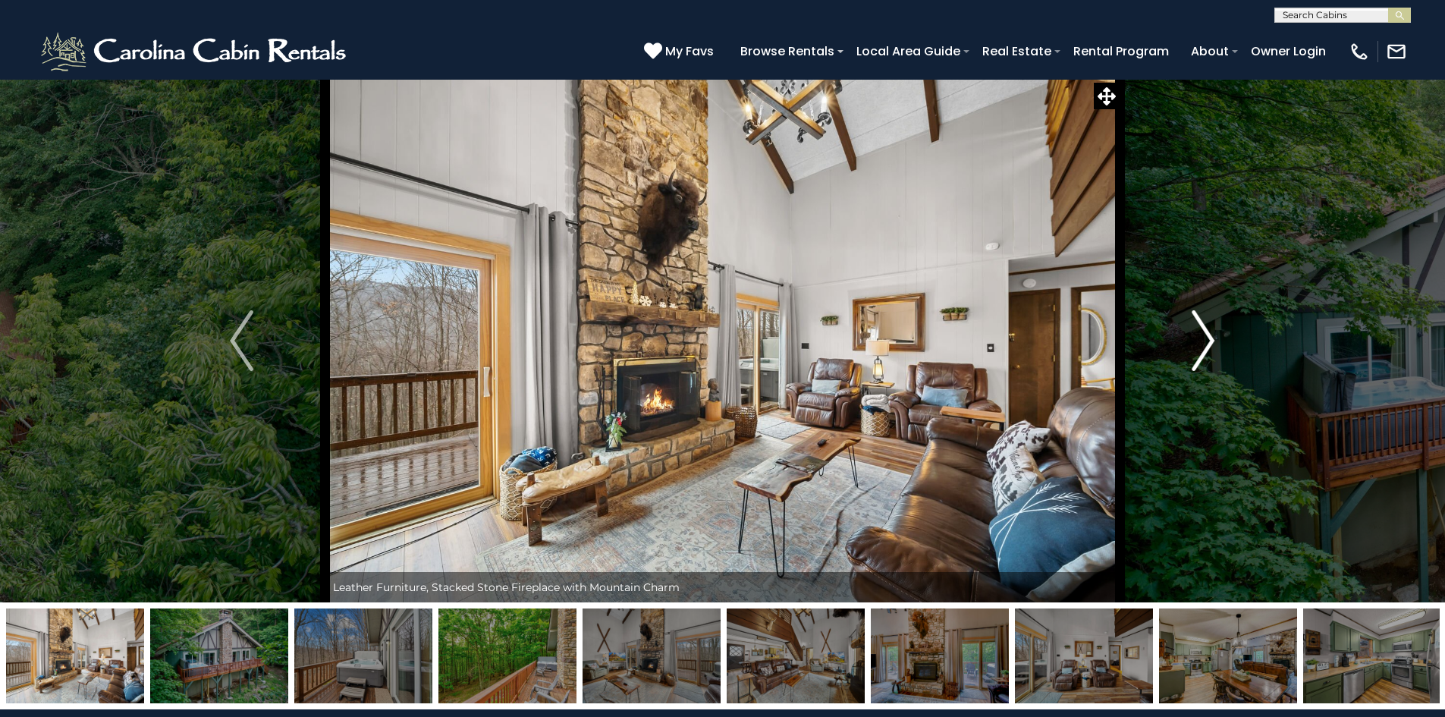
click at [1202, 338] on img "Next" at bounding box center [1203, 340] width 23 height 61
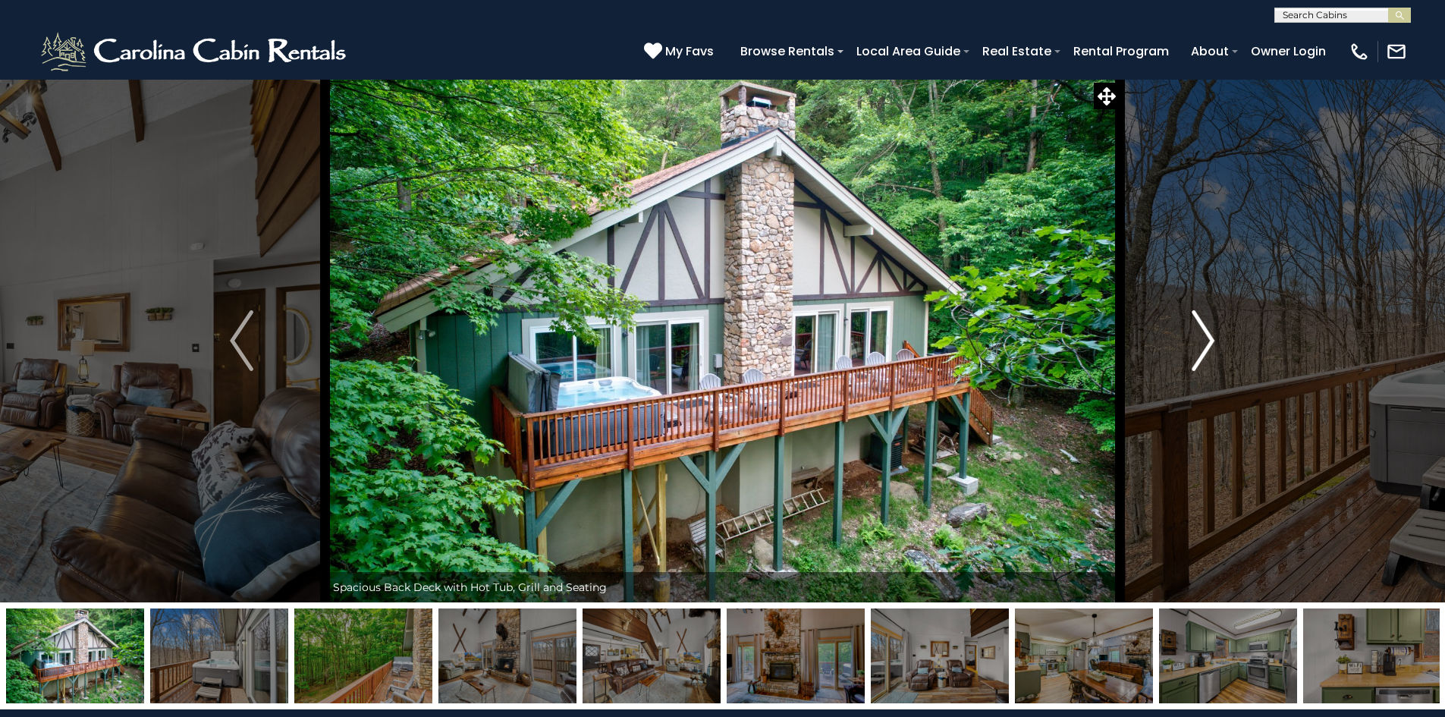
click at [1202, 338] on img "Next" at bounding box center [1203, 340] width 23 height 61
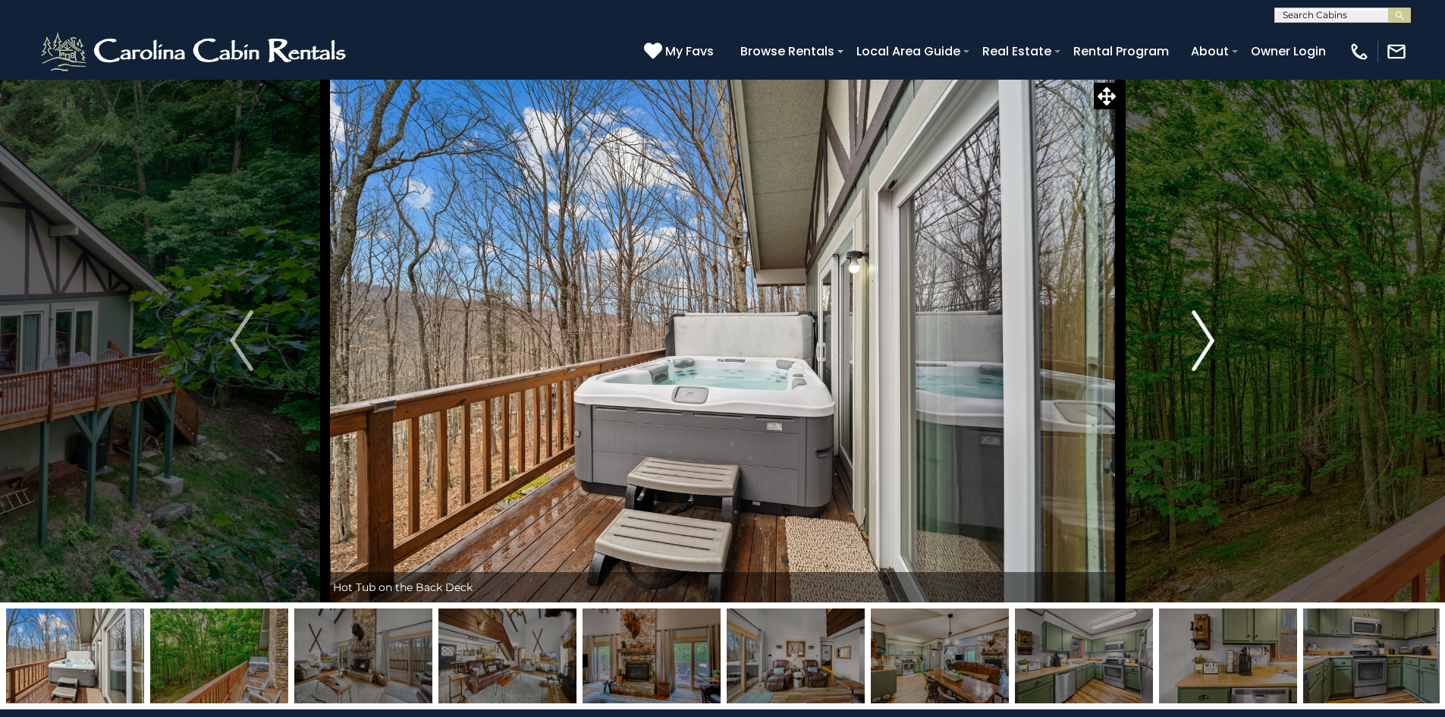
click at [1216, 325] on button "Next" at bounding box center [1203, 340] width 167 height 523
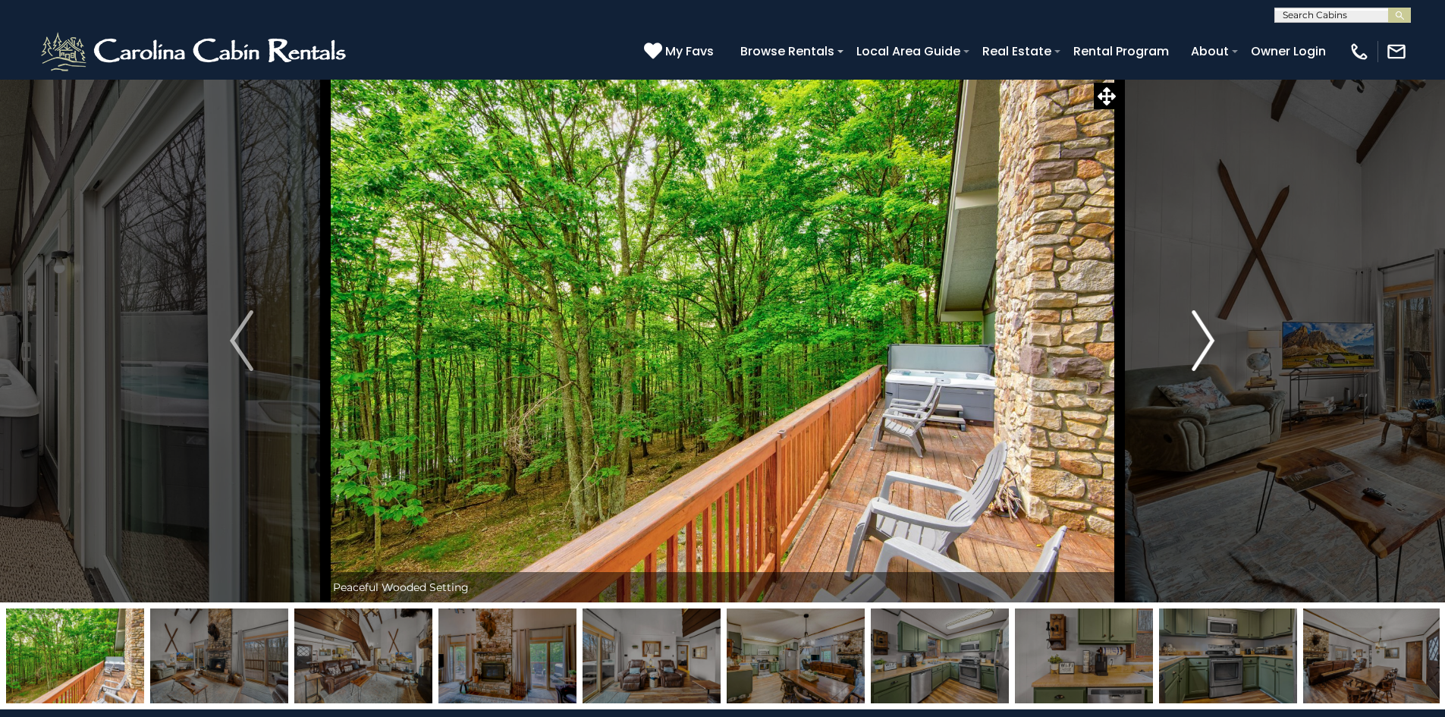
click at [1216, 325] on button "Next" at bounding box center [1203, 340] width 167 height 523
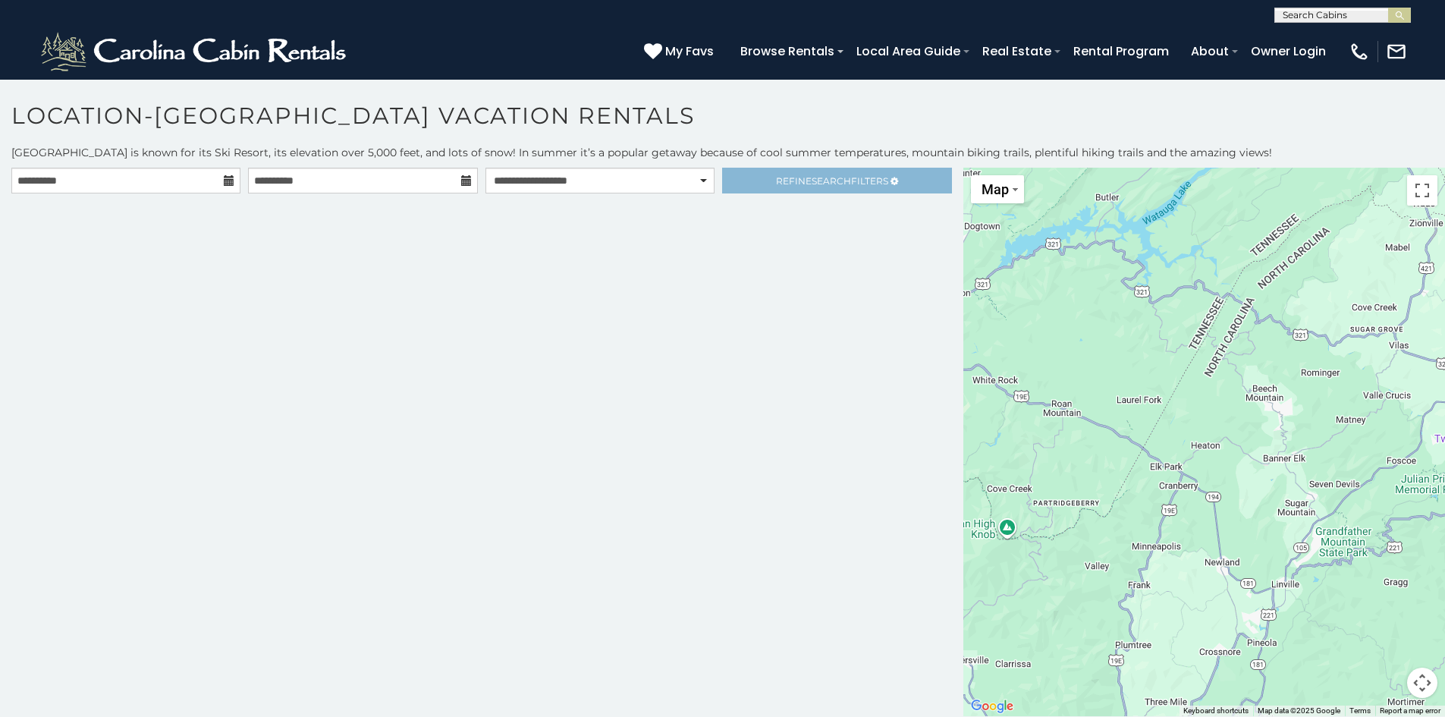
scroll to position [8, 0]
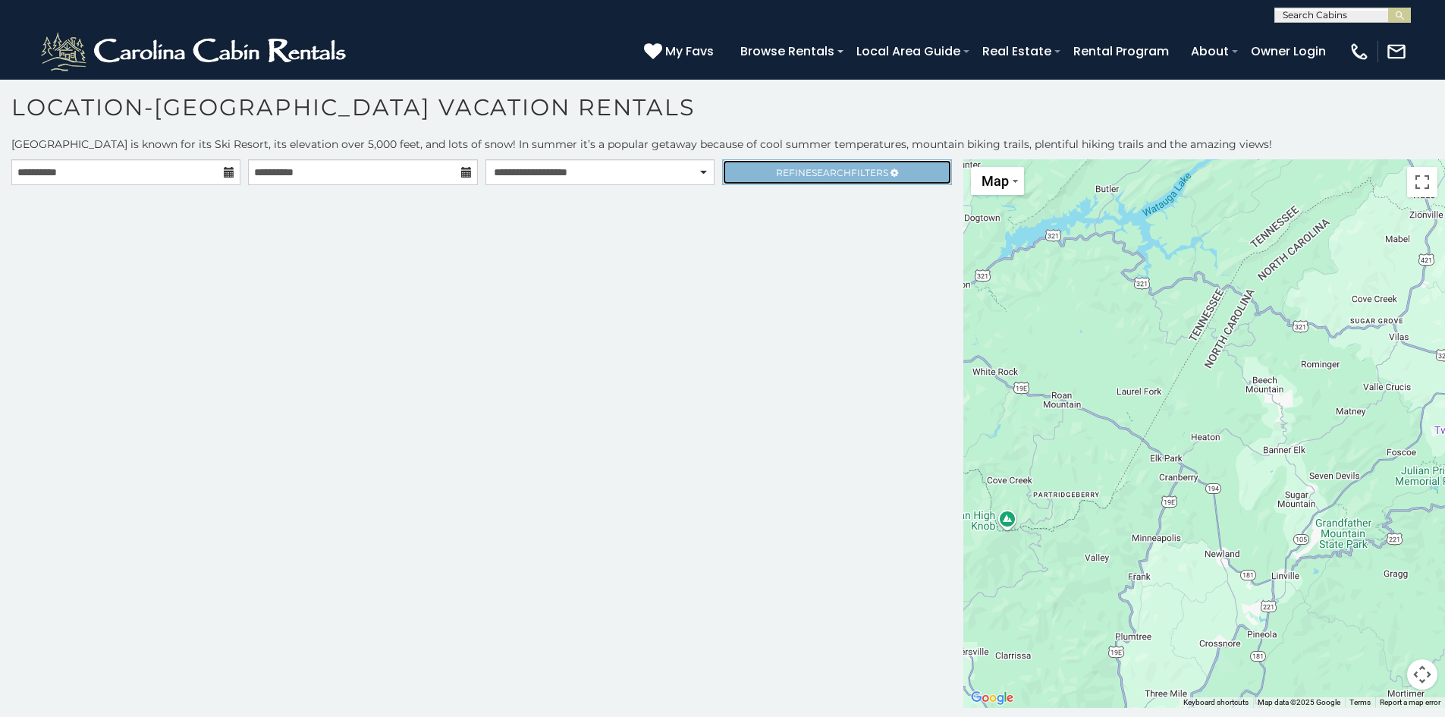
click at [770, 178] on link "Refine Search Filters" at bounding box center [836, 172] width 229 height 26
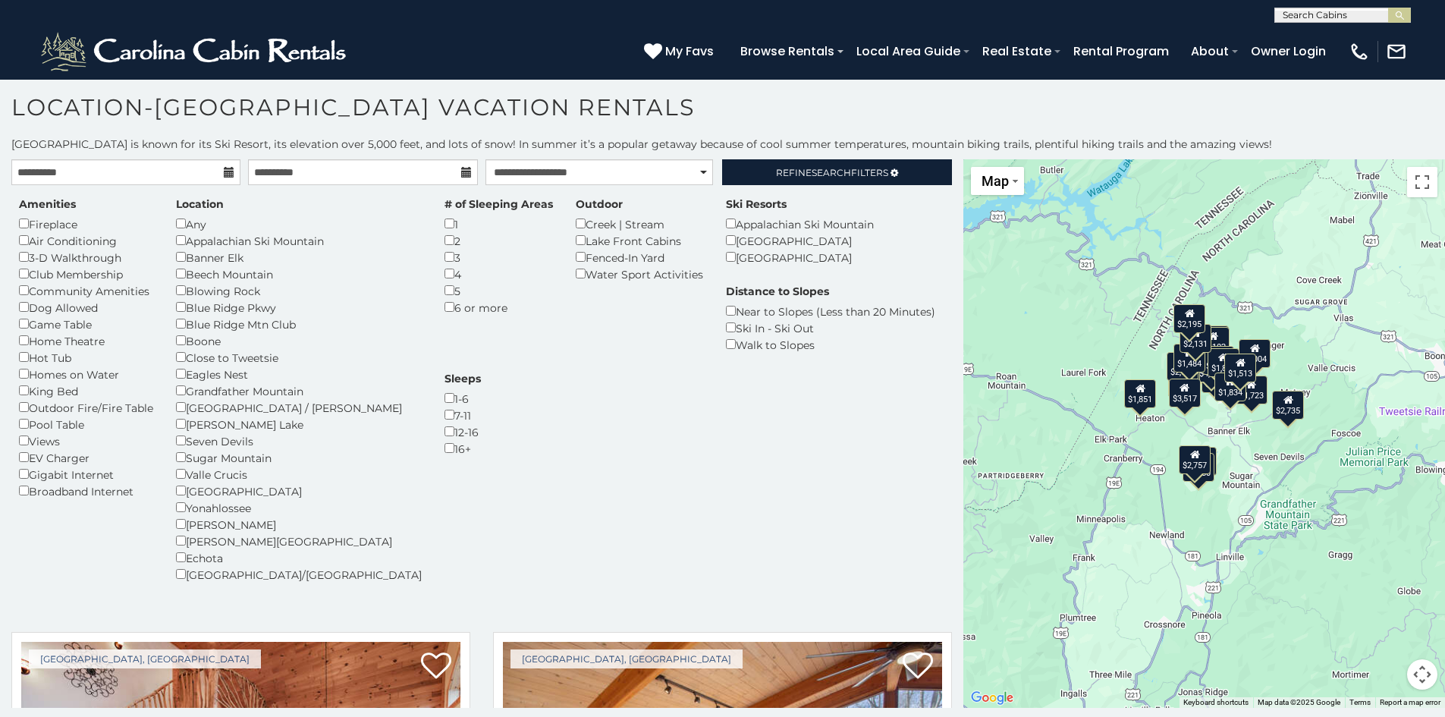
drag, startPoint x: 1167, startPoint y: 460, endPoint x: 1110, endPoint y: 441, distance: 60.7
click at [1110, 441] on div "$2,028 $2,235 $2,509 $2,567 $2,987 $2,993 $3,167 $3,384 $4,091 $5,040 $2,000 $2…" at bounding box center [1204, 433] width 482 height 548
click at [799, 168] on span "Refine Search Filters" at bounding box center [832, 172] width 112 height 11
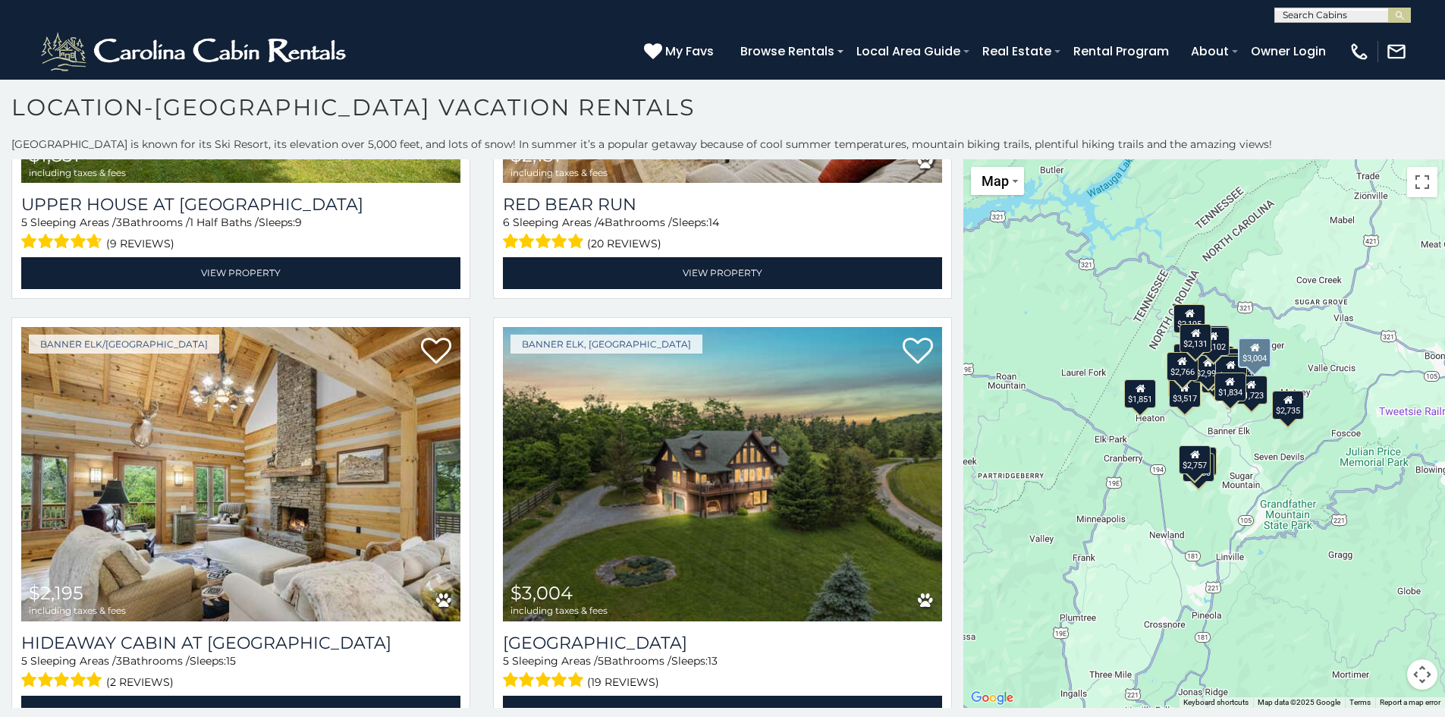
scroll to position [5583, 0]
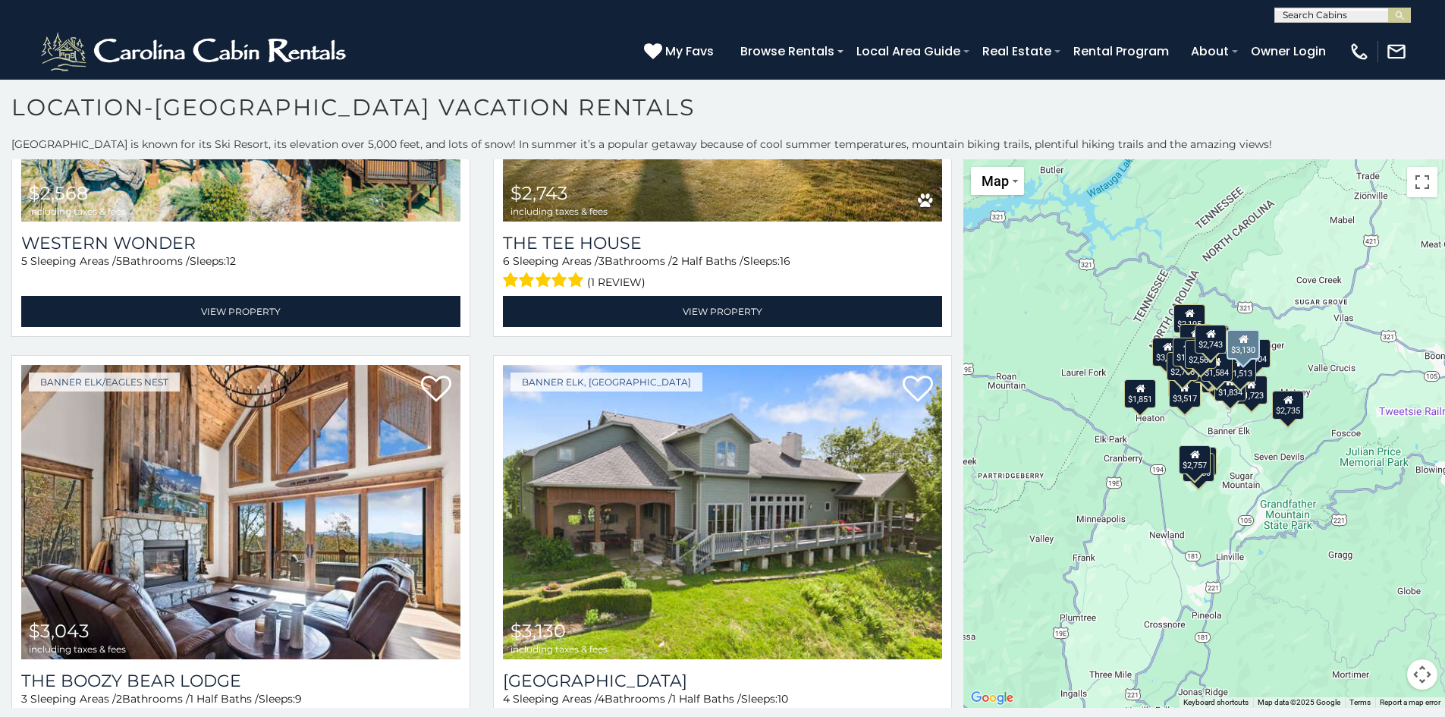
scroll to position [9060, 0]
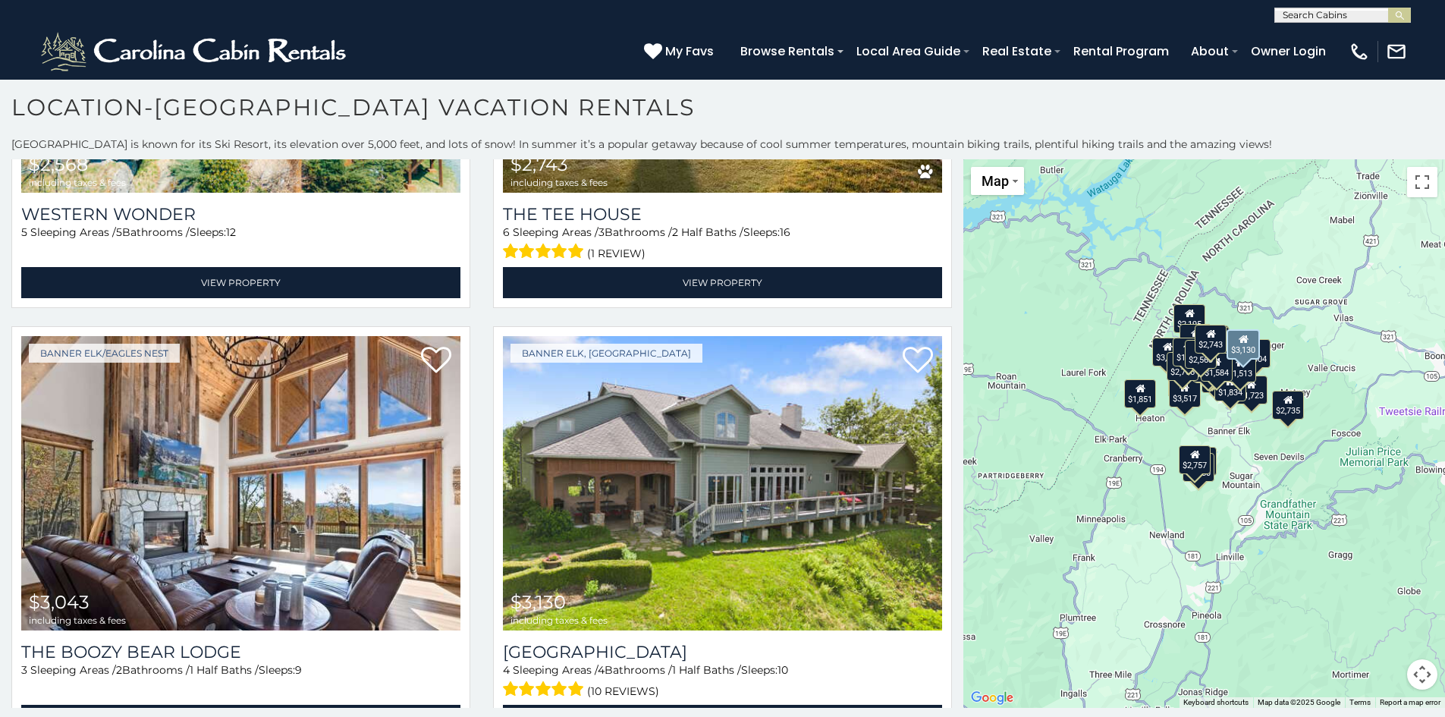
click at [954, 552] on div "Banner Elk, [GEOGRAPHIC_DATA] $3,130 including taxes & fees [GEOGRAPHIC_DATA] 4…" at bounding box center [723, 540] width 482 height 429
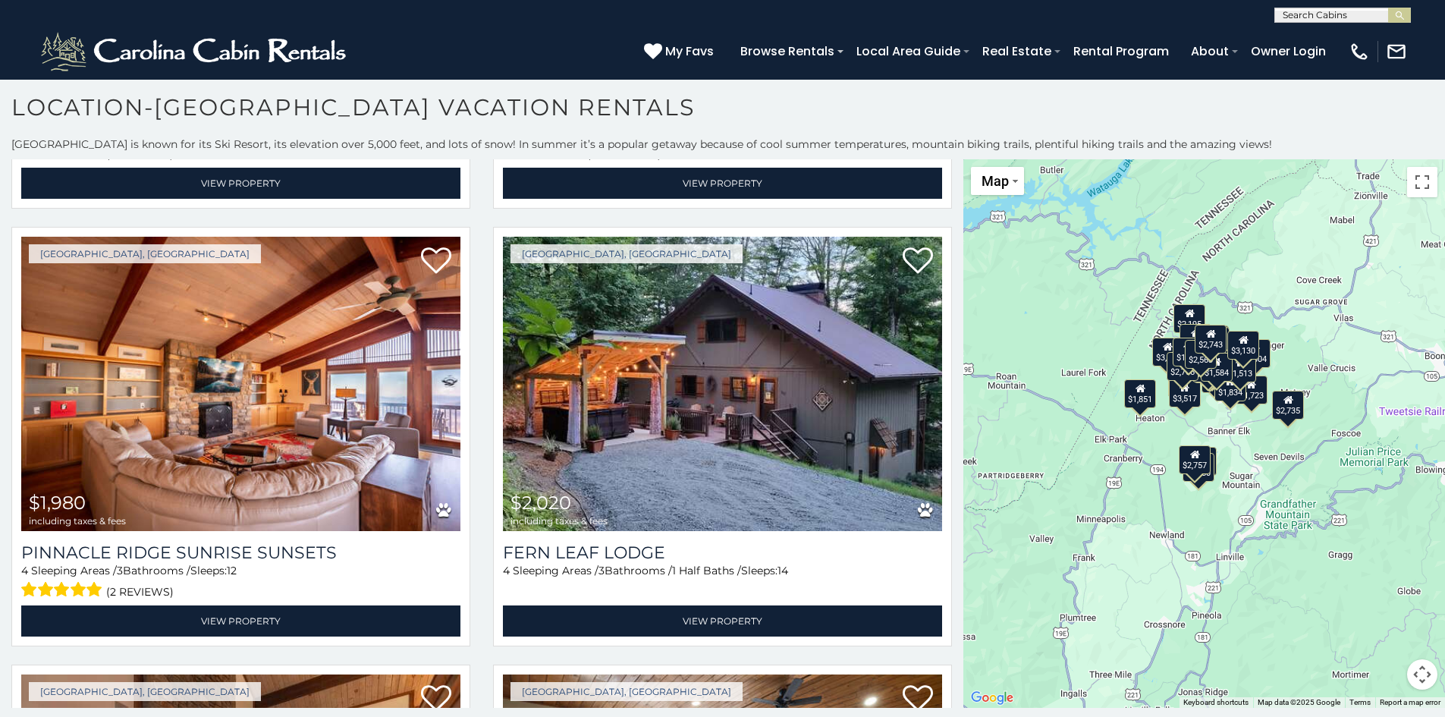
scroll to position [0, 0]
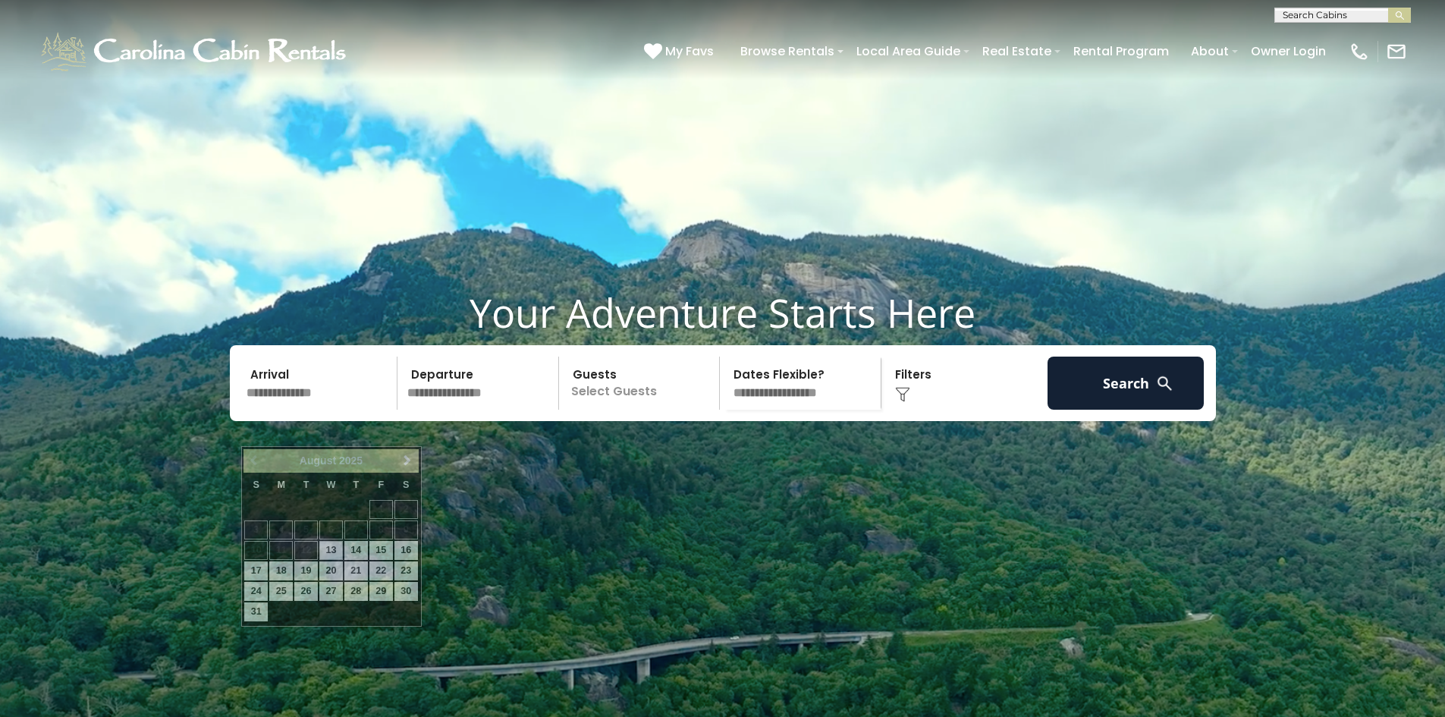
click at [345, 410] on input "text" at bounding box center [319, 383] width 157 height 53
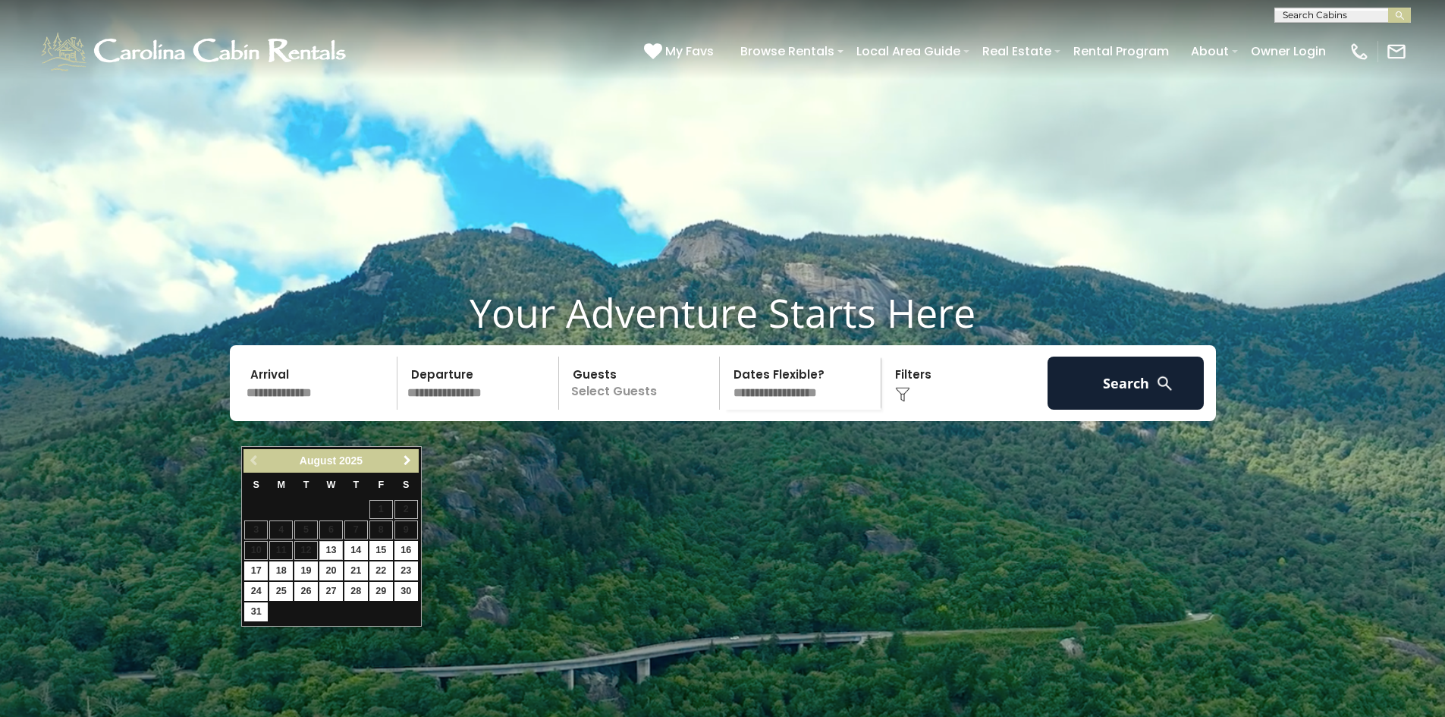
click at [406, 458] on span "Next" at bounding box center [407, 460] width 12 height 12
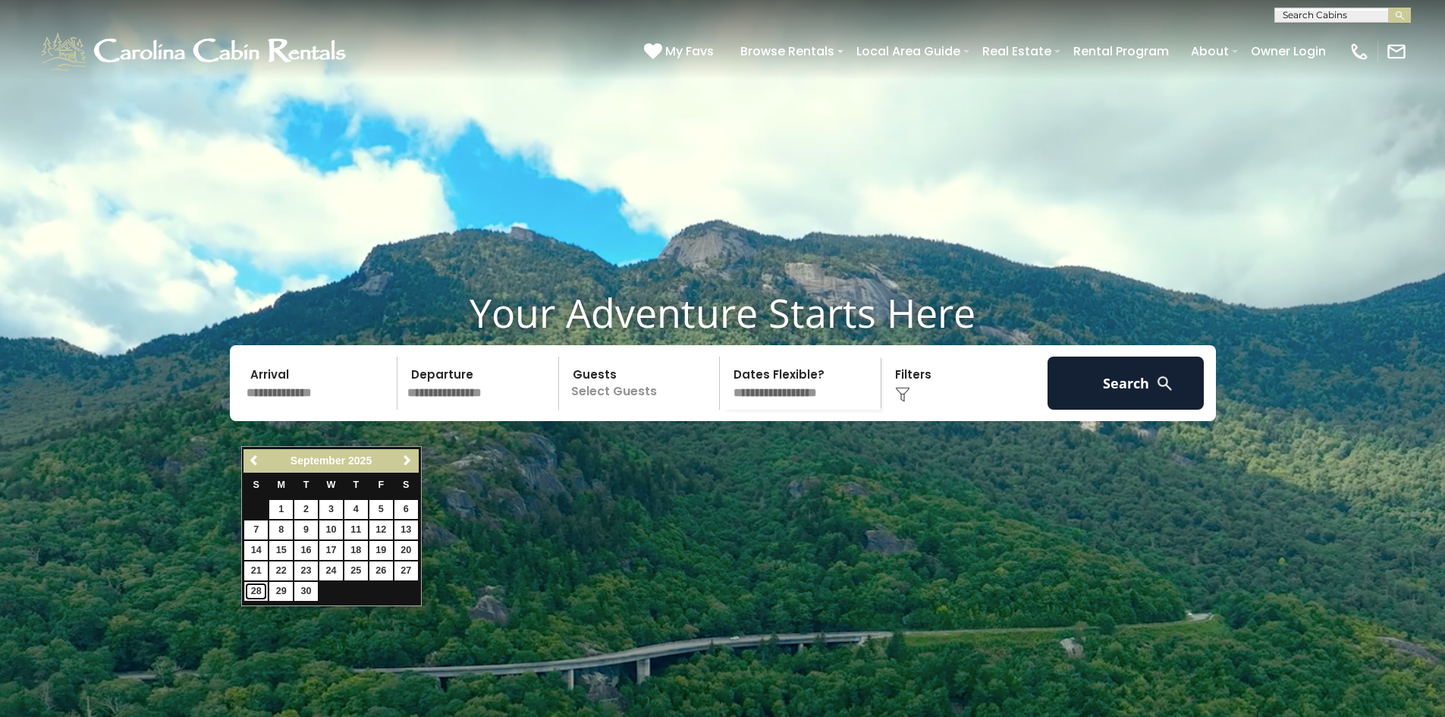
click at [260, 589] on link "28" at bounding box center [256, 591] width 24 height 19
type input "*******"
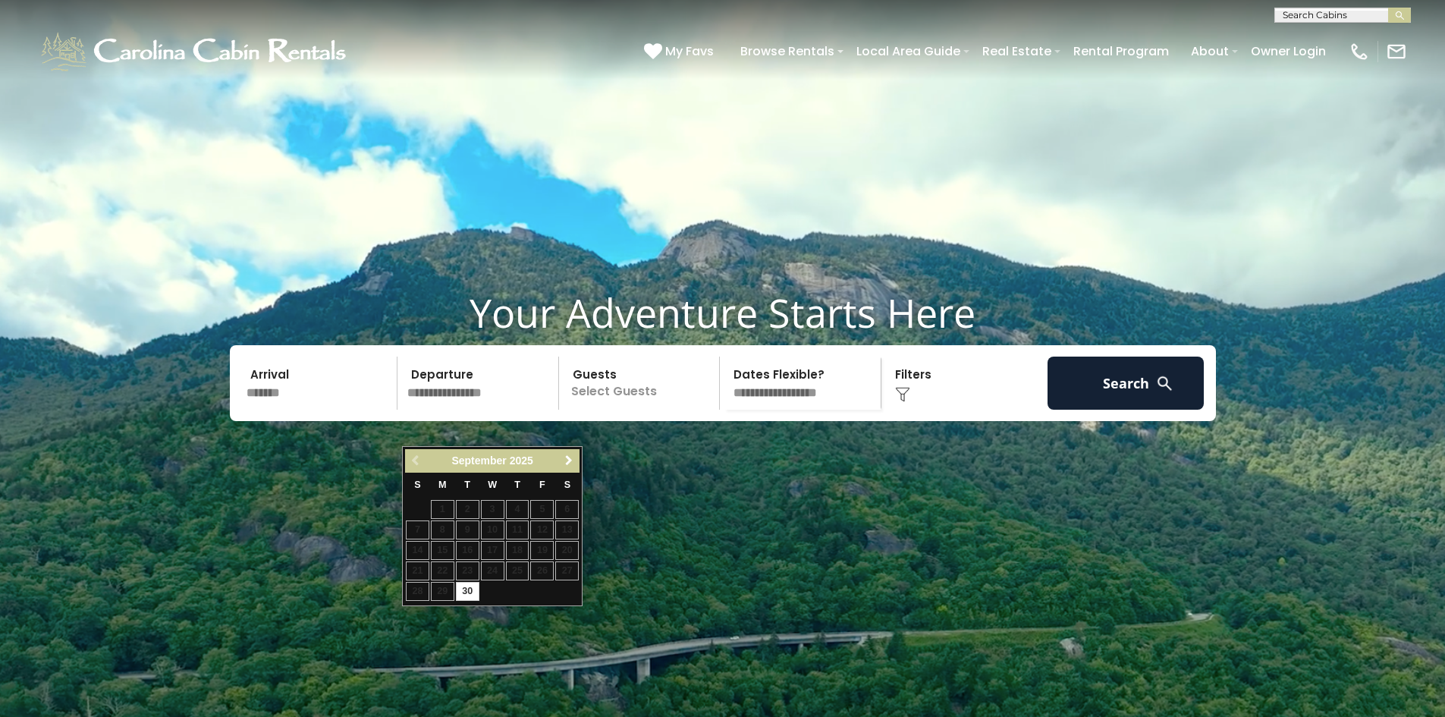
click at [567, 452] on link "Next" at bounding box center [568, 460] width 19 height 19
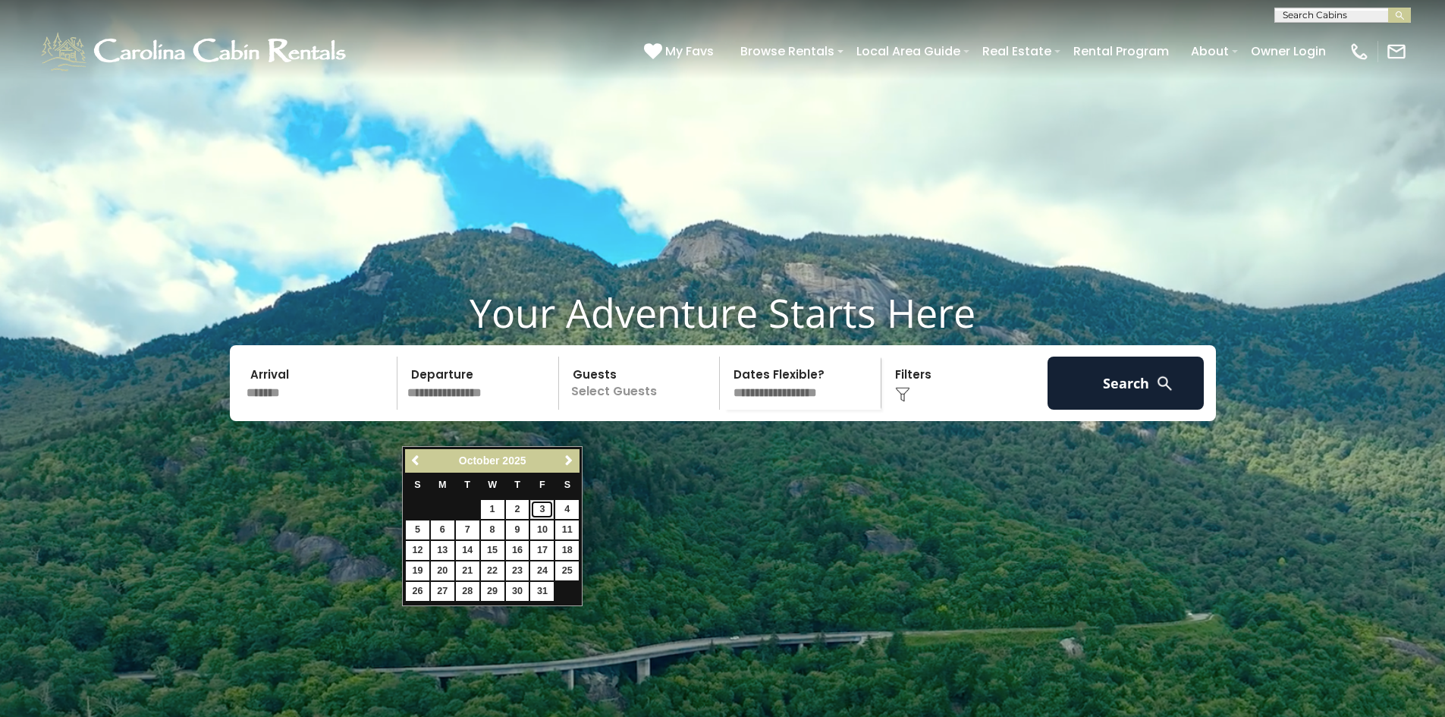
click at [540, 507] on link "3" at bounding box center [542, 509] width 24 height 19
type input "*******"
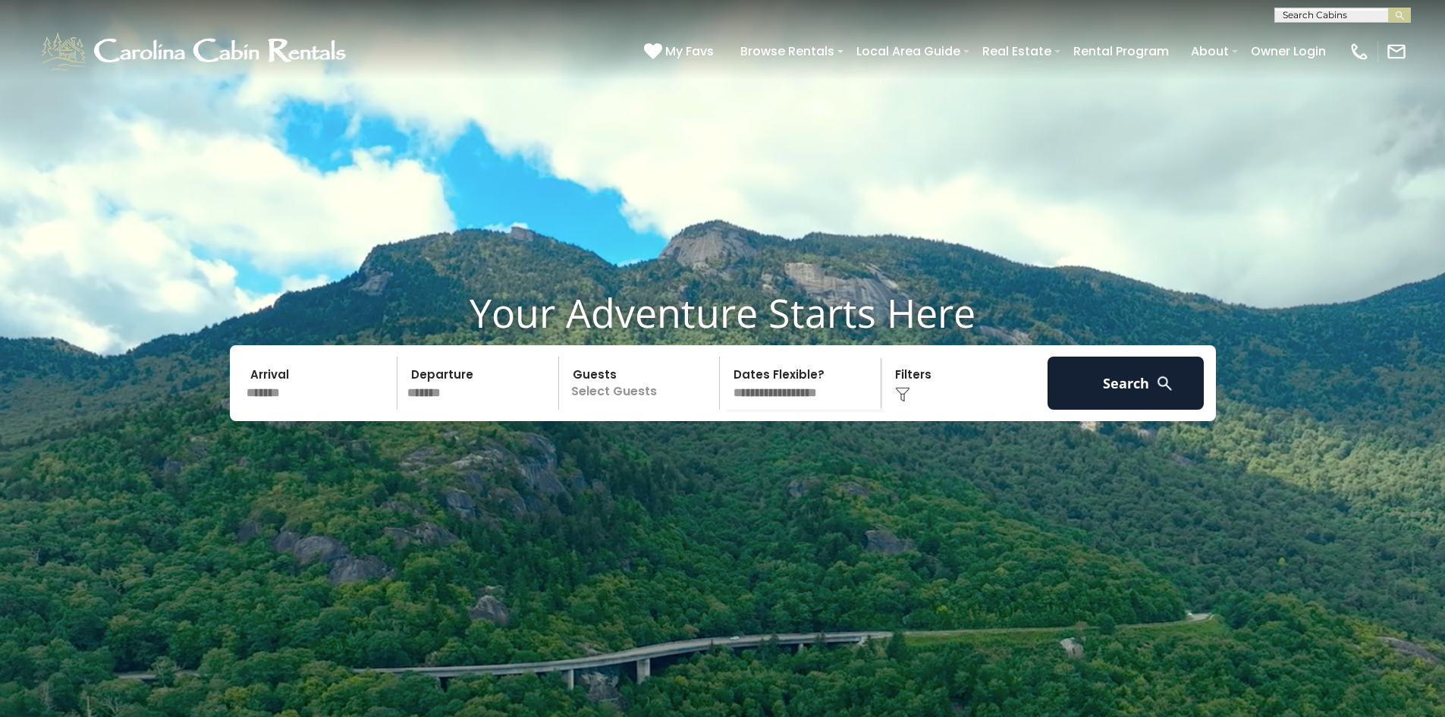
click at [602, 410] on p "Select Guests" at bounding box center [642, 383] width 156 height 53
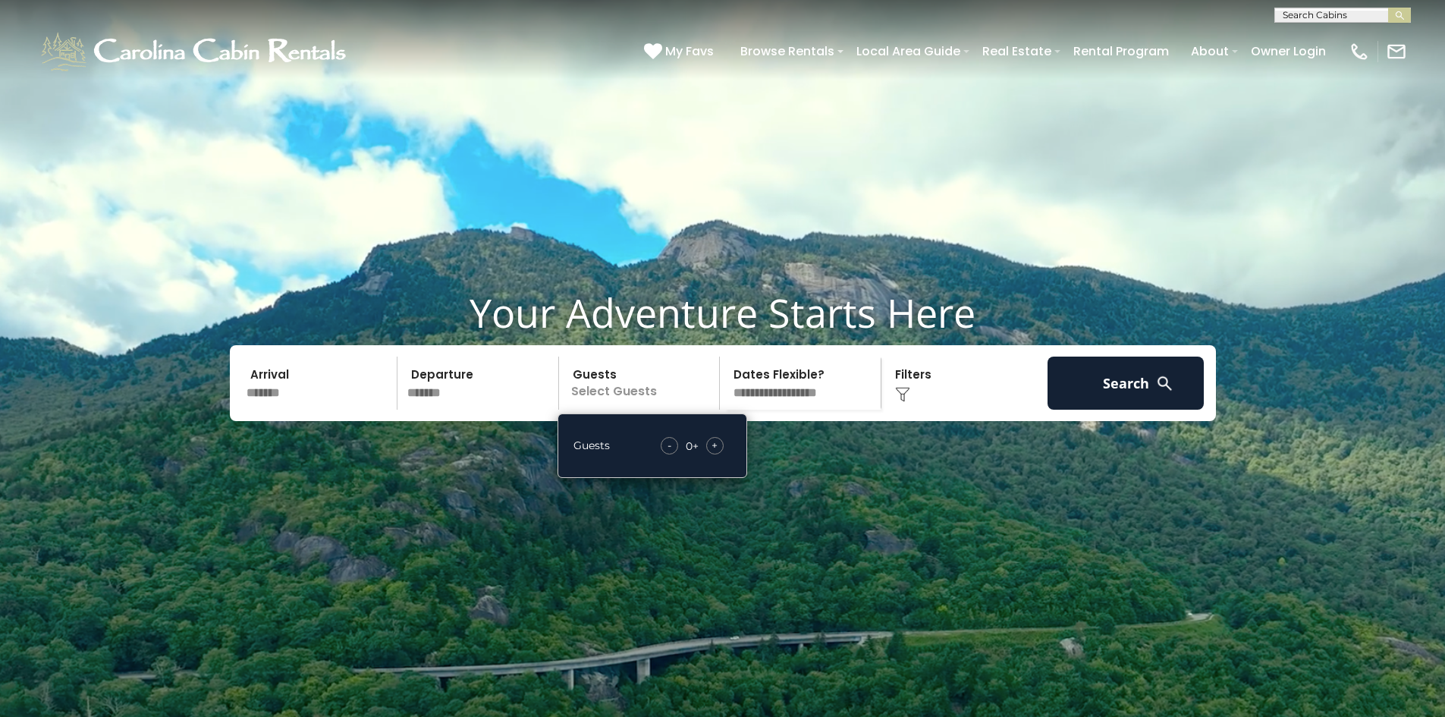
click at [712, 453] on span "+" at bounding box center [715, 445] width 6 height 15
click at [784, 410] on select "**********" at bounding box center [802, 383] width 156 height 53
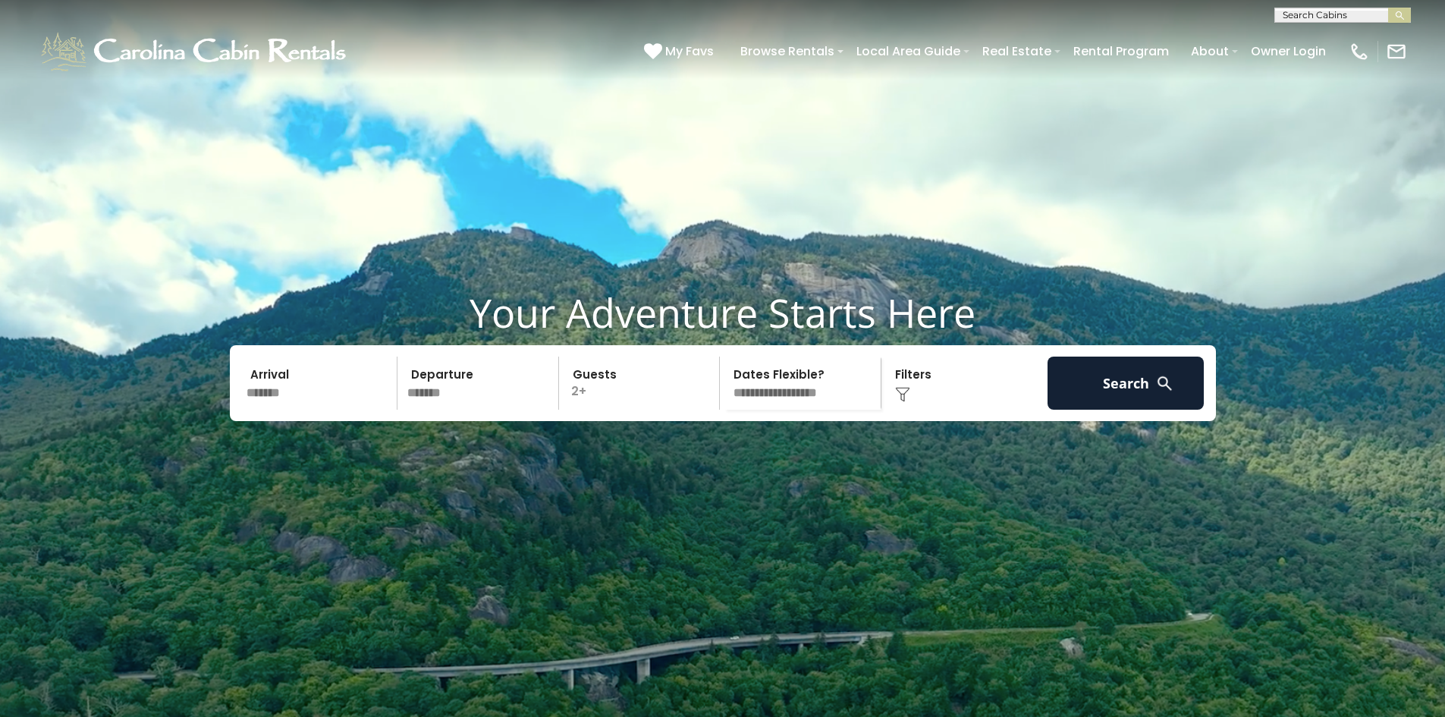
select select "*"
click at [724, 393] on select "**********" at bounding box center [802, 383] width 156 height 53
click at [920, 410] on div "Click to Choose" at bounding box center [964, 383] width 157 height 53
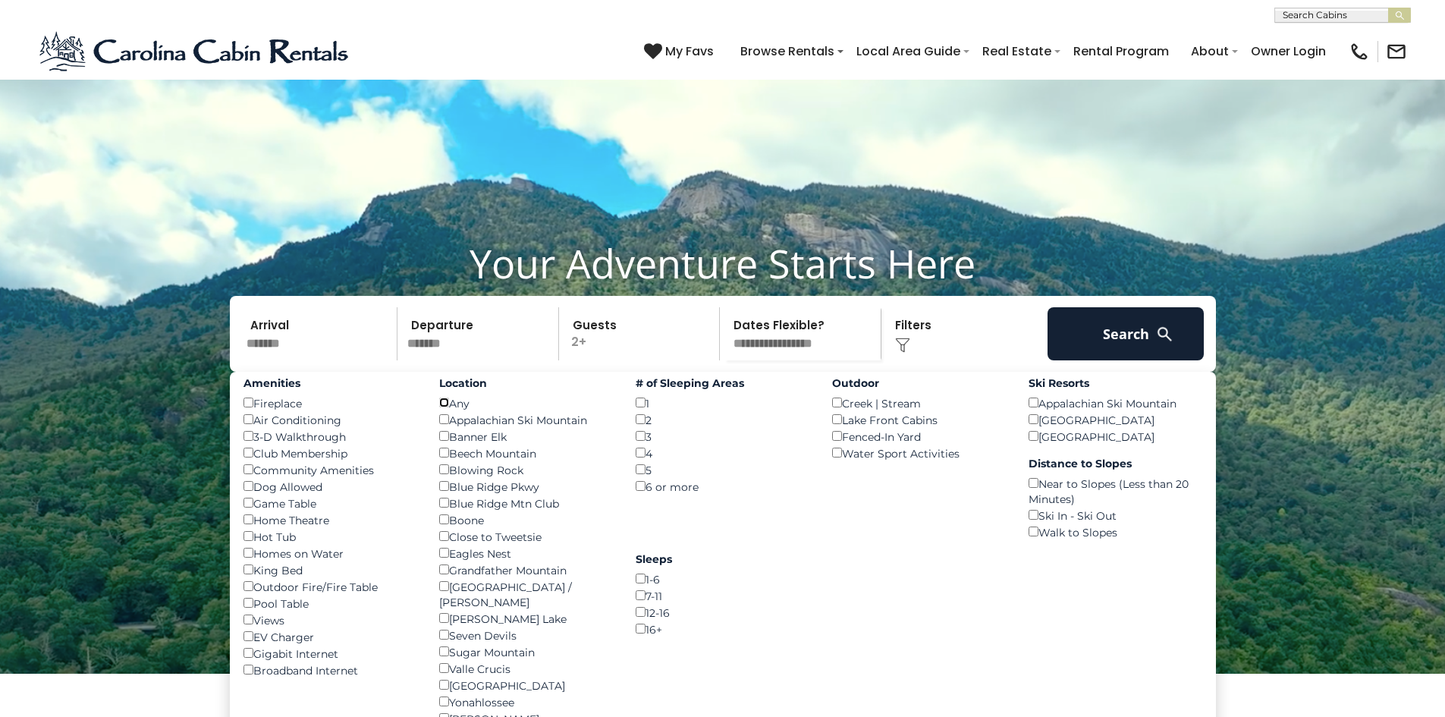
scroll to position [152, 0]
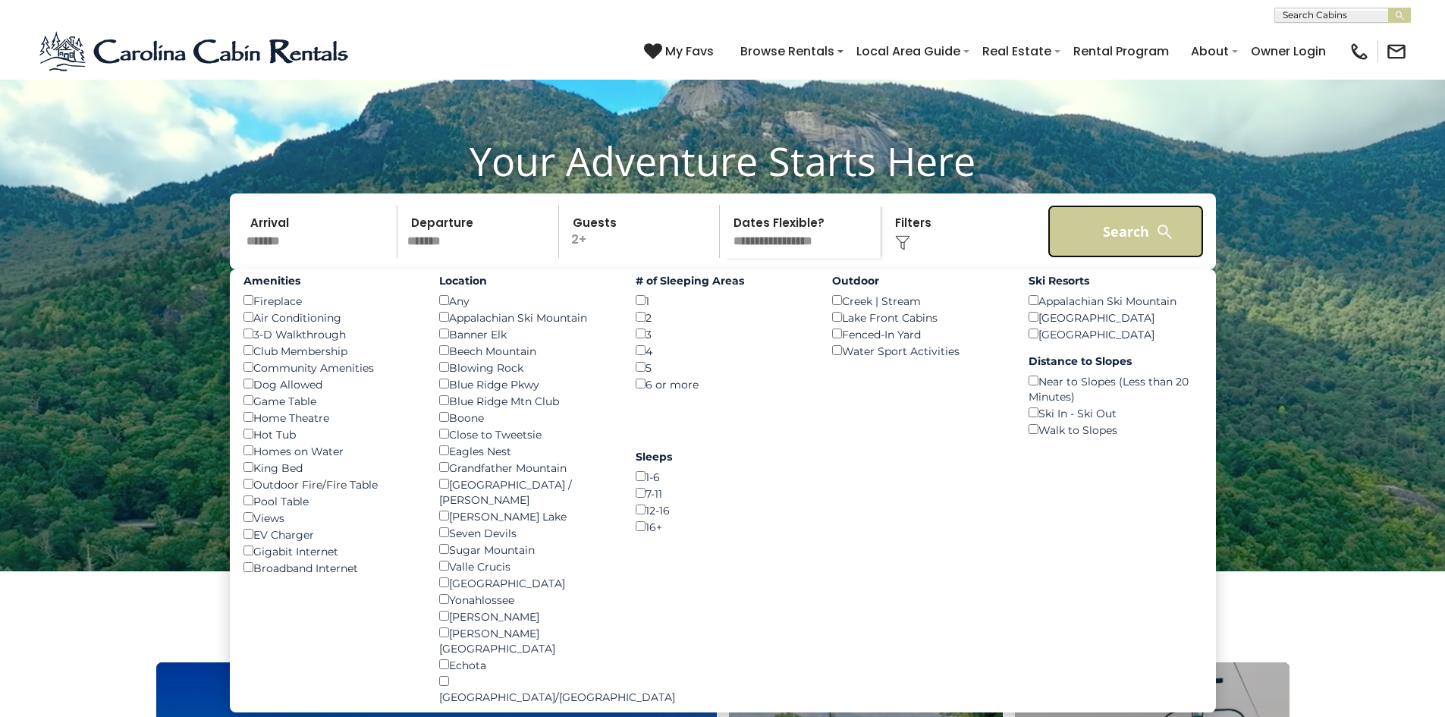
click at [1078, 258] on button "Search" at bounding box center [1126, 231] width 157 height 53
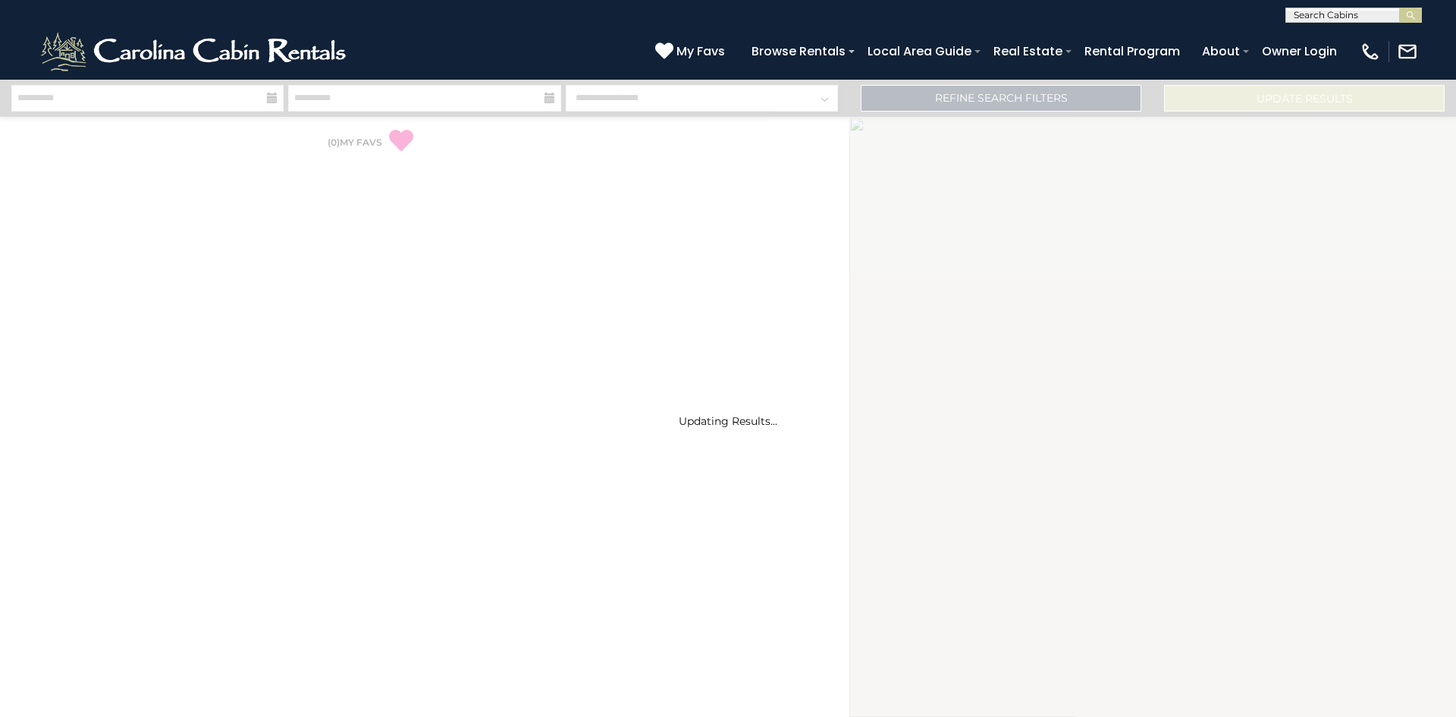
select select "*"
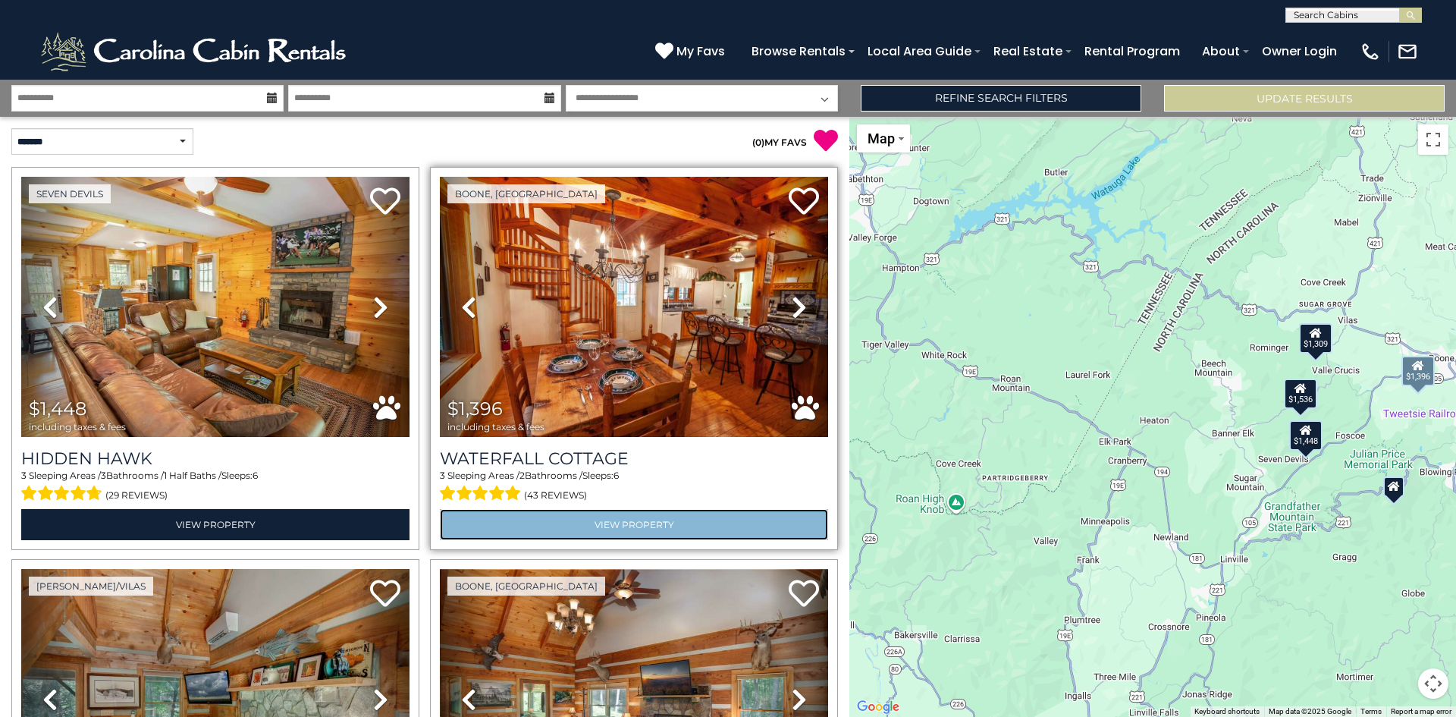
click at [735, 517] on link "View Property" at bounding box center [634, 524] width 388 height 31
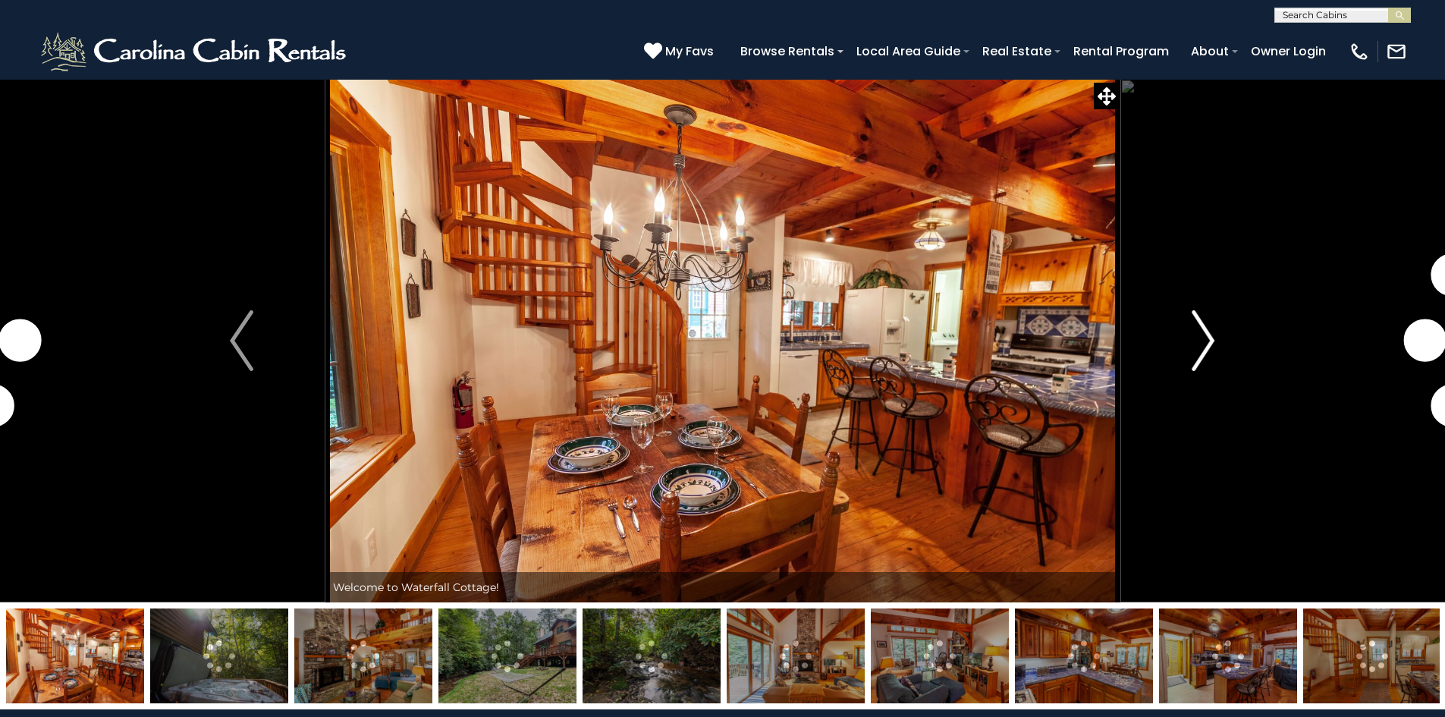
click at [1223, 335] on button "Next" at bounding box center [1203, 340] width 167 height 523
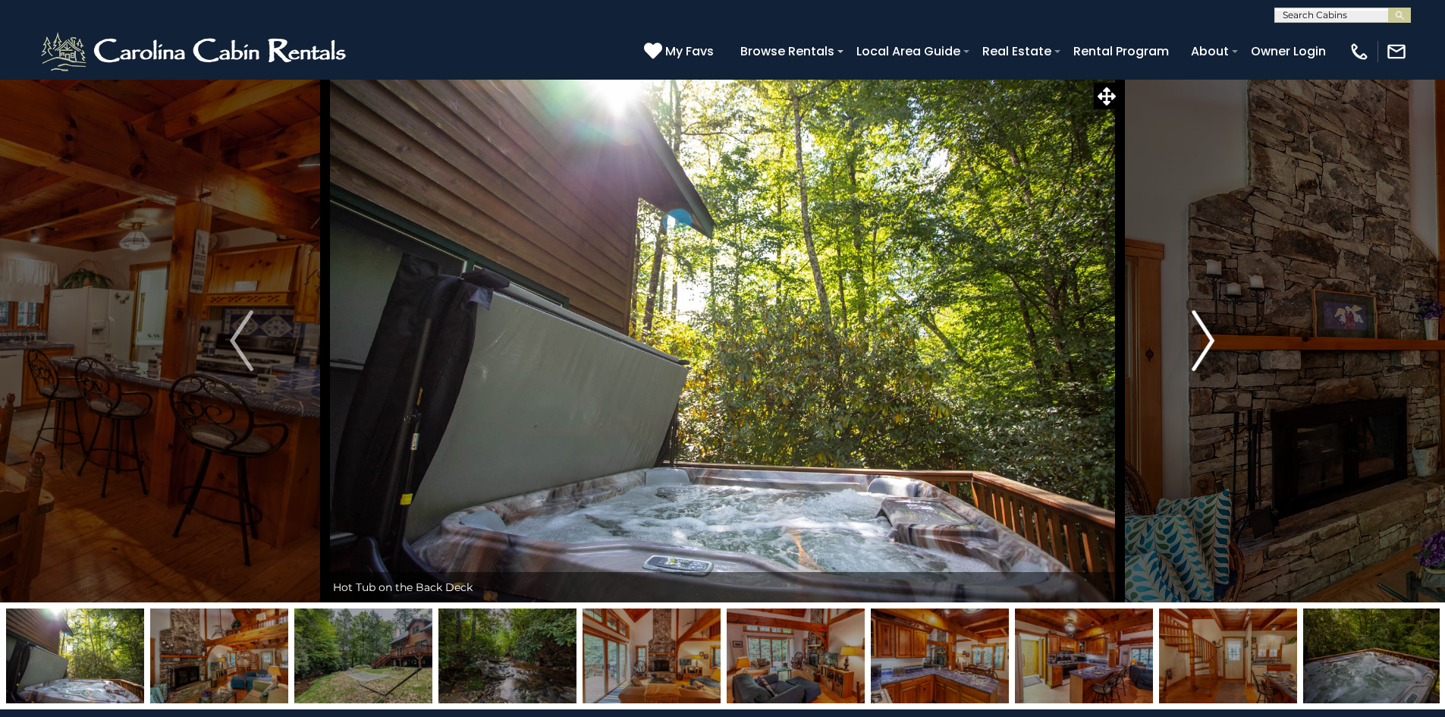
click at [1219, 335] on button "Next" at bounding box center [1203, 340] width 167 height 523
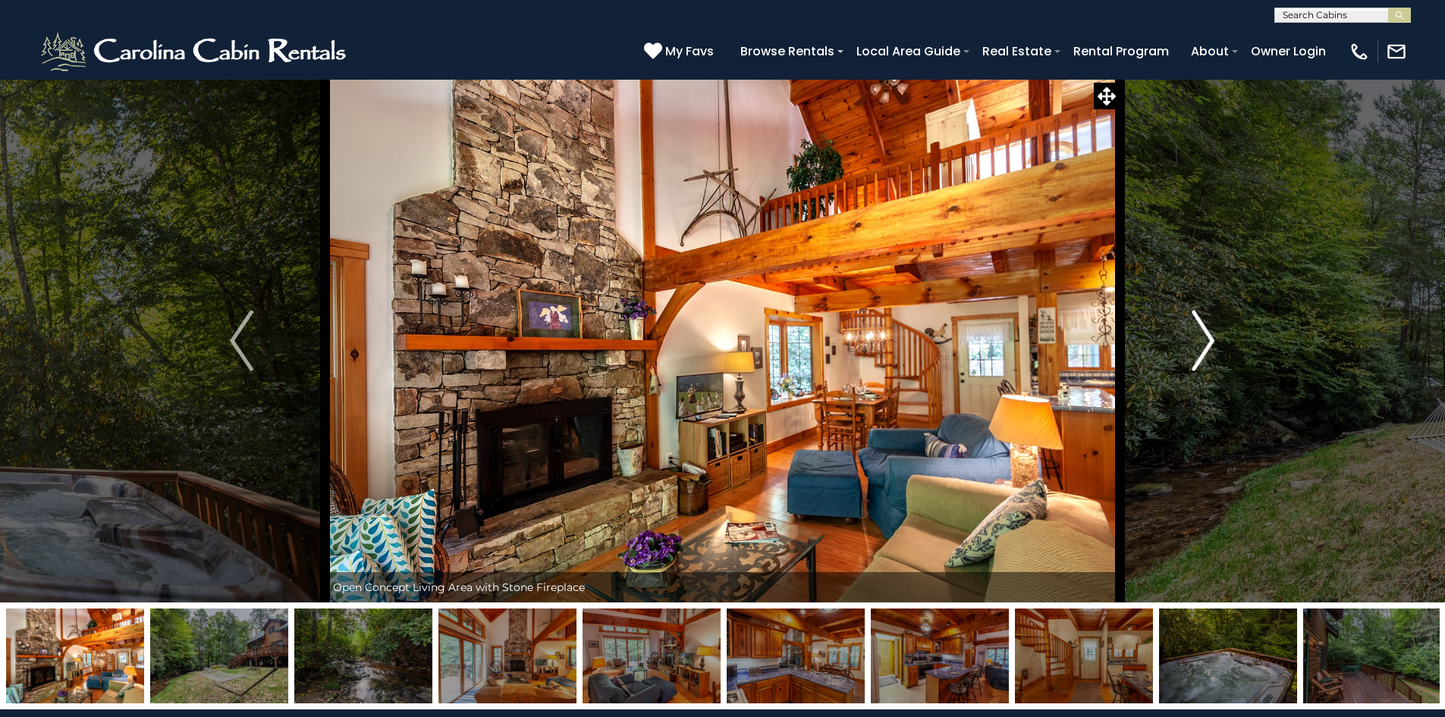
click at [1219, 335] on button "Next" at bounding box center [1203, 340] width 167 height 523
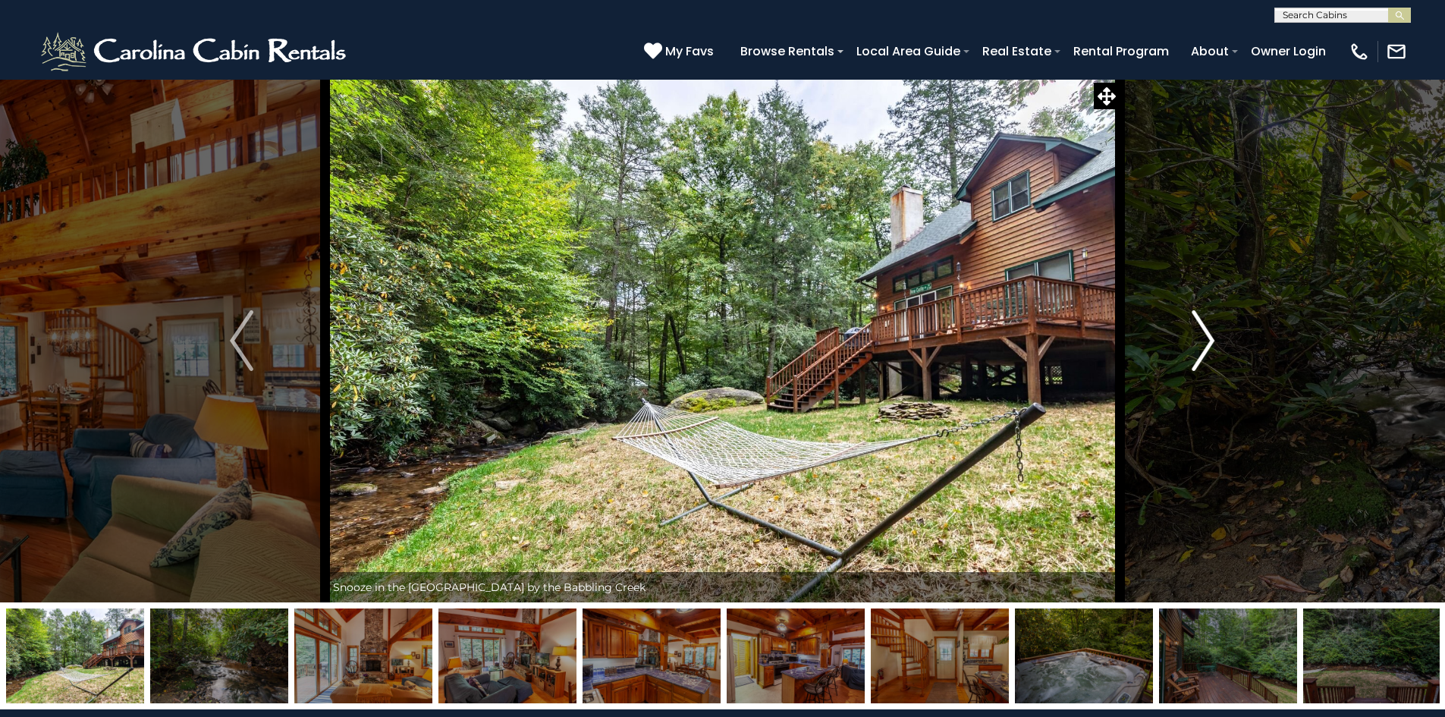
click at [1219, 335] on button "Next" at bounding box center [1203, 340] width 167 height 523
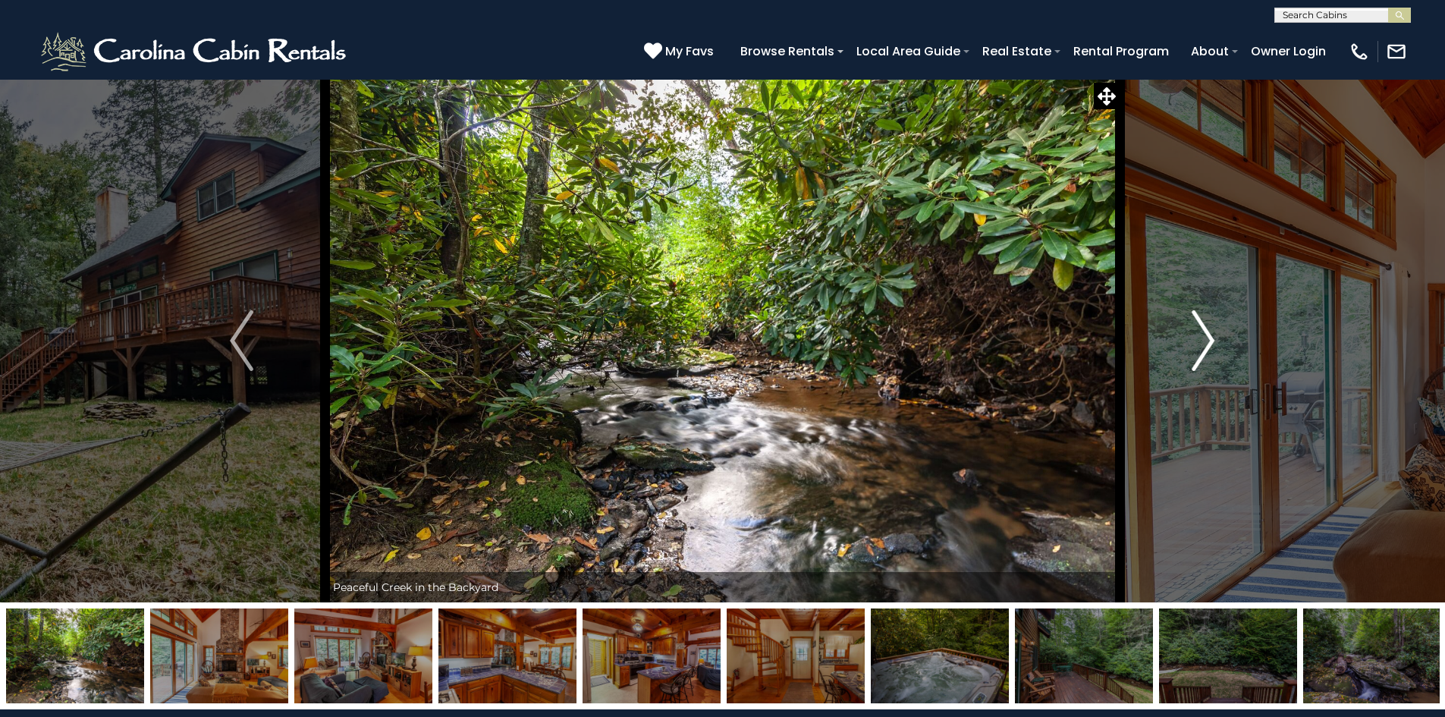
click at [1219, 335] on button "Next" at bounding box center [1203, 340] width 167 height 523
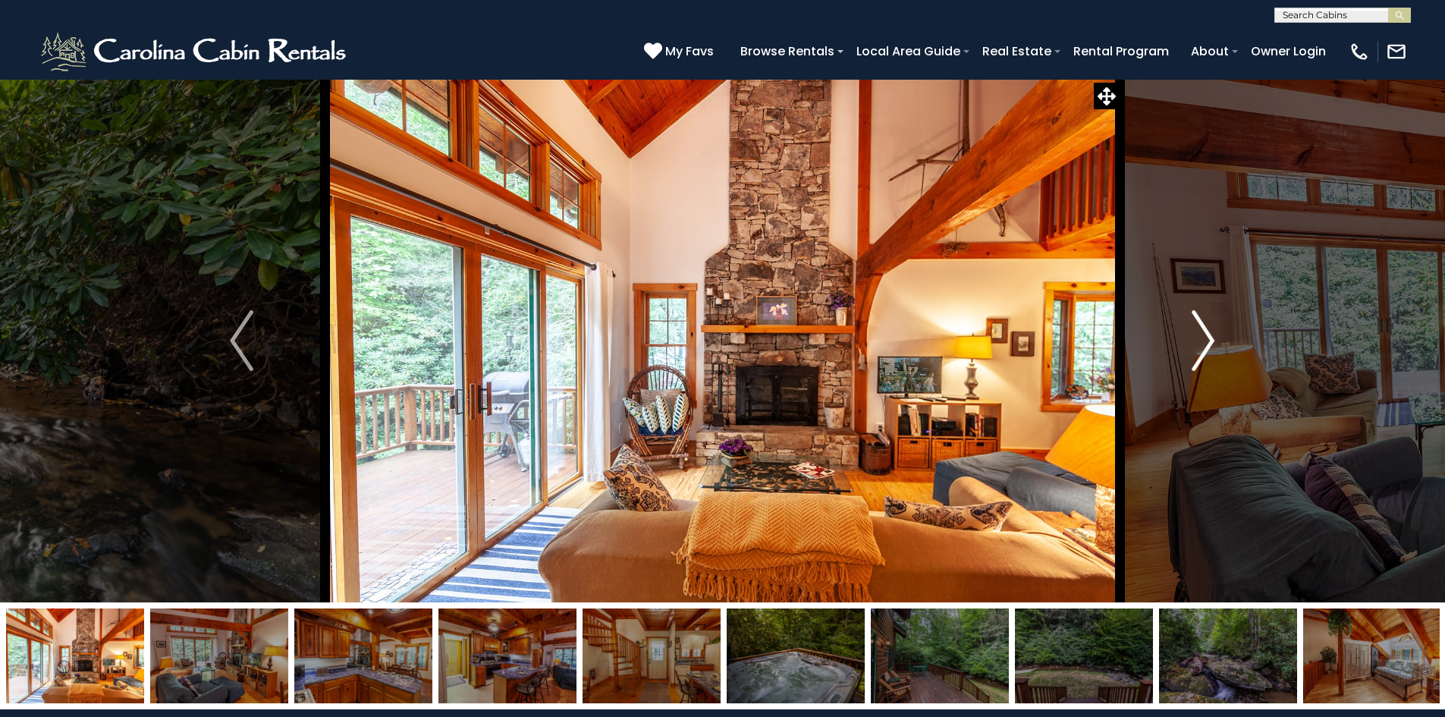
click at [1204, 335] on img "Next" at bounding box center [1203, 340] width 23 height 61
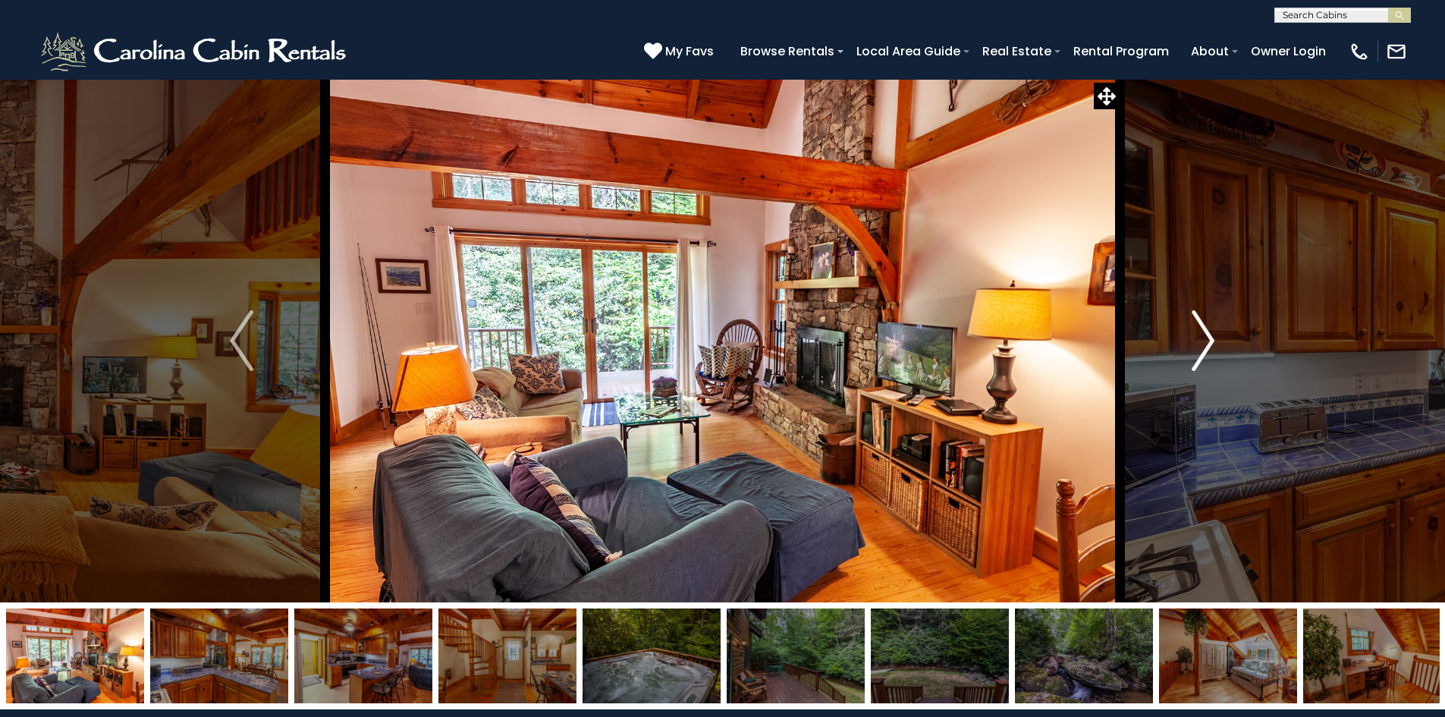
click at [1204, 335] on img "Next" at bounding box center [1203, 340] width 23 height 61
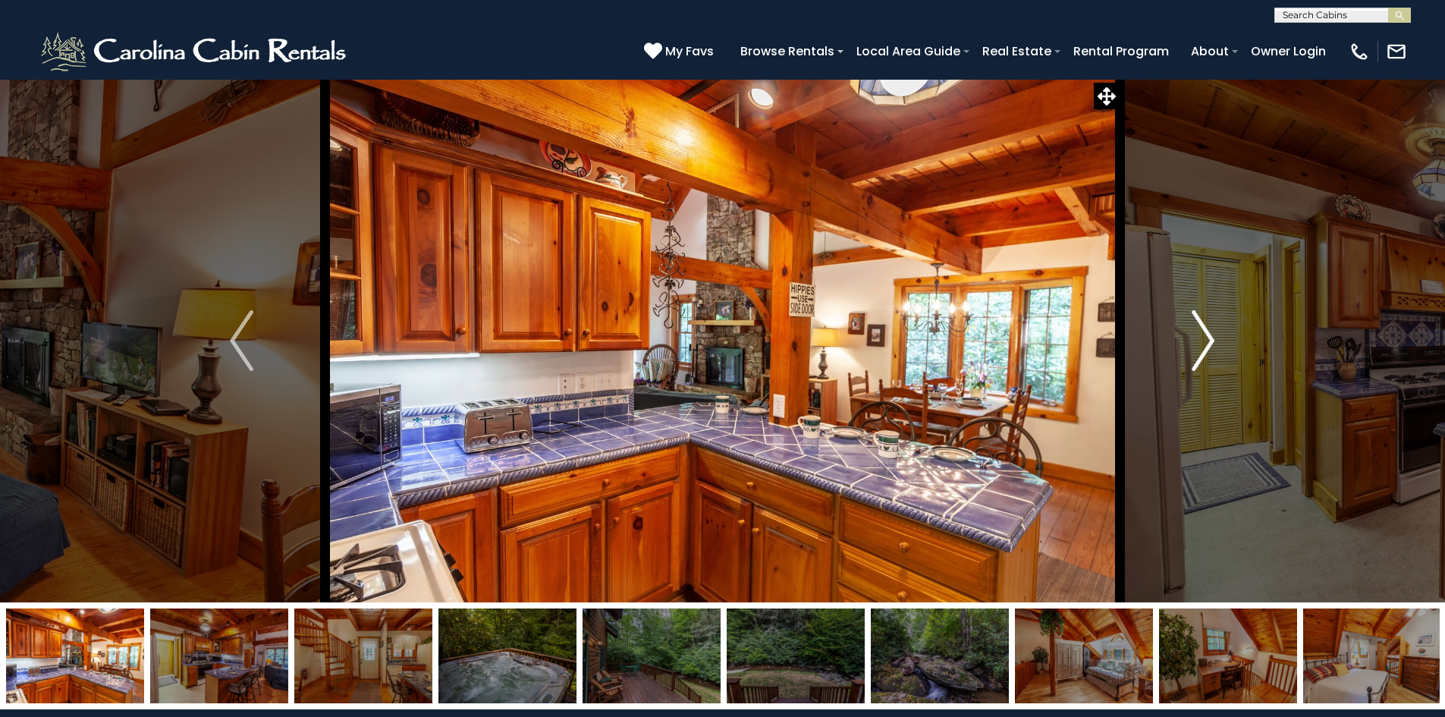
click at [1204, 335] on img "Next" at bounding box center [1203, 340] width 23 height 61
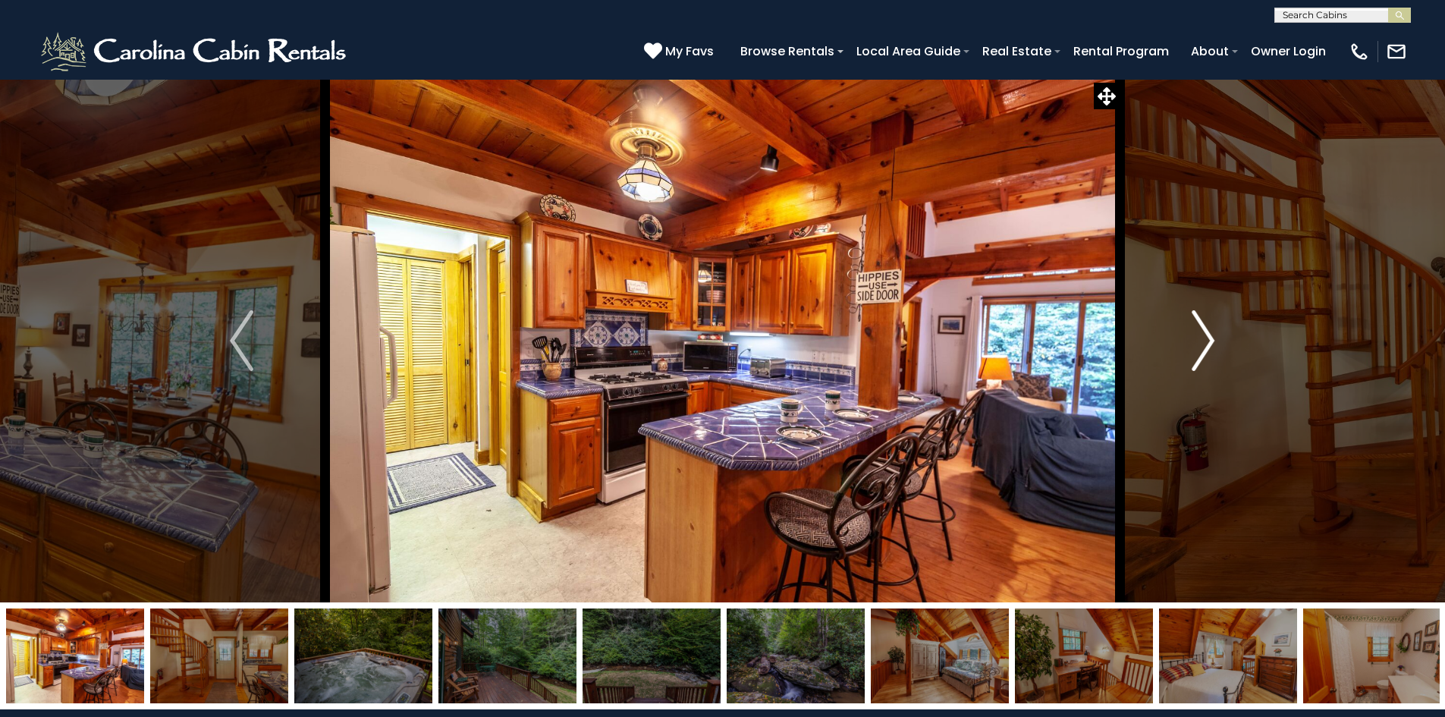
click at [1204, 335] on img "Next" at bounding box center [1203, 340] width 23 height 61
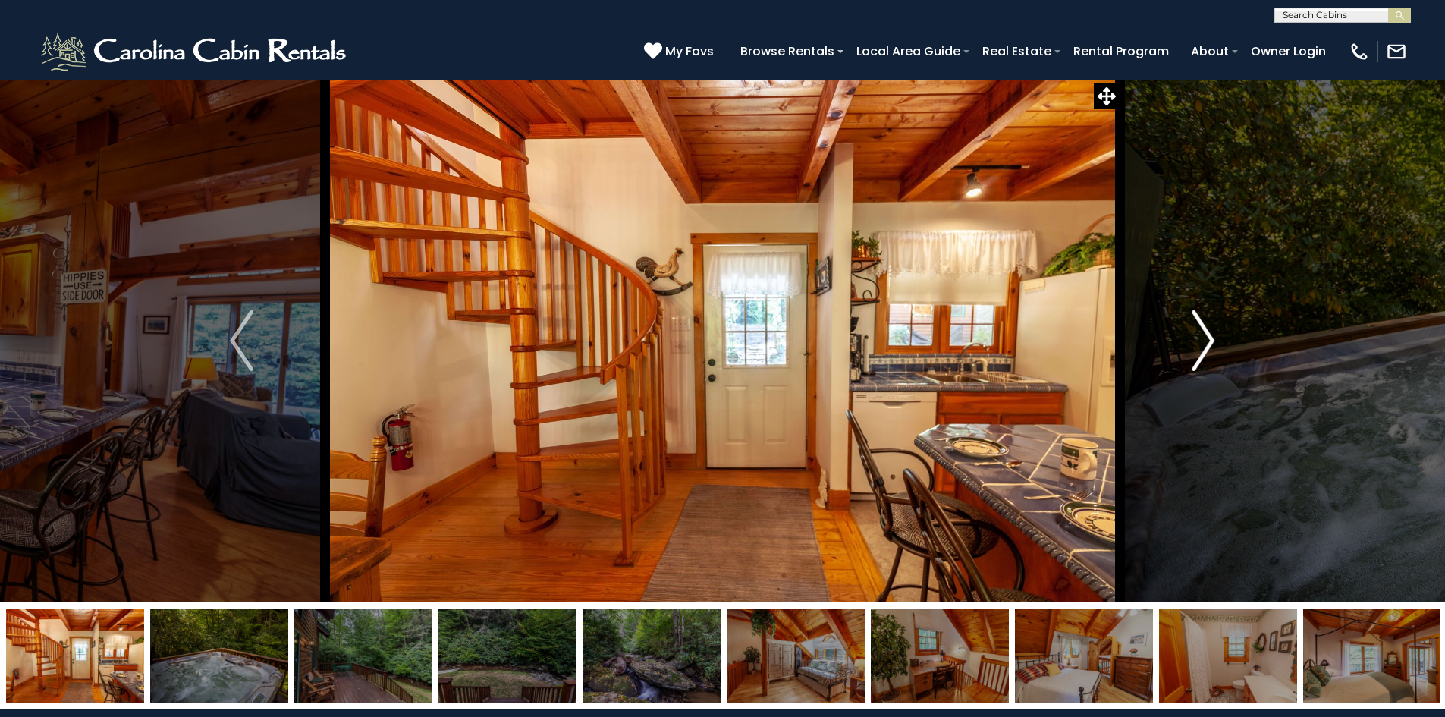
click at [1204, 335] on img "Next" at bounding box center [1203, 340] width 23 height 61
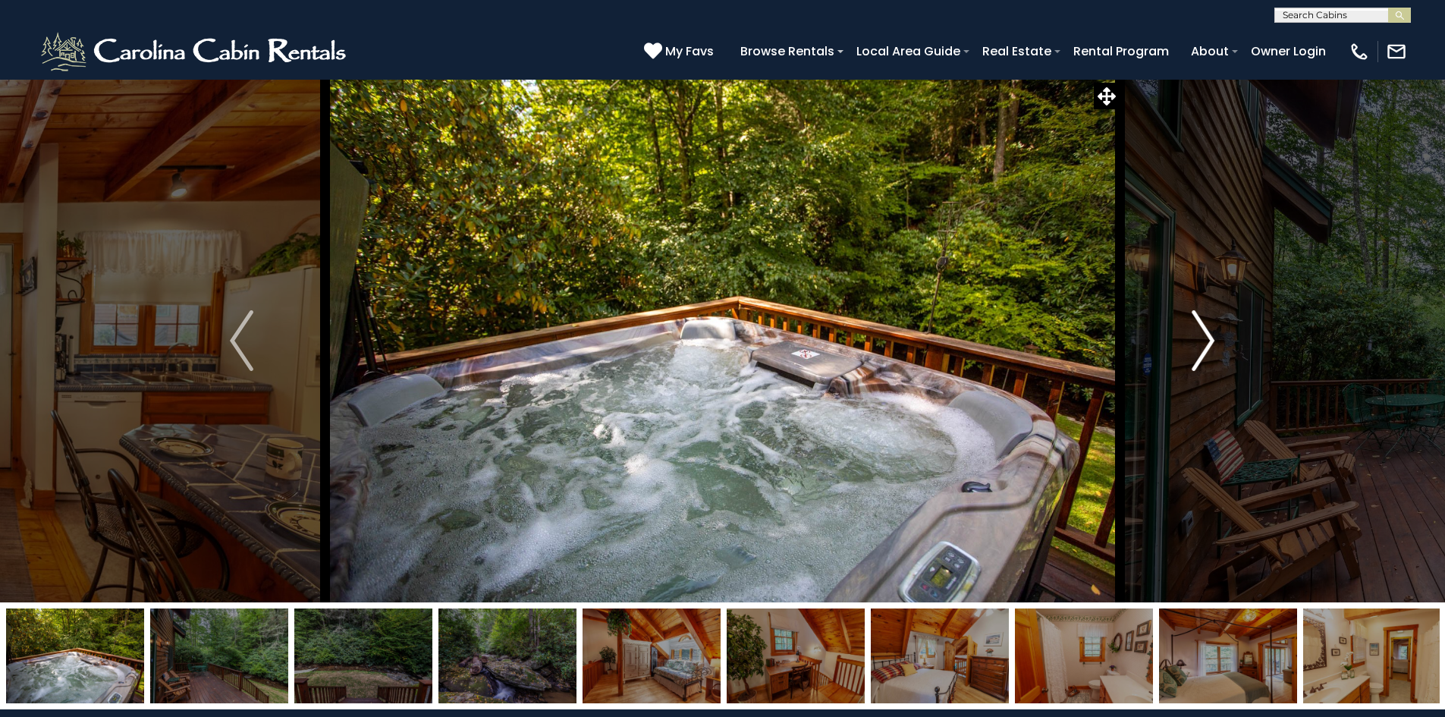
click at [1204, 335] on img "Next" at bounding box center [1203, 340] width 23 height 61
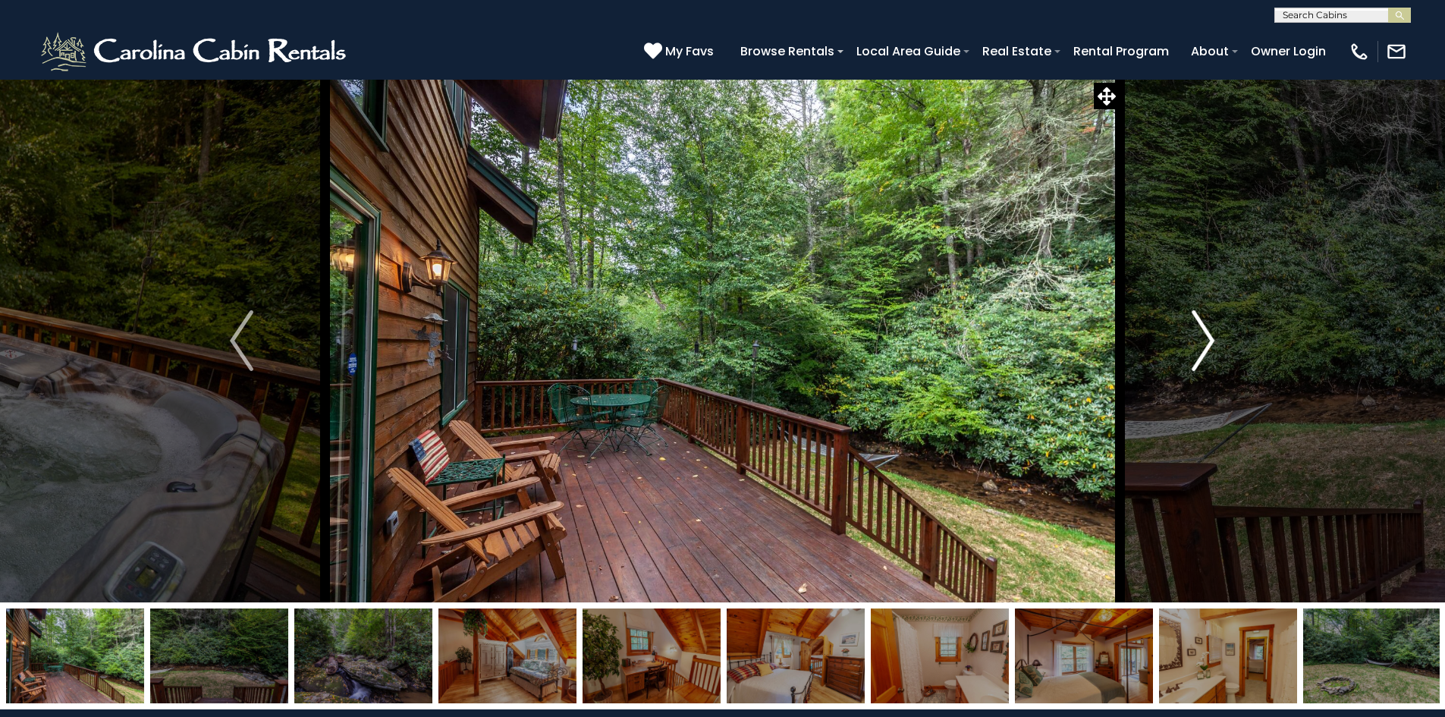
click at [1181, 335] on button "Next" at bounding box center [1203, 340] width 167 height 523
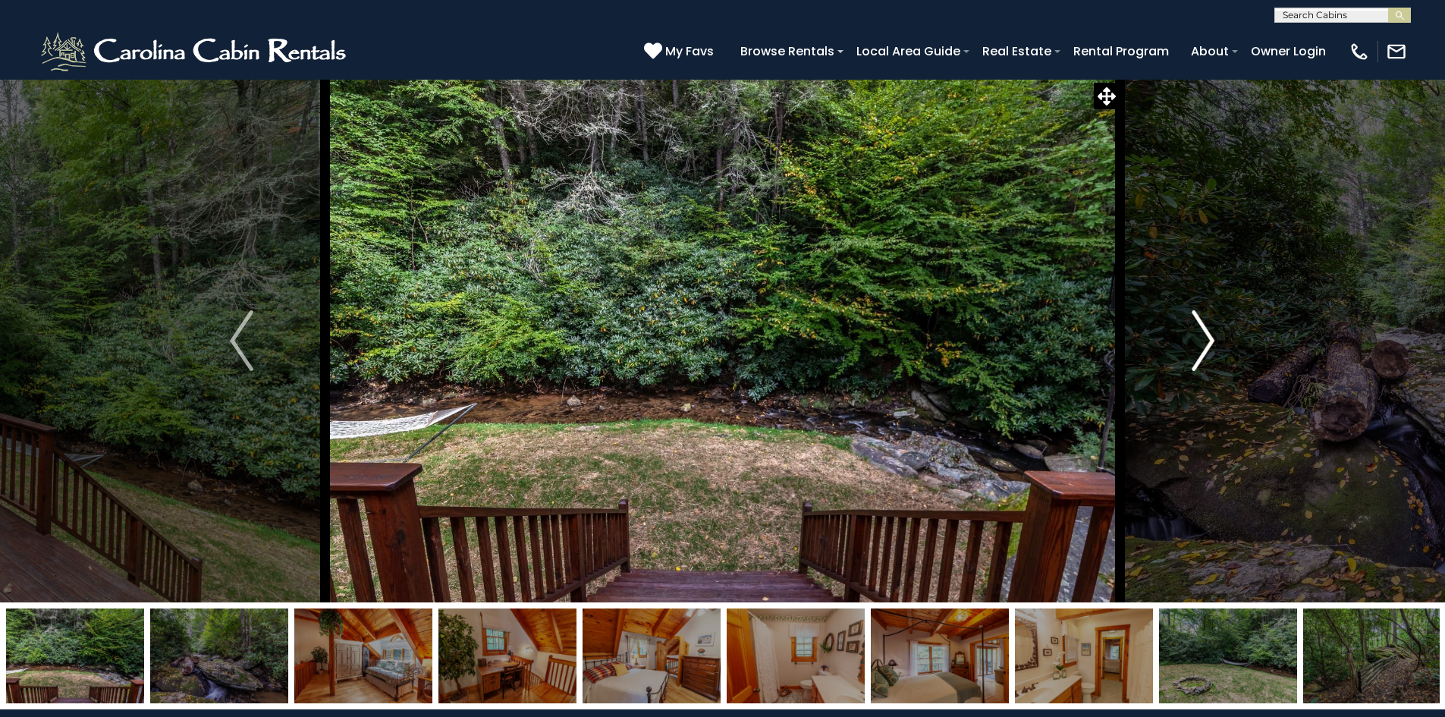
click at [1181, 335] on button "Next" at bounding box center [1203, 340] width 167 height 523
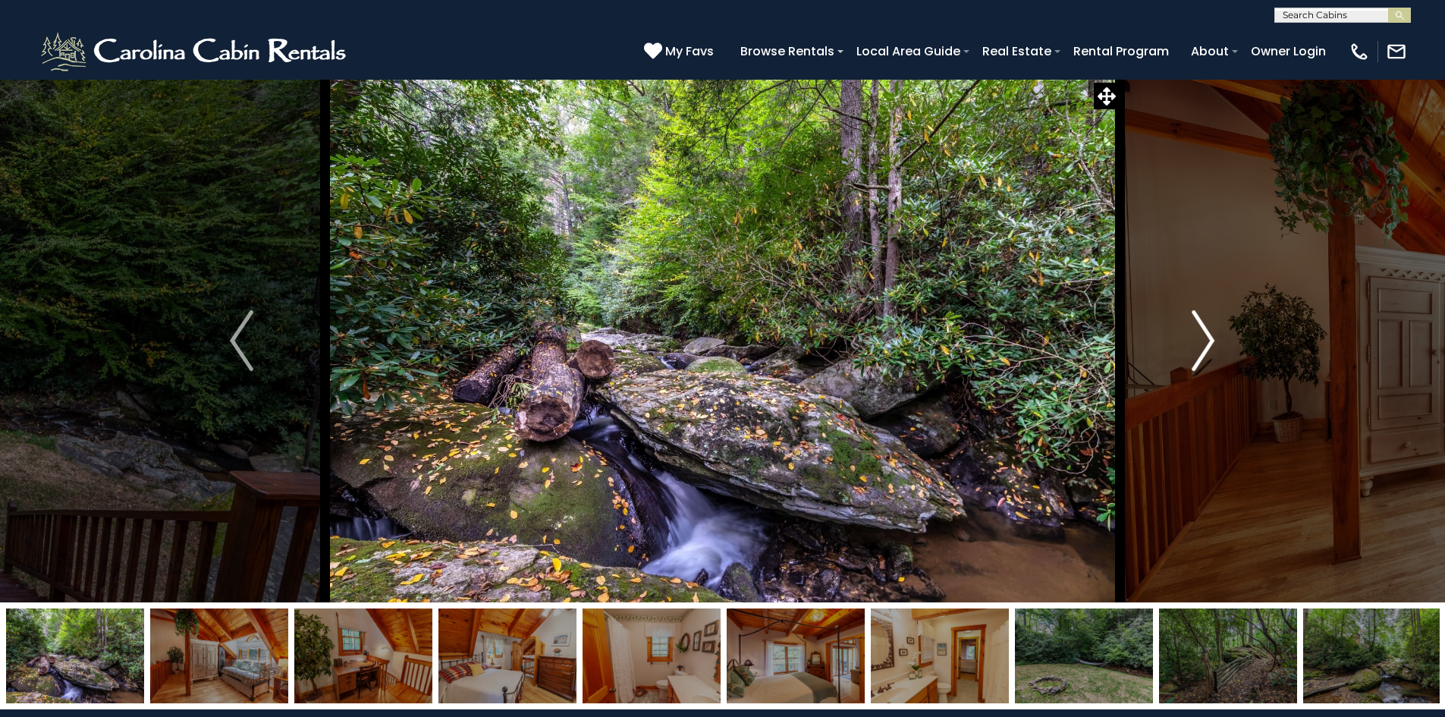
click at [1181, 335] on button "Next" at bounding box center [1203, 340] width 167 height 523
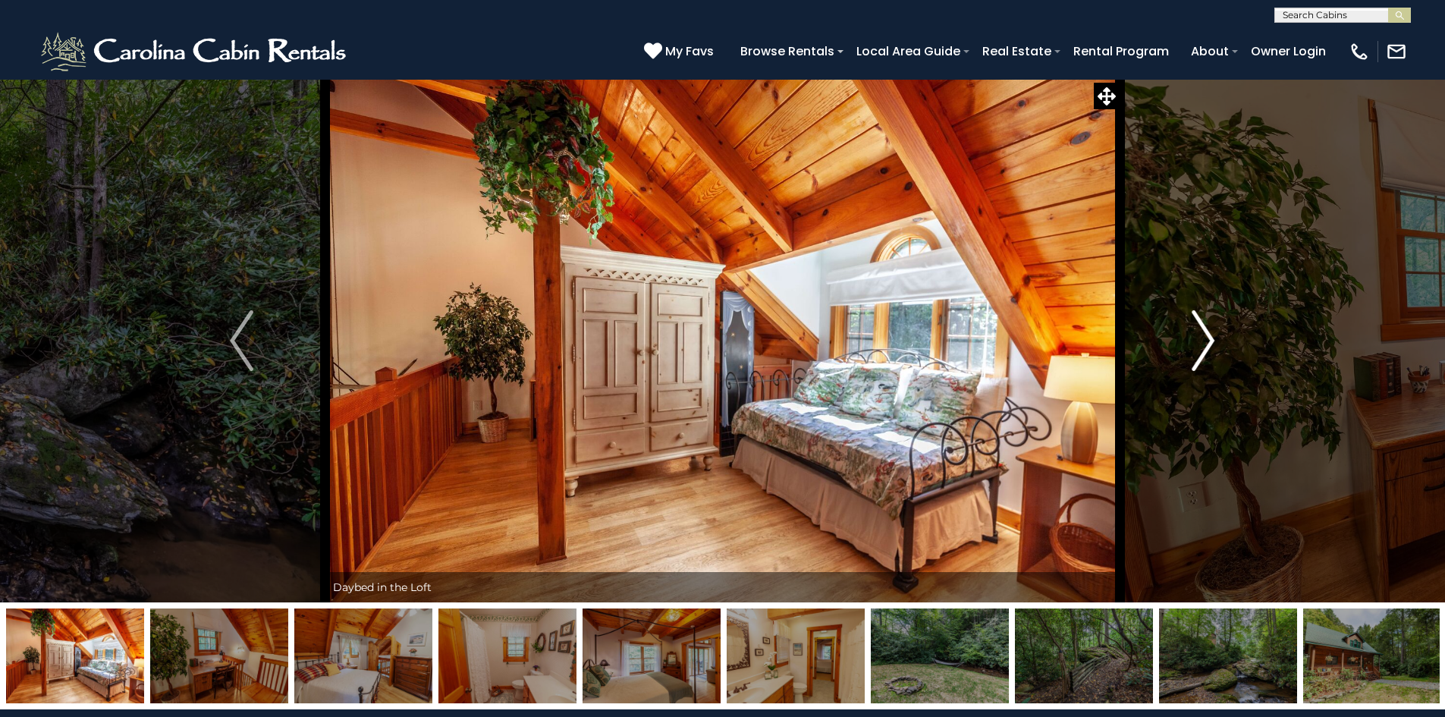
click at [1180, 335] on button "Next" at bounding box center [1203, 340] width 167 height 523
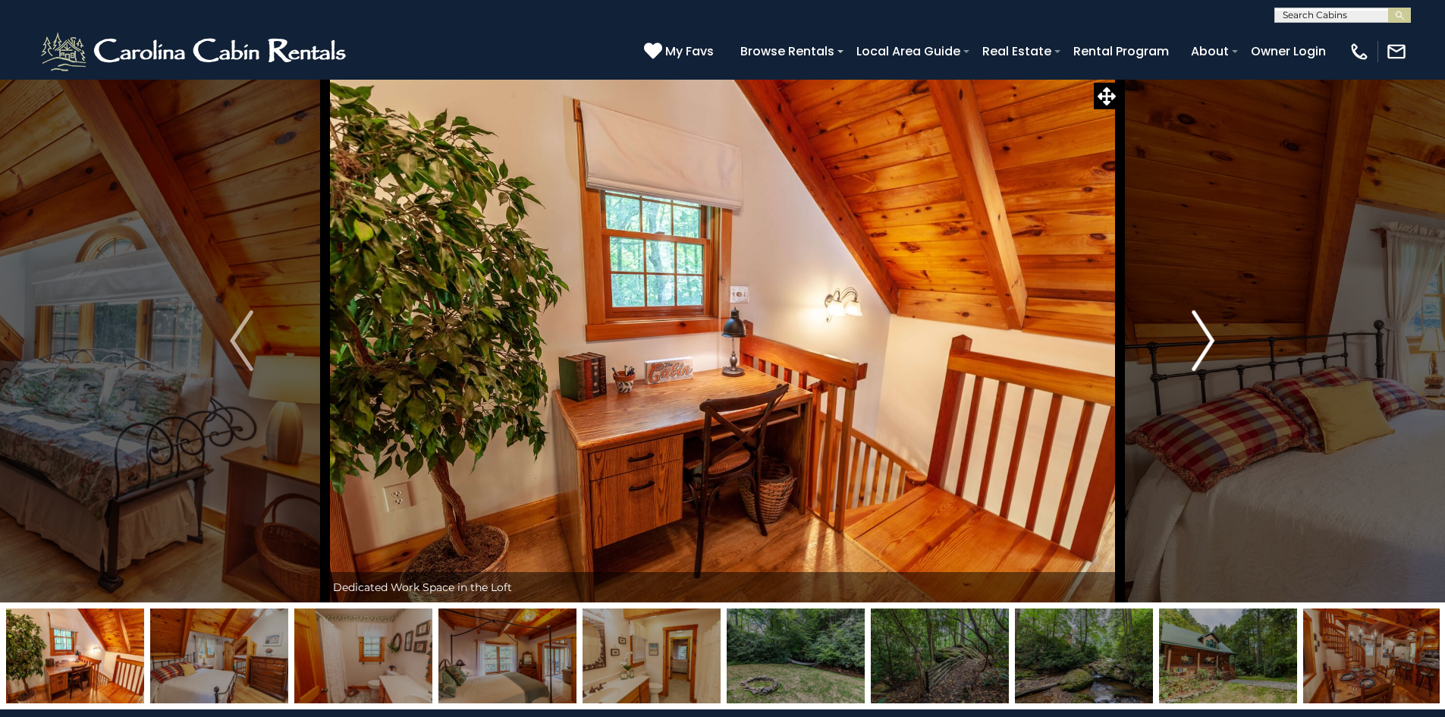
click at [1180, 335] on button "Next" at bounding box center [1203, 340] width 167 height 523
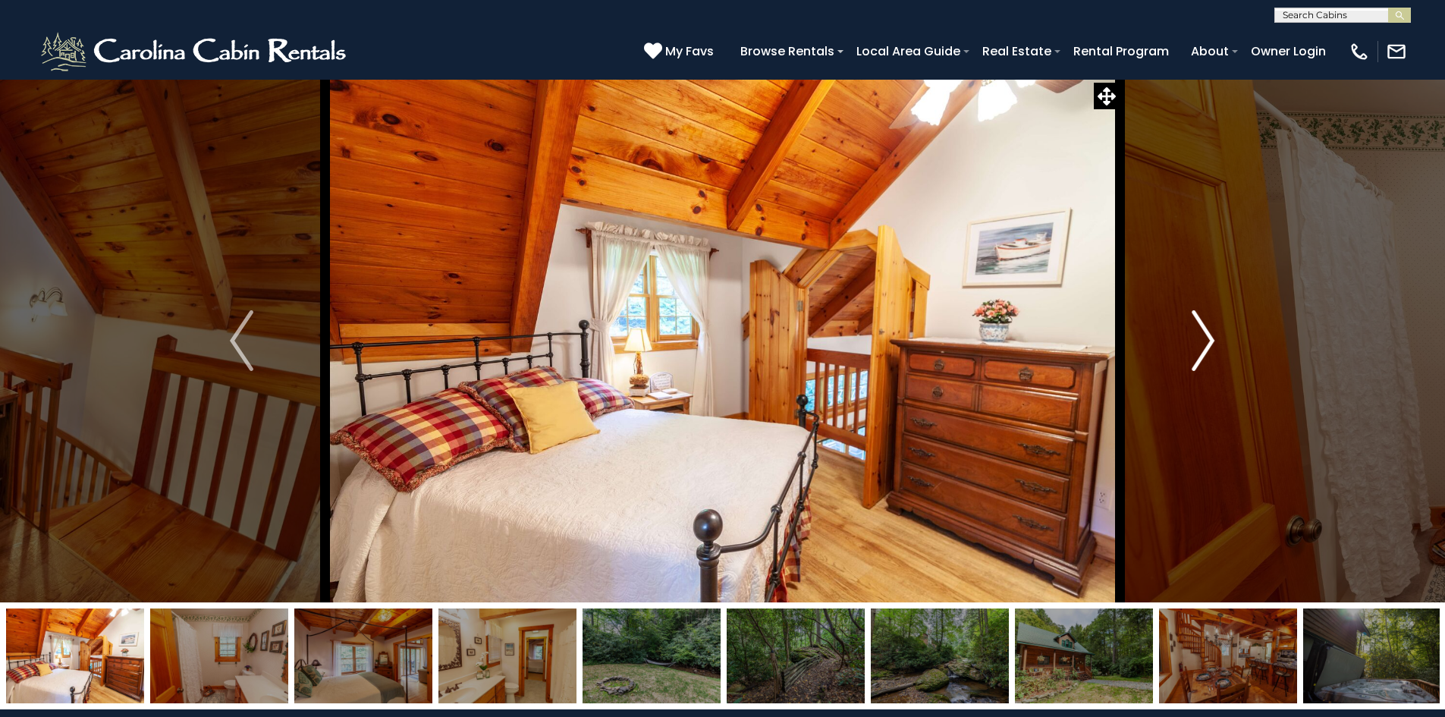
click at [1180, 335] on button "Next" at bounding box center [1203, 340] width 167 height 523
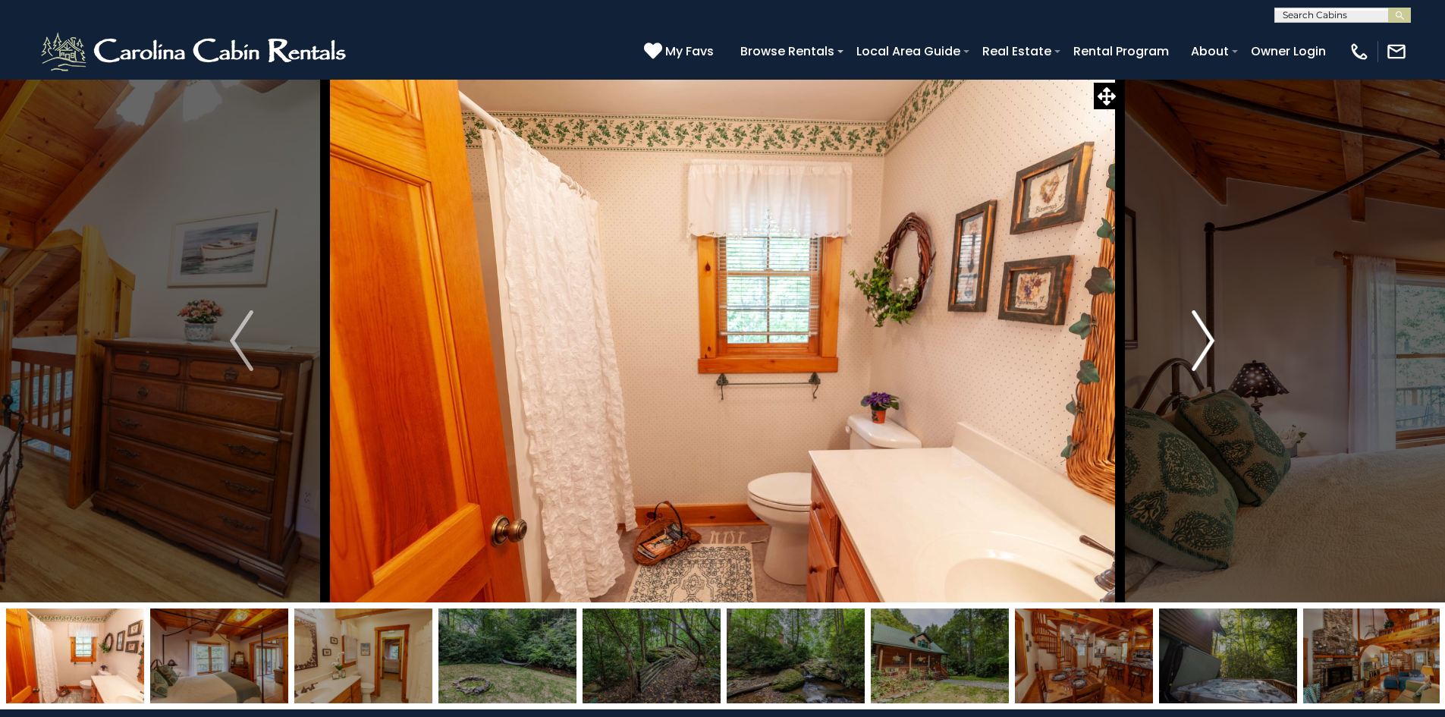
click at [1180, 335] on button "Next" at bounding box center [1203, 340] width 167 height 523
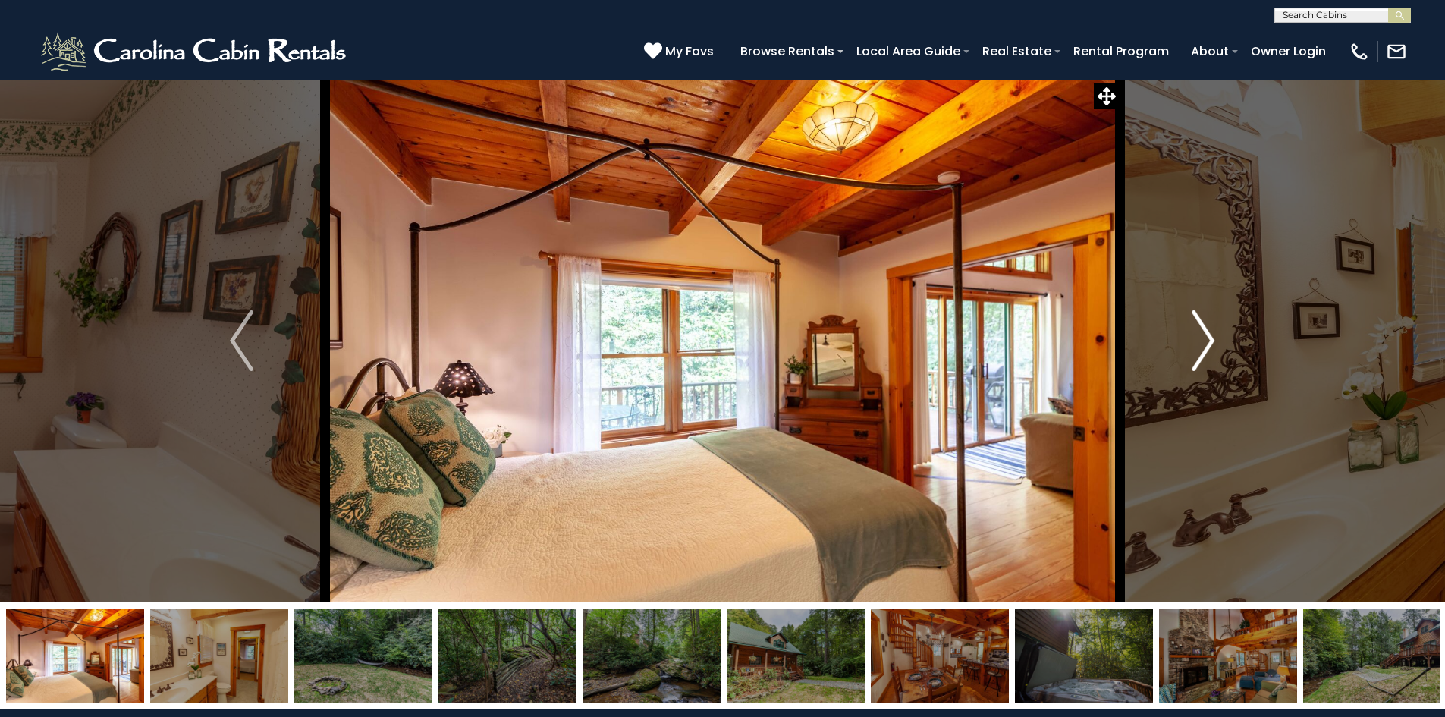
click at [1180, 335] on button "Next" at bounding box center [1203, 340] width 167 height 523
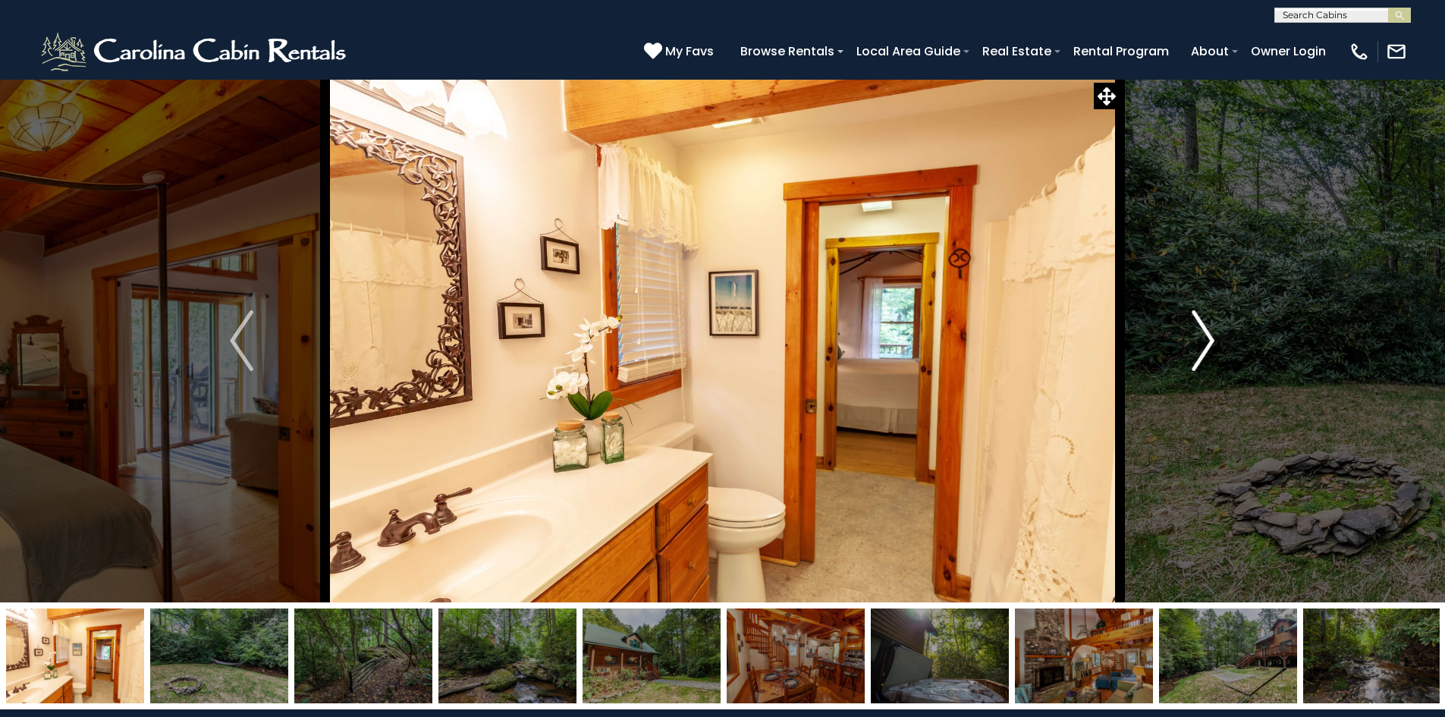
click at [1180, 335] on button "Next" at bounding box center [1203, 340] width 167 height 523
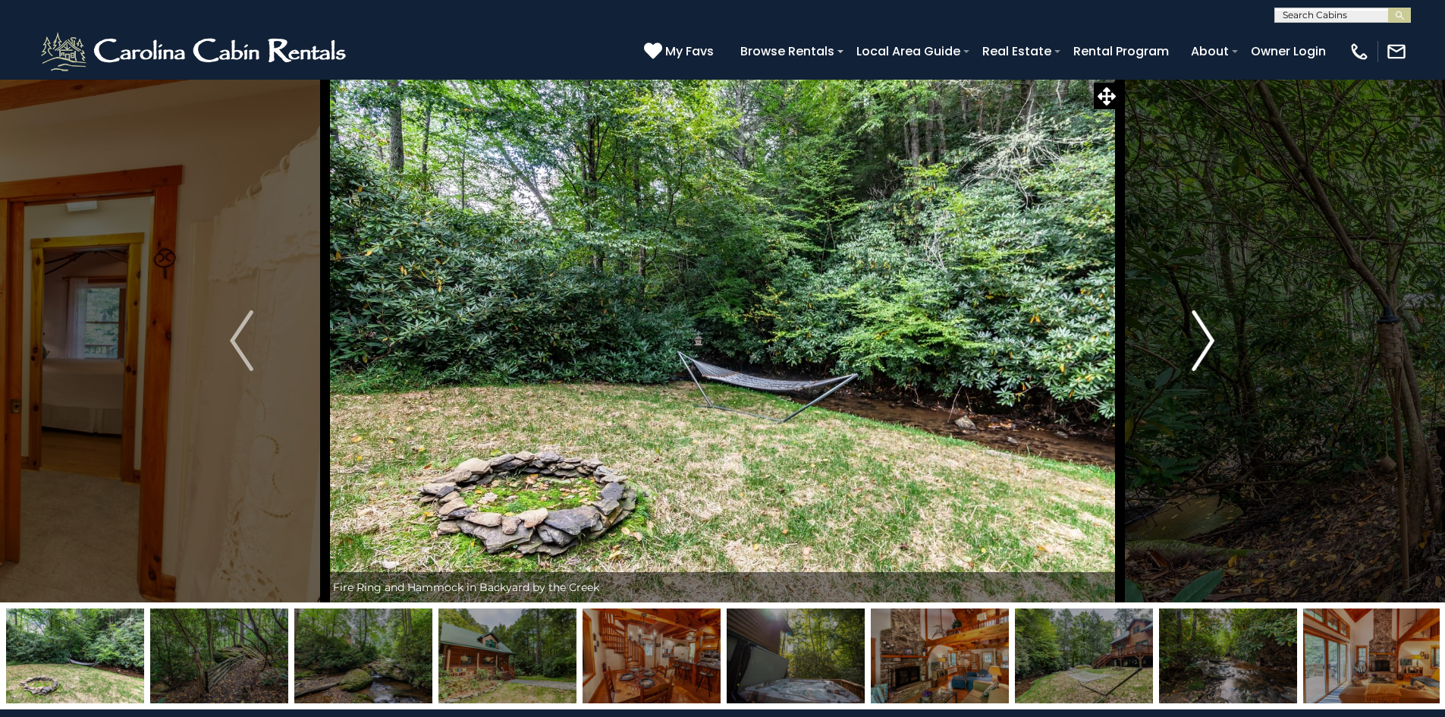
click at [1180, 335] on button "Next" at bounding box center [1203, 340] width 167 height 523
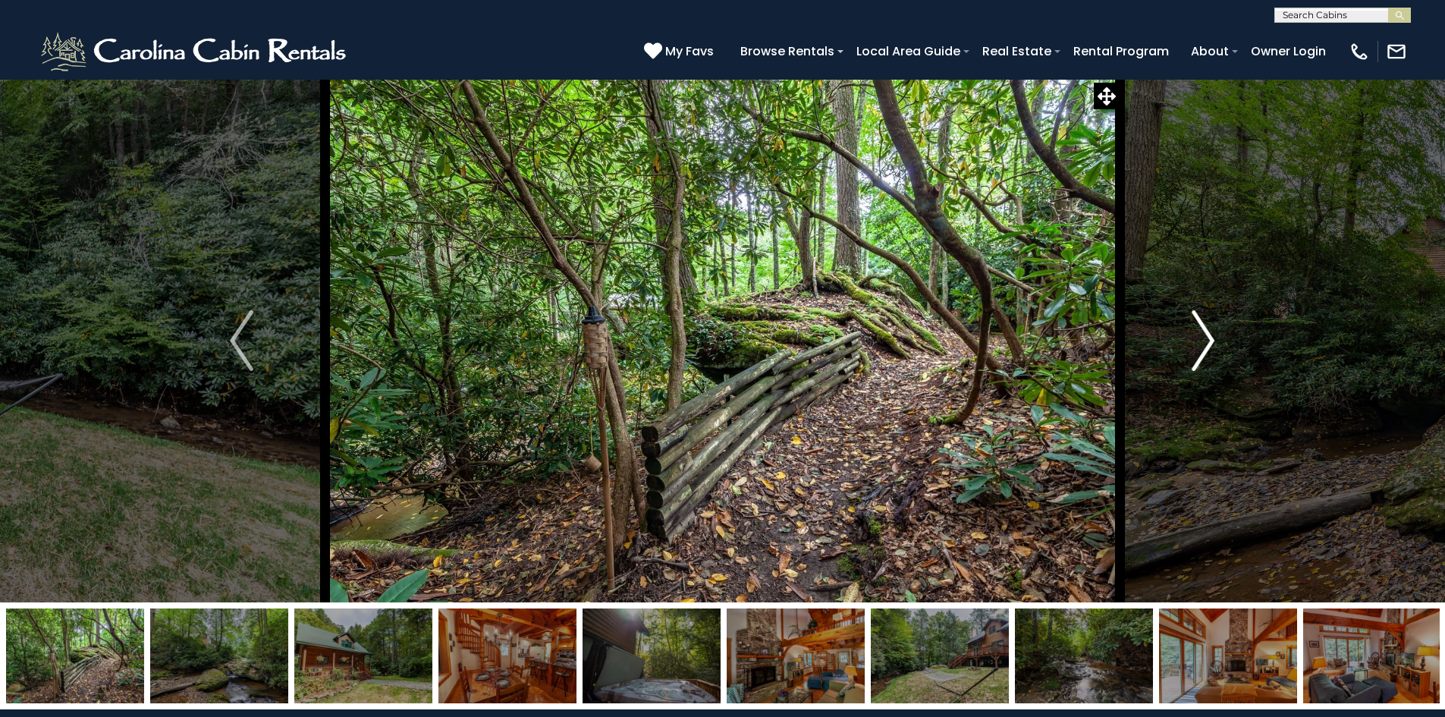
click at [1180, 335] on button "Next" at bounding box center [1203, 340] width 167 height 523
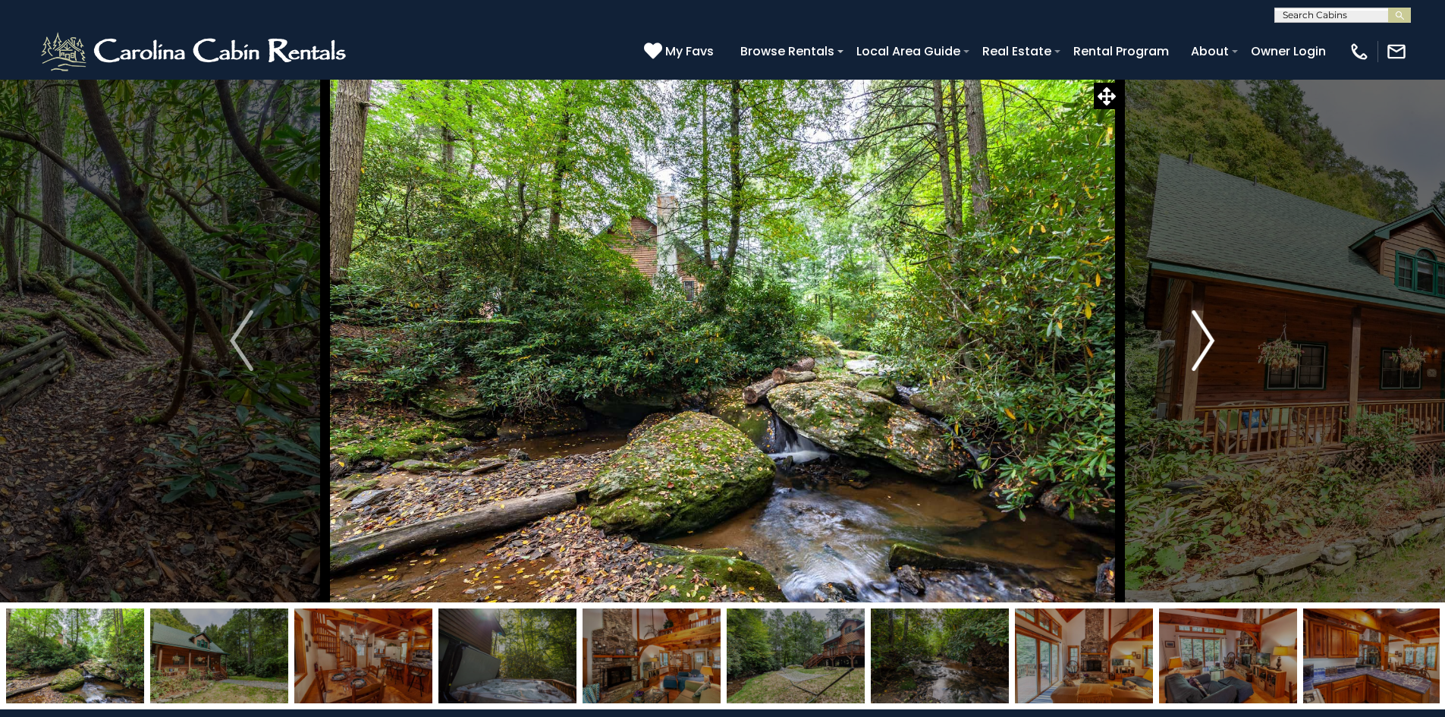
click at [1180, 335] on button "Next" at bounding box center [1203, 340] width 167 height 523
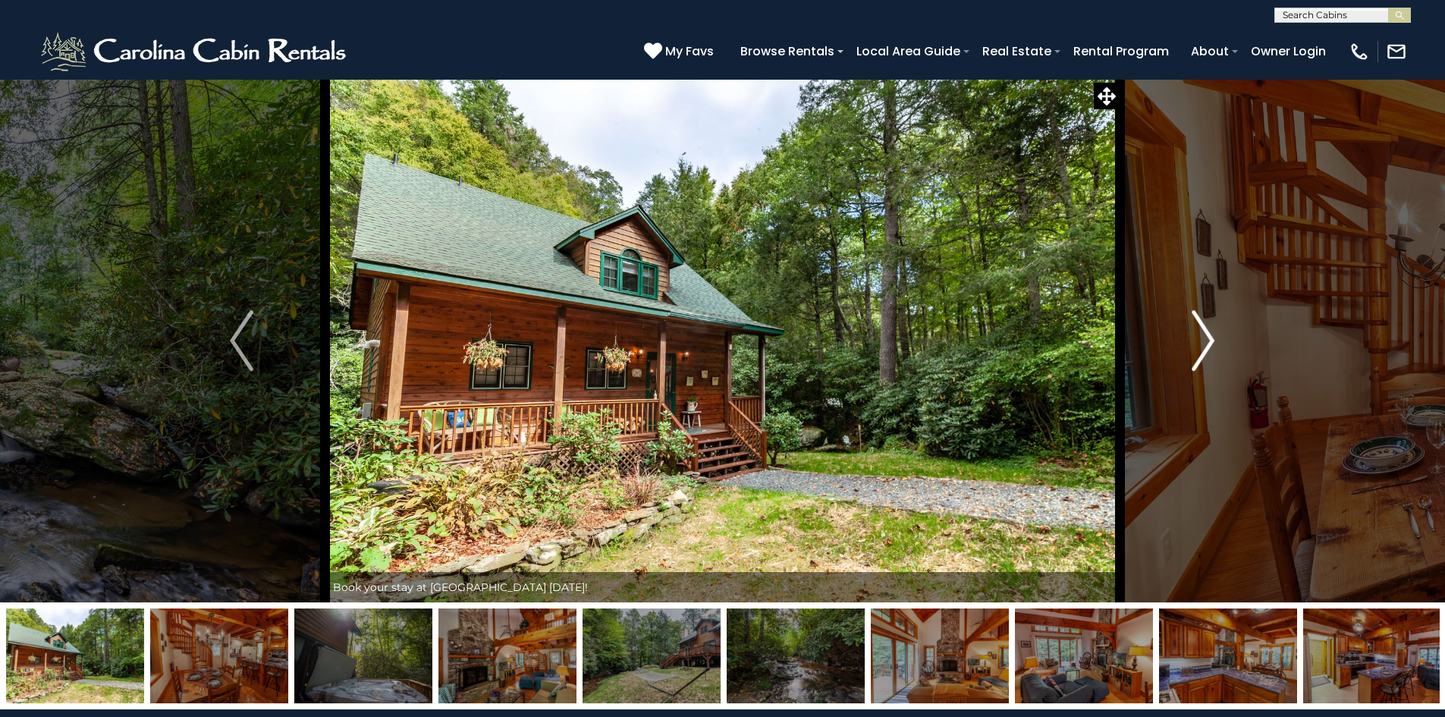
click at [1180, 335] on button "Next" at bounding box center [1203, 340] width 167 height 523
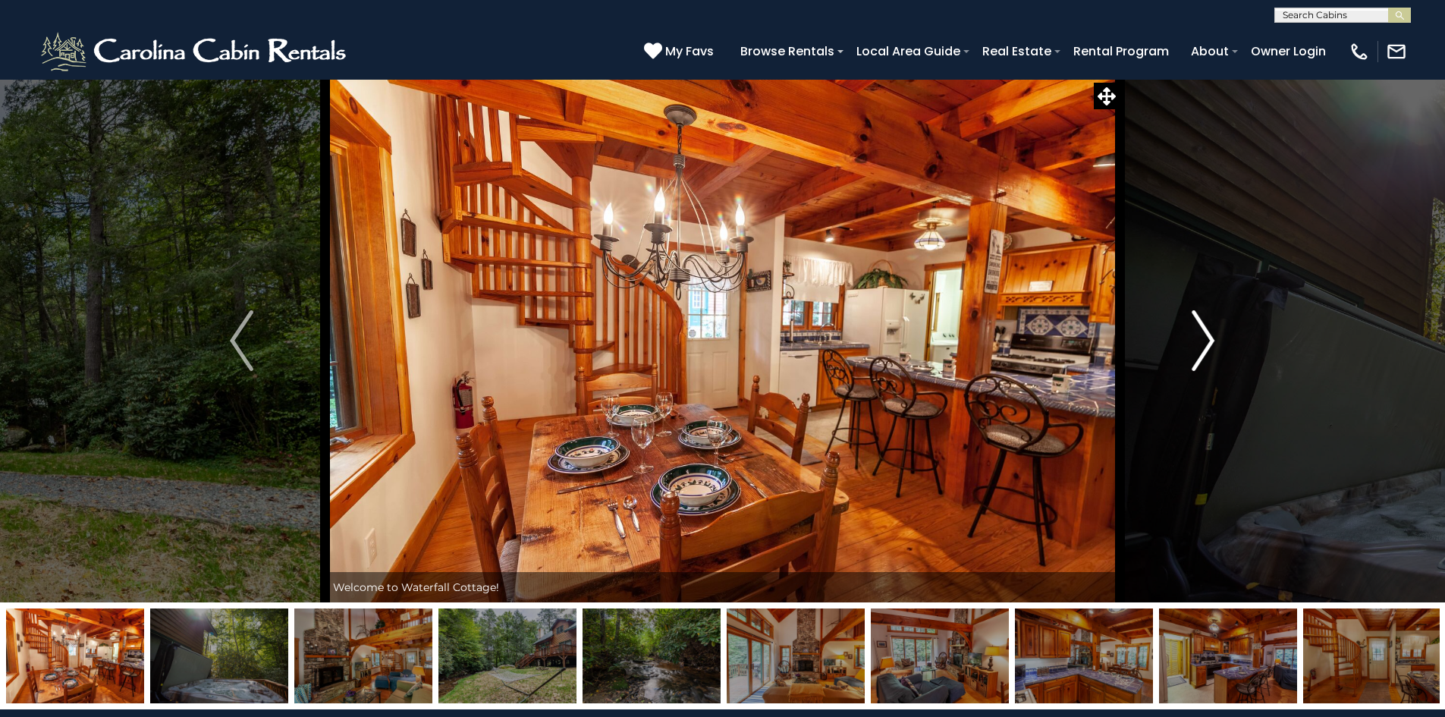
click at [1180, 335] on button "Next" at bounding box center [1203, 340] width 167 height 523
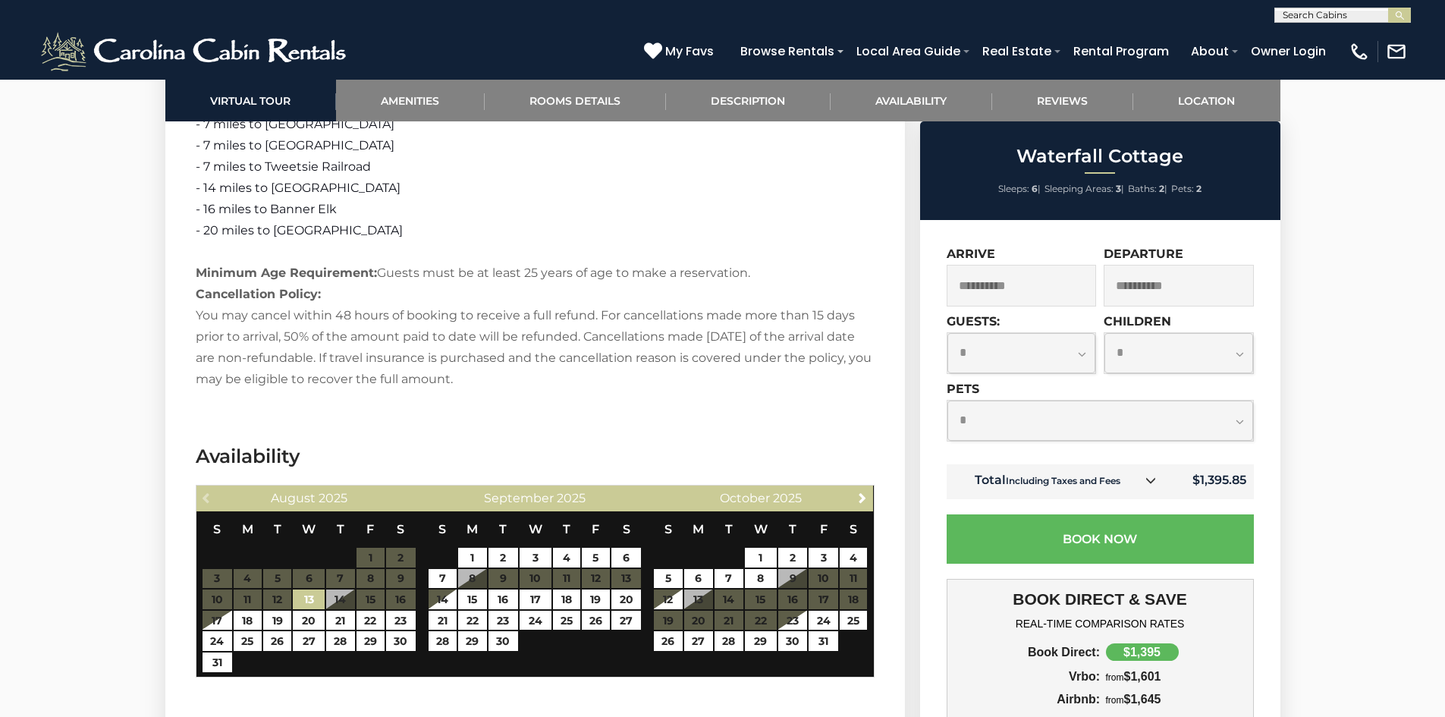
scroll to position [2579, 0]
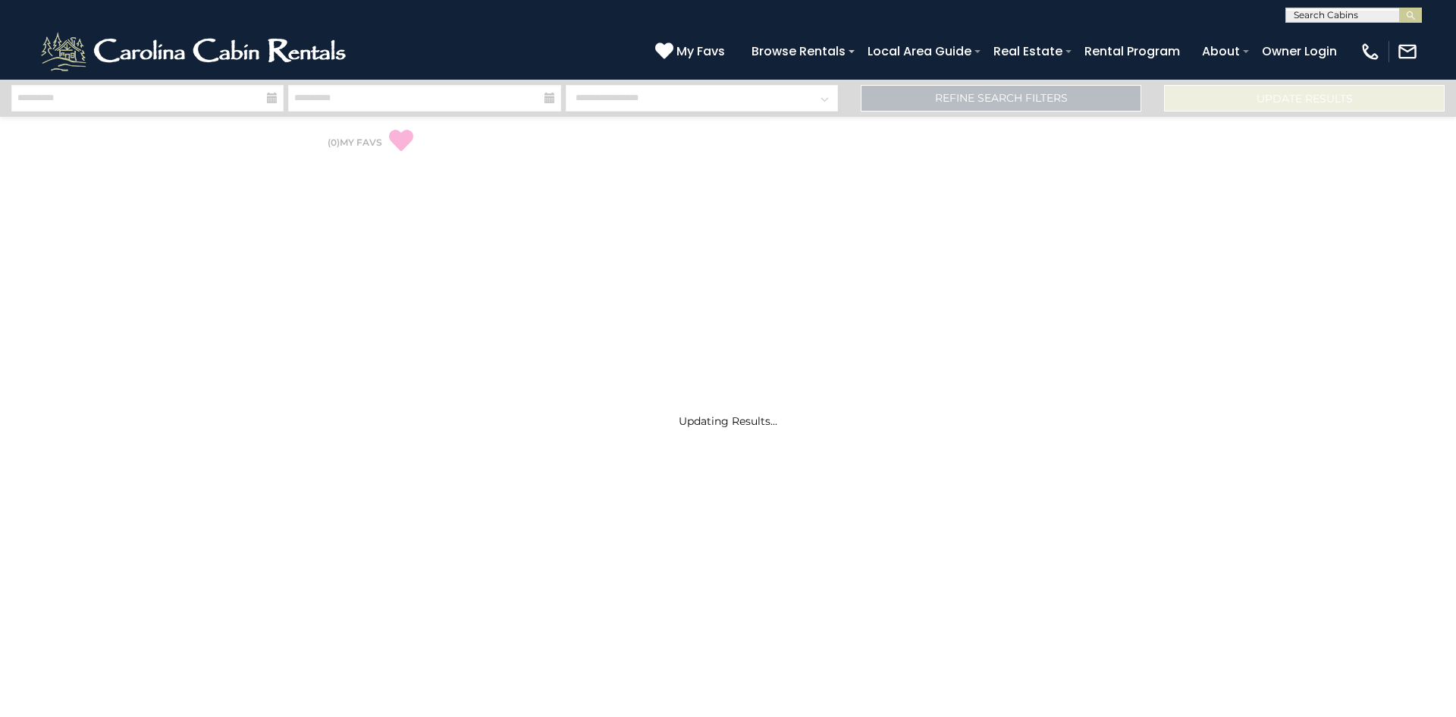
select select "*"
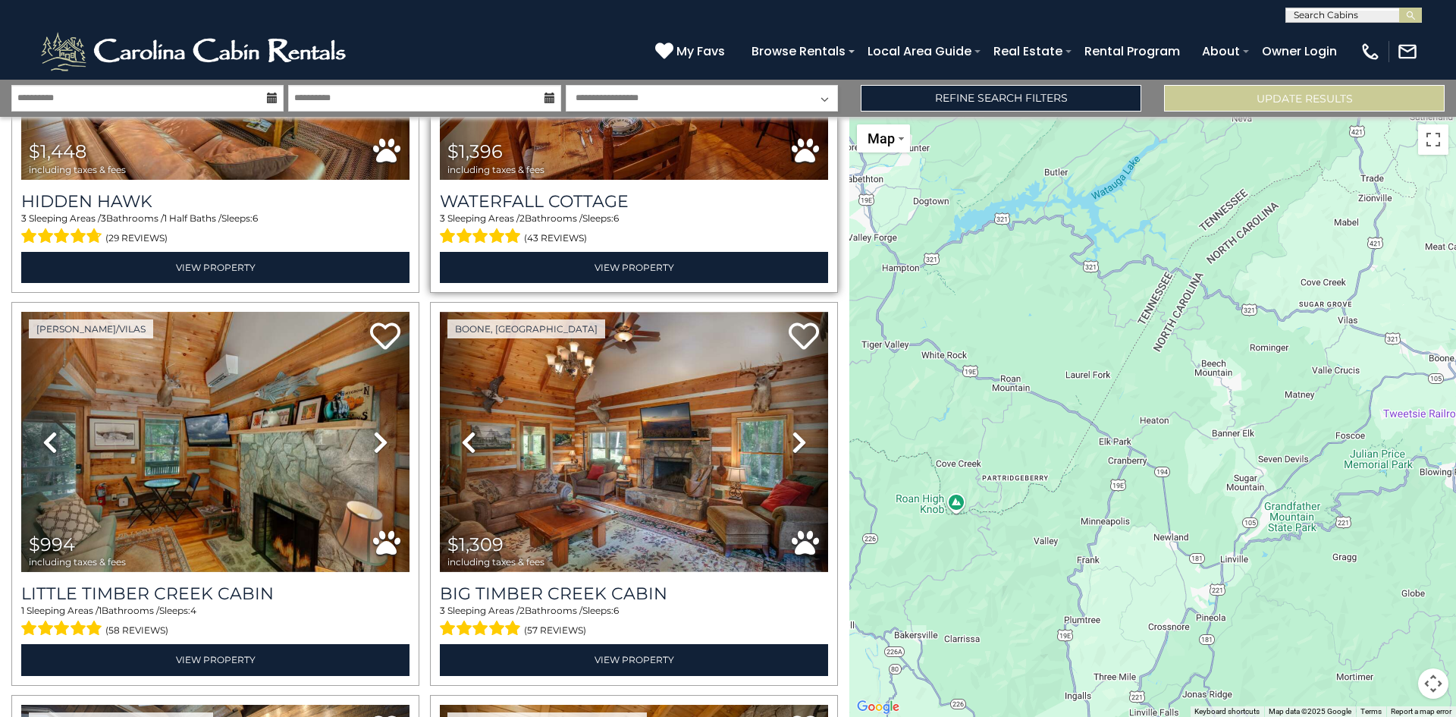
scroll to position [303, 0]
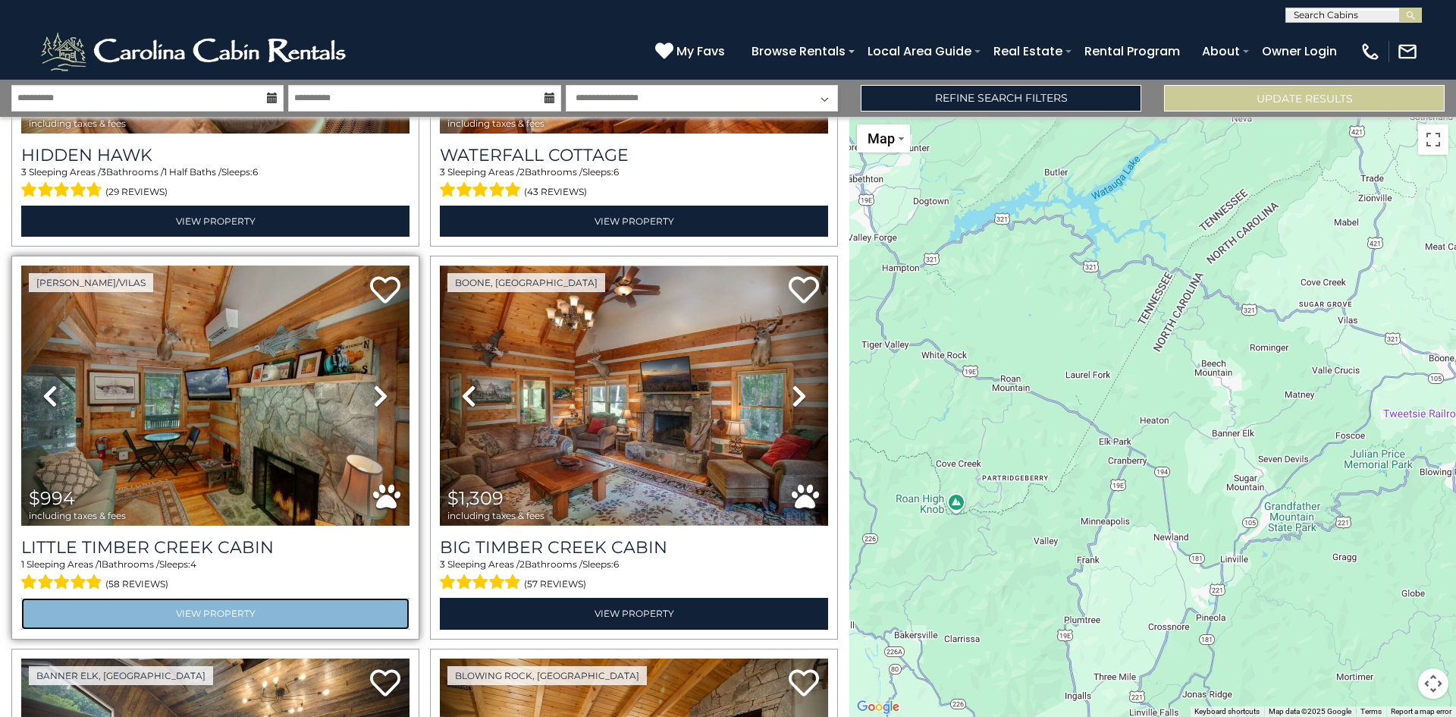
click at [343, 613] on link "View Property" at bounding box center [215, 613] width 388 height 31
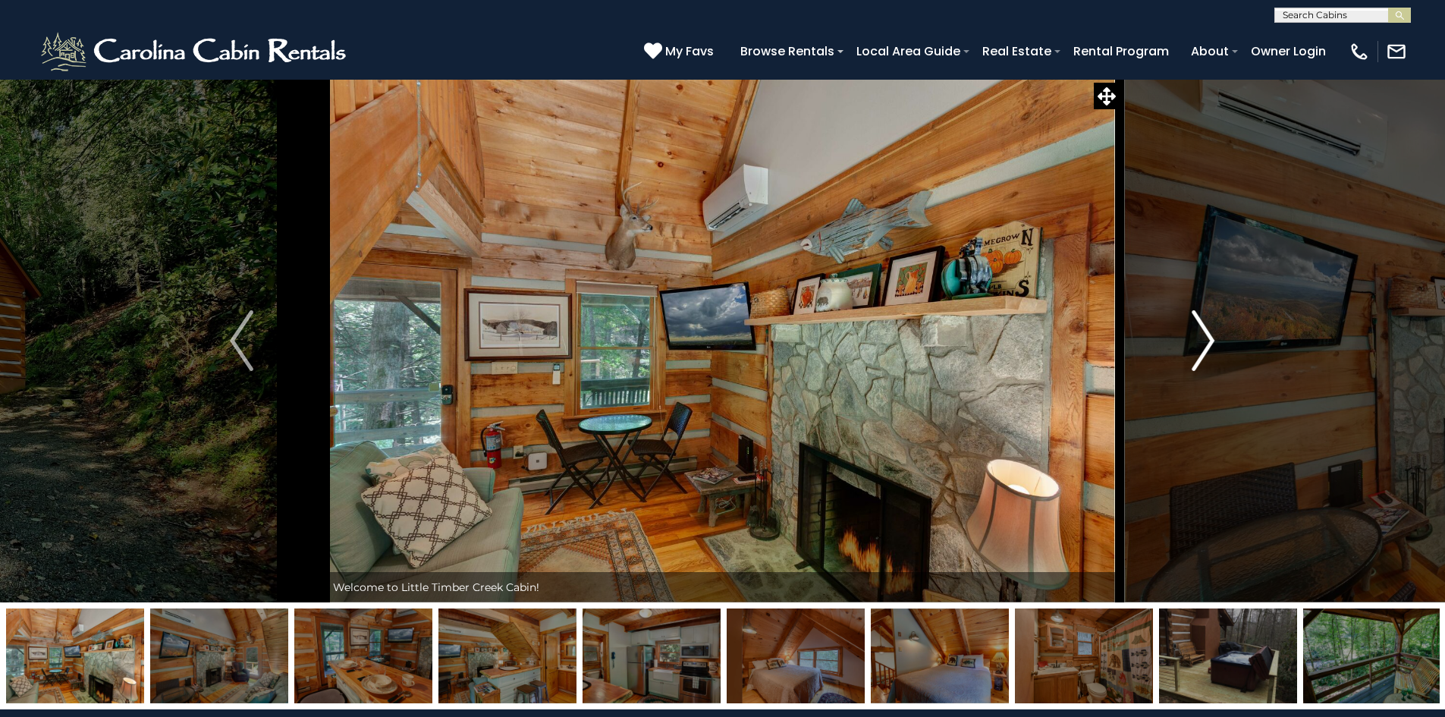
click at [1199, 345] on img "Next" at bounding box center [1203, 340] width 23 height 61
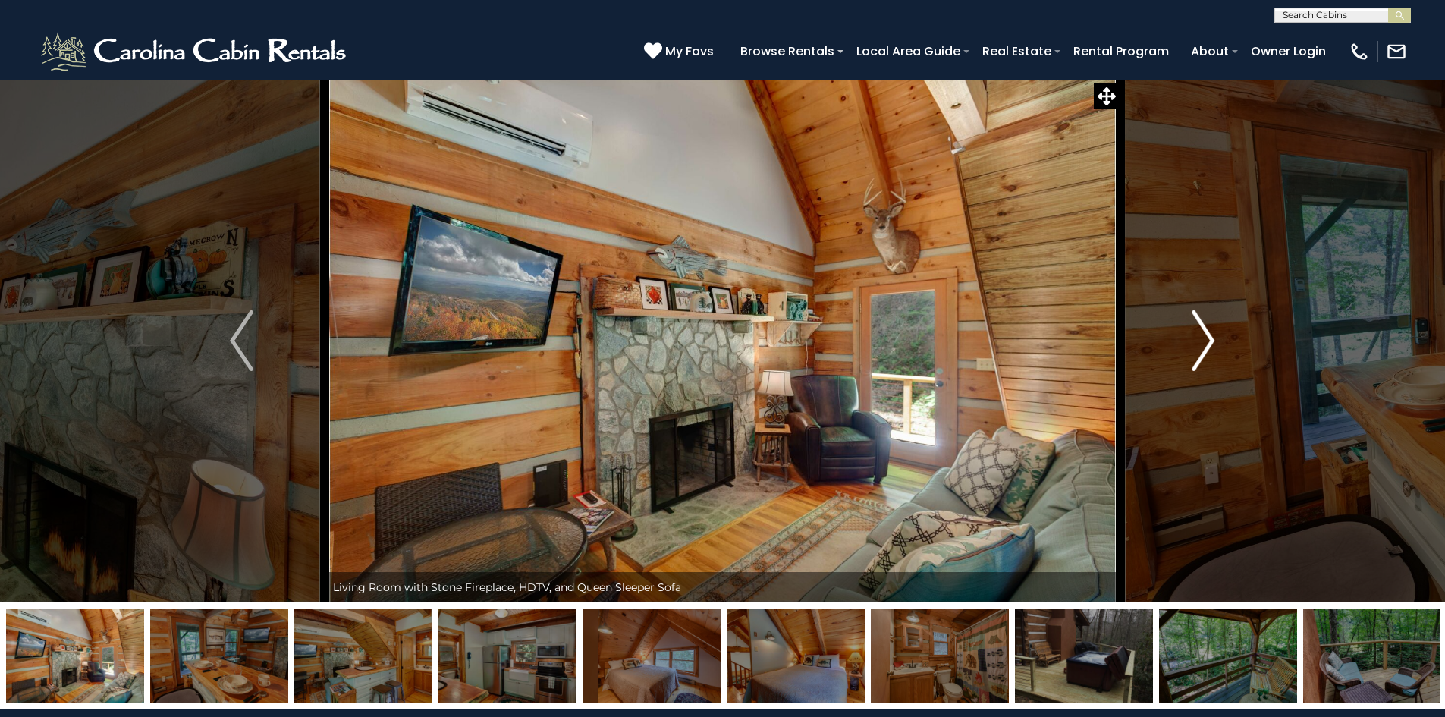
click at [1199, 346] on img "Next" at bounding box center [1203, 340] width 23 height 61
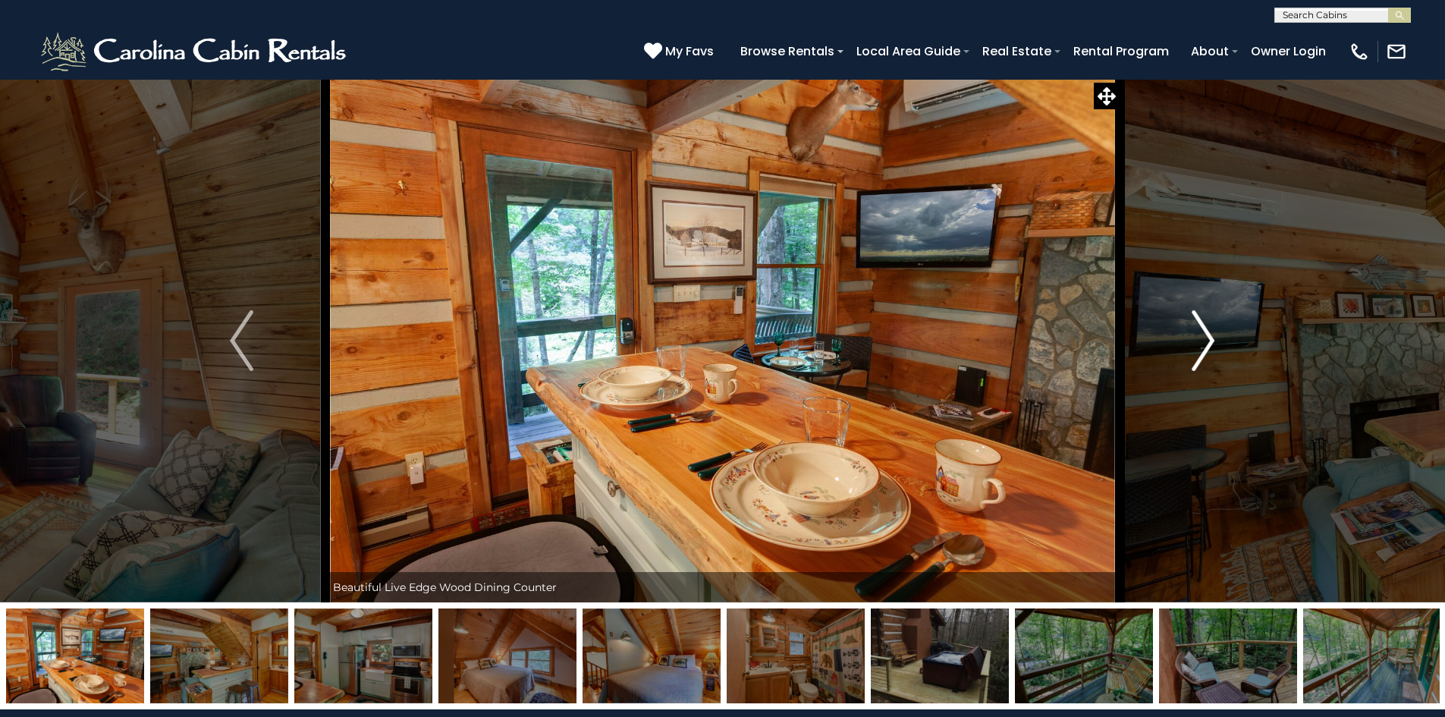
click at [1199, 346] on img "Next" at bounding box center [1203, 340] width 23 height 61
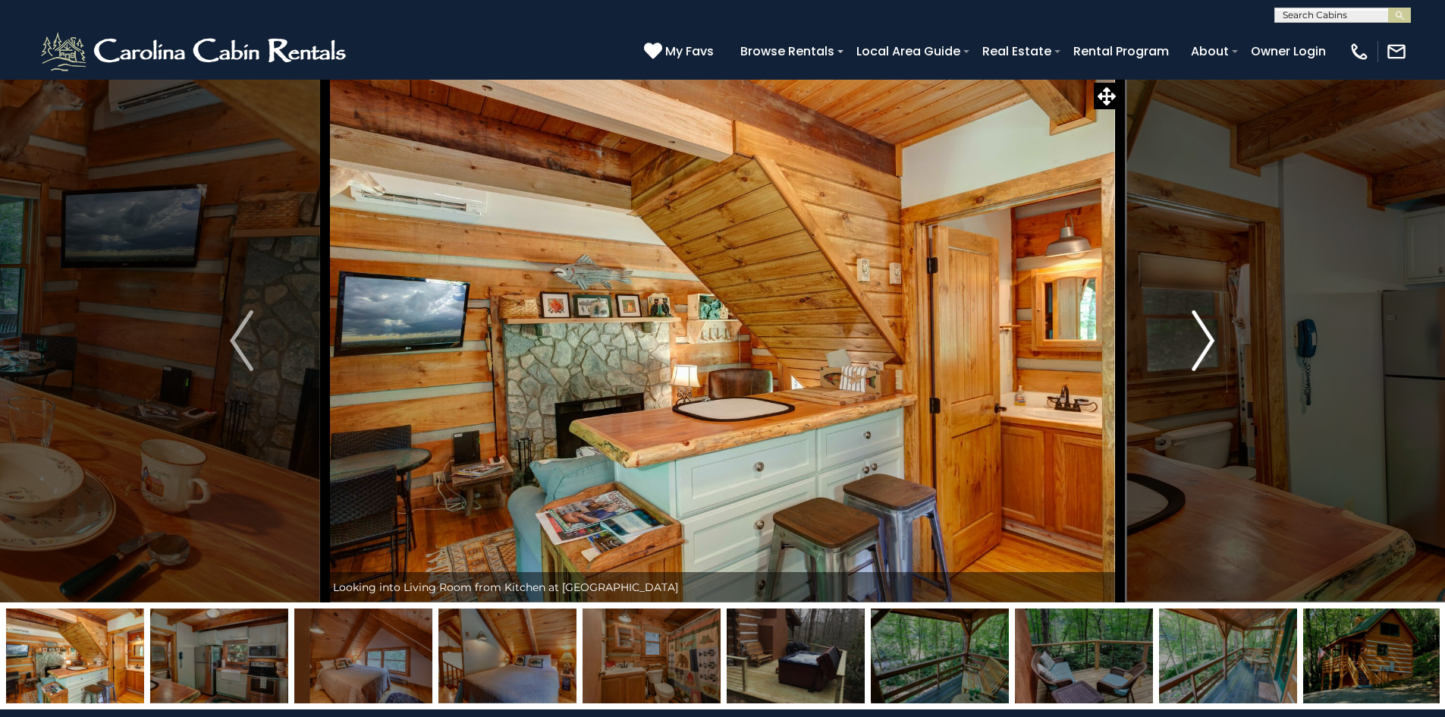
click at [1199, 346] on img "Next" at bounding box center [1203, 340] width 23 height 61
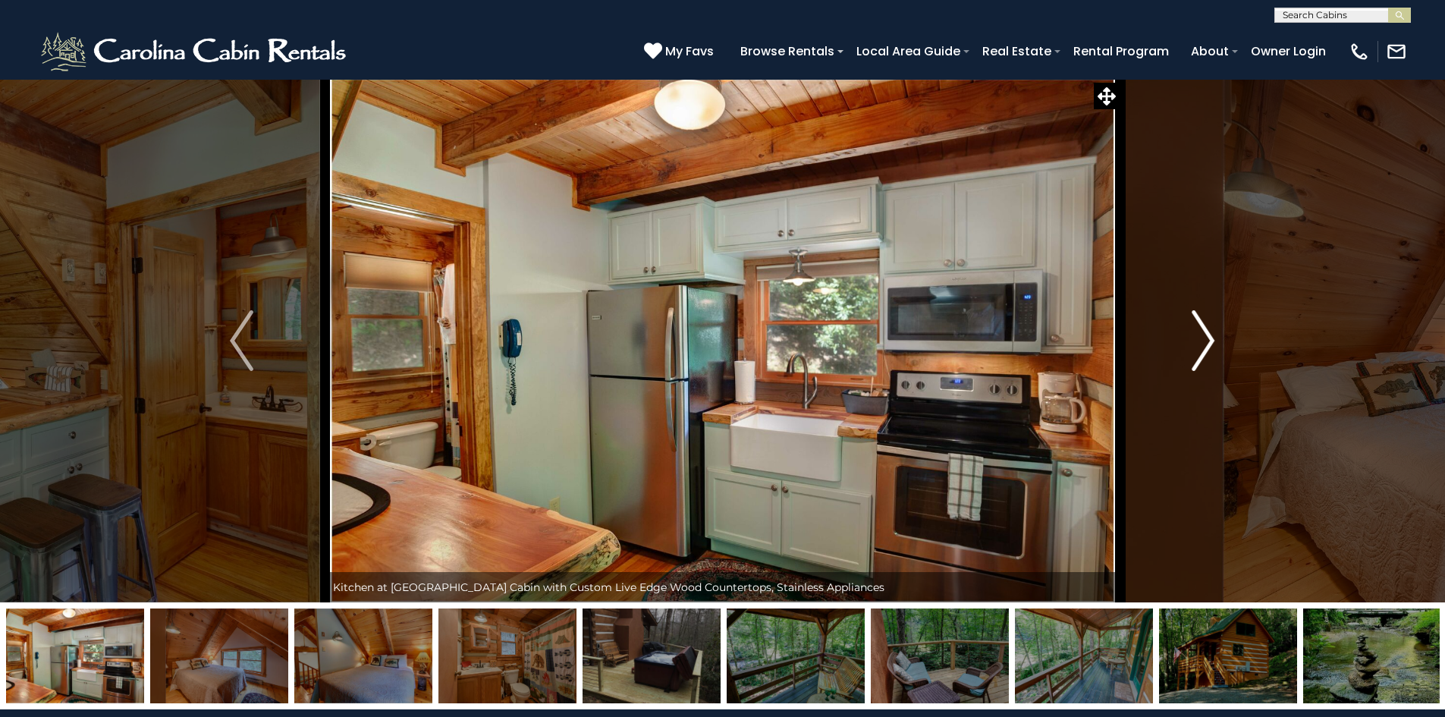
click at [1199, 346] on img "Next" at bounding box center [1203, 340] width 23 height 61
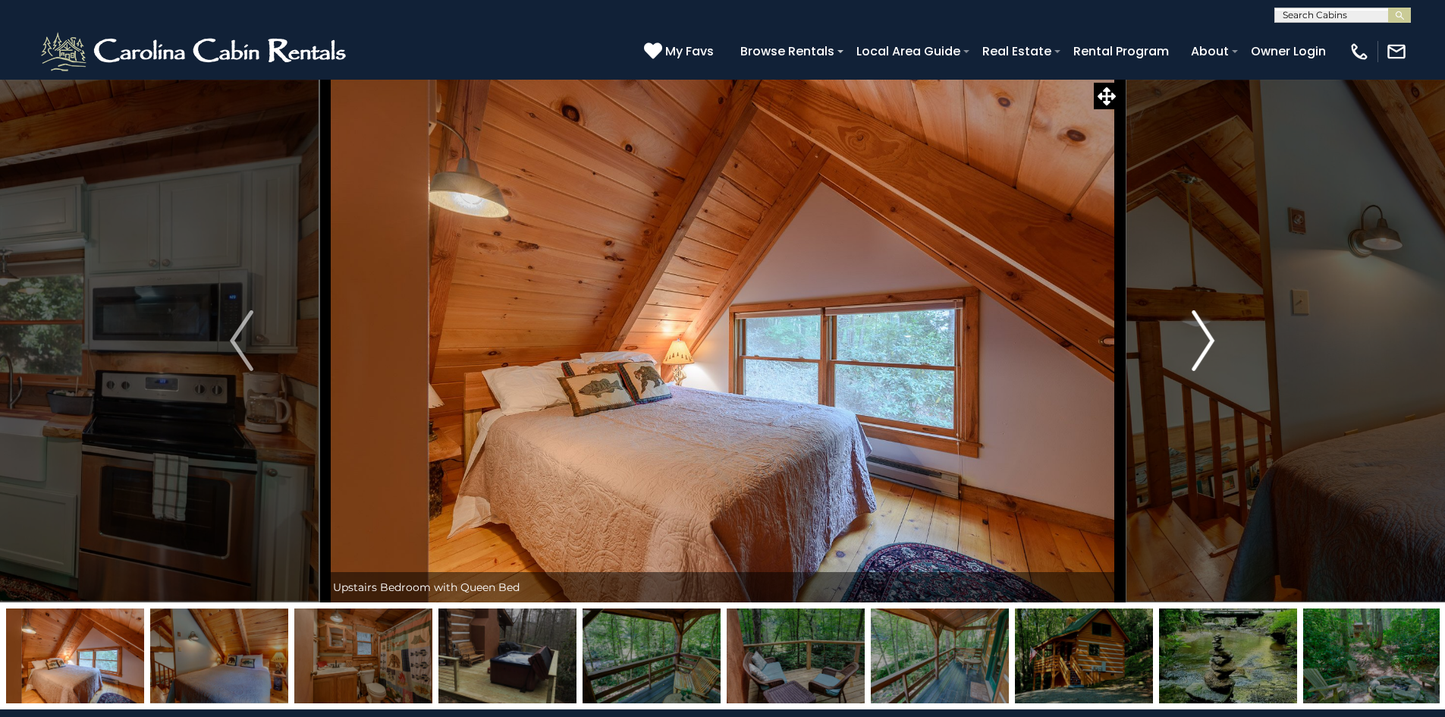
click at [1199, 346] on img "Next" at bounding box center [1203, 340] width 23 height 61
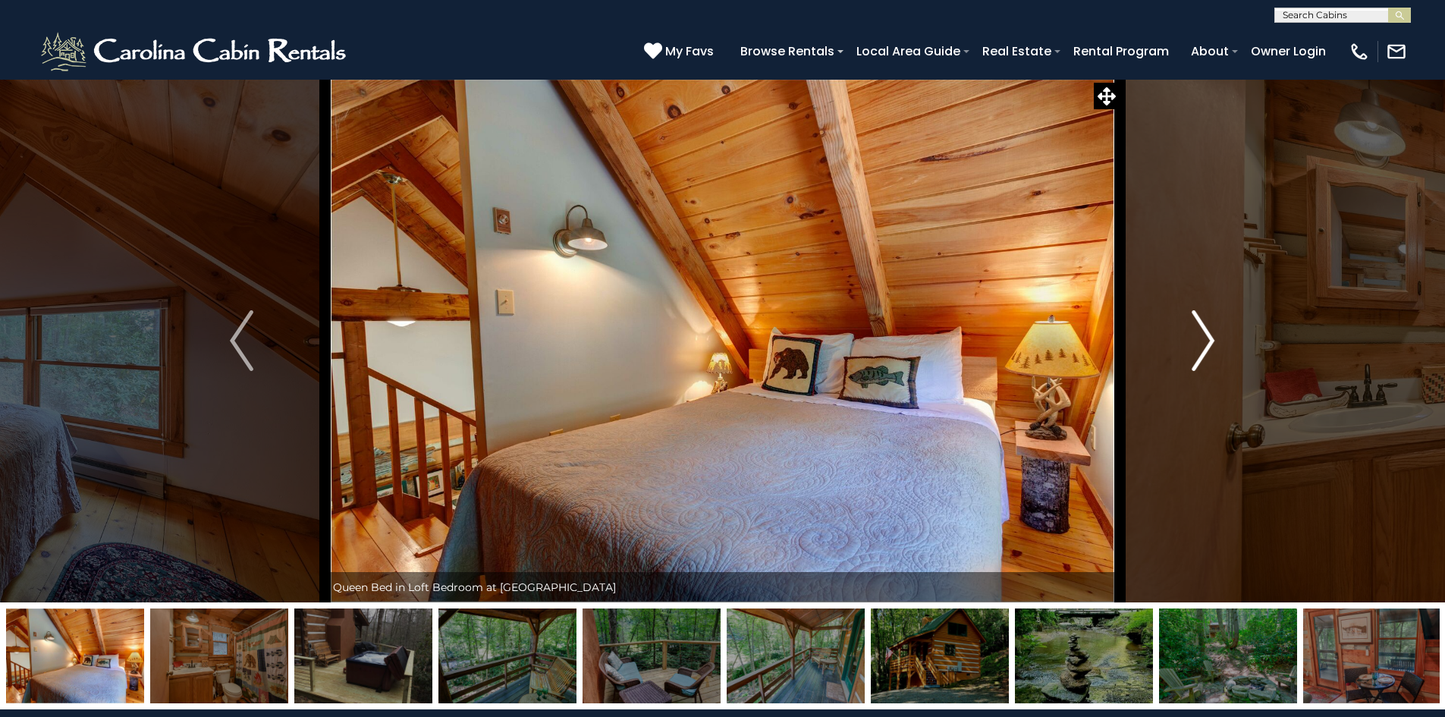
click at [1199, 346] on img "Next" at bounding box center [1203, 340] width 23 height 61
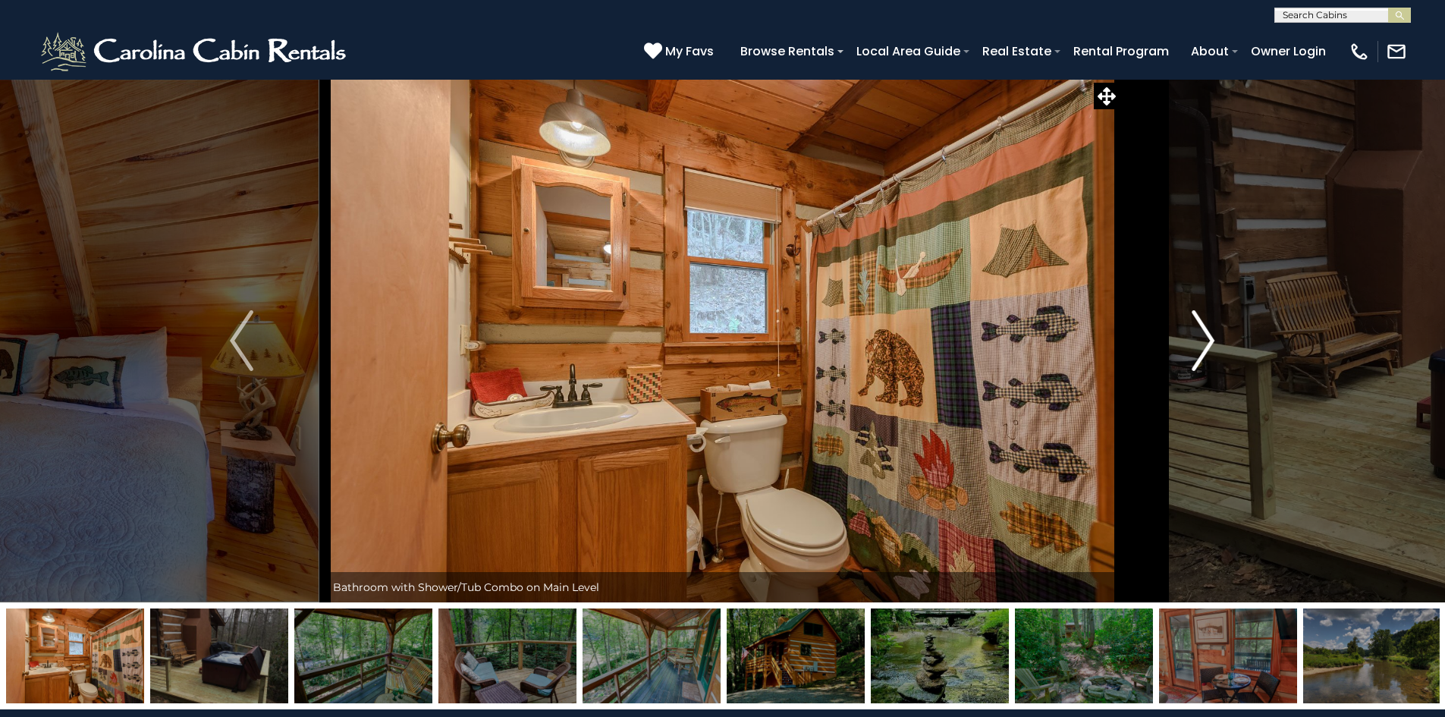
click at [1199, 346] on img "Next" at bounding box center [1203, 340] width 23 height 61
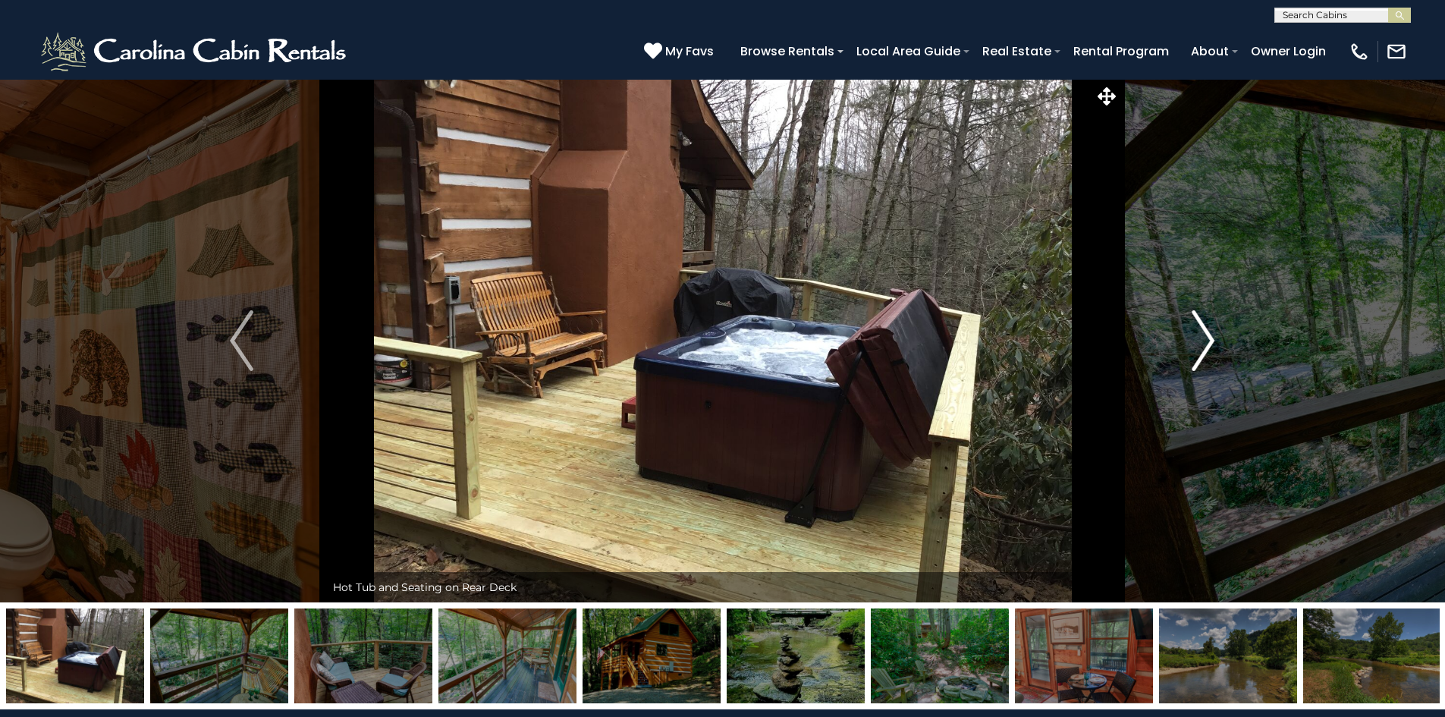
click at [1199, 346] on img "Next" at bounding box center [1203, 340] width 23 height 61
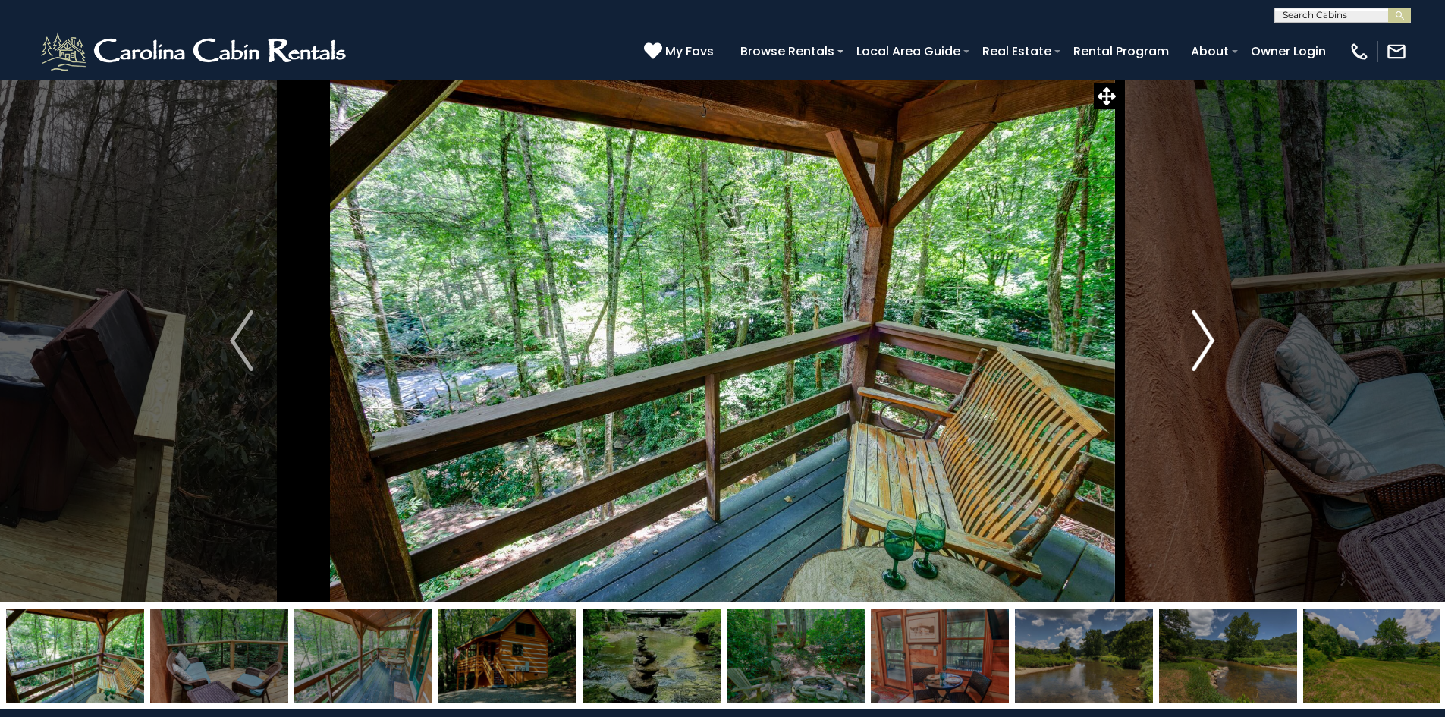
click at [1199, 346] on img "Next" at bounding box center [1203, 340] width 23 height 61
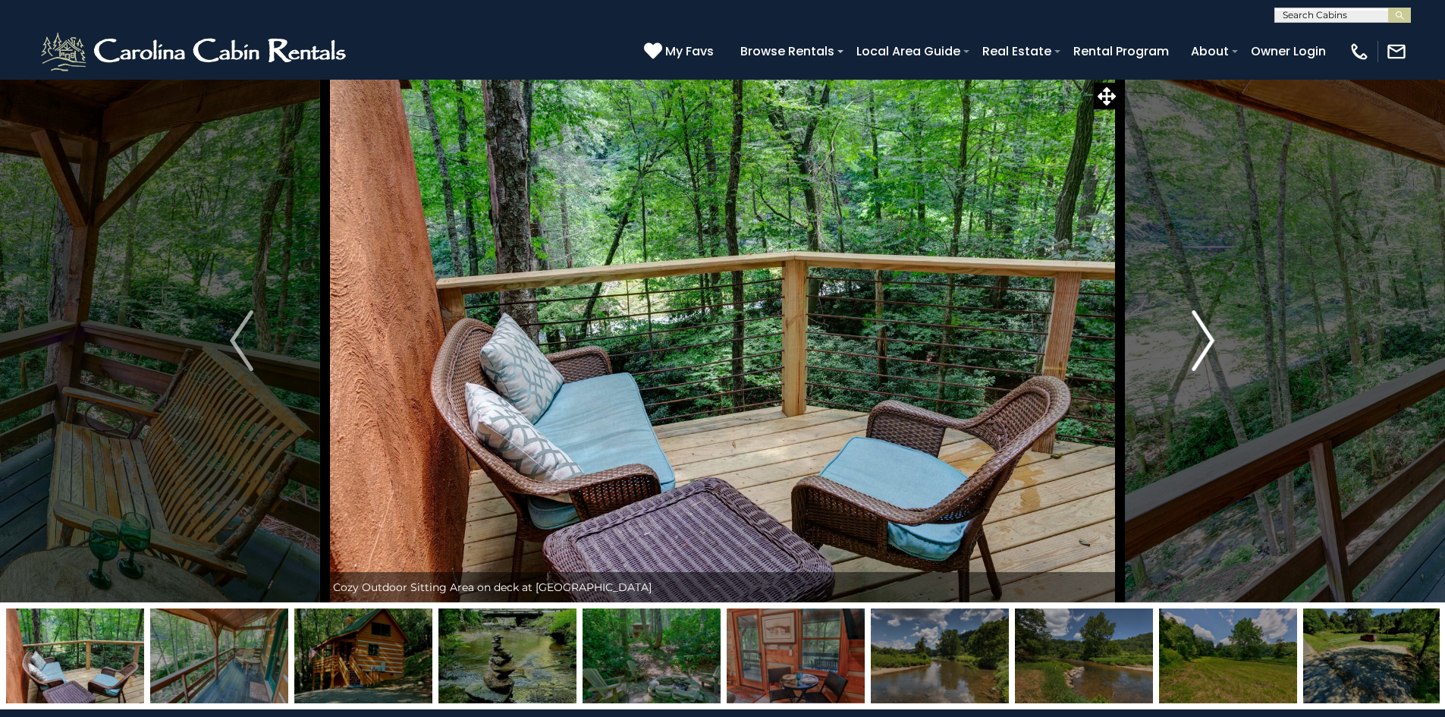
click at [1199, 346] on img "Next" at bounding box center [1203, 340] width 23 height 61
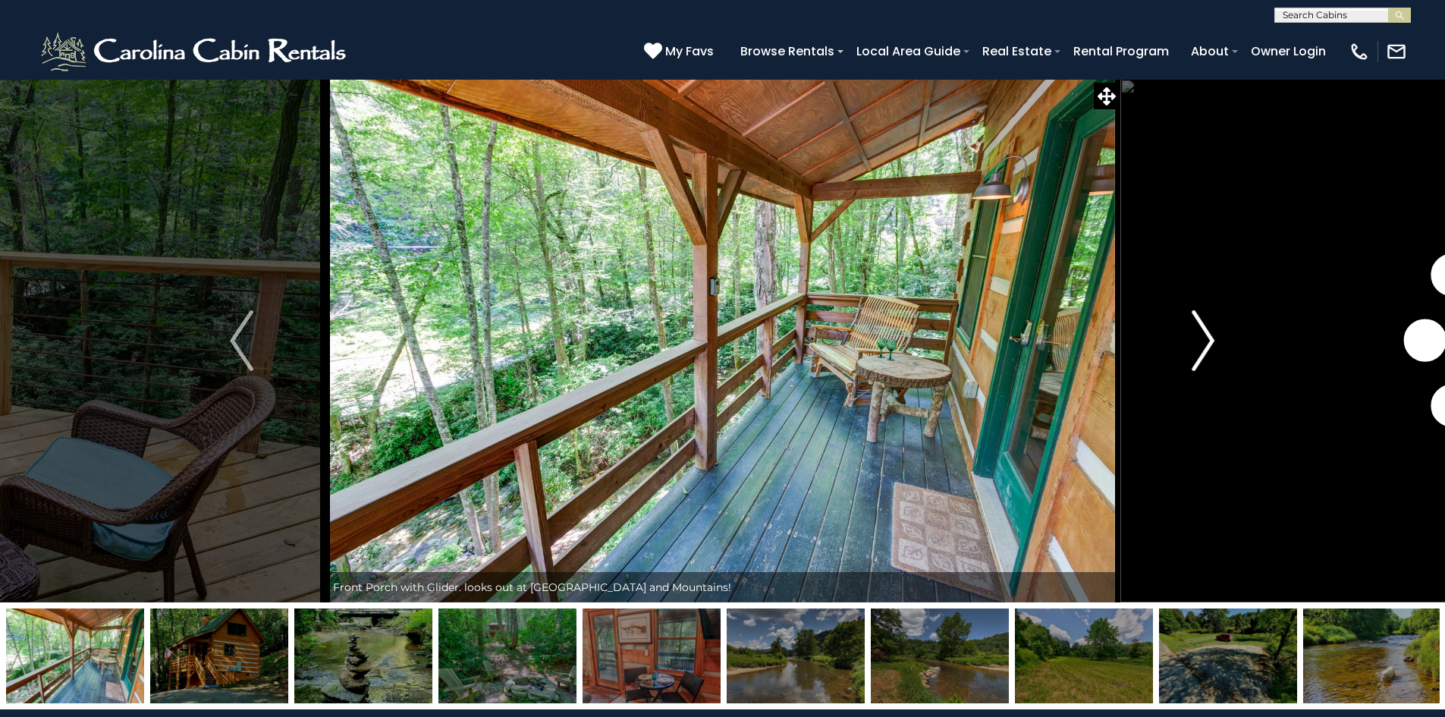
click at [1199, 346] on img "Next" at bounding box center [1203, 340] width 23 height 61
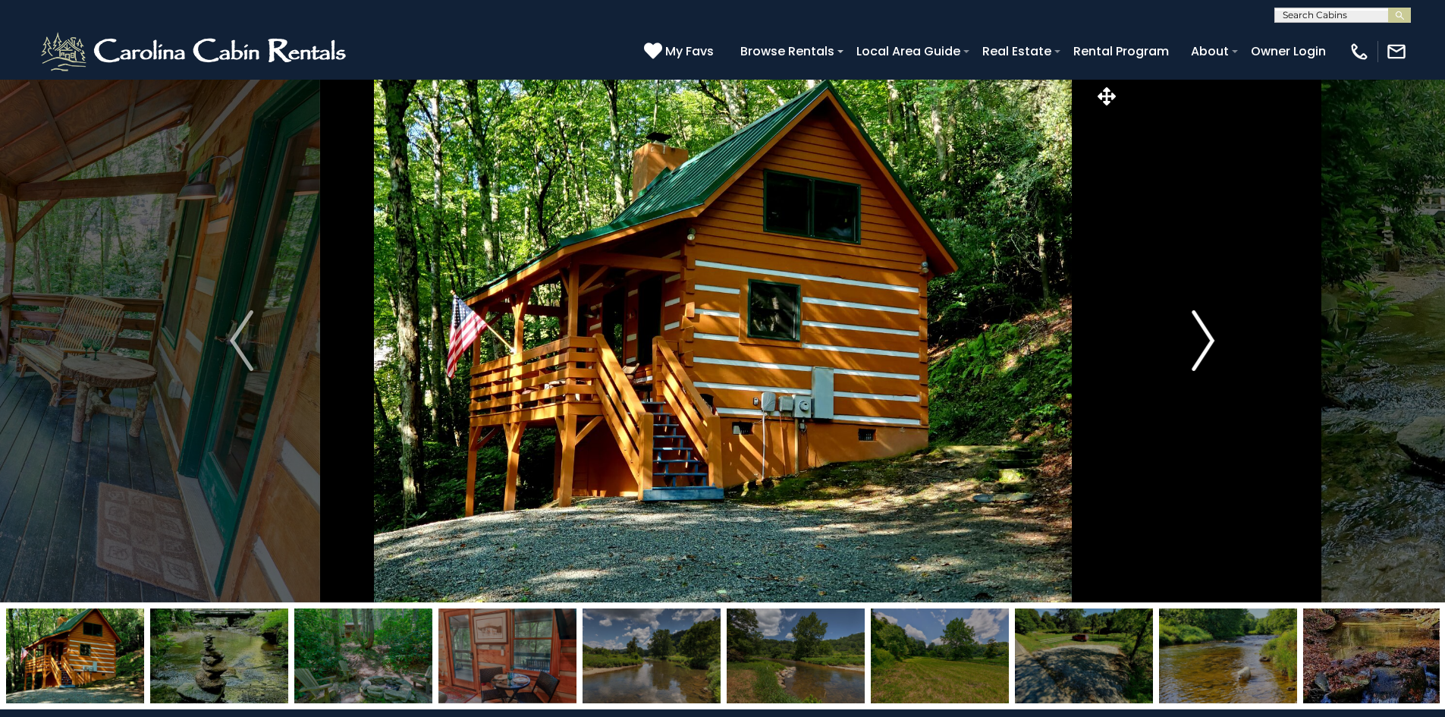
click at [1199, 346] on img "Next" at bounding box center [1203, 340] width 23 height 61
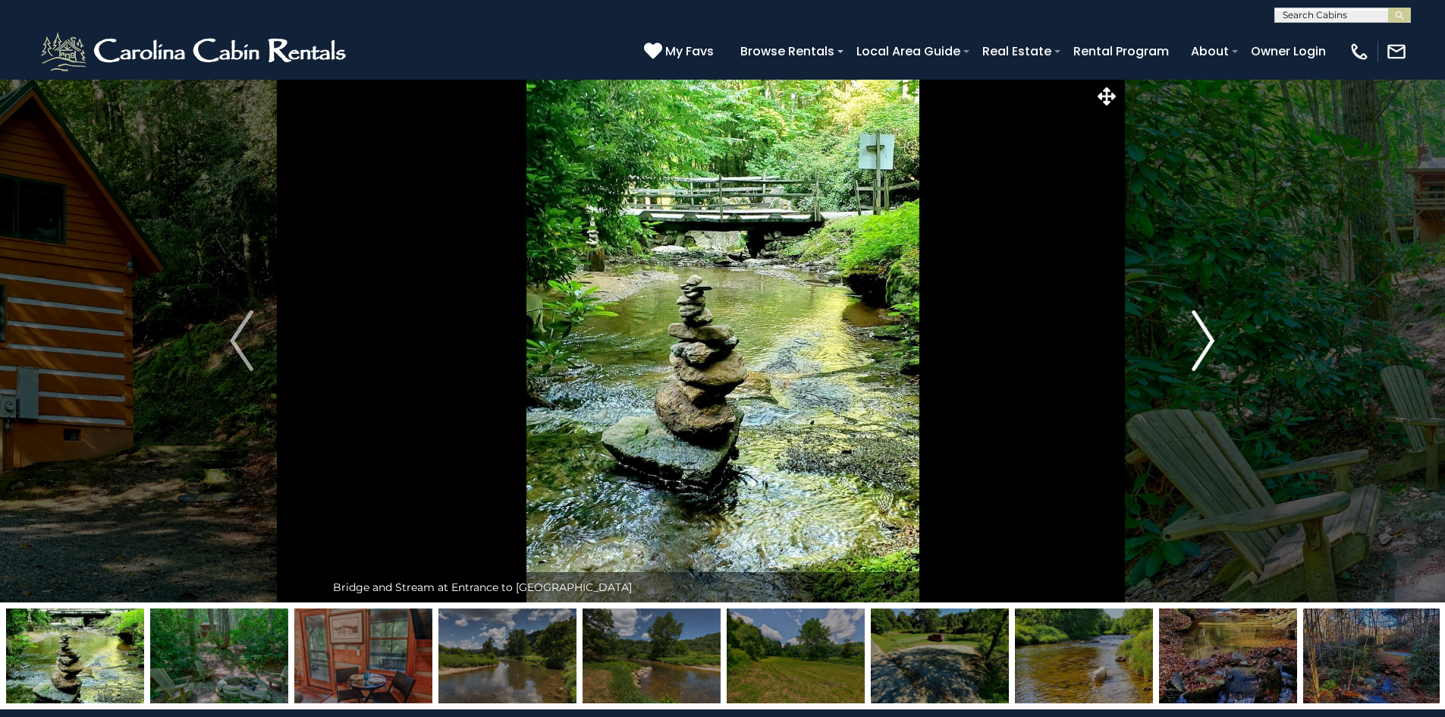
click at [1199, 346] on img "Next" at bounding box center [1203, 340] width 23 height 61
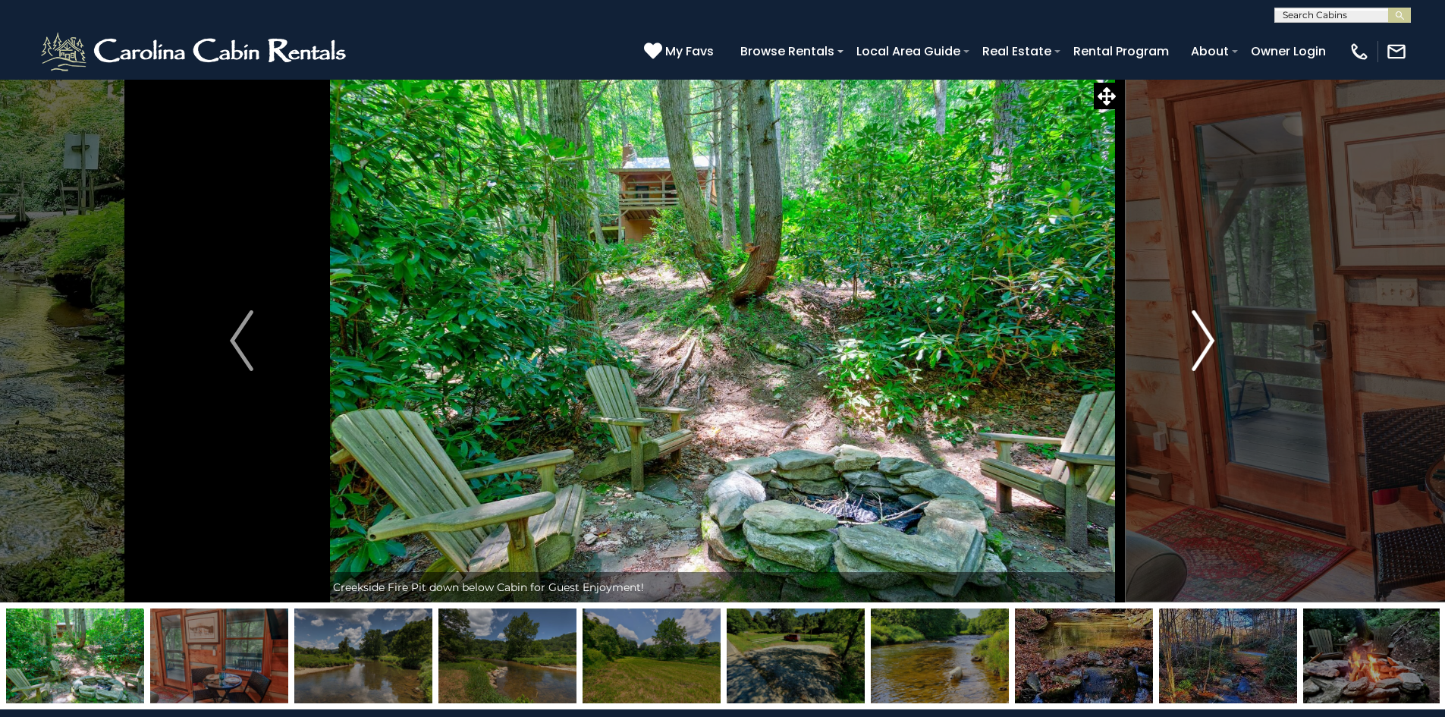
click at [1199, 346] on img "Next" at bounding box center [1203, 340] width 23 height 61
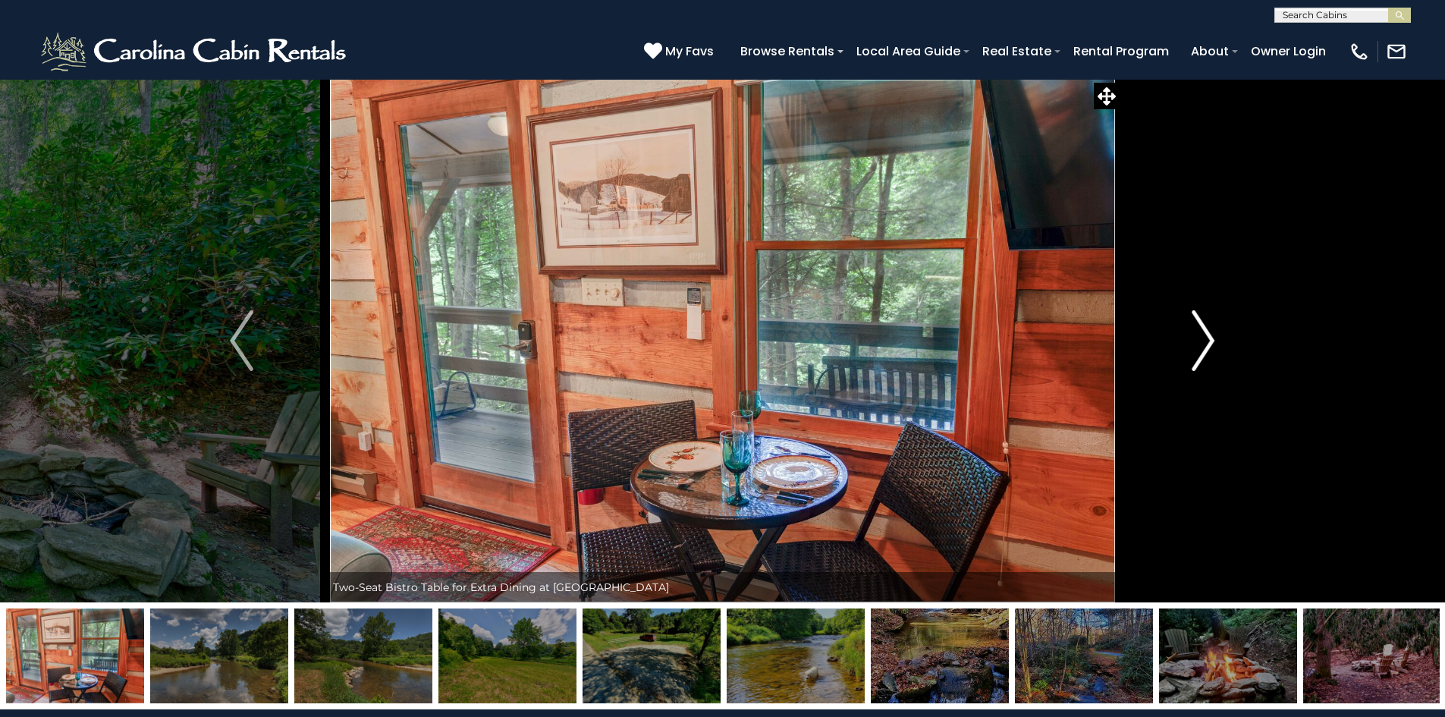
click at [1199, 346] on img "Next" at bounding box center [1203, 340] width 23 height 61
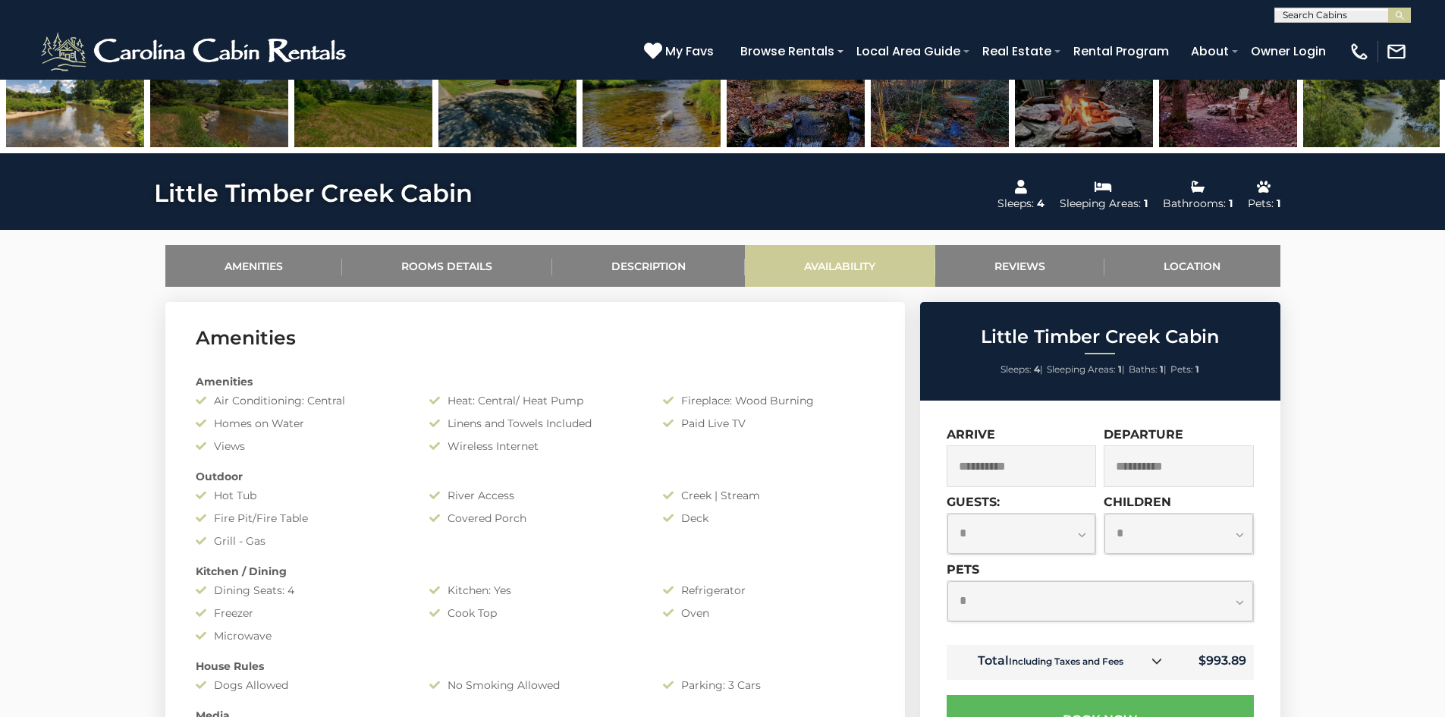
scroll to position [607, 0]
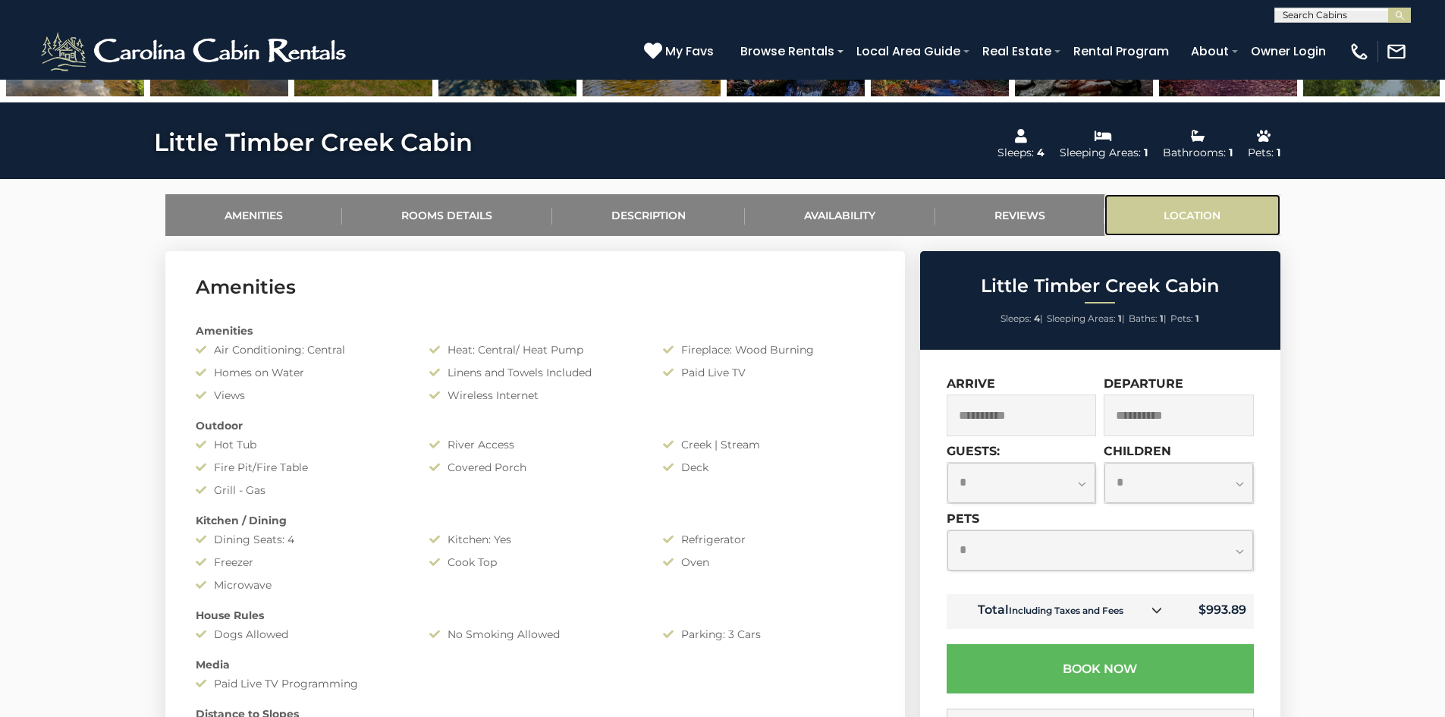
click at [1178, 215] on link "Location" at bounding box center [1192, 215] width 176 height 42
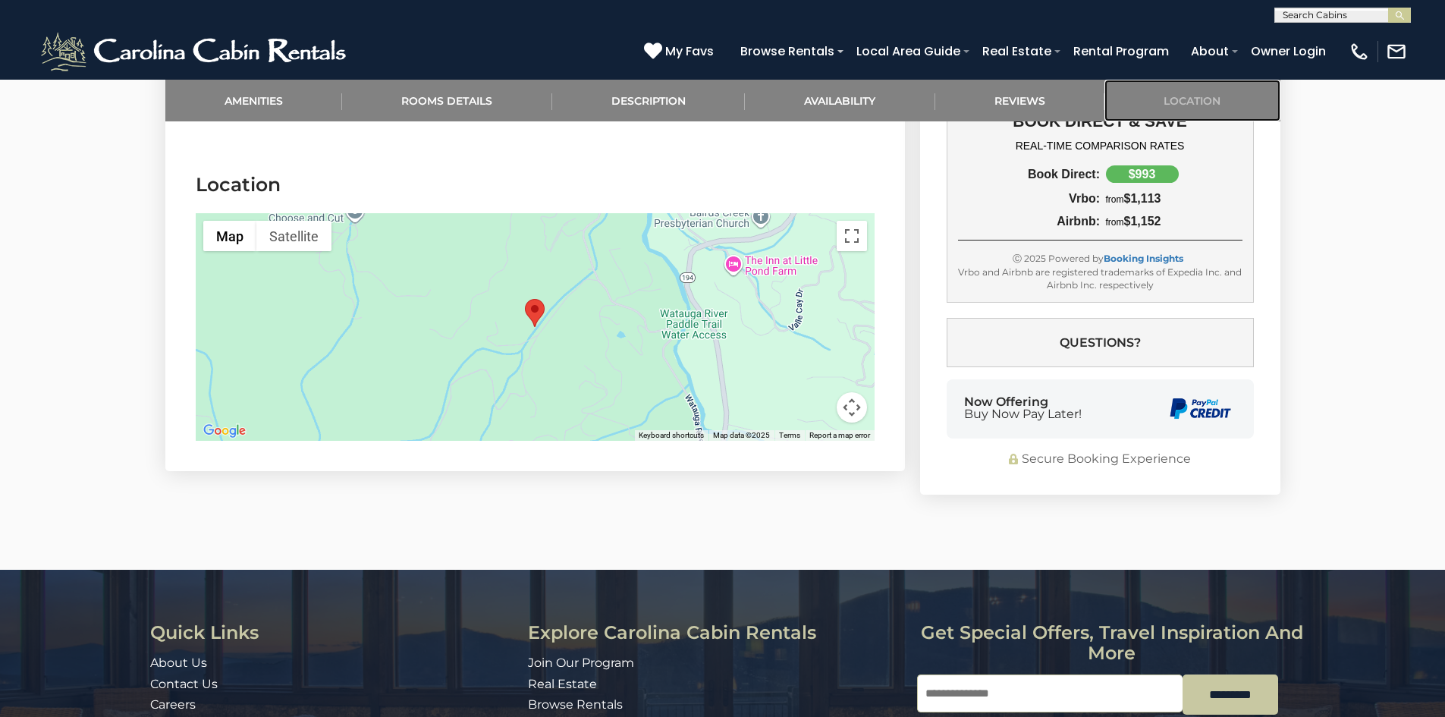
scroll to position [3191, 0]
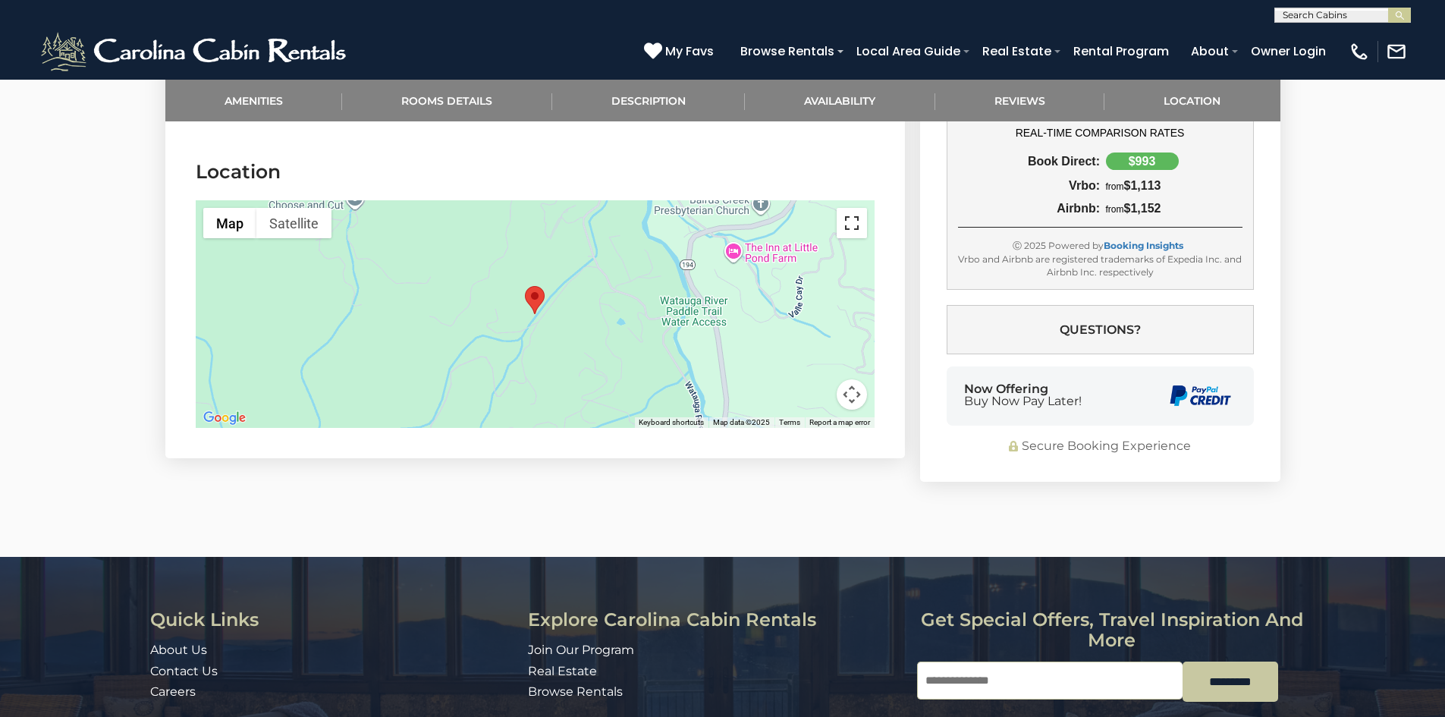
click at [856, 208] on button "Toggle fullscreen view" at bounding box center [852, 223] width 30 height 30
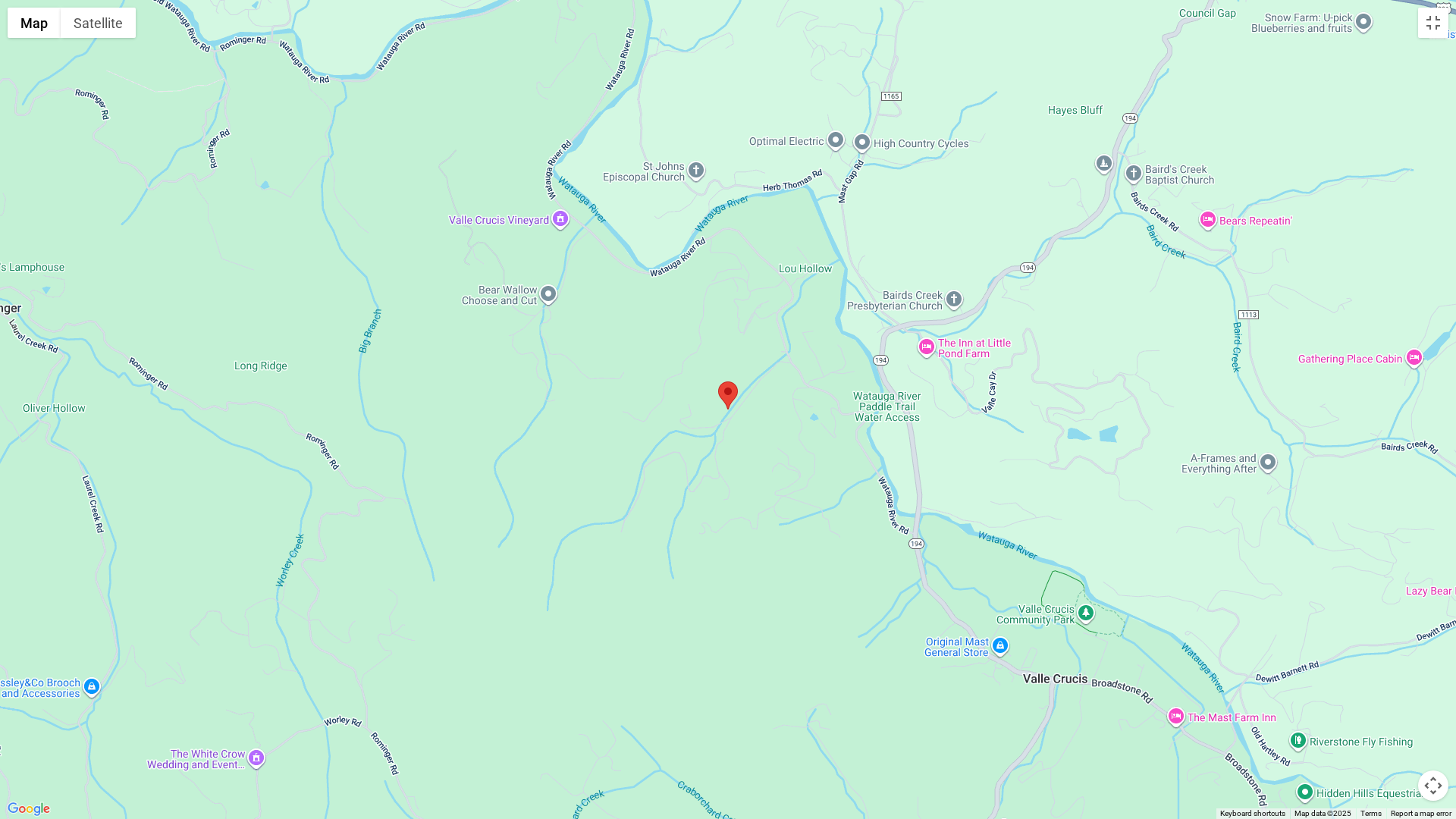
click at [724, 516] on div at bounding box center [728, 409] width 1456 height 819
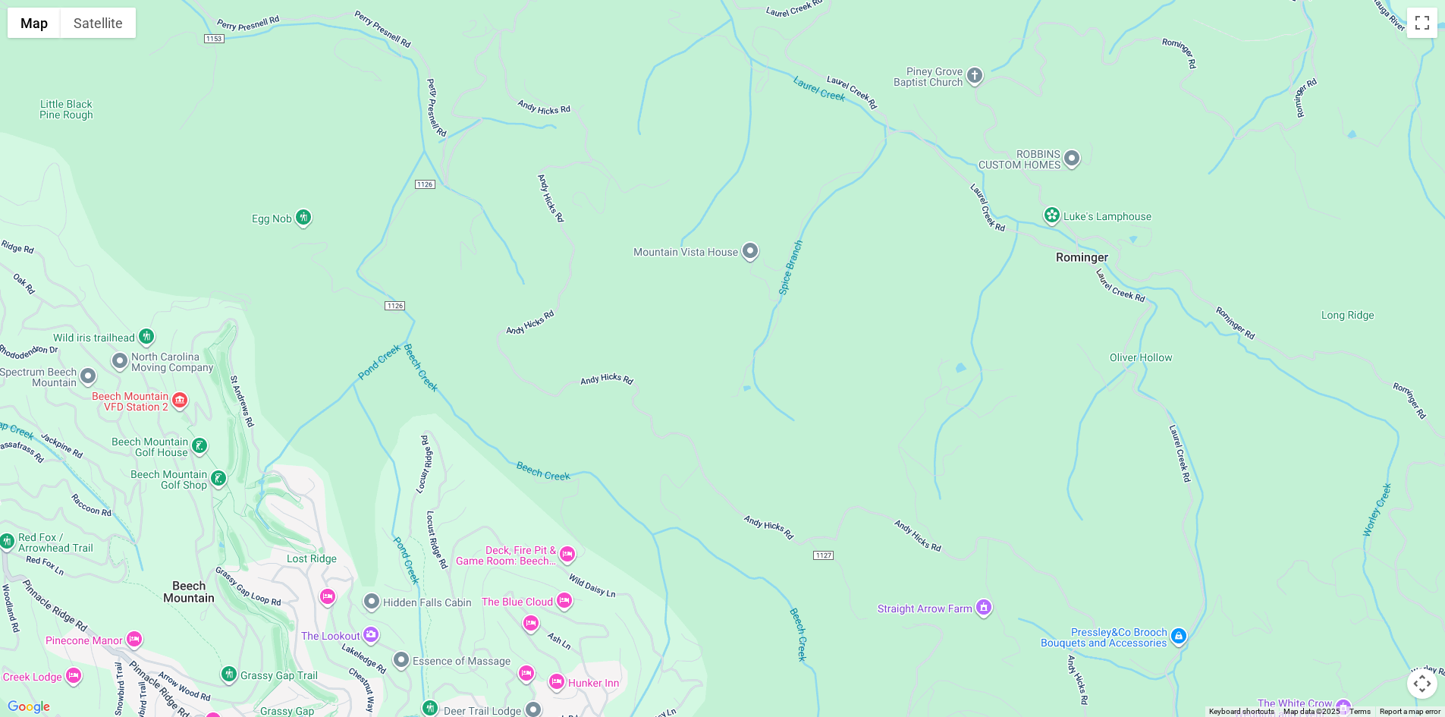
scroll to position [81, 0]
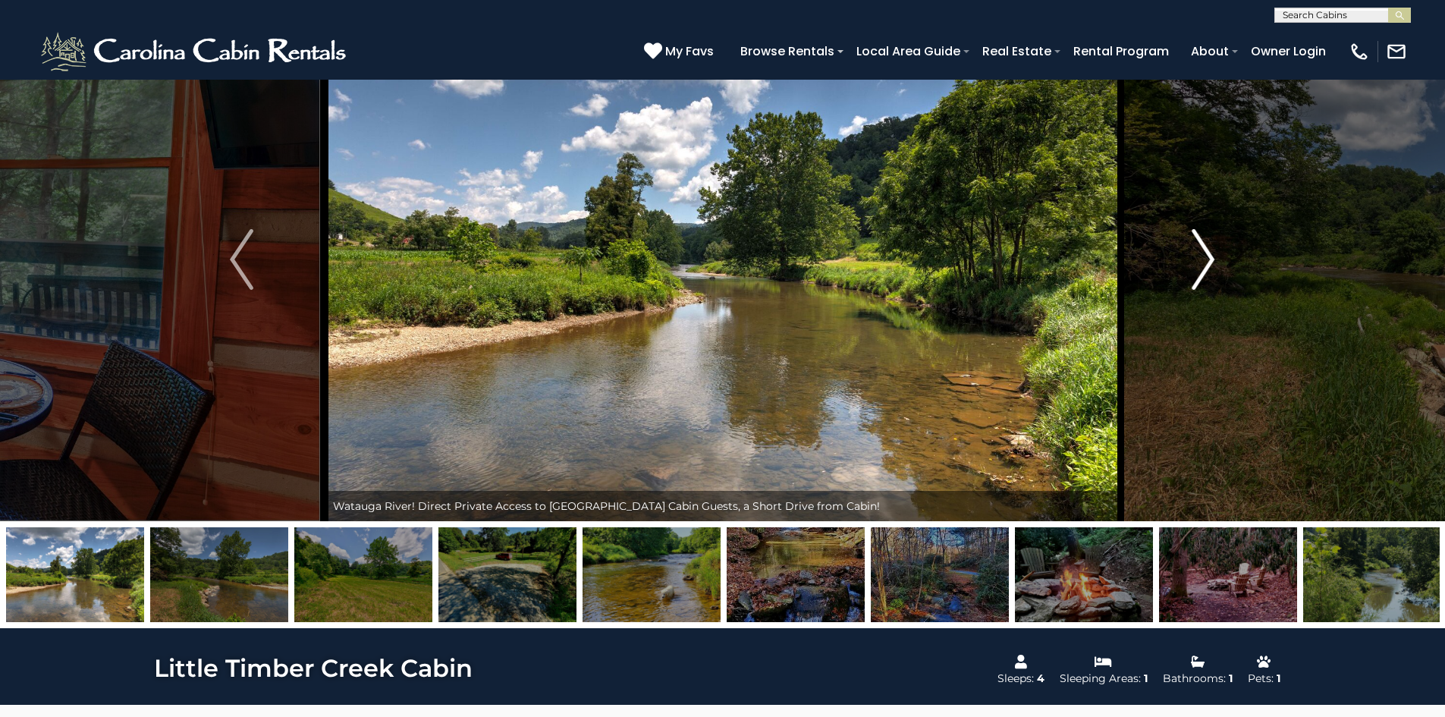
click at [1201, 277] on img "Next" at bounding box center [1203, 259] width 23 height 61
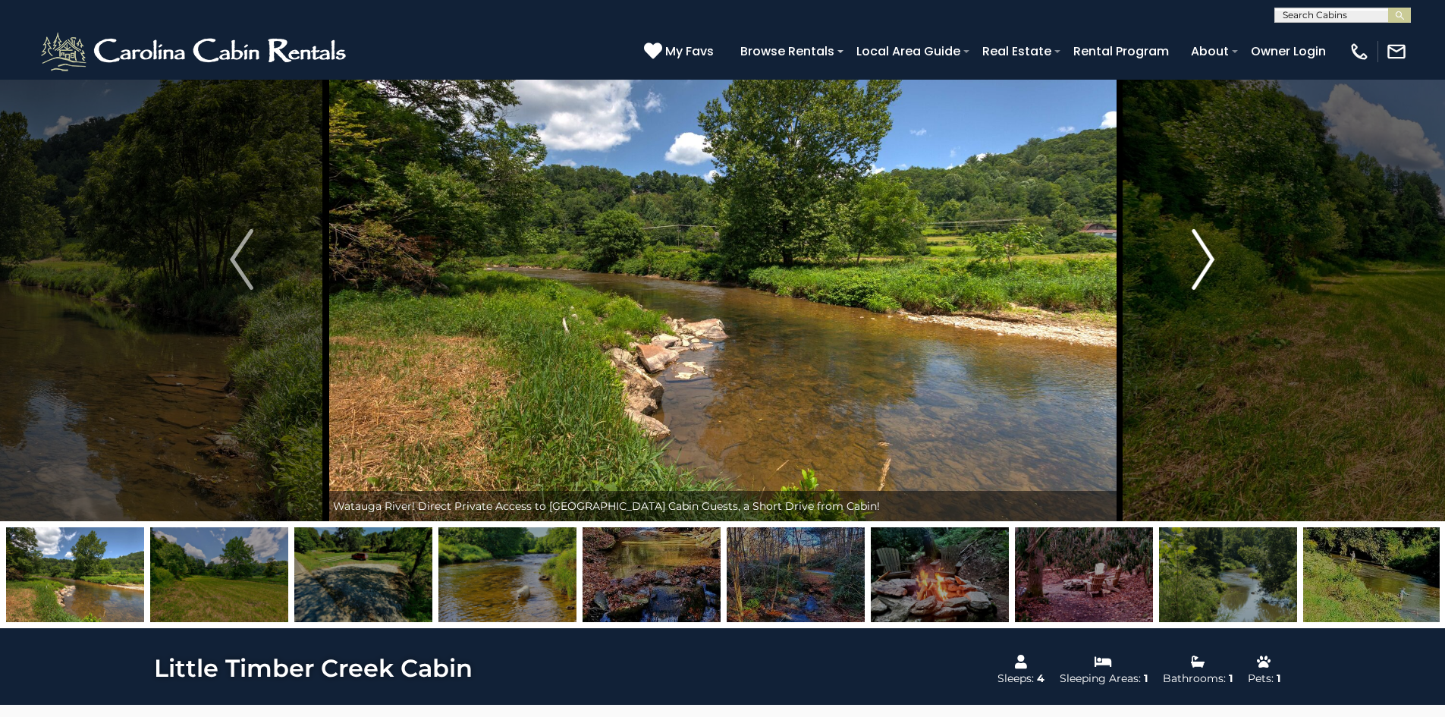
click at [1201, 277] on img "Next" at bounding box center [1203, 259] width 23 height 61
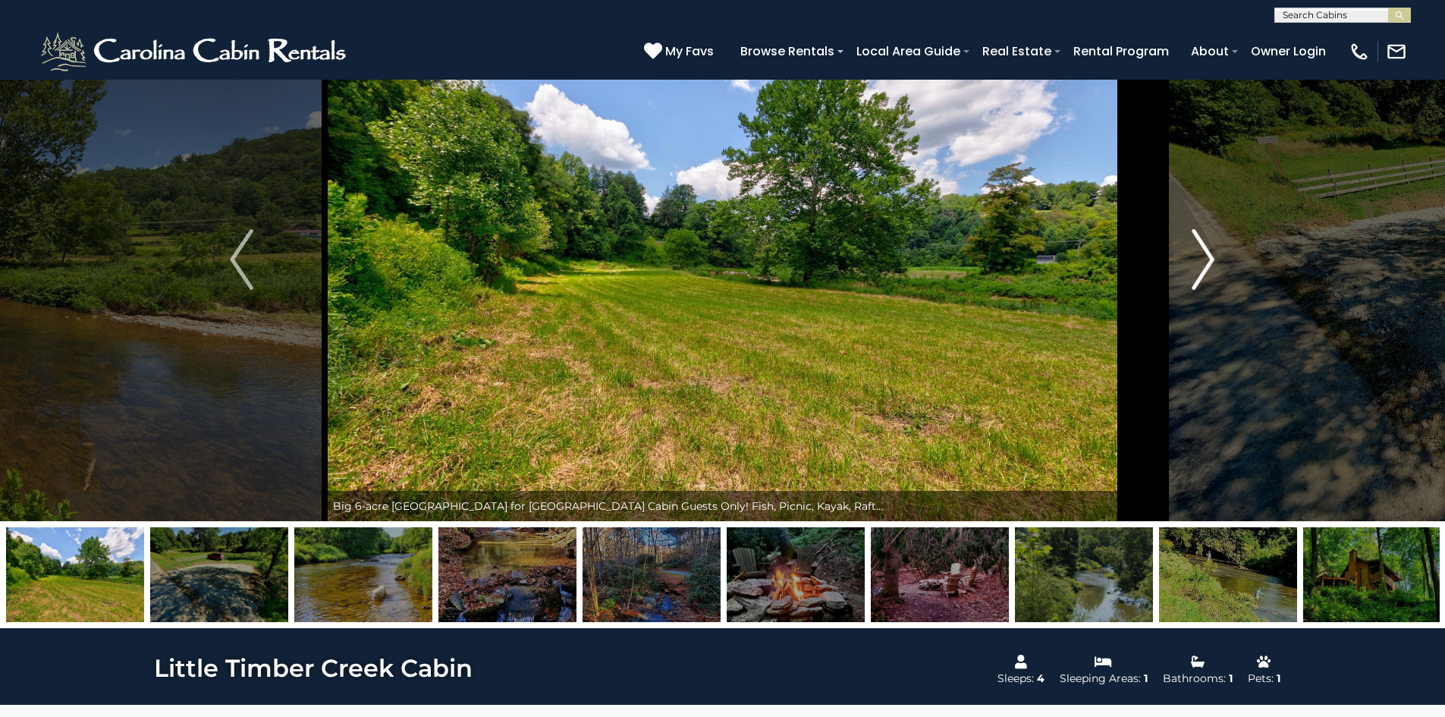
click at [1201, 277] on img "Next" at bounding box center [1203, 259] width 23 height 61
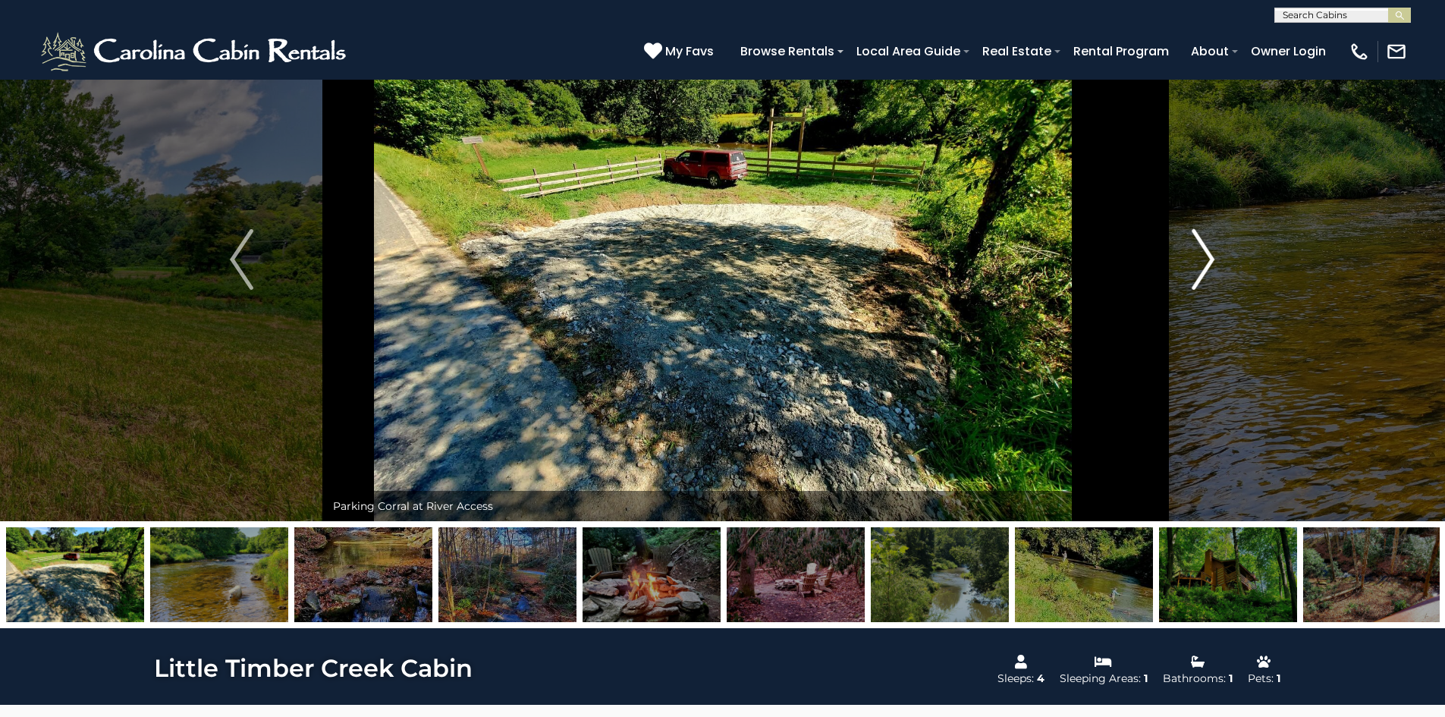
click at [1201, 277] on img "Next" at bounding box center [1203, 259] width 23 height 61
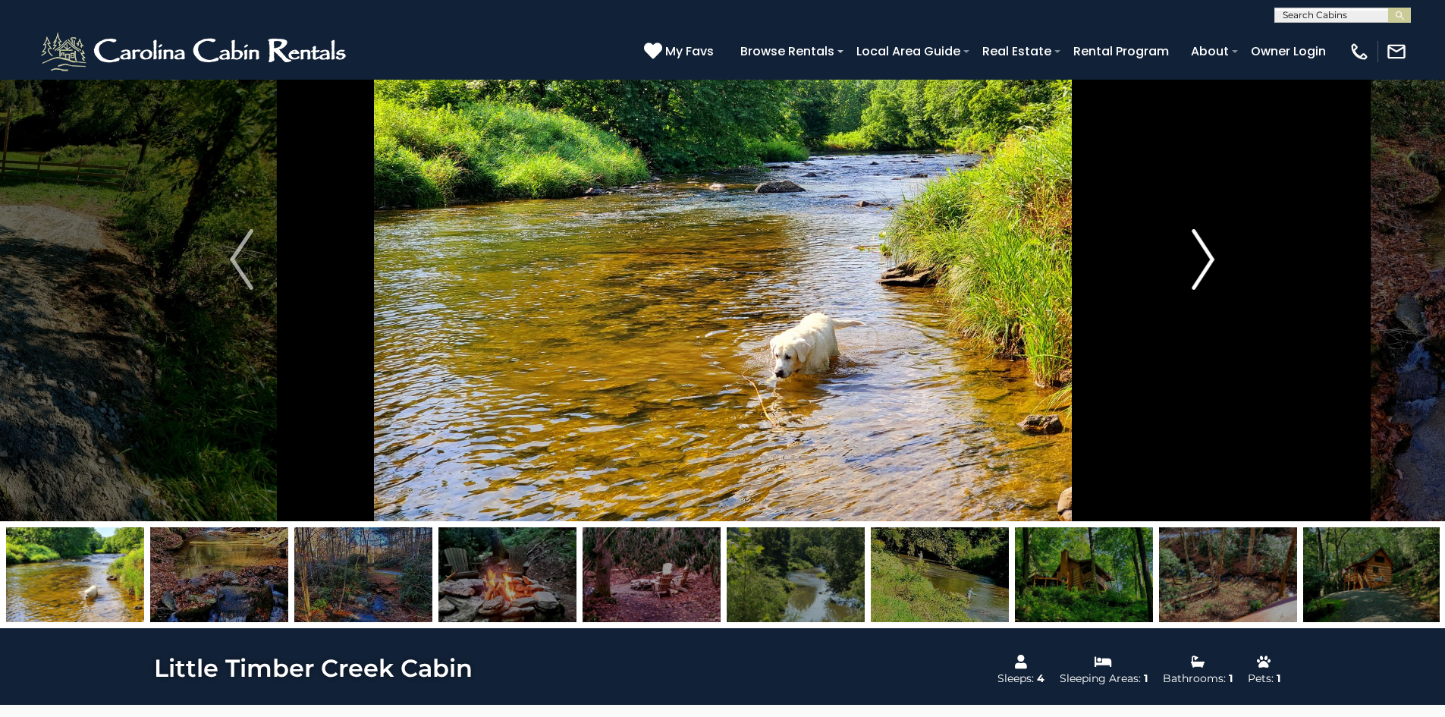
click at [1201, 277] on img "Next" at bounding box center [1203, 259] width 23 height 61
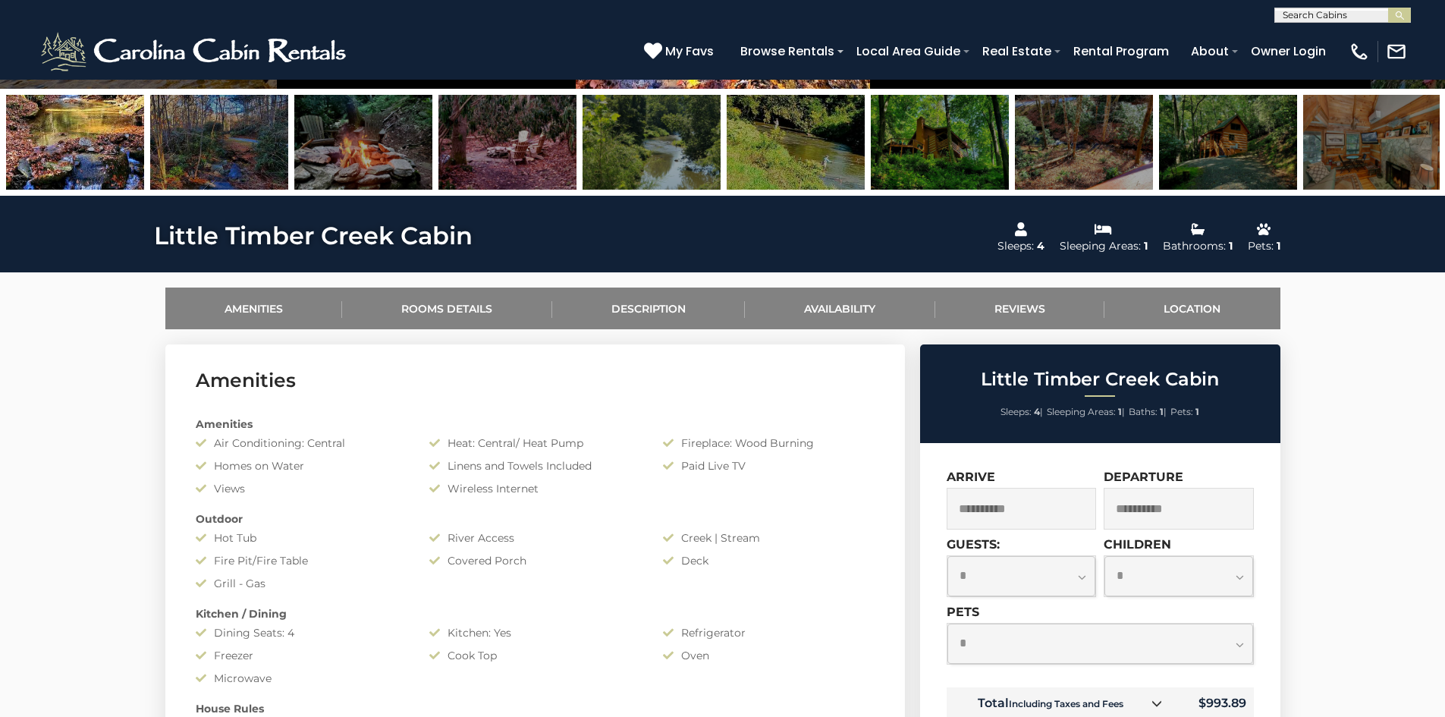
scroll to position [536, 0]
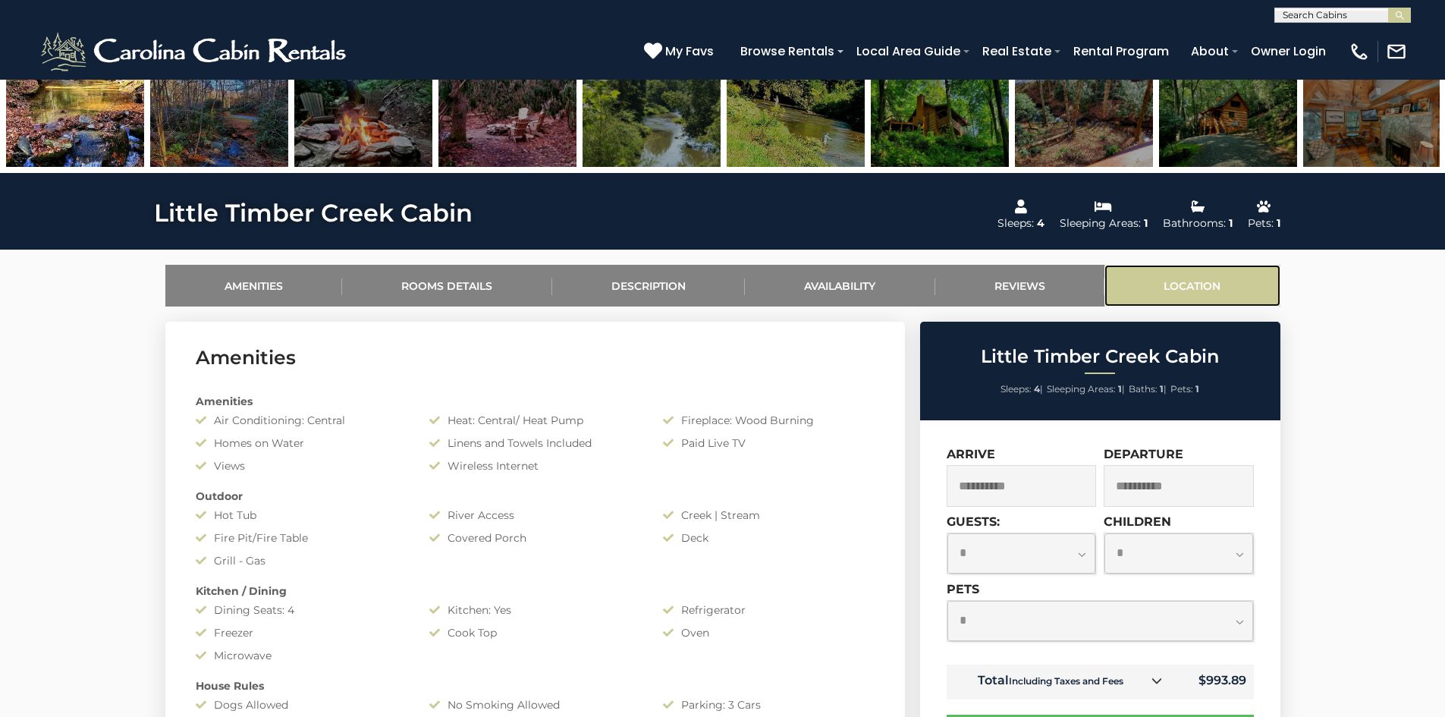
click at [1194, 285] on link "Location" at bounding box center [1192, 286] width 176 height 42
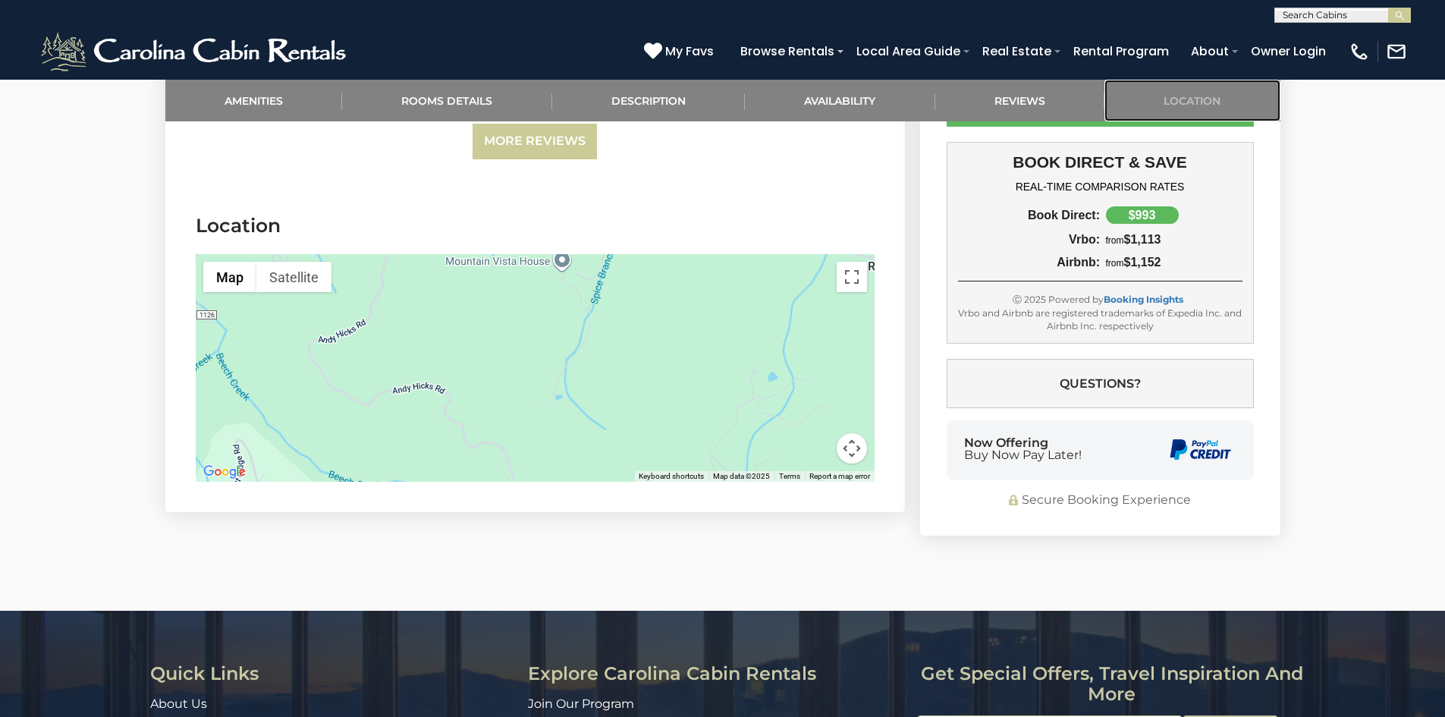
scroll to position [3040, 0]
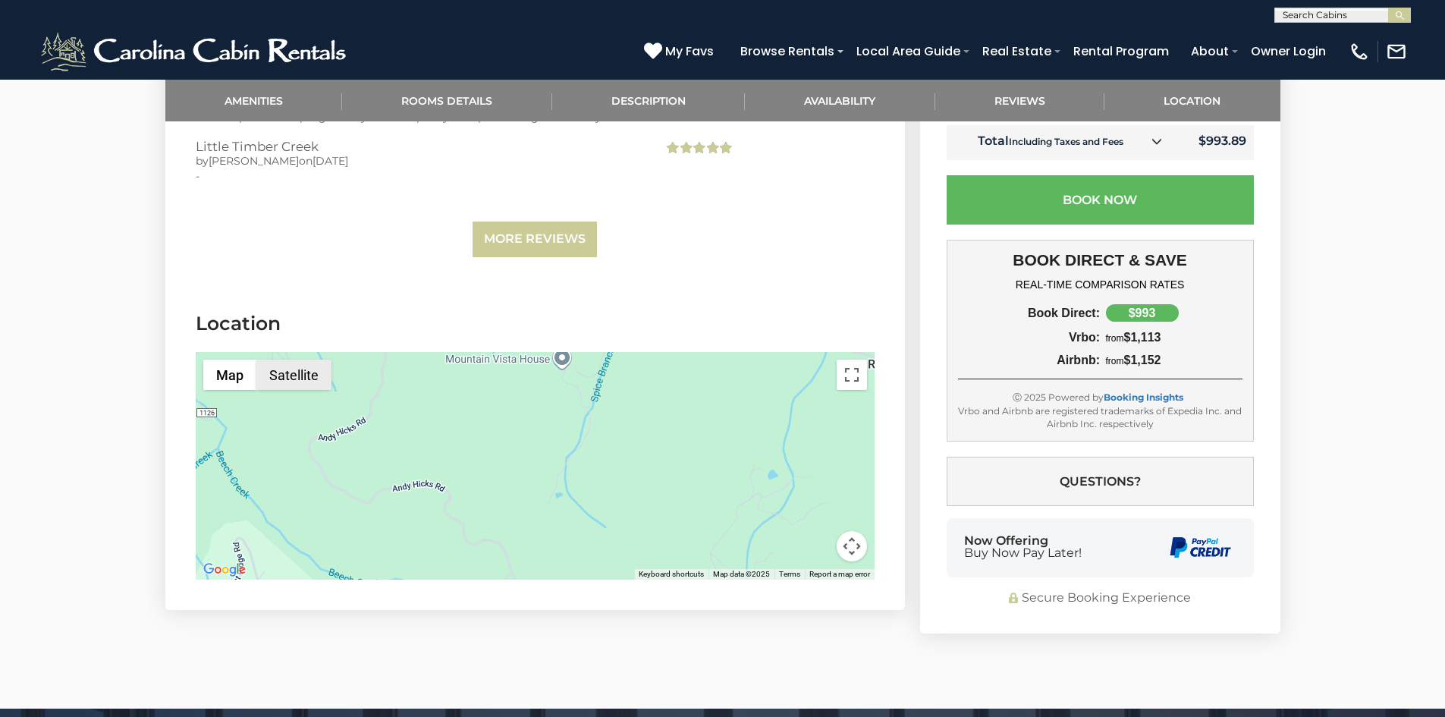
click at [291, 360] on button "Satellite" at bounding box center [293, 375] width 75 height 30
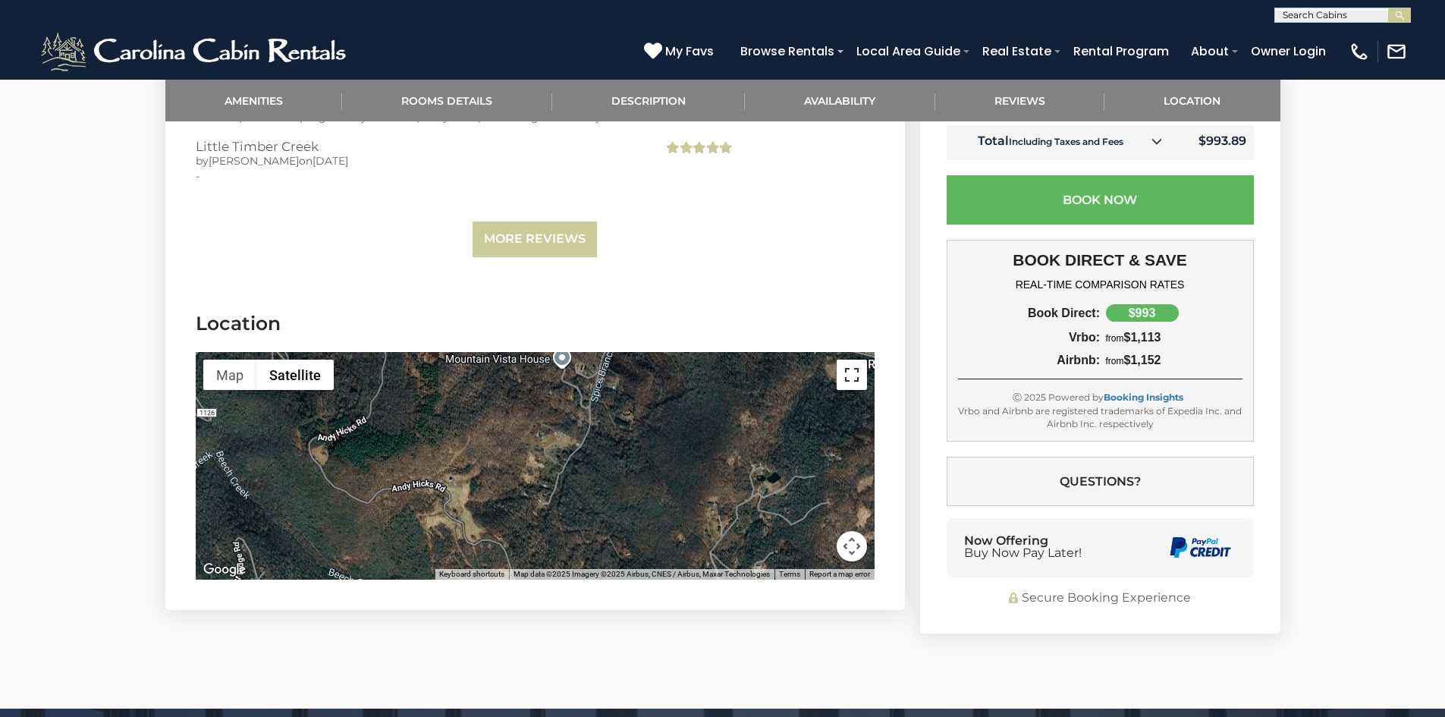
click at [848, 360] on button "Toggle fullscreen view" at bounding box center [852, 375] width 30 height 30
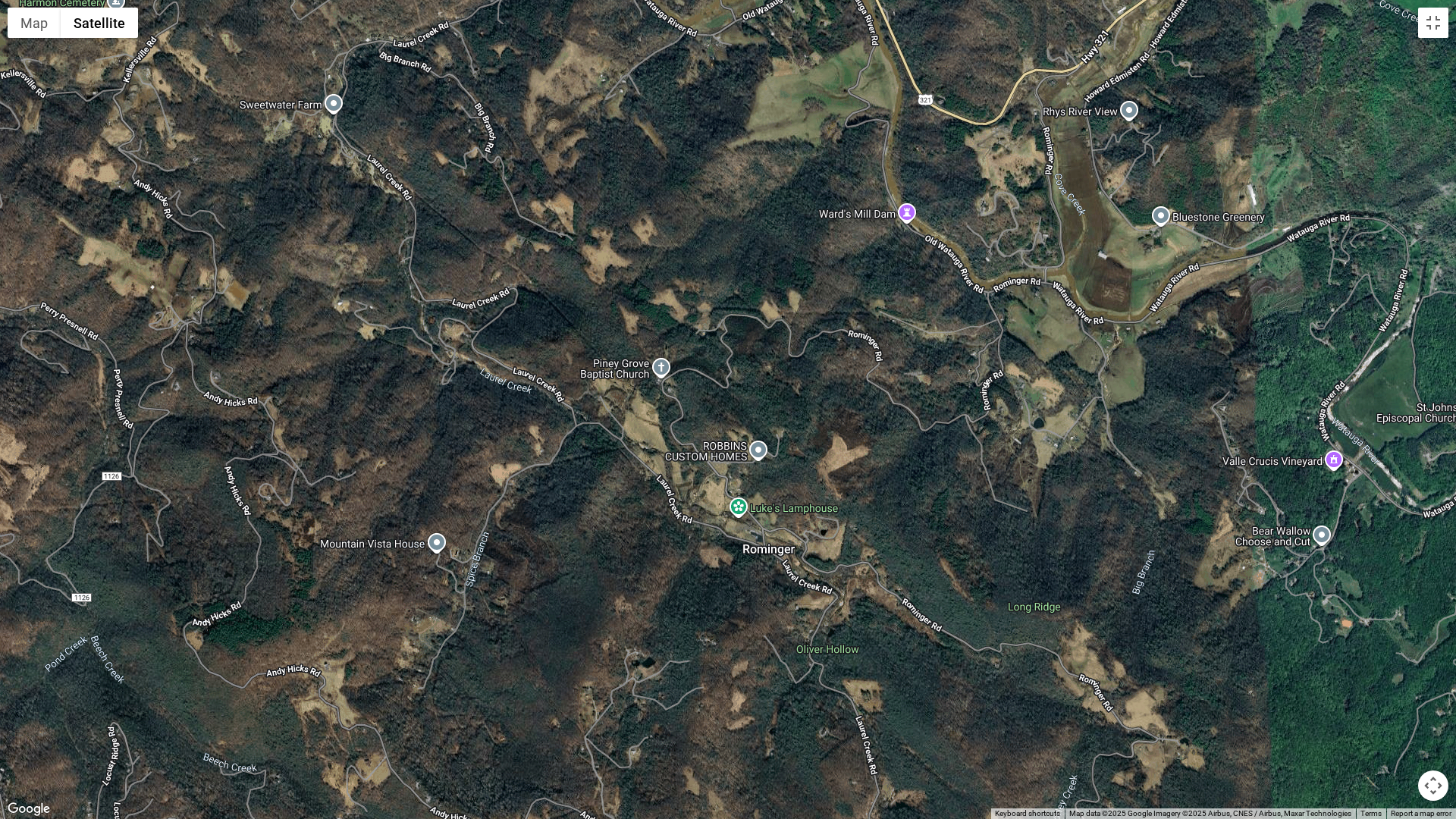
drag, startPoint x: 1001, startPoint y: 462, endPoint x: 423, endPoint y: 438, distance: 578.5
click at [678, 706] on div at bounding box center [728, 409] width 1456 height 819
click at [38, 35] on button "Map" at bounding box center [34, 23] width 53 height 30
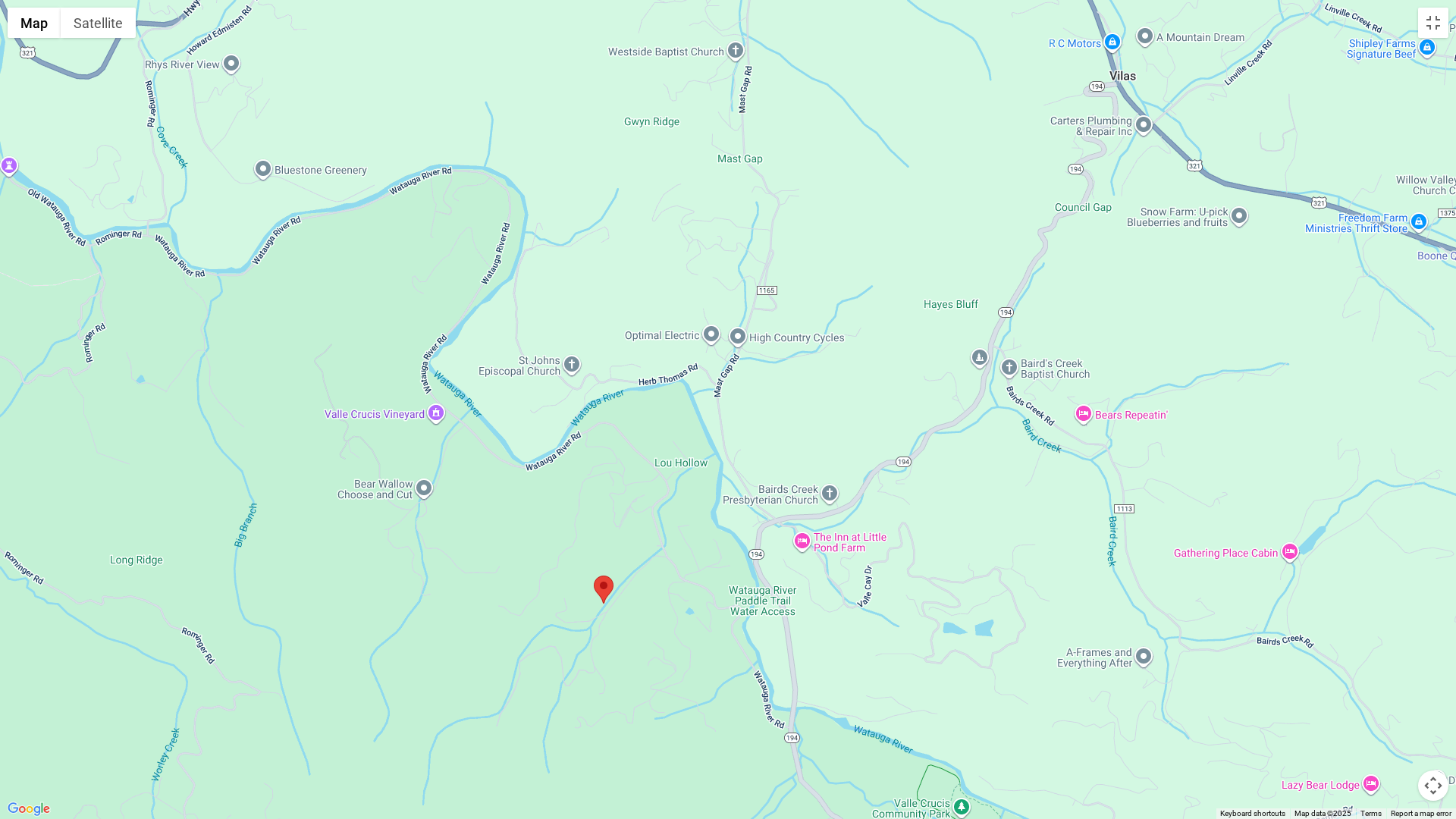
drag, startPoint x: 1262, startPoint y: 373, endPoint x: 498, endPoint y: 275, distance: 769.5
click at [498, 275] on div at bounding box center [728, 409] width 1456 height 819
click at [102, 26] on button "Satellite" at bounding box center [98, 23] width 75 height 30
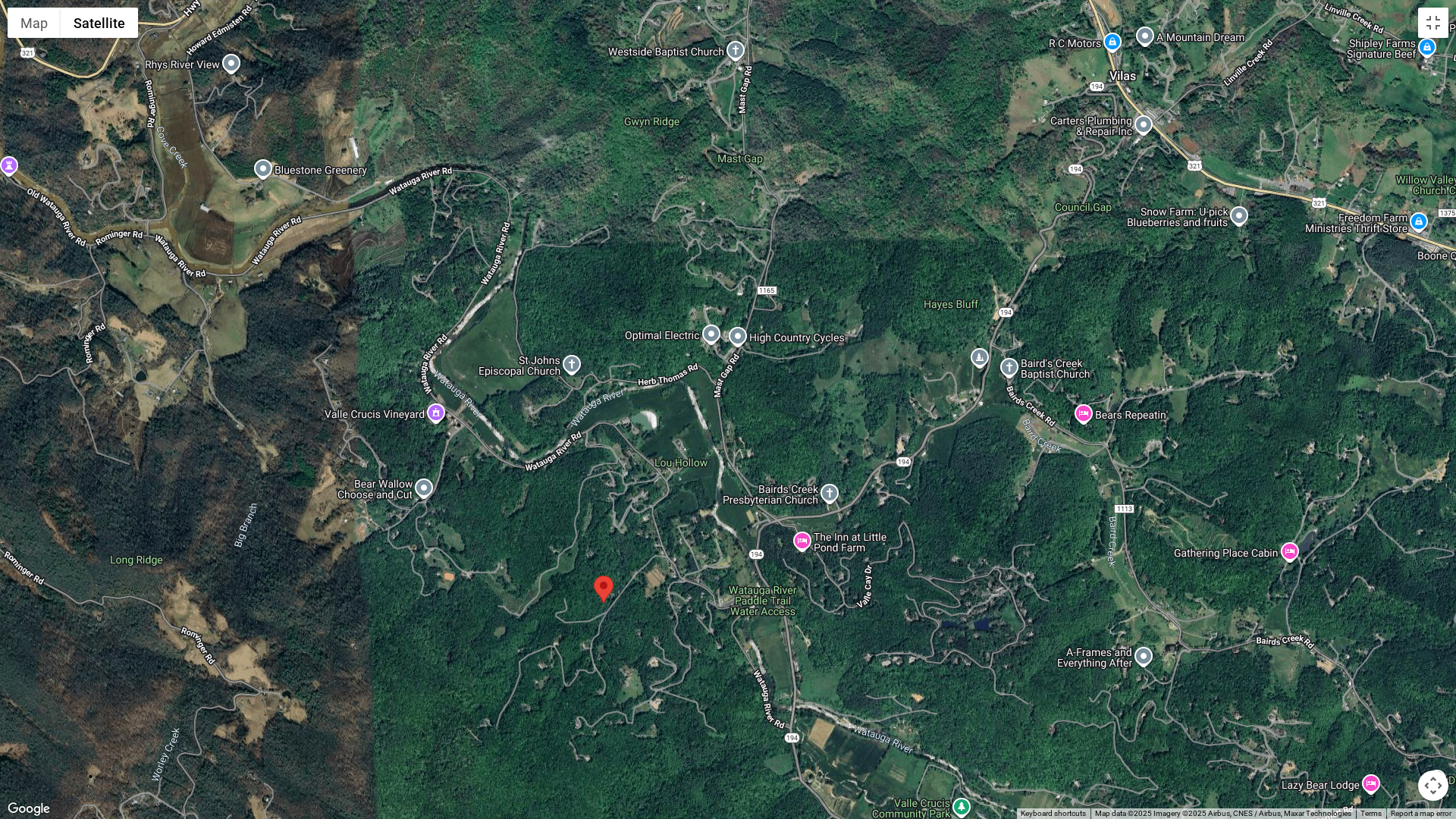
click at [1433, 716] on button "Map camera controls" at bounding box center [1434, 786] width 30 height 30
click at [1391, 709] on button "Zoom in" at bounding box center [1396, 710] width 30 height 30
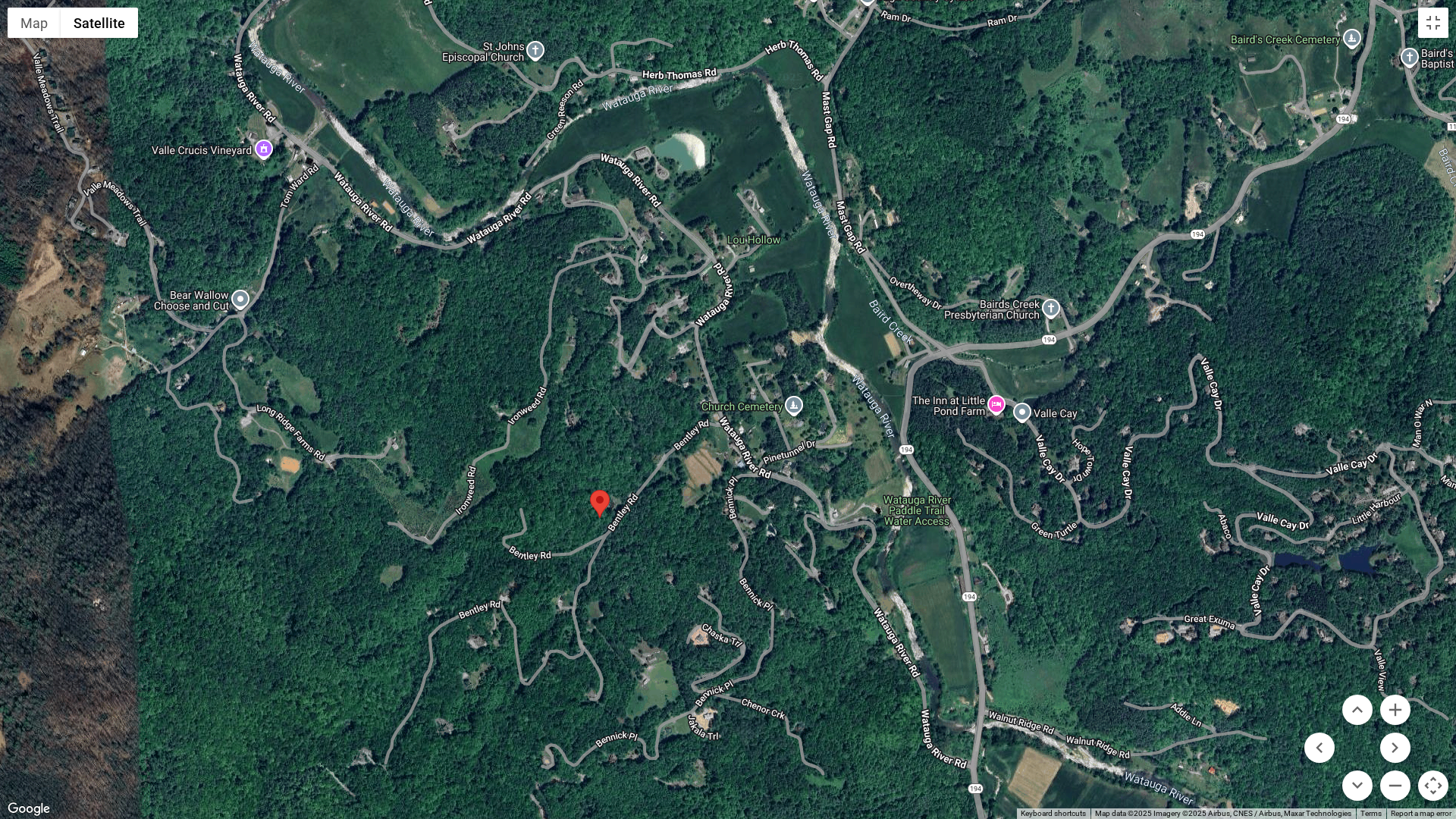
drag, startPoint x: 985, startPoint y: 605, endPoint x: 1082, endPoint y: 410, distance: 217.1
click at [1082, 410] on div at bounding box center [728, 409] width 1456 height 819
click at [1400, 716] on button "Zoom in" at bounding box center [1396, 710] width 30 height 30
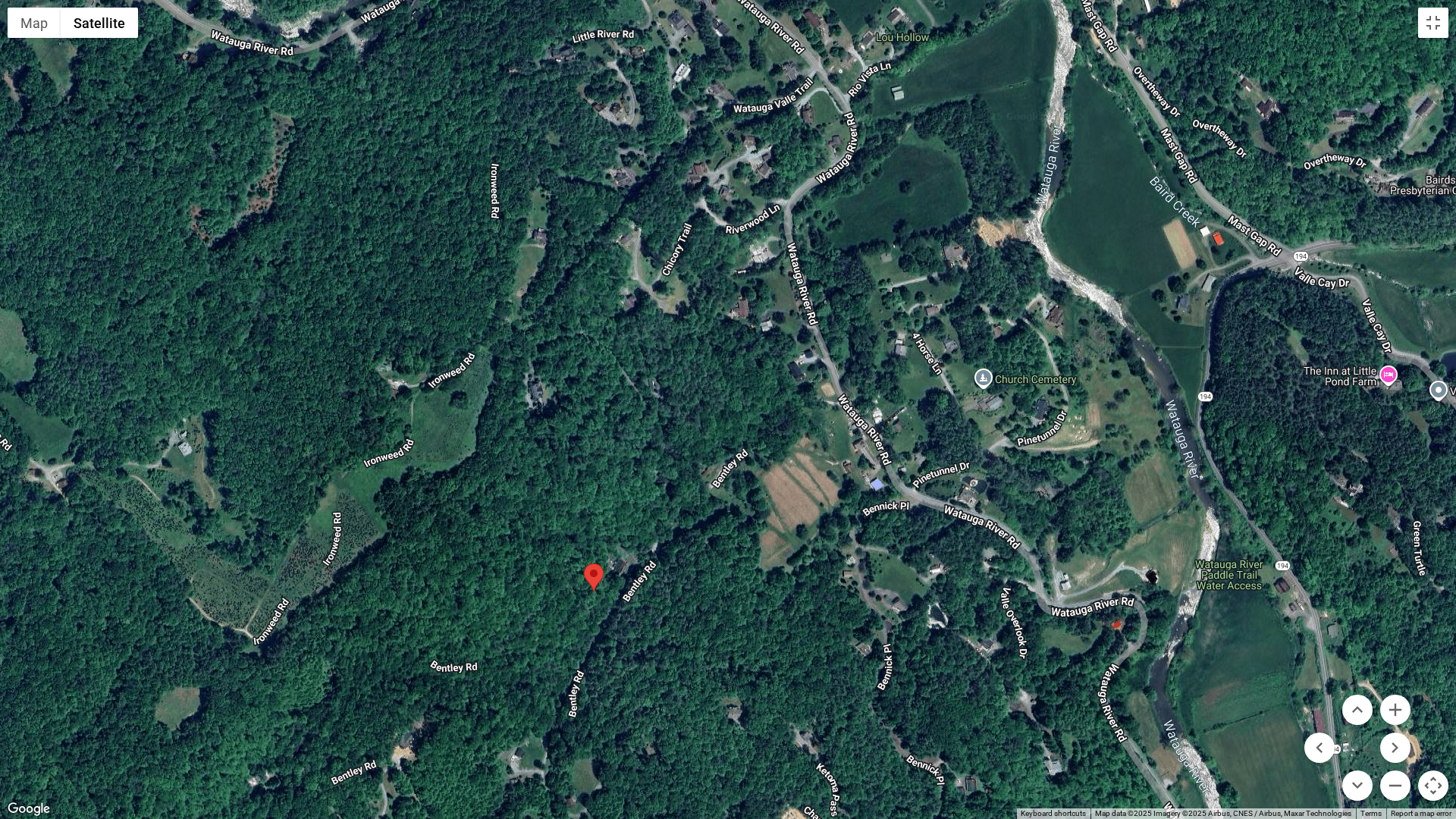
drag, startPoint x: 718, startPoint y: 693, endPoint x: 847, endPoint y: 659, distance: 133.4
click at [847, 659] on div at bounding box center [728, 409] width 1456 height 819
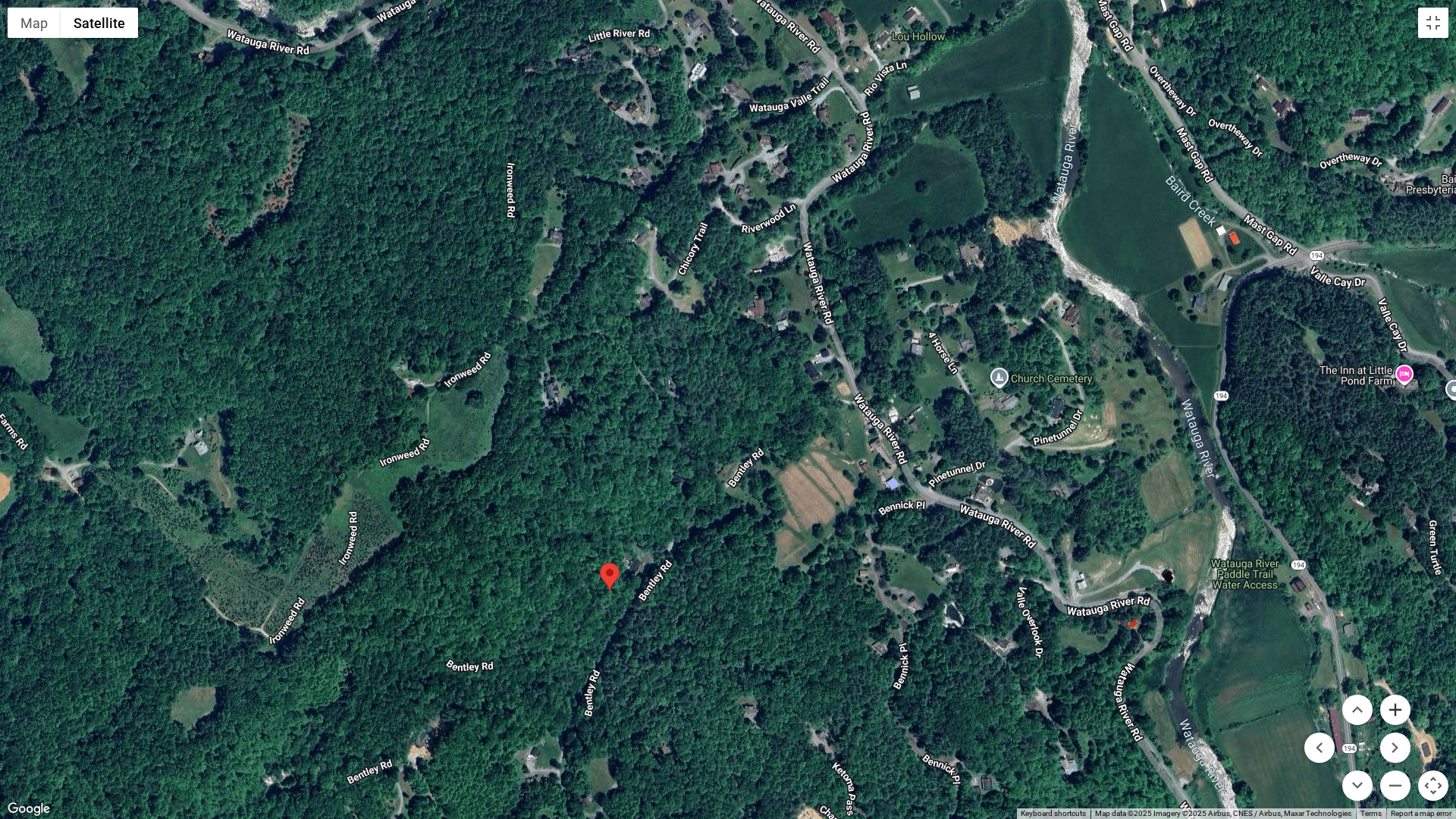
click at [1400, 712] on button "Zoom in" at bounding box center [1396, 710] width 30 height 30
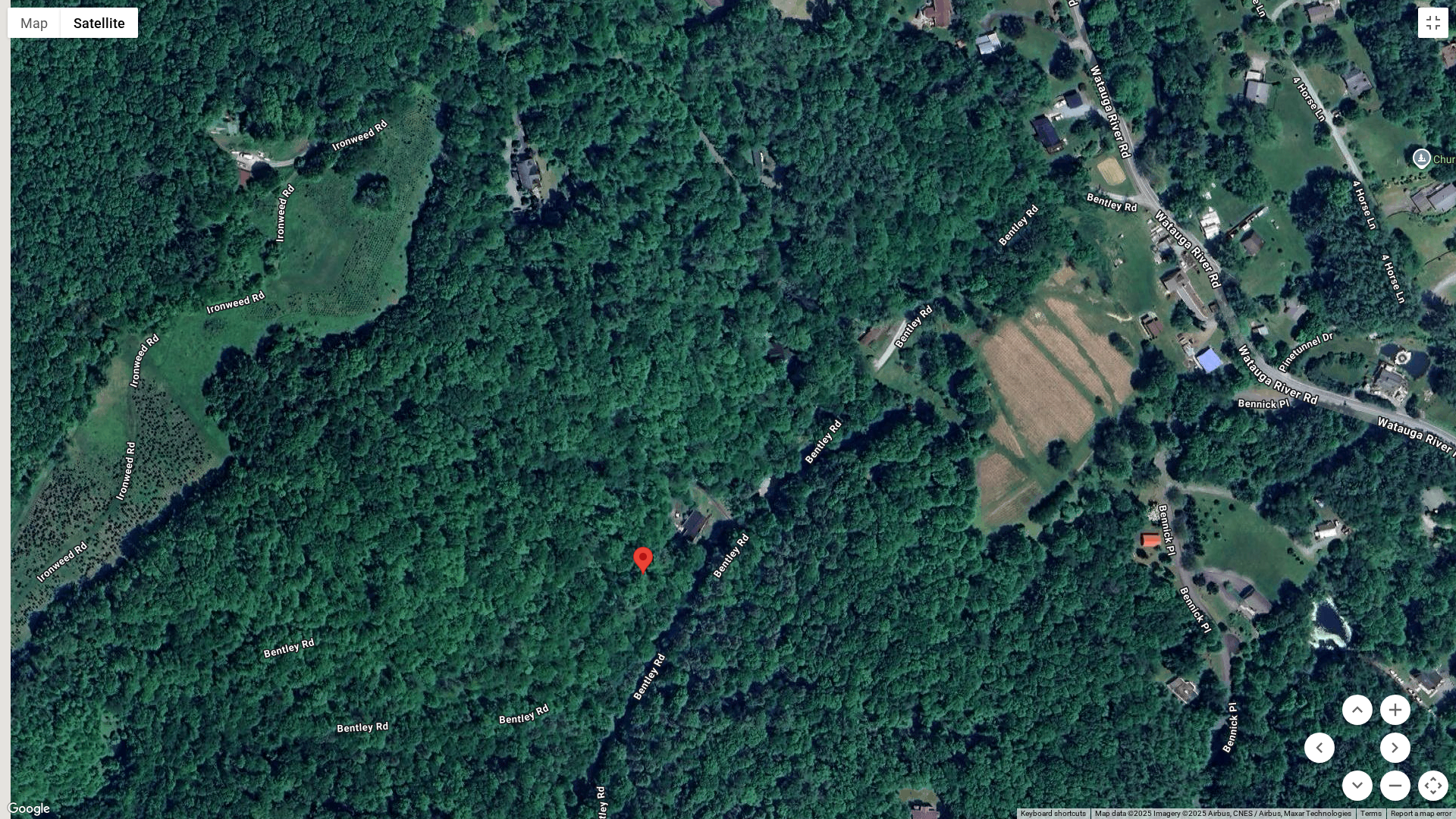
drag, startPoint x: 822, startPoint y: 693, endPoint x: 998, endPoint y: 477, distance: 278.3
click at [994, 478] on div at bounding box center [728, 409] width 1456 height 819
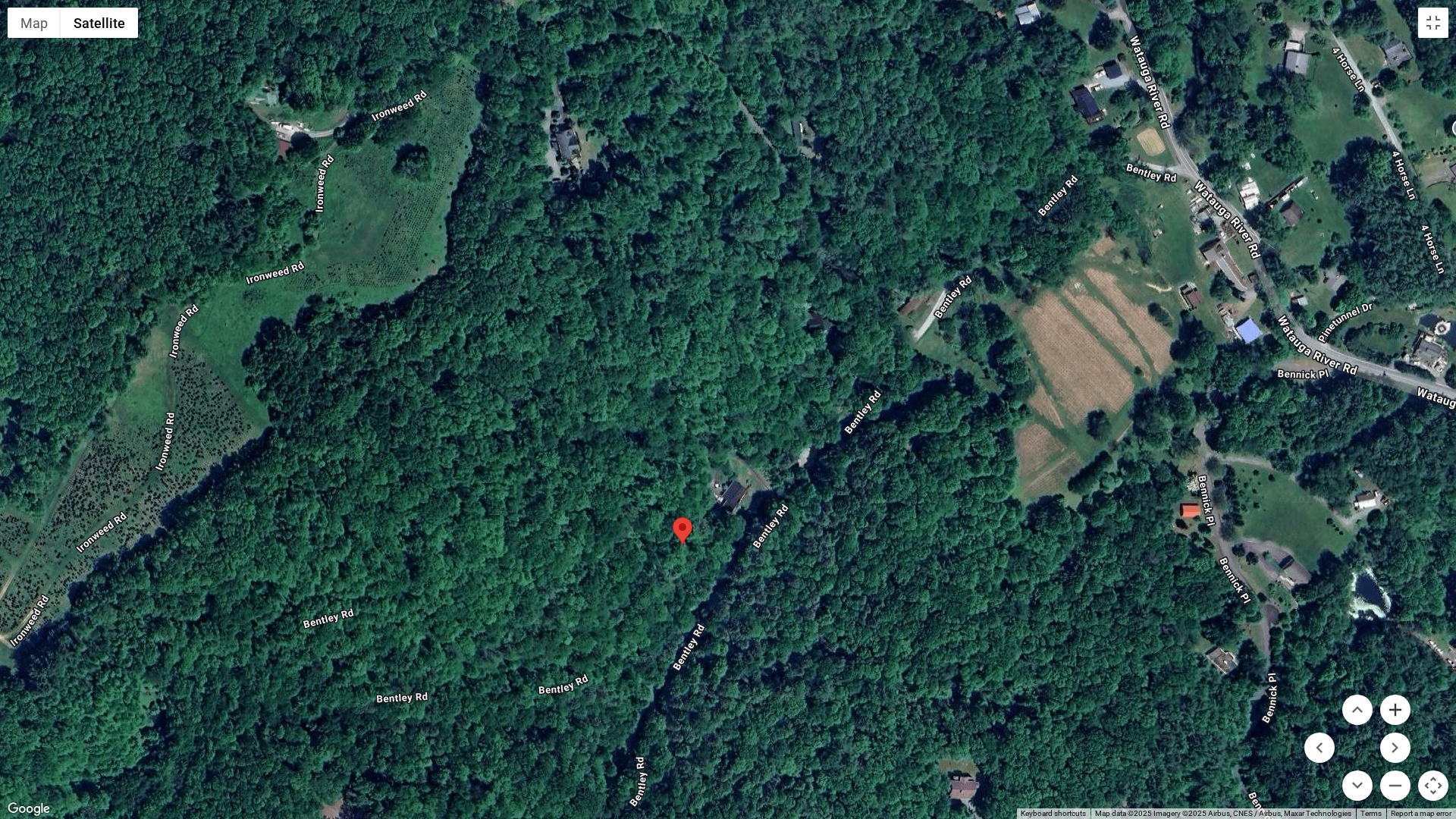
click at [1401, 706] on button "Zoom in" at bounding box center [1396, 710] width 30 height 30
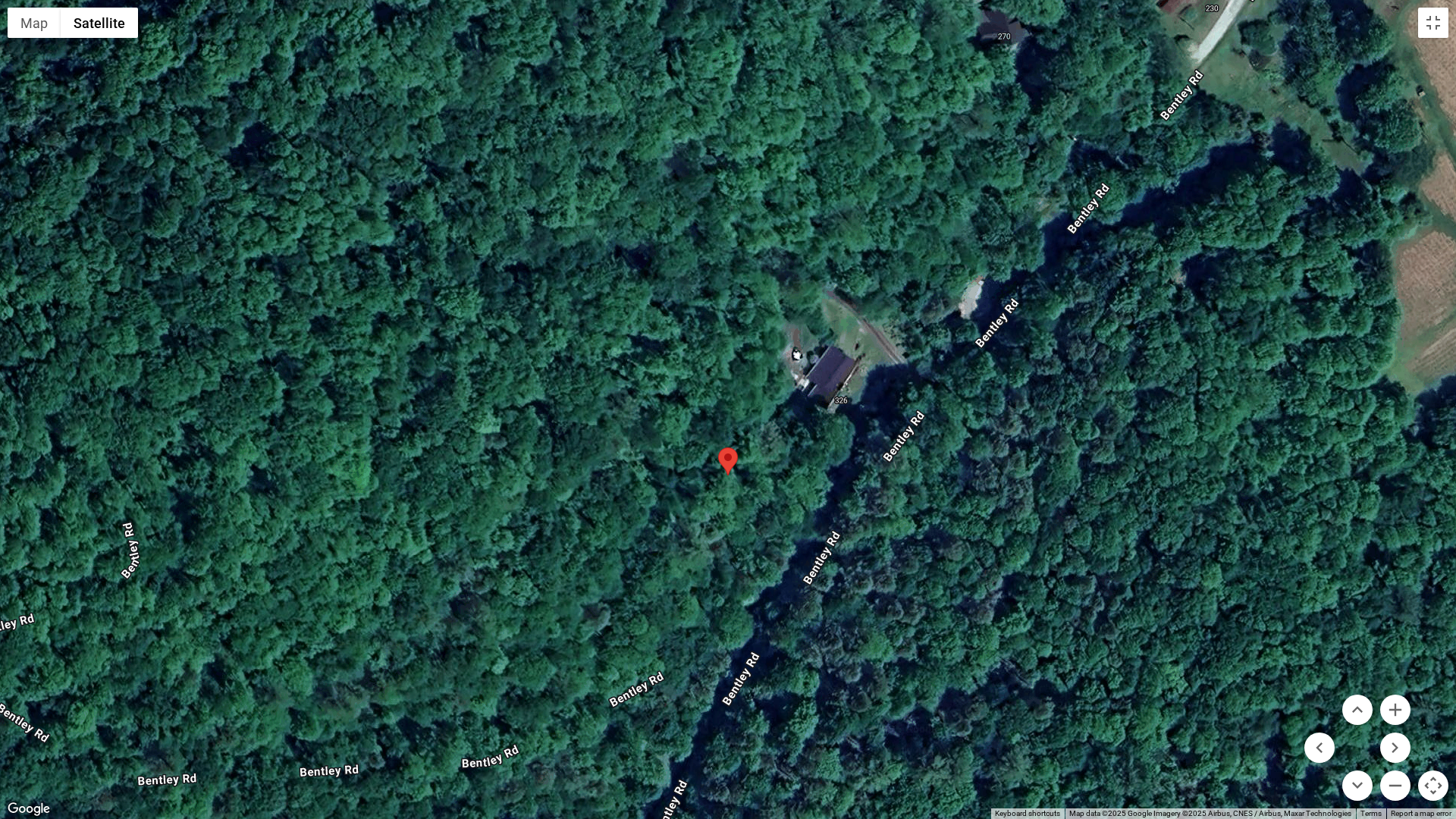
drag, startPoint x: 739, startPoint y: 690, endPoint x: 835, endPoint y: 482, distance: 229.1
click at [835, 482] on div at bounding box center [728, 409] width 1456 height 819
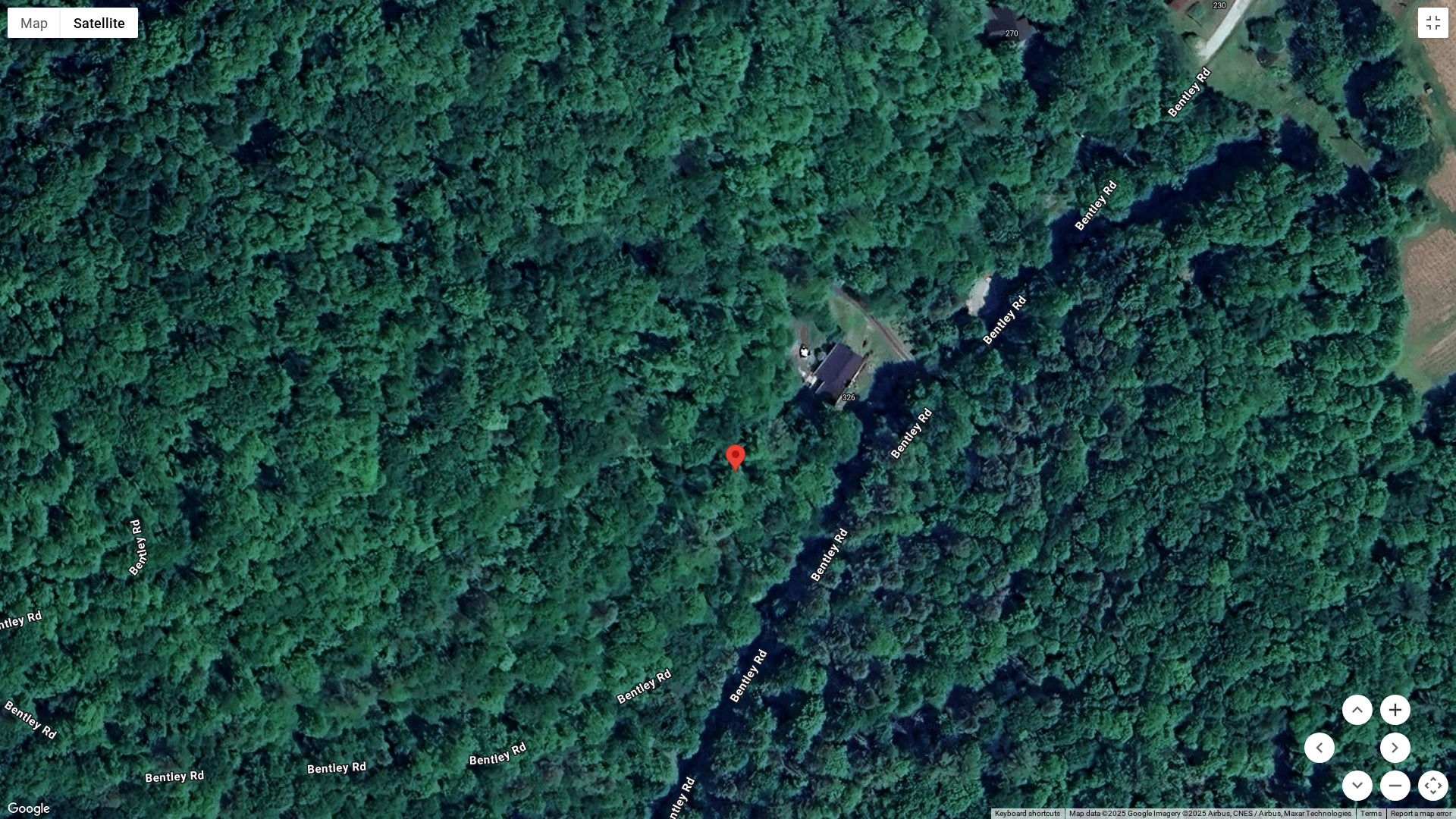
click at [1397, 711] on button "Zoom in" at bounding box center [1396, 710] width 30 height 30
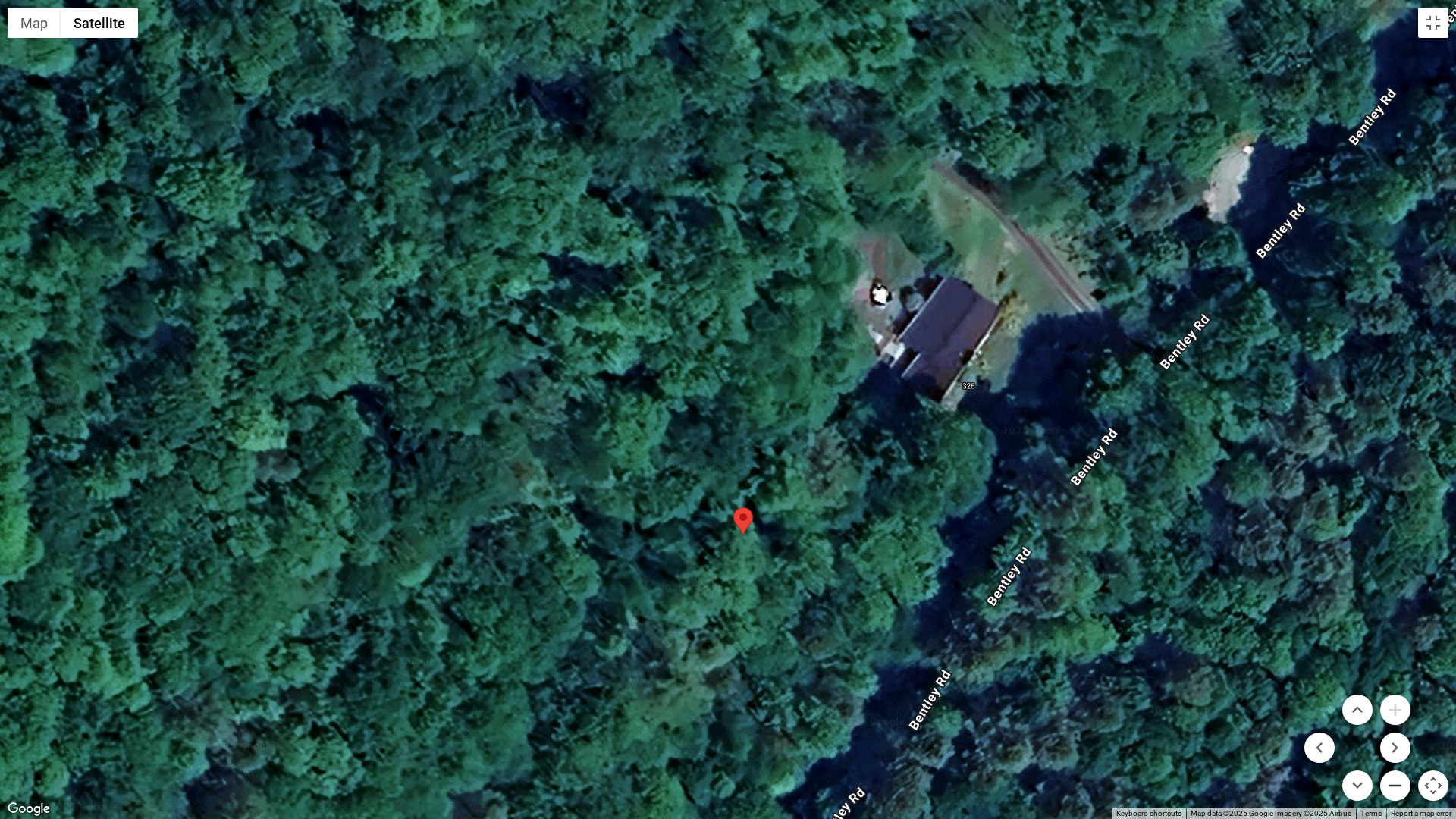
click at [1397, 716] on button "Zoom out" at bounding box center [1396, 786] width 30 height 30
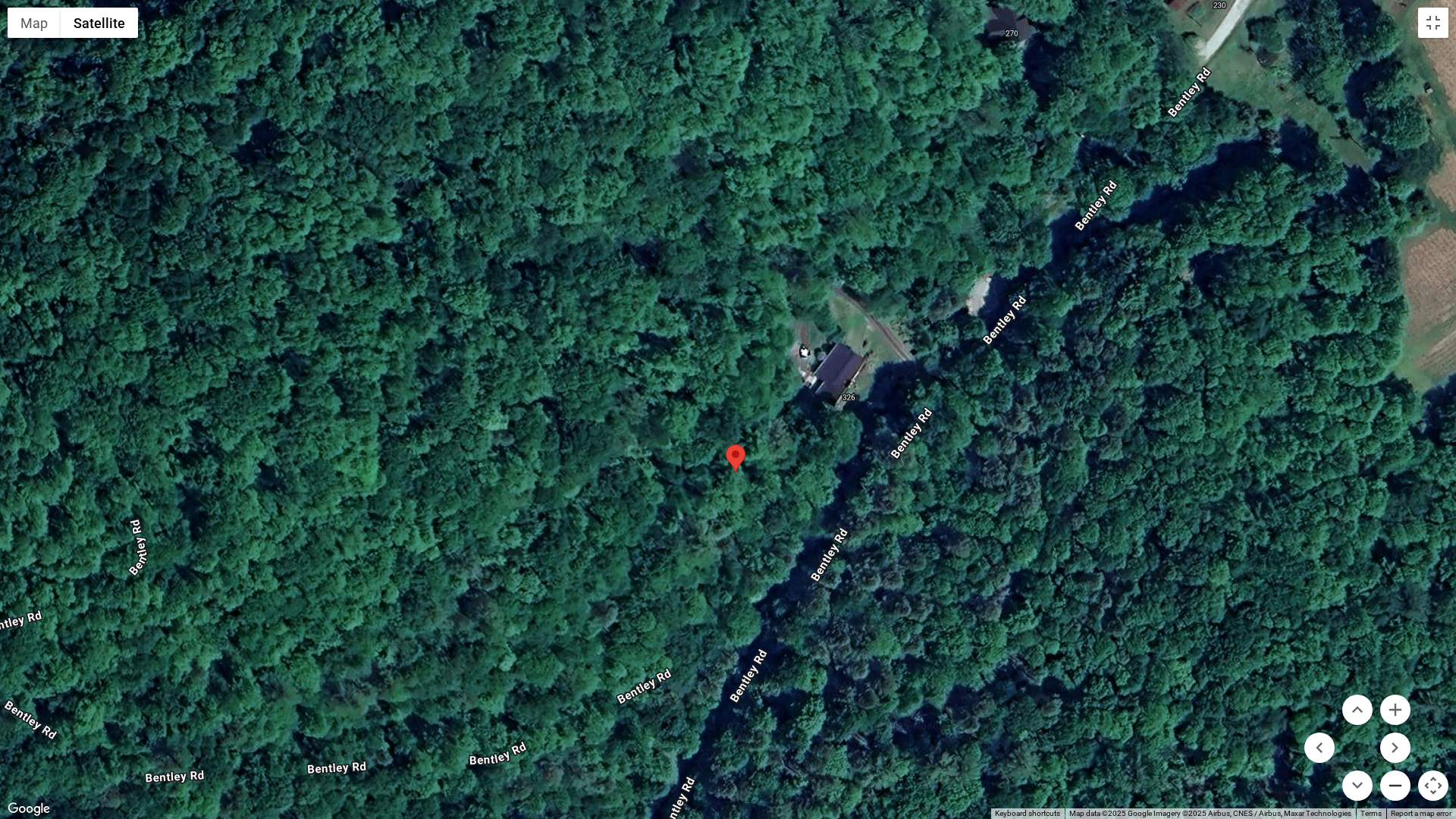
click at [1394, 716] on button "Zoom out" at bounding box center [1396, 786] width 30 height 30
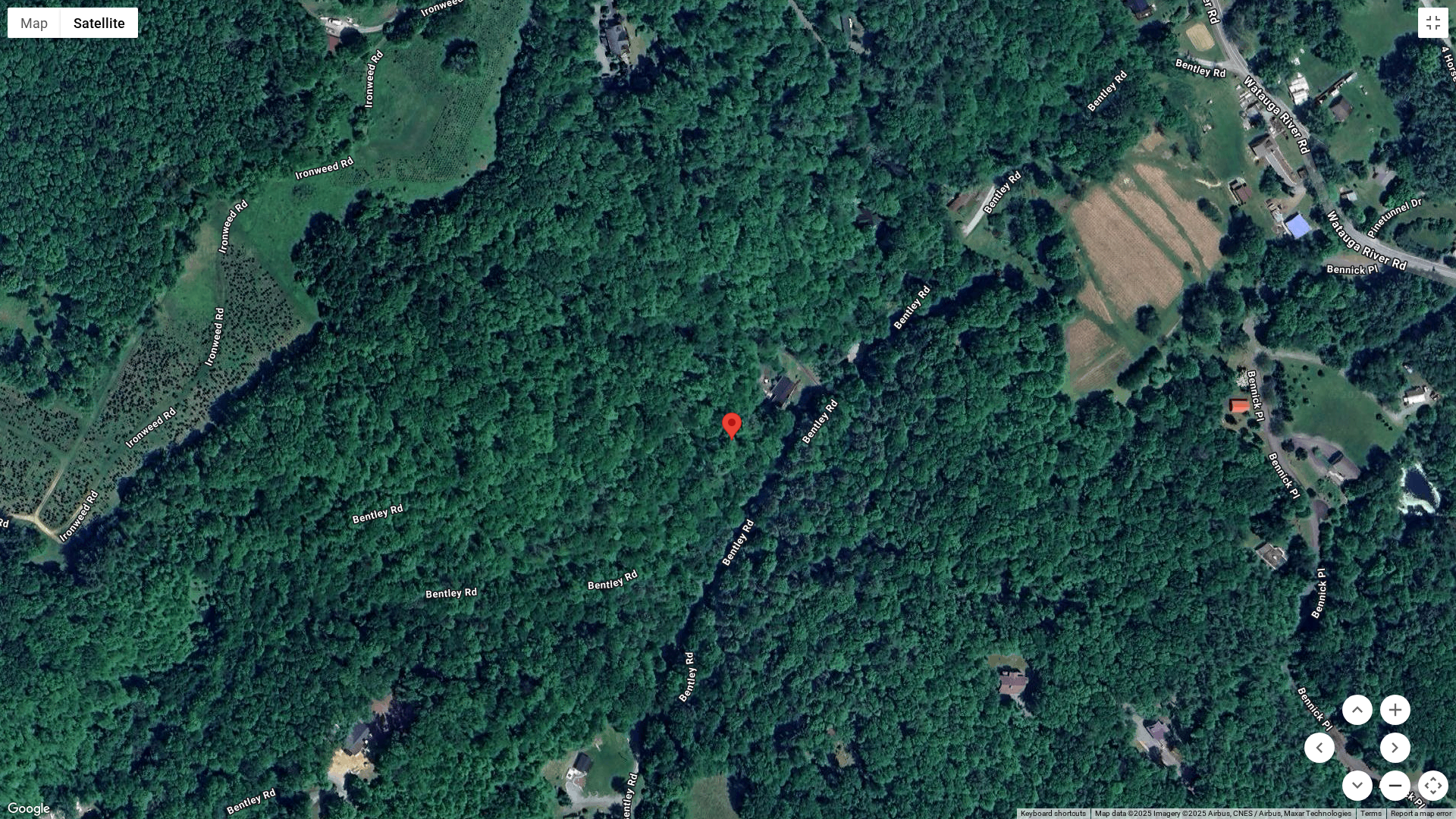
click at [1395, 716] on button "Zoom out" at bounding box center [1396, 786] width 30 height 30
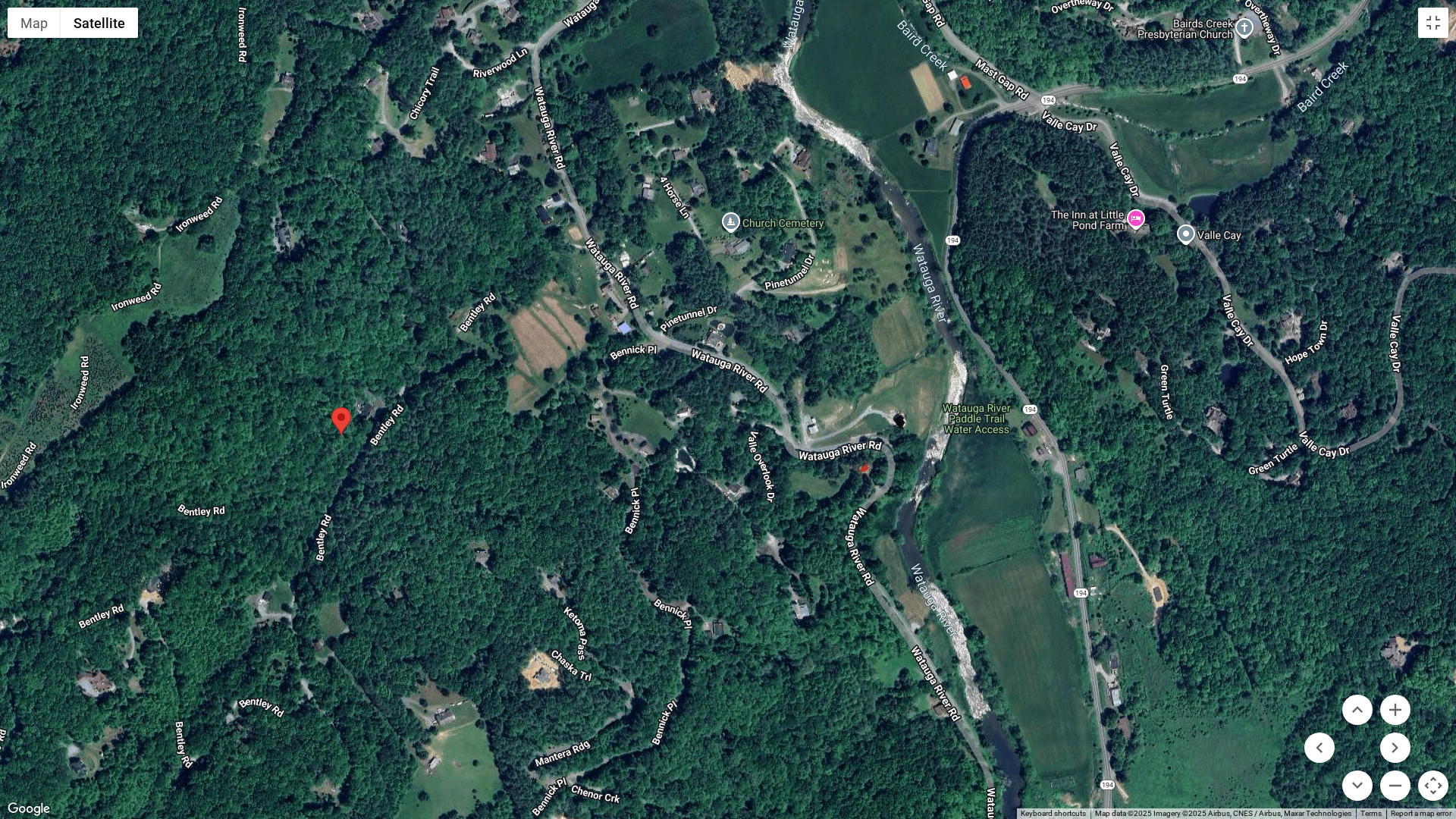
drag, startPoint x: 1080, startPoint y: 655, endPoint x: 692, endPoint y: 669, distance: 388.6
click at [692, 669] on div at bounding box center [728, 409] width 1456 height 819
click at [1403, 707] on button "Zoom in" at bounding box center [1396, 710] width 30 height 30
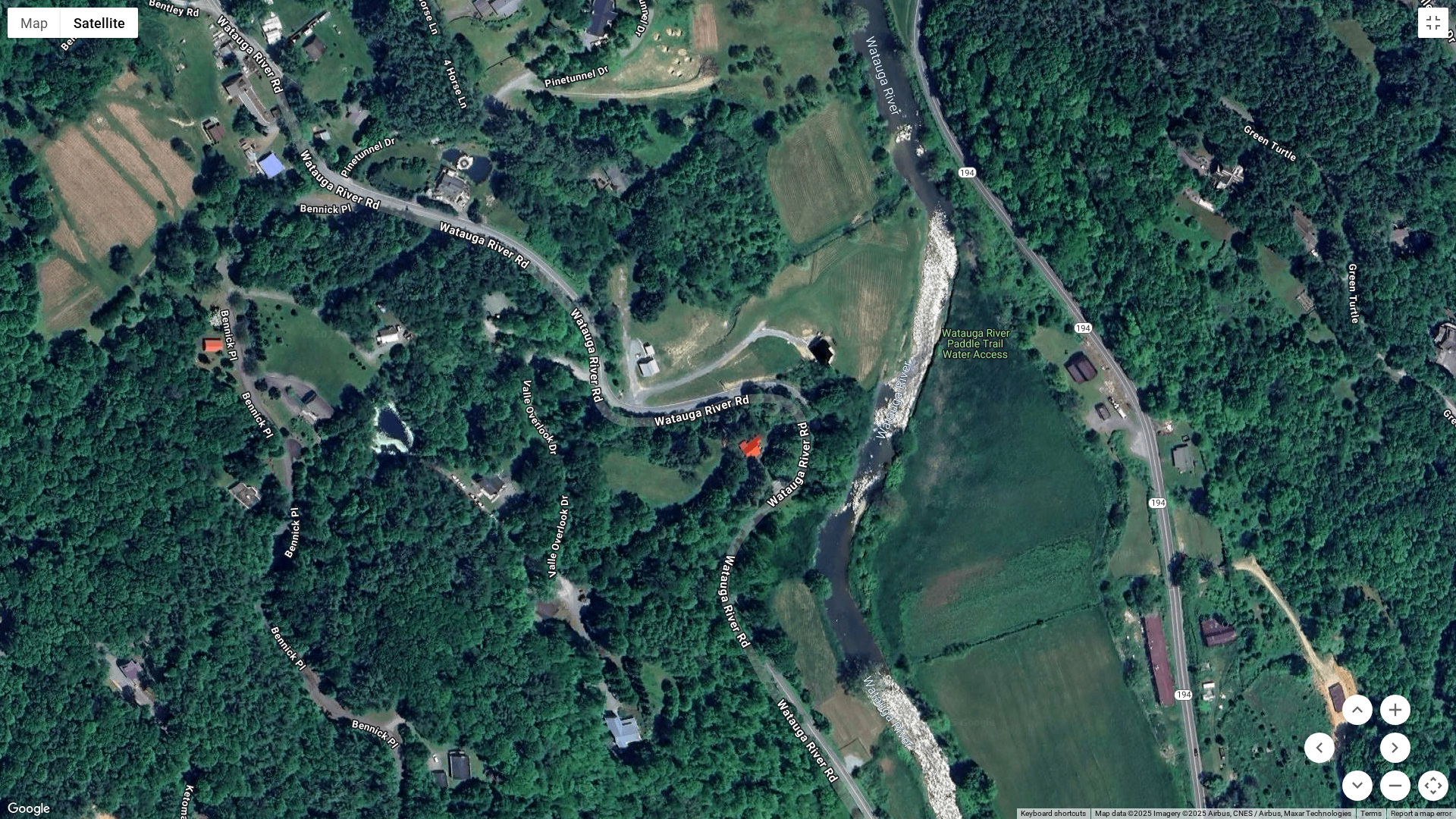
drag, startPoint x: 1279, startPoint y: 709, endPoint x: 1023, endPoint y: 626, distance: 269.4
click at [1023, 626] on div at bounding box center [728, 409] width 1456 height 819
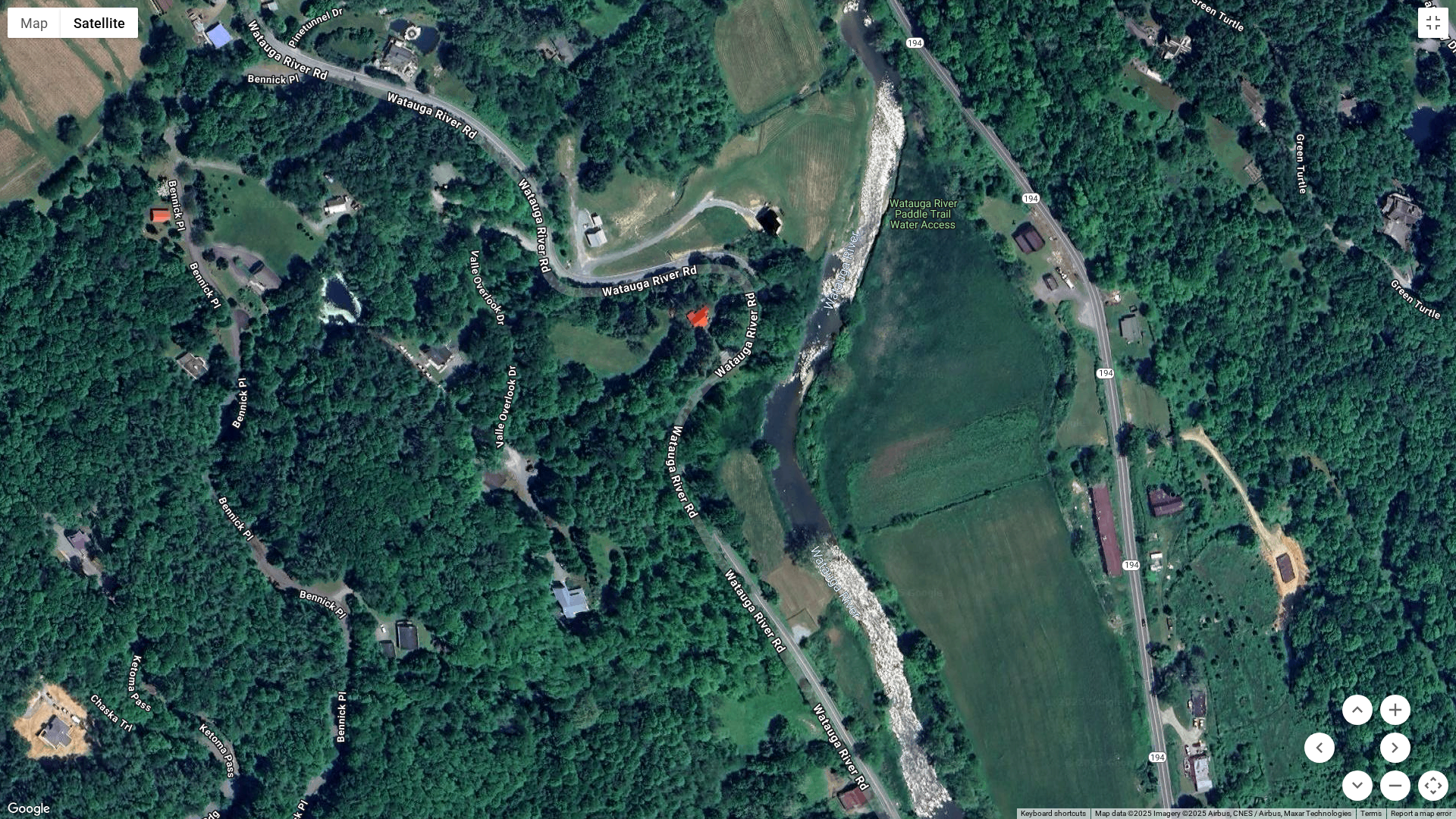
drag, startPoint x: 1014, startPoint y: 643, endPoint x: 994, endPoint y: 593, distance: 53.4
click at [994, 593] on div at bounding box center [728, 409] width 1456 height 819
click at [1394, 702] on button "Zoom in" at bounding box center [1396, 710] width 30 height 30
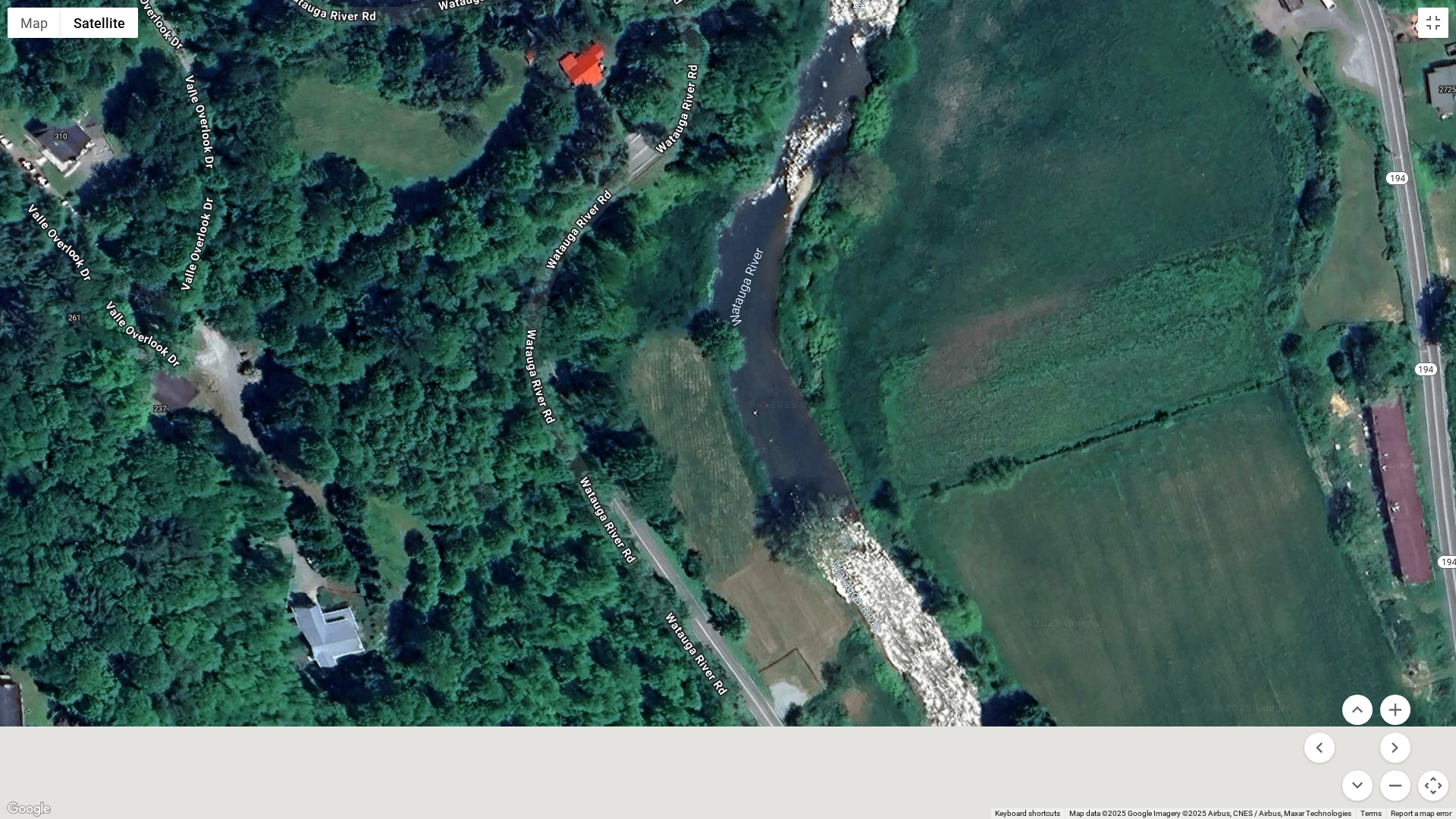
drag, startPoint x: 1104, startPoint y: 655, endPoint x: 1000, endPoint y: 490, distance: 195.7
click at [1000, 490] on div at bounding box center [728, 409] width 1456 height 819
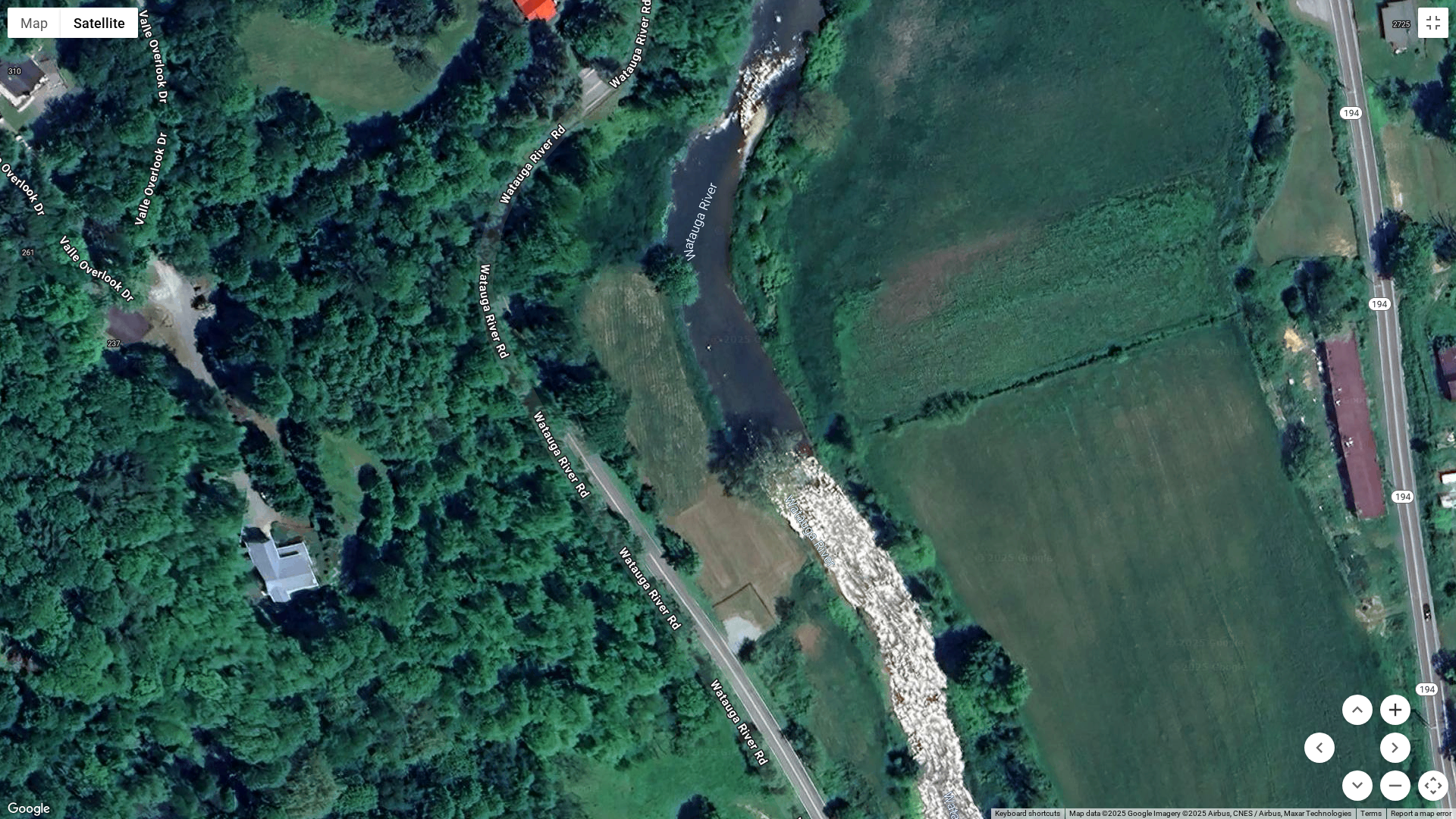
click at [1402, 711] on button "Zoom in" at bounding box center [1396, 710] width 30 height 30
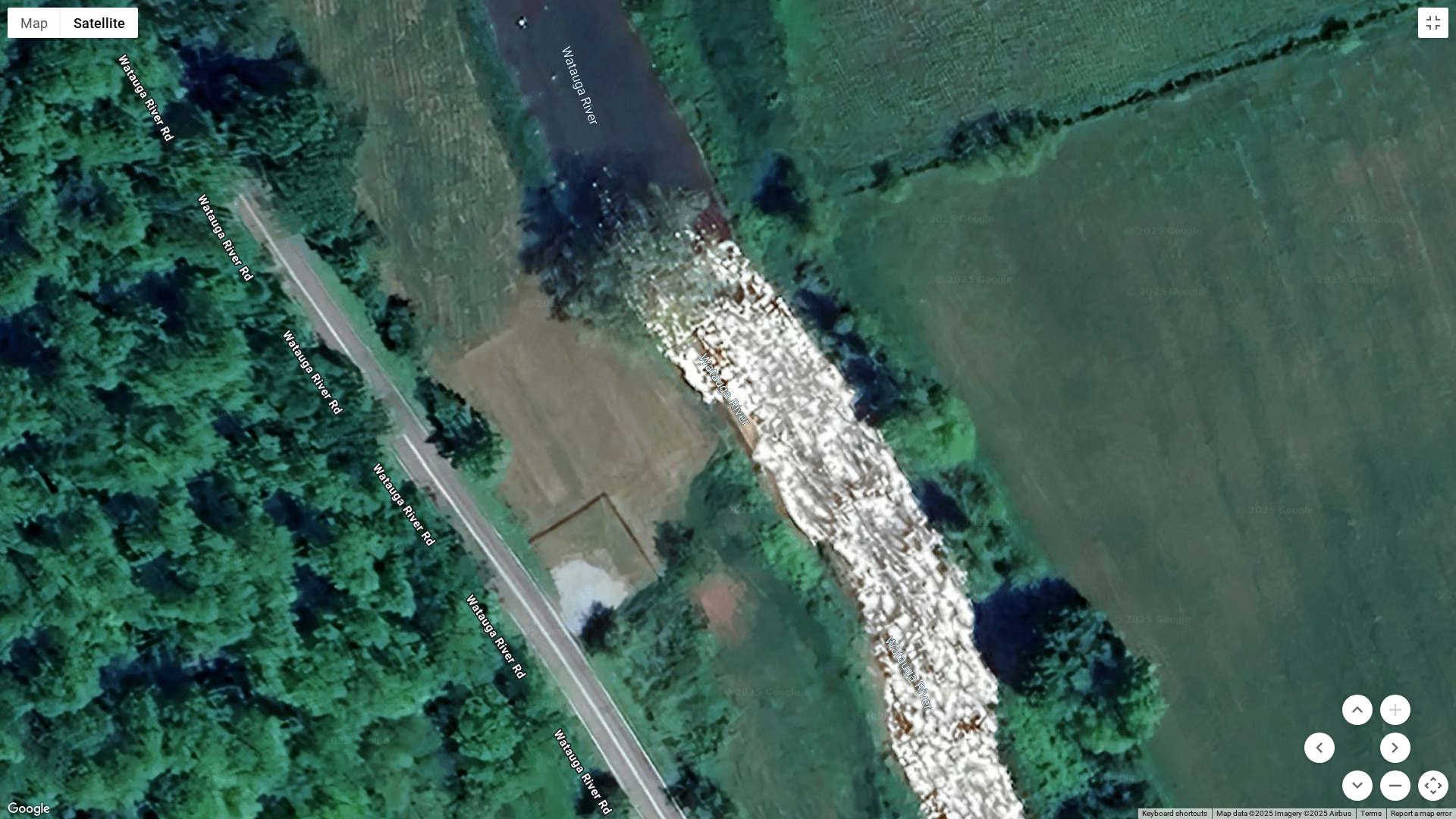
drag, startPoint x: 1095, startPoint y: 630, endPoint x: 960, endPoint y: 422, distance: 248.5
click at [960, 422] on div at bounding box center [728, 409] width 1456 height 819
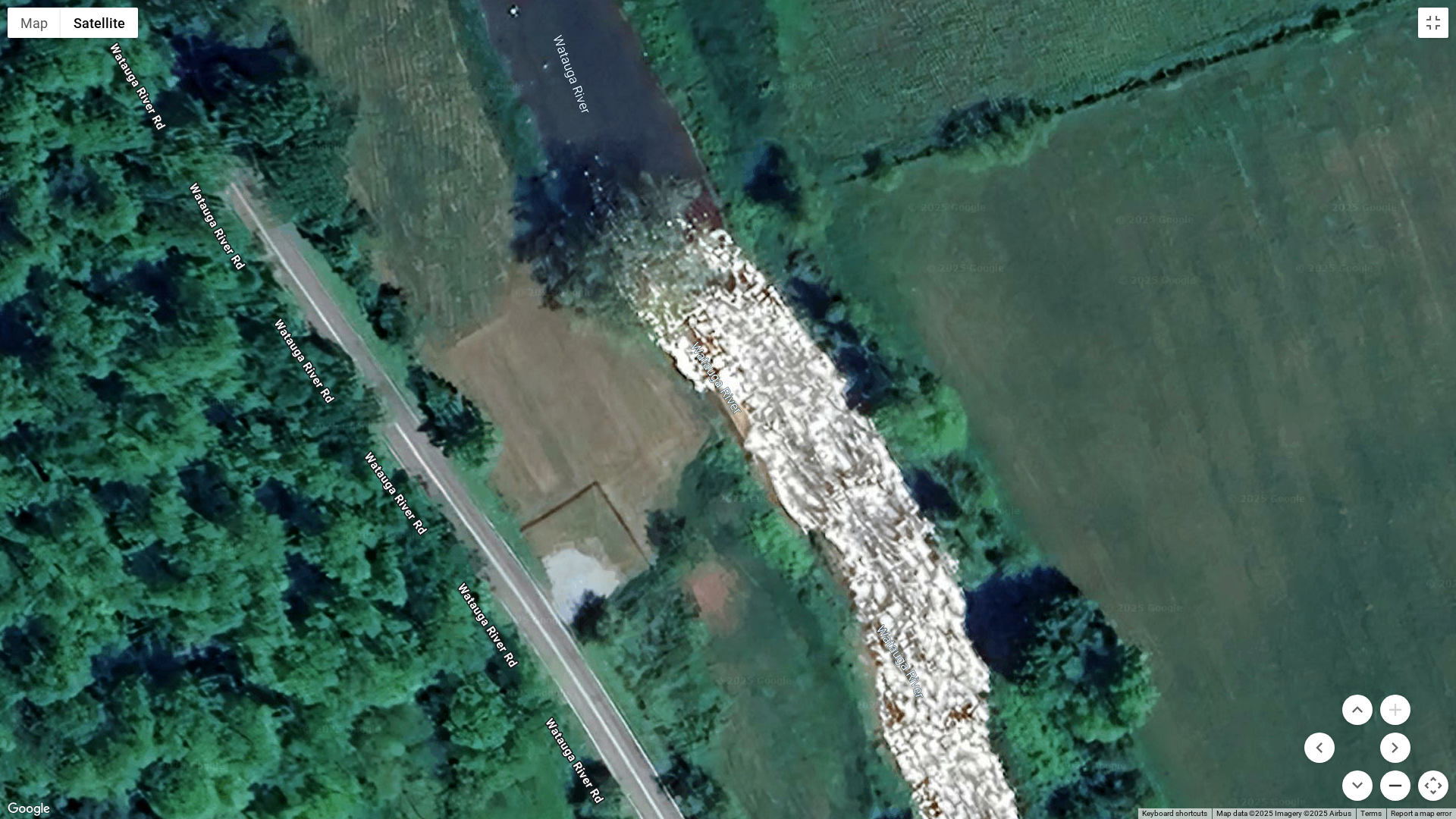
click at [1401, 716] on button "Zoom out" at bounding box center [1396, 786] width 30 height 30
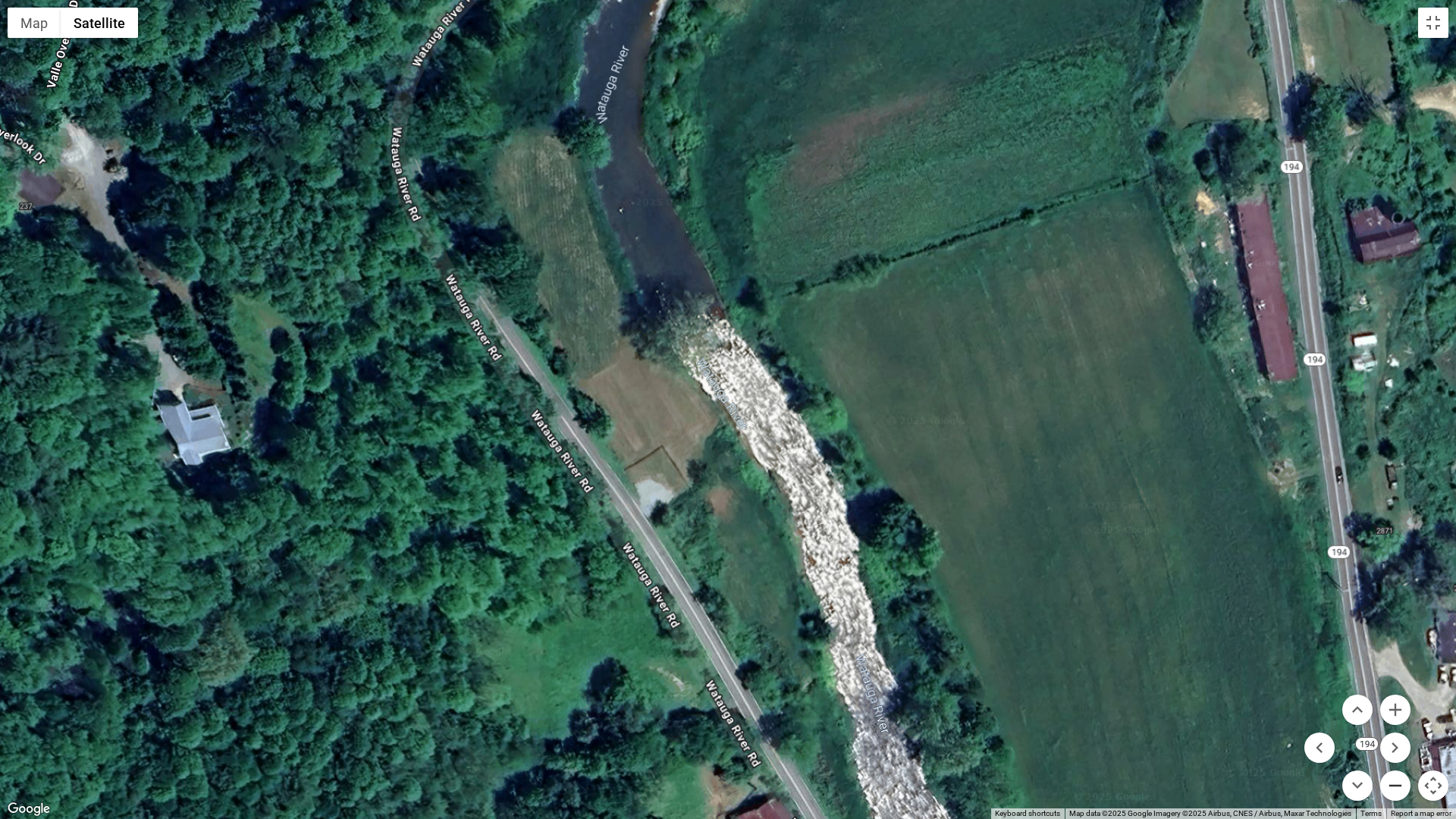
click at [1401, 716] on button "Zoom out" at bounding box center [1396, 786] width 30 height 30
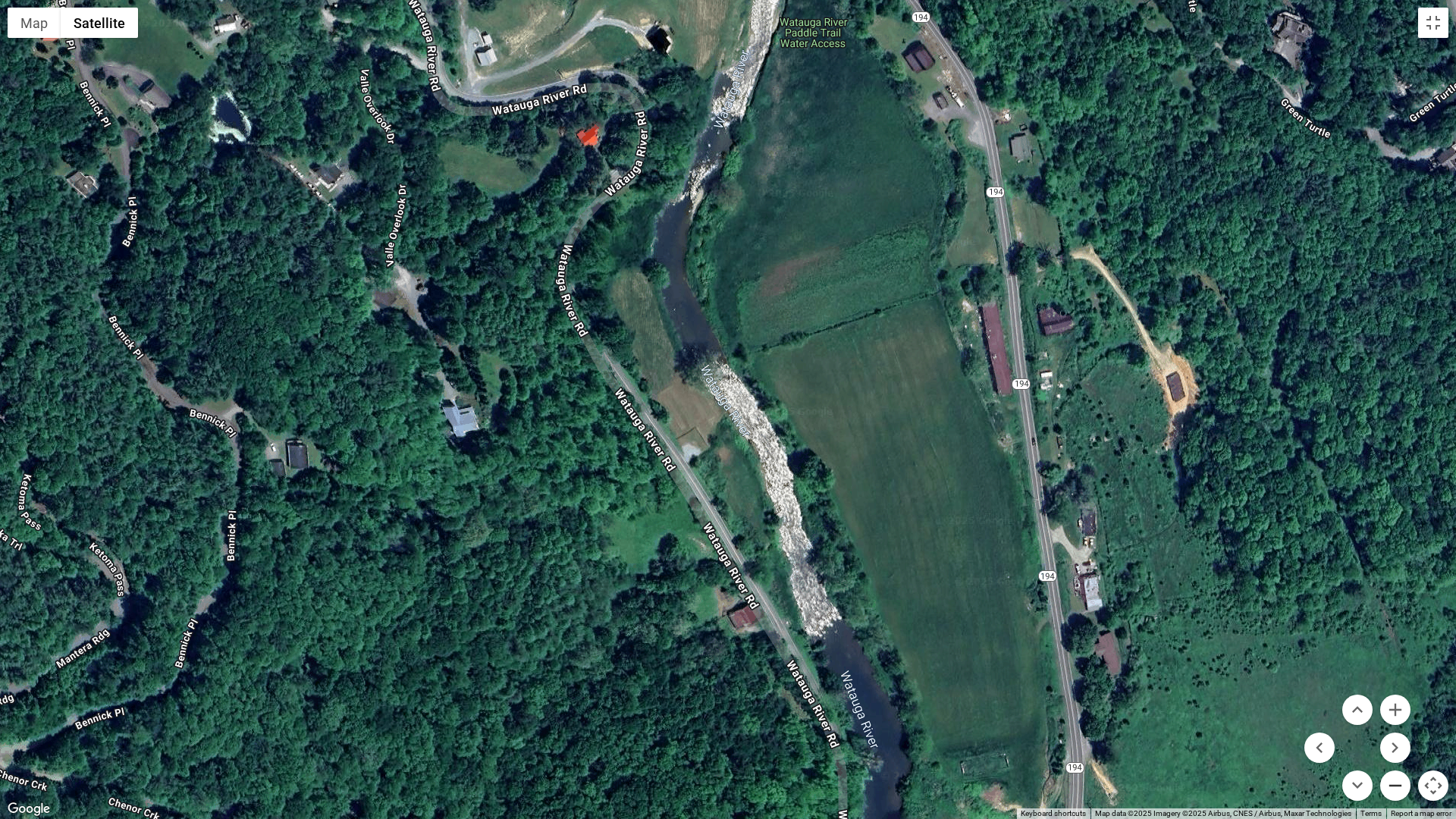
click at [1400, 716] on button "Zoom out" at bounding box center [1396, 786] width 30 height 30
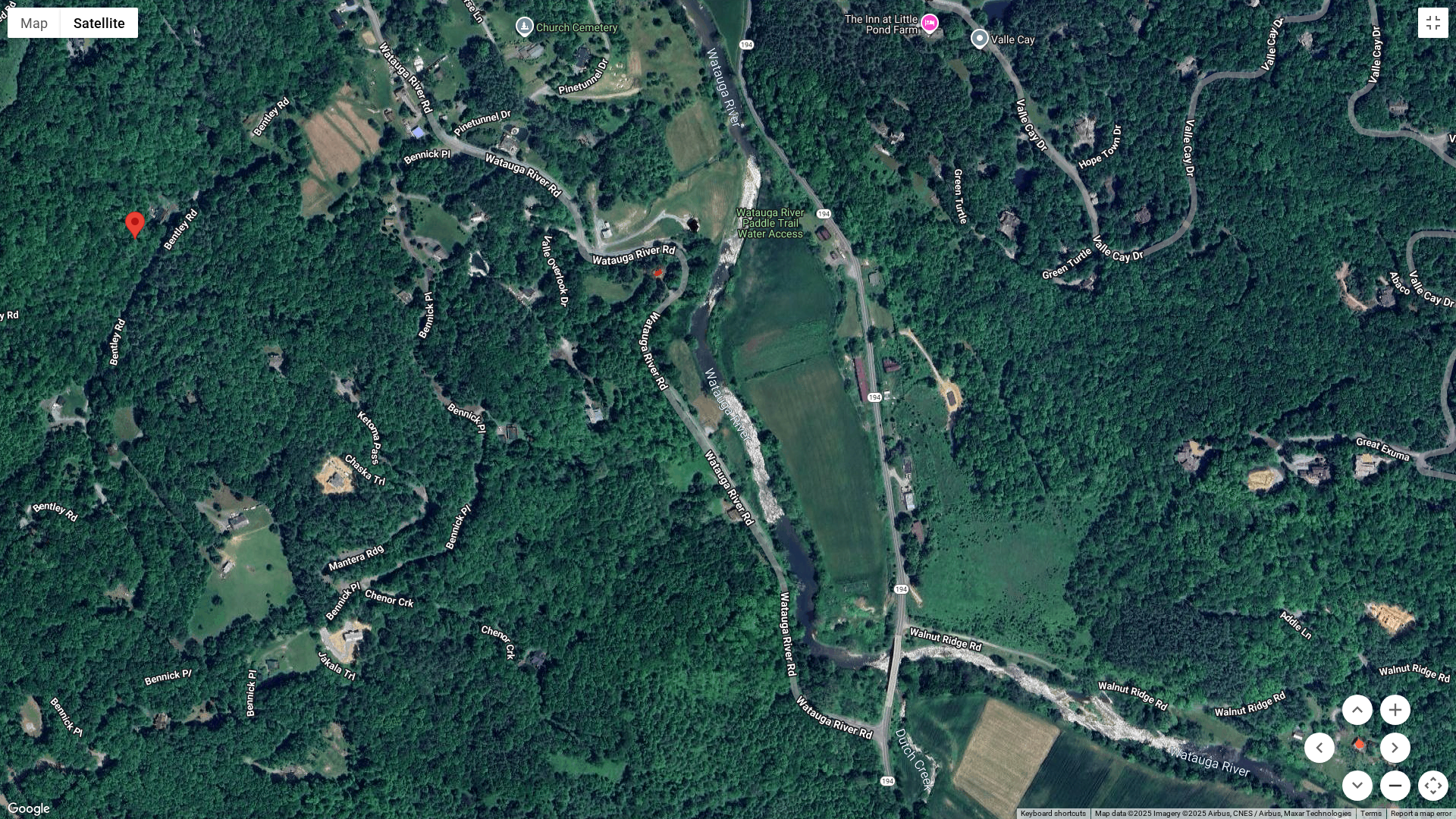
click at [1400, 716] on button "Zoom out" at bounding box center [1396, 786] width 30 height 30
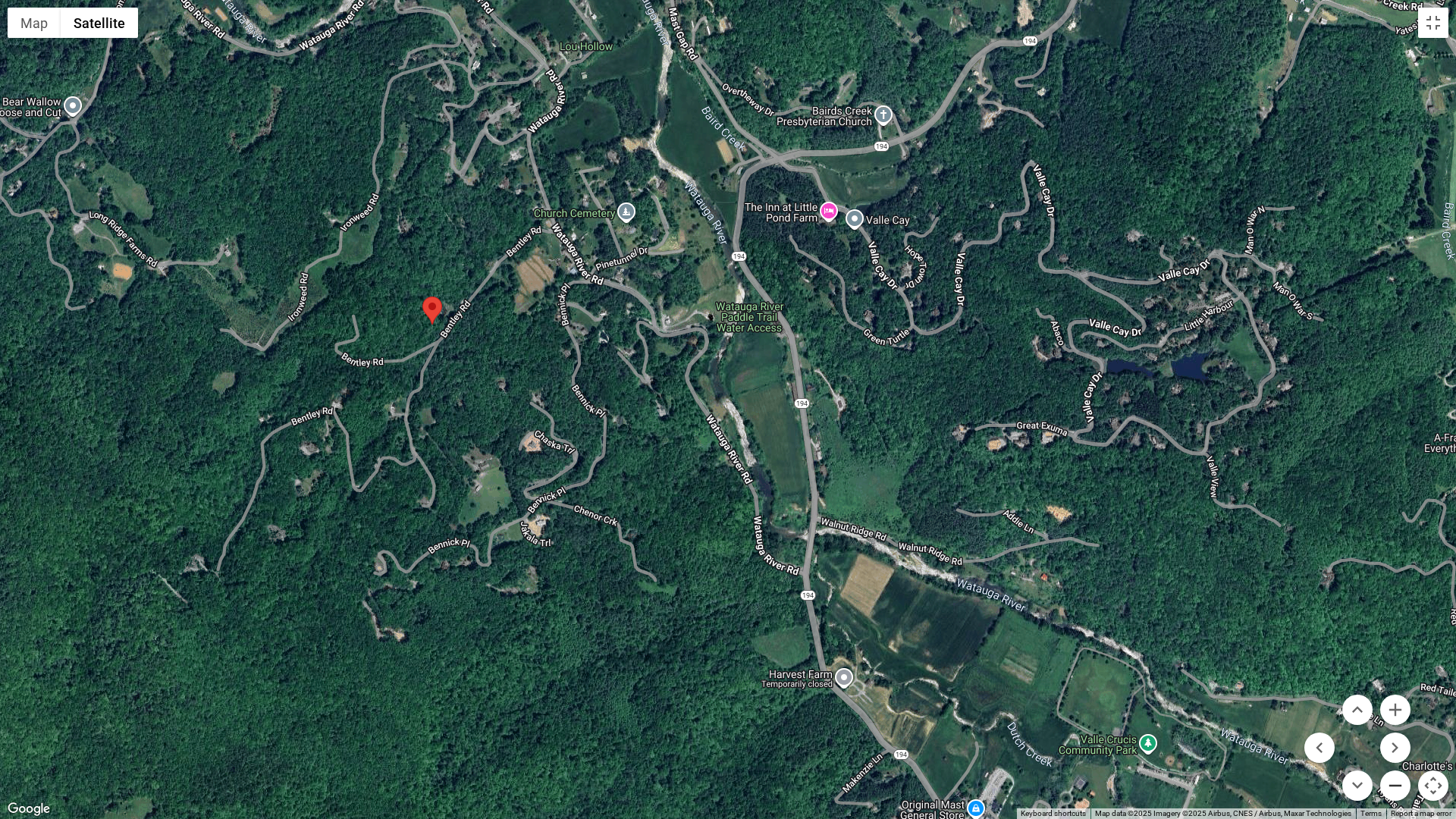
click at [1400, 716] on button "Zoom out" at bounding box center [1396, 786] width 30 height 30
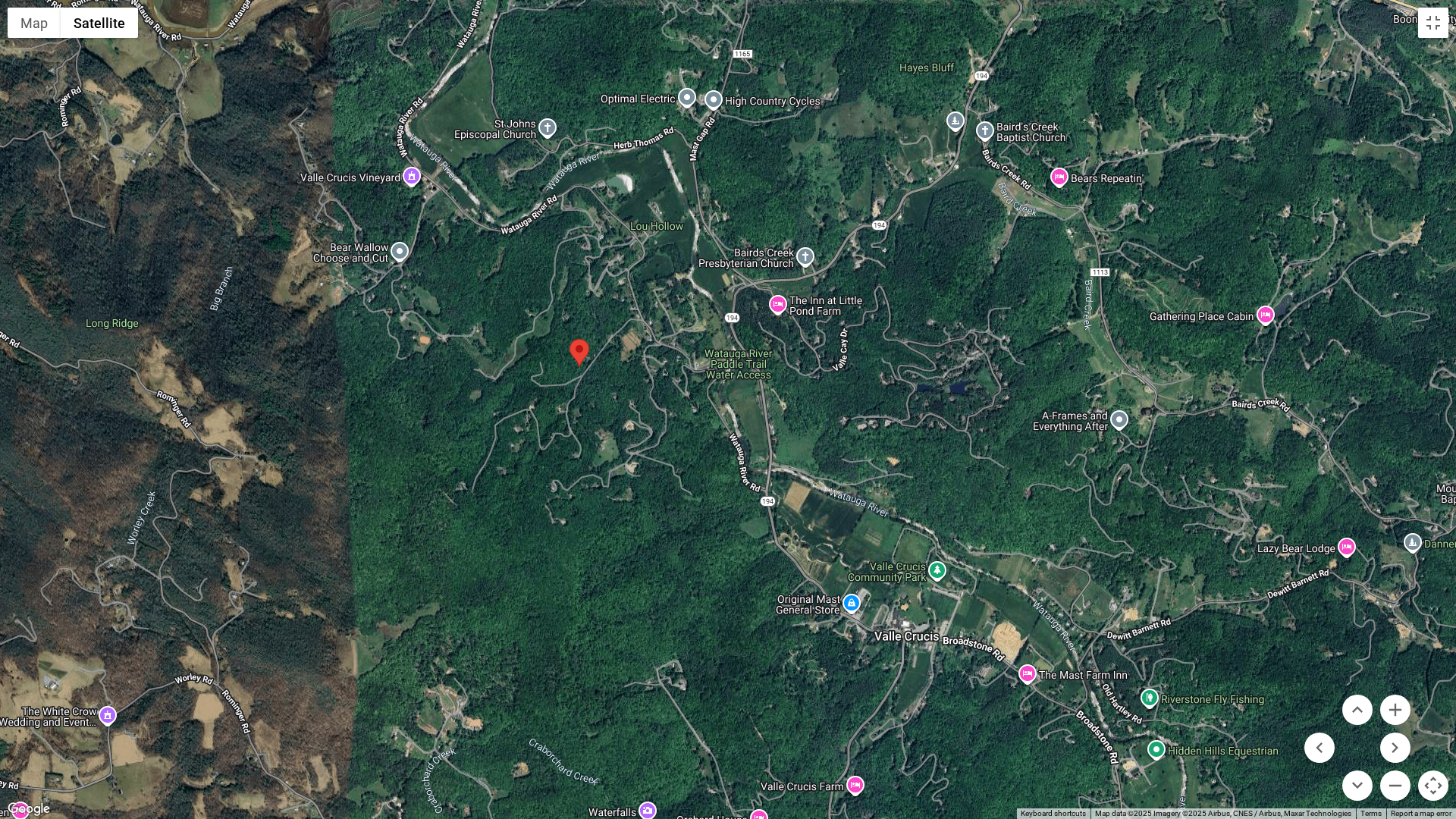
click at [882, 576] on div at bounding box center [728, 409] width 1456 height 819
click at [1394, 707] on button "Zoom in" at bounding box center [1396, 710] width 30 height 30
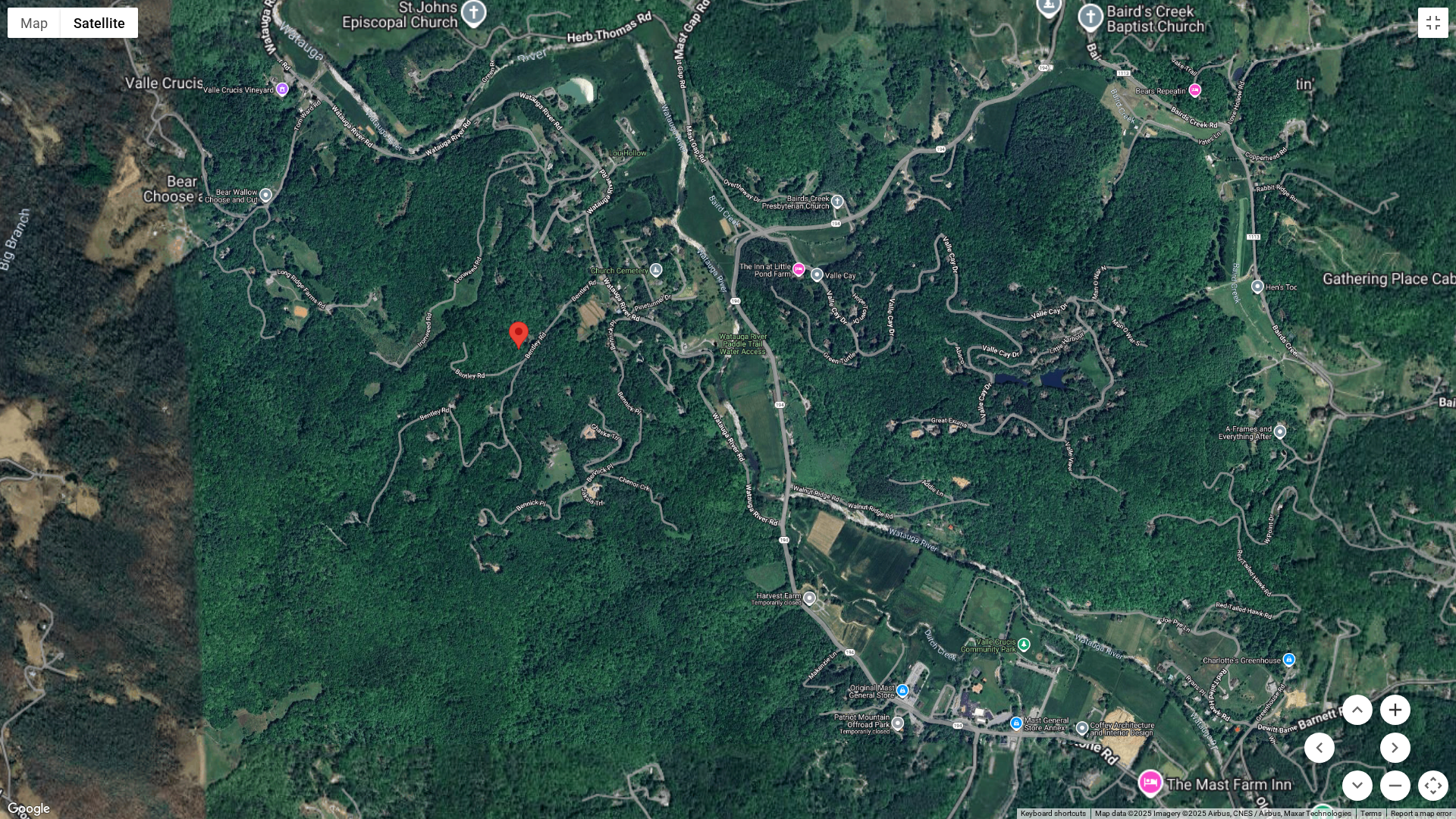
click at [1394, 707] on button "Zoom in" at bounding box center [1396, 710] width 30 height 30
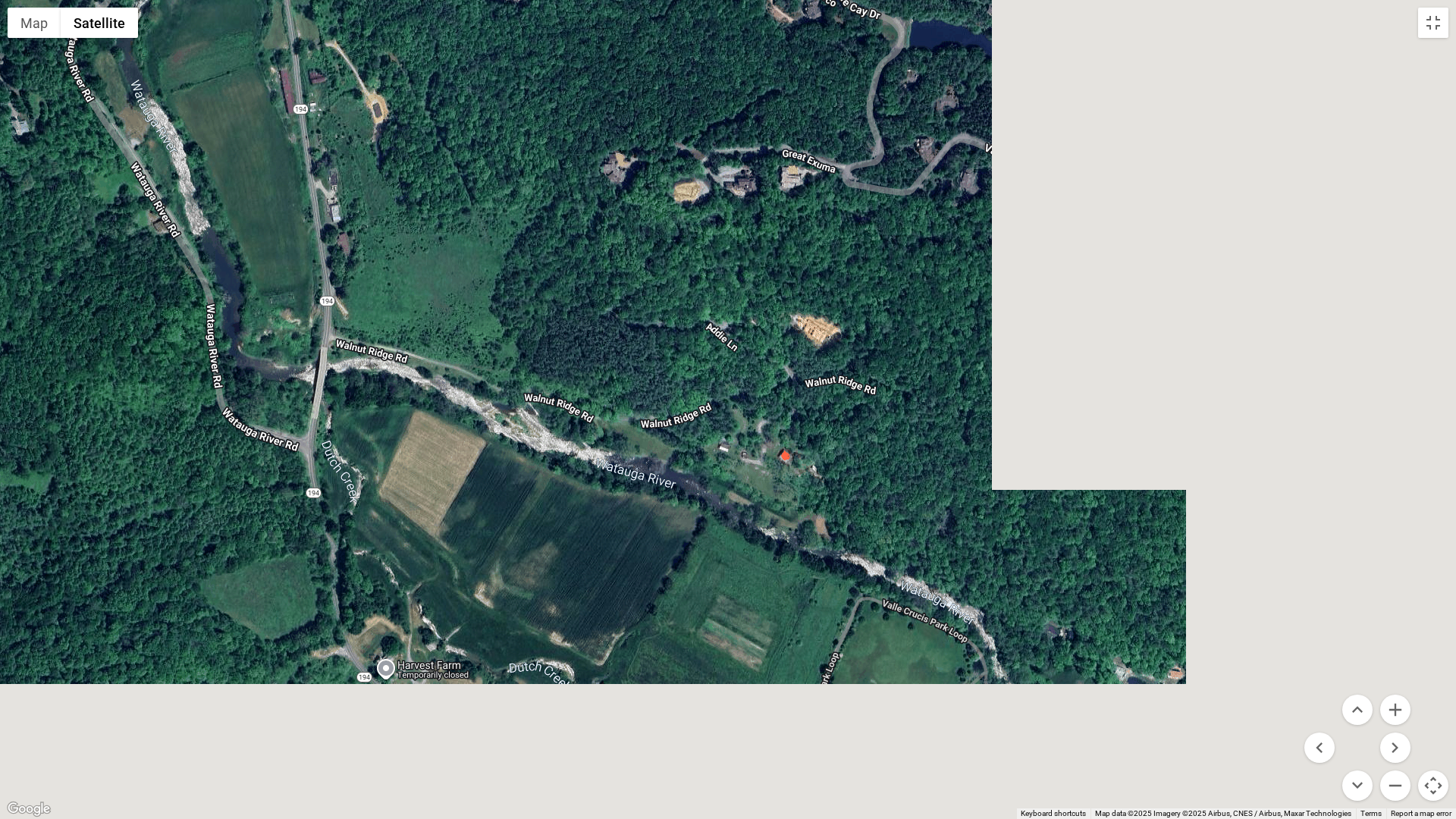
drag, startPoint x: 1271, startPoint y: 677, endPoint x: 473, endPoint y: 290, distance: 887.9
click at [473, 290] on div at bounding box center [728, 409] width 1456 height 819
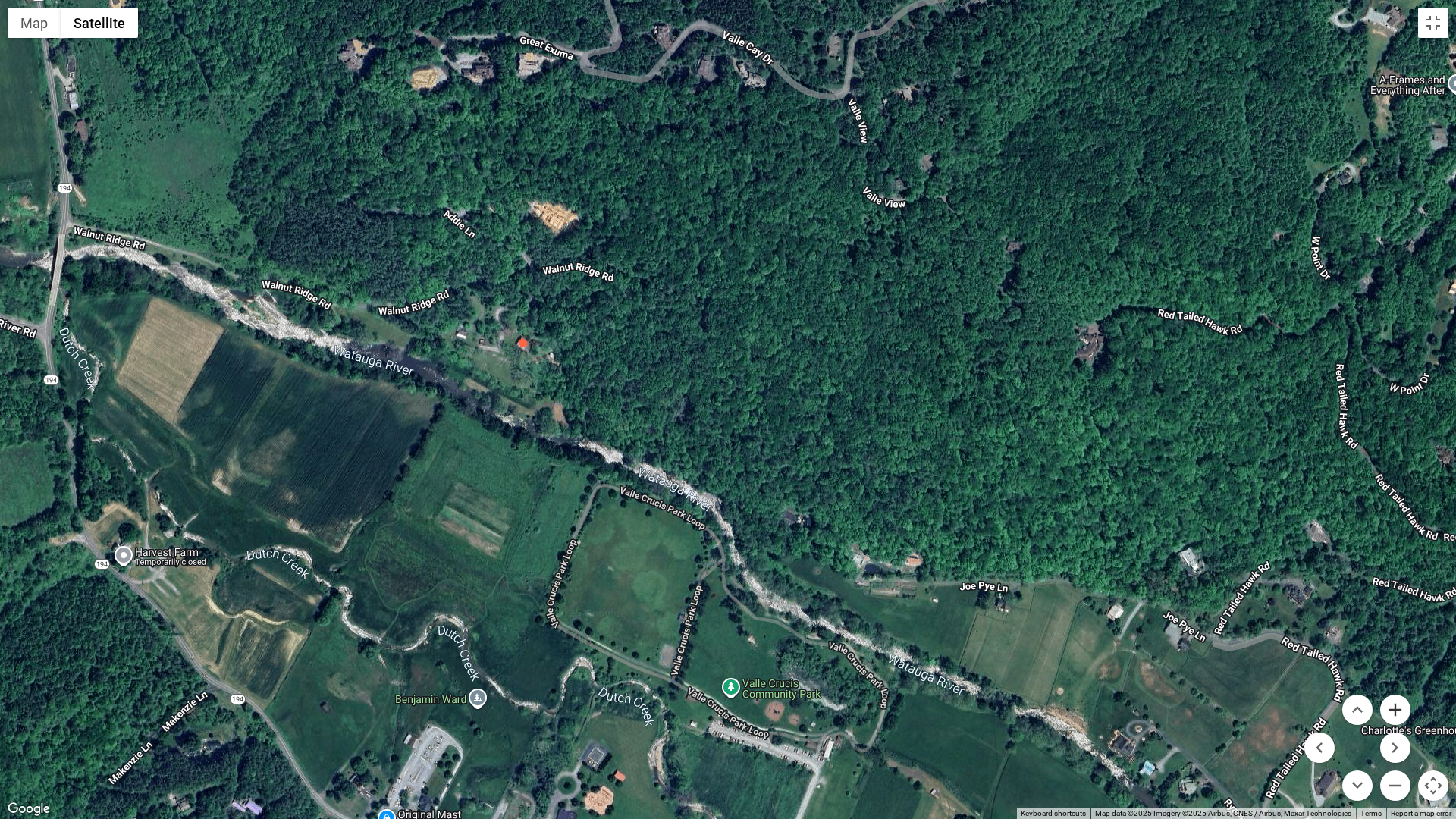
click at [1393, 709] on button "Zoom in" at bounding box center [1396, 710] width 30 height 30
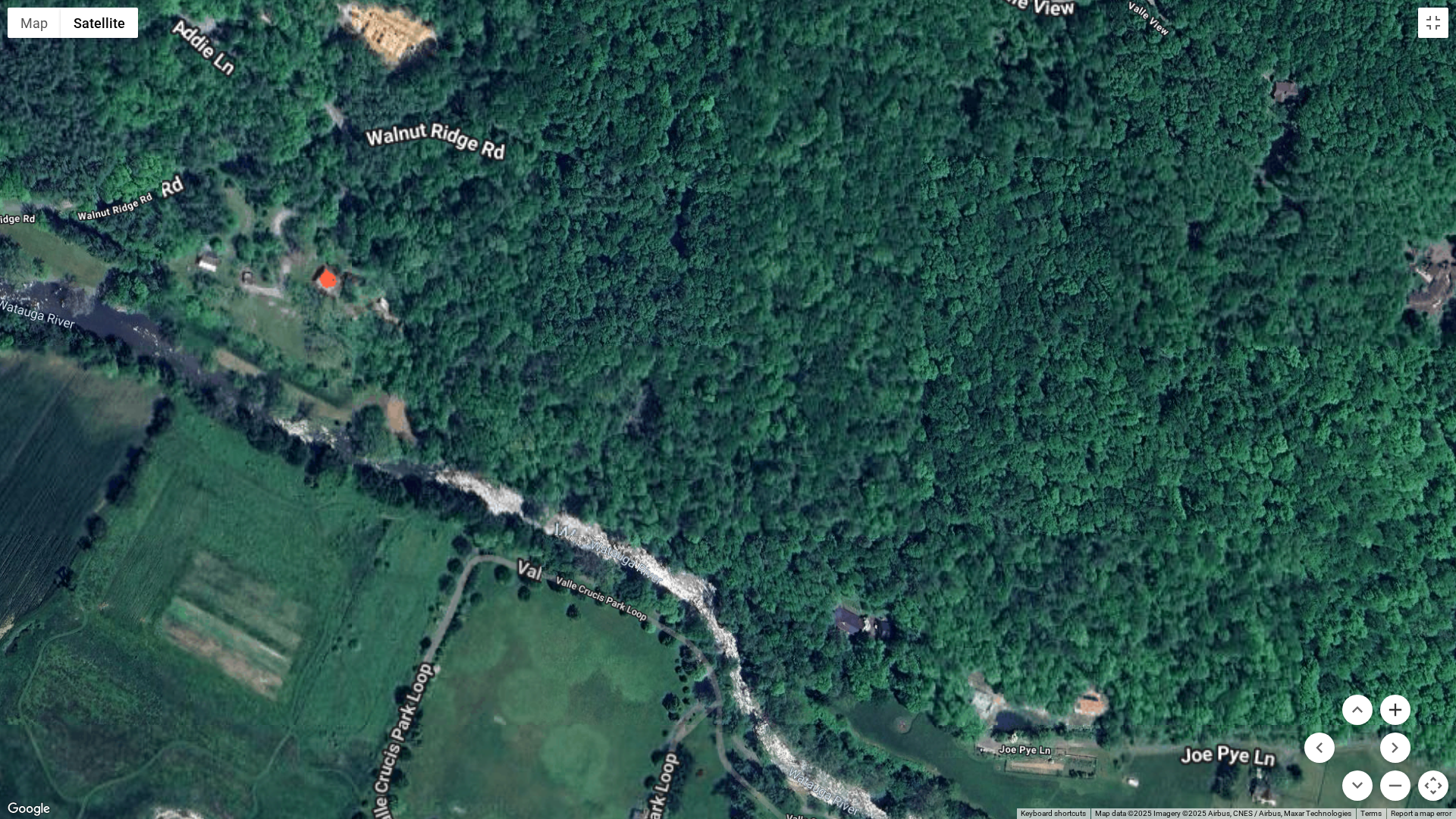
click at [1393, 709] on button "Zoom in" at bounding box center [1396, 710] width 30 height 30
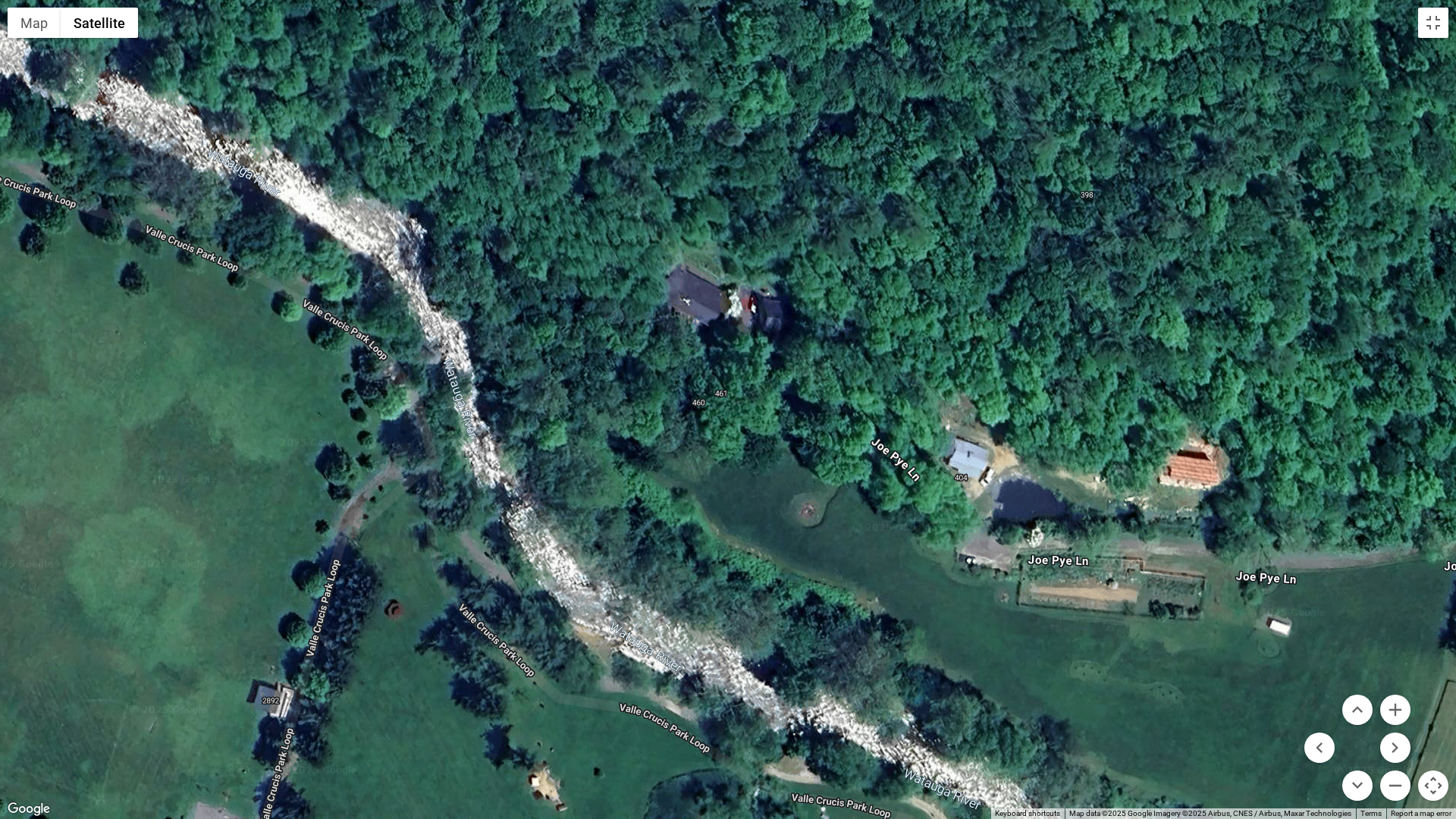
drag, startPoint x: 1133, startPoint y: 700, endPoint x: 853, endPoint y: 150, distance: 616.8
click at [853, 150] on div at bounding box center [728, 409] width 1456 height 819
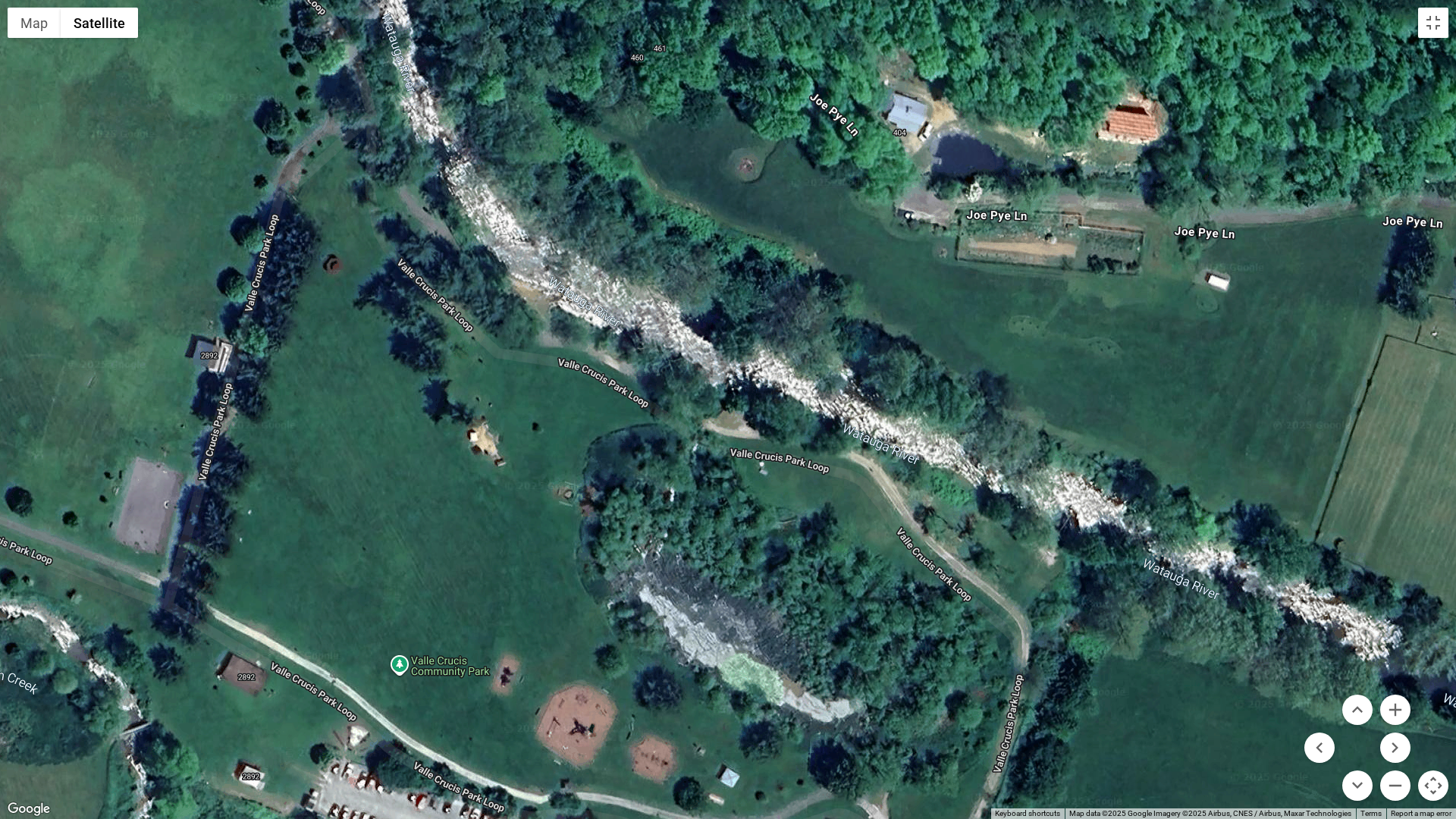
drag, startPoint x: 912, startPoint y: 671, endPoint x: 850, endPoint y: 325, distance: 352.1
click at [850, 325] on div at bounding box center [728, 409] width 1456 height 819
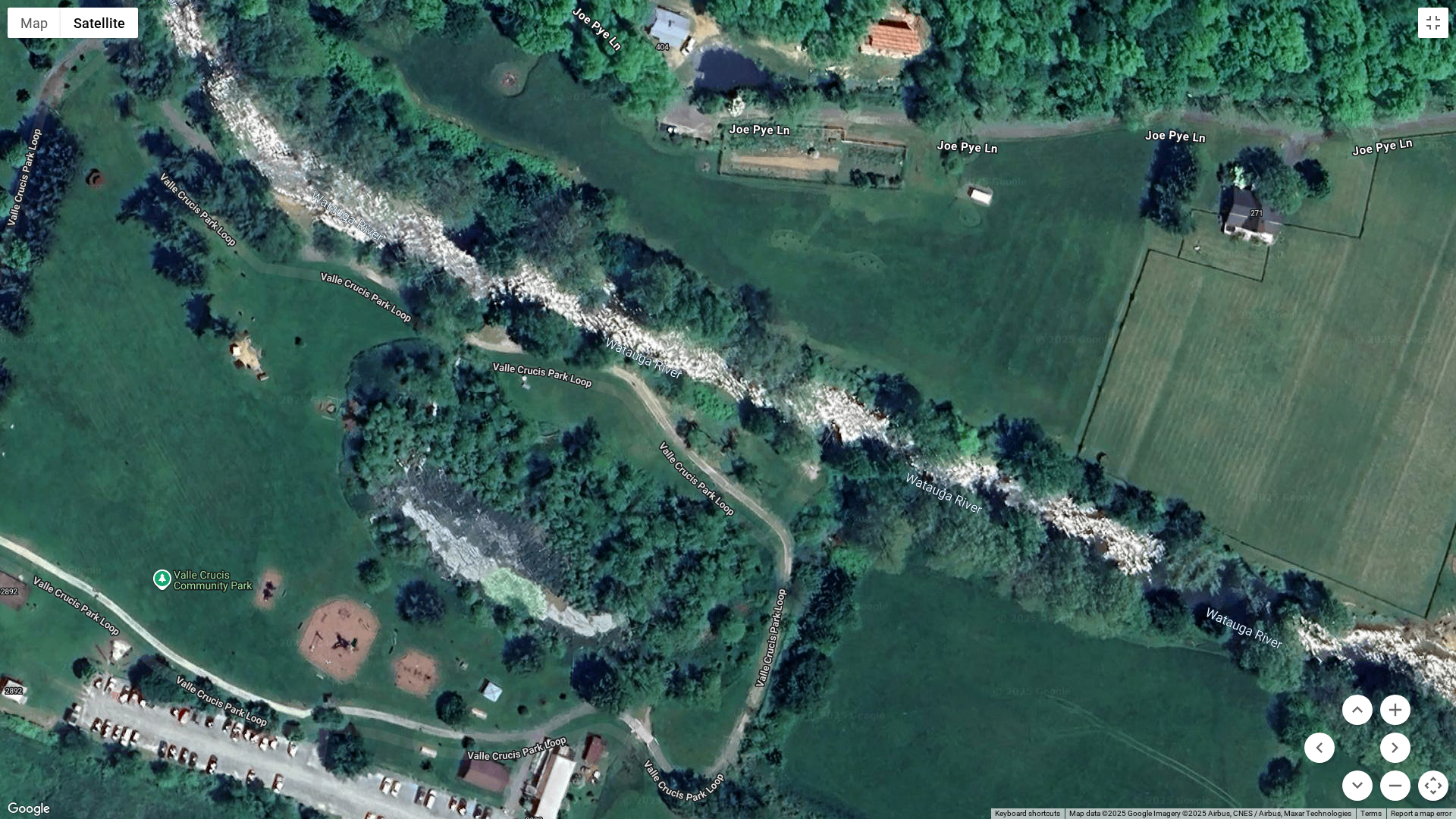
drag, startPoint x: 806, startPoint y: 579, endPoint x: 559, endPoint y: 479, distance: 265.8
click at [559, 479] on div at bounding box center [728, 409] width 1456 height 819
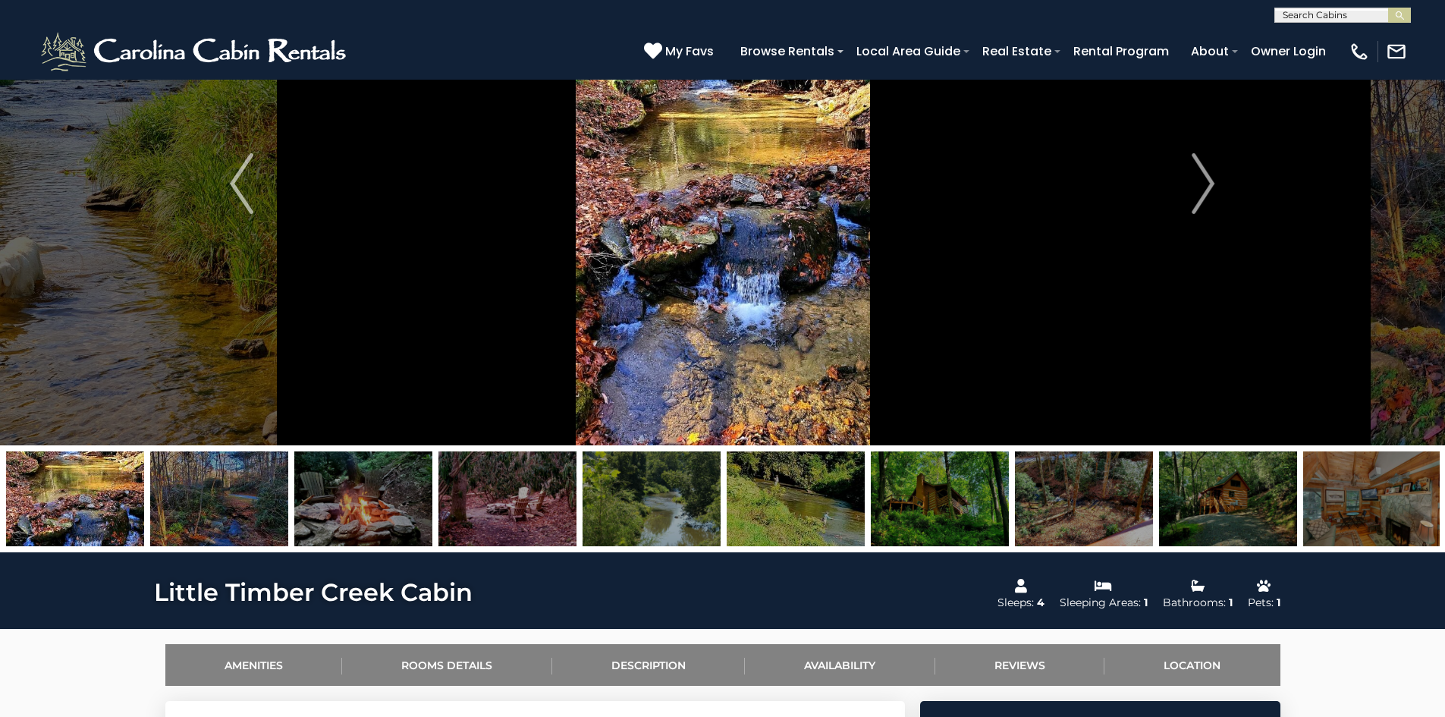
scroll to position [0, 0]
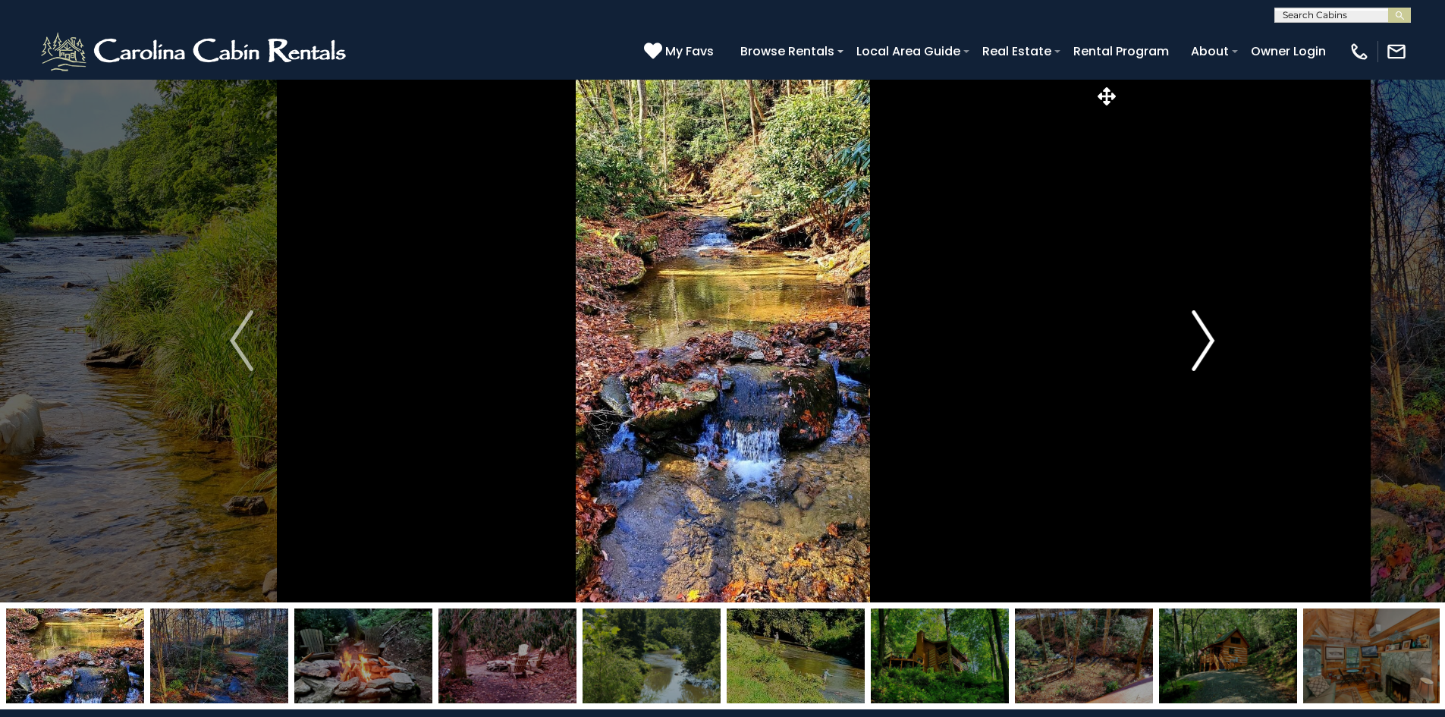
click at [1190, 341] on button "Next" at bounding box center [1203, 340] width 167 height 523
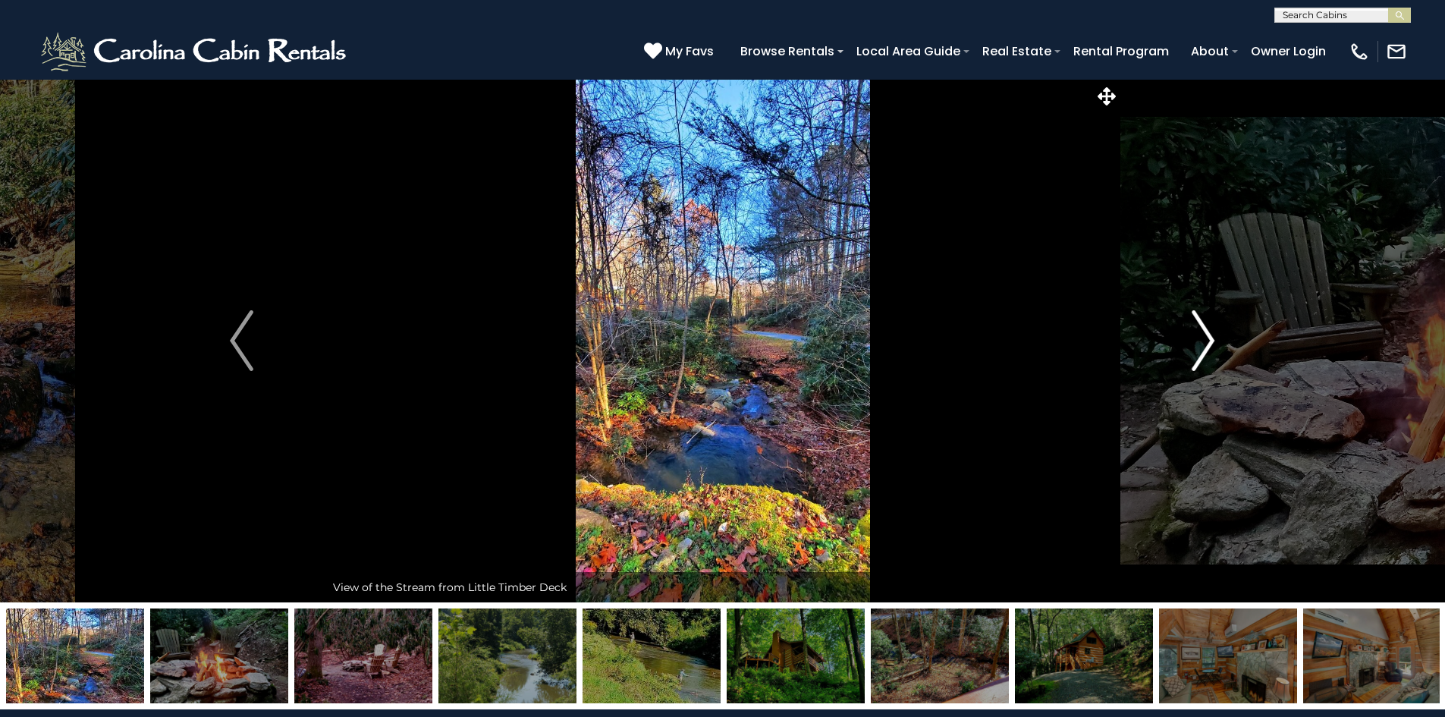
click at [1195, 339] on img "Next" at bounding box center [1203, 340] width 23 height 61
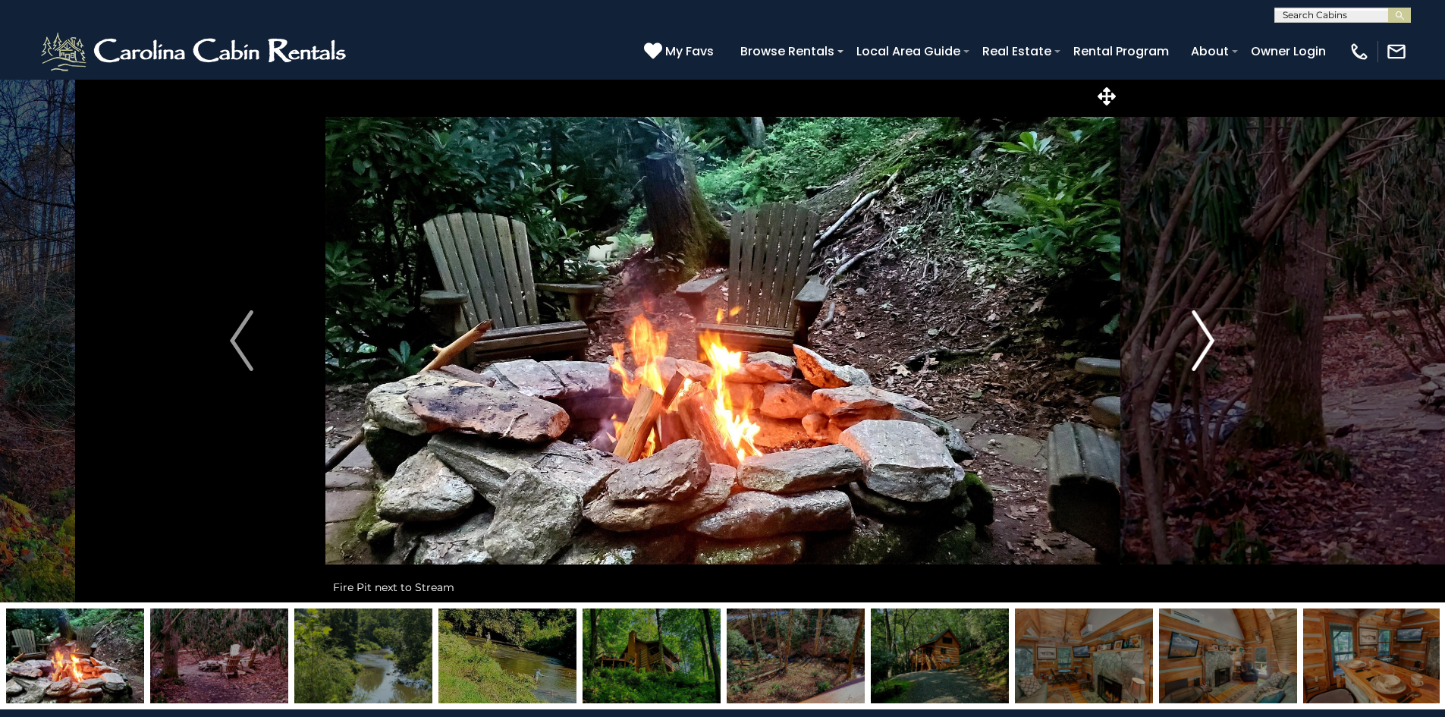
click at [1195, 339] on img "Next" at bounding box center [1203, 340] width 23 height 61
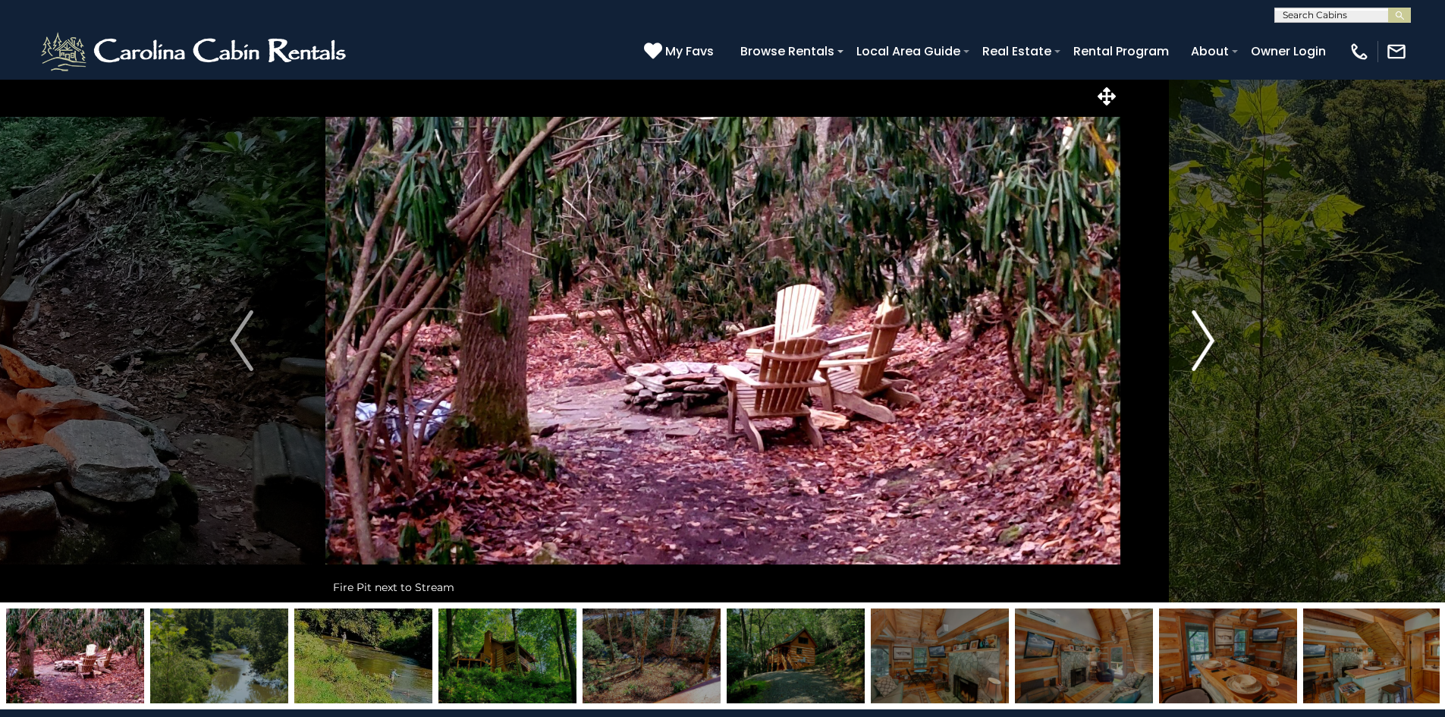
click at [1195, 339] on img "Next" at bounding box center [1203, 340] width 23 height 61
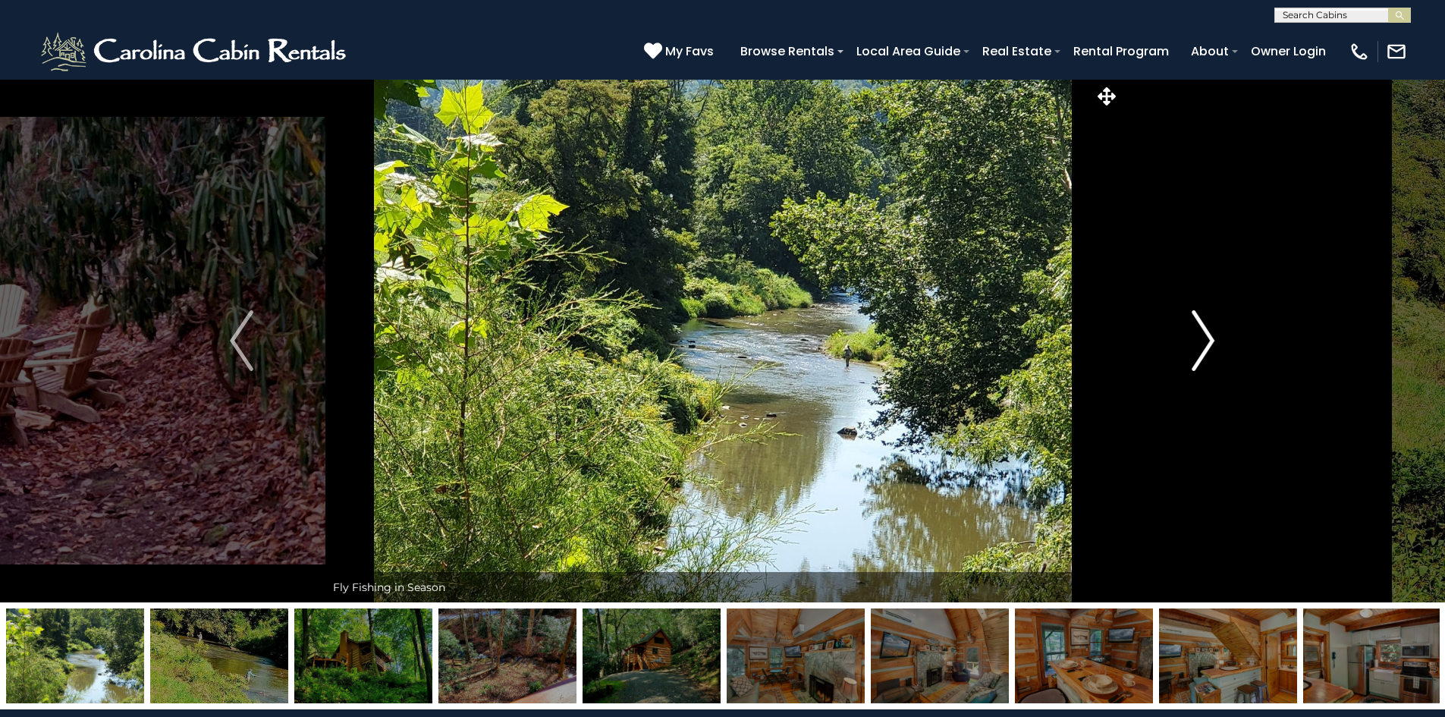
click at [1195, 339] on img "Next" at bounding box center [1203, 340] width 23 height 61
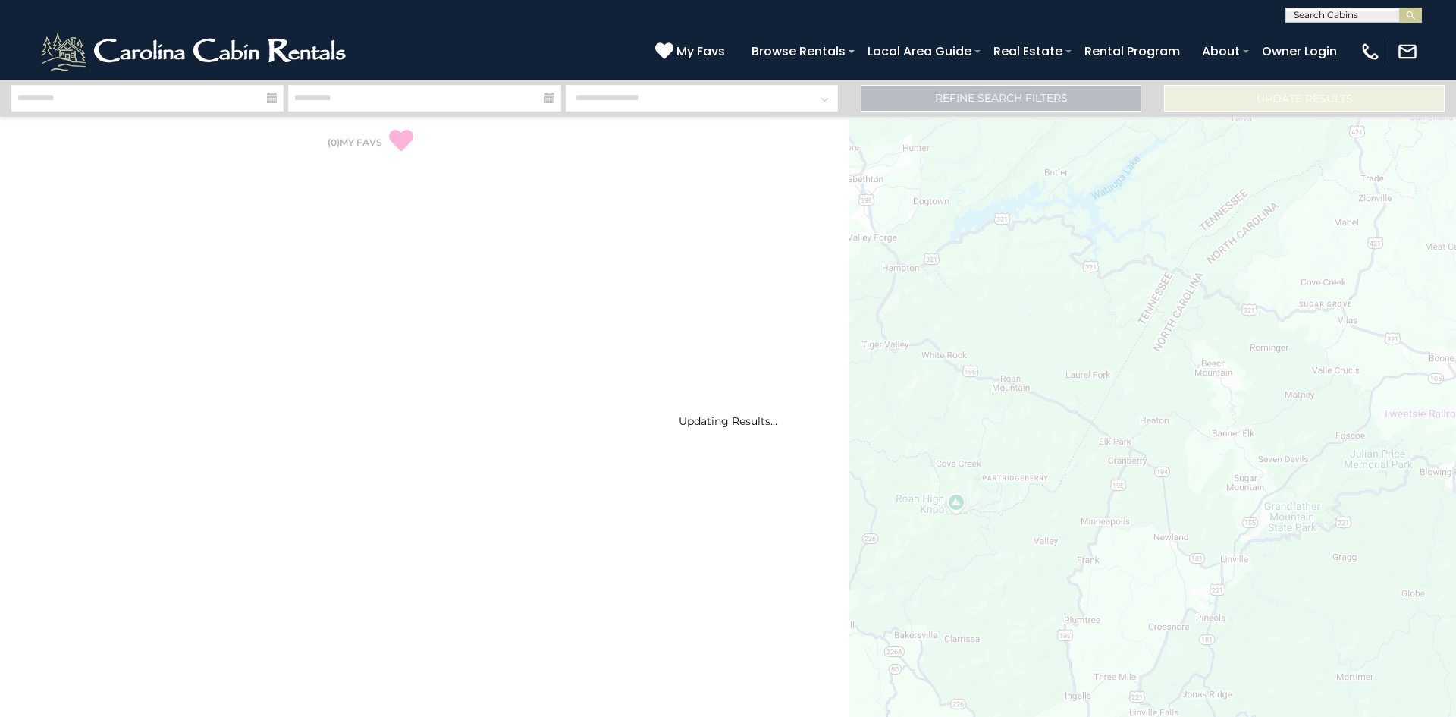
select select "*"
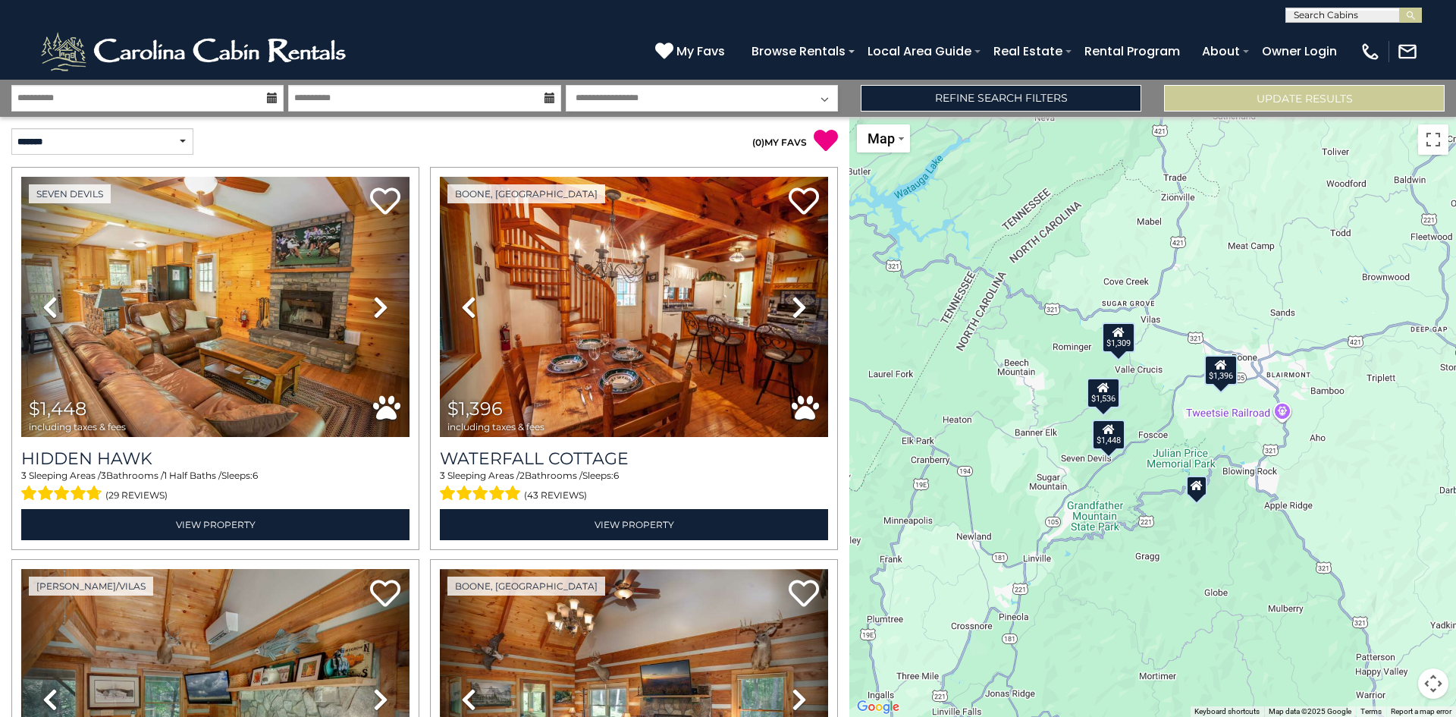
drag, startPoint x: 1302, startPoint y: 586, endPoint x: 1105, endPoint y: 583, distance: 197.2
click at [1105, 583] on div "$1,448 $1,396 $994 $1,309 $1,536" at bounding box center [1153, 417] width 607 height 600
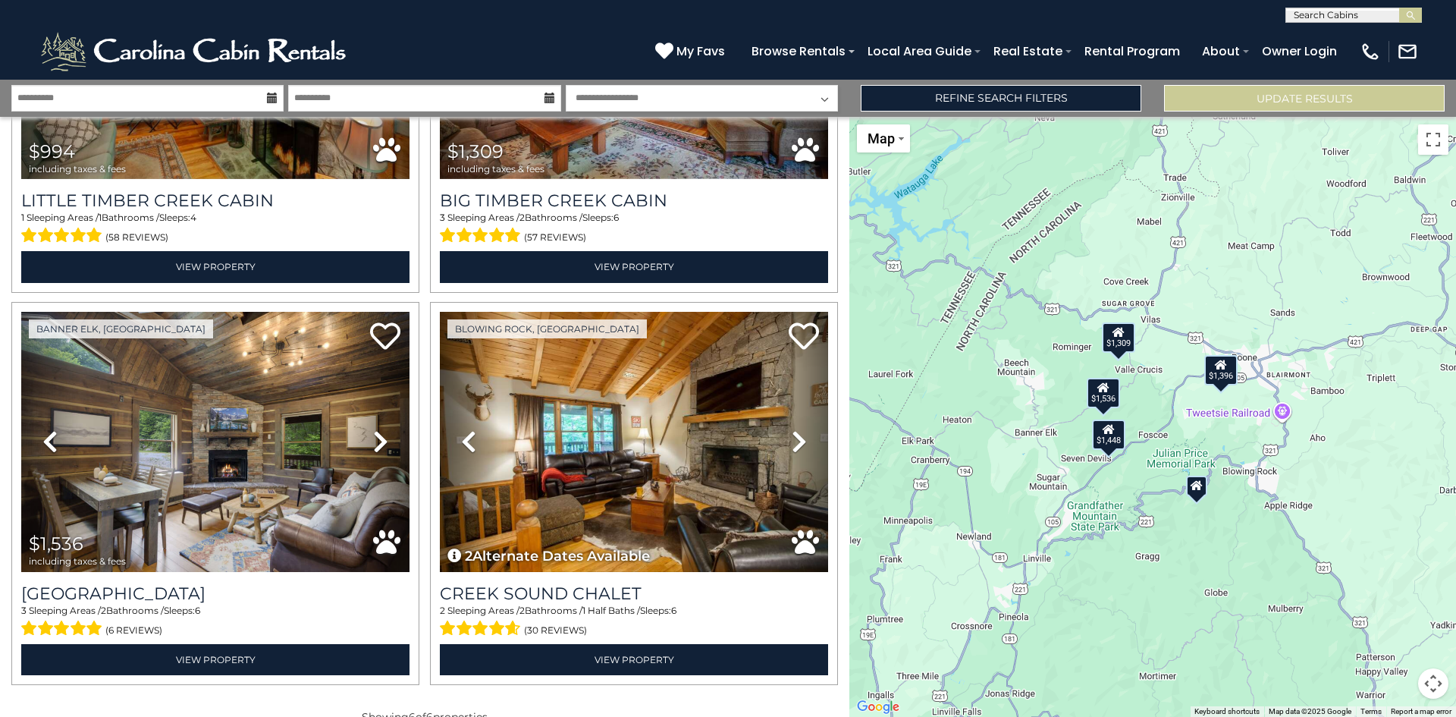
scroll to position [673, 0]
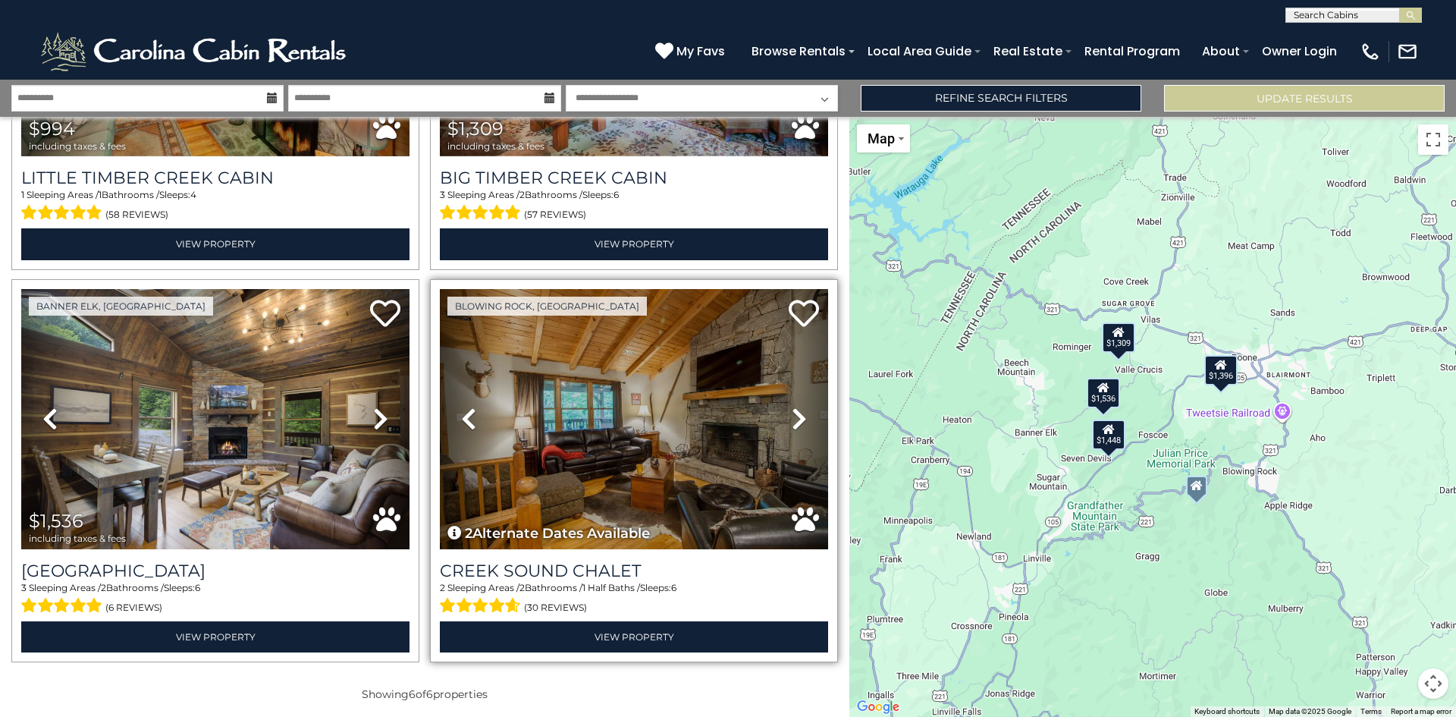
click at [795, 407] on icon at bounding box center [799, 419] width 15 height 24
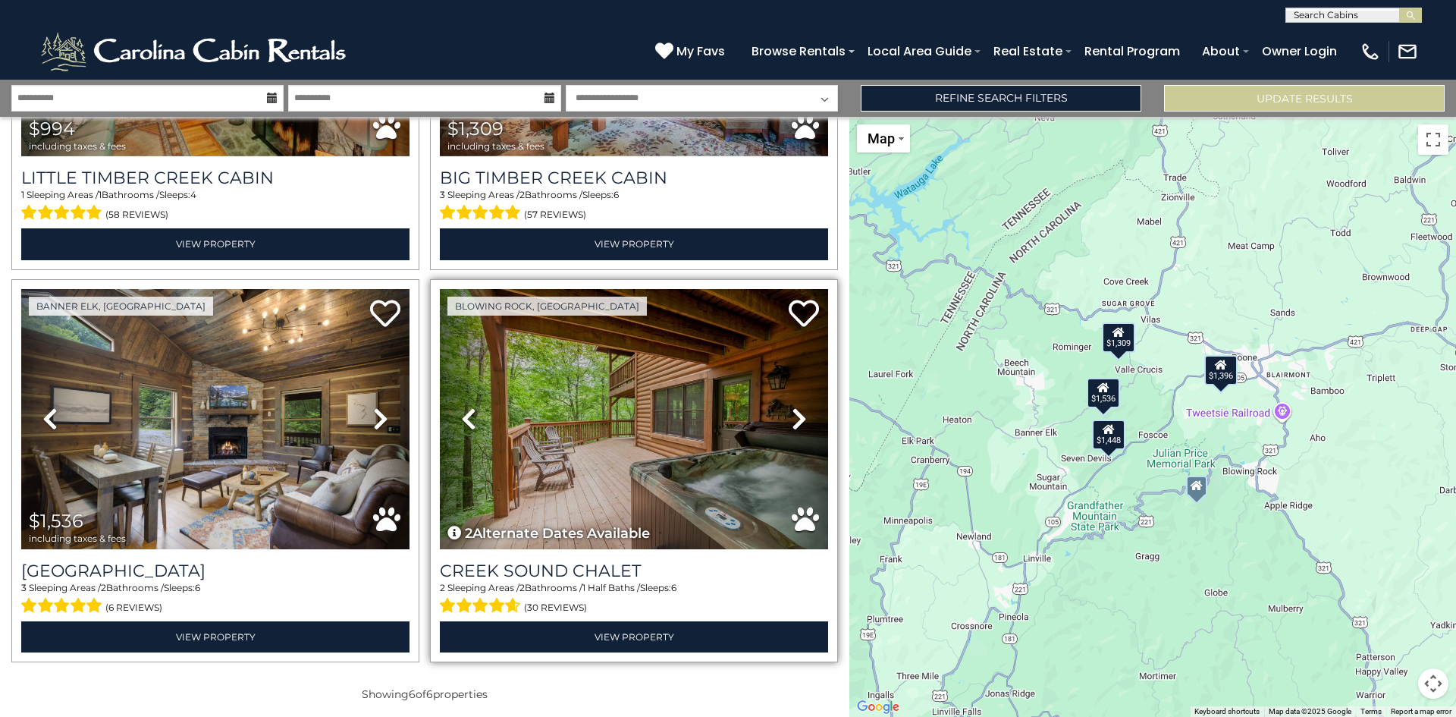
click at [795, 407] on icon at bounding box center [799, 419] width 15 height 24
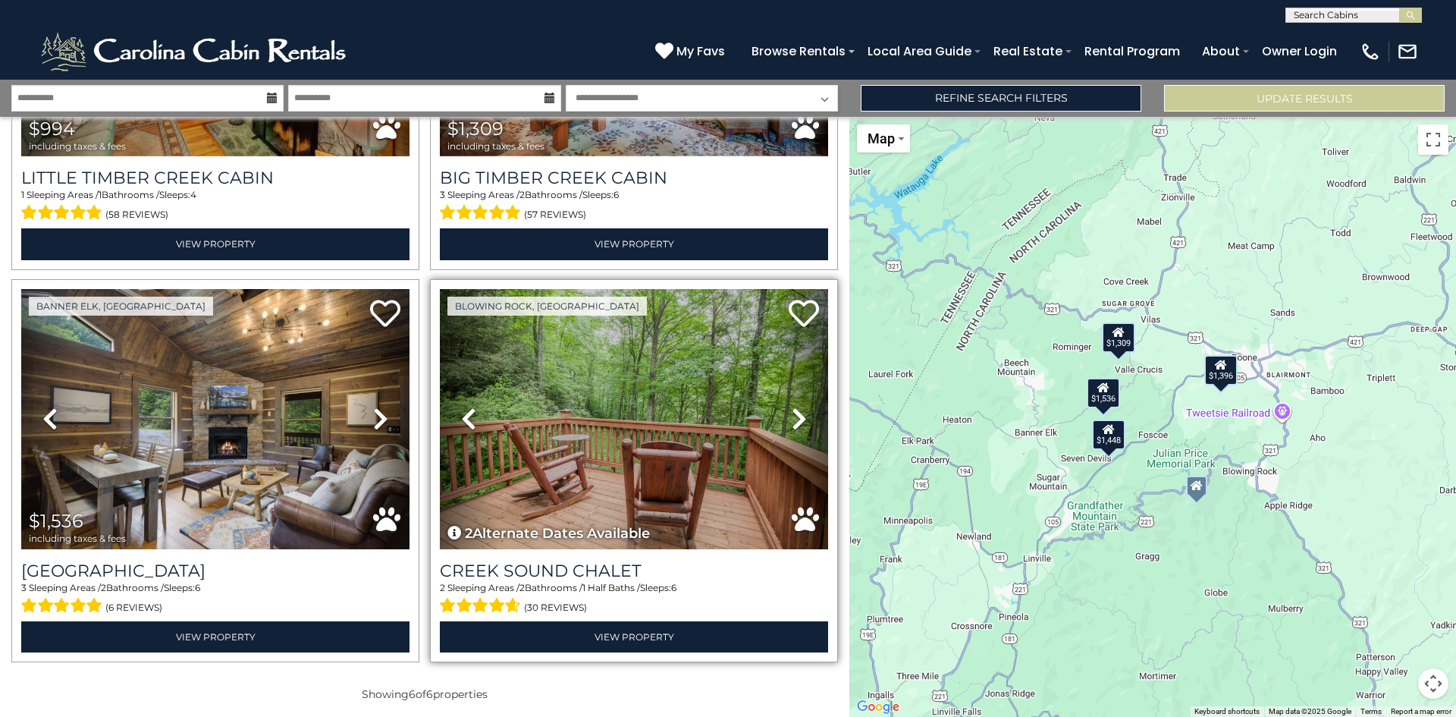
click at [795, 407] on icon at bounding box center [799, 419] width 15 height 24
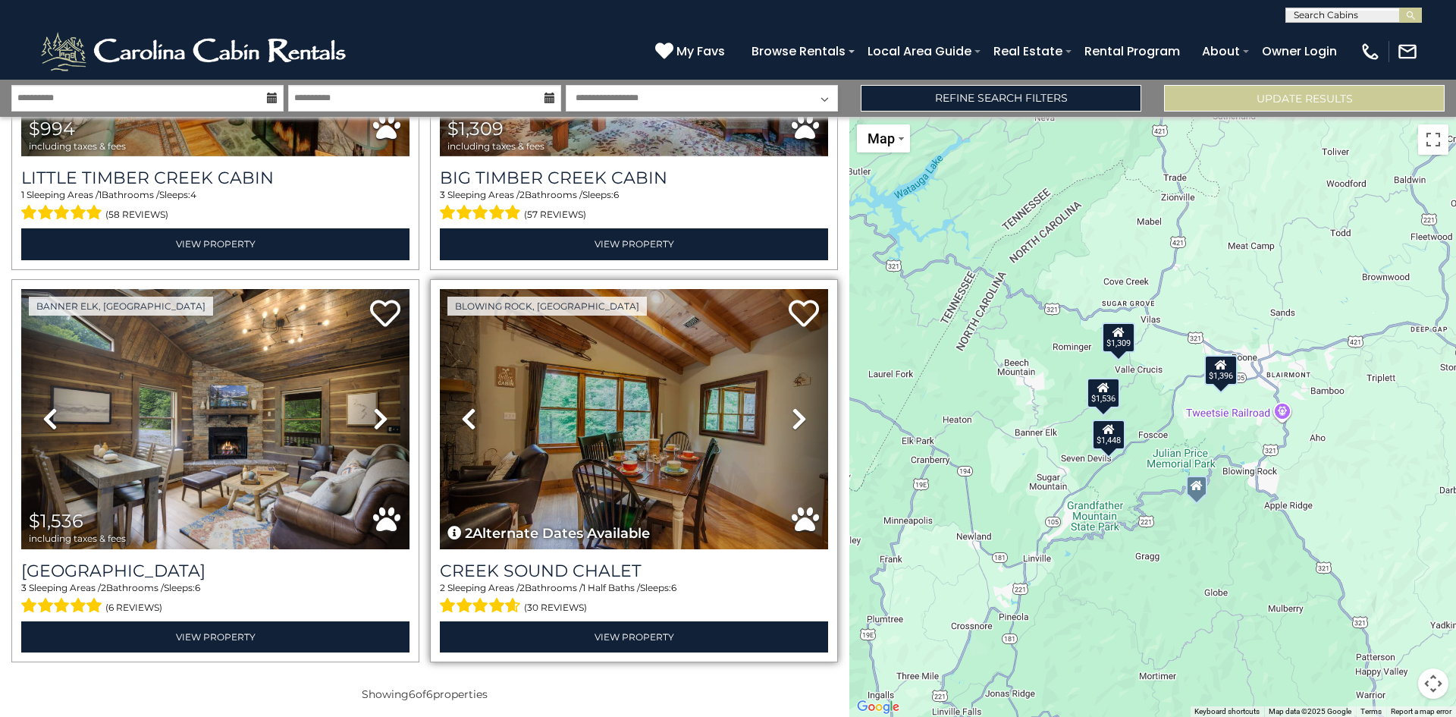
click at [795, 407] on icon at bounding box center [799, 419] width 15 height 24
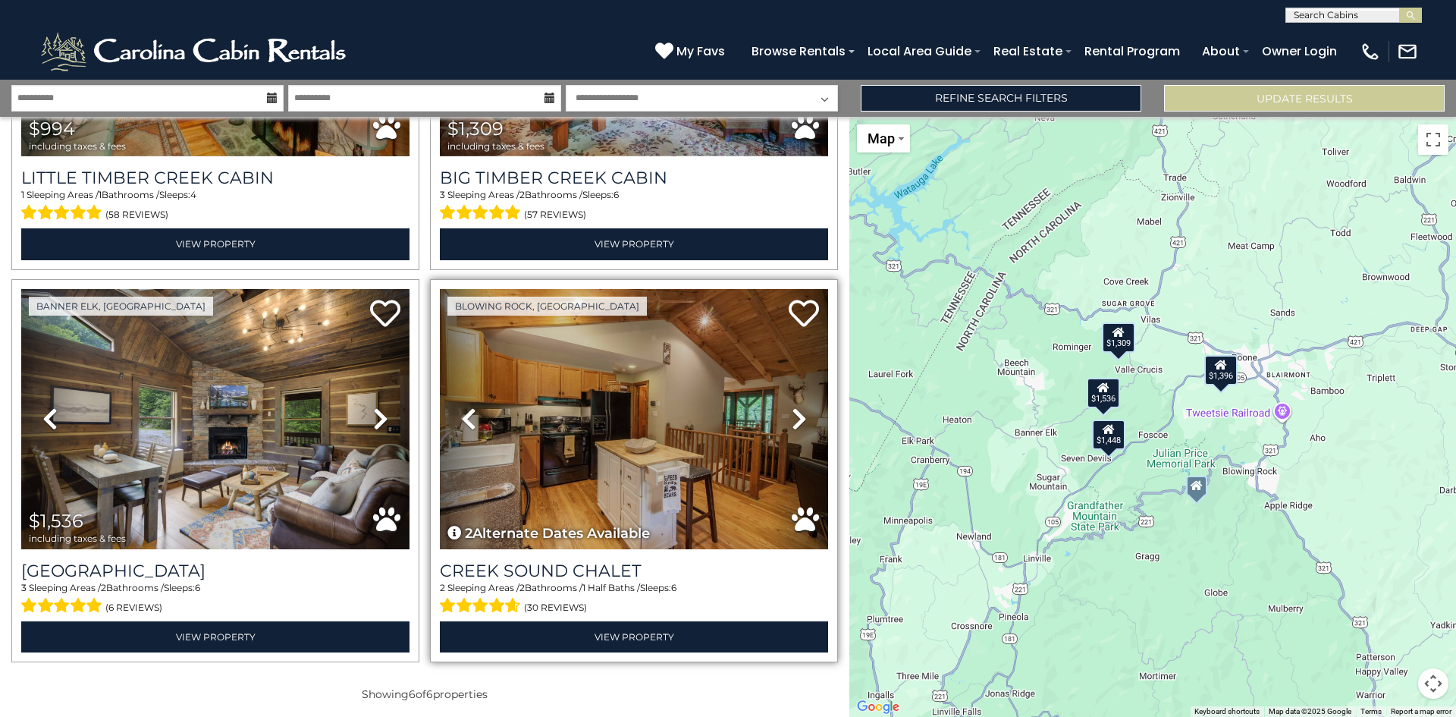
click at [795, 407] on icon at bounding box center [799, 419] width 15 height 24
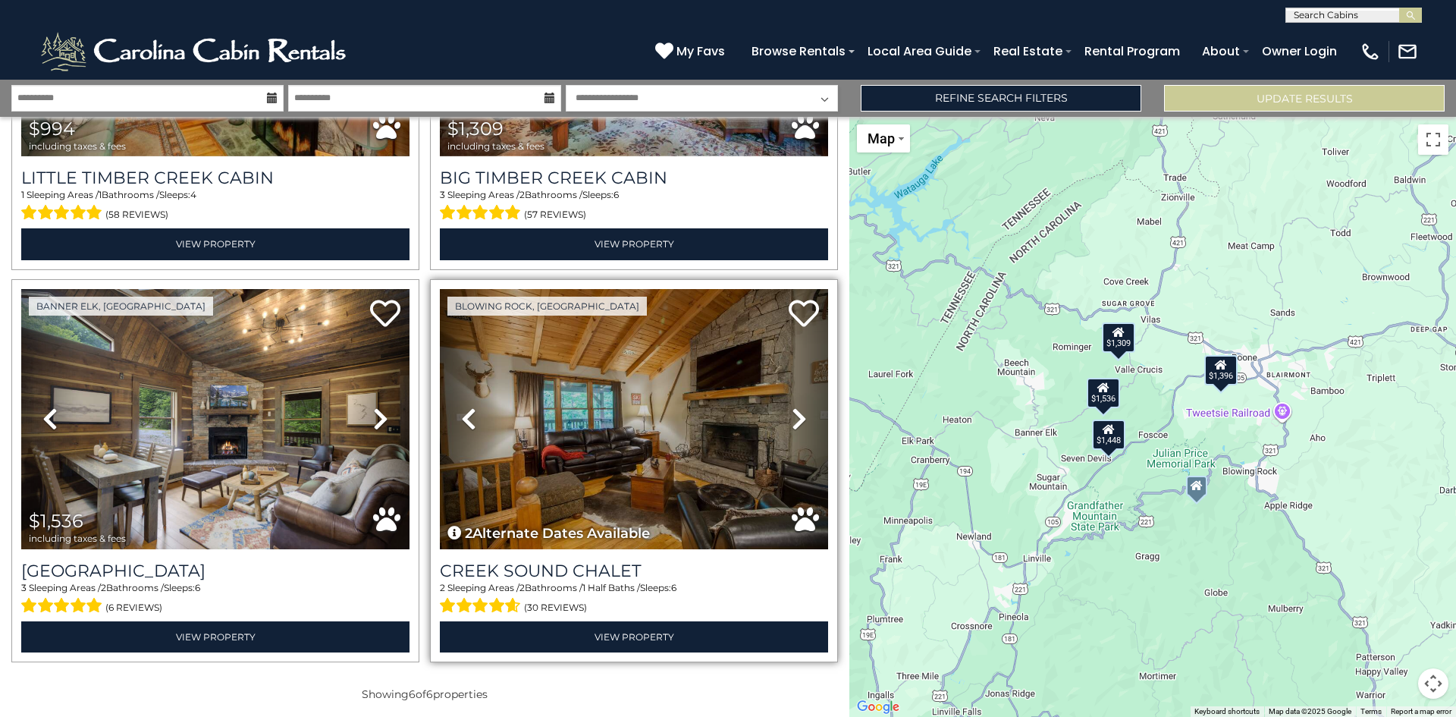
click at [795, 407] on icon at bounding box center [799, 419] width 15 height 24
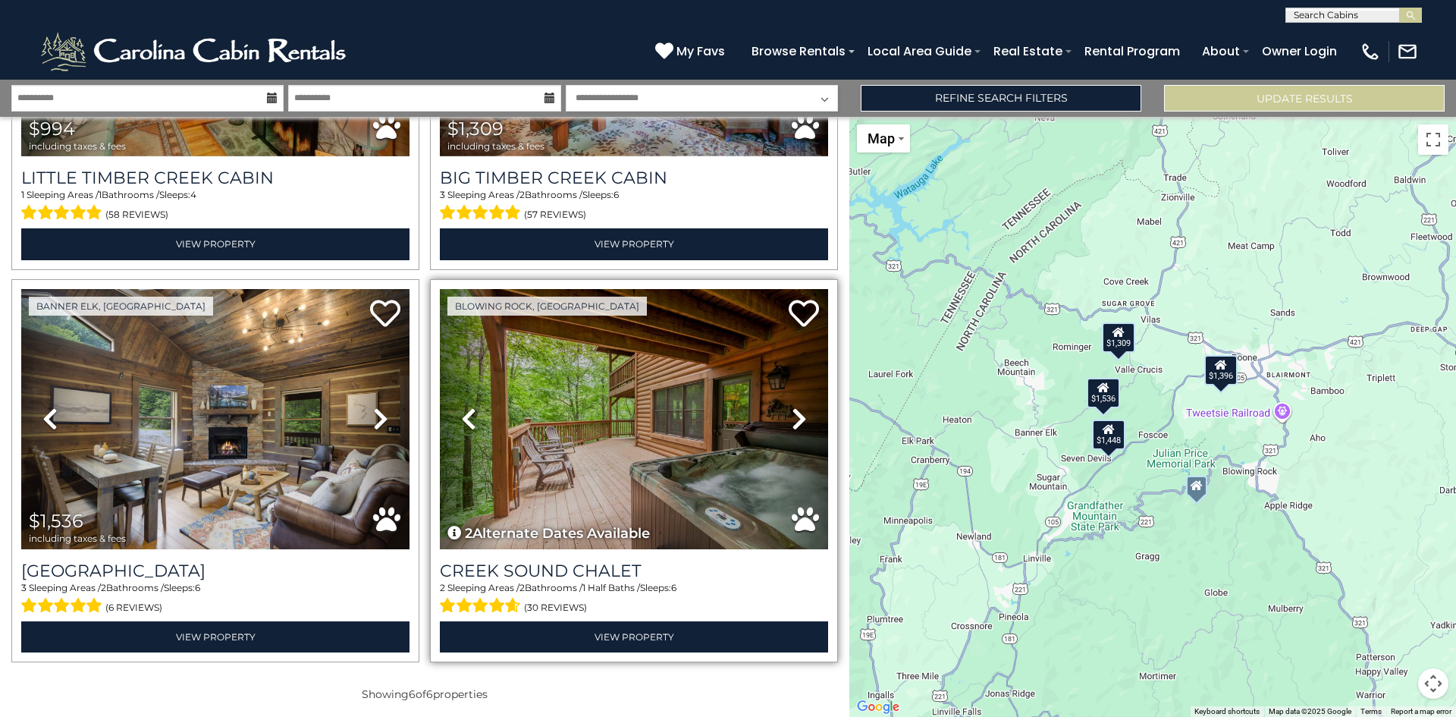
click at [795, 407] on icon at bounding box center [799, 419] width 15 height 24
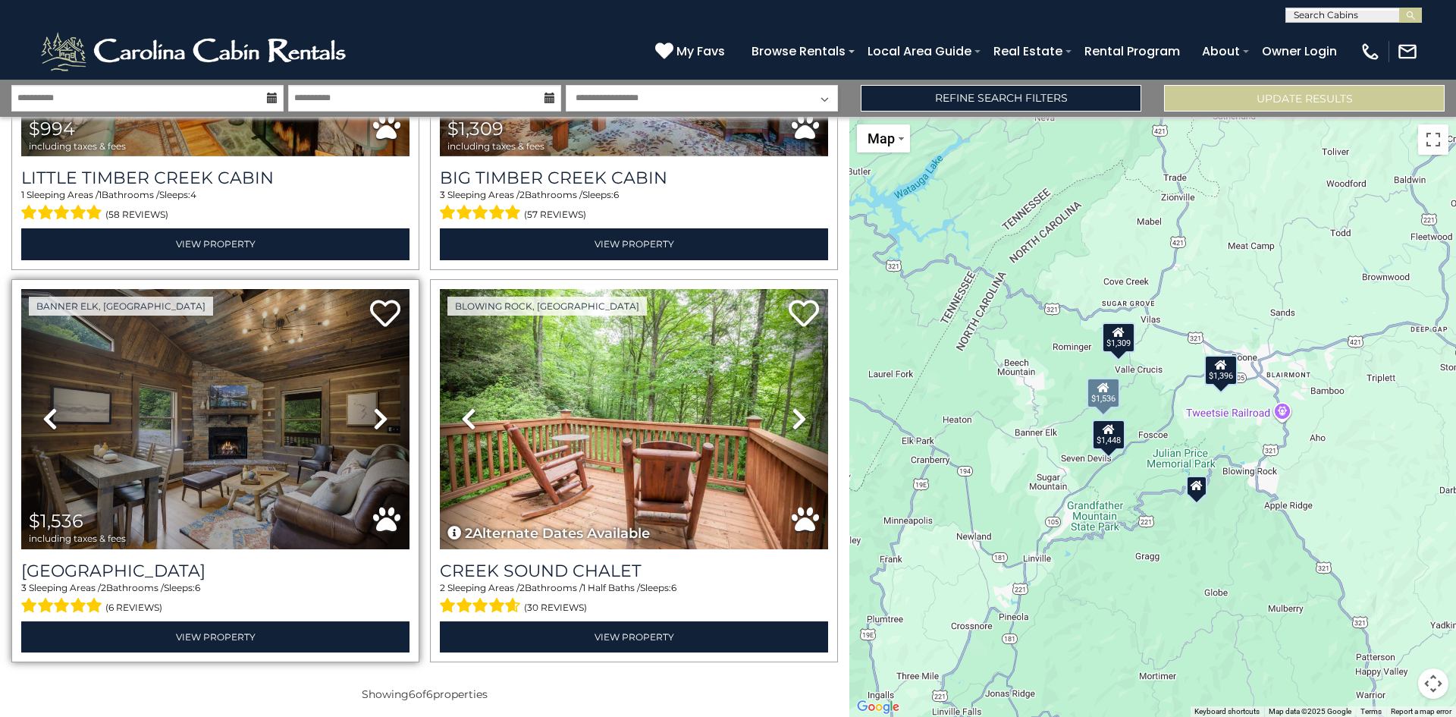
click at [373, 407] on icon at bounding box center [380, 419] width 15 height 24
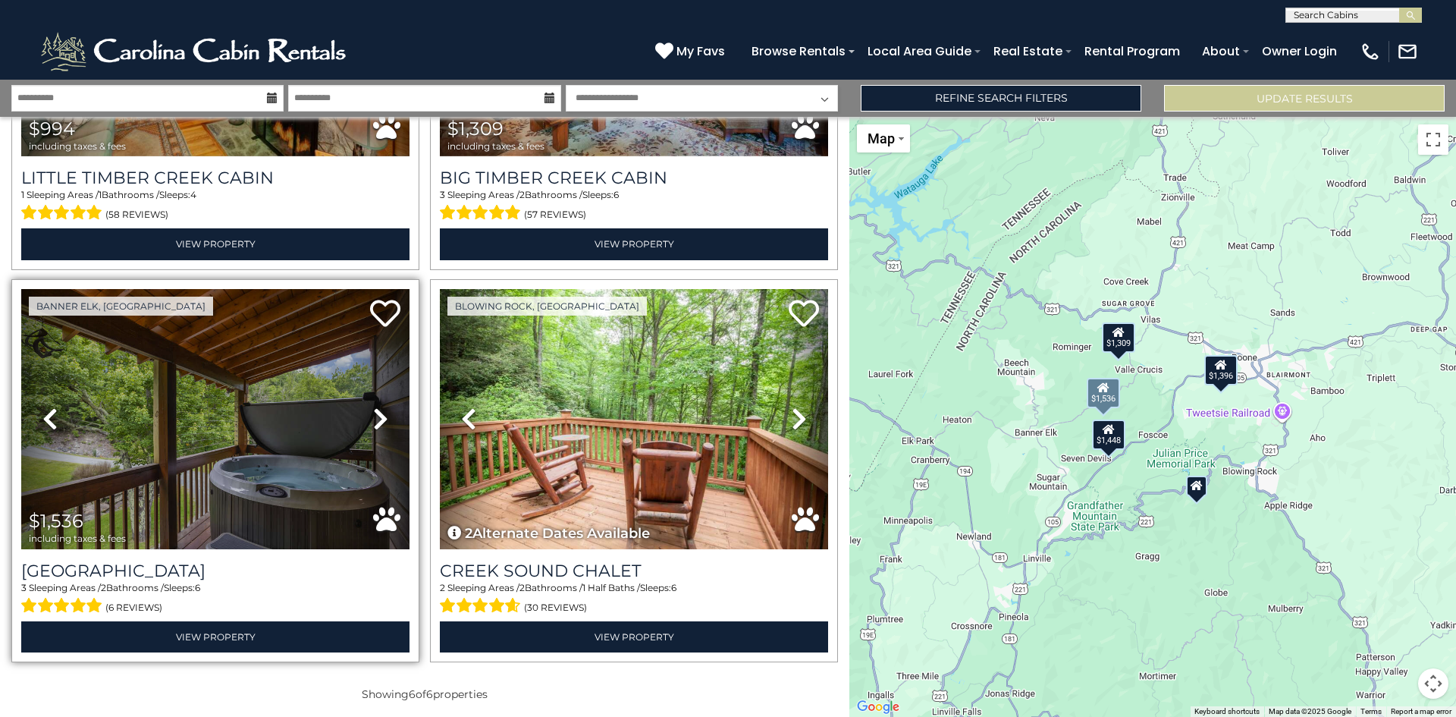
click at [373, 407] on icon at bounding box center [380, 419] width 15 height 24
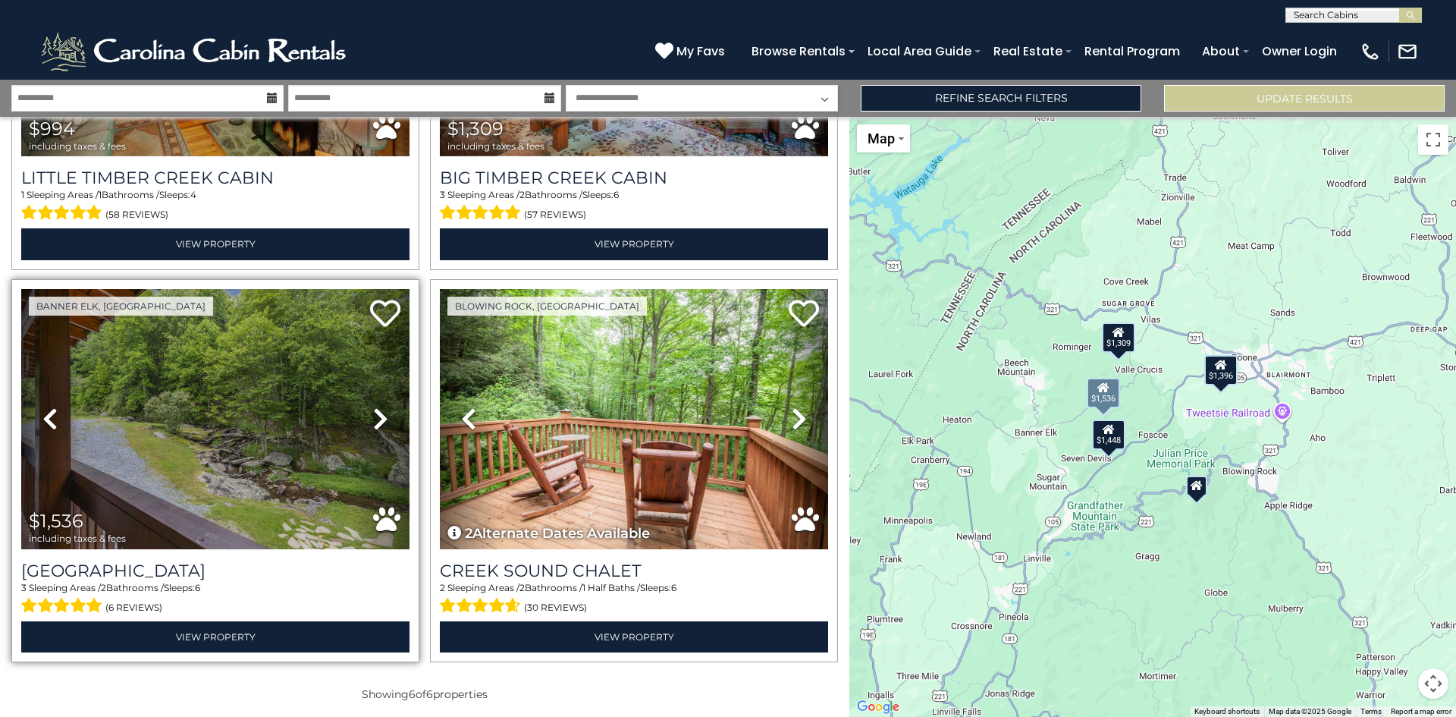
click at [373, 407] on icon at bounding box center [380, 419] width 15 height 24
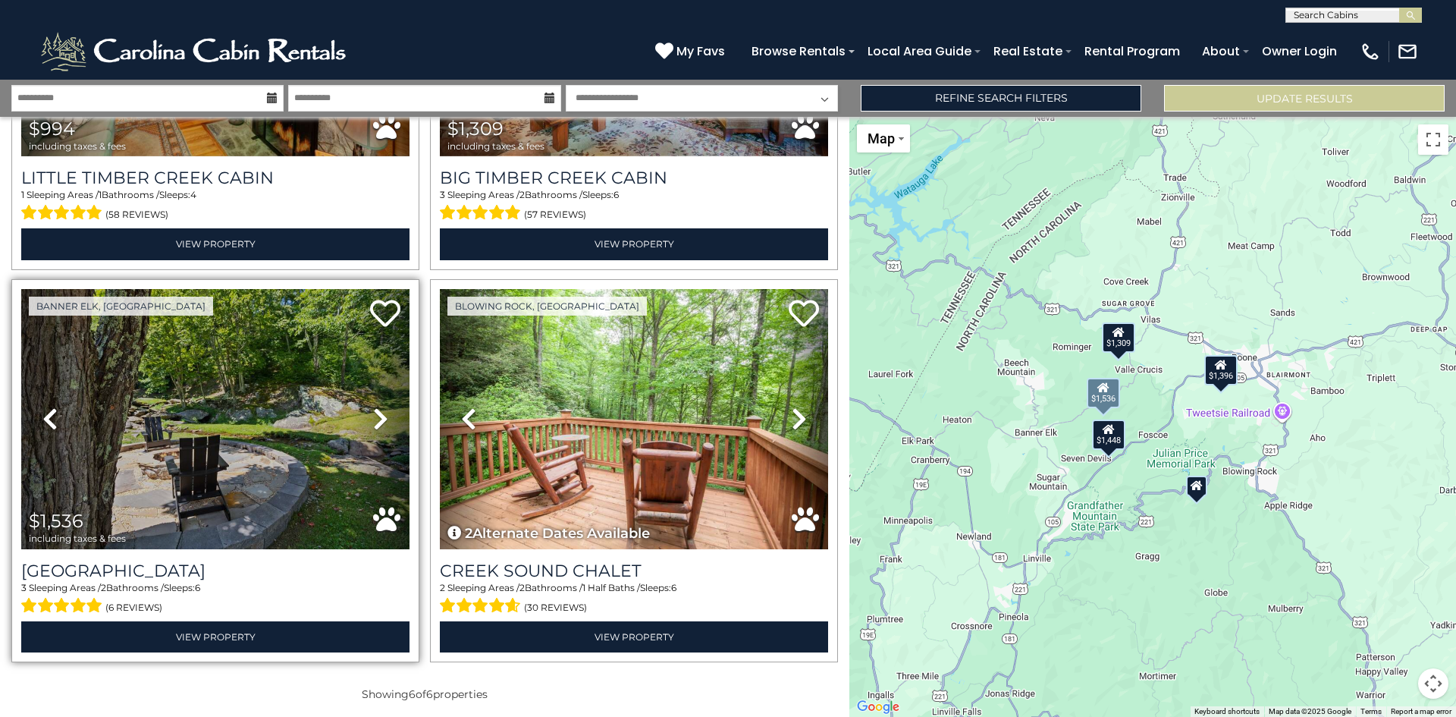
click at [373, 407] on icon at bounding box center [380, 419] width 15 height 24
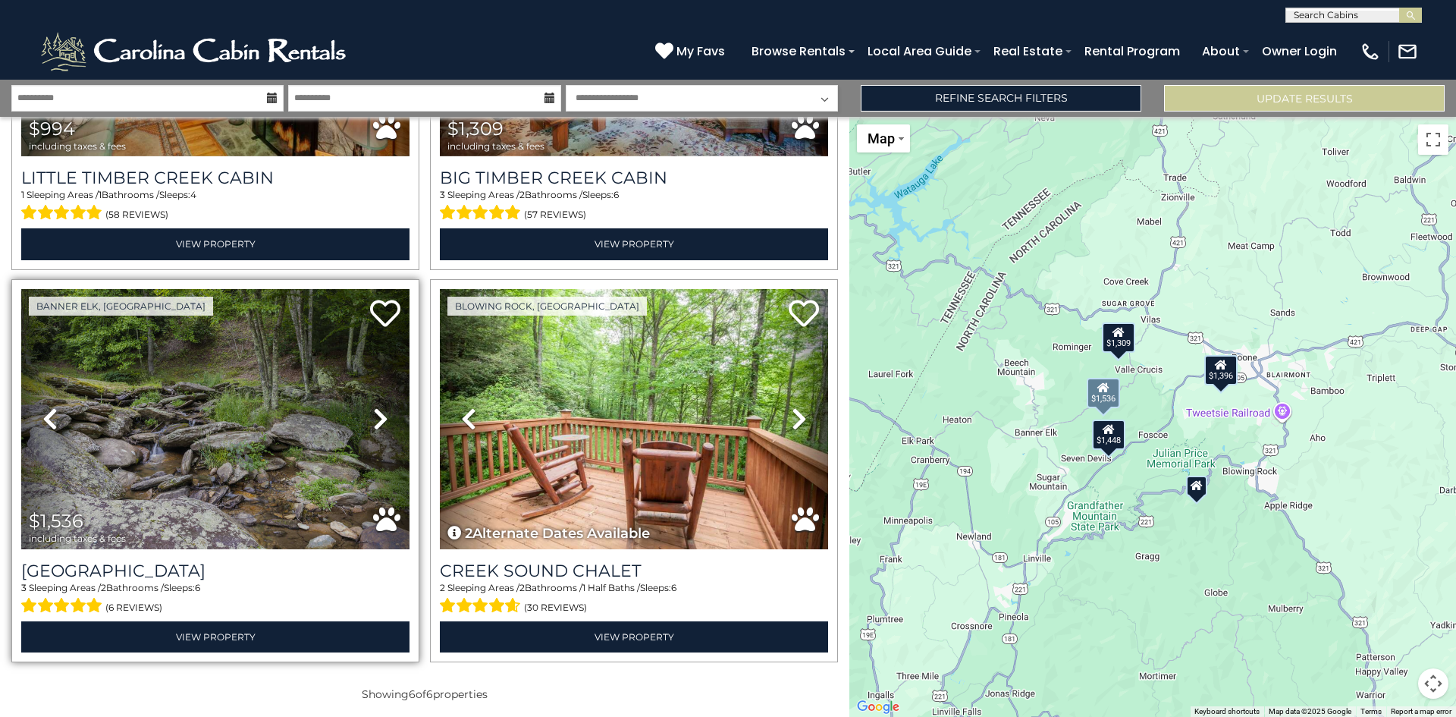
click at [373, 407] on icon at bounding box center [380, 419] width 15 height 24
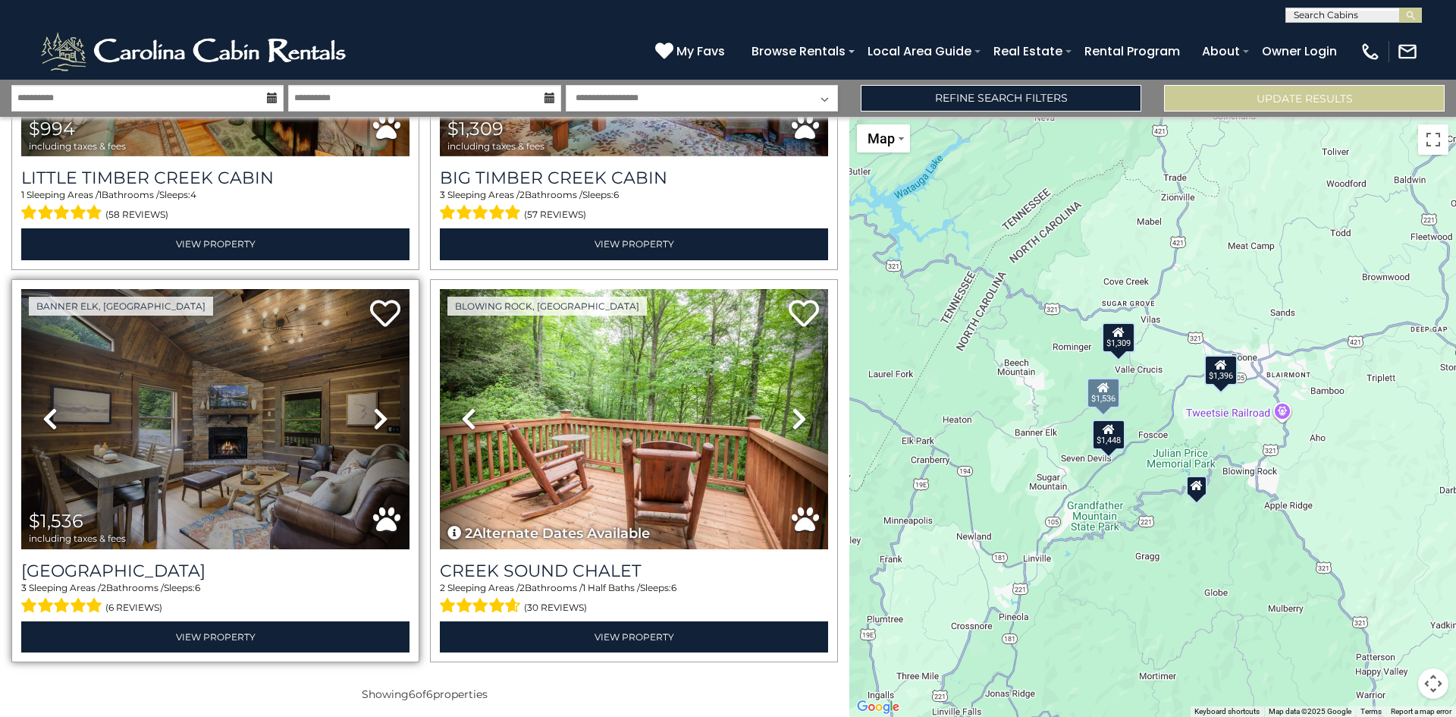
click at [373, 407] on icon at bounding box center [380, 419] width 15 height 24
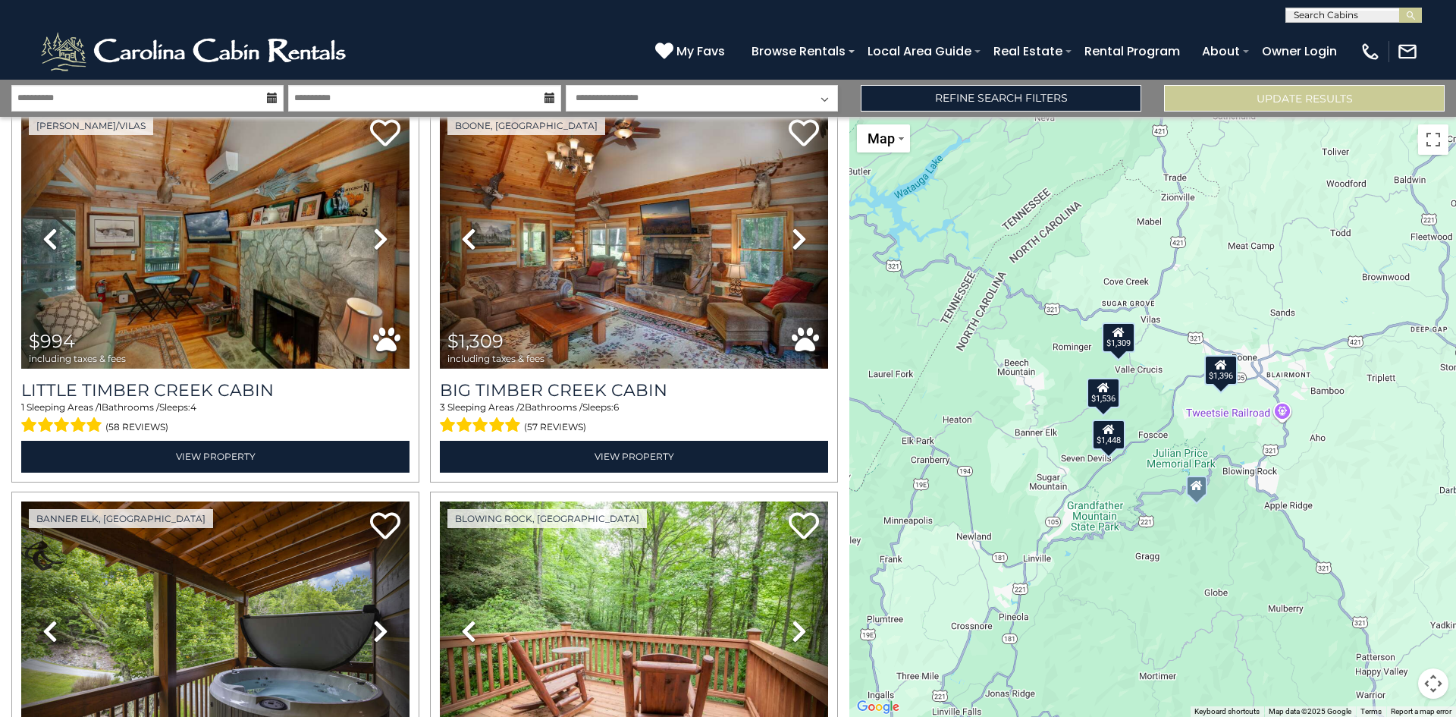
scroll to position [369, 0]
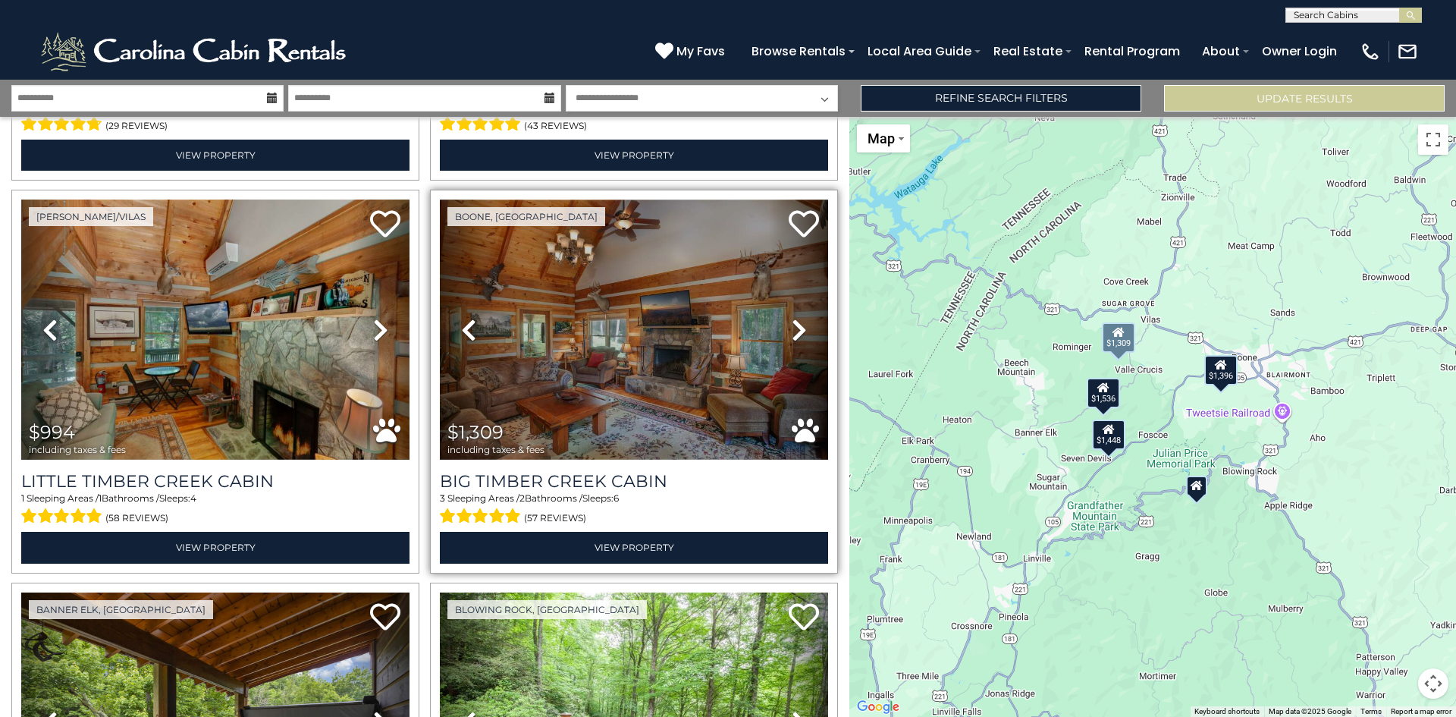
click at [792, 318] on icon at bounding box center [799, 330] width 15 height 24
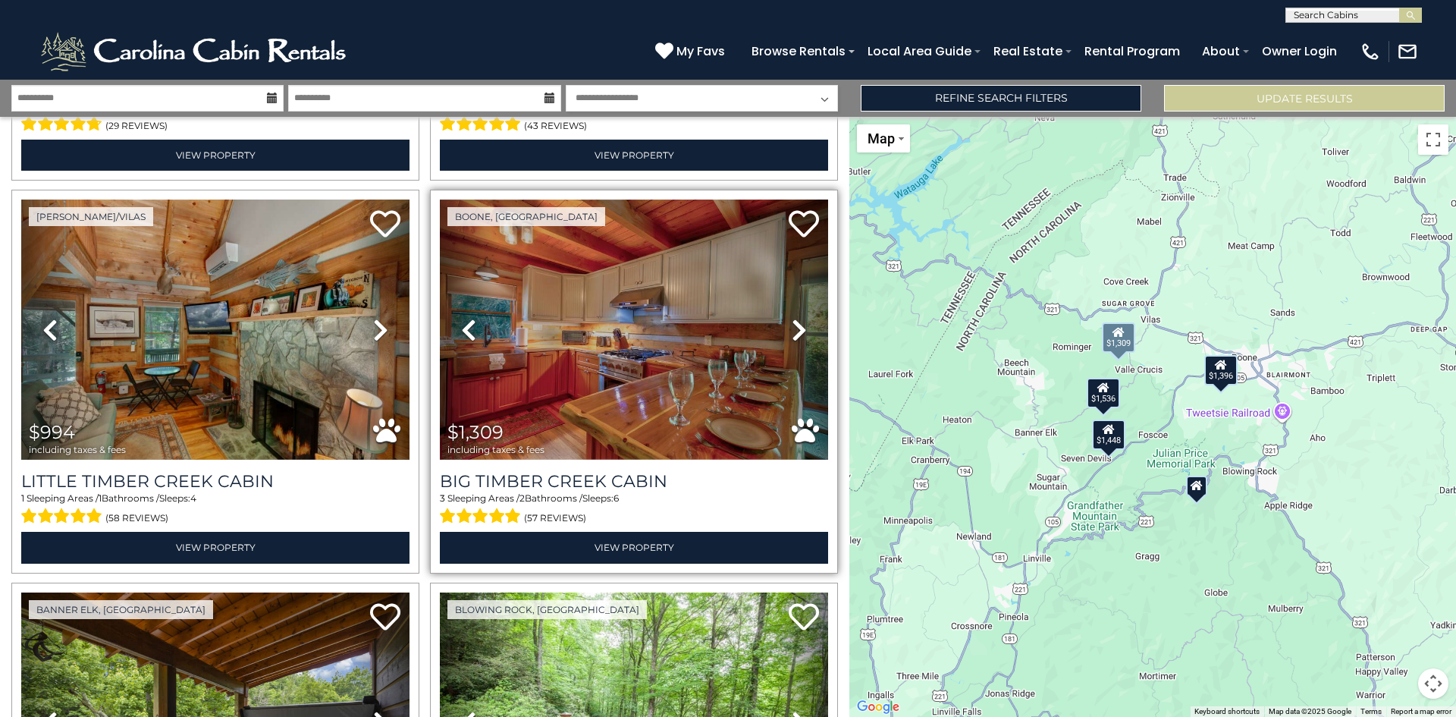
click at [792, 318] on icon at bounding box center [799, 330] width 15 height 24
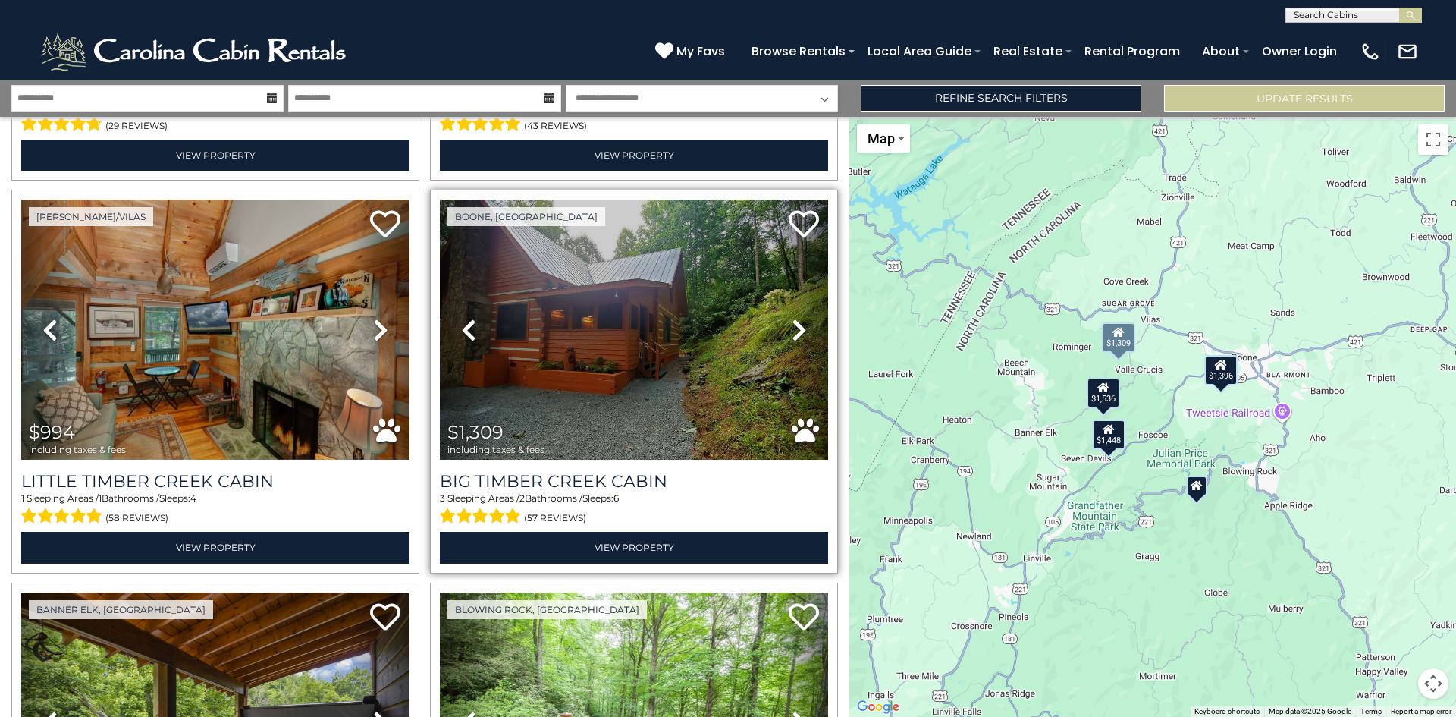
click at [792, 318] on icon at bounding box center [799, 330] width 15 height 24
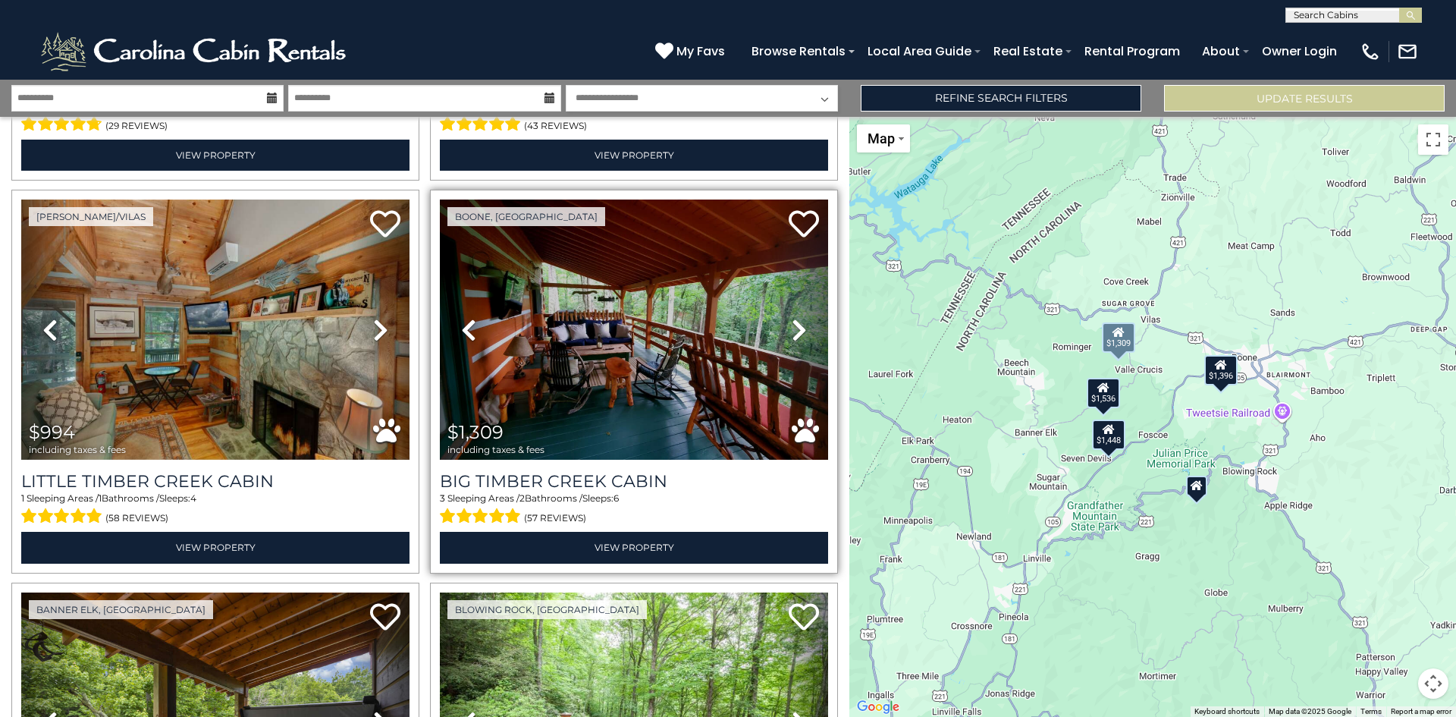
click at [792, 318] on icon at bounding box center [799, 330] width 15 height 24
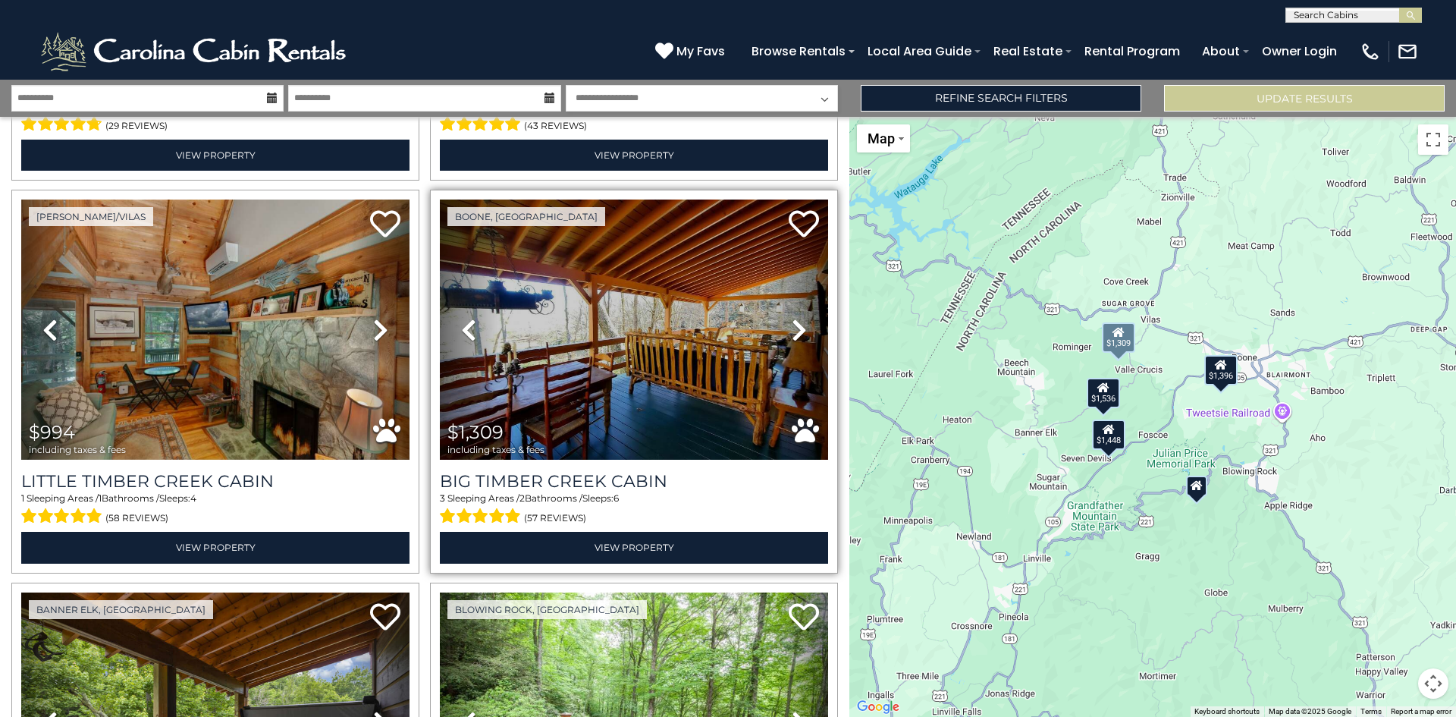
click at [792, 318] on icon at bounding box center [799, 330] width 15 height 24
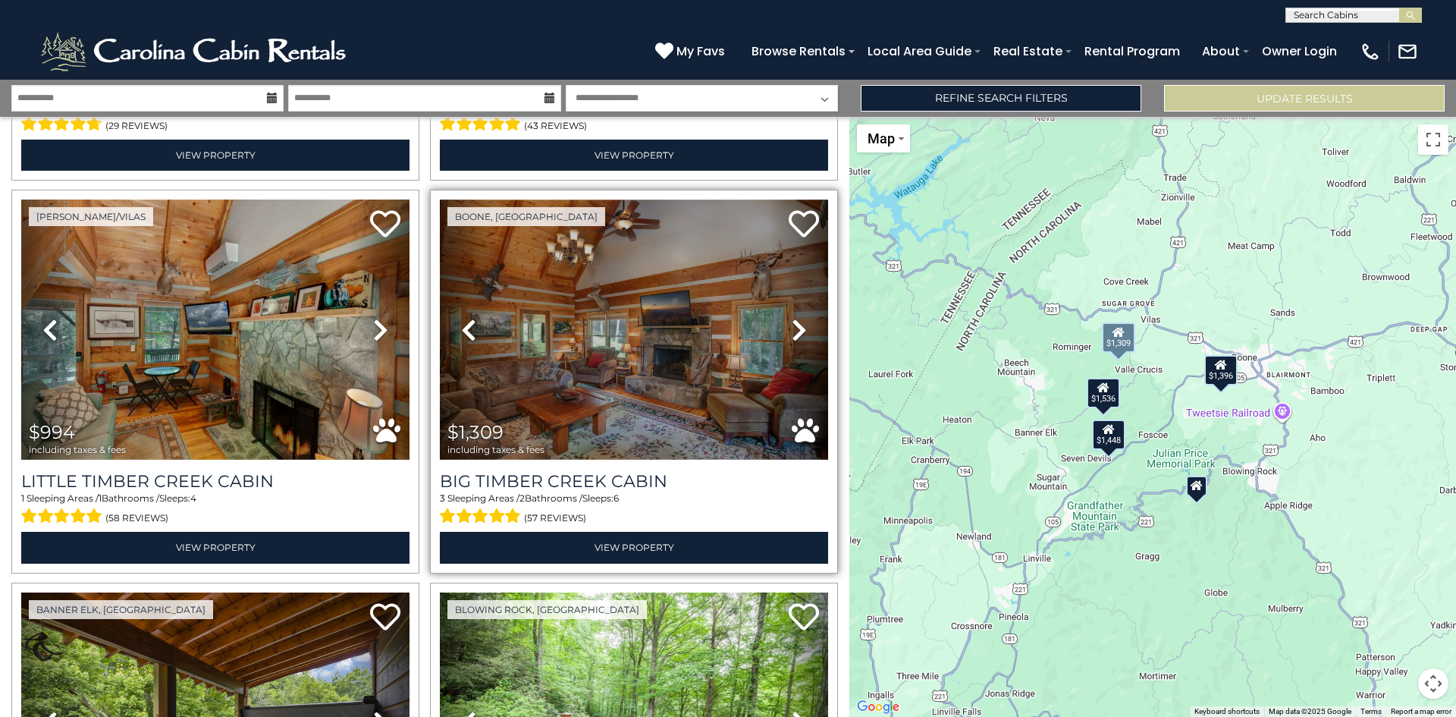
click at [792, 318] on icon at bounding box center [799, 330] width 15 height 24
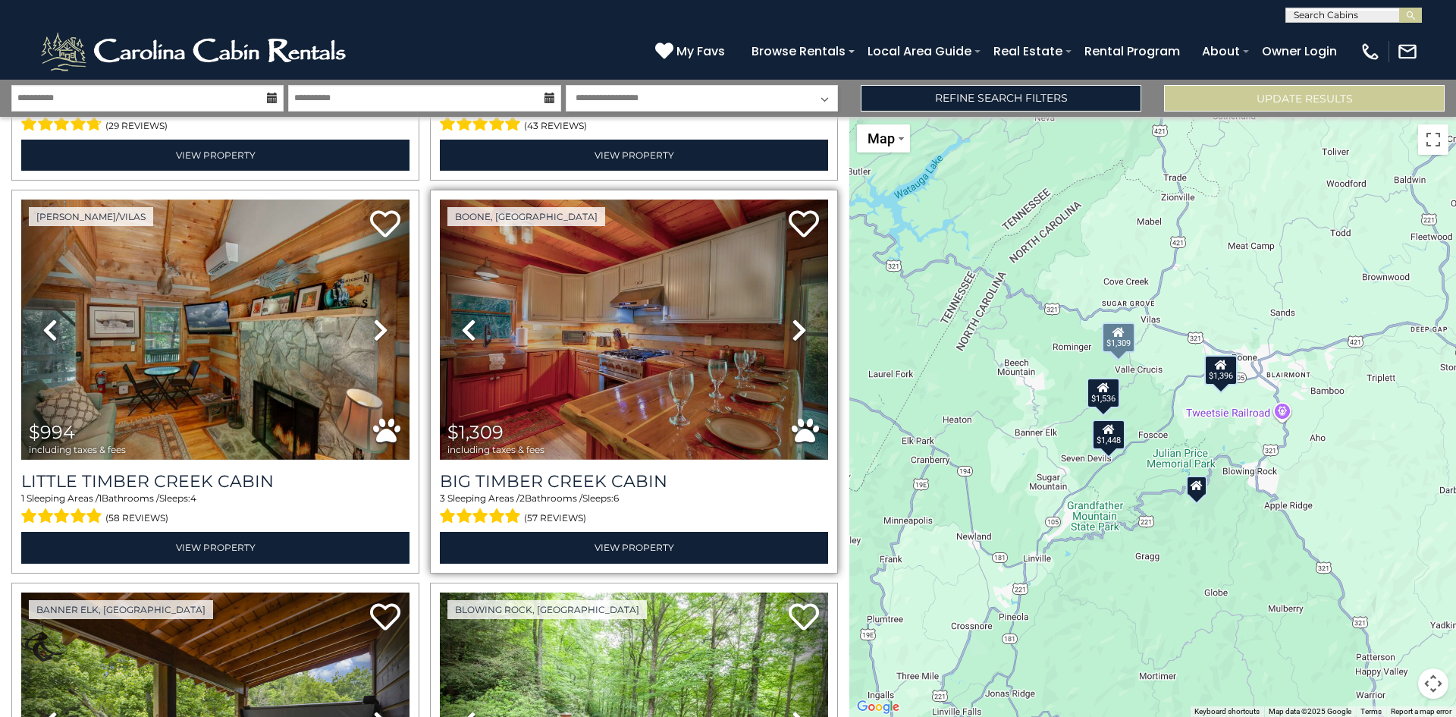
click at [792, 318] on icon at bounding box center [799, 330] width 15 height 24
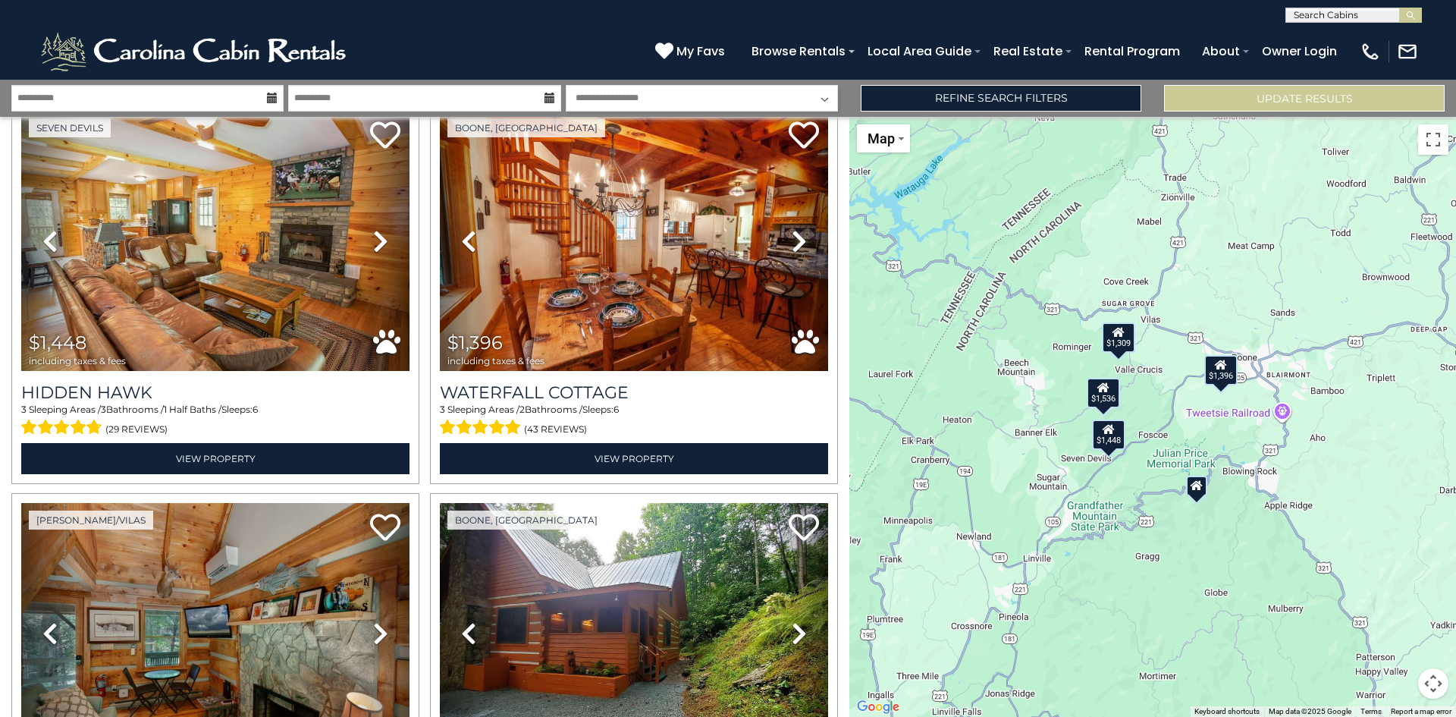
scroll to position [0, 0]
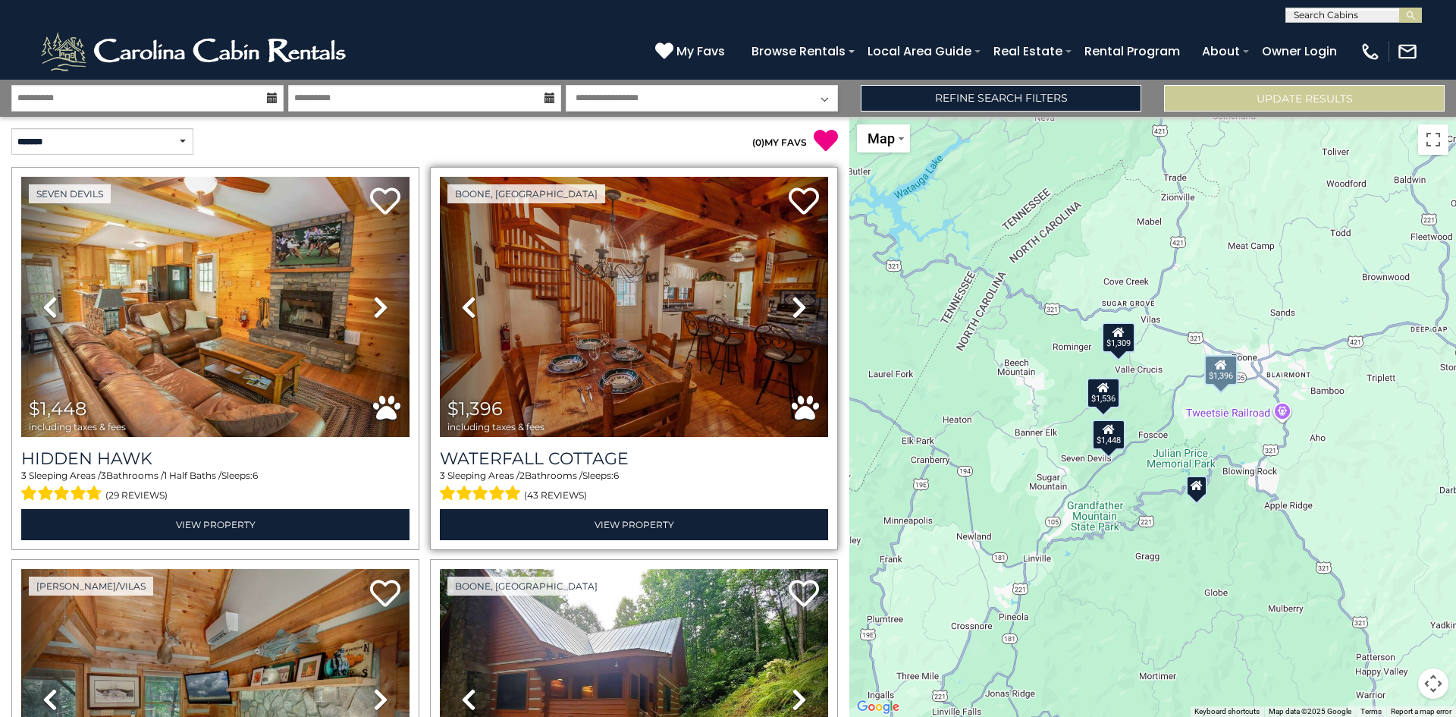
click at [798, 301] on icon at bounding box center [799, 307] width 15 height 24
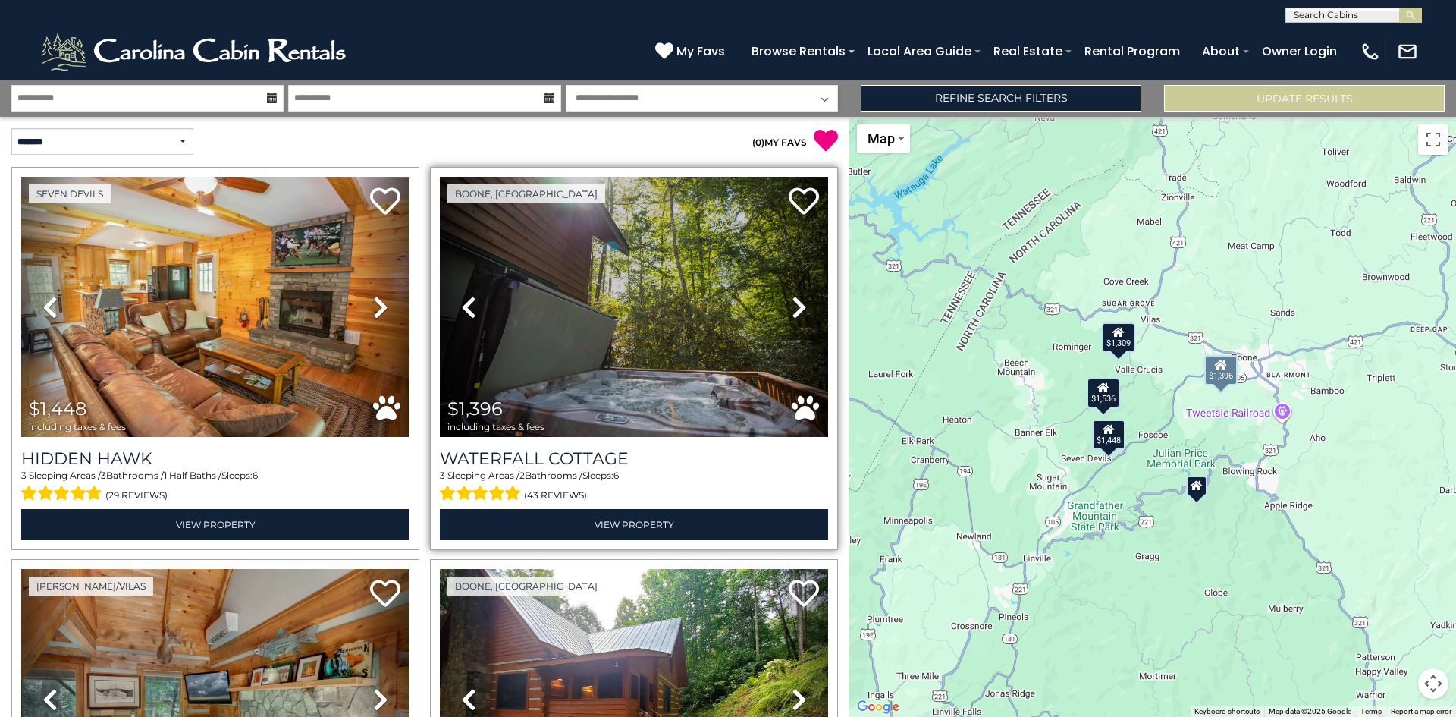
click at [792, 301] on icon at bounding box center [799, 307] width 15 height 24
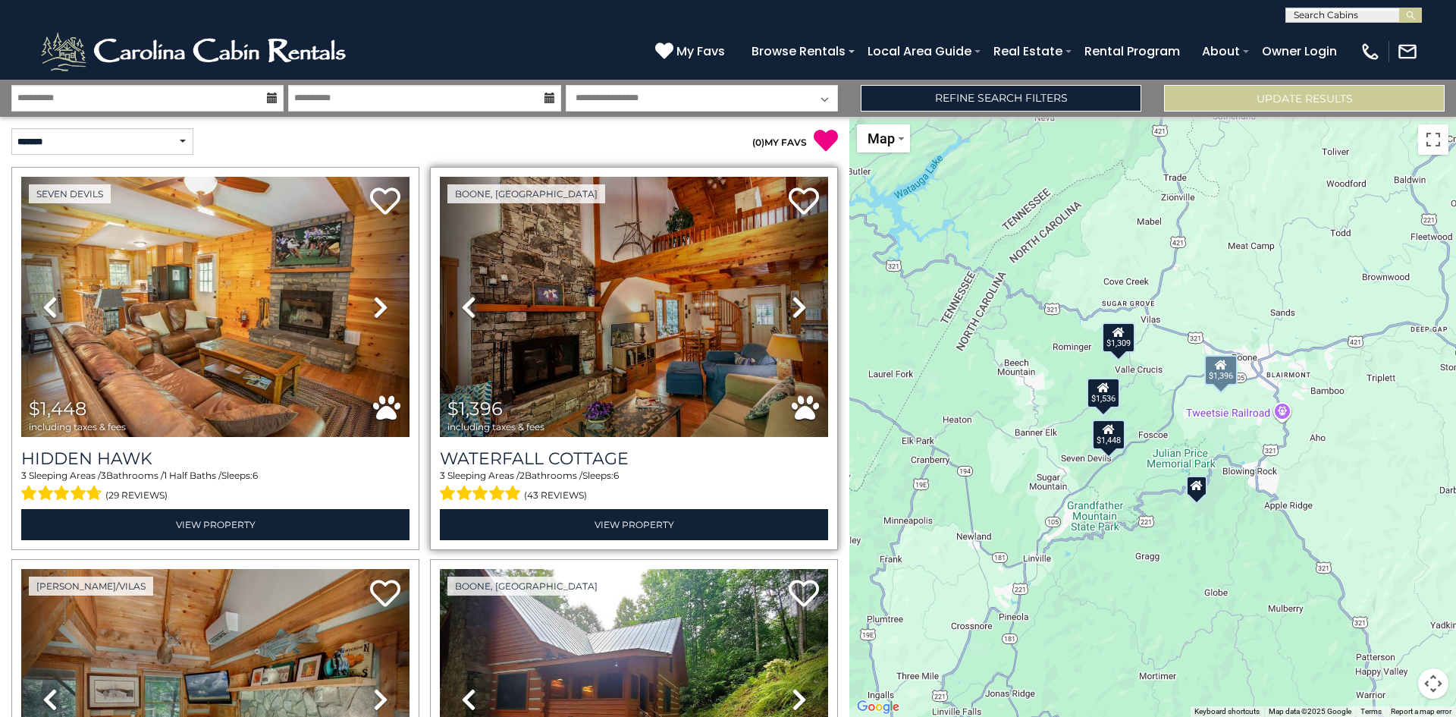
click at [792, 301] on icon at bounding box center [799, 307] width 15 height 24
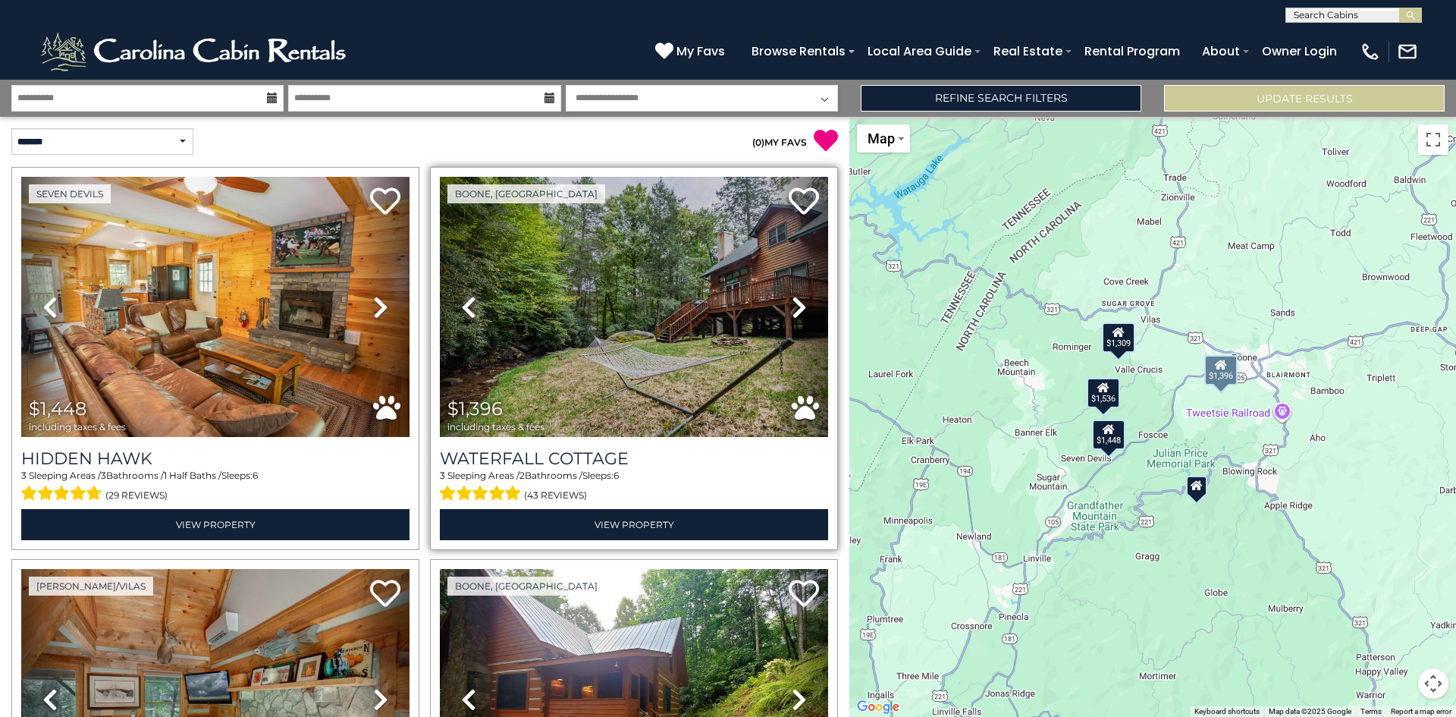
click at [792, 301] on icon at bounding box center [799, 307] width 15 height 24
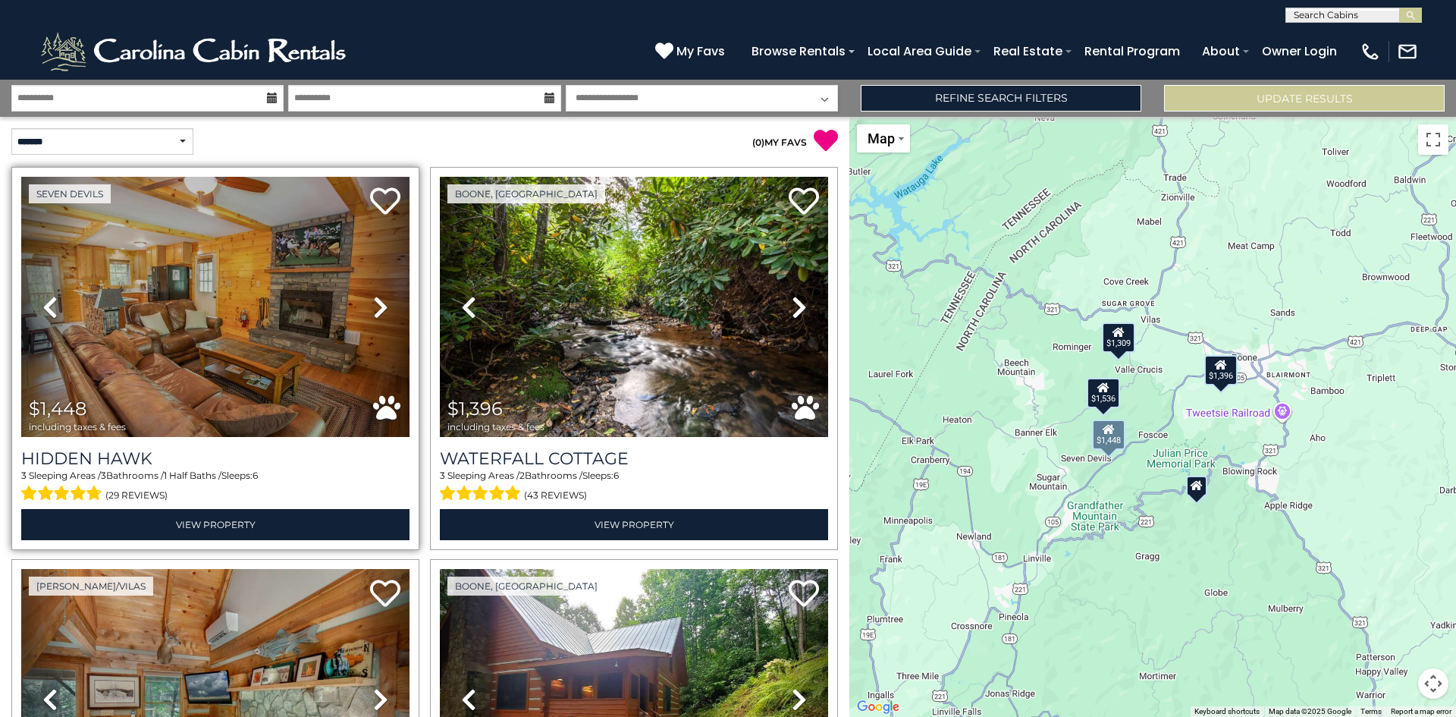
click at [379, 307] on icon at bounding box center [380, 307] width 15 height 24
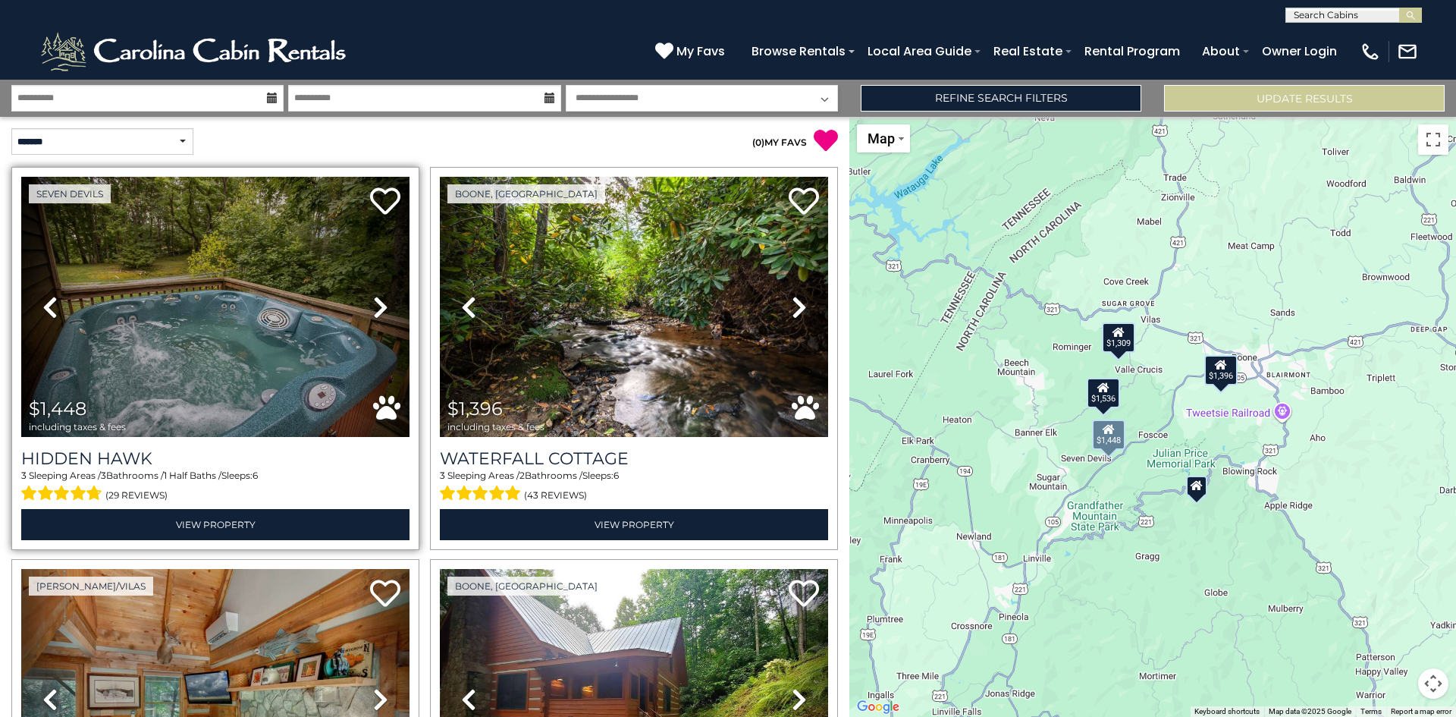
click at [379, 307] on icon at bounding box center [380, 307] width 15 height 24
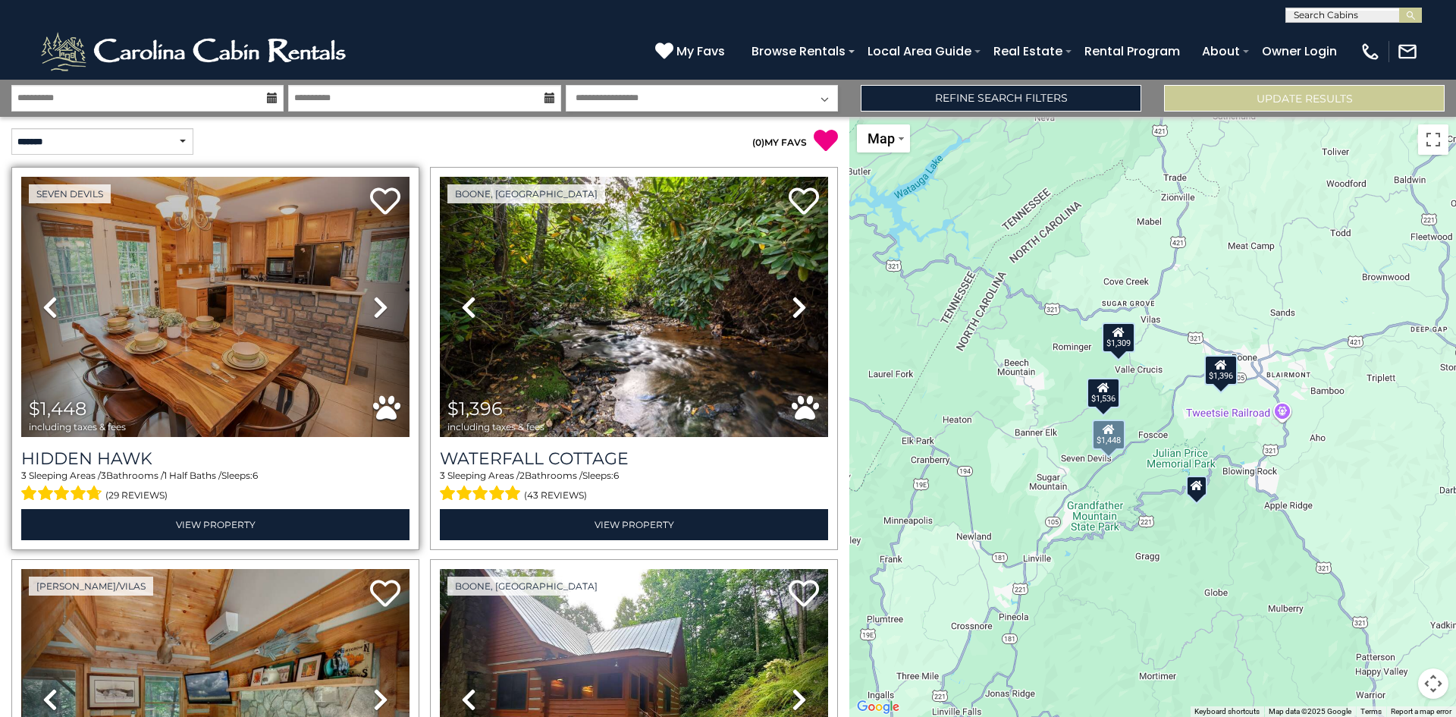
click at [379, 307] on icon at bounding box center [380, 307] width 15 height 24
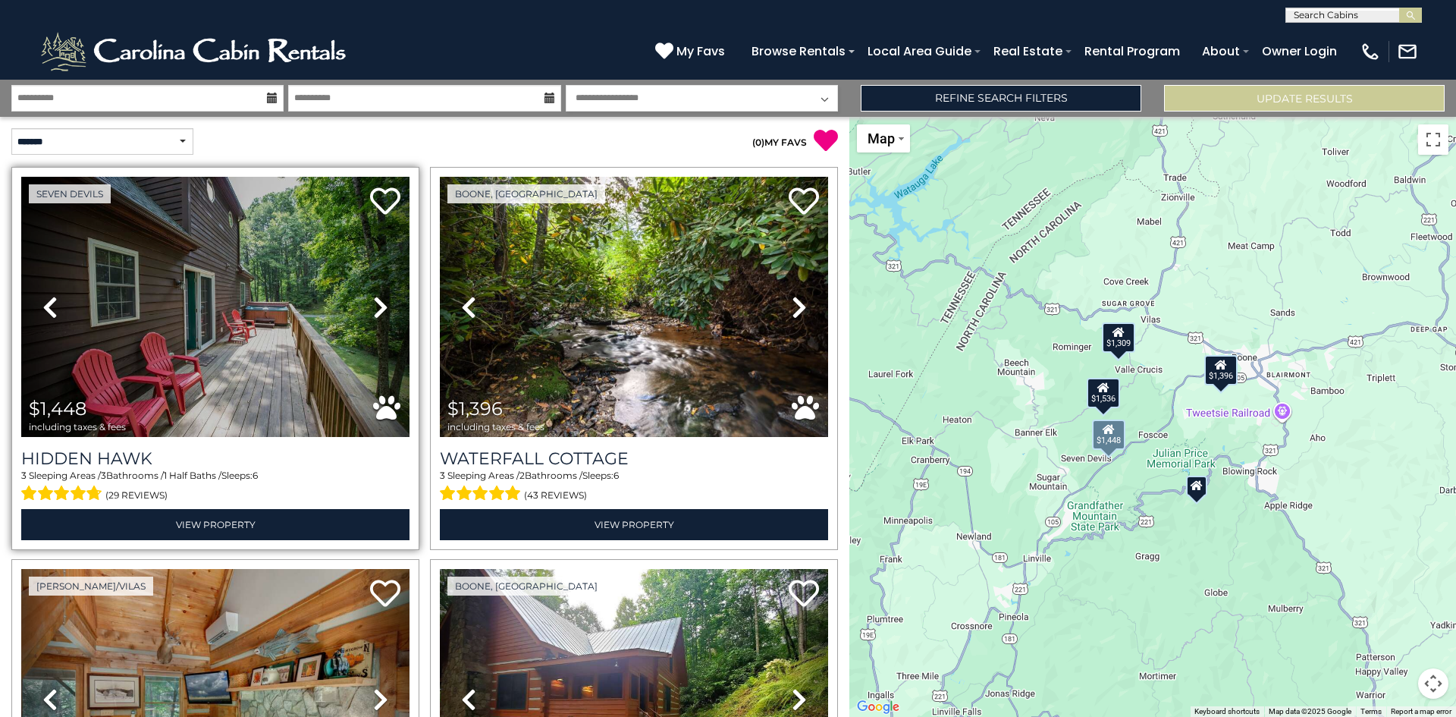
click at [379, 307] on icon at bounding box center [380, 307] width 15 height 24
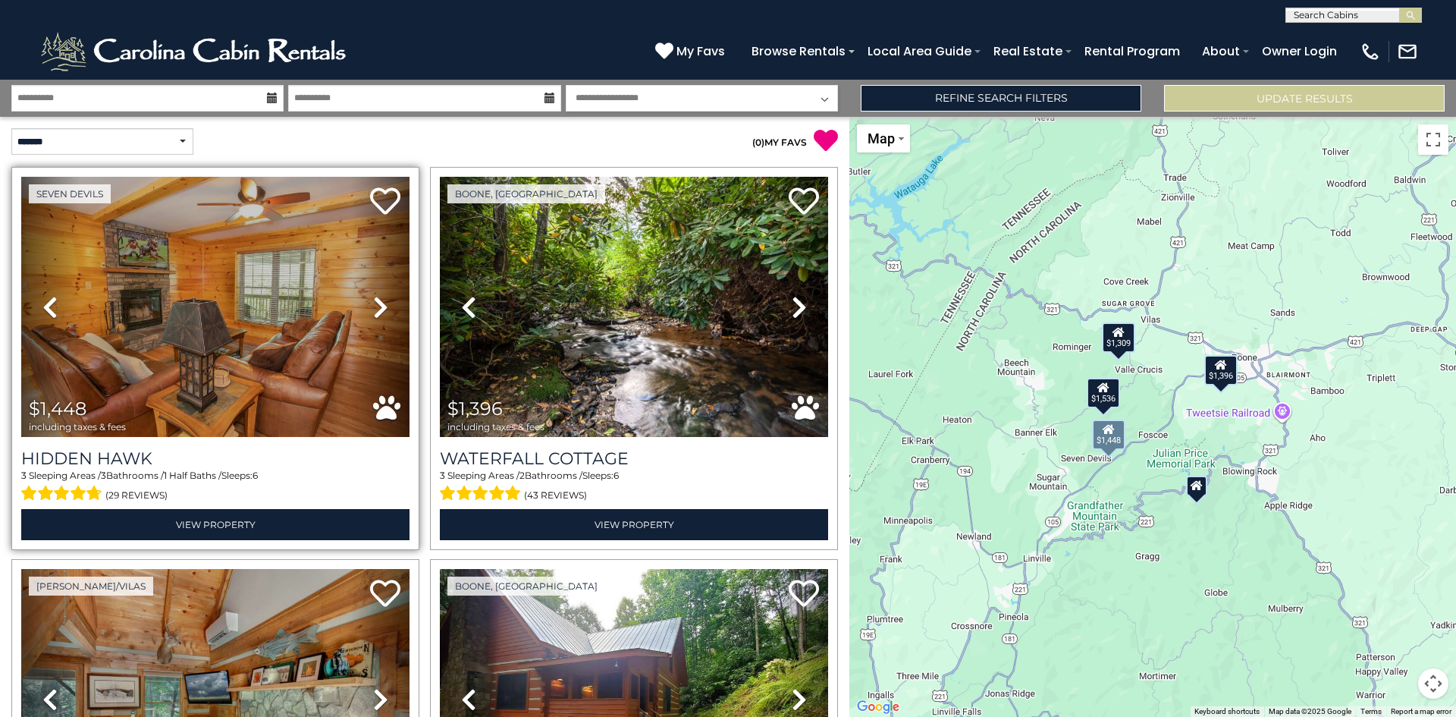
click at [379, 307] on icon at bounding box center [380, 307] width 15 height 24
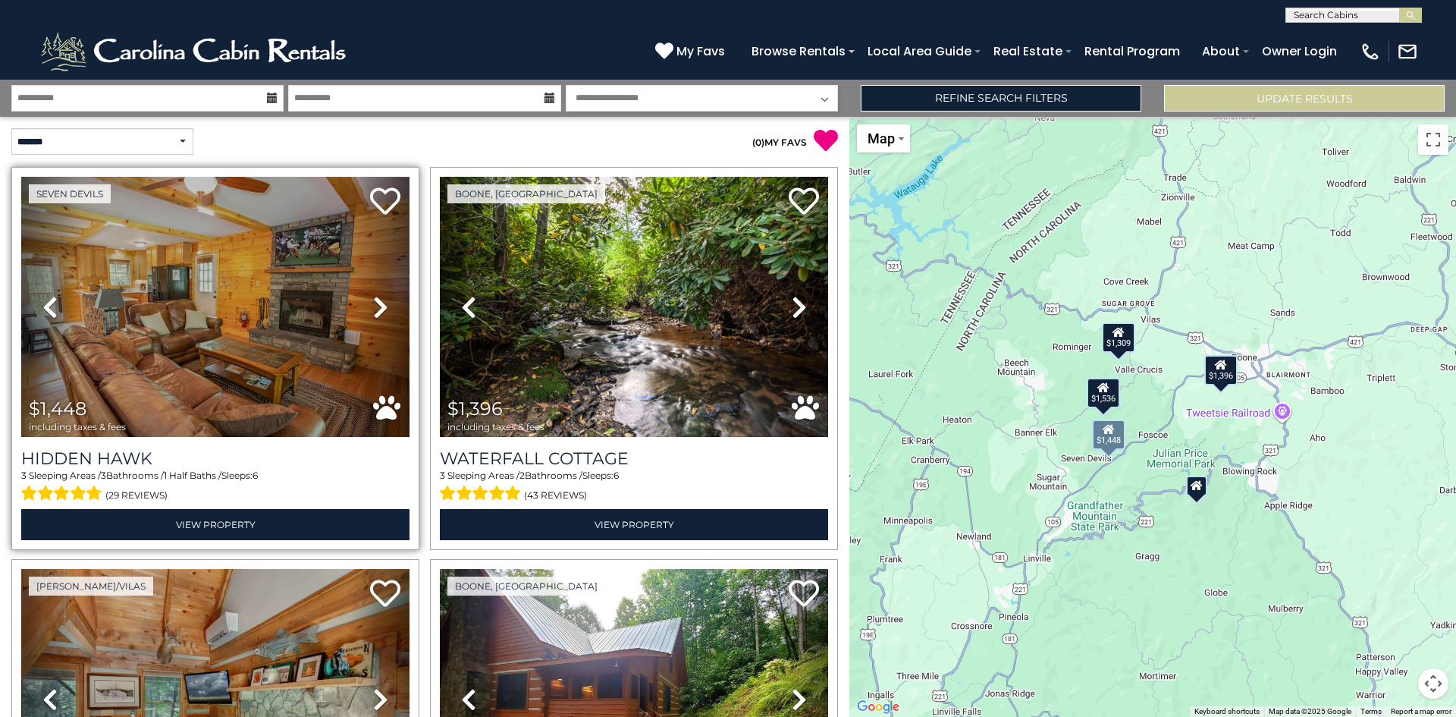
click at [379, 307] on icon at bounding box center [380, 307] width 15 height 24
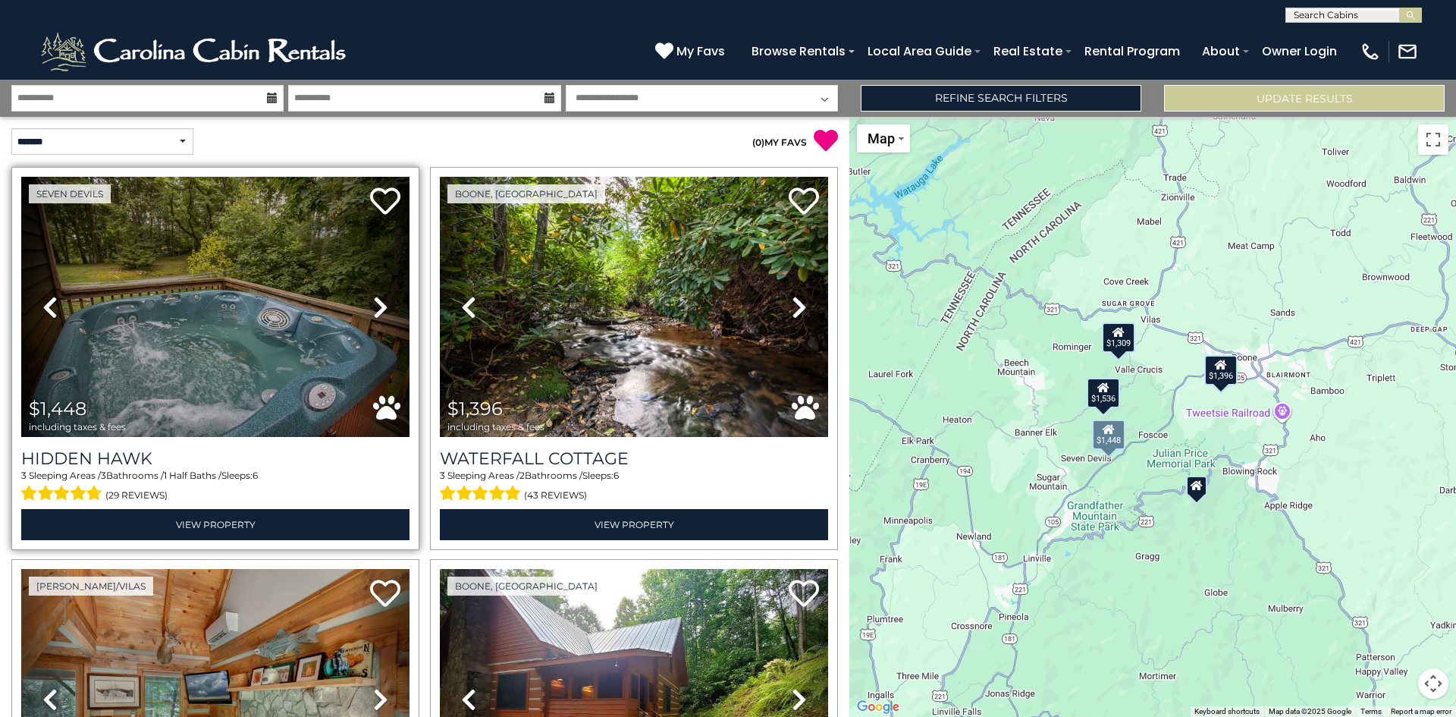
click at [379, 307] on icon at bounding box center [380, 307] width 15 height 24
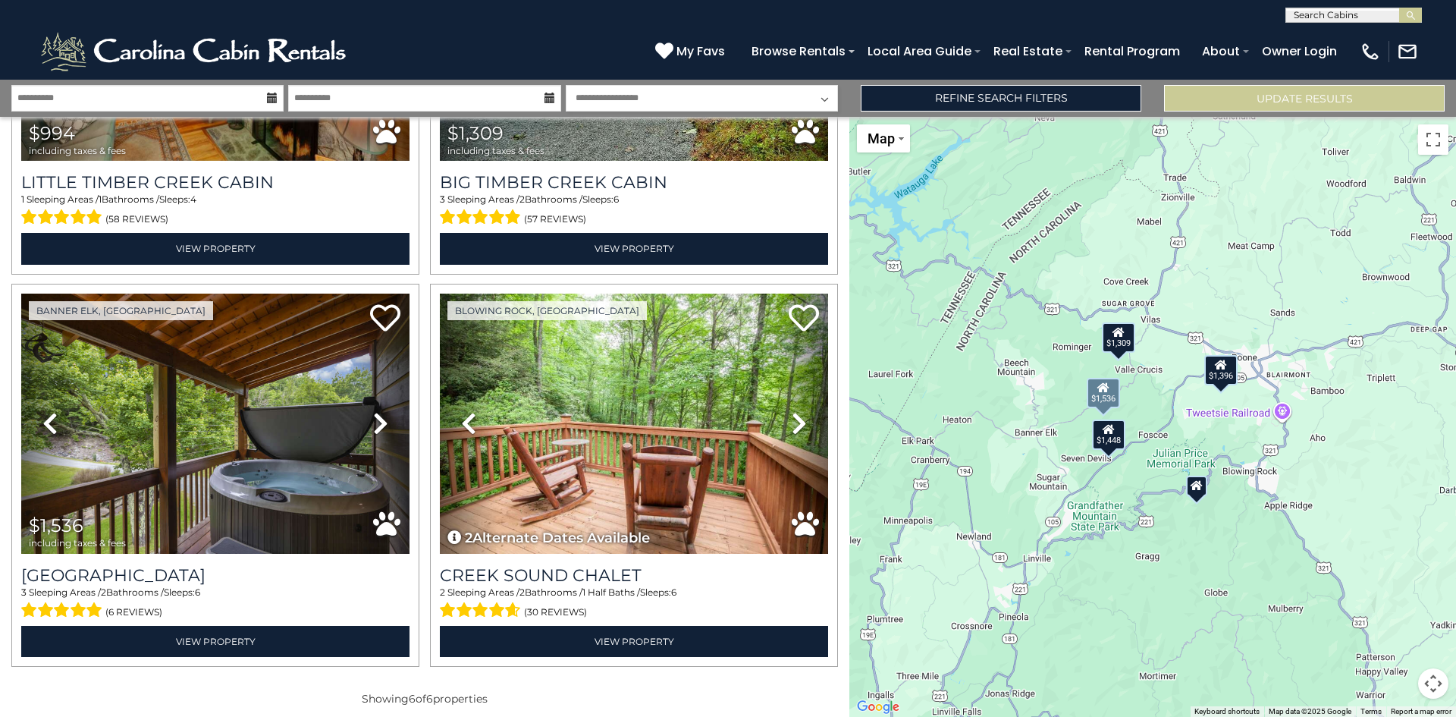
scroll to position [673, 0]
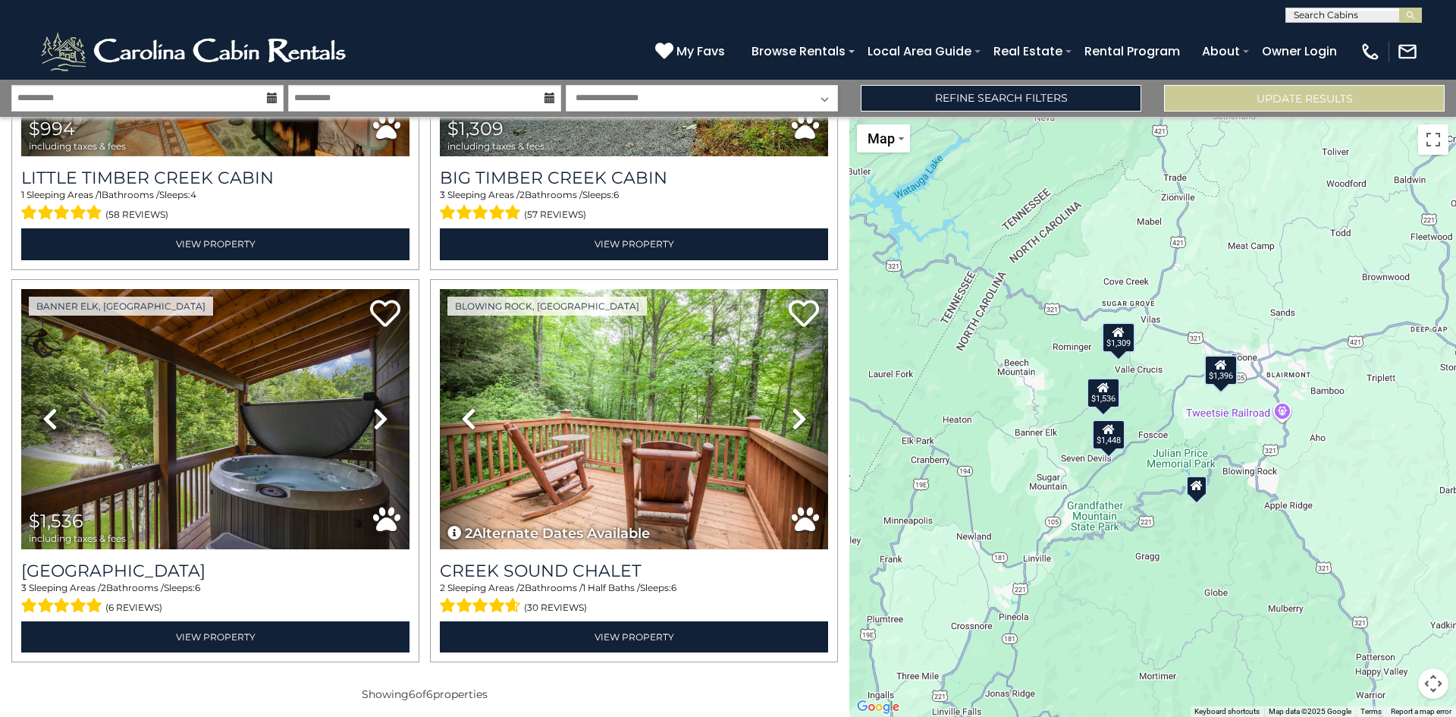
click at [1195, 491] on icon at bounding box center [1197, 485] width 12 height 11
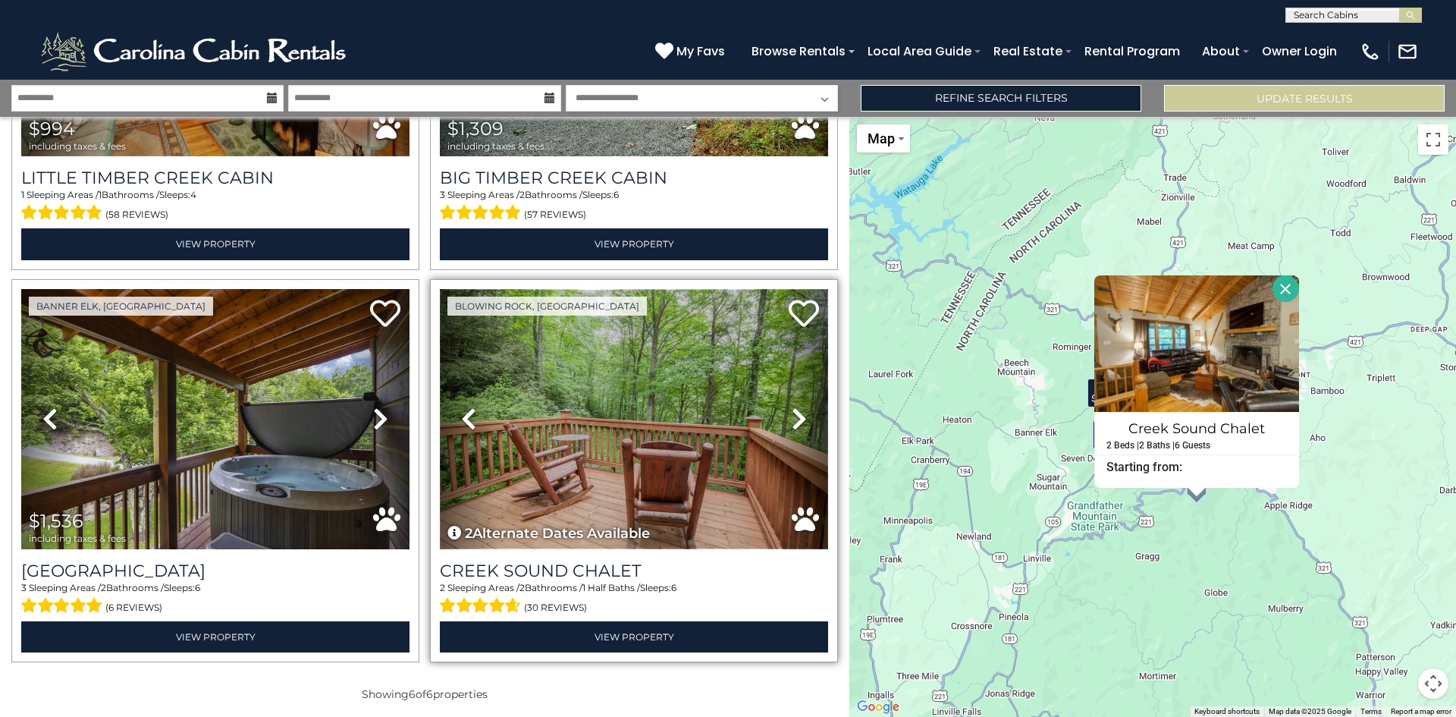
click at [750, 459] on img at bounding box center [634, 419] width 388 height 260
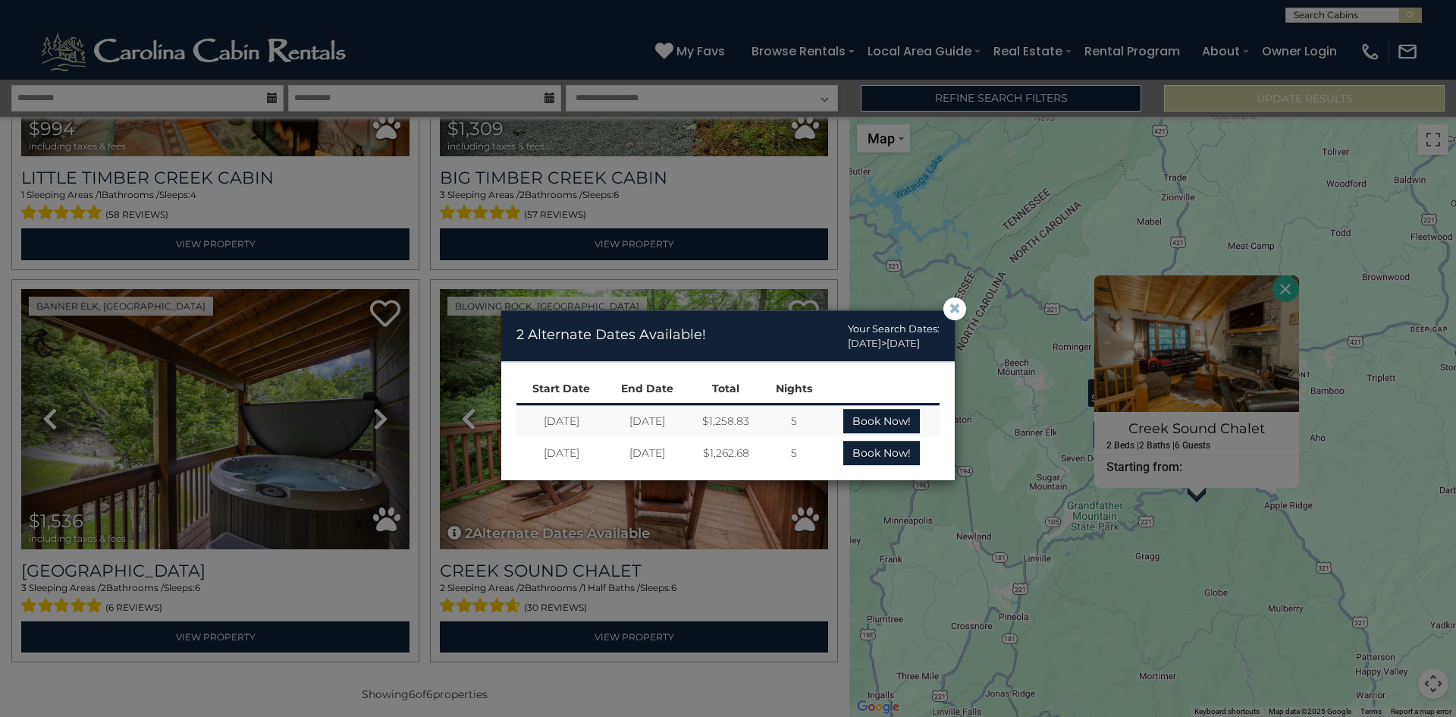
click at [950, 309] on span "×" at bounding box center [955, 309] width 14 height 0
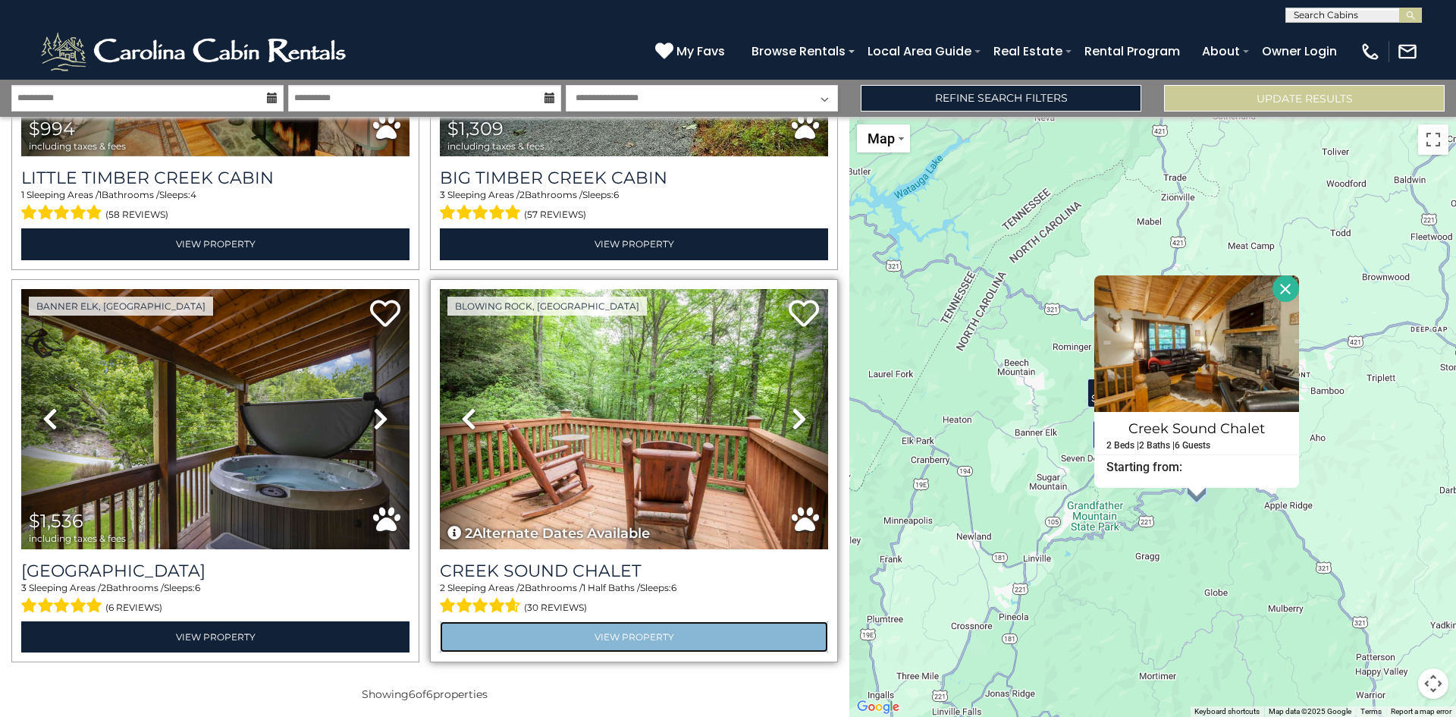
click at [573, 627] on link "View Property" at bounding box center [634, 636] width 388 height 31
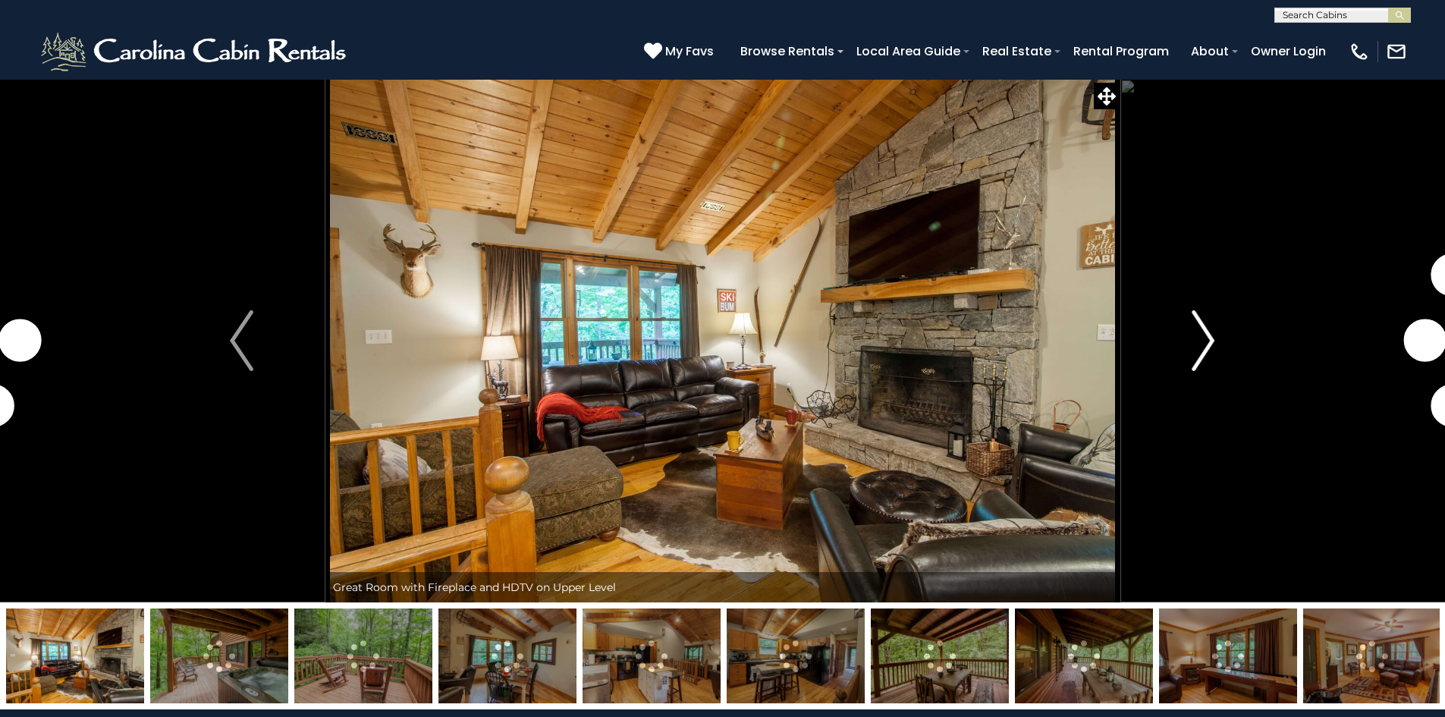
click at [1206, 343] on img "Next" at bounding box center [1203, 340] width 23 height 61
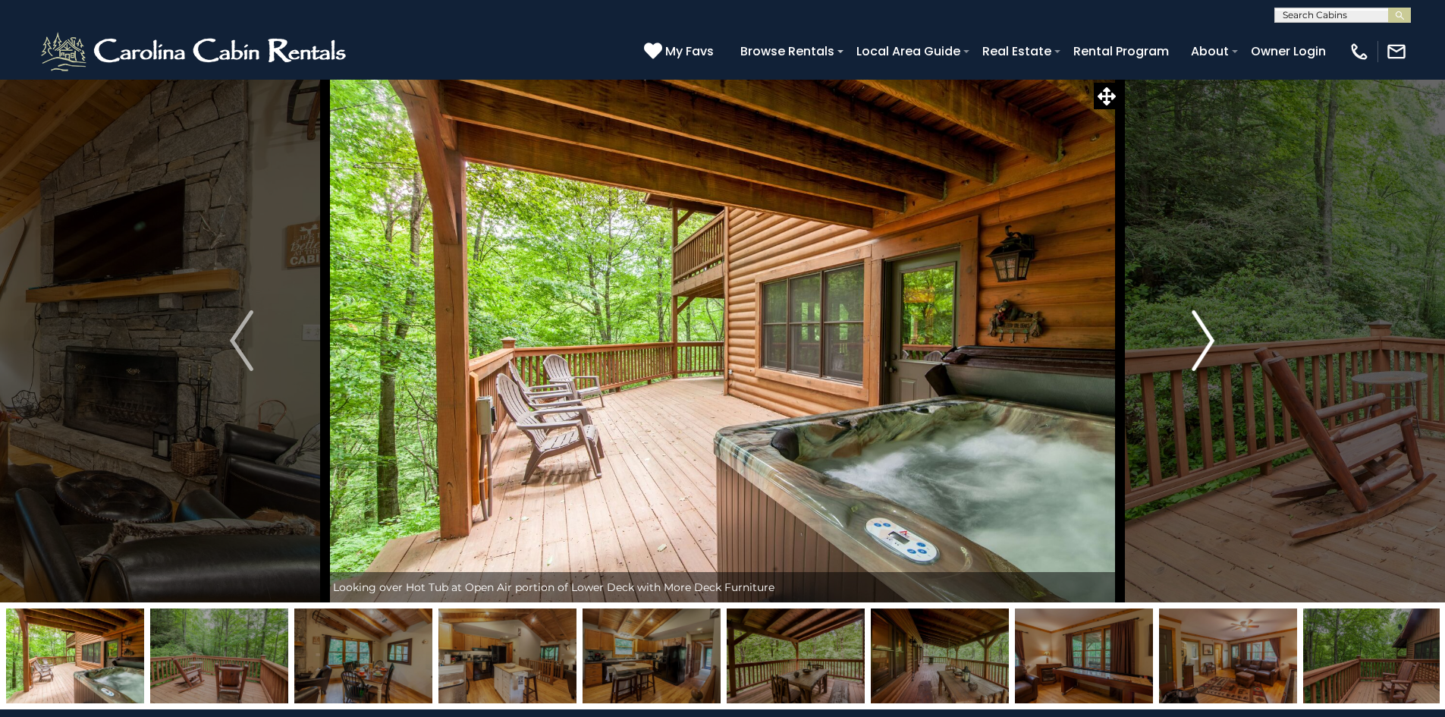
click at [1190, 342] on button "Next" at bounding box center [1203, 340] width 167 height 523
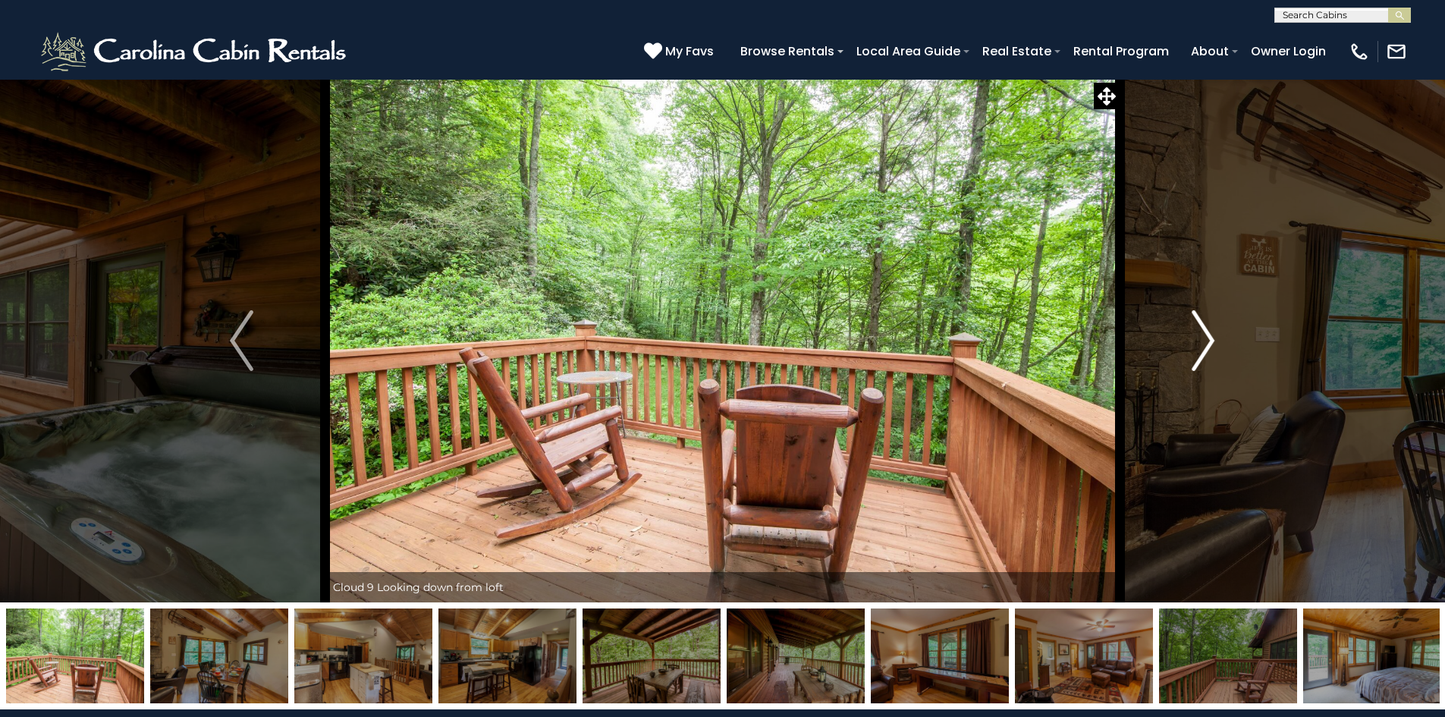
click at [1190, 342] on button "Next" at bounding box center [1203, 340] width 167 height 523
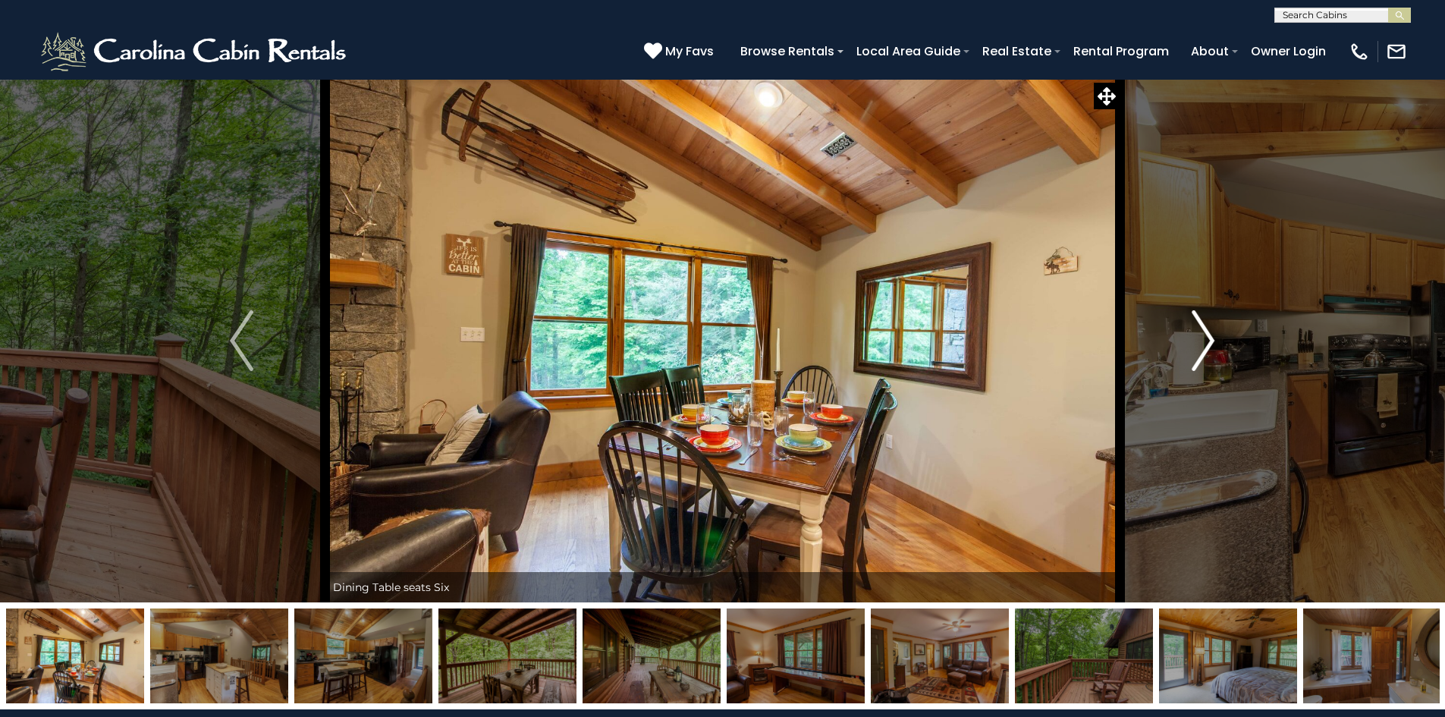
click at [1190, 342] on button "Next" at bounding box center [1203, 340] width 167 height 523
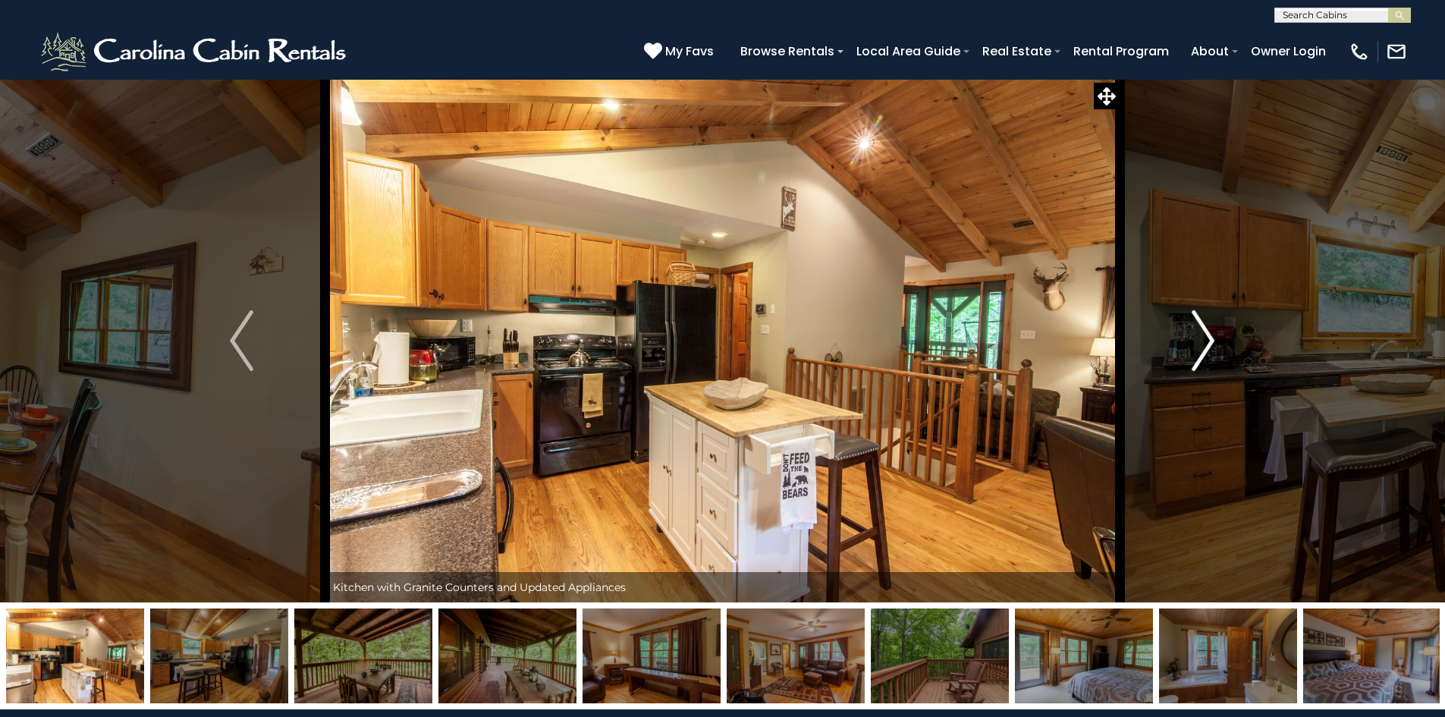
click at [1190, 342] on button "Next" at bounding box center [1203, 340] width 167 height 523
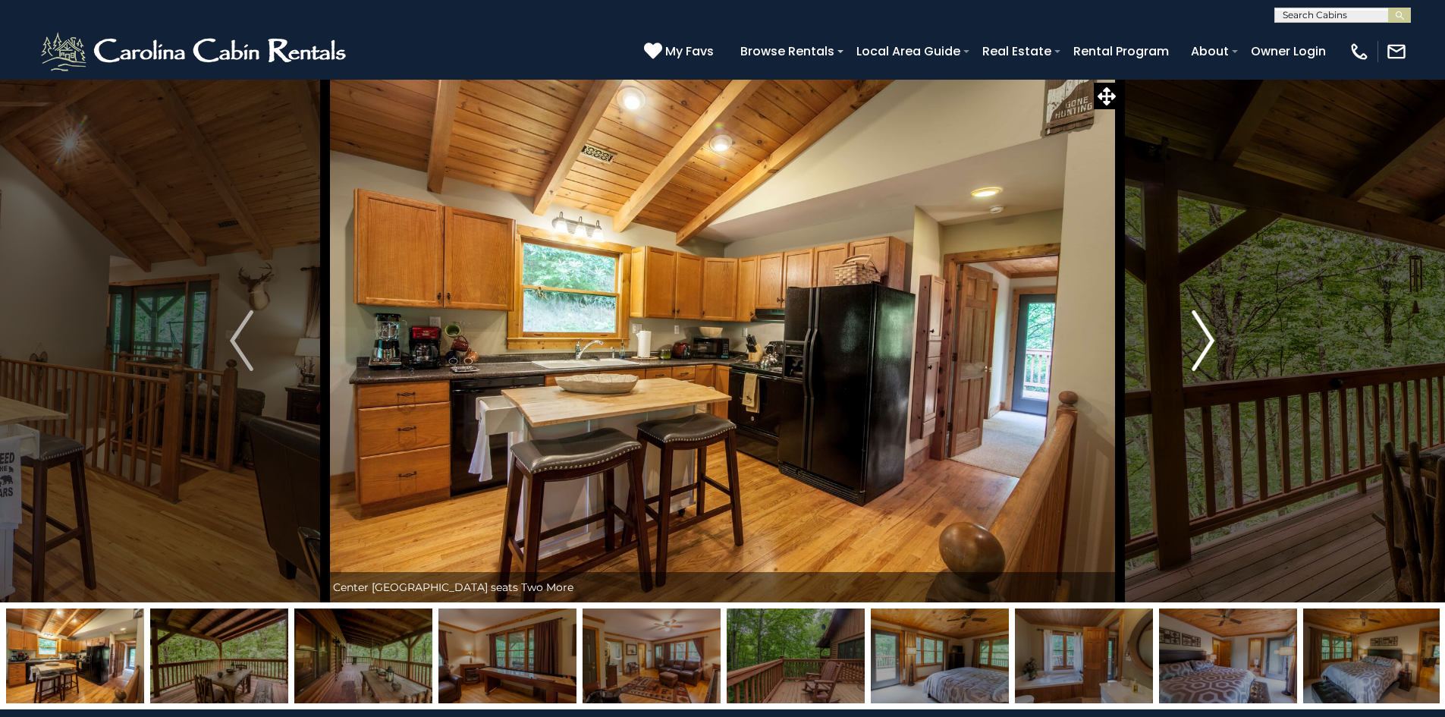
click at [1190, 342] on button "Next" at bounding box center [1203, 340] width 167 height 523
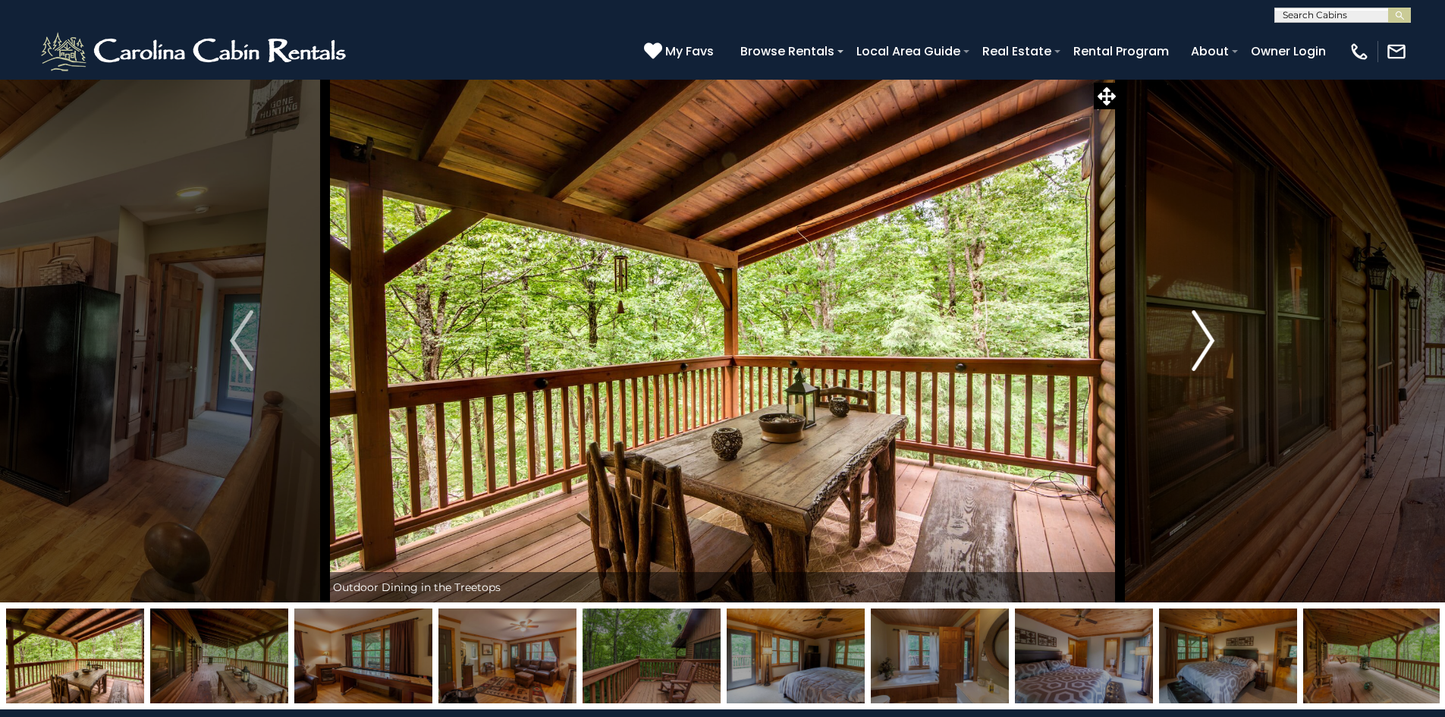
click at [1190, 342] on button "Next" at bounding box center [1203, 340] width 167 height 523
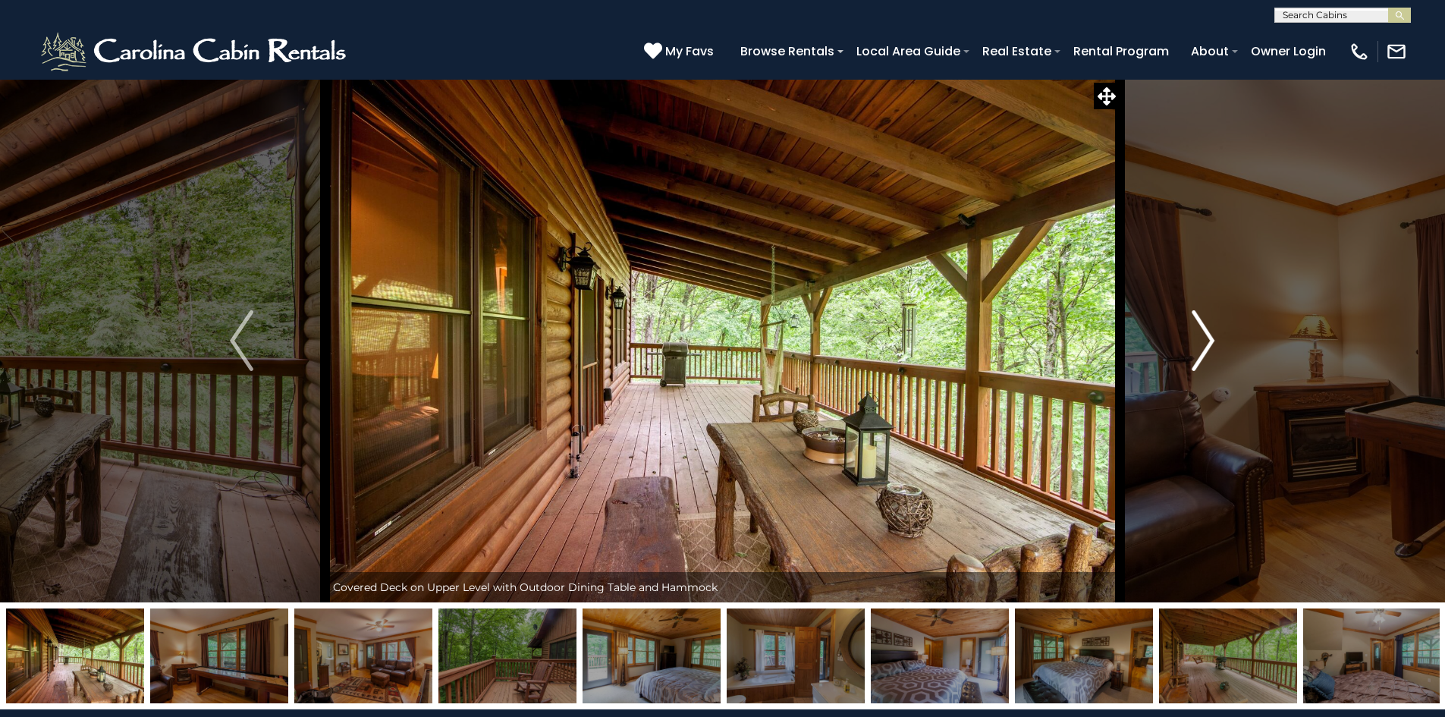
click at [1190, 342] on button "Next" at bounding box center [1203, 340] width 167 height 523
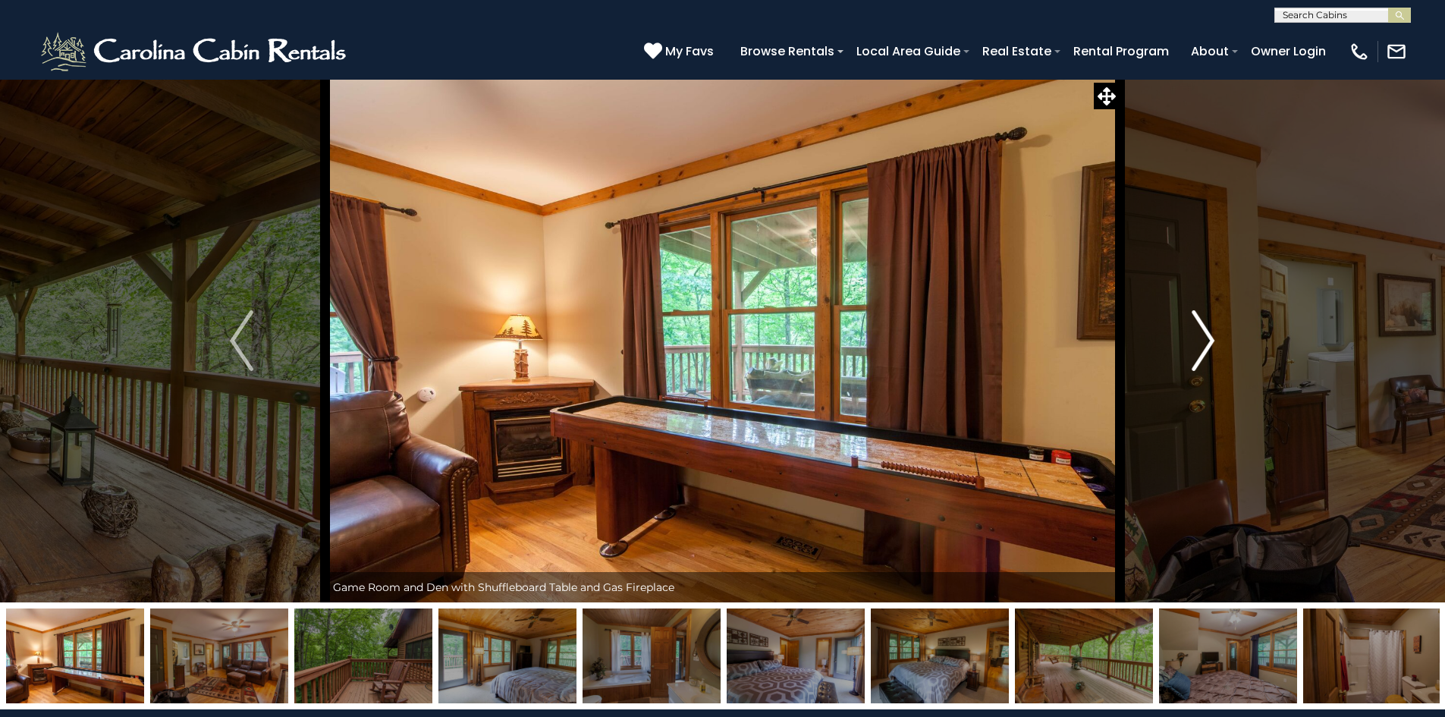
click at [1190, 342] on button "Next" at bounding box center [1203, 340] width 167 height 523
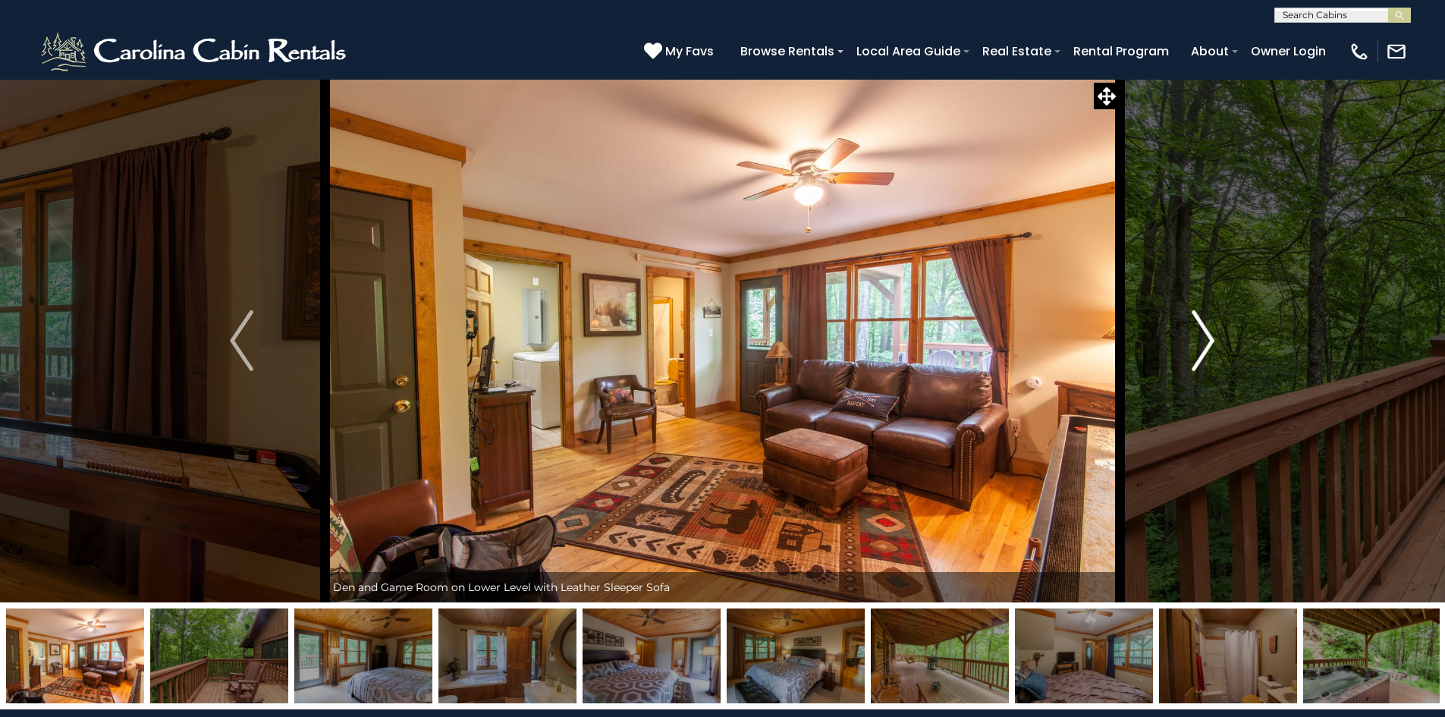
click at [1190, 342] on button "Next" at bounding box center [1203, 340] width 167 height 523
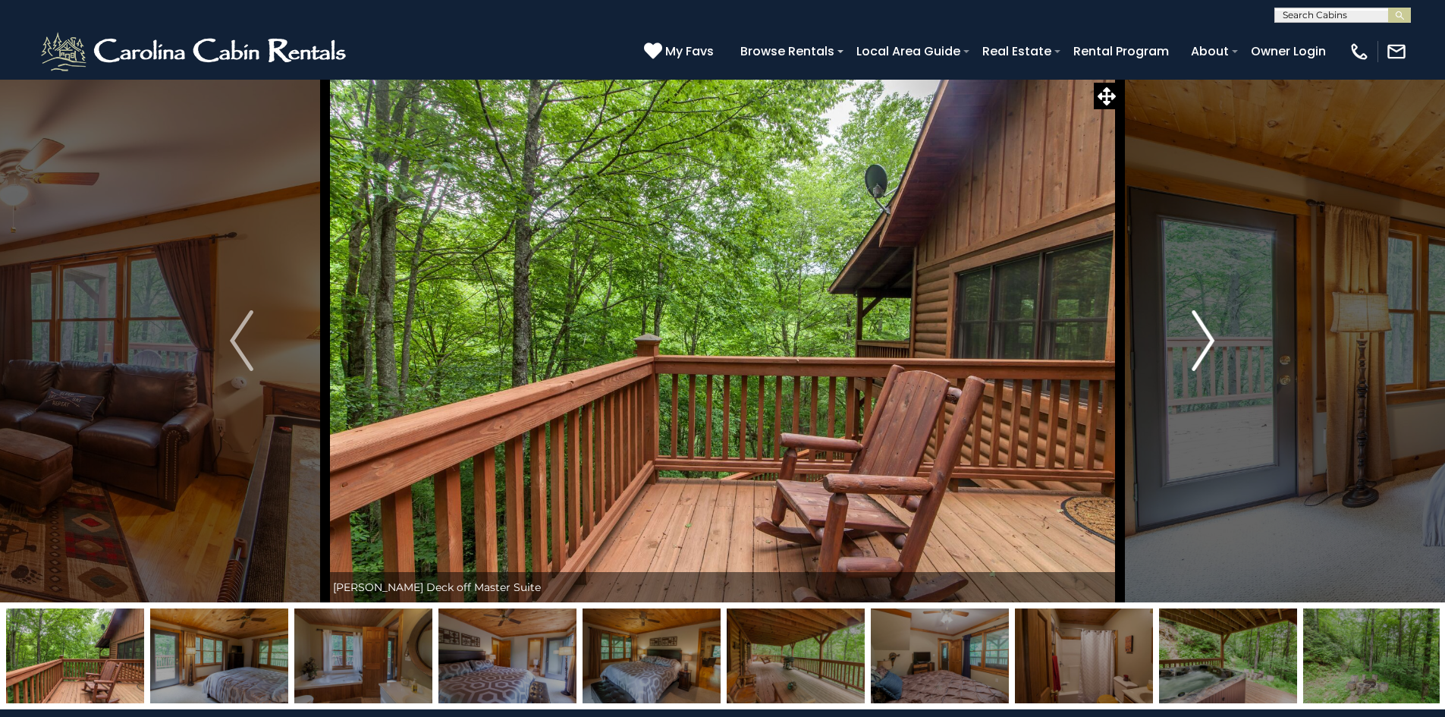
click at [1190, 342] on button "Next" at bounding box center [1203, 340] width 167 height 523
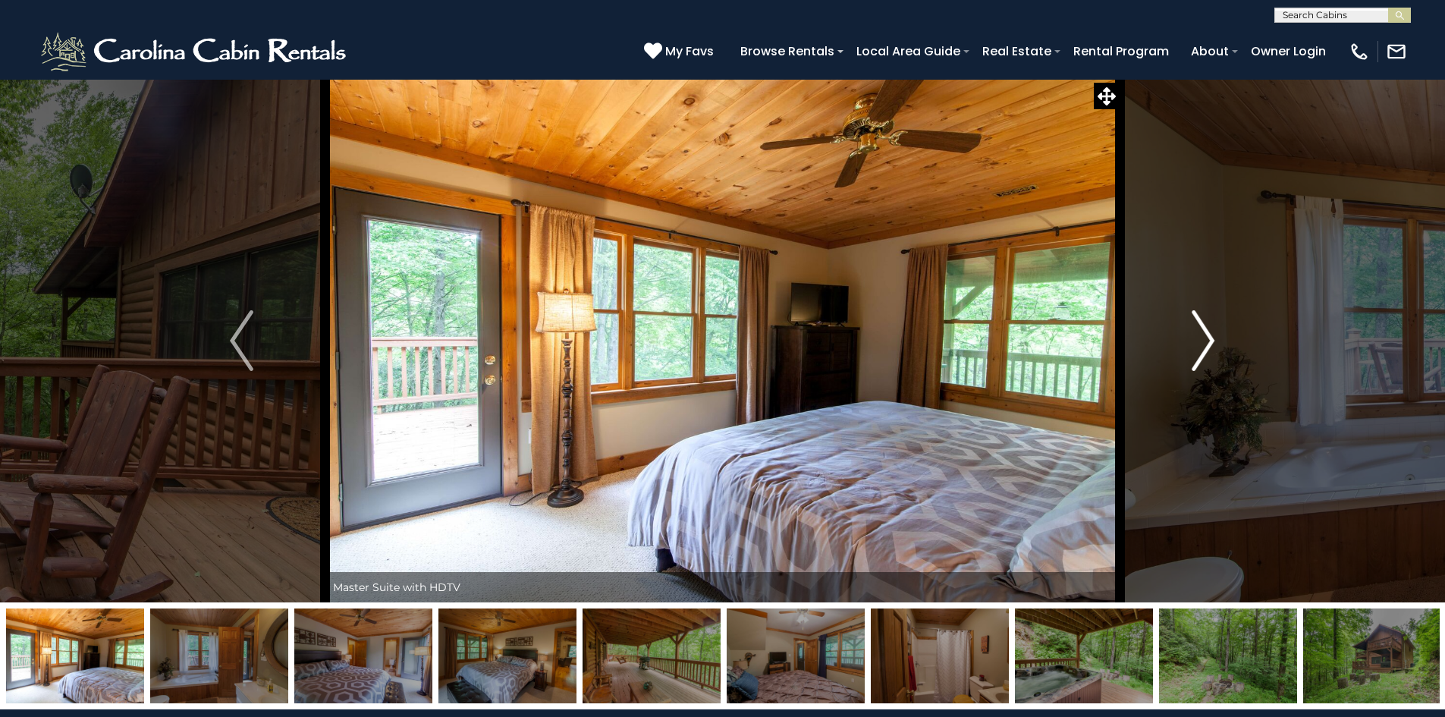
click at [1190, 342] on button "Next" at bounding box center [1203, 340] width 167 height 523
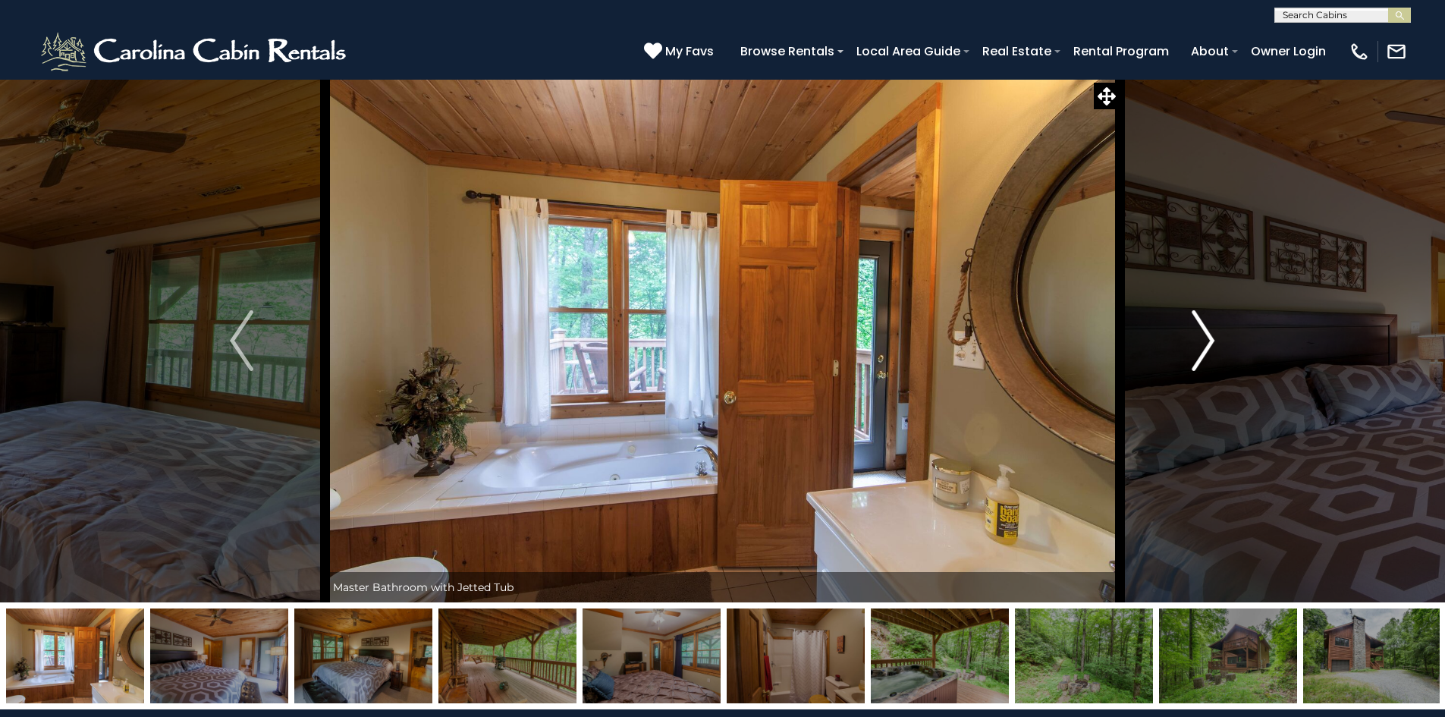
click at [1190, 342] on button "Next" at bounding box center [1203, 340] width 167 height 523
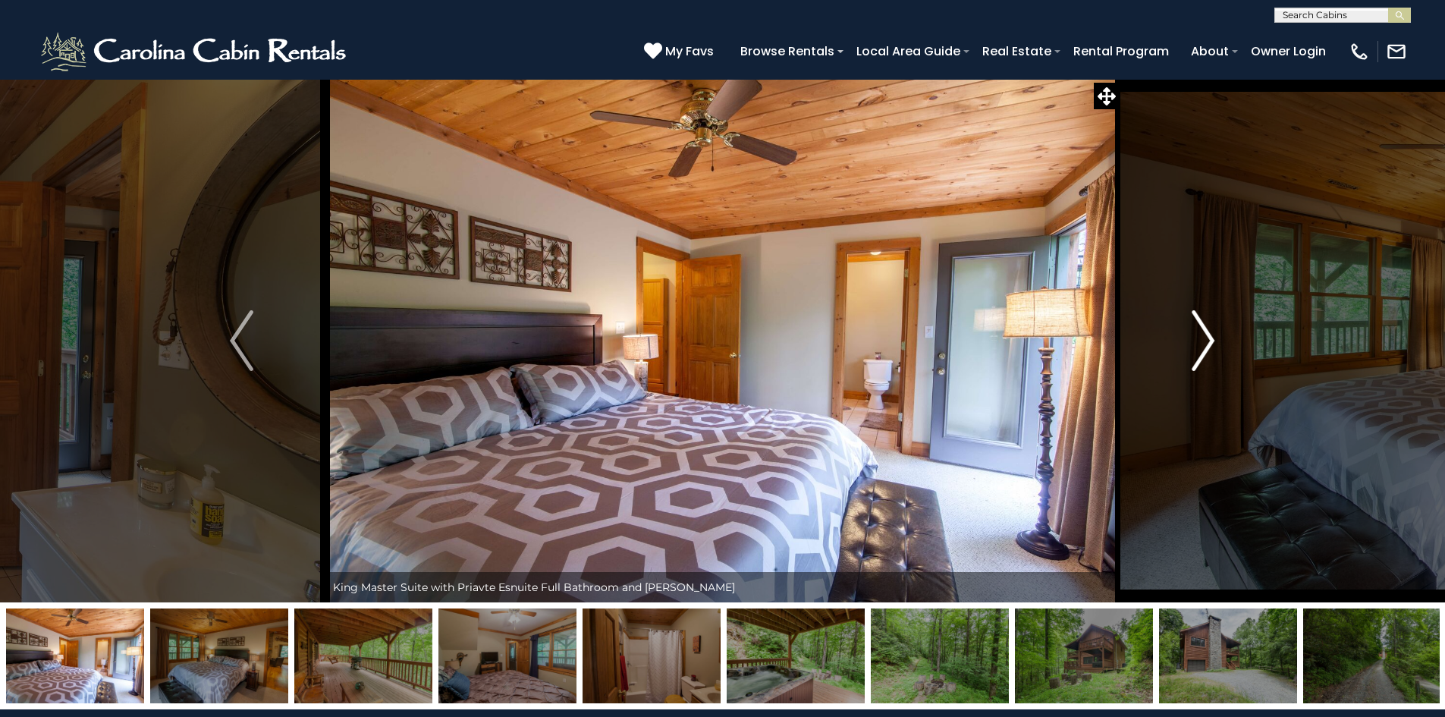
click at [1190, 342] on button "Next" at bounding box center [1203, 340] width 167 height 523
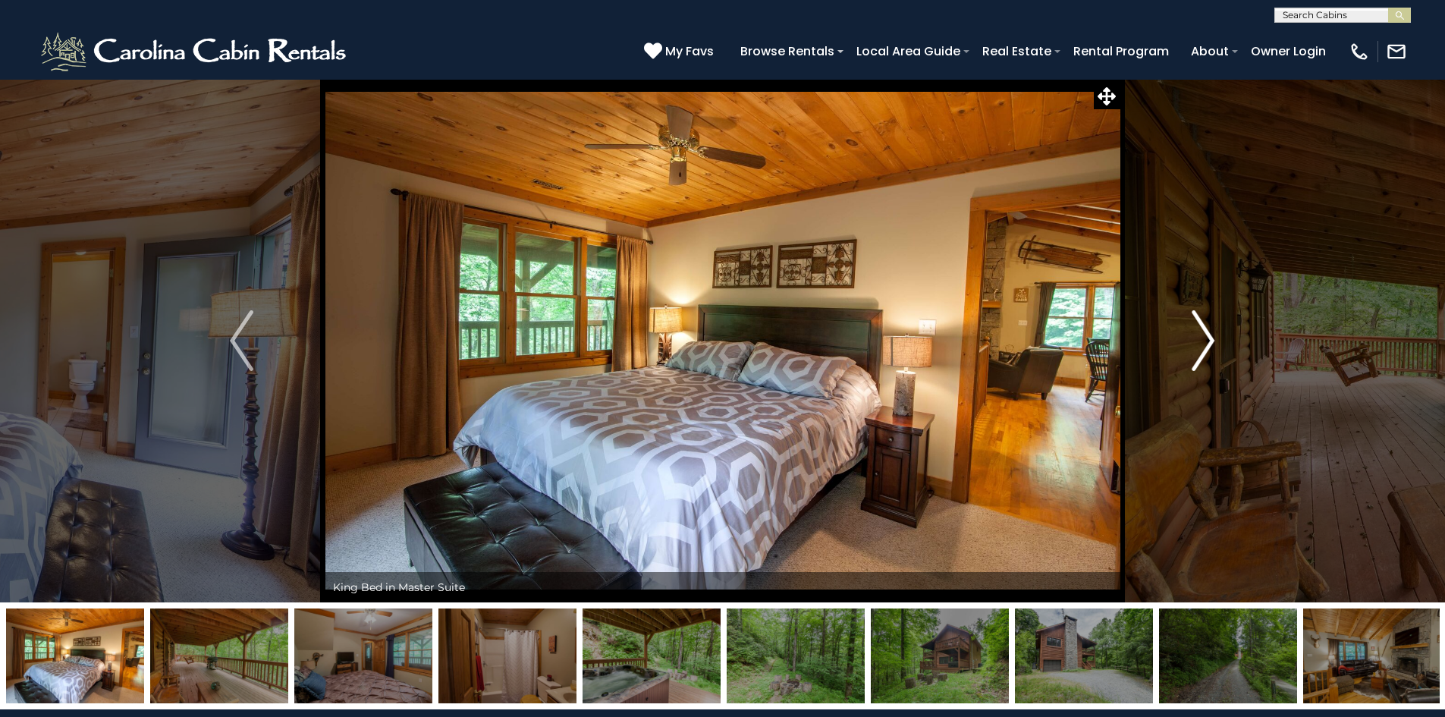
click at [1190, 342] on button "Next" at bounding box center [1203, 340] width 167 height 523
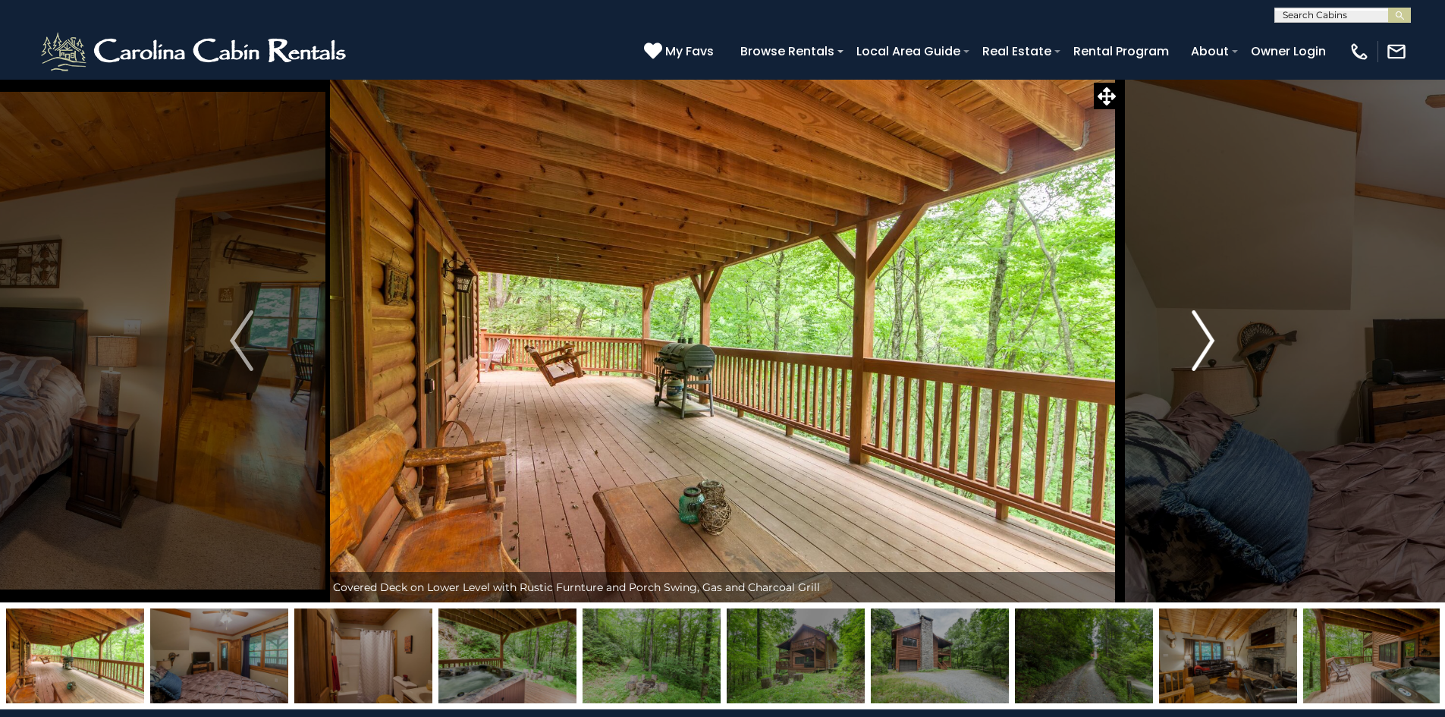
click at [1190, 342] on button "Next" at bounding box center [1203, 340] width 167 height 523
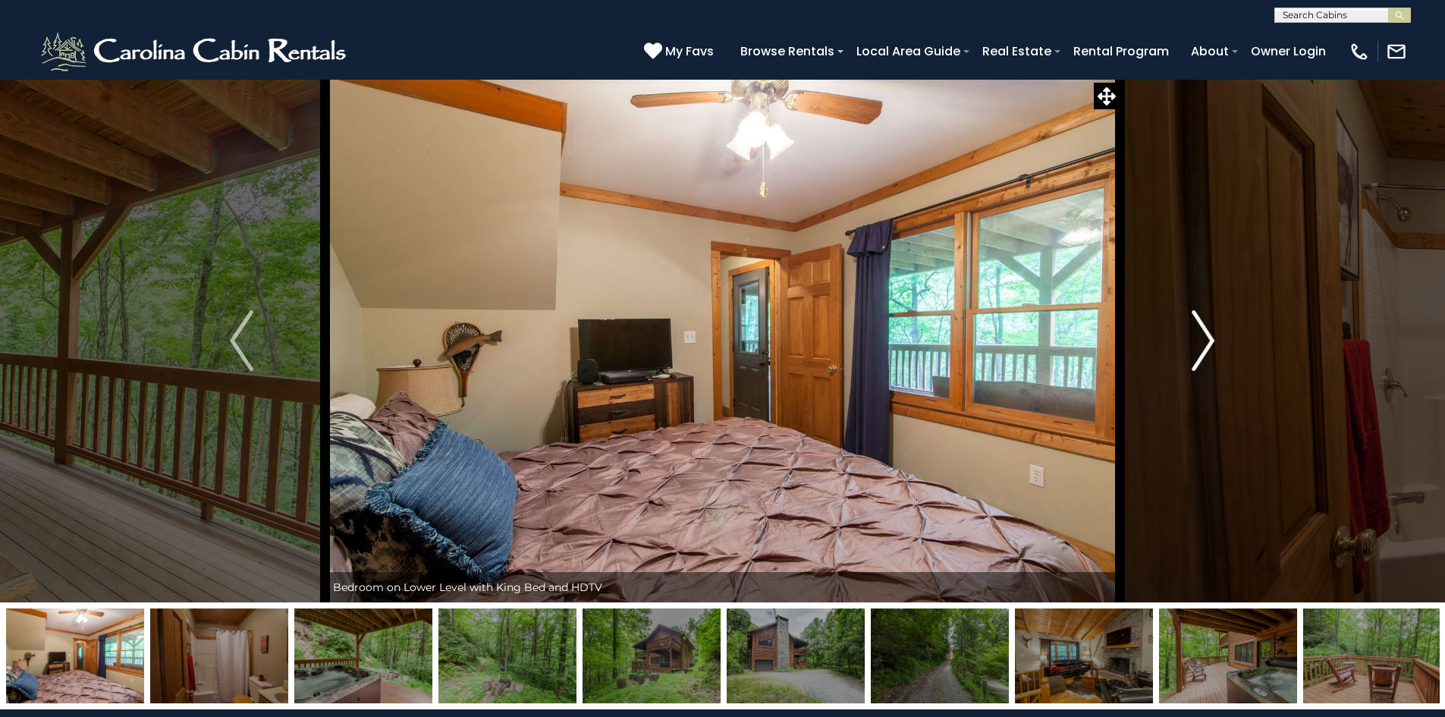
click at [1190, 342] on button "Next" at bounding box center [1203, 340] width 167 height 523
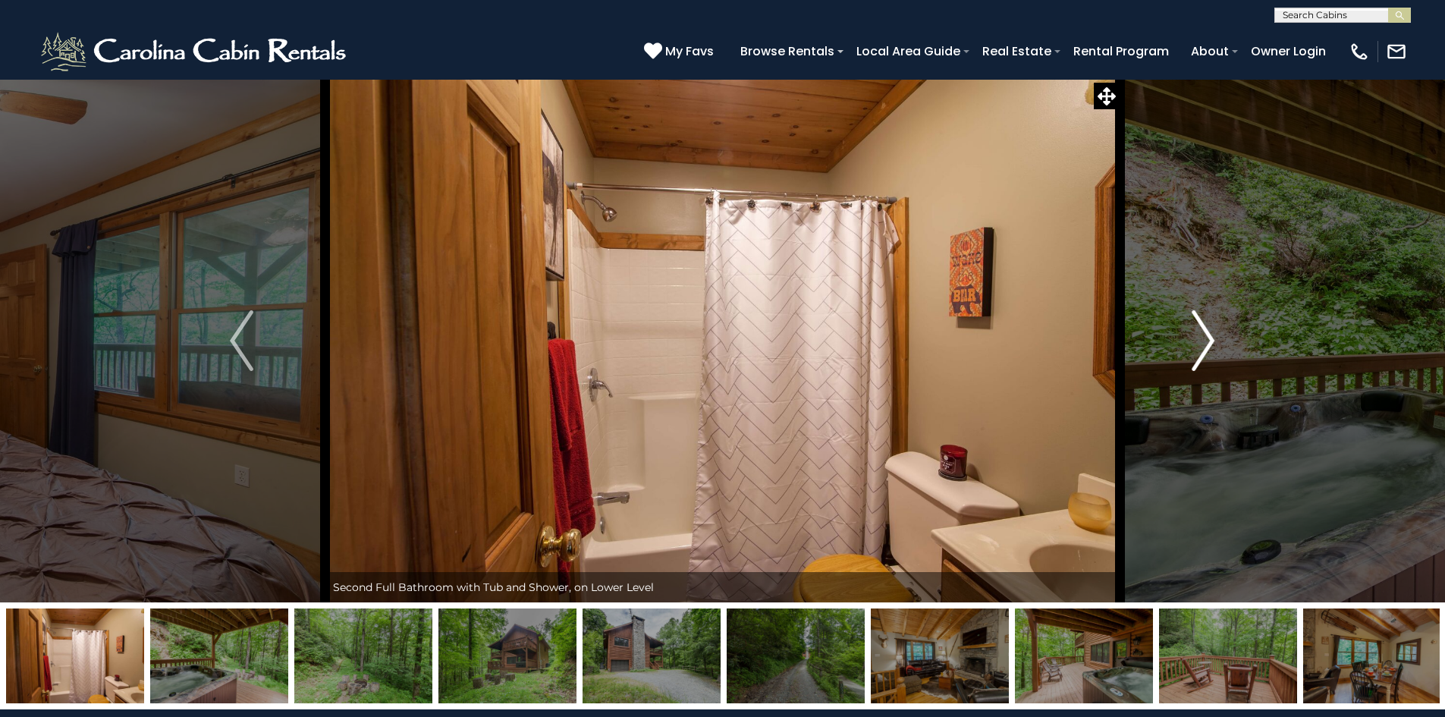
click at [1190, 342] on button "Next" at bounding box center [1203, 340] width 167 height 523
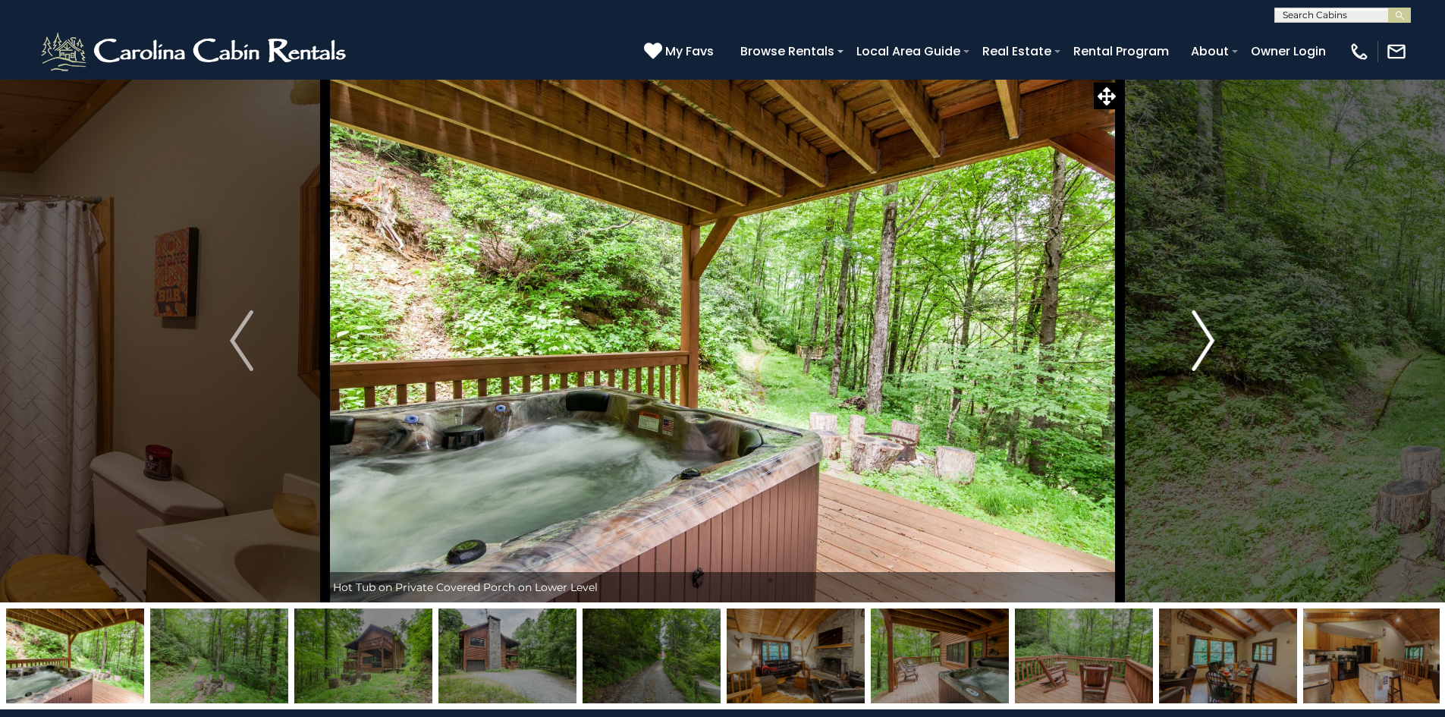
click at [1190, 342] on button "Next" at bounding box center [1203, 340] width 167 height 523
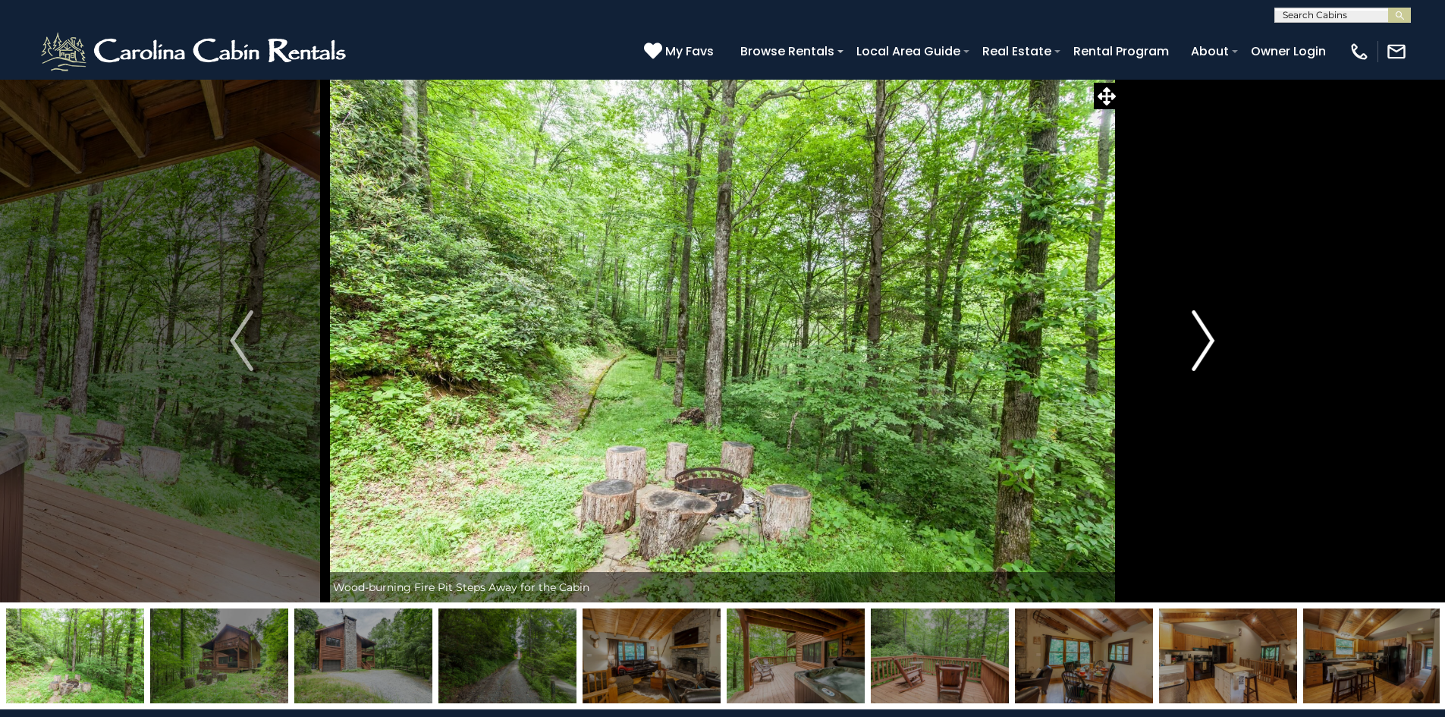
click at [1190, 342] on button "Next" at bounding box center [1203, 340] width 167 height 523
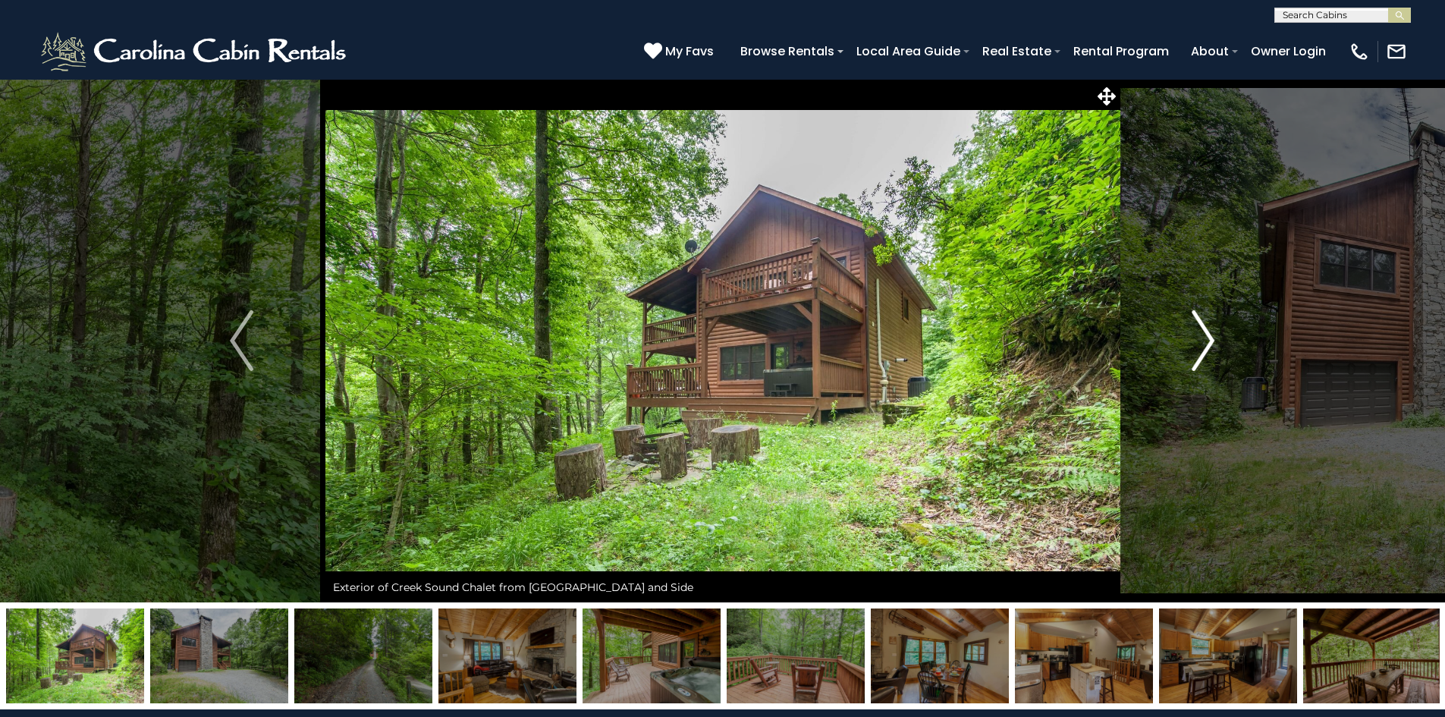
click at [1190, 342] on button "Next" at bounding box center [1203, 340] width 167 height 523
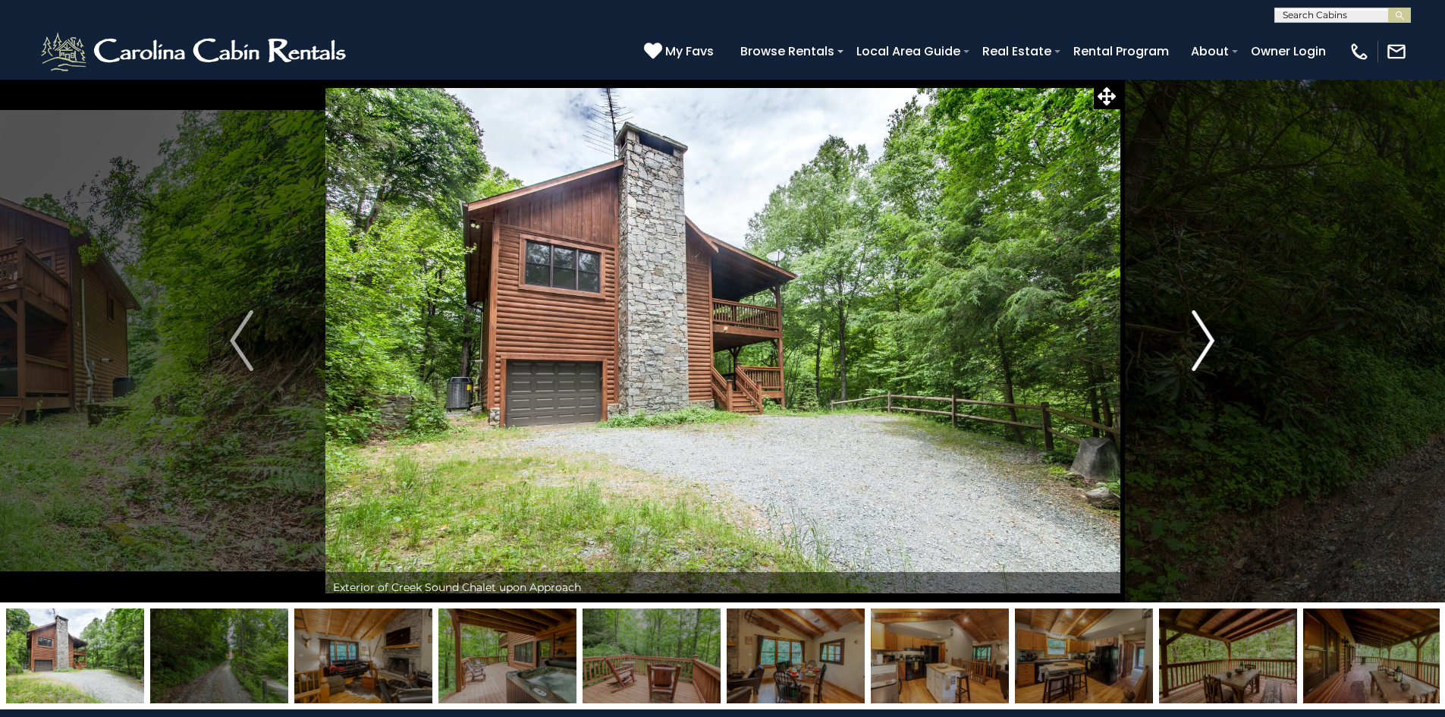
click at [1190, 342] on button "Next" at bounding box center [1203, 340] width 167 height 523
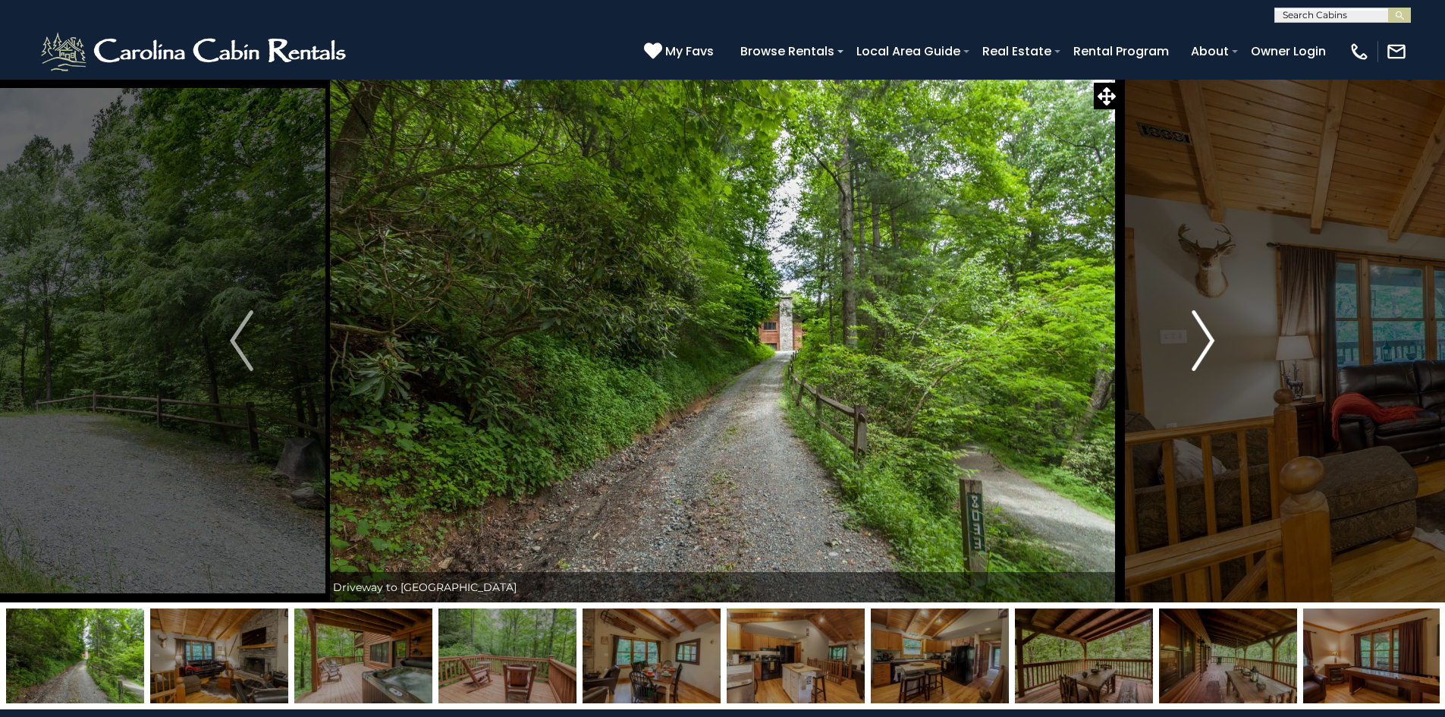
click at [1190, 342] on button "Next" at bounding box center [1203, 340] width 167 height 523
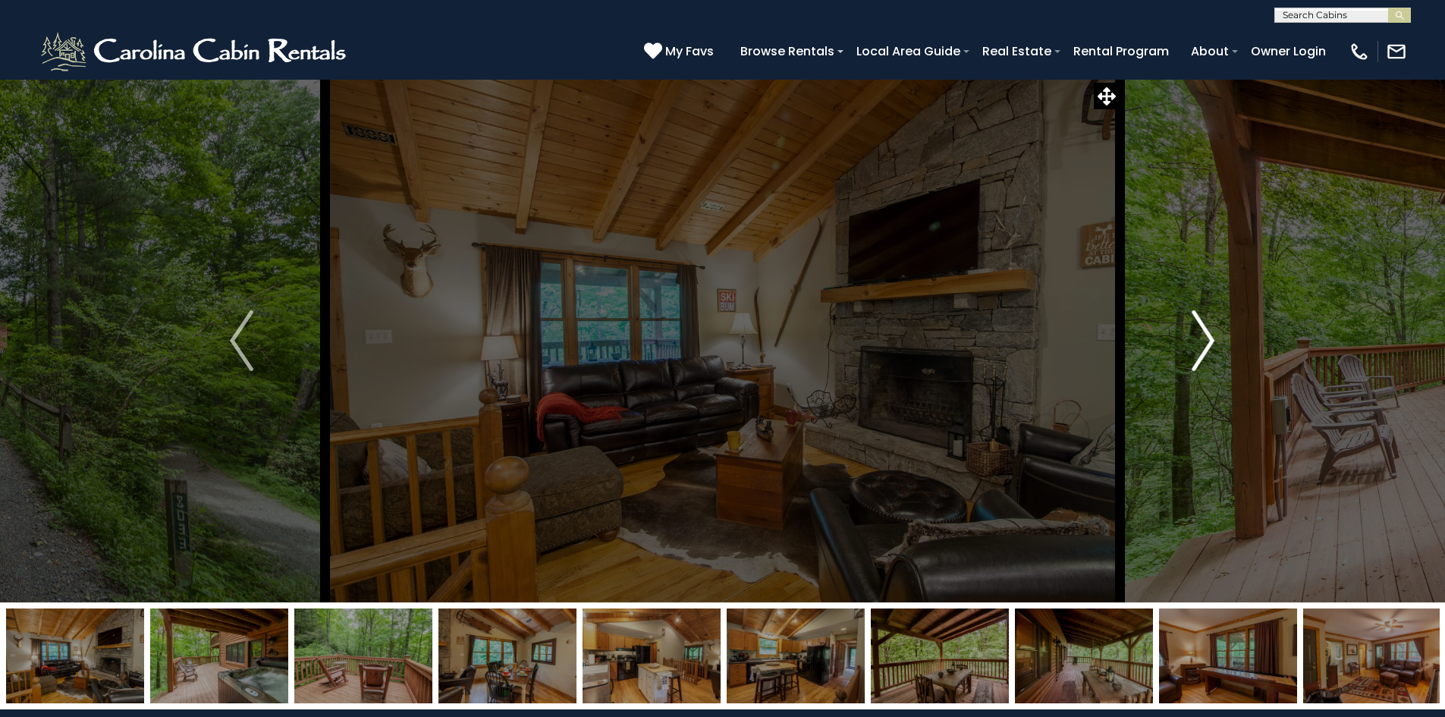
click at [1190, 342] on button "Next" at bounding box center [1203, 340] width 167 height 523
